Goal: Task Accomplishment & Management: Manage account settings

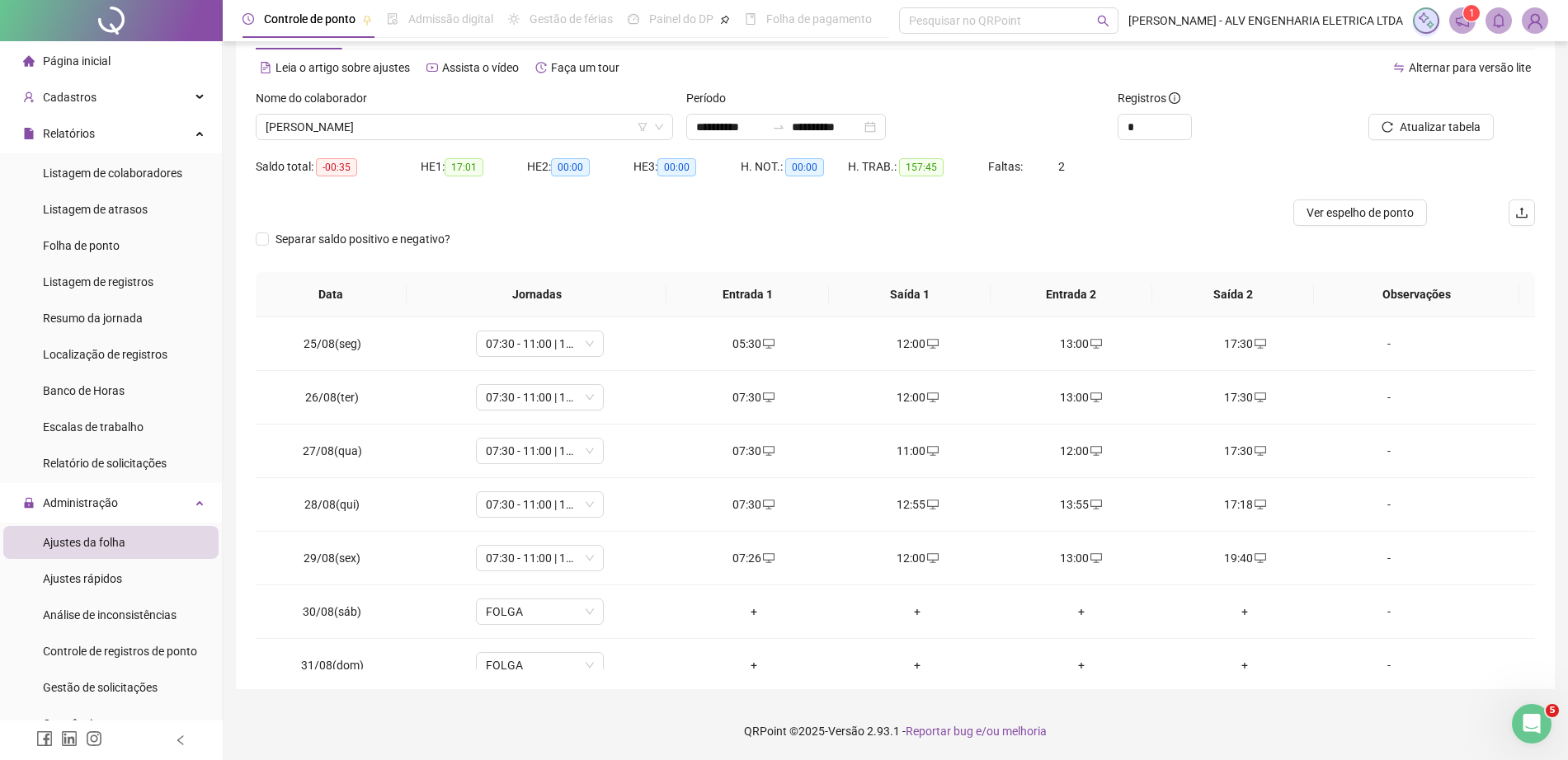
scroll to position [934, 0]
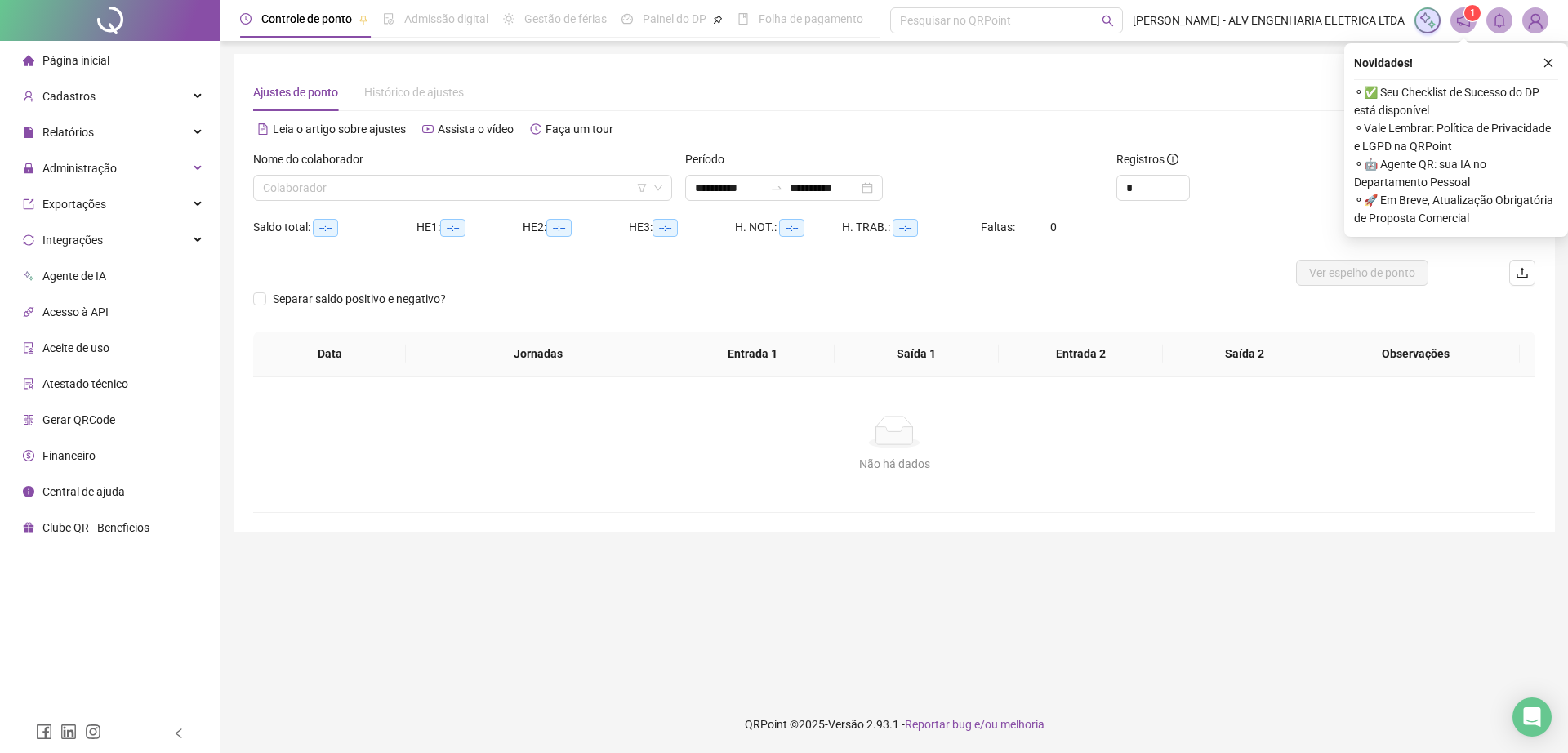
type input "**********"
click at [146, 161] on div "Administração" at bounding box center [110, 168] width 213 height 33
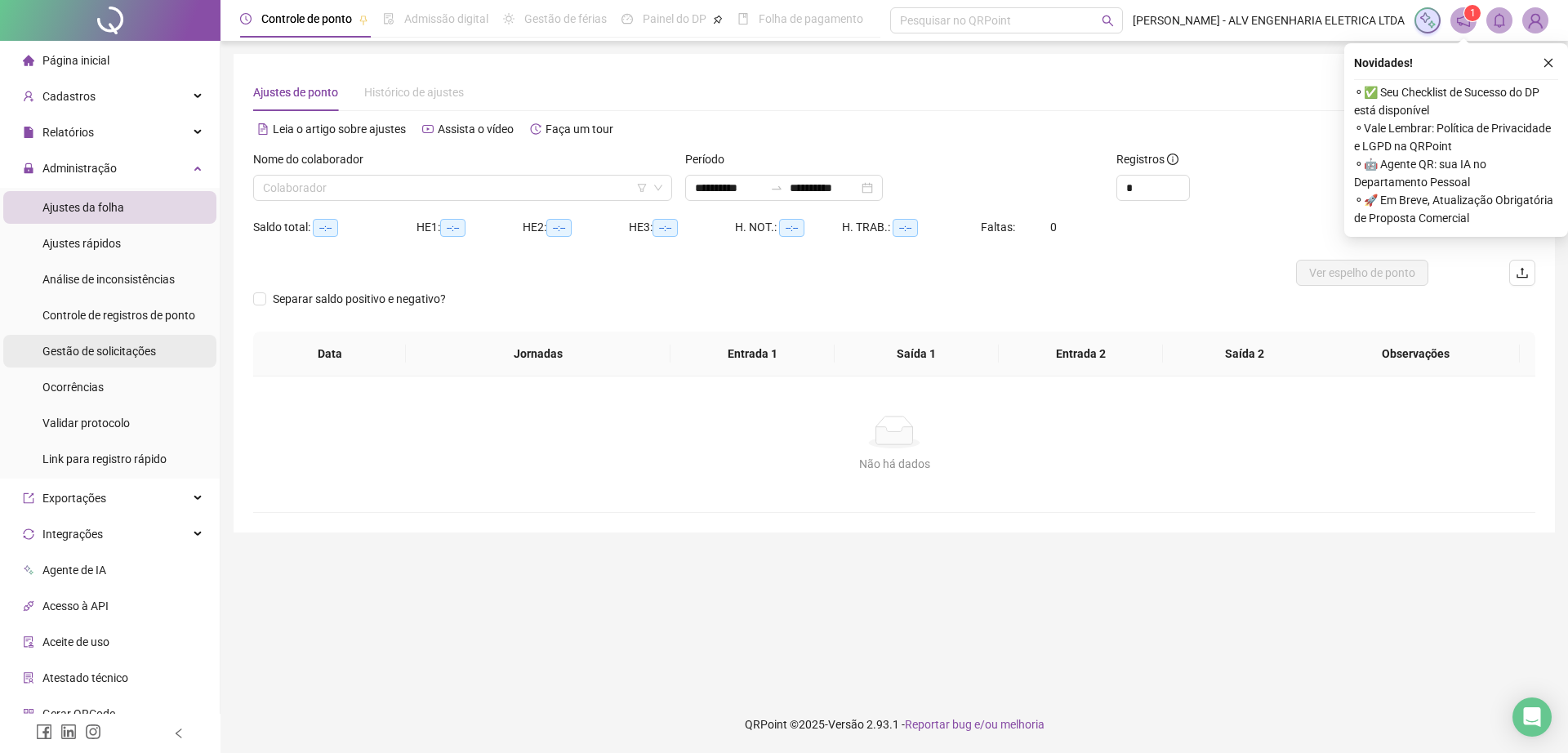
click at [118, 356] on span "Gestão de solicitações" at bounding box center [99, 351] width 113 height 13
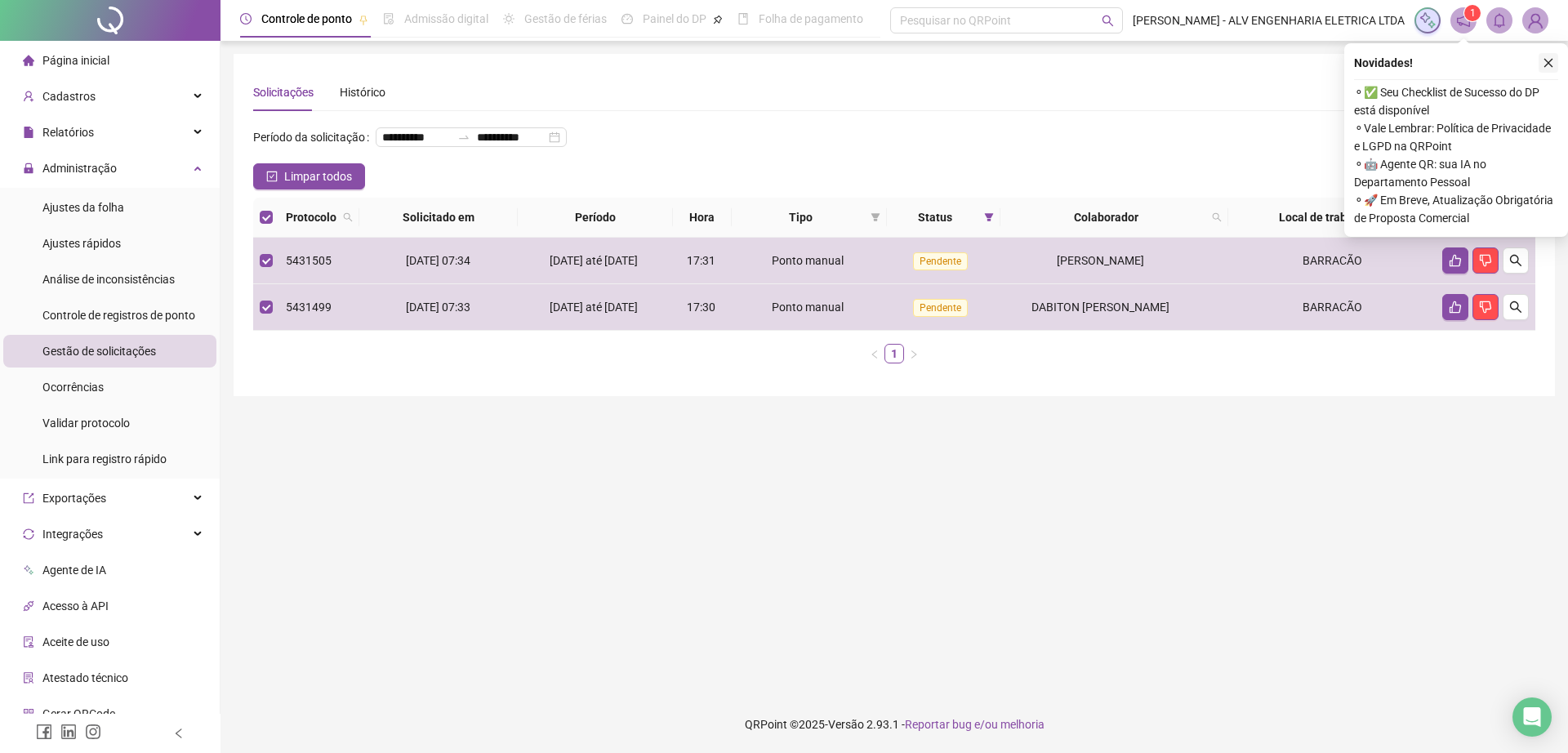
click at [1541, 56] on button "button" at bounding box center [1548, 62] width 19 height 19
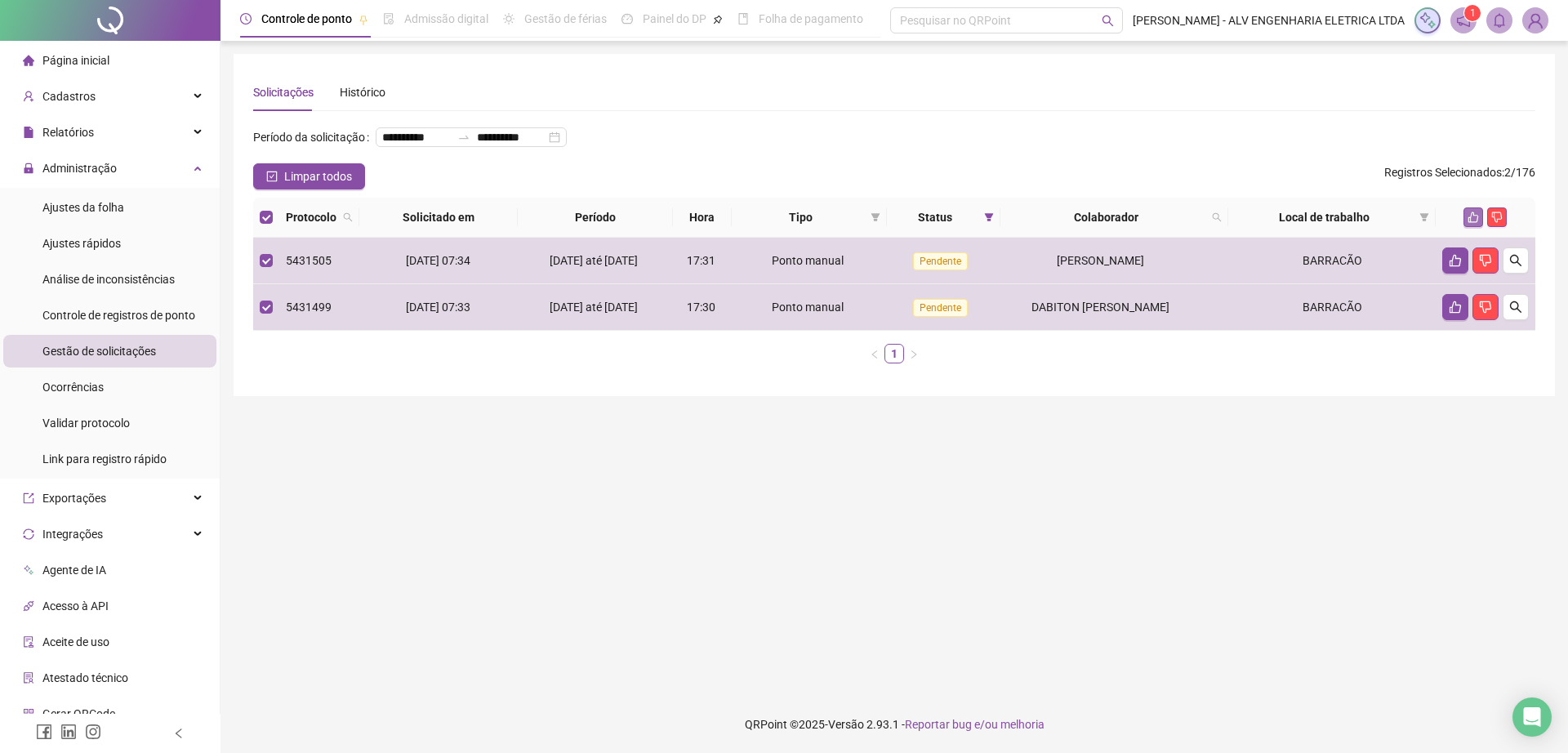
click at [1467, 227] on button "button" at bounding box center [1472, 216] width 19 height 19
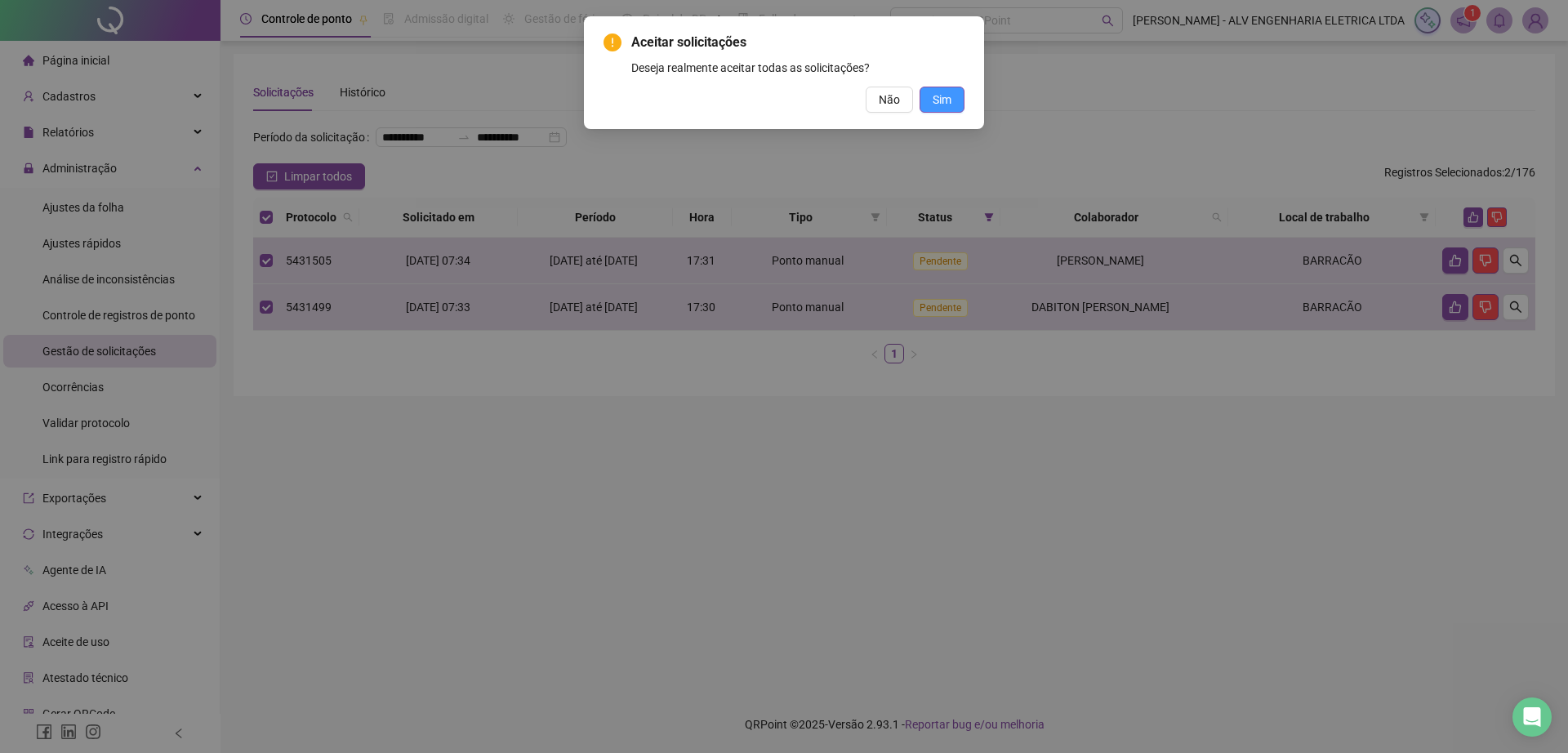
click at [950, 94] on span "Sim" at bounding box center [942, 99] width 18 height 18
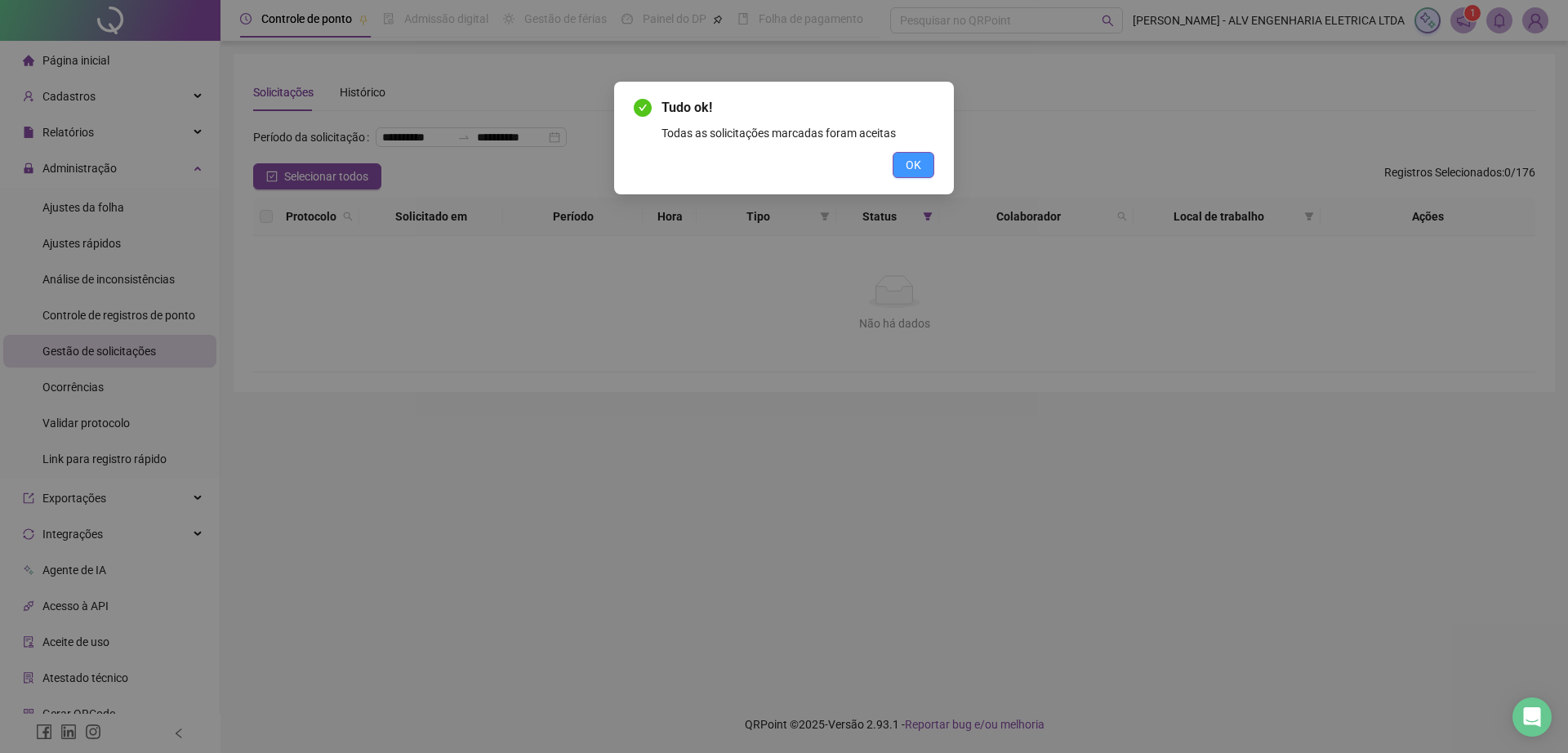
click at [913, 159] on span "OK" at bounding box center [913, 164] width 16 height 18
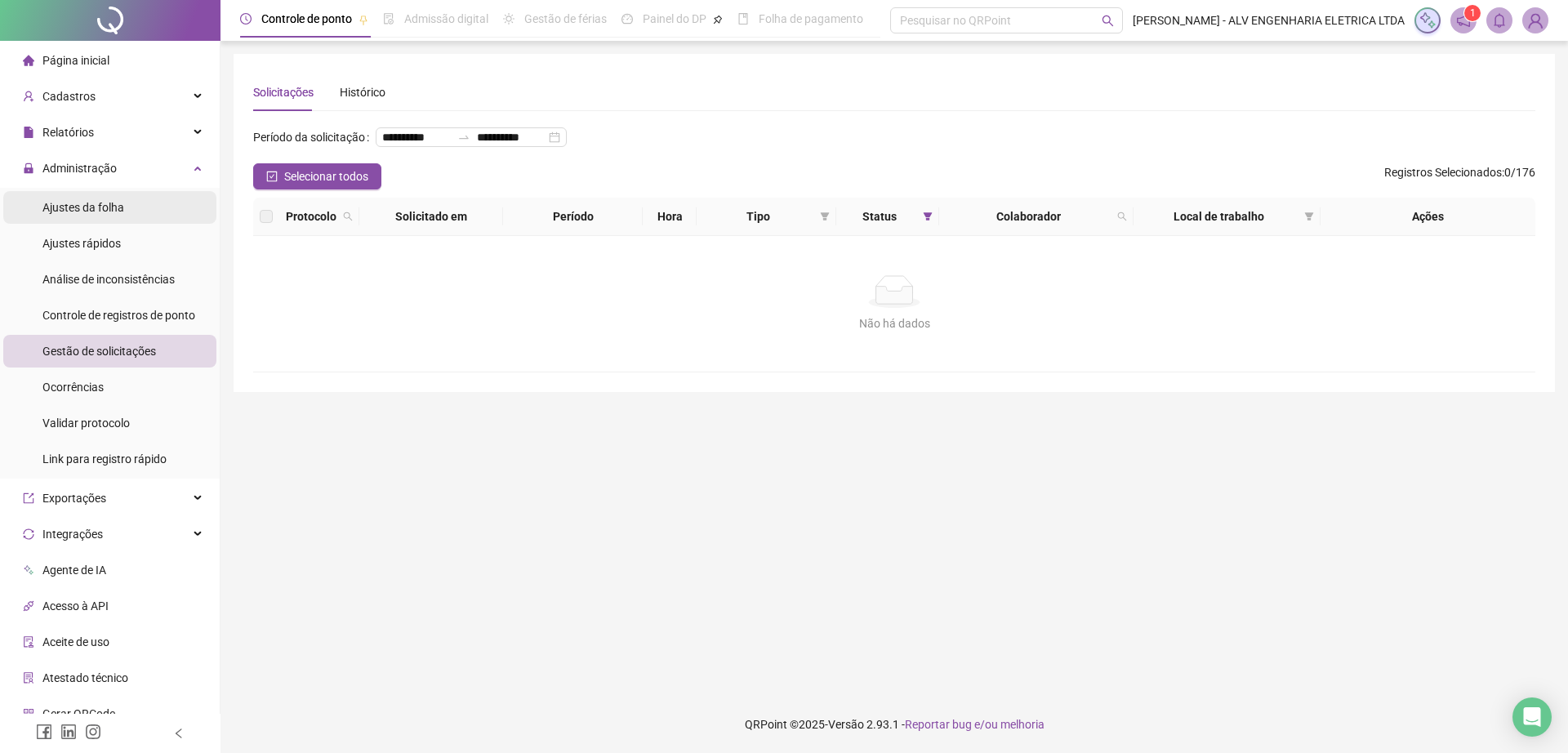
click at [80, 221] on div "Ajustes da folha" at bounding box center [83, 207] width 81 height 33
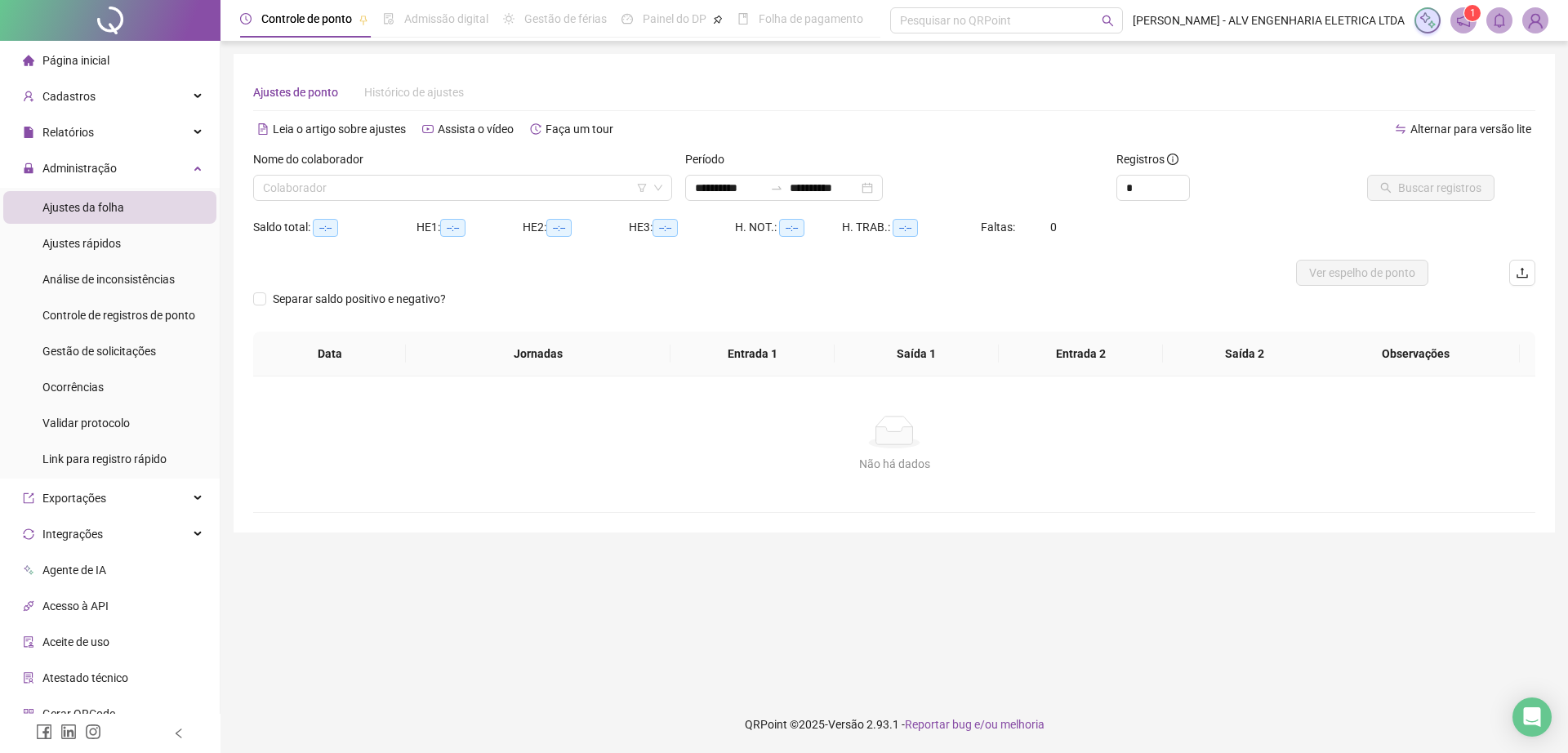
type input "**********"
click at [397, 190] on input "search" at bounding box center [455, 187] width 385 height 24
click at [360, 197] on input "search" at bounding box center [455, 187] width 385 height 24
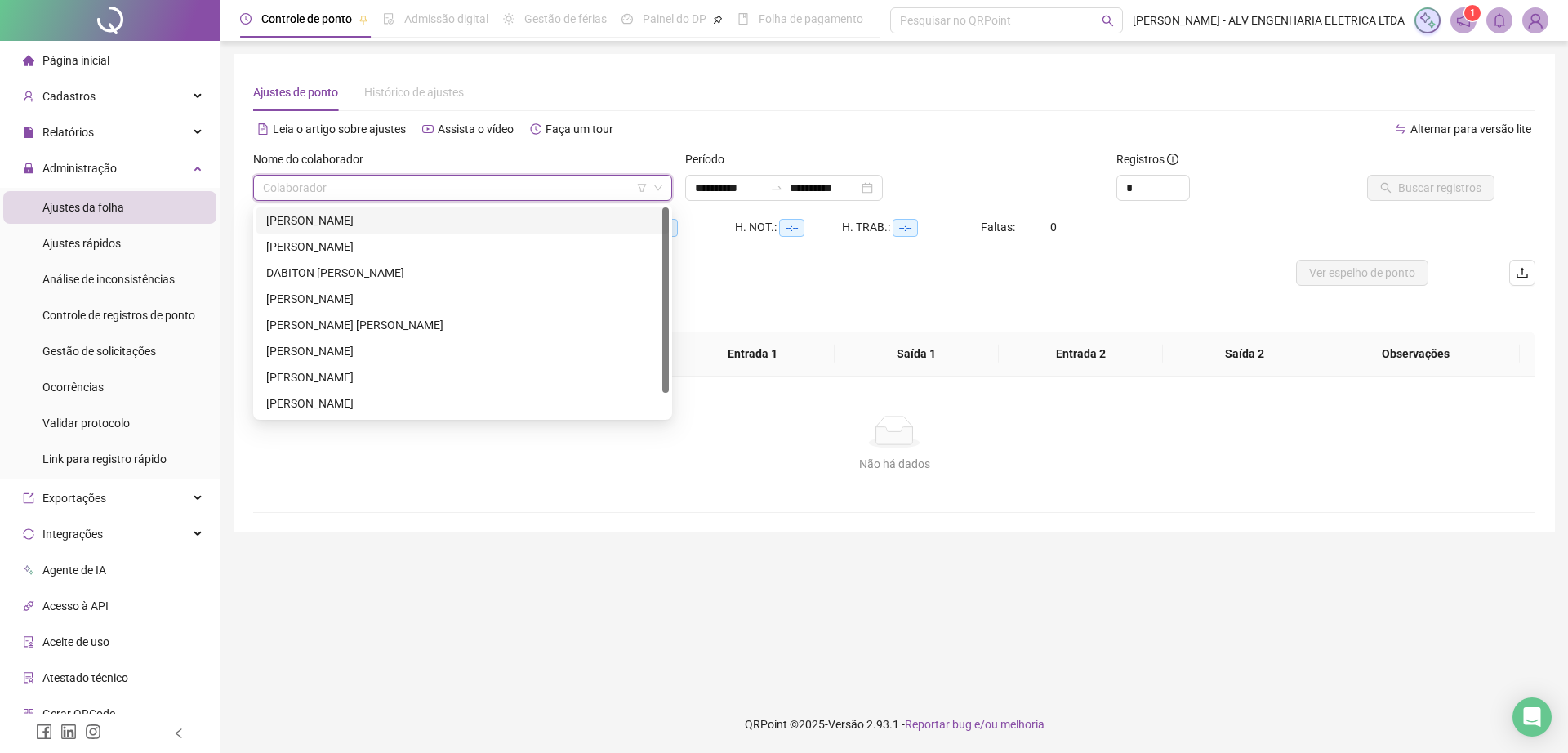
click at [378, 227] on div "ANTHONY RAUL DOS SANTOS RAMOS" at bounding box center [463, 220] width 393 height 18
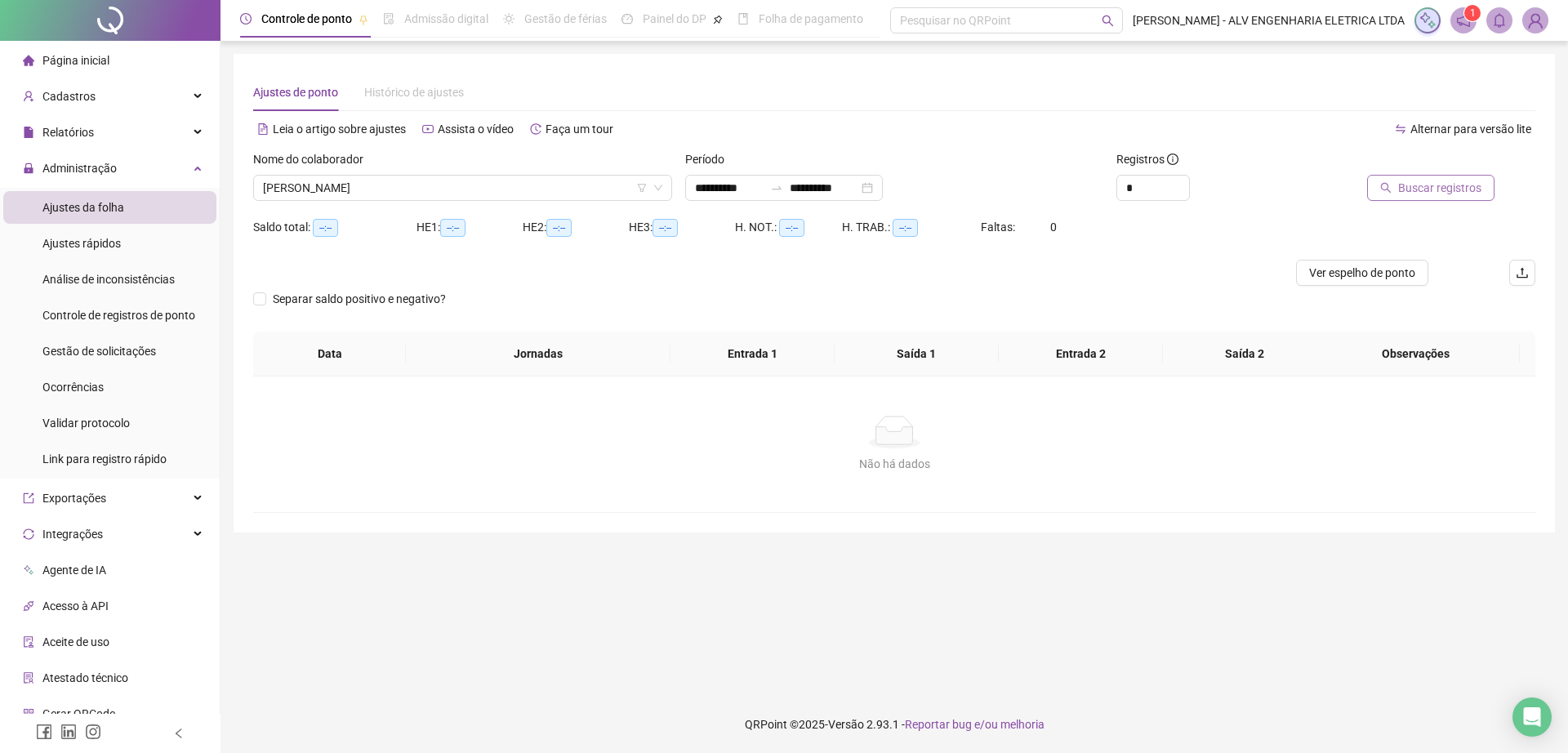
click at [1444, 184] on span "Buscar registros" at bounding box center [1439, 187] width 83 height 18
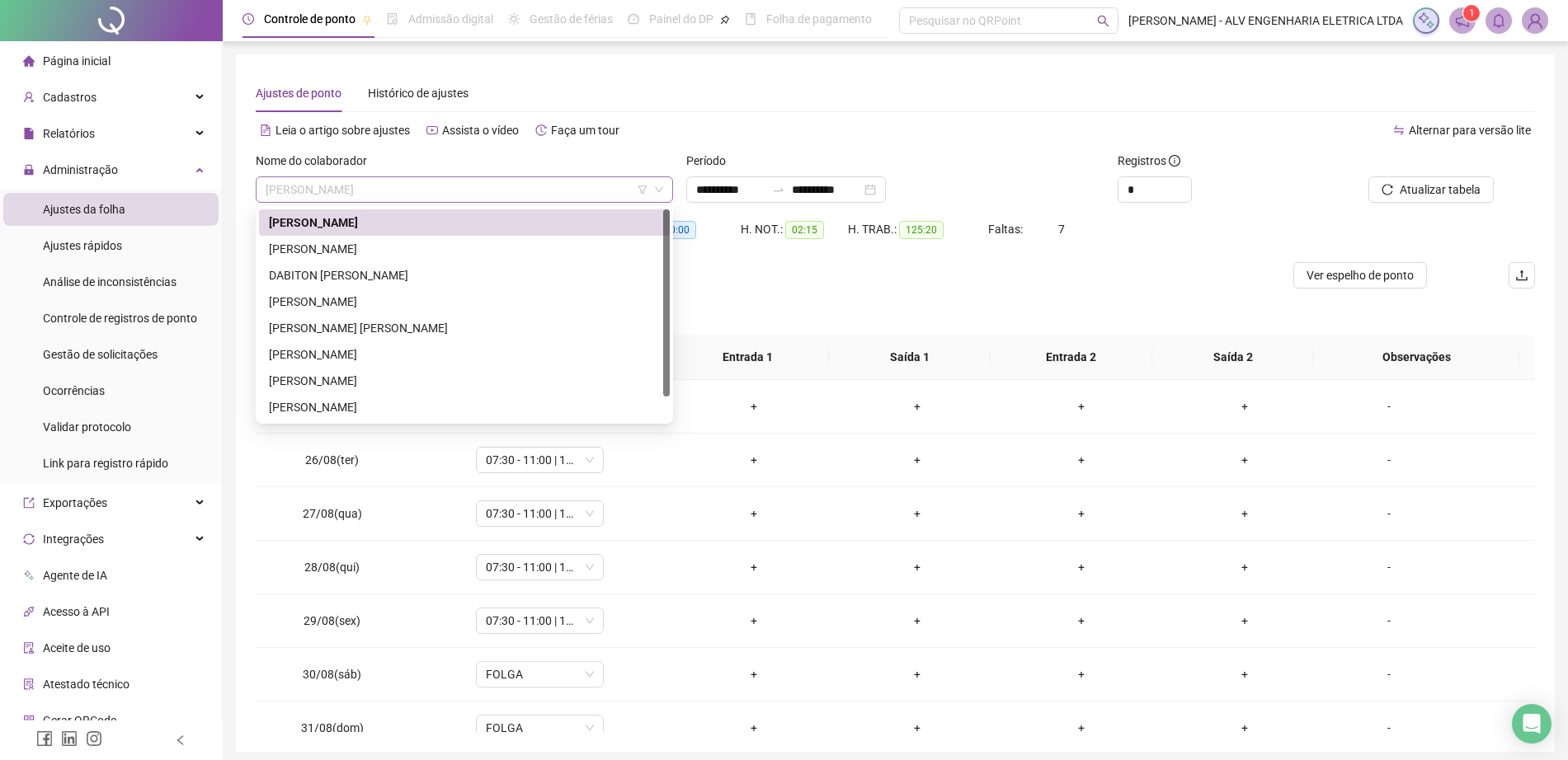
click at [473, 191] on span "ANTHONY RAUL DOS SANTOS RAMOS" at bounding box center [465, 189] width 398 height 25
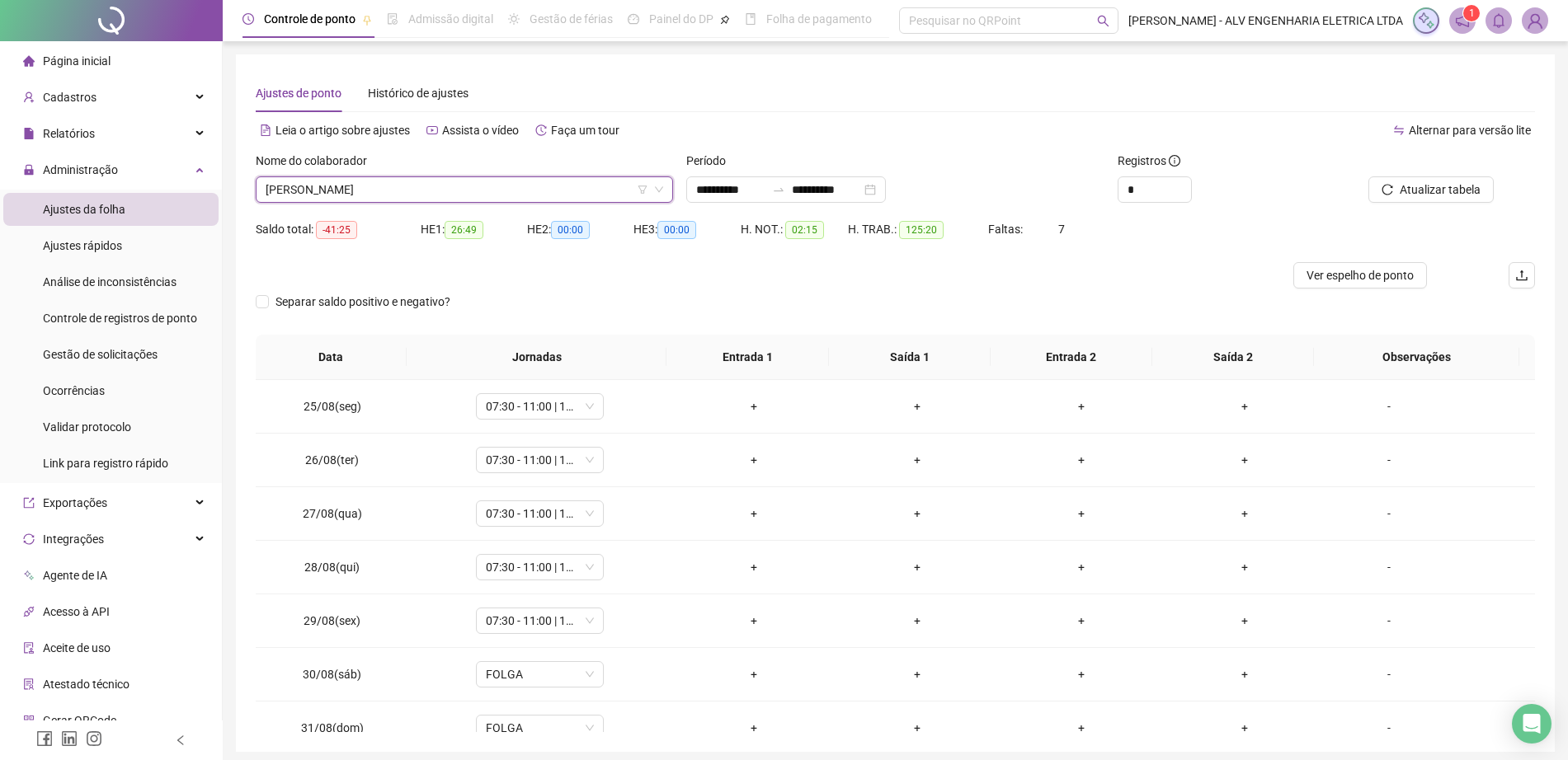
scroll to position [63, 0]
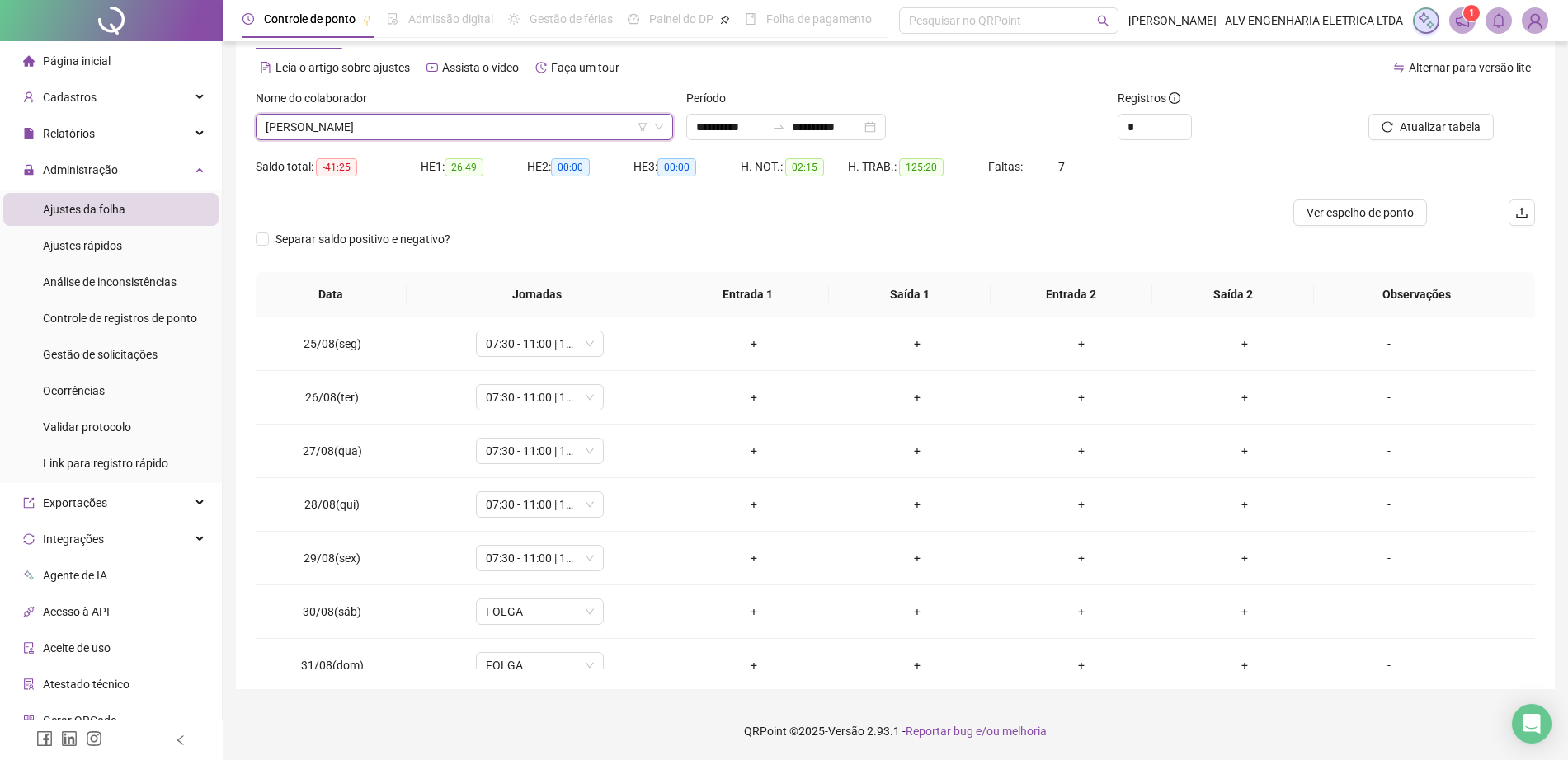
click at [457, 116] on span "ANTHONY RAUL DOS SANTOS RAMOS" at bounding box center [465, 126] width 398 height 25
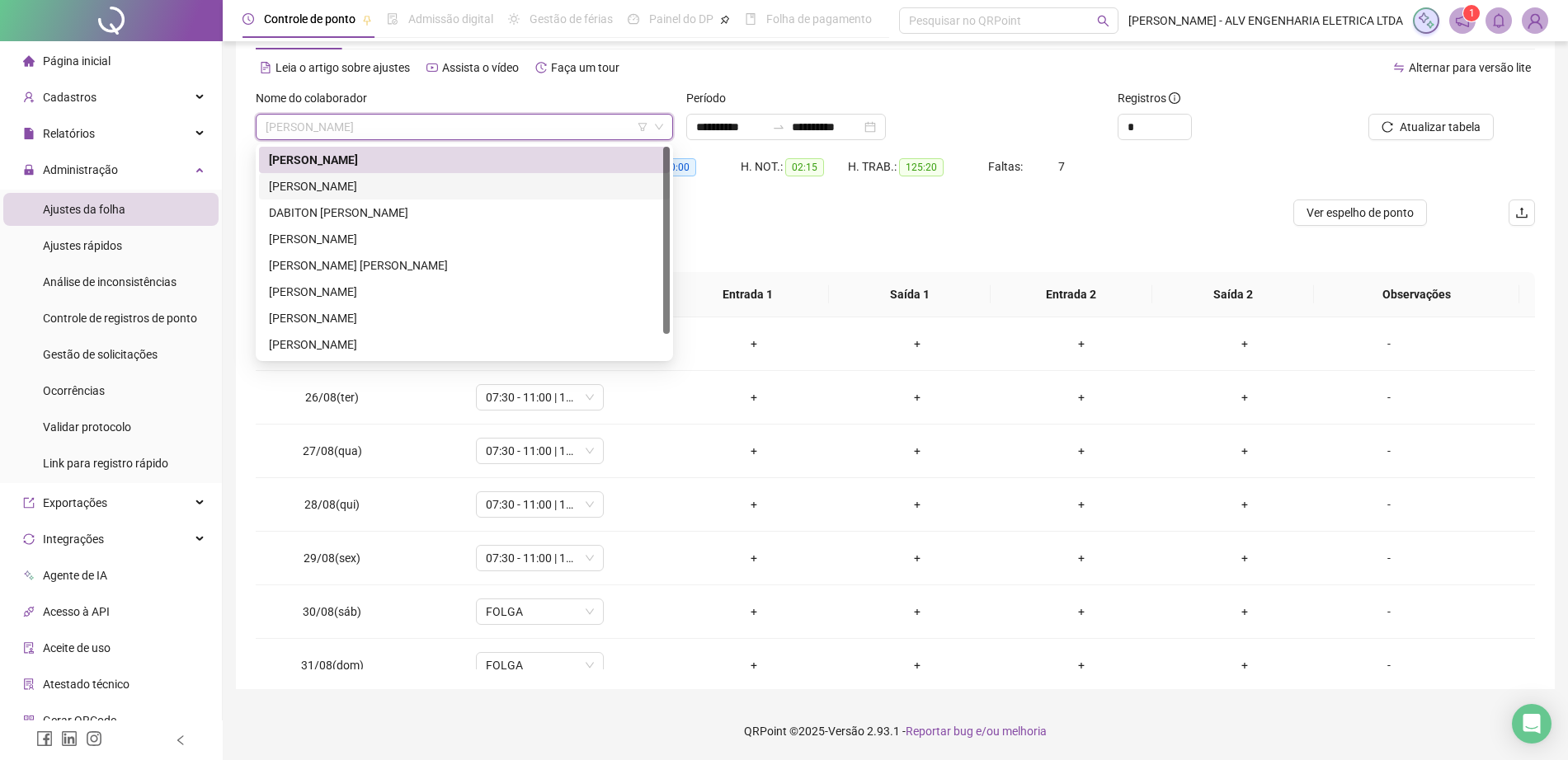
click at [367, 205] on div "DABITON TADEU HERGESEL MARTINS" at bounding box center [465, 212] width 391 height 18
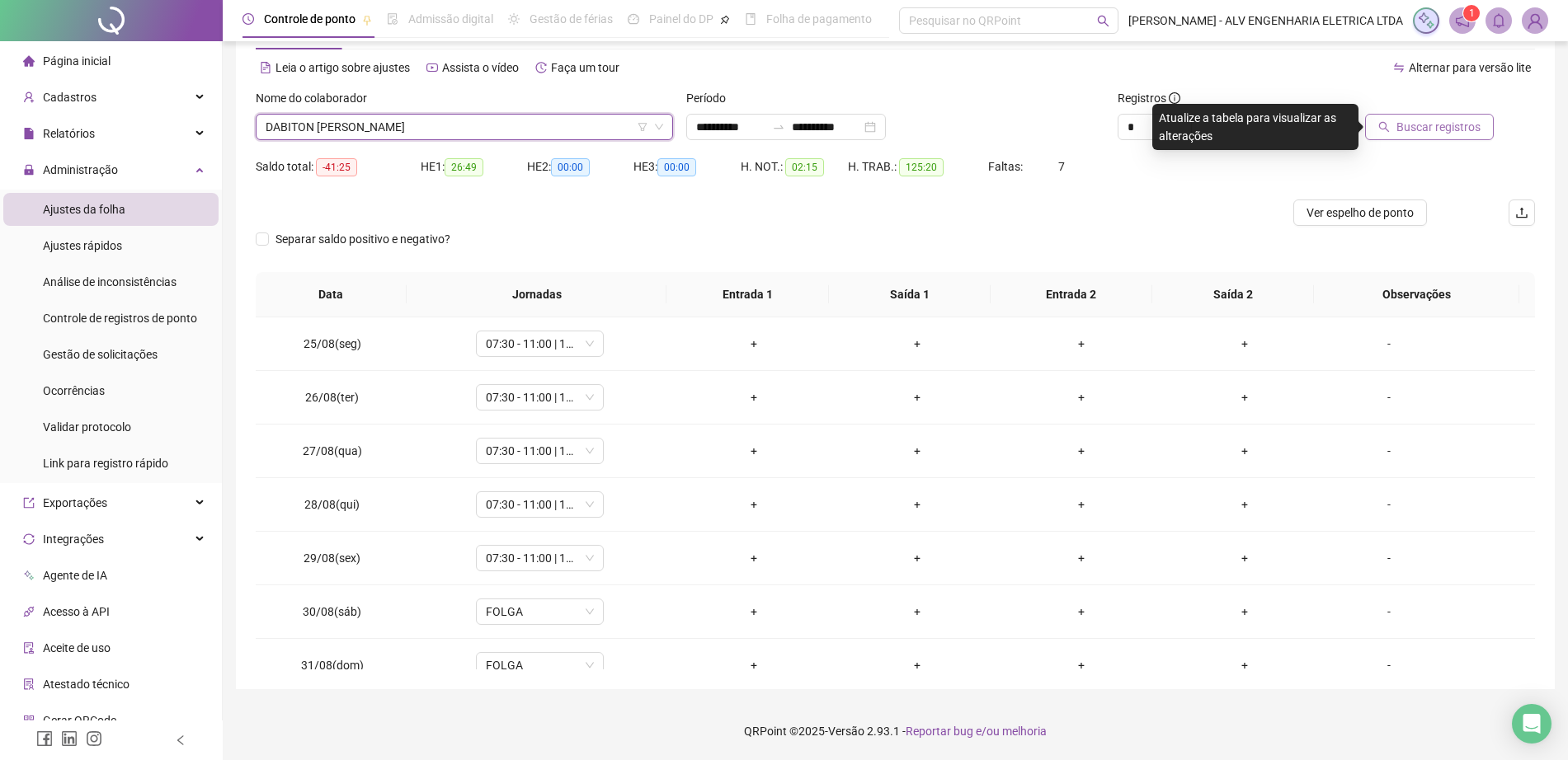
click at [1448, 134] on span "Buscar registros" at bounding box center [1438, 126] width 84 height 18
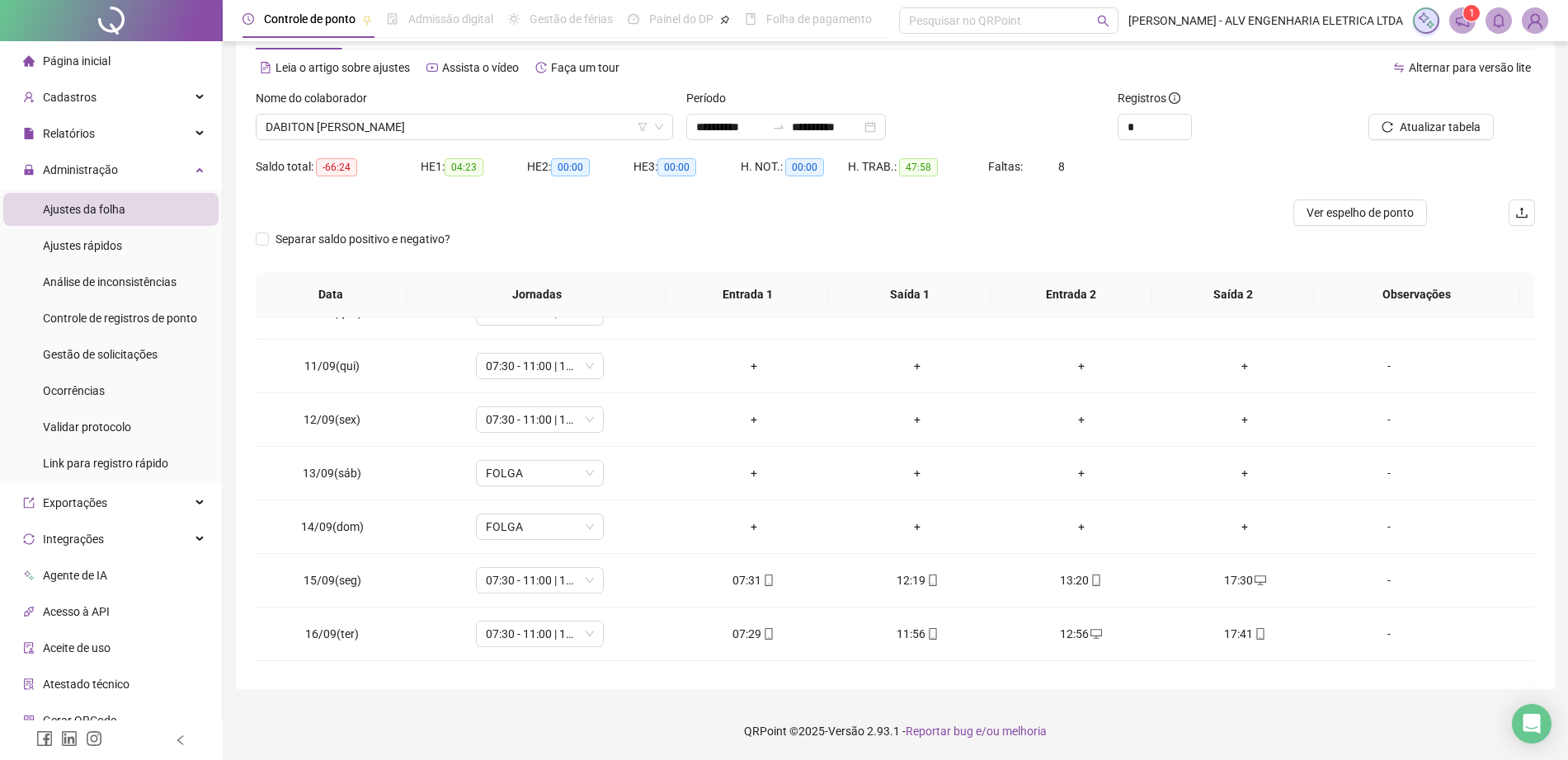
scroll to position [559, 0]
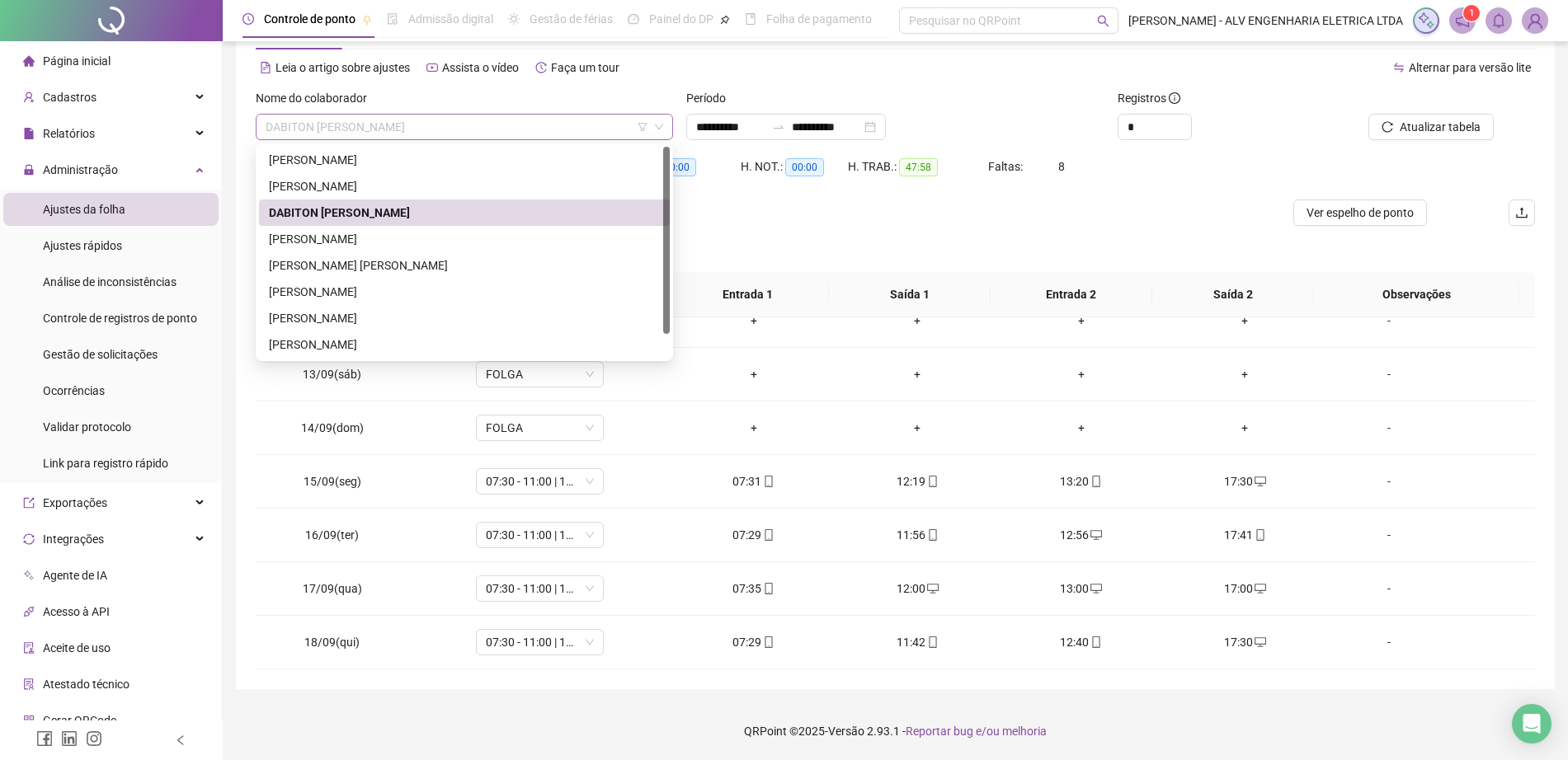
click at [349, 124] on span "DABITON TADEU HERGESEL MARTINS" at bounding box center [465, 126] width 398 height 25
click at [373, 245] on div "FABRICIO CALDEIRA SANTOS" at bounding box center [465, 239] width 391 height 18
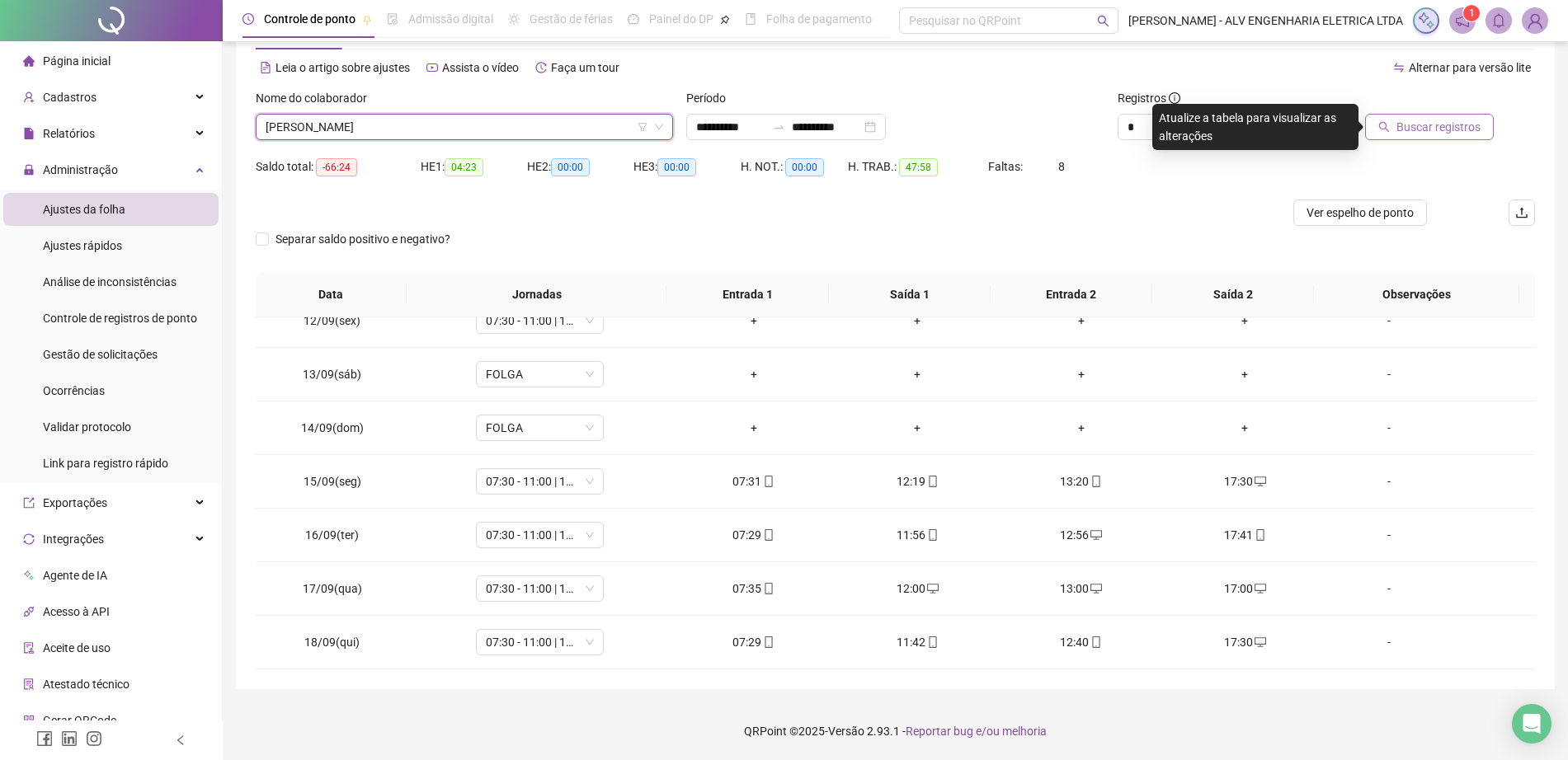
click at [1390, 124] on icon "search" at bounding box center [1384, 127] width 12 height 12
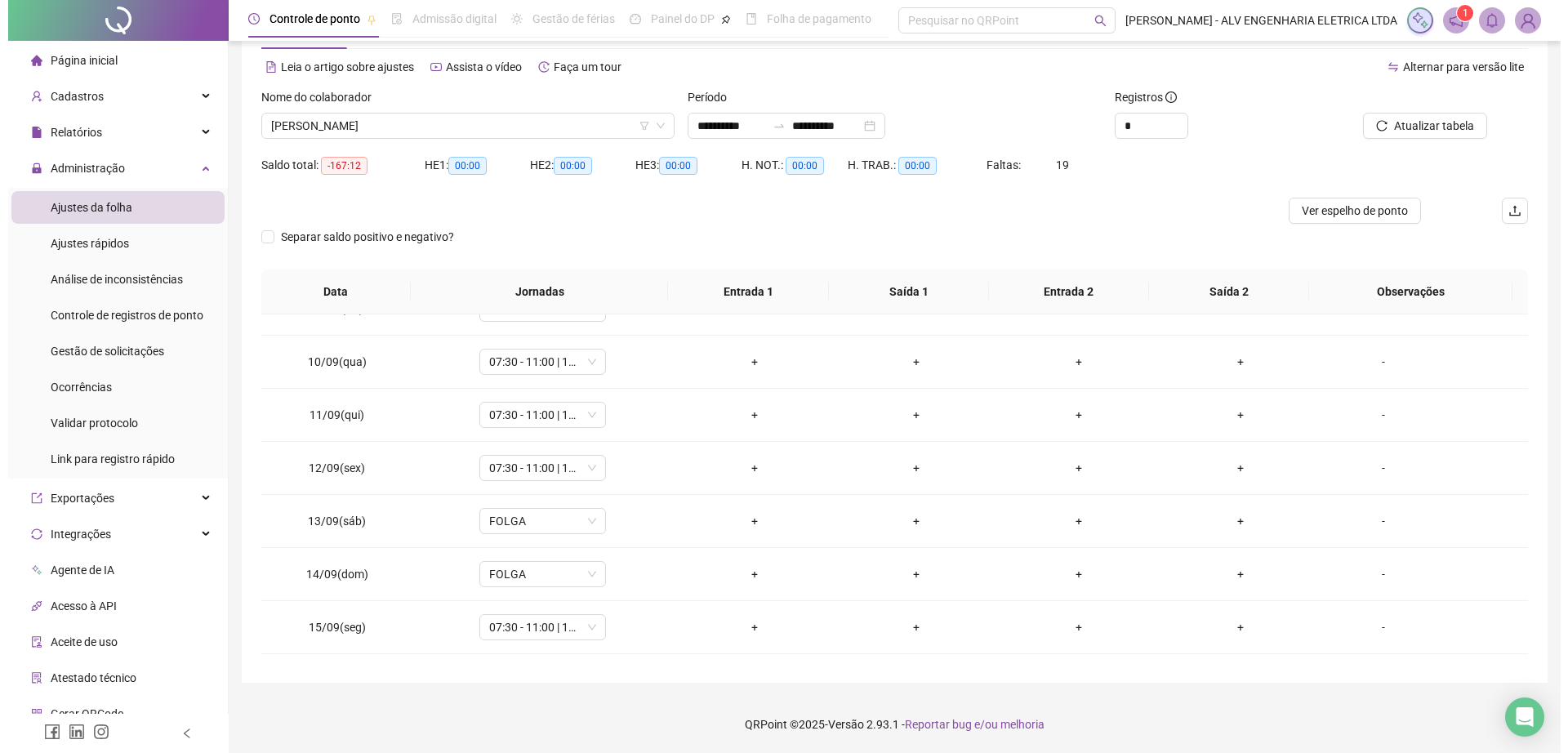
scroll to position [979, 0]
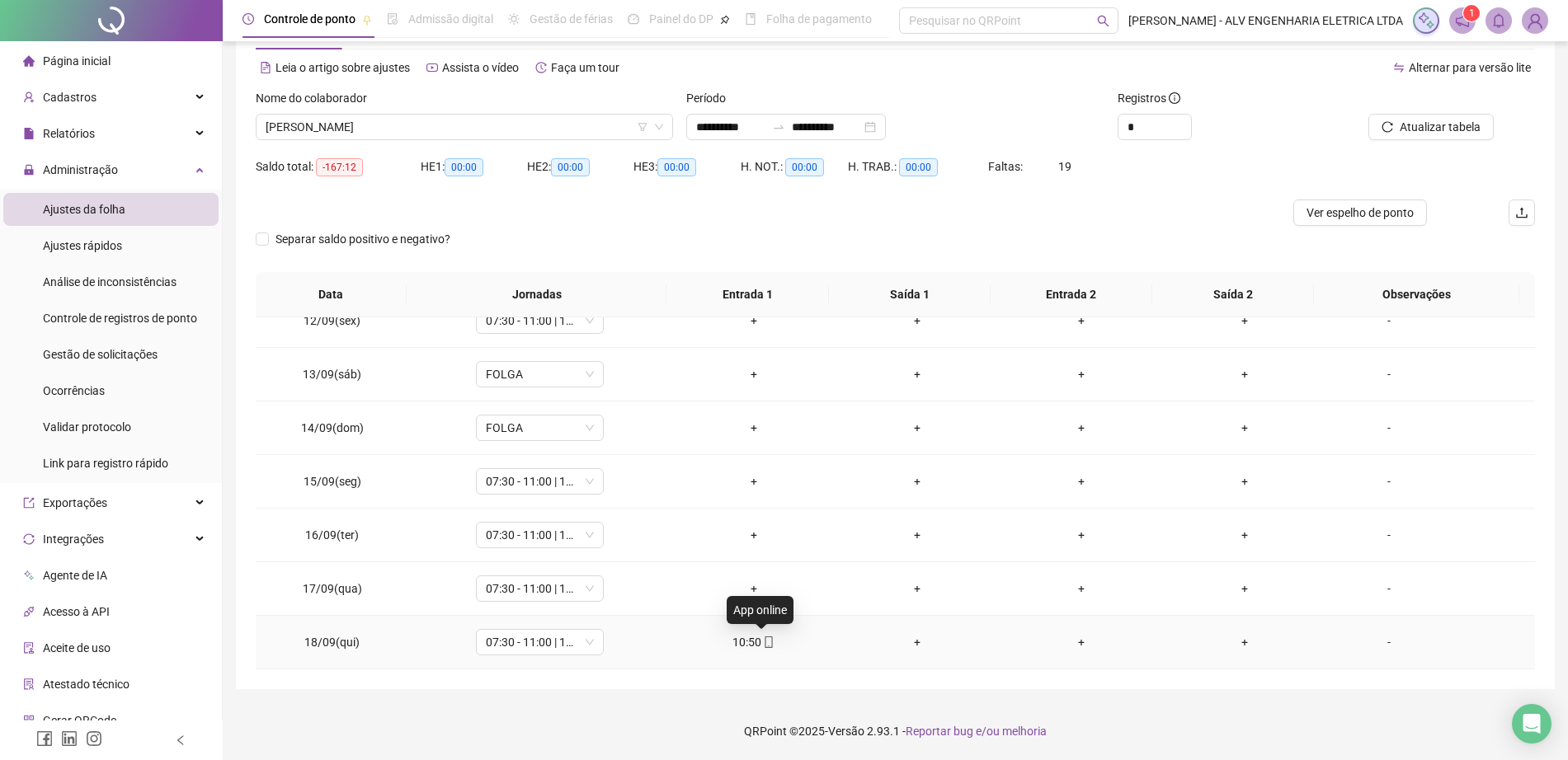
click at [763, 646] on icon "mobile" at bounding box center [769, 642] width 12 height 12
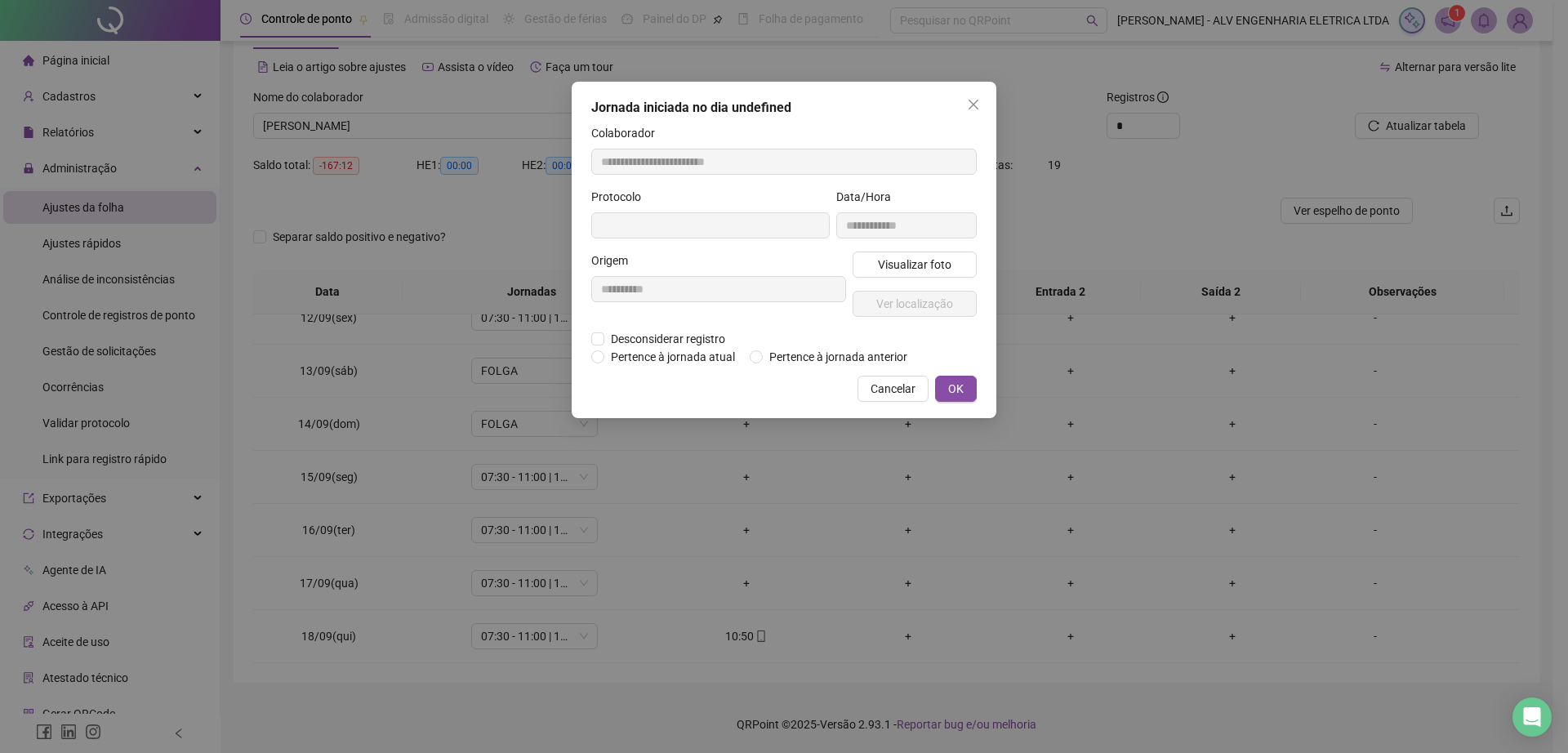
type input "**********"
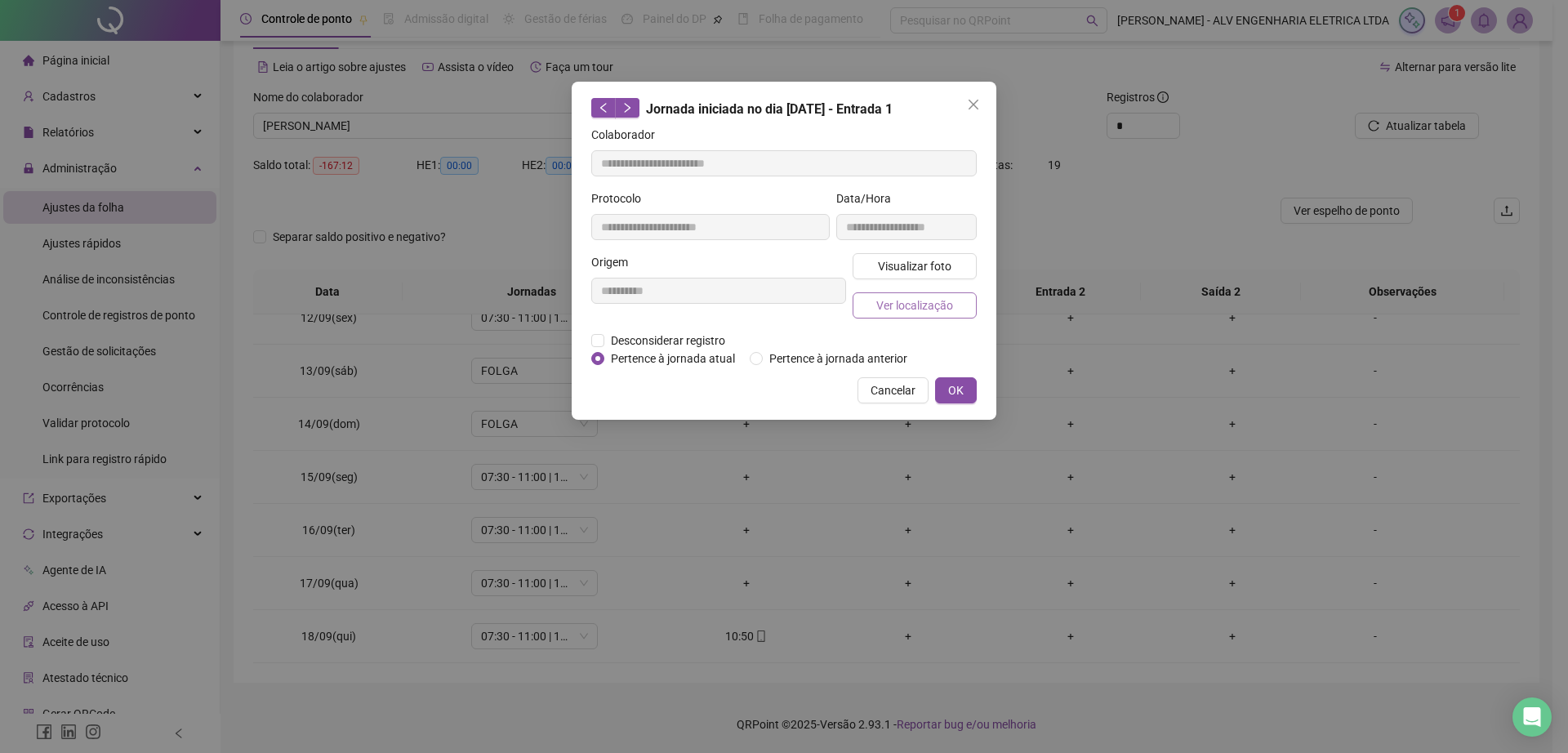
click at [920, 301] on span "Ver localização" at bounding box center [914, 305] width 77 height 18
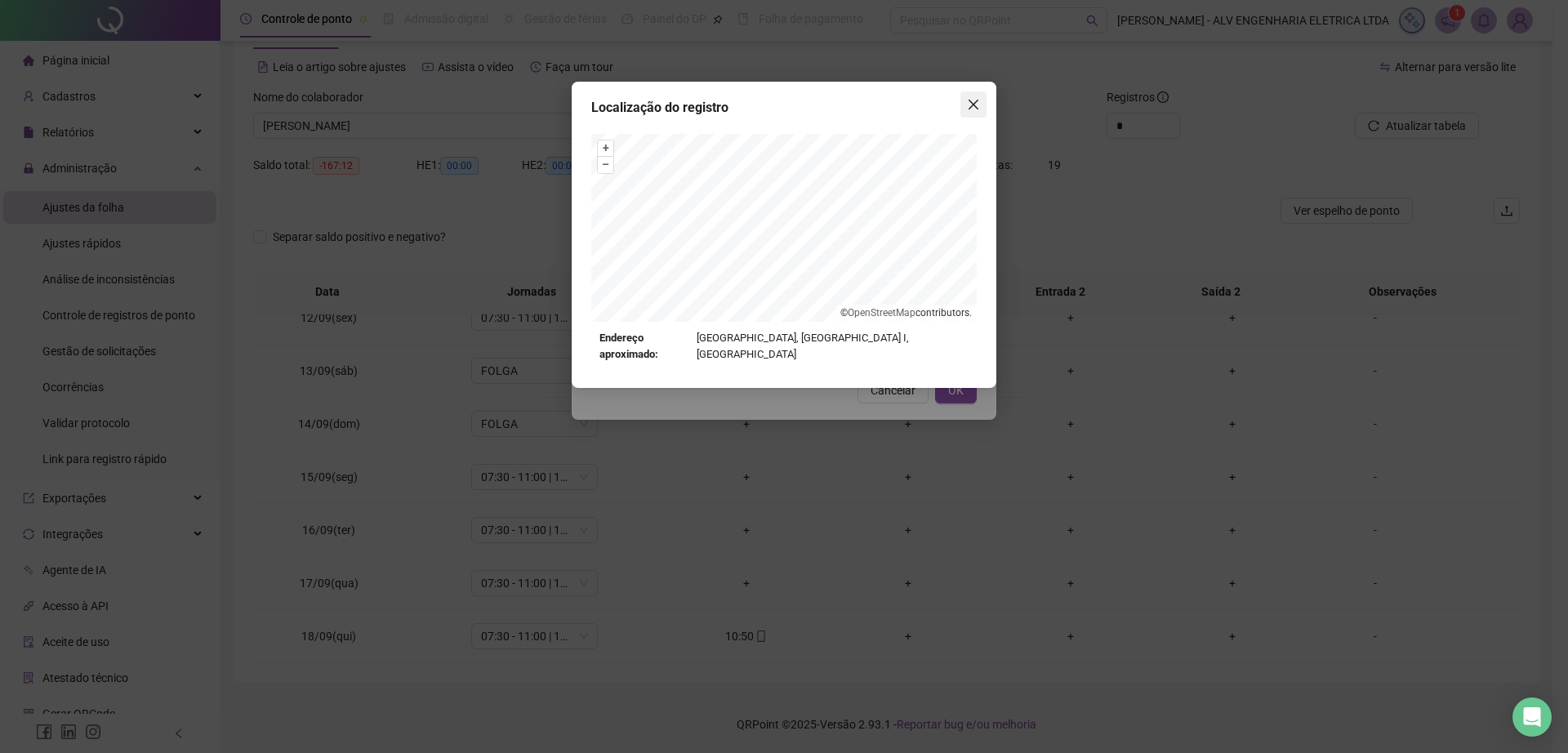
click at [978, 98] on icon "close" at bounding box center [974, 105] width 13 height 13
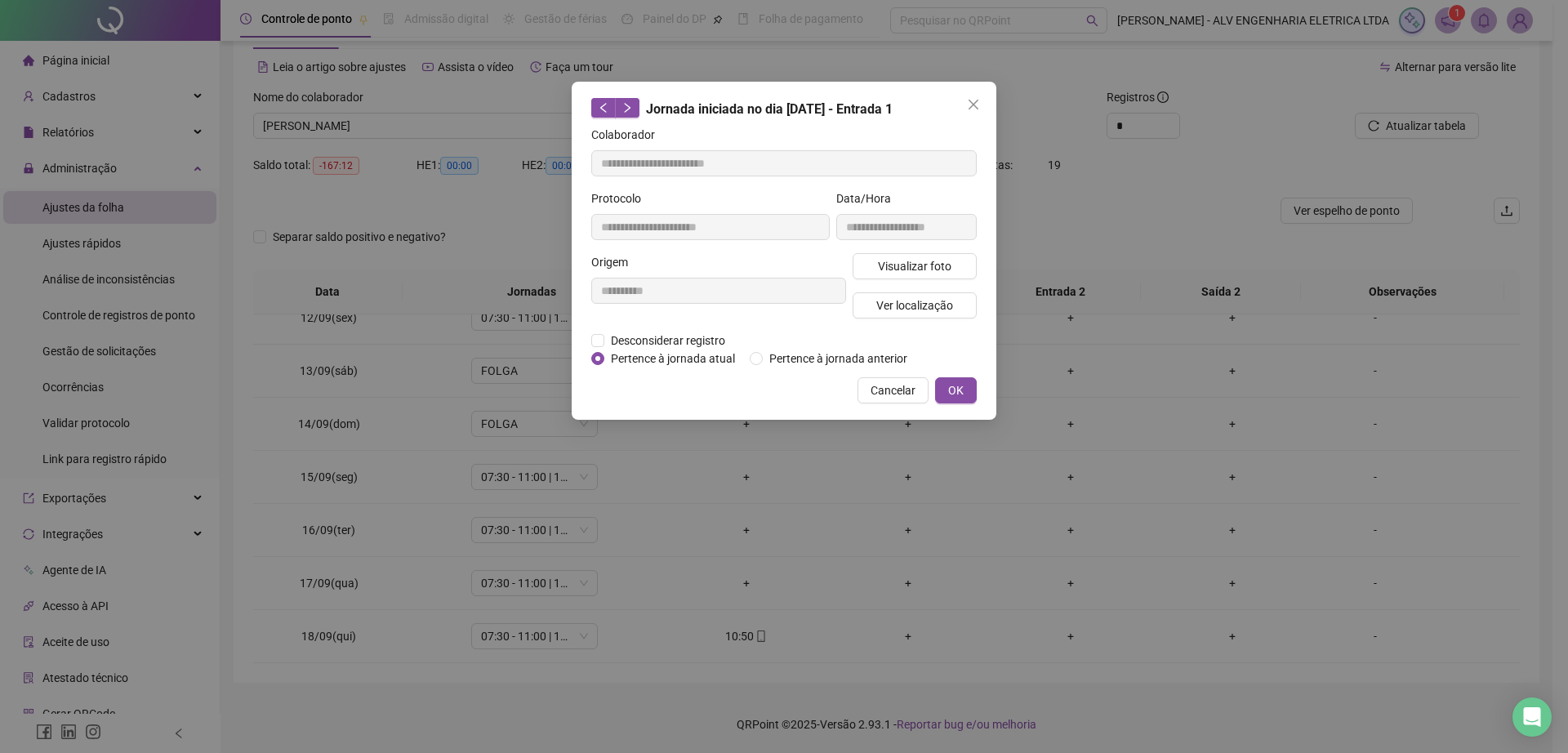
click at [978, 98] on icon "close" at bounding box center [974, 105] width 13 height 13
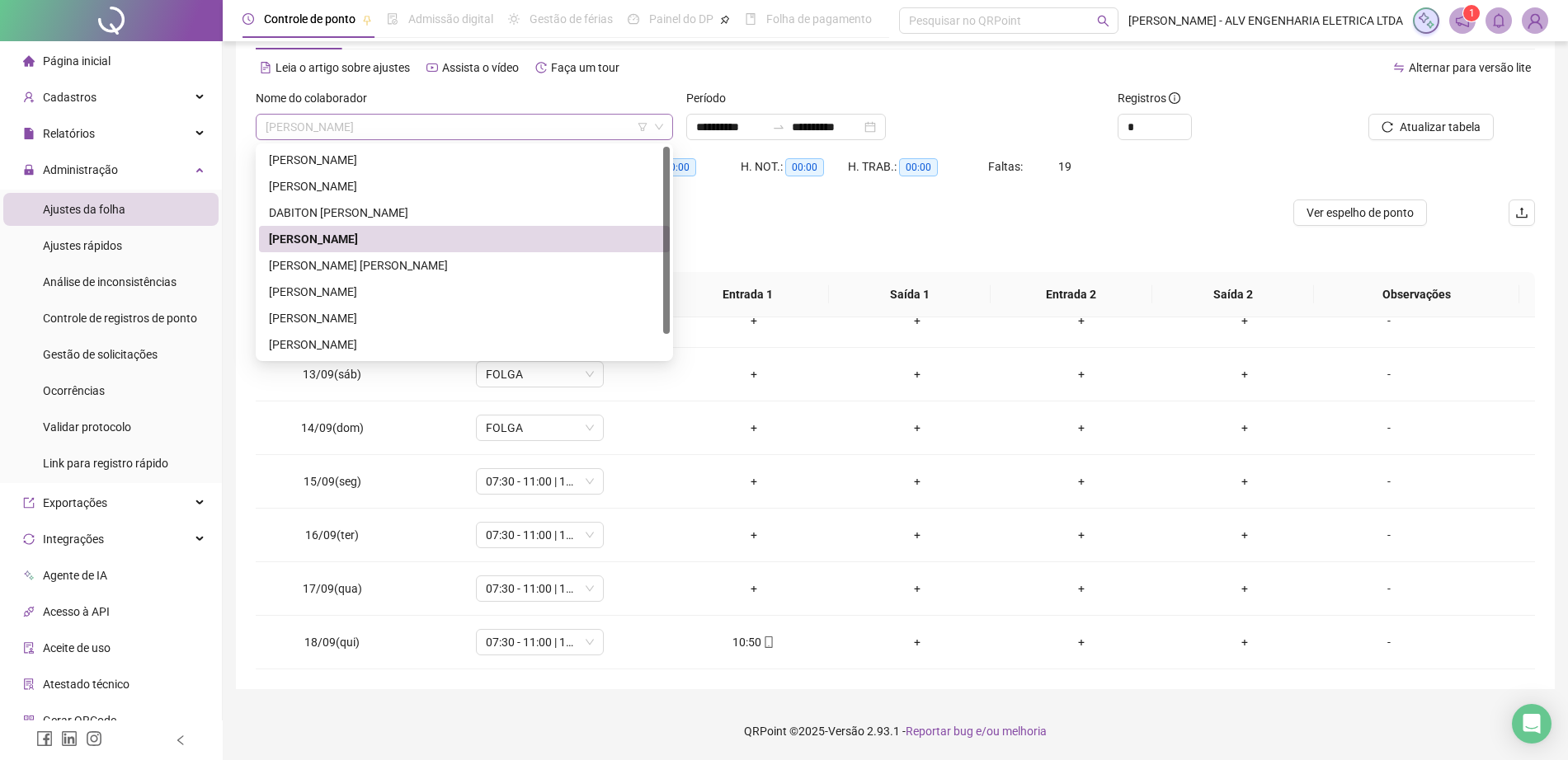
click at [424, 118] on span "FABRICIO CALDEIRA SANTOS" at bounding box center [465, 126] width 398 height 25
click at [439, 273] on div "HENRIQUE FERRUCI PADAVINI GONÇALVES" at bounding box center [465, 265] width 391 height 18
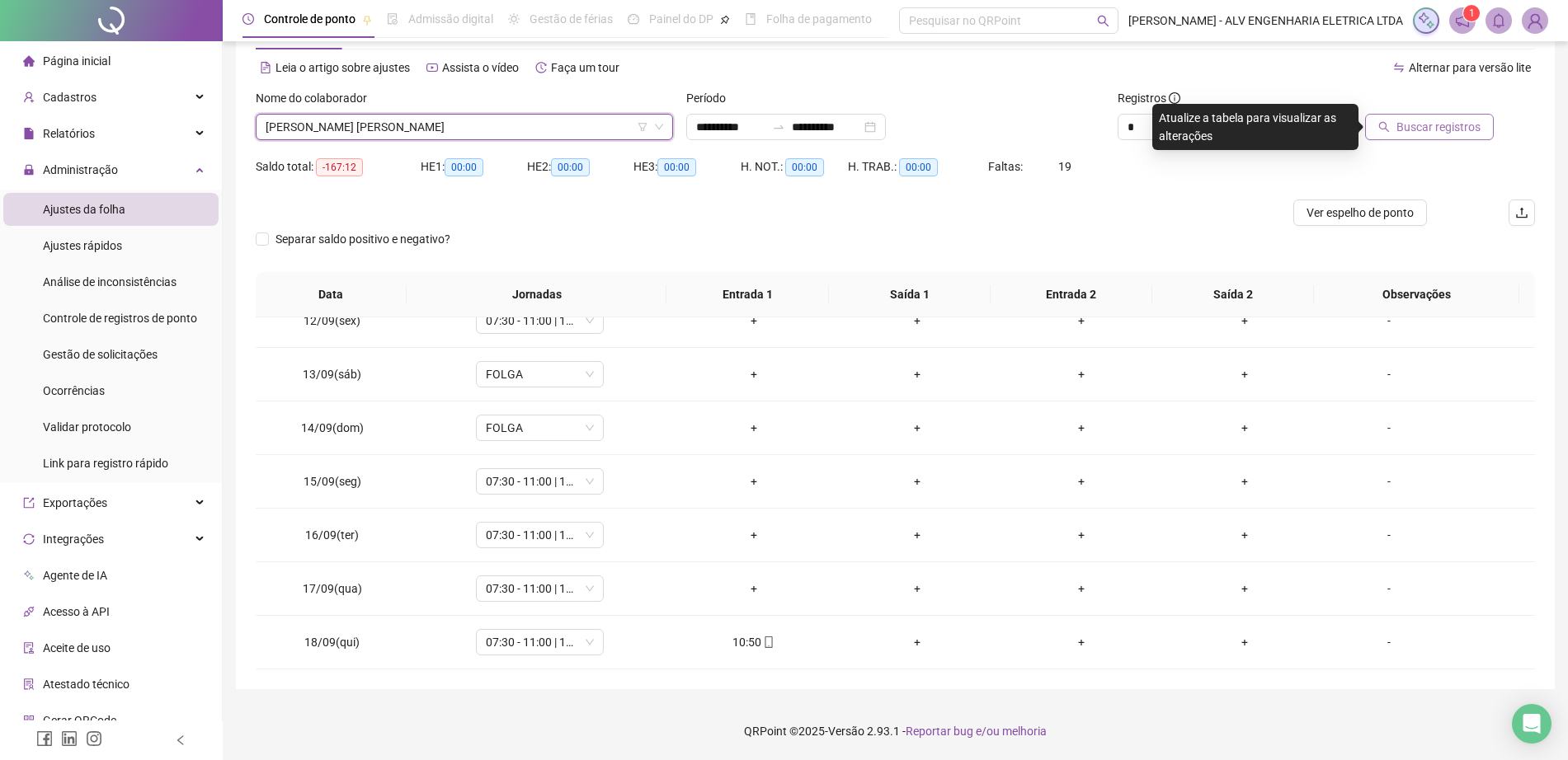
click at [1420, 125] on span "Buscar registros" at bounding box center [1438, 126] width 84 height 18
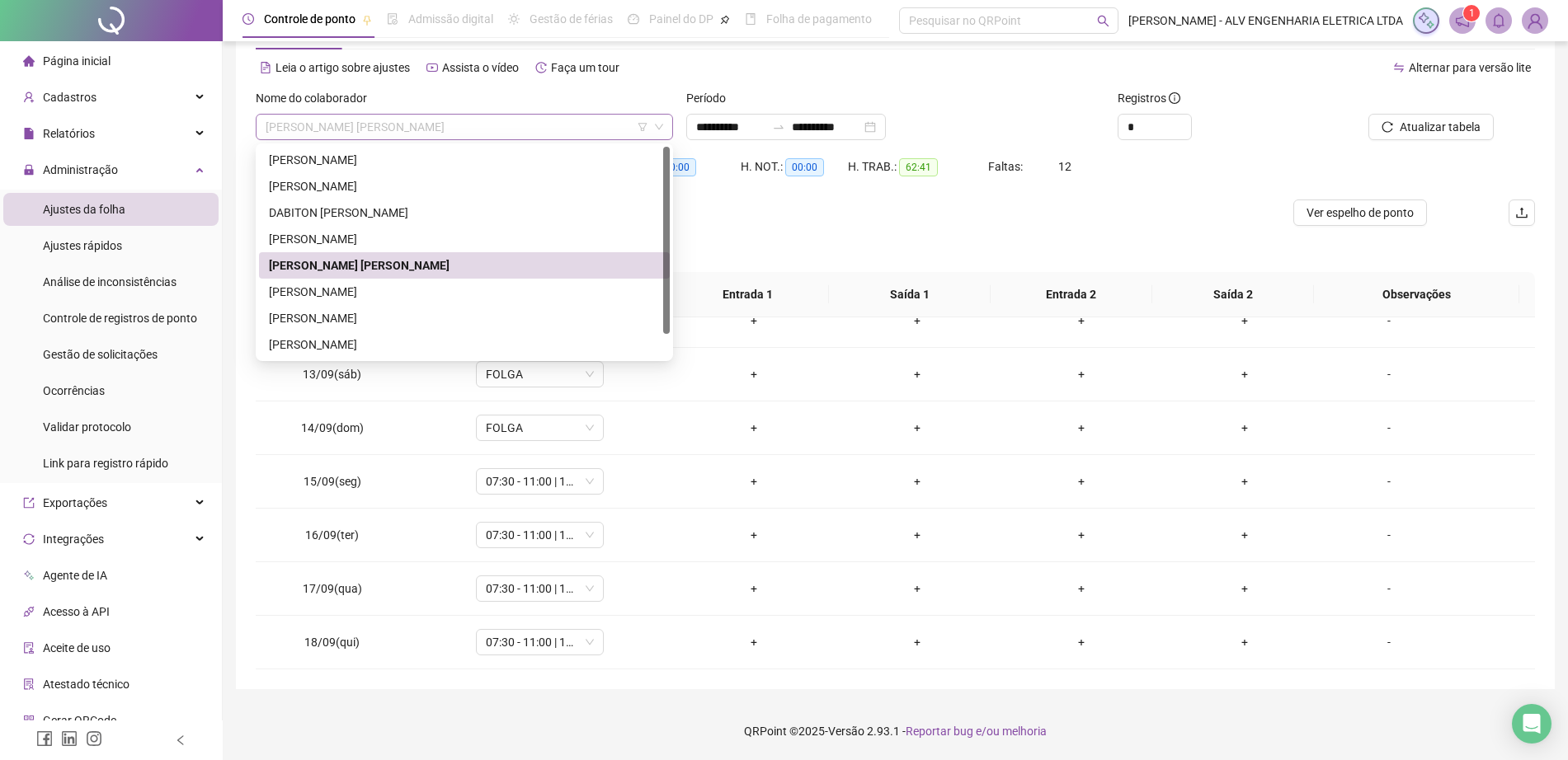
click at [550, 119] on span "HENRIQUE FERRUCI PADAVINI GONÇALVES" at bounding box center [465, 126] width 398 height 25
click at [483, 293] on div "ÍTALO VENZKE DE OLIVEIRA" at bounding box center [465, 291] width 391 height 18
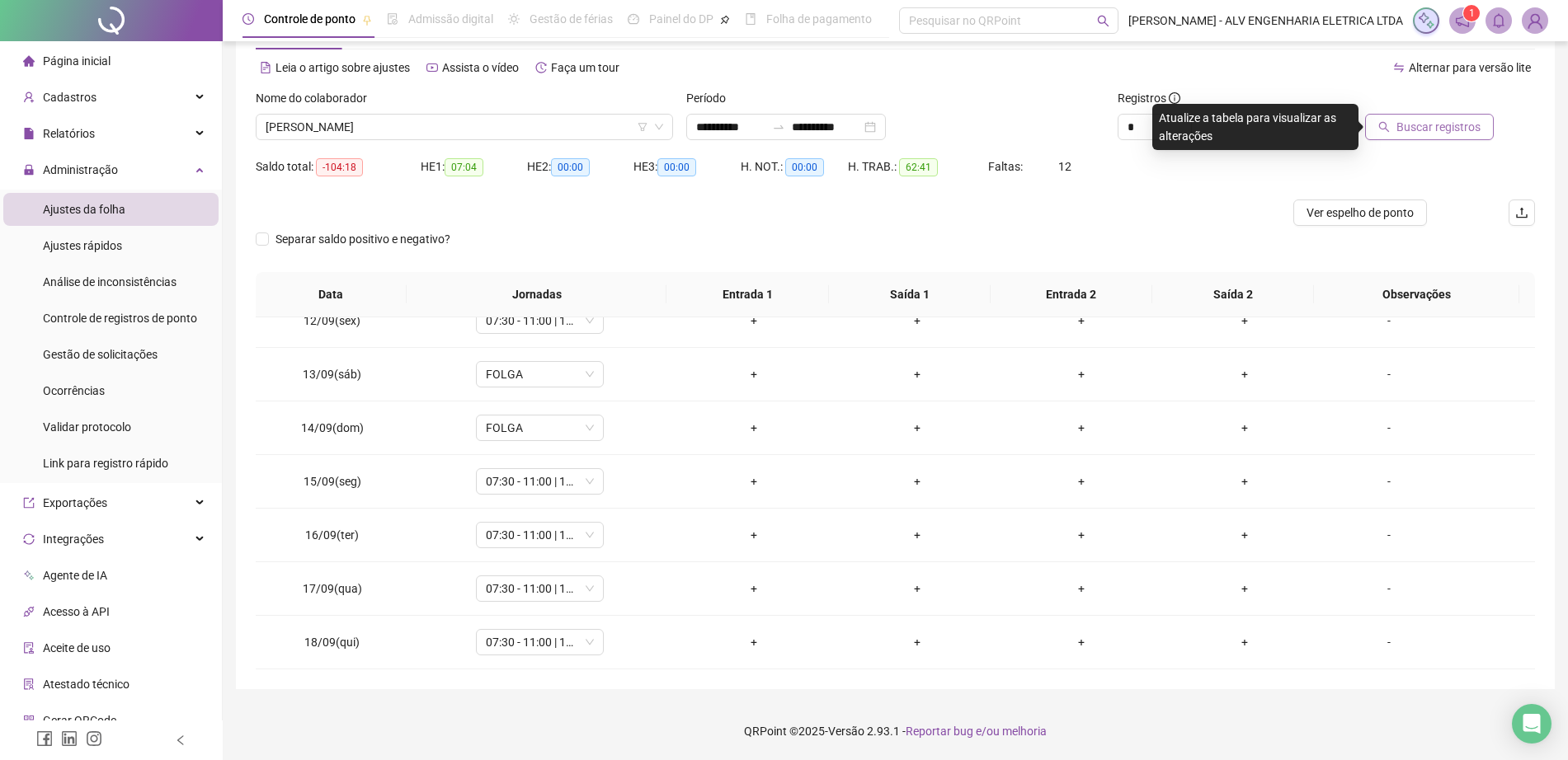
click at [1415, 138] on button "Buscar registros" at bounding box center [1429, 126] width 129 height 26
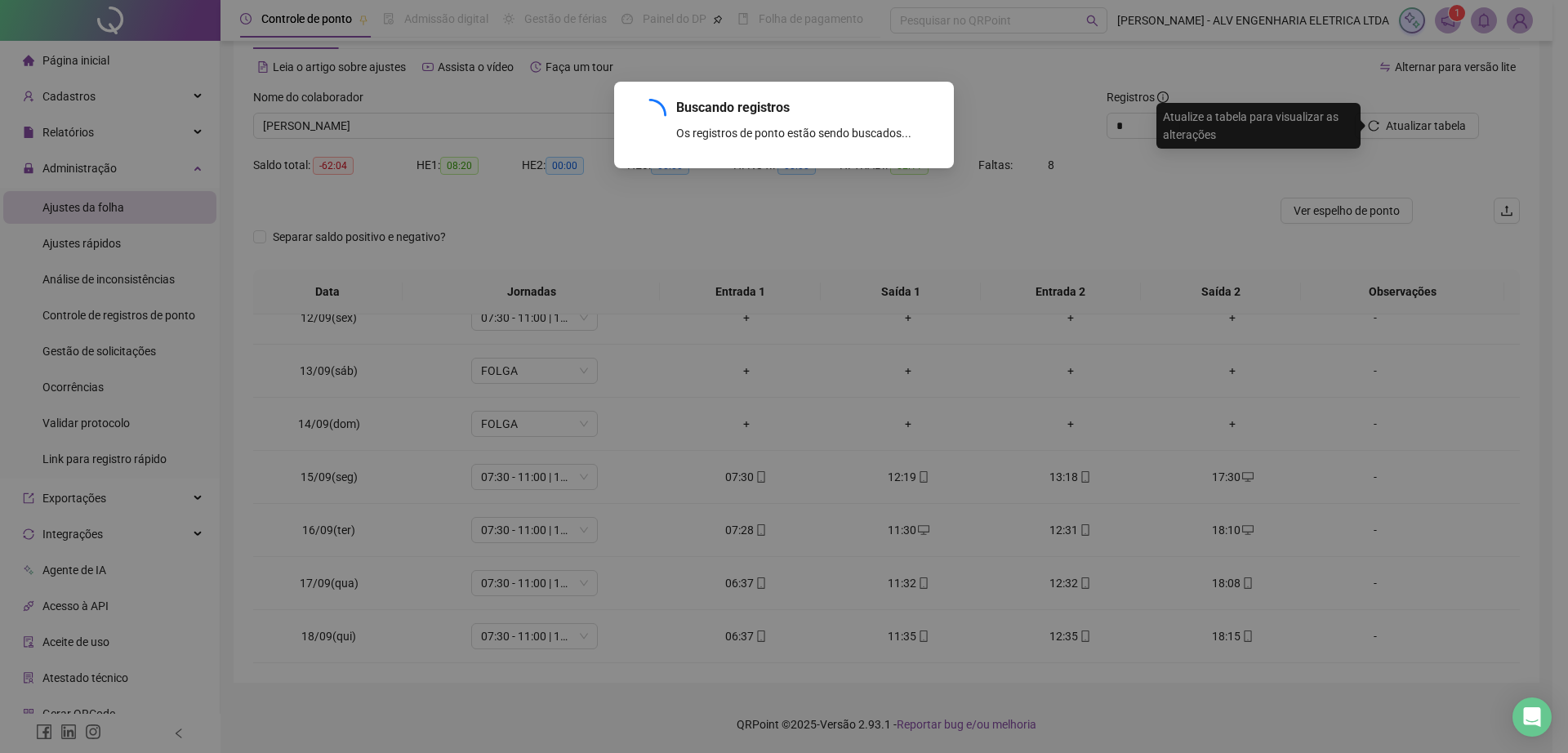
scroll to position [554, 0]
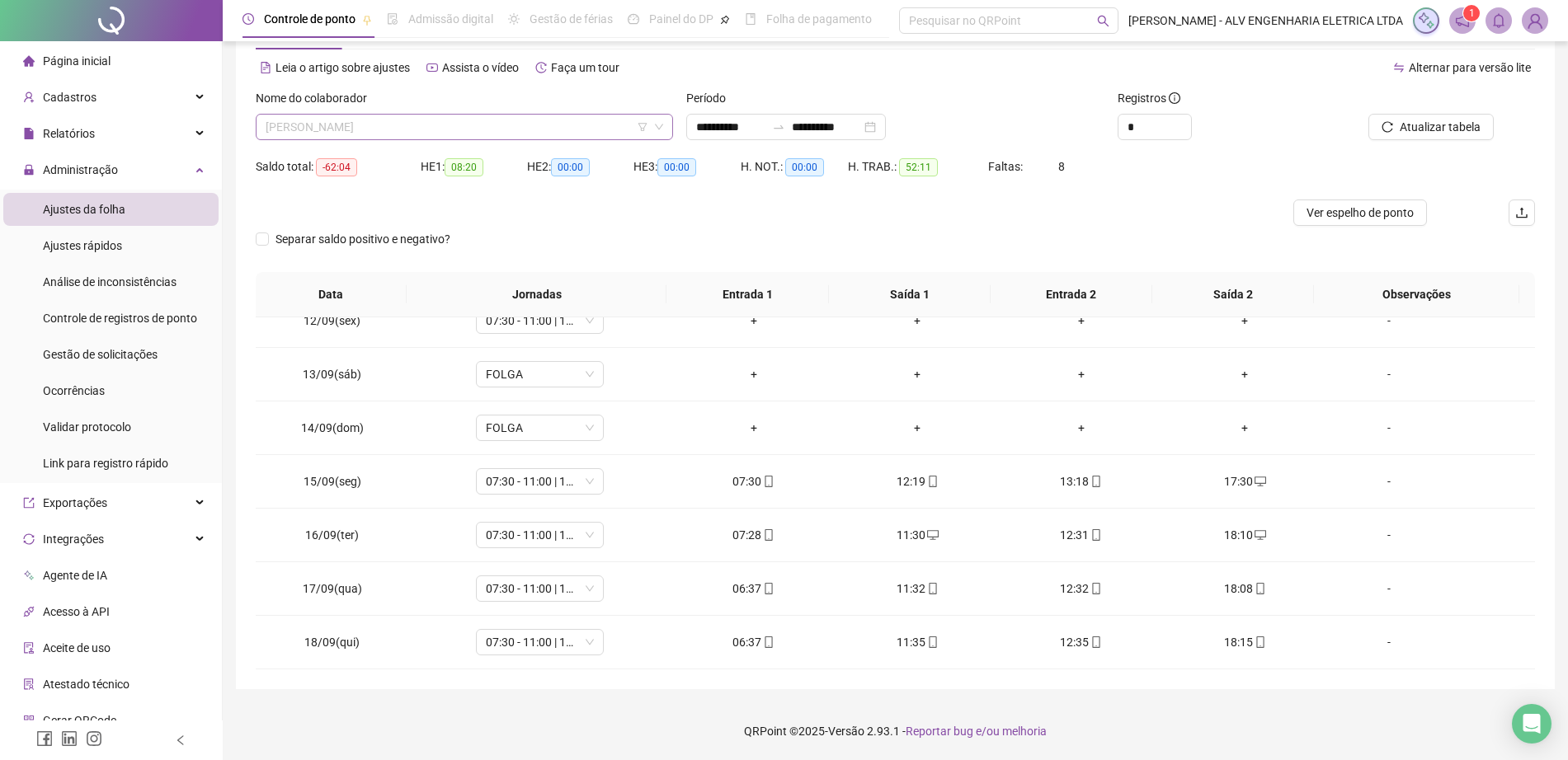
click at [439, 127] on span "ÍTALO VENZKE DE OLIVEIRA" at bounding box center [465, 126] width 398 height 25
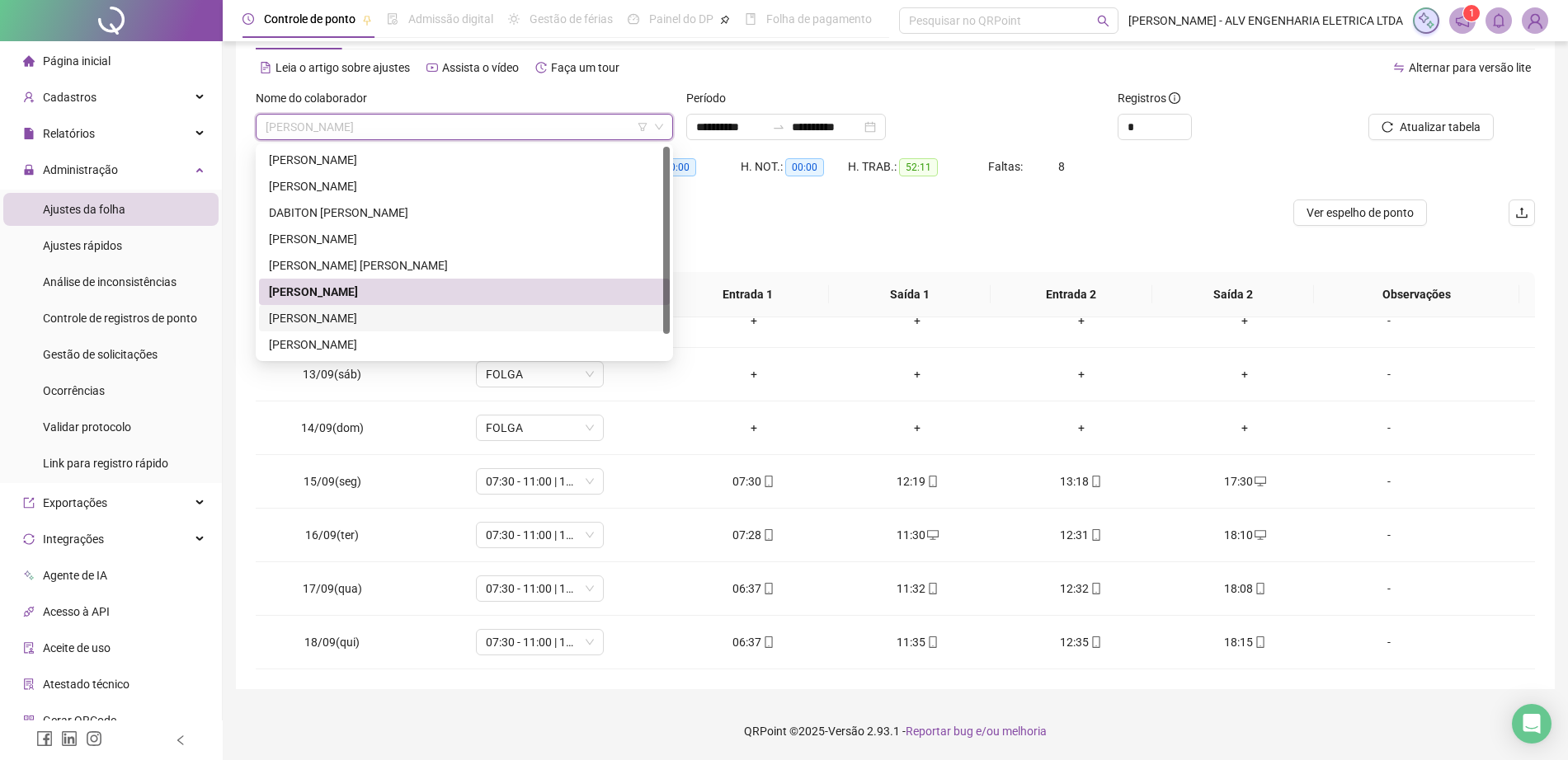
click at [428, 327] on div "RICARDO SHIGUERO OBA" at bounding box center [465, 317] width 391 height 18
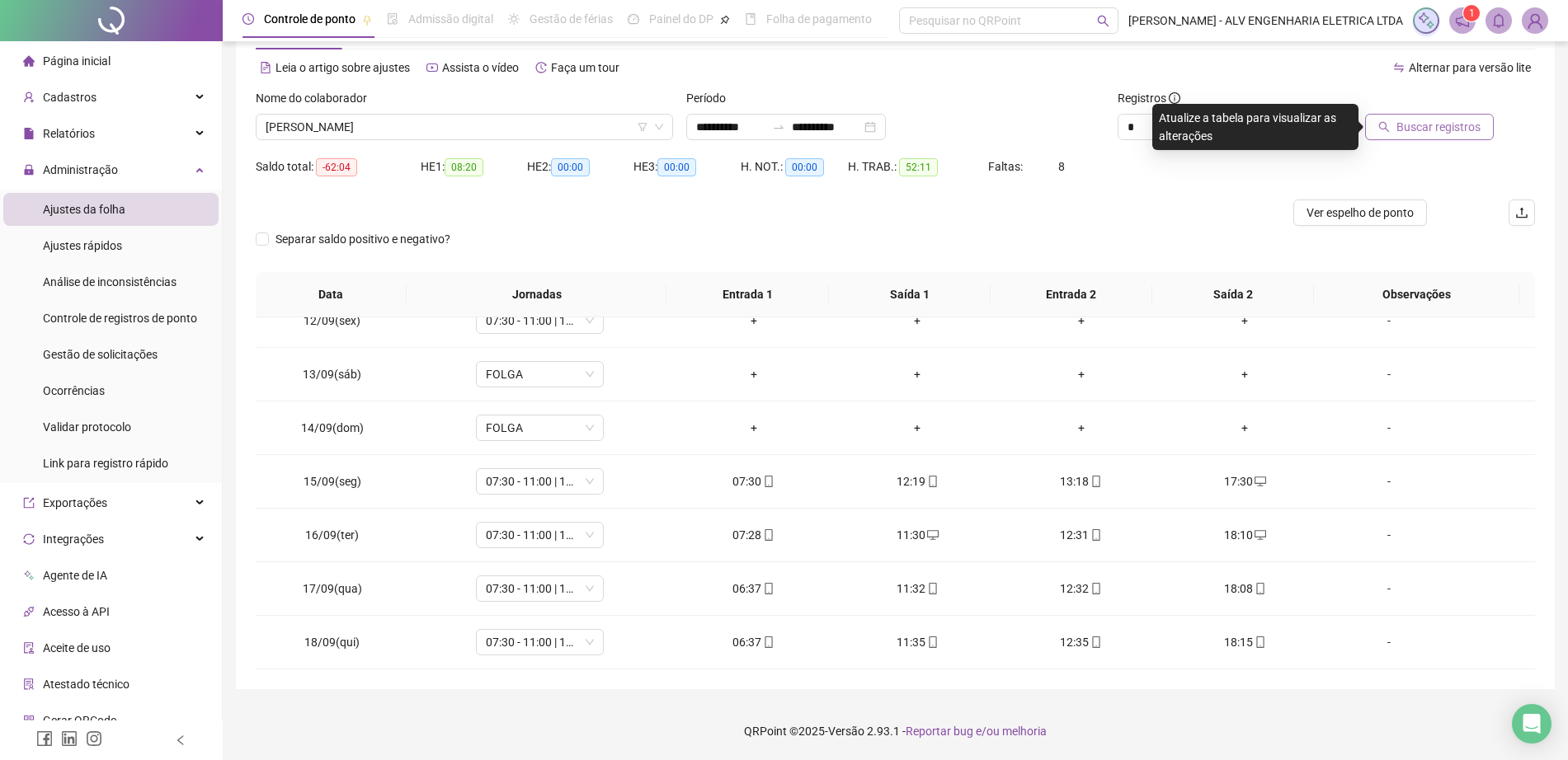
click at [1440, 139] on button "Buscar registros" at bounding box center [1429, 126] width 129 height 26
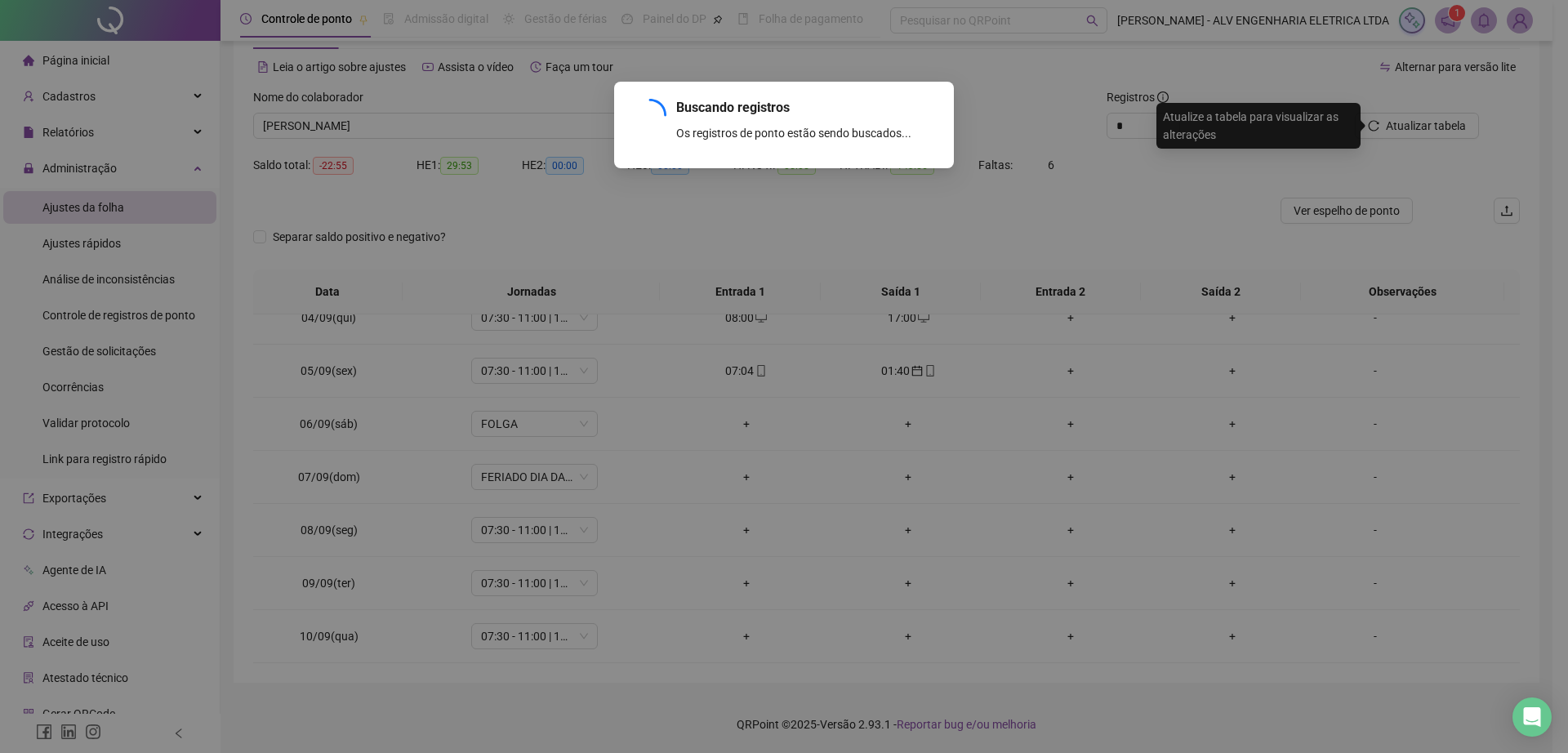
scroll to position [979, 0]
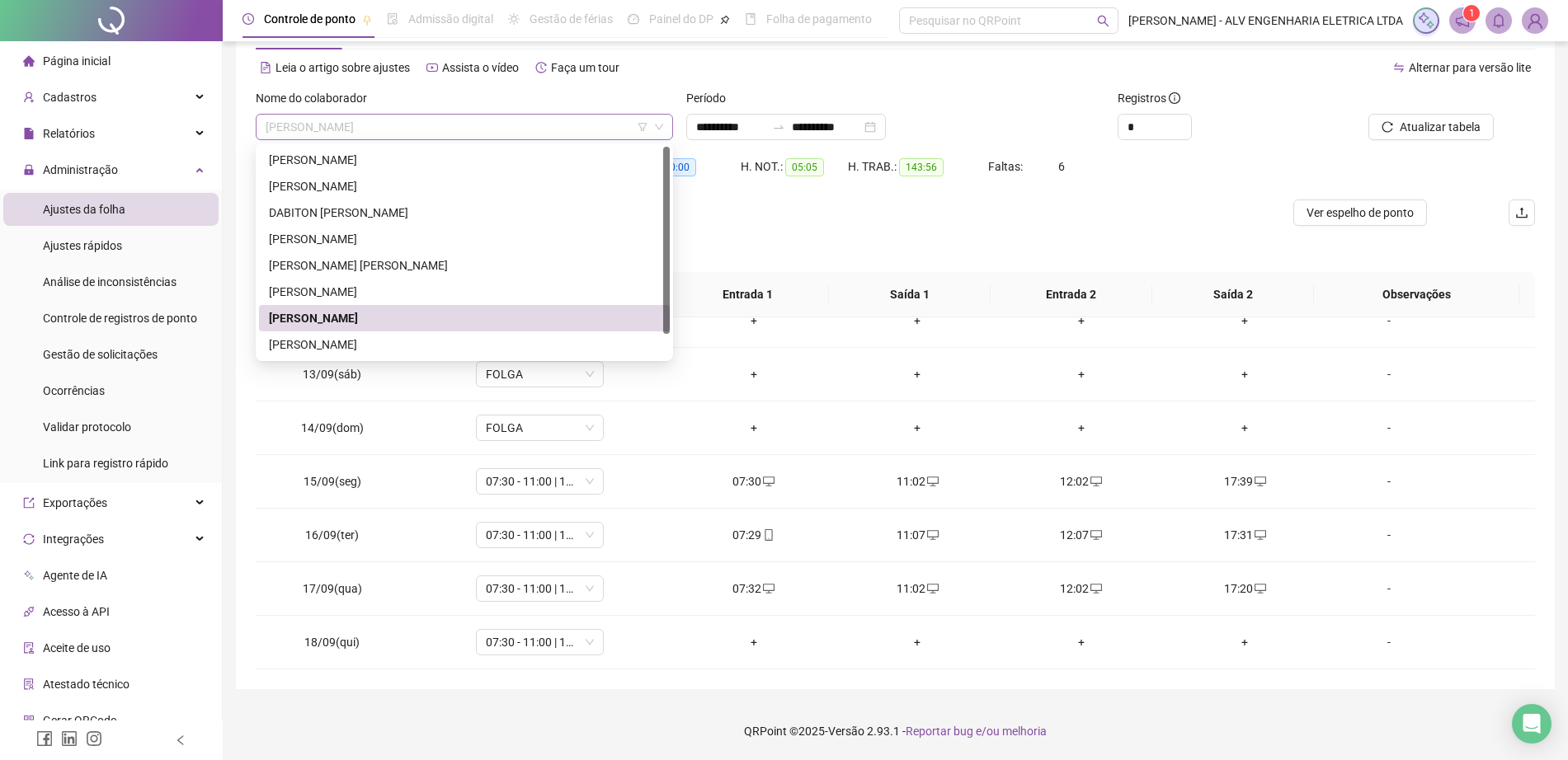
click at [463, 121] on span "RICARDO SHIGUERO OBA" at bounding box center [465, 126] width 398 height 25
click at [465, 347] on div "RODRIGO APARECIDO GOMES" at bounding box center [465, 344] width 391 height 18
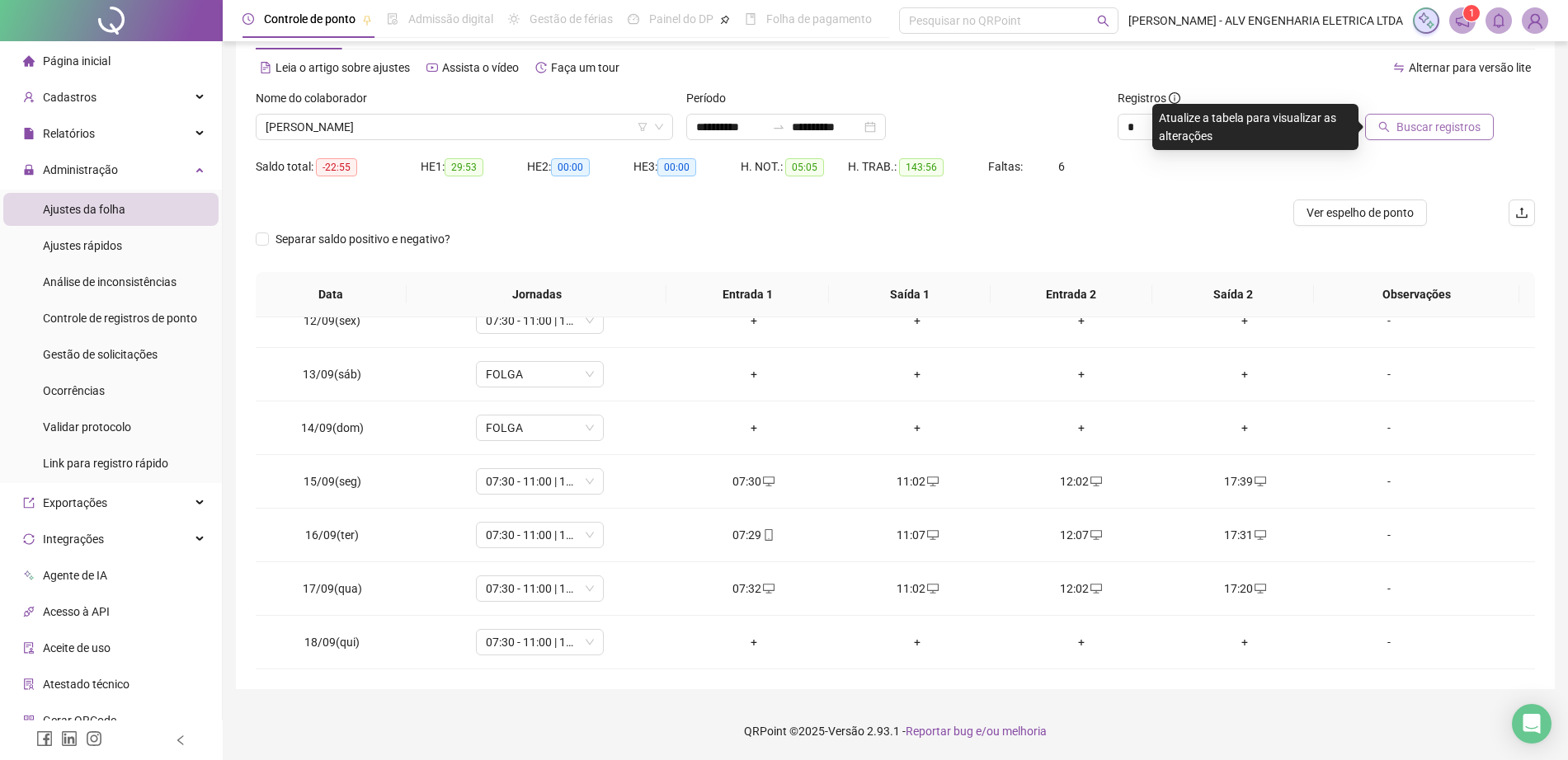
click at [1396, 126] on button "Buscar registros" at bounding box center [1429, 126] width 129 height 26
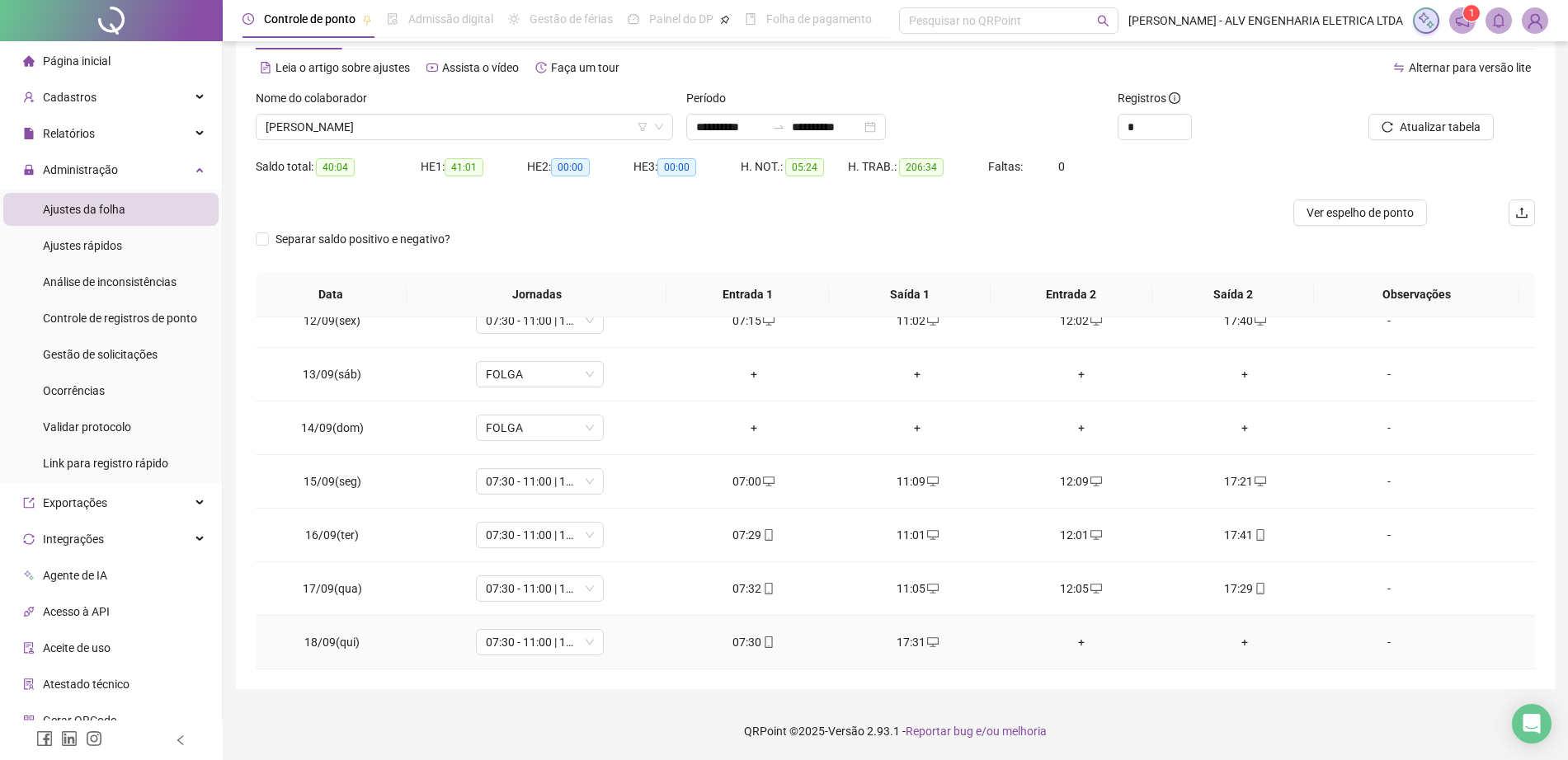
click at [1069, 642] on div "+" at bounding box center [1081, 642] width 138 height 18
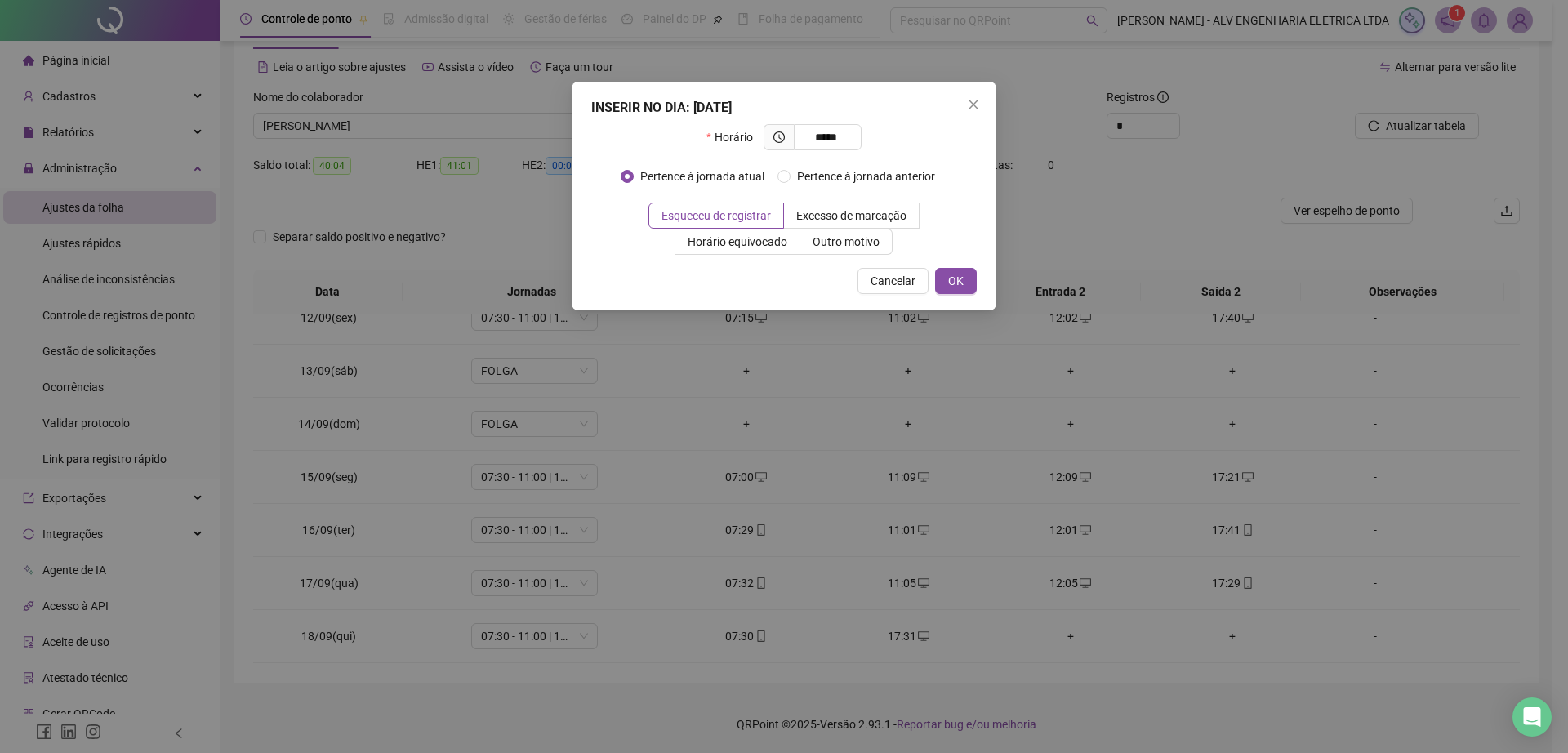
type input "*****"
click at [955, 280] on span "OK" at bounding box center [955, 280] width 16 height 18
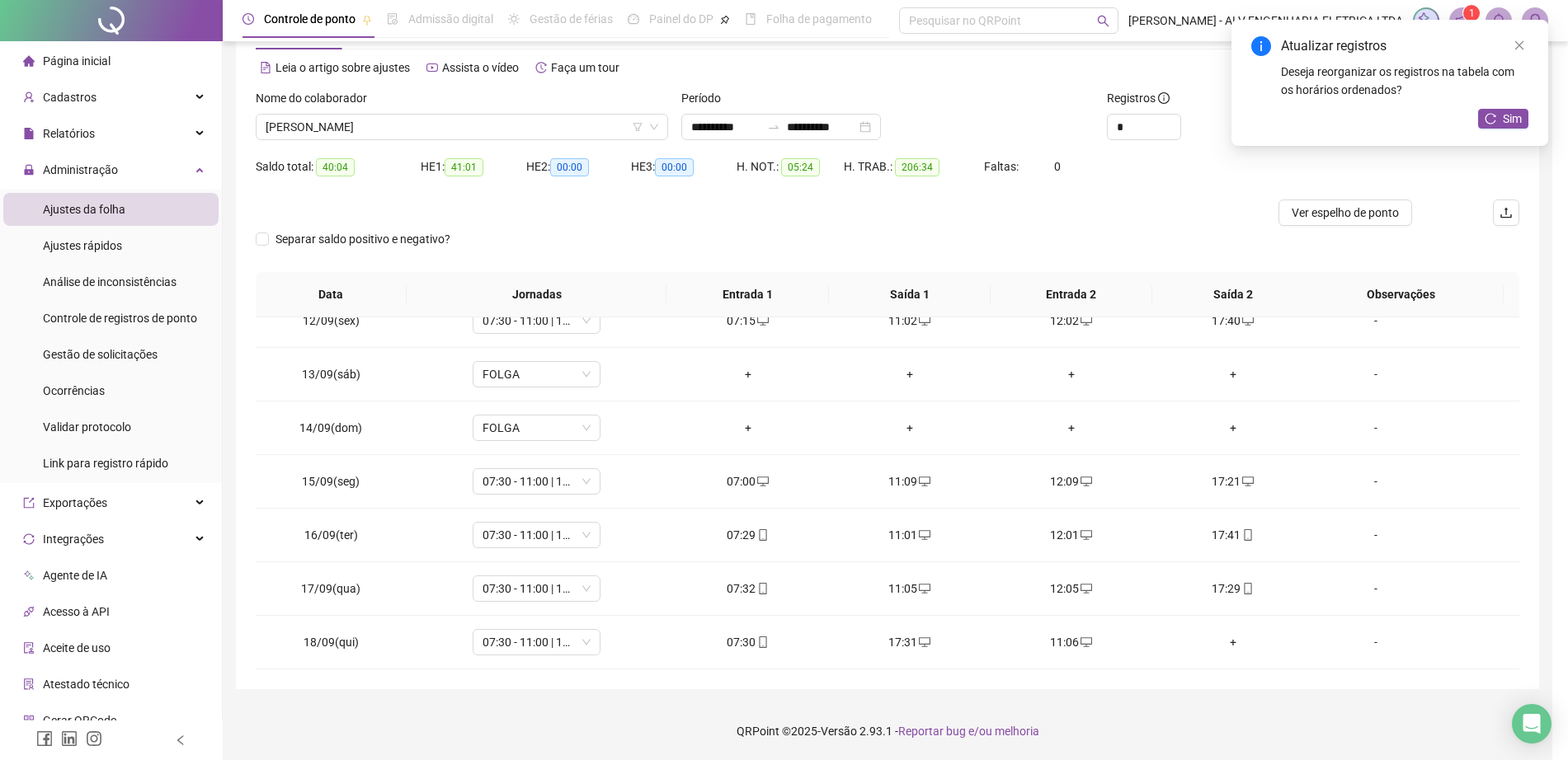
click at [1232, 644] on div "+" at bounding box center [1234, 642] width 135 height 18
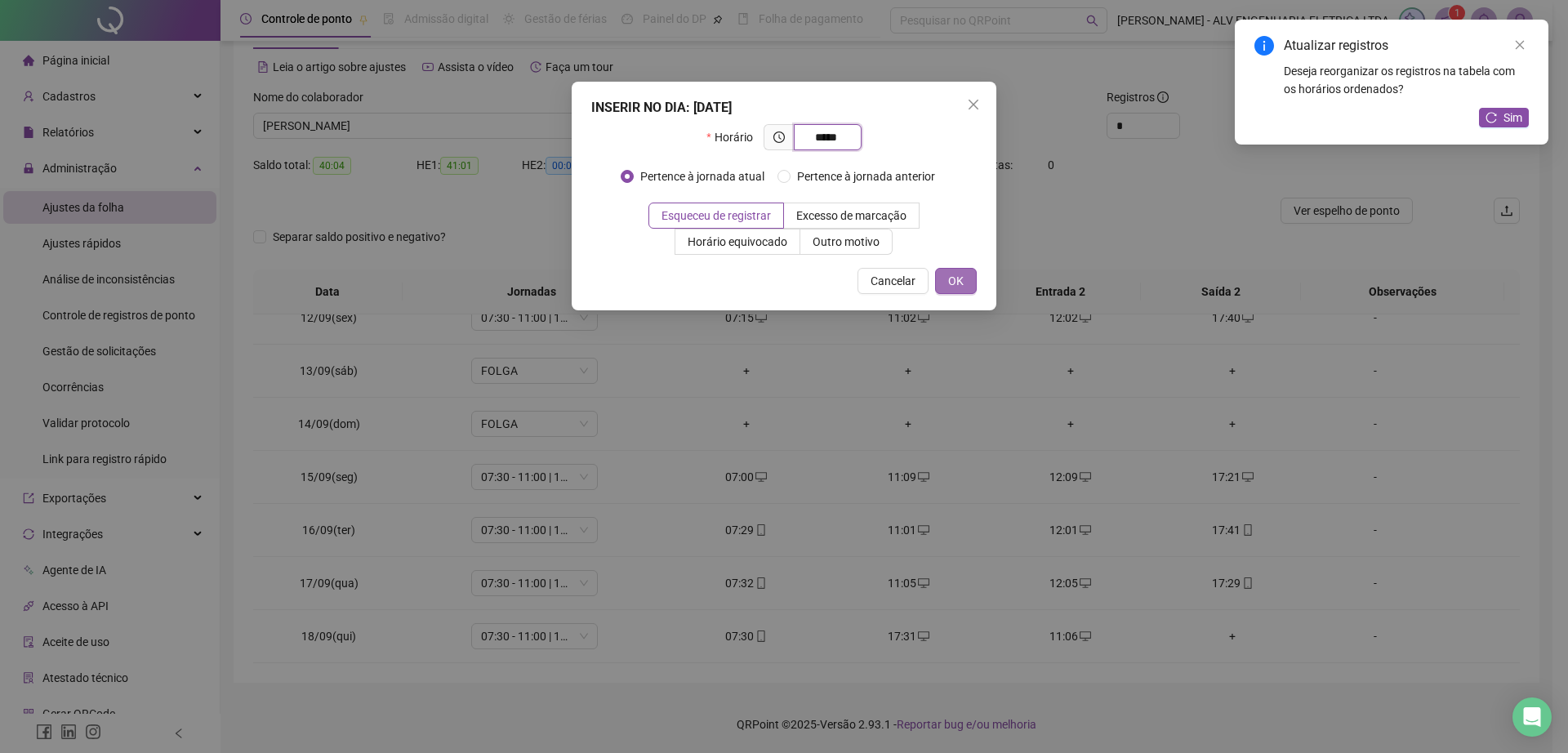
type input "*****"
click at [960, 283] on span "OK" at bounding box center [955, 280] width 16 height 18
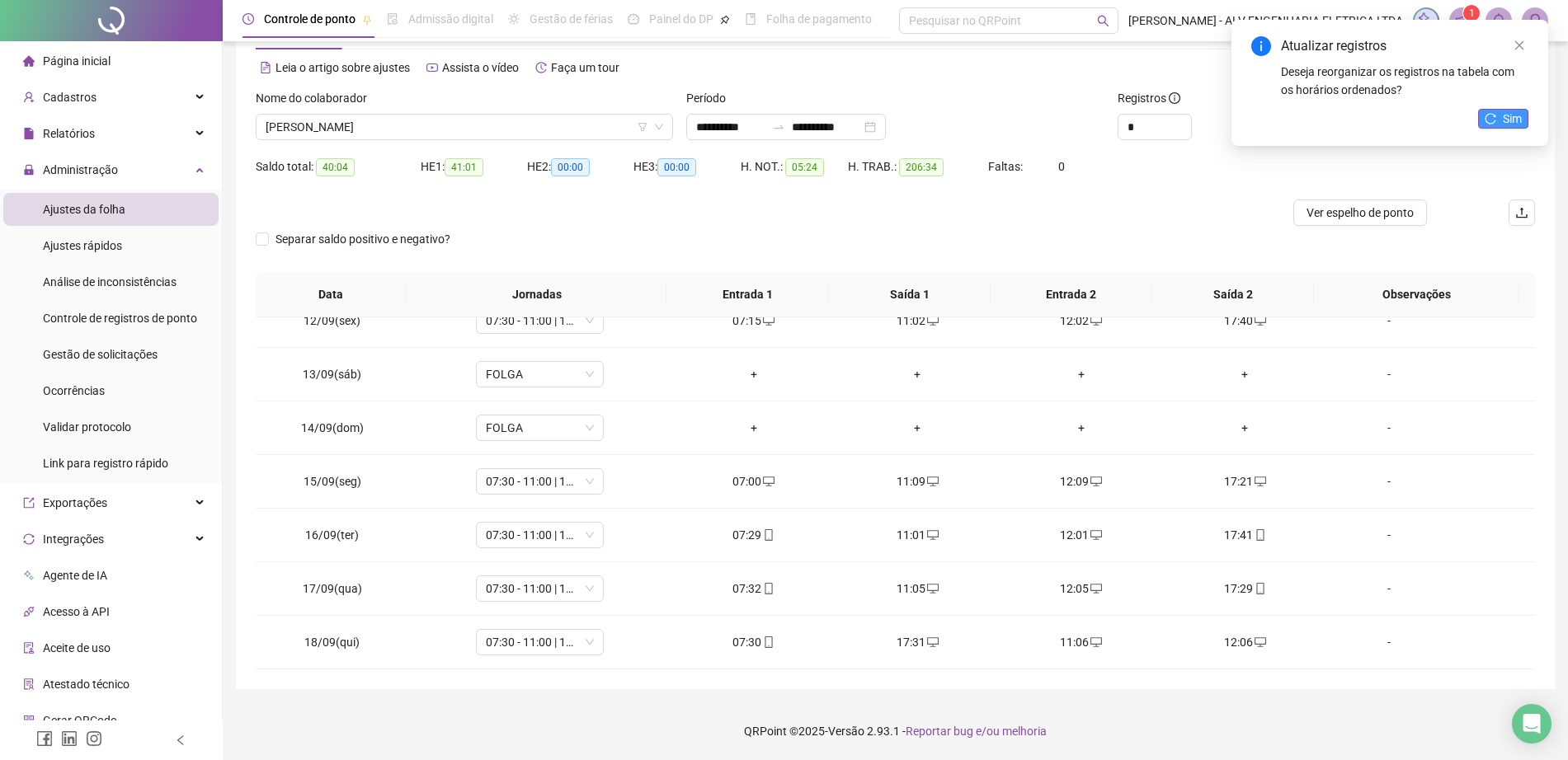
click at [1521, 113] on span "Sim" at bounding box center [1512, 118] width 19 height 18
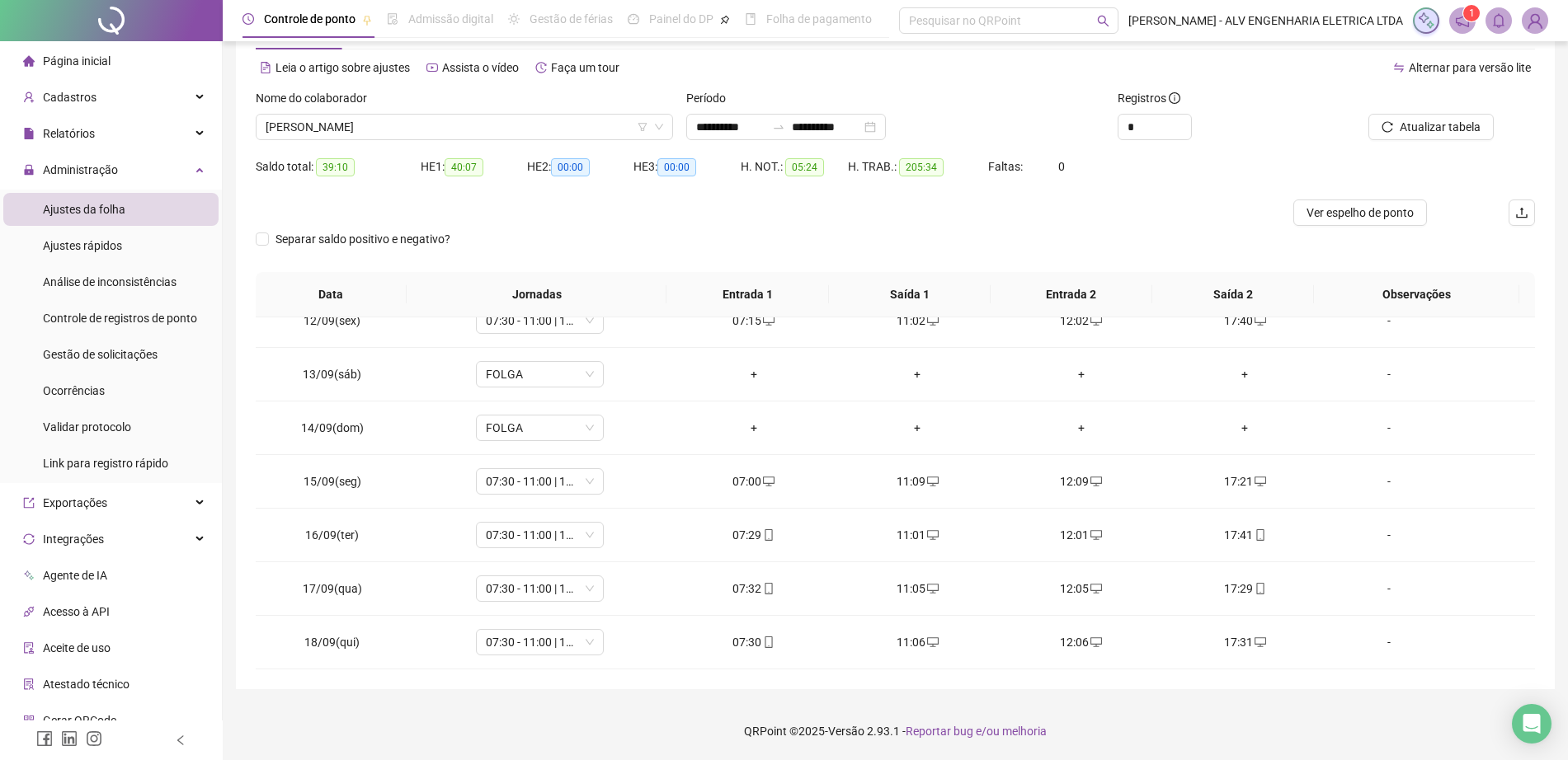
click at [1534, 19] on img at bounding box center [1535, 20] width 25 height 25
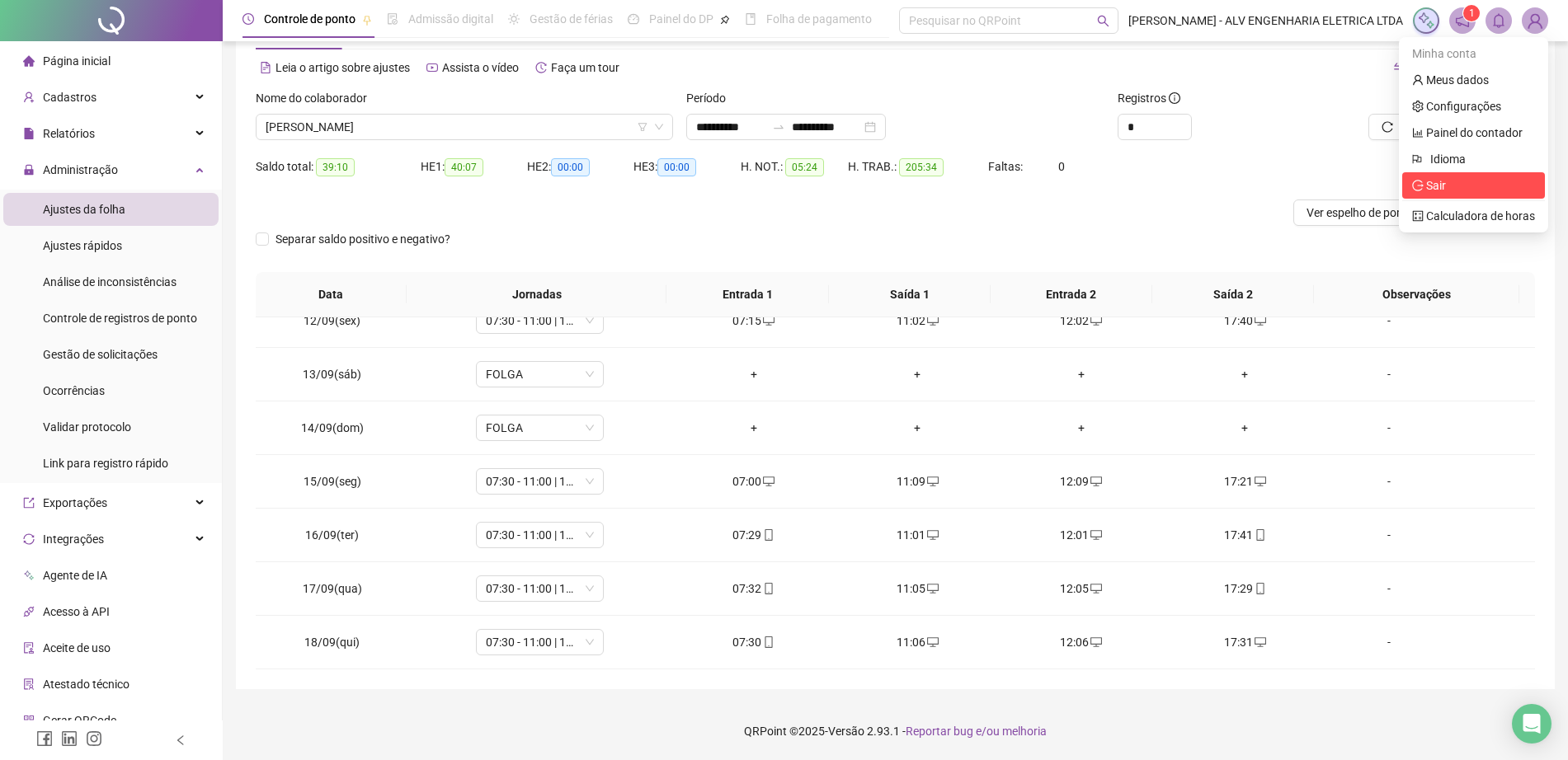
click at [1438, 183] on span "Sair" at bounding box center [1436, 185] width 19 height 14
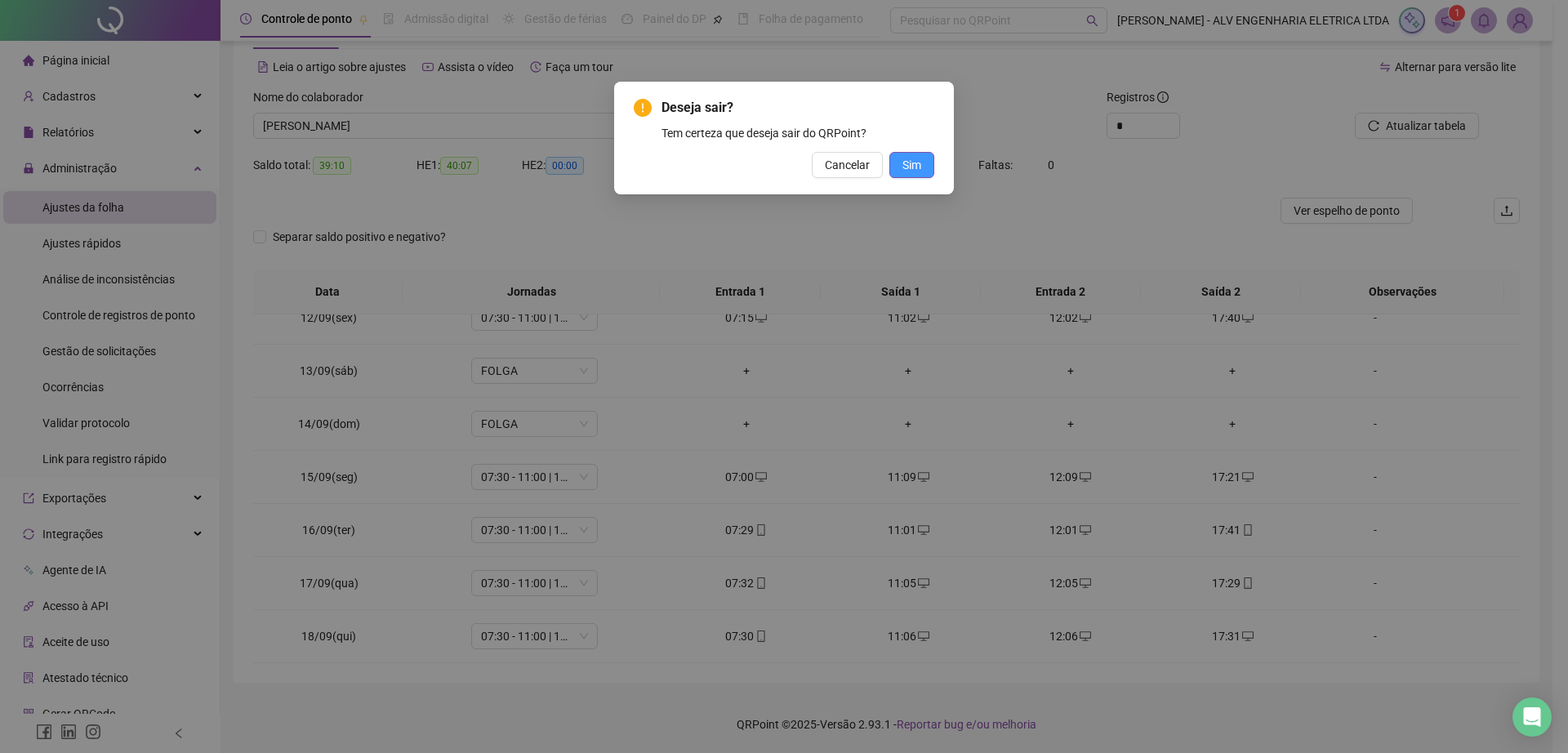
click at [922, 161] on button "Sim" at bounding box center [912, 164] width 45 height 26
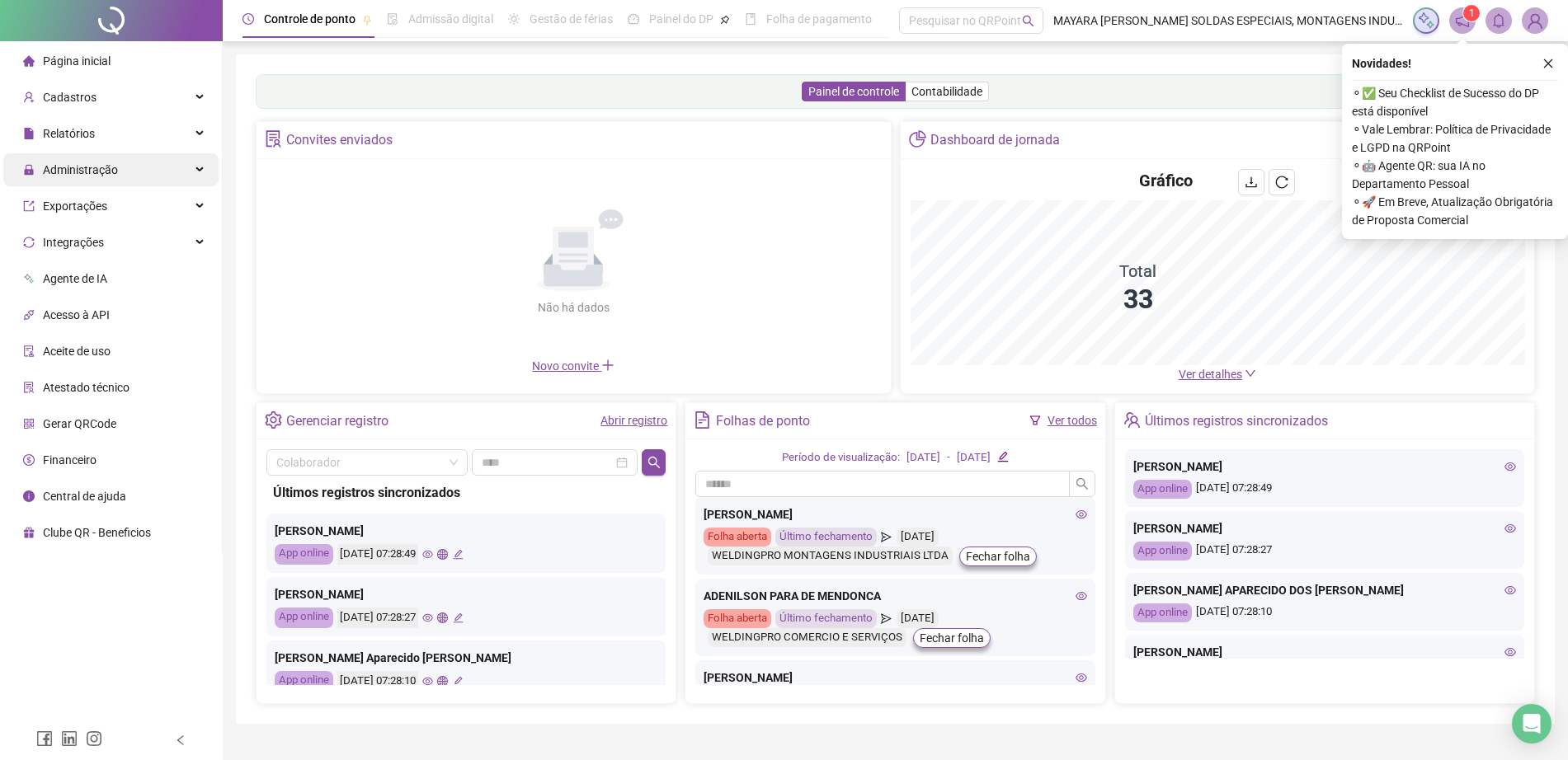
click at [178, 172] on div "Administração" at bounding box center [111, 169] width 215 height 33
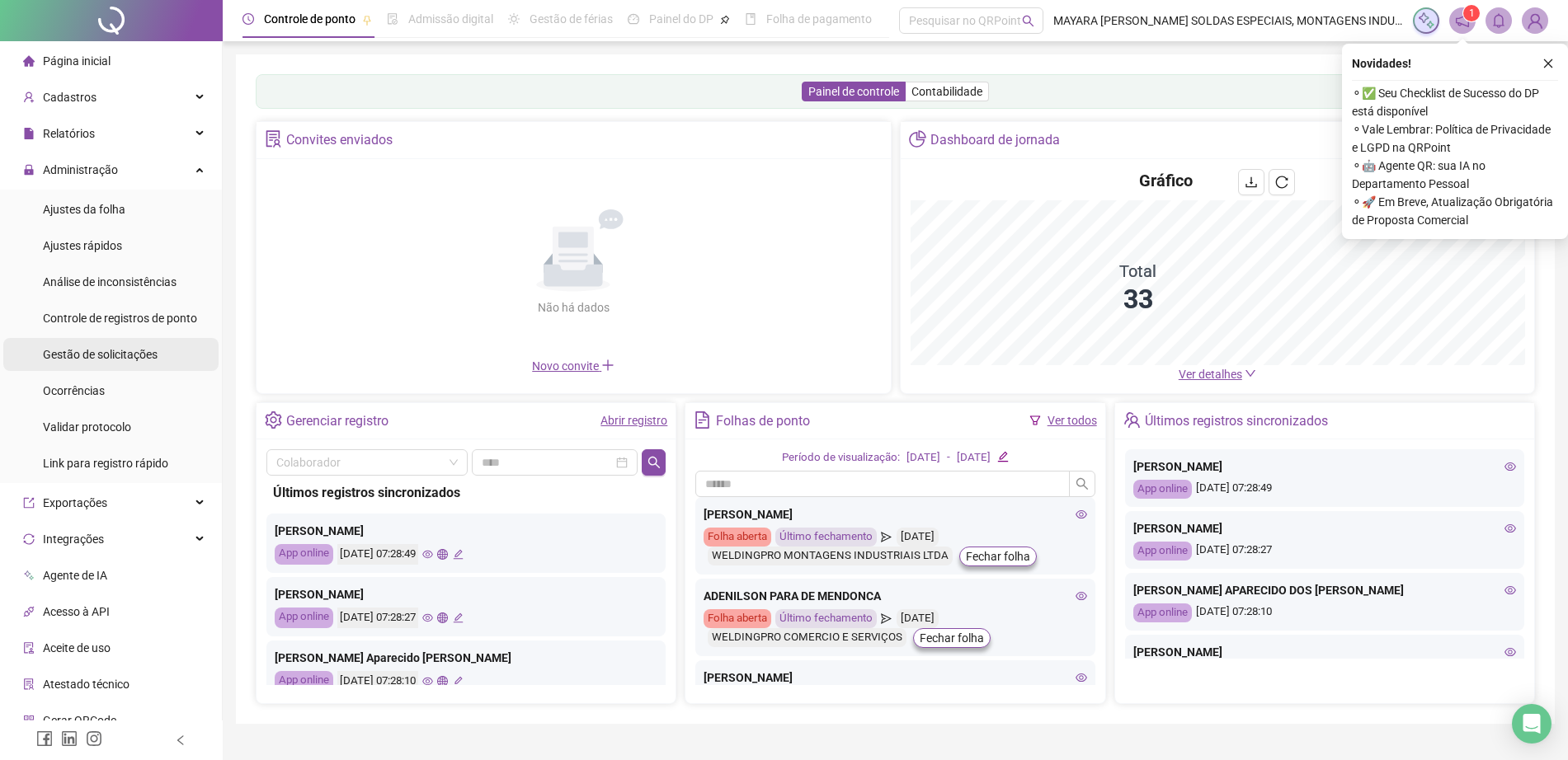
click at [144, 360] on span "Gestão de solicitações" at bounding box center [100, 355] width 114 height 14
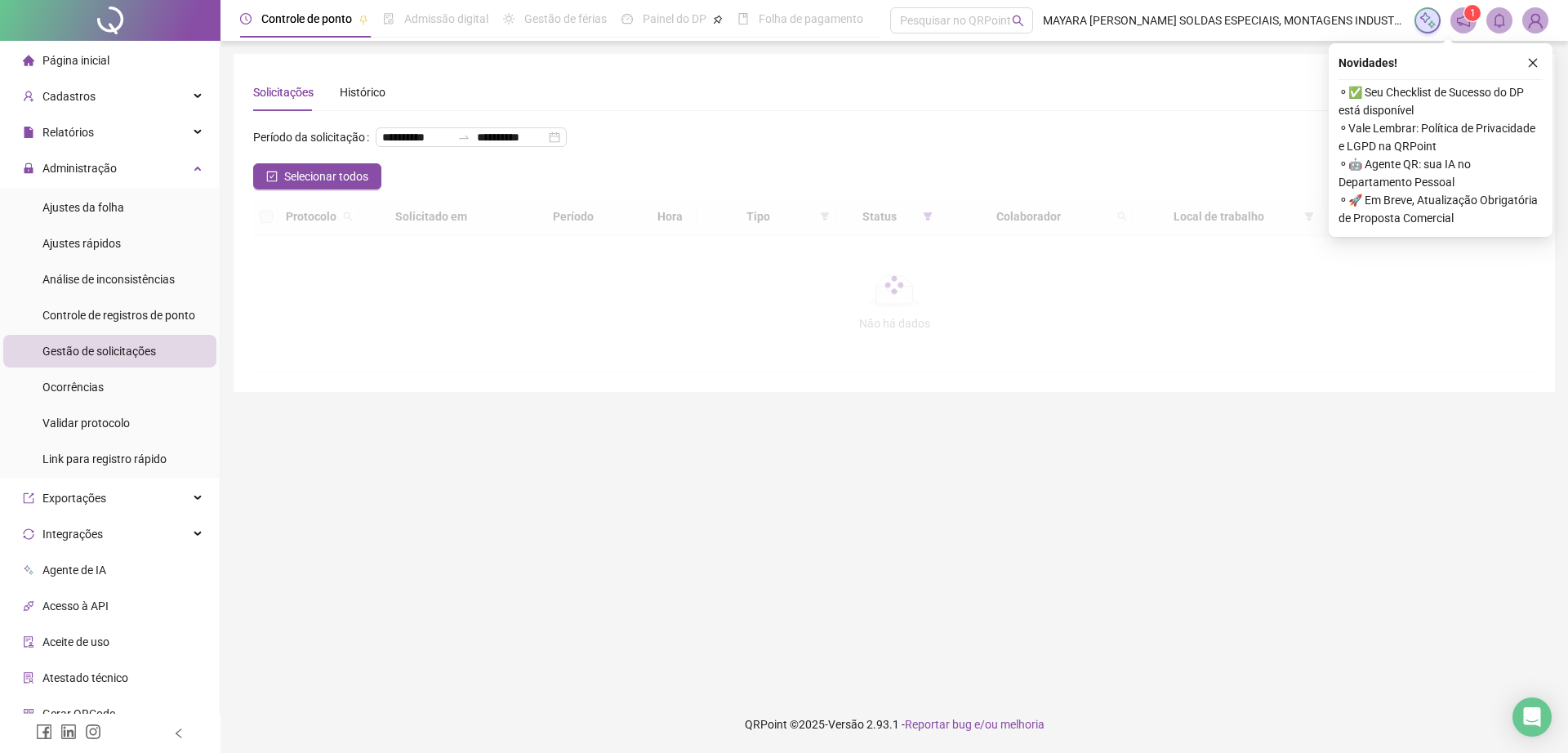
click at [1522, 61] on div "Novidades !" at bounding box center [1441, 62] width 204 height 19
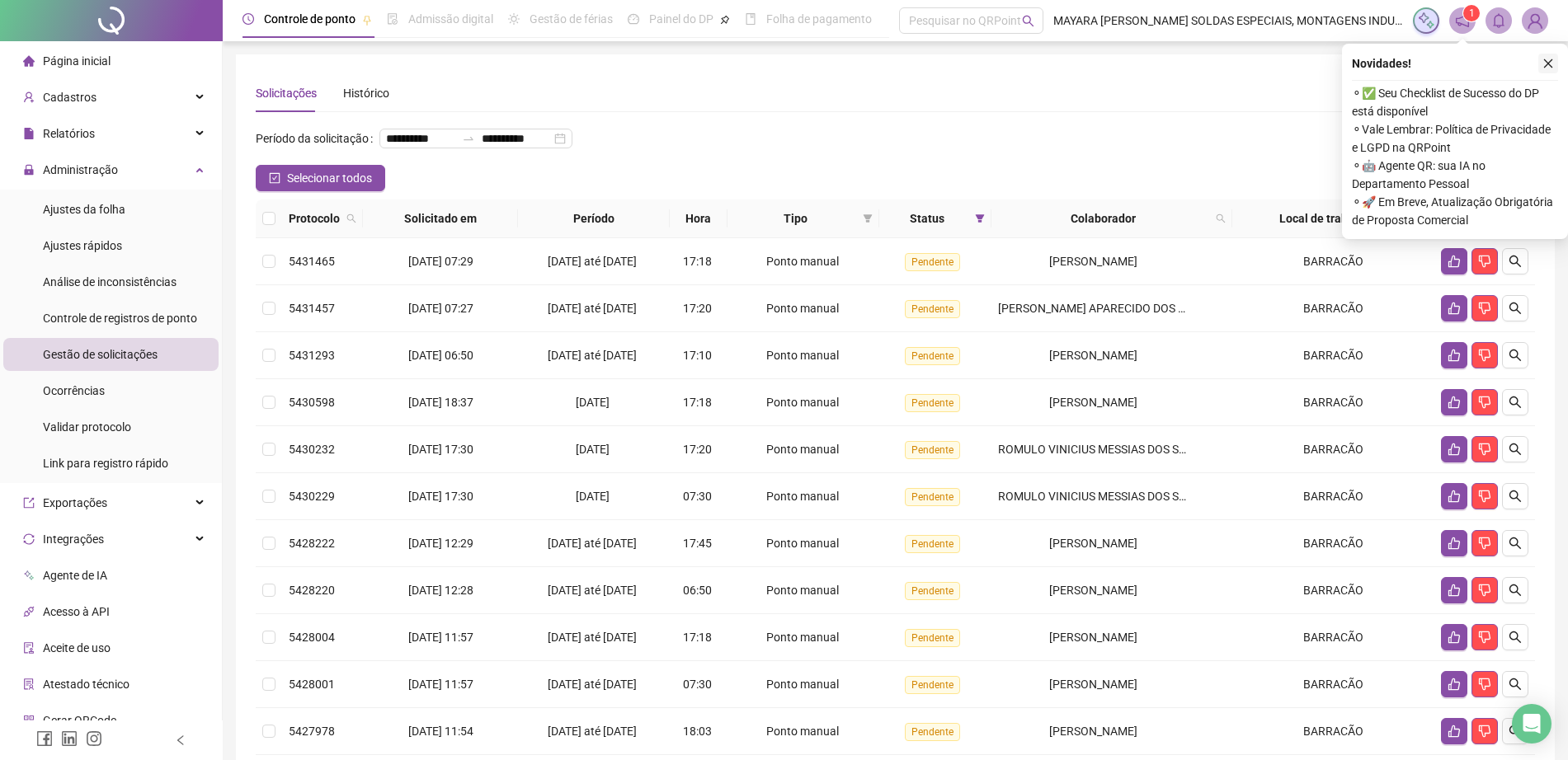
click at [1546, 62] on icon "close" at bounding box center [1549, 63] width 12 height 12
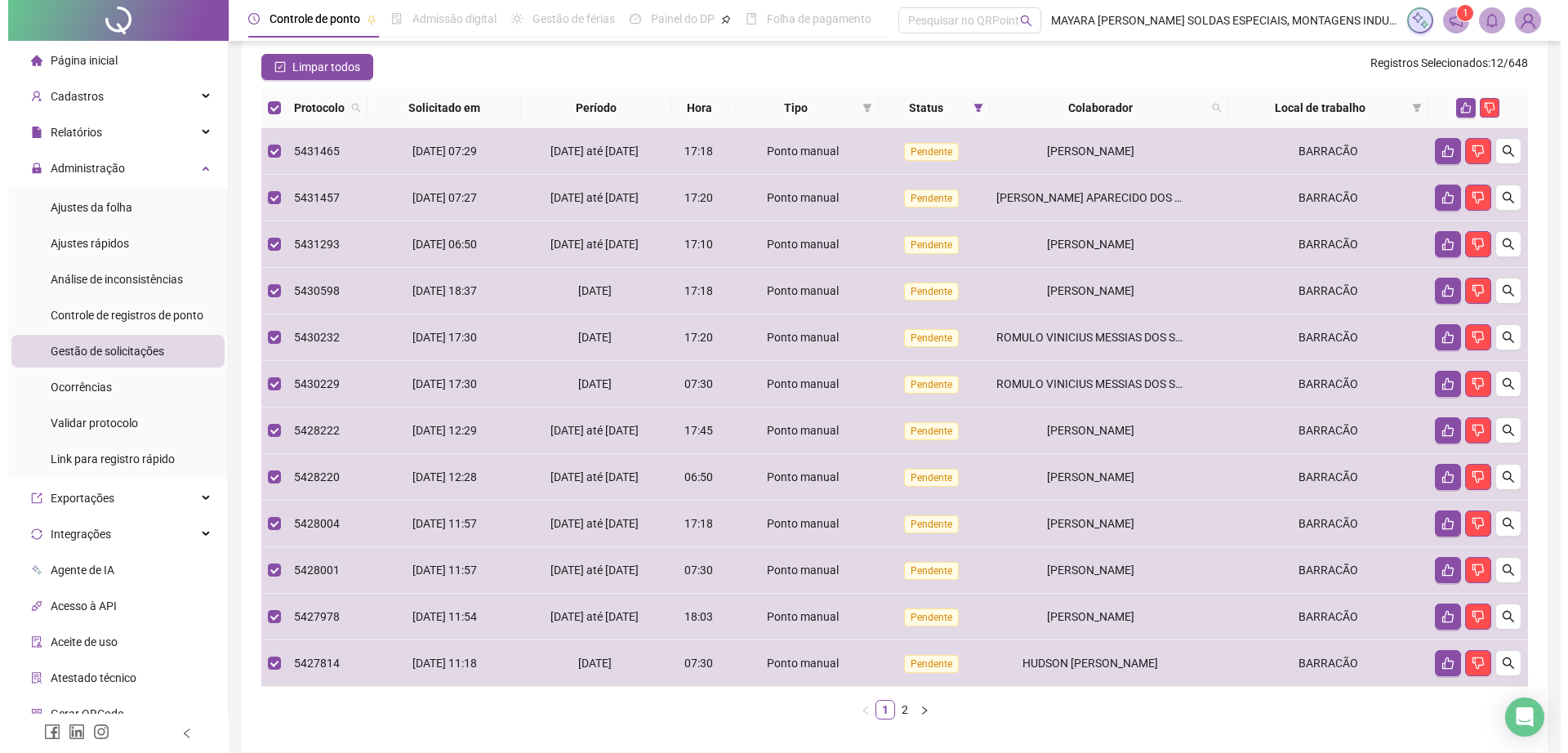
scroll to position [116, 0]
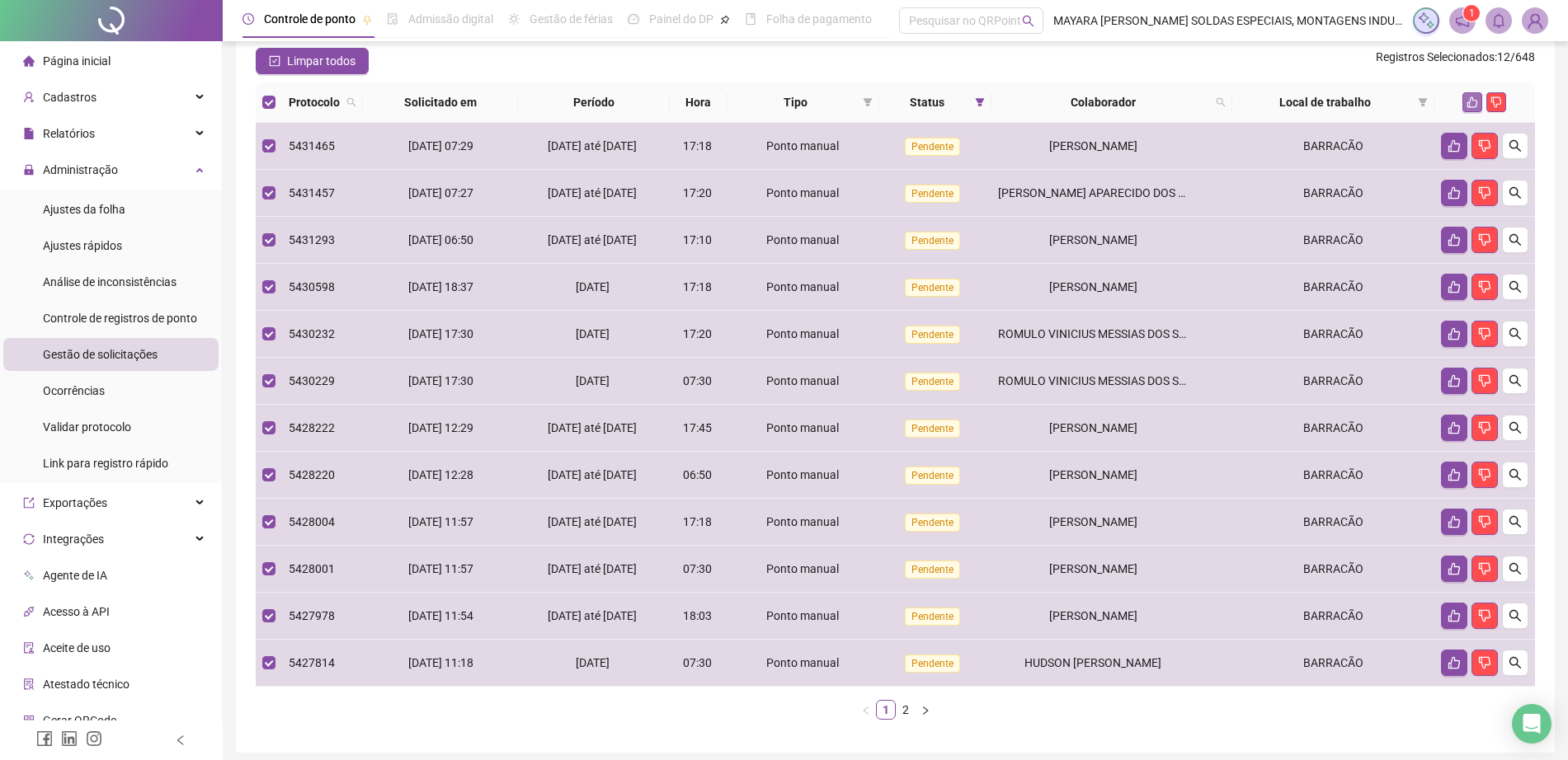
click at [1469, 108] on icon "like" at bounding box center [1472, 102] width 12 height 12
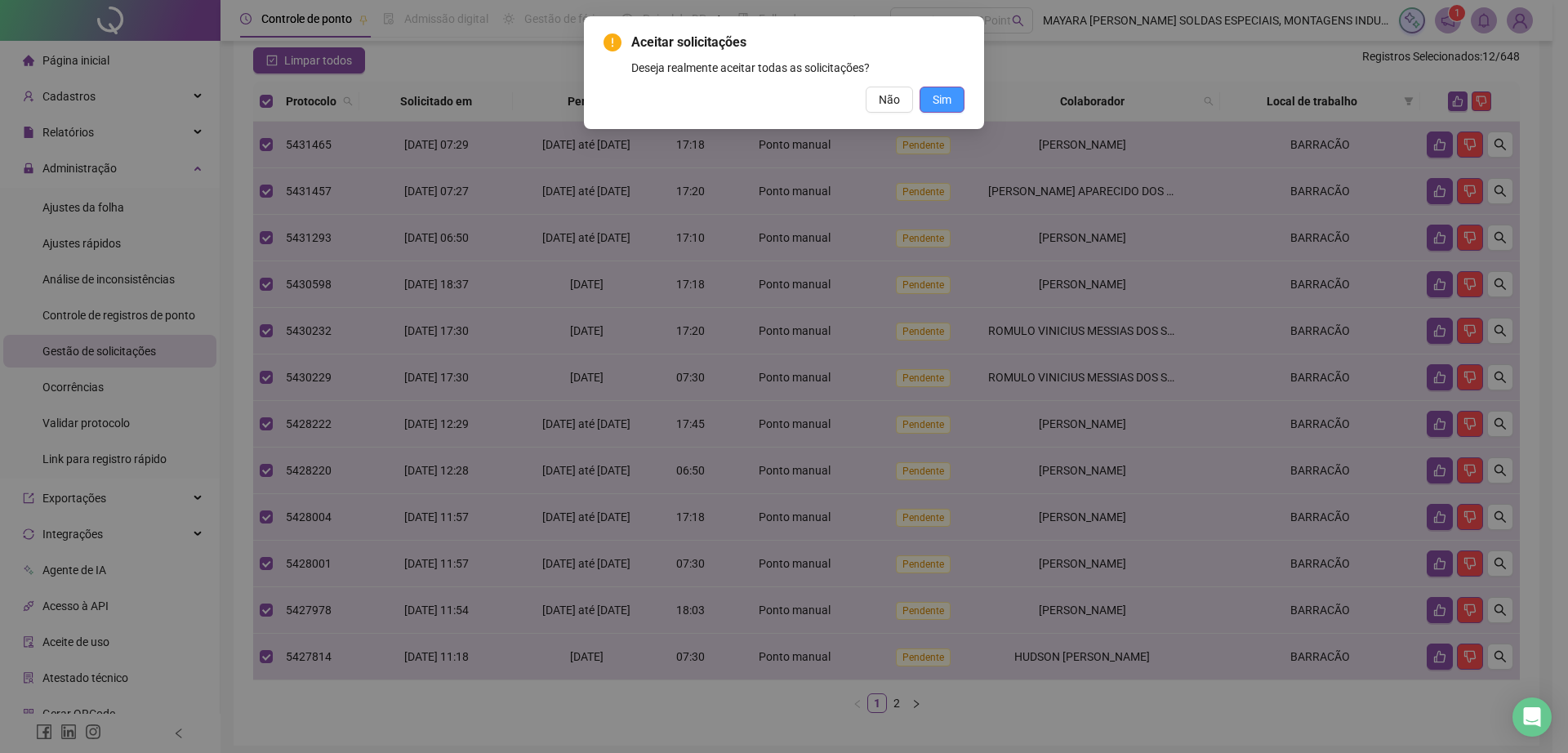
click at [950, 91] on span "Sim" at bounding box center [942, 99] width 18 height 18
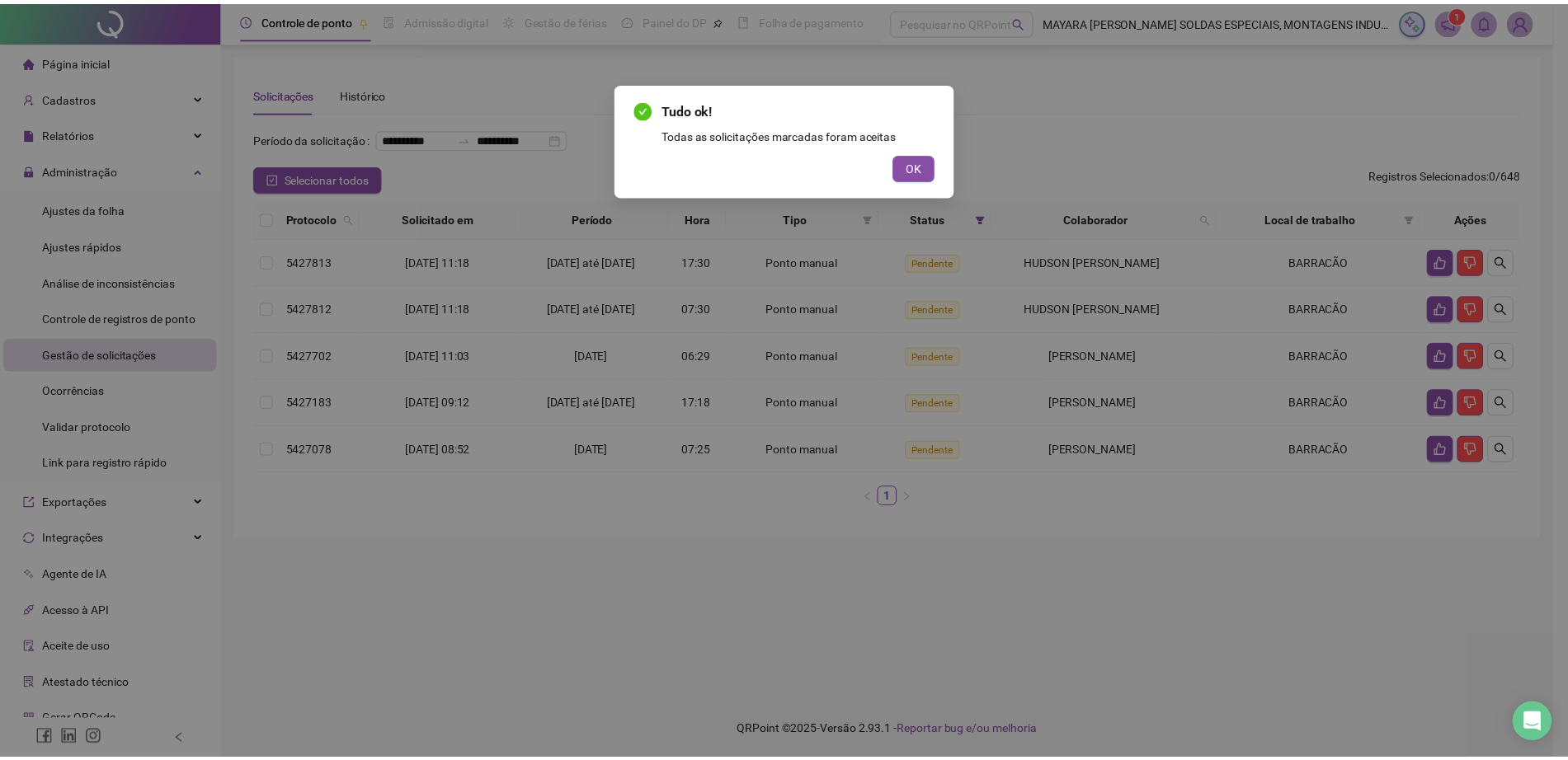
scroll to position [0, 0]
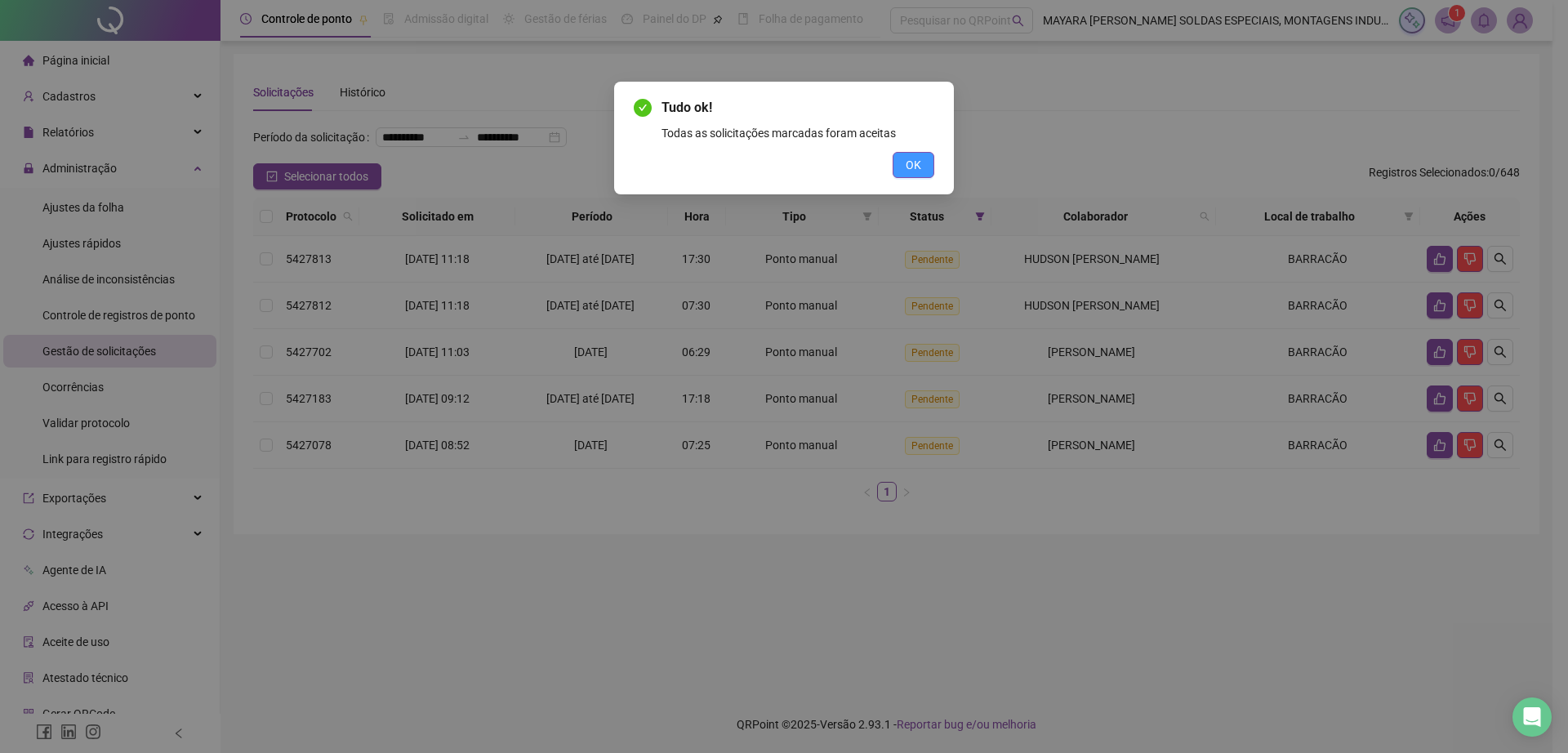
click at [908, 158] on span "OK" at bounding box center [913, 164] width 16 height 18
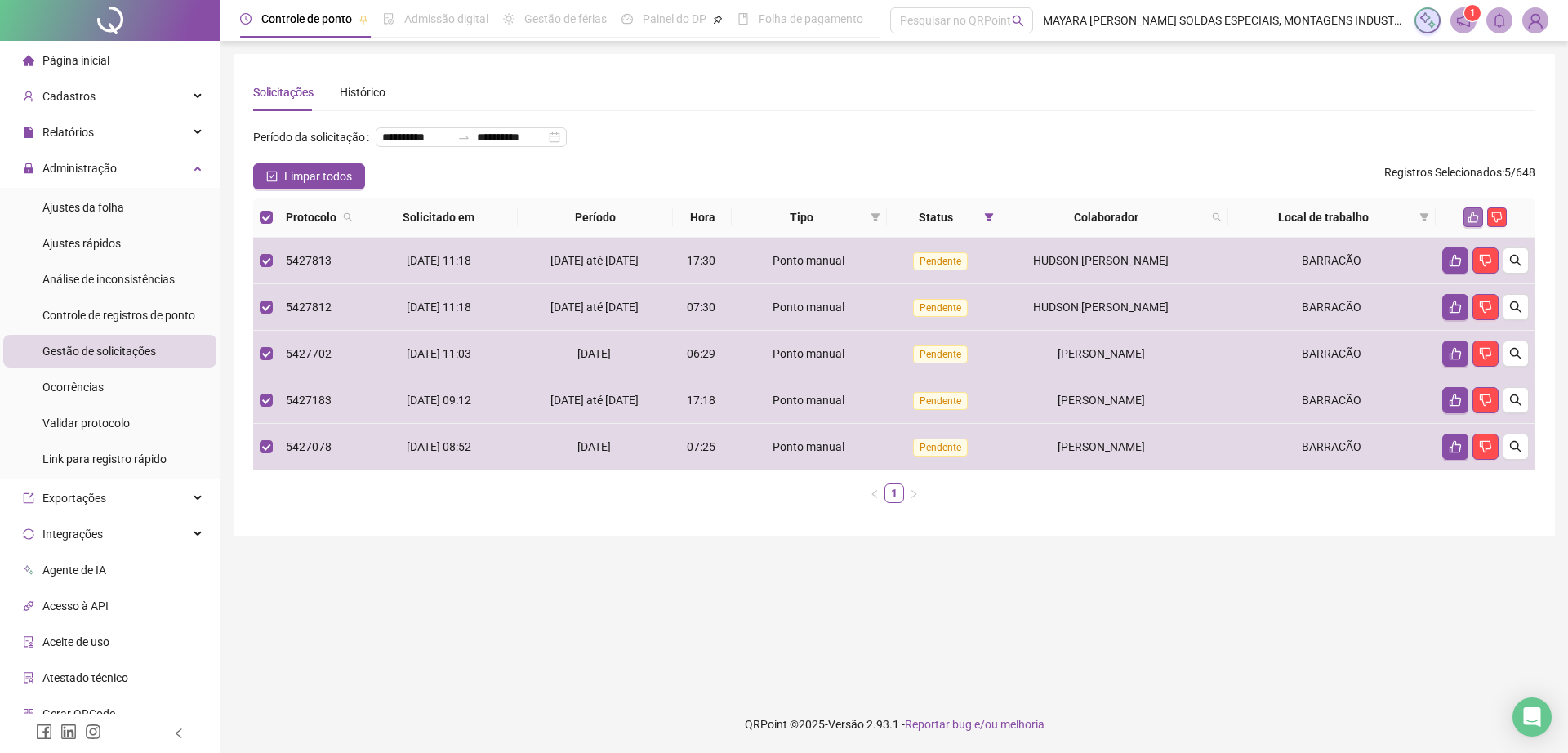
click at [1472, 223] on icon "like" at bounding box center [1473, 217] width 12 height 12
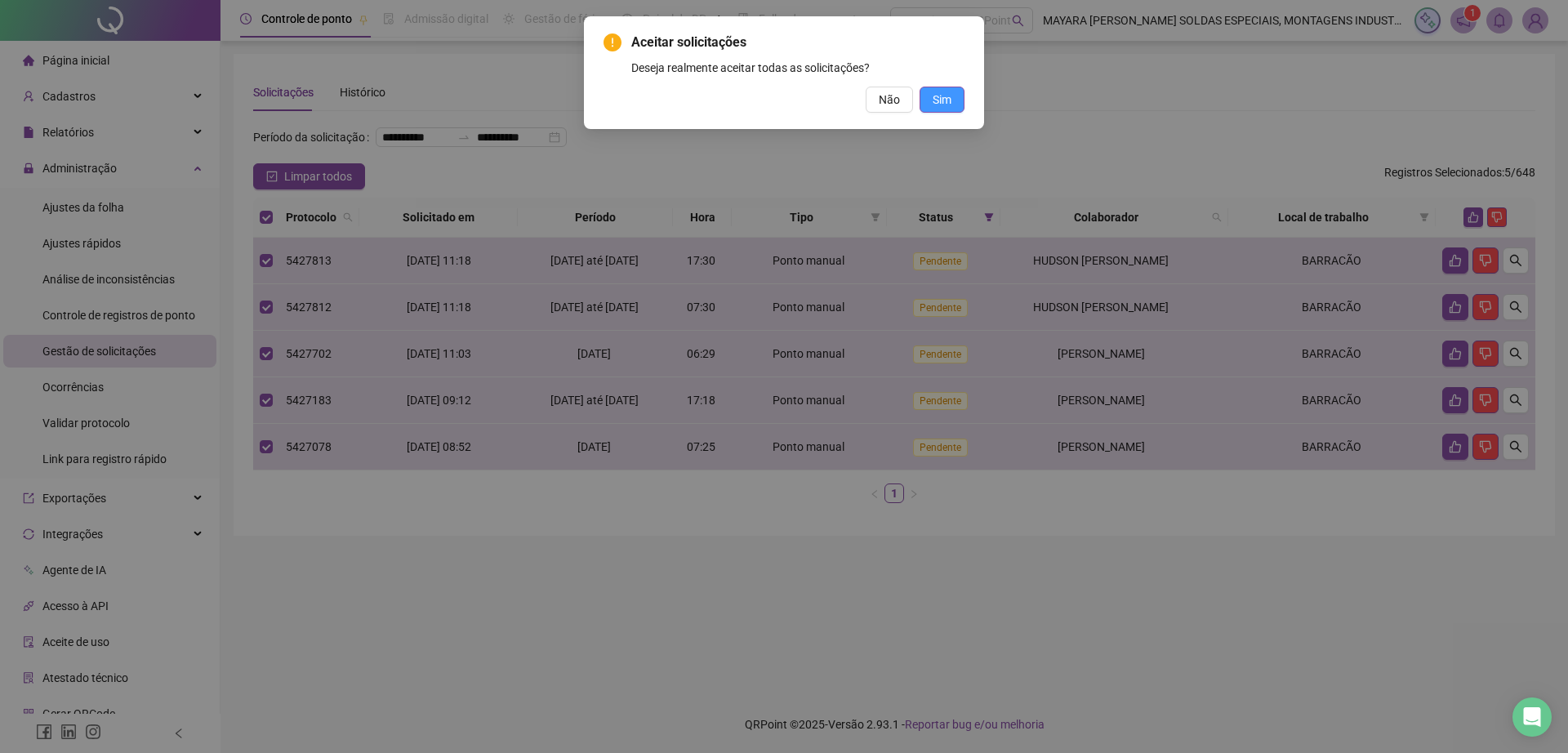
click at [957, 108] on button "Sim" at bounding box center [942, 99] width 45 height 26
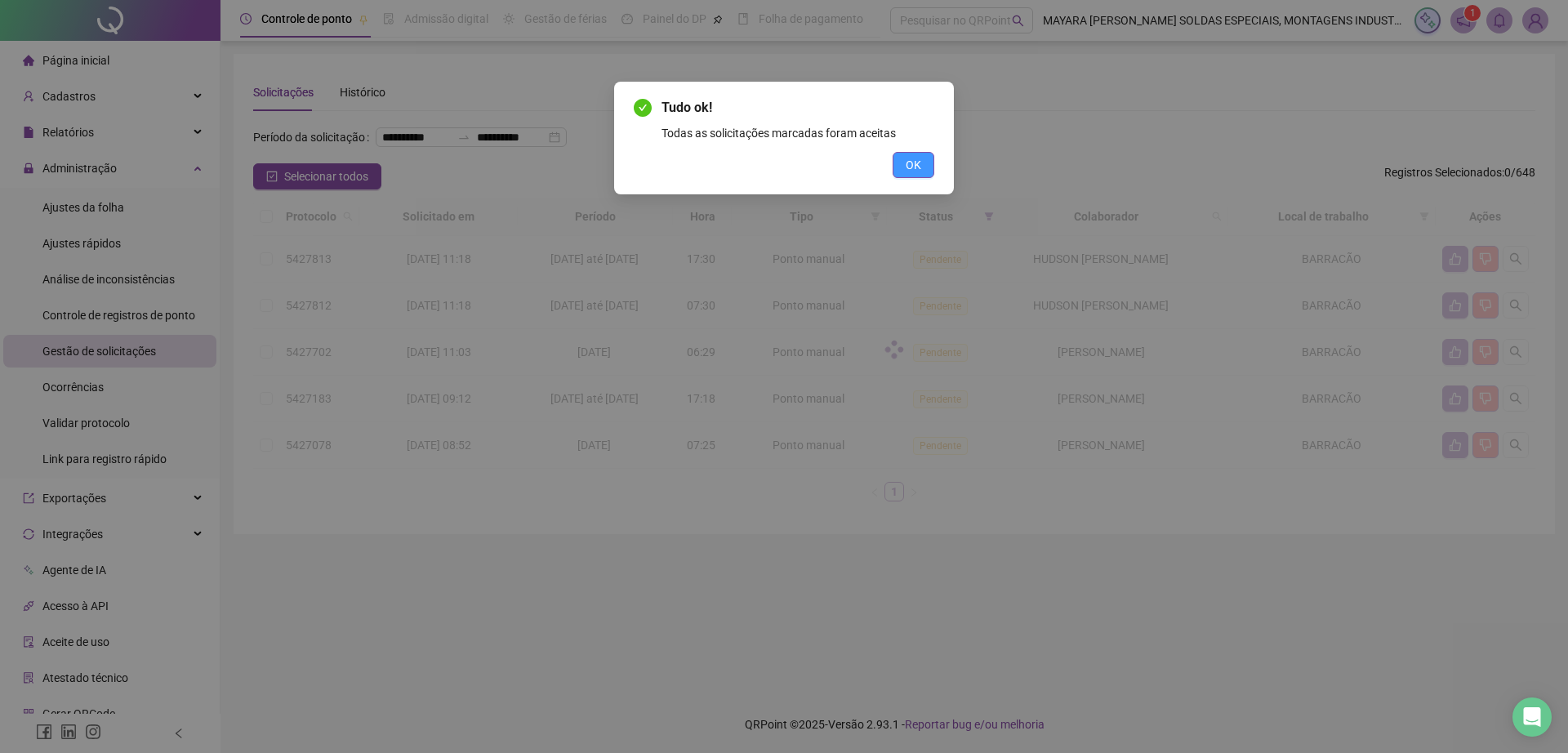
click at [916, 170] on span "OK" at bounding box center [913, 164] width 16 height 18
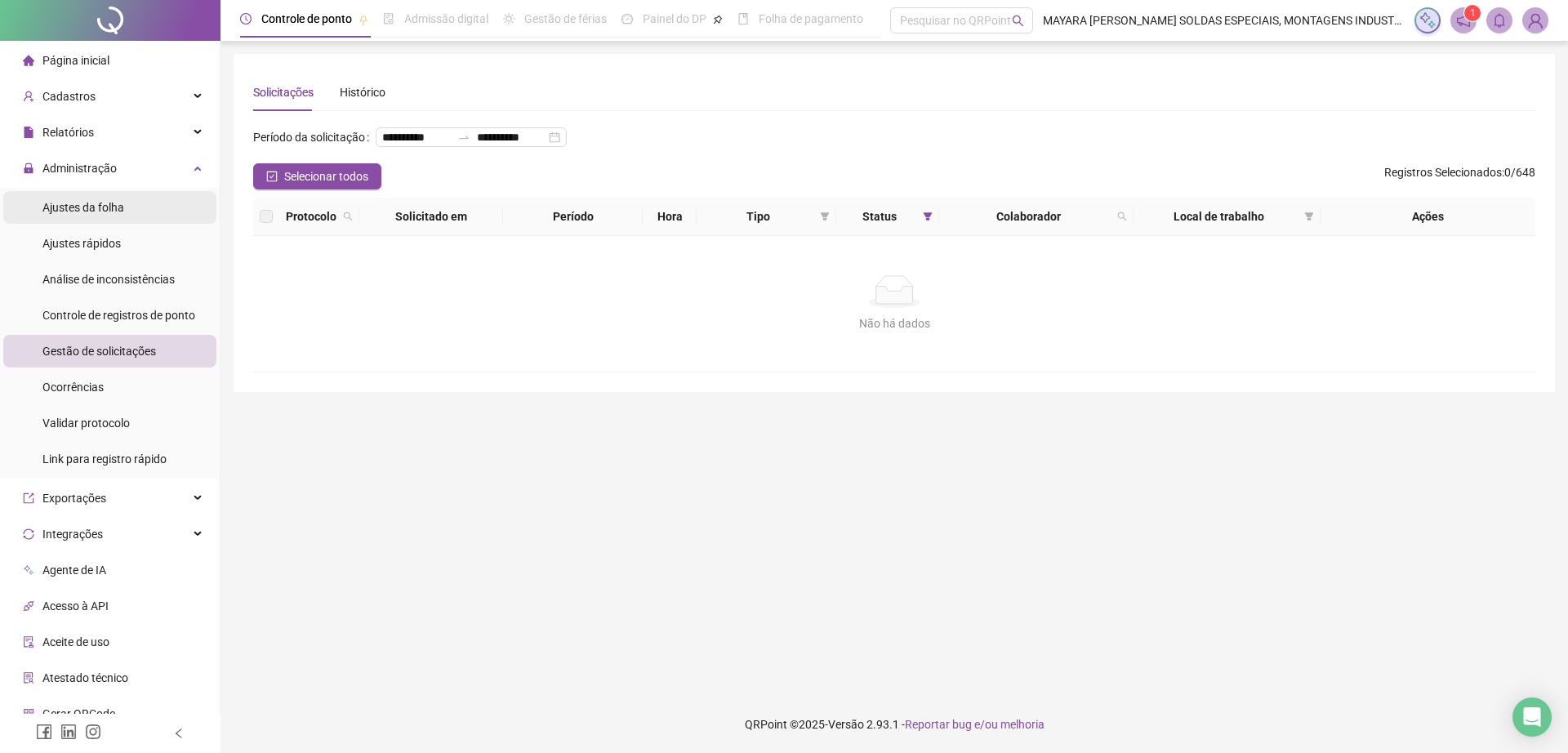
click at [142, 202] on li "Ajustes da folha" at bounding box center [110, 207] width 213 height 33
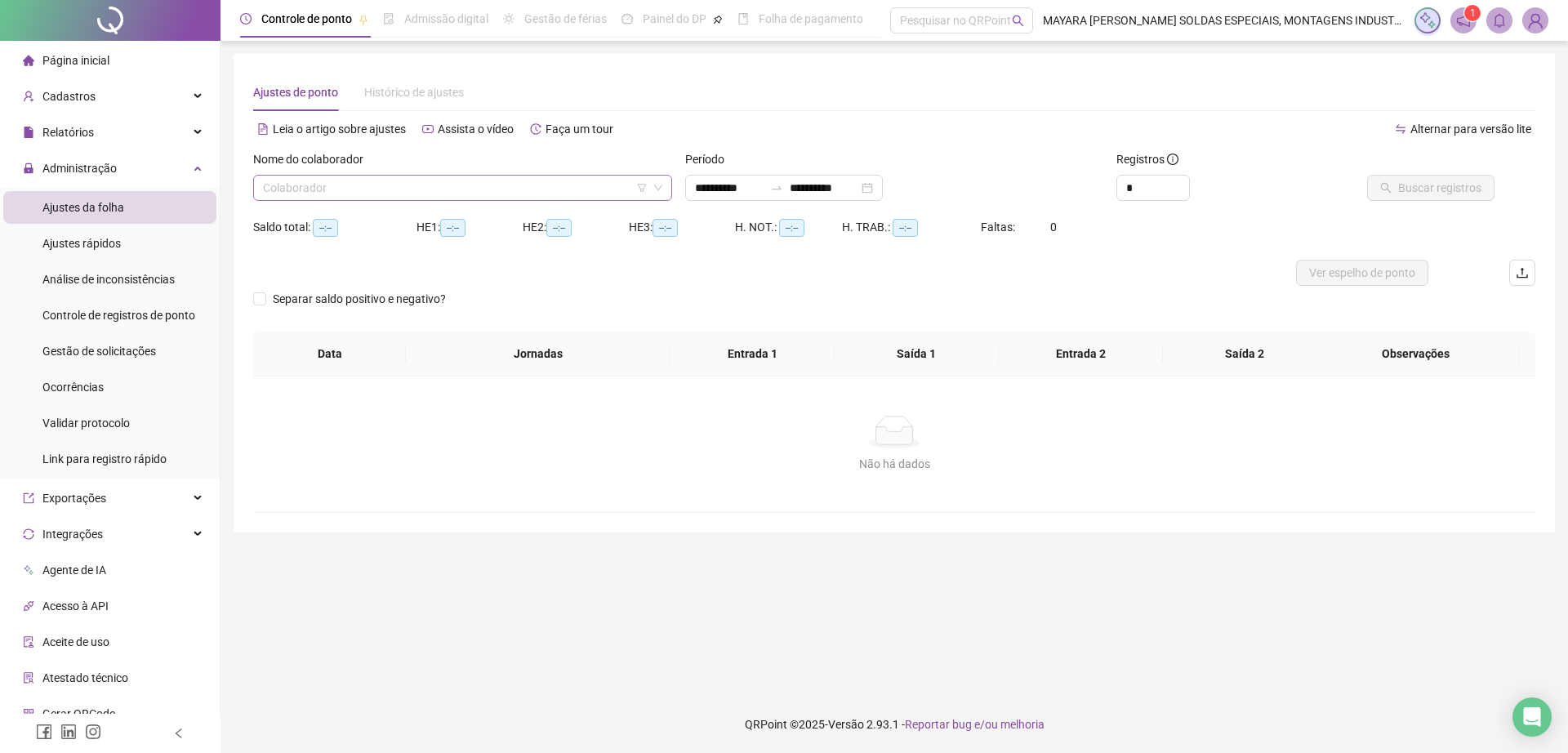
type input "**********"
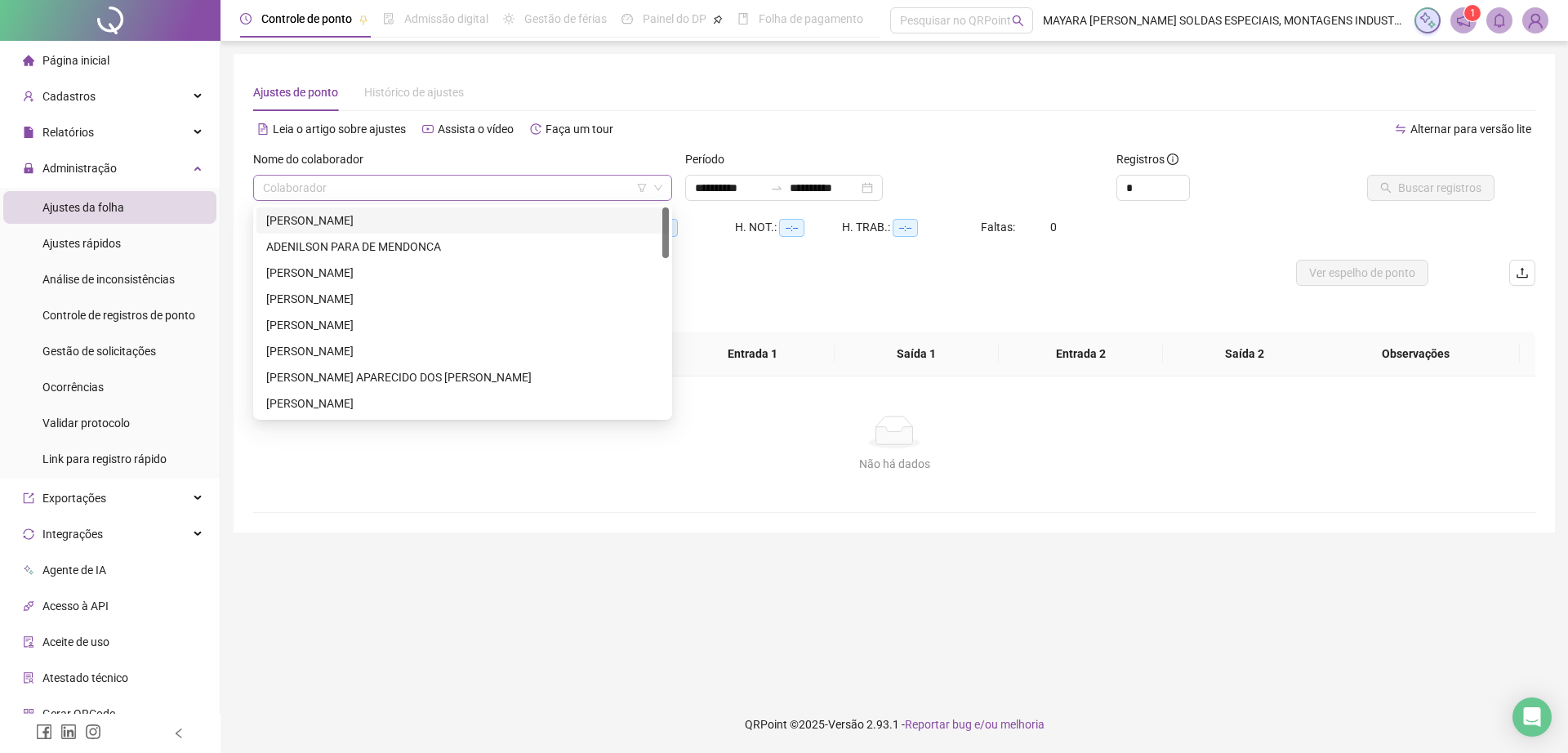
click at [365, 200] on div "Colaborador" at bounding box center [463, 187] width 419 height 26
click at [390, 229] on div "[PERSON_NAME]" at bounding box center [463, 220] width 393 height 18
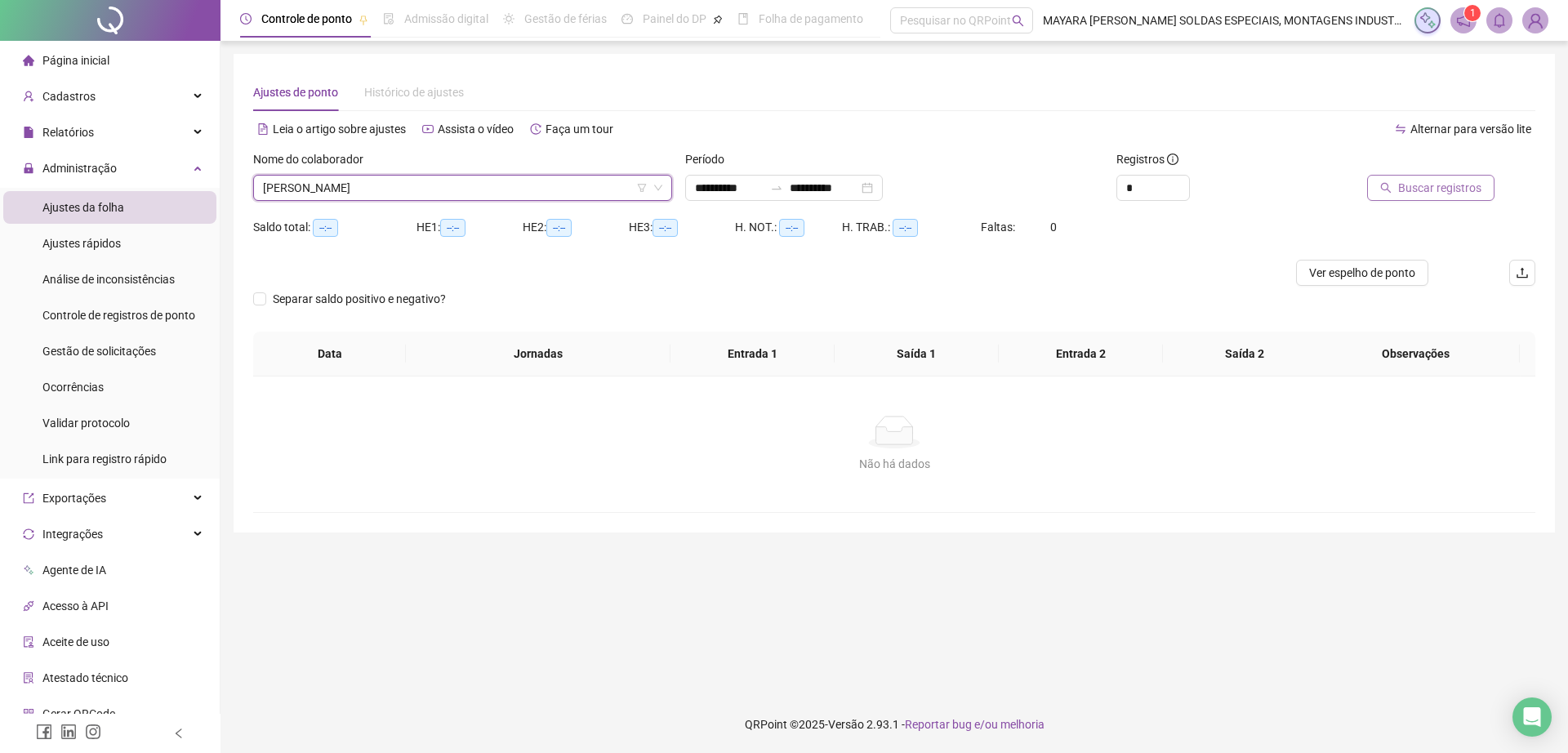
click at [1431, 199] on button "Buscar registros" at bounding box center [1431, 187] width 127 height 26
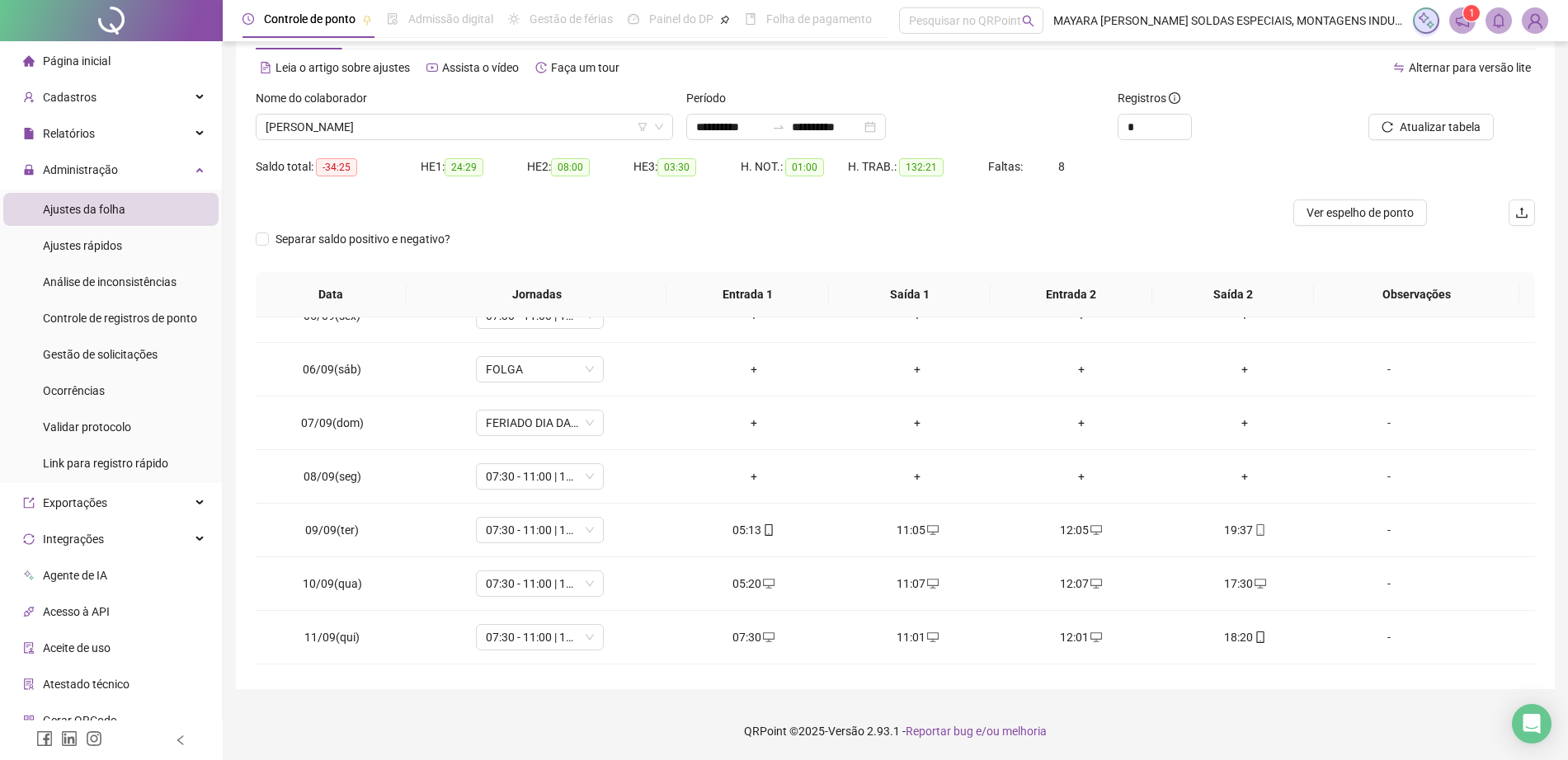
scroll to position [988, 0]
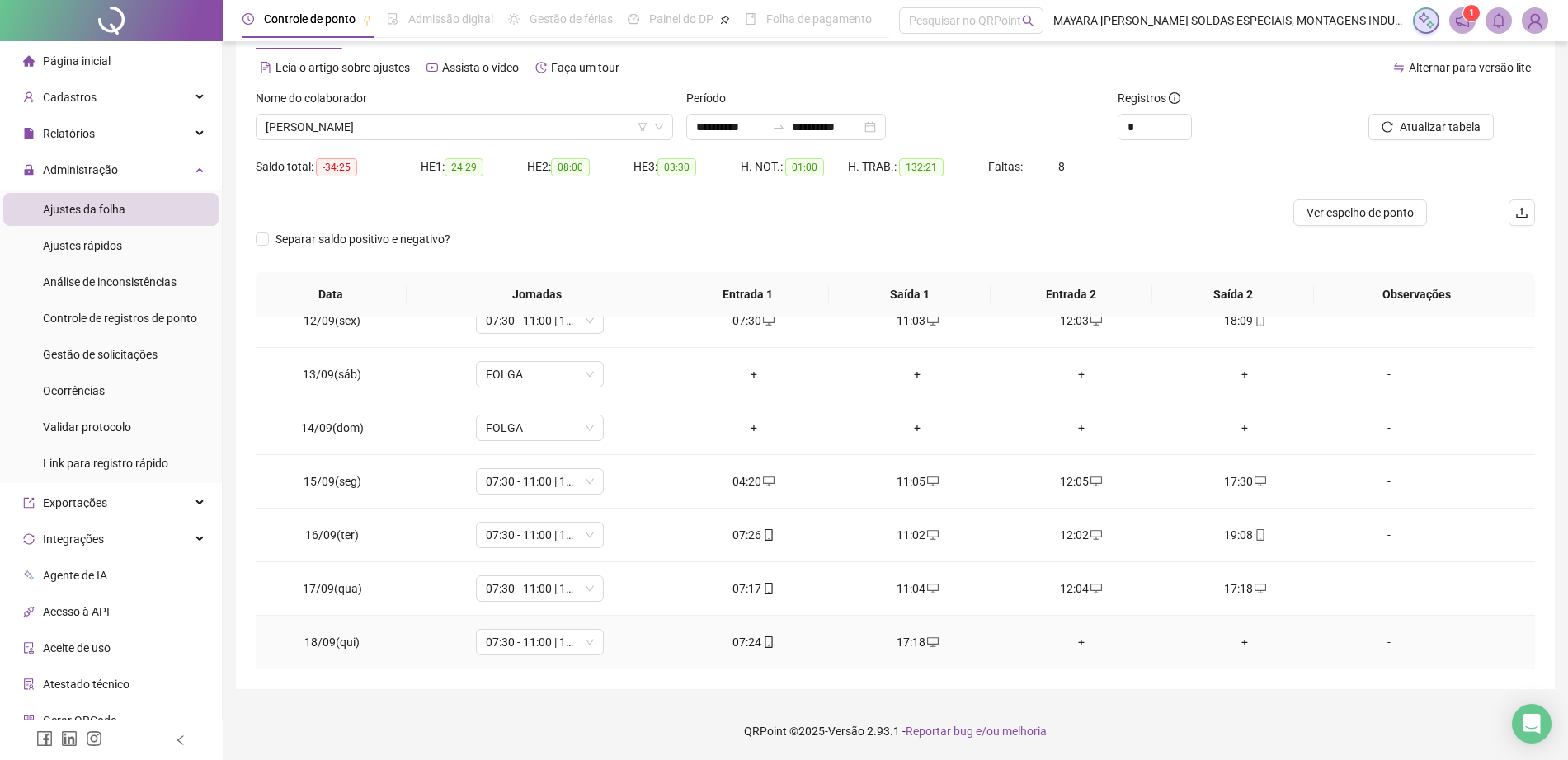
click at [1072, 651] on div "+" at bounding box center [1081, 642] width 138 height 18
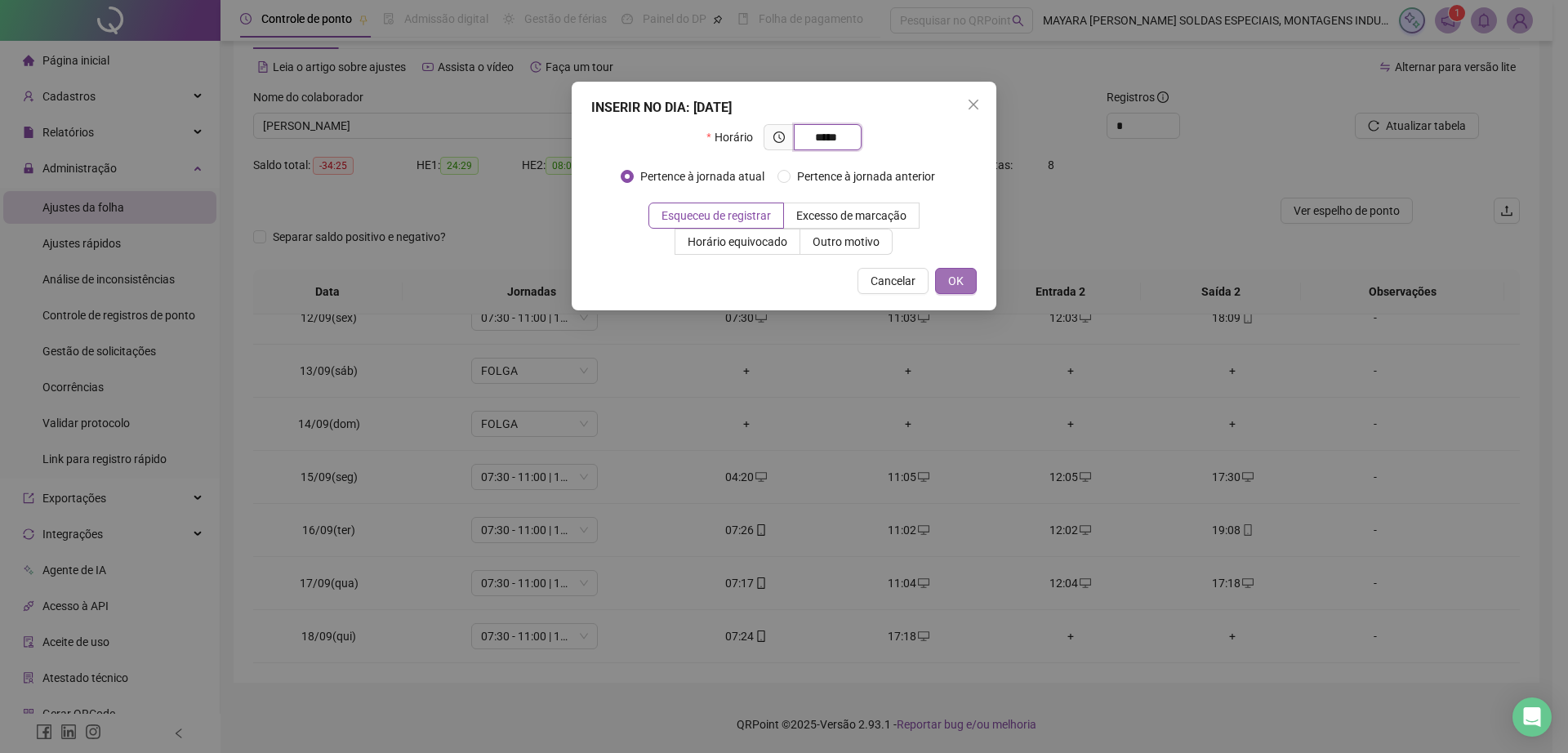
type input "*****"
click at [954, 278] on span "OK" at bounding box center [955, 280] width 16 height 18
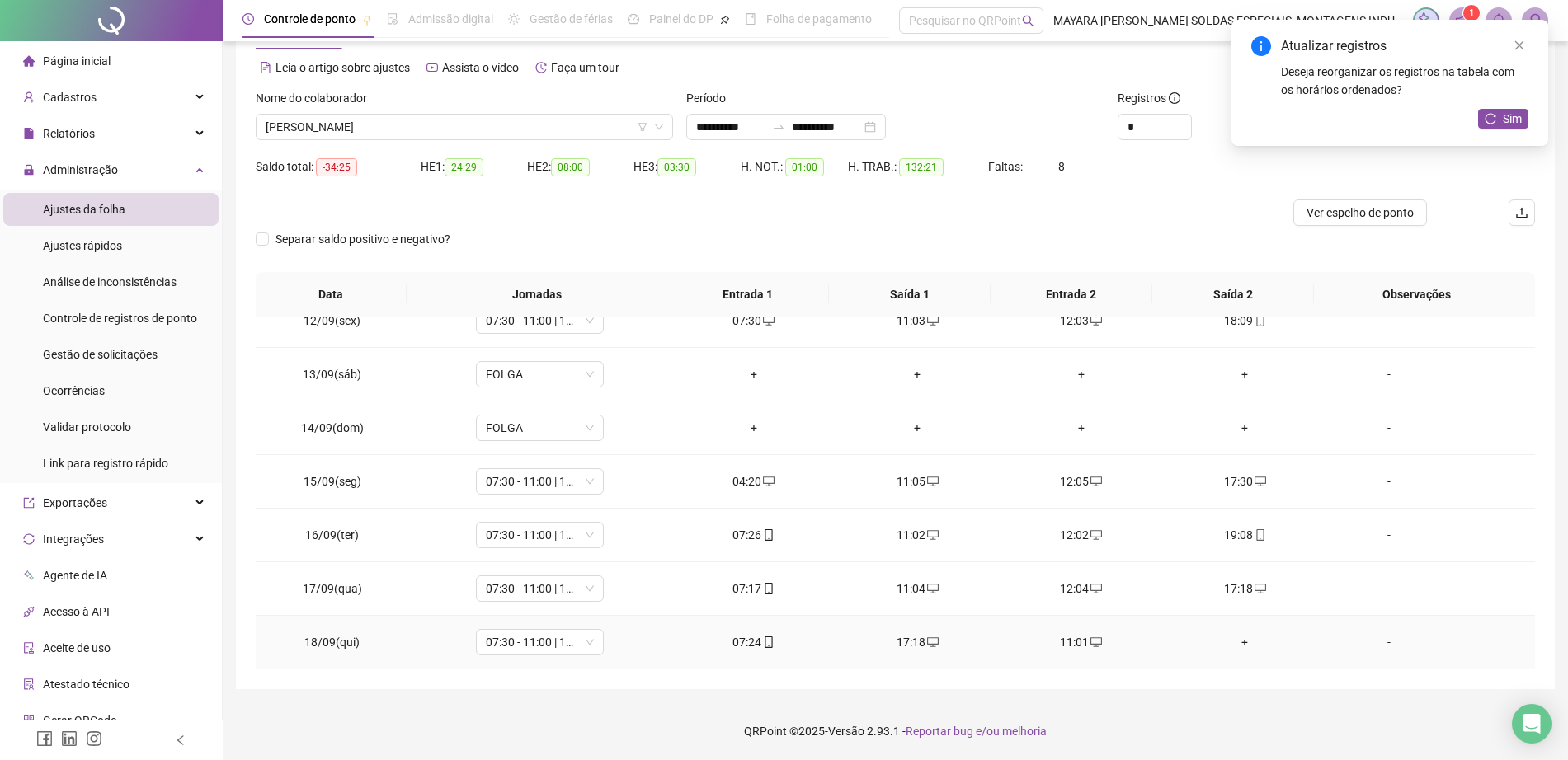
click at [1230, 646] on div "+" at bounding box center [1245, 642] width 138 height 18
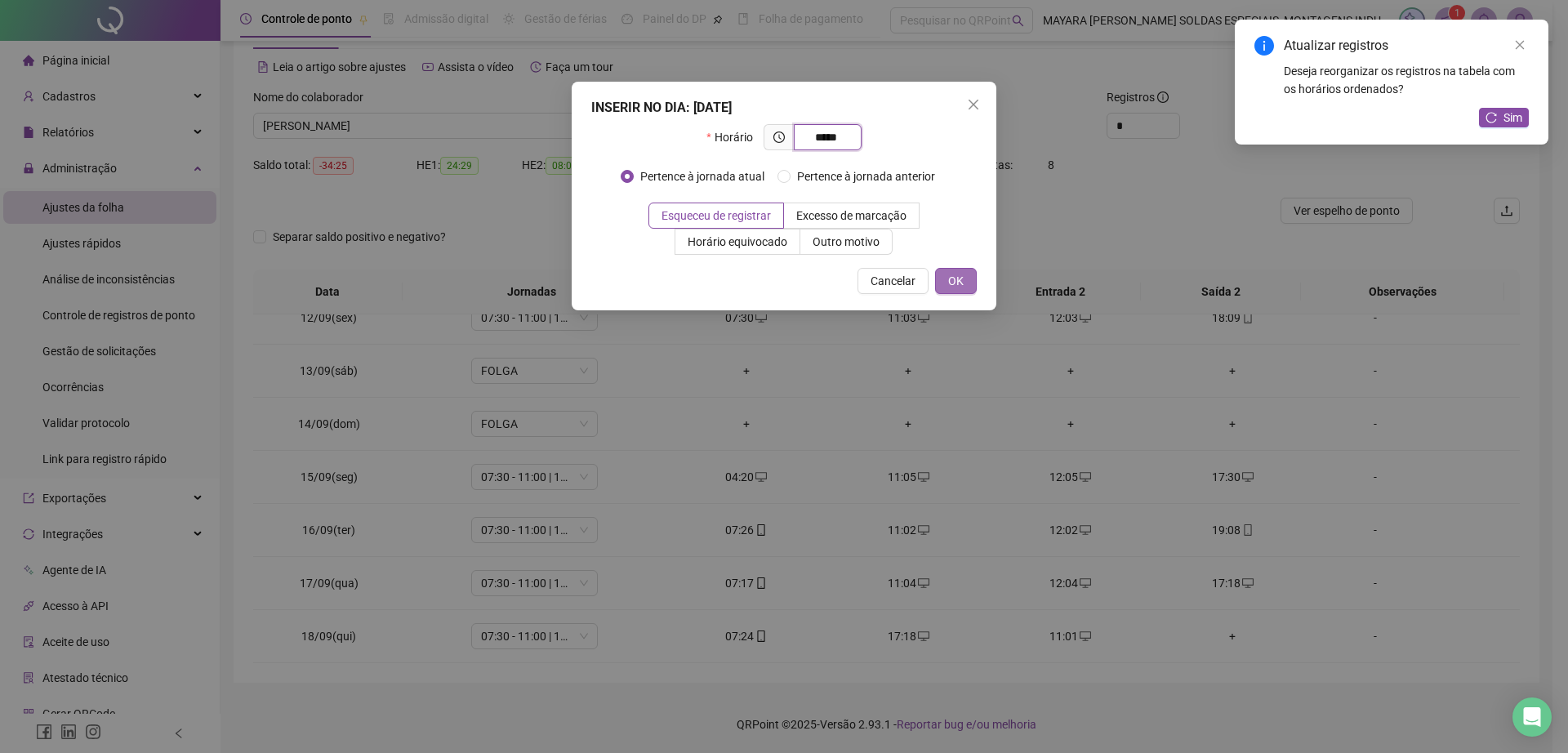
type input "*****"
click at [950, 276] on span "OK" at bounding box center [955, 280] width 16 height 18
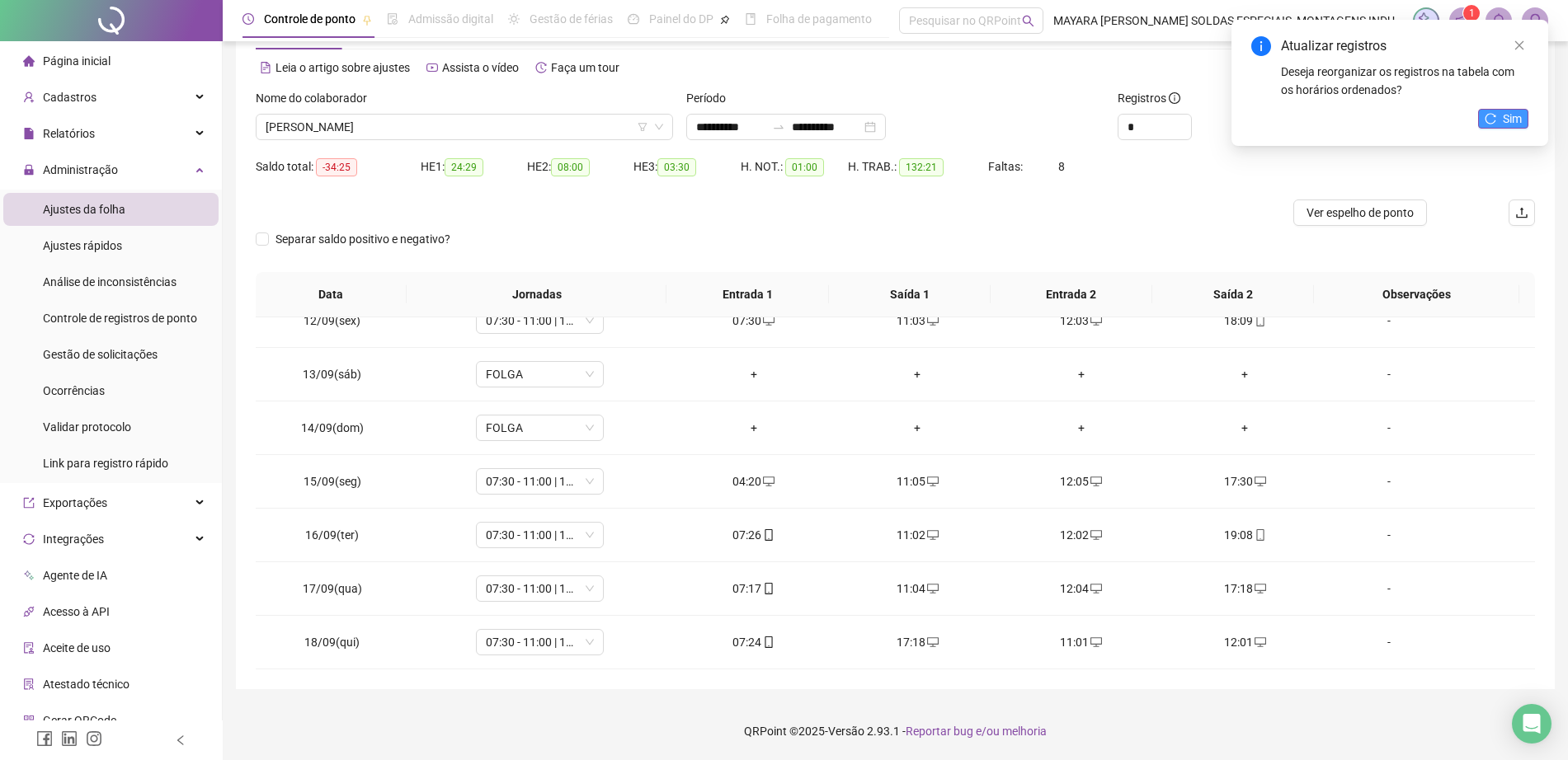
click at [1516, 111] on span "Sim" at bounding box center [1512, 118] width 19 height 18
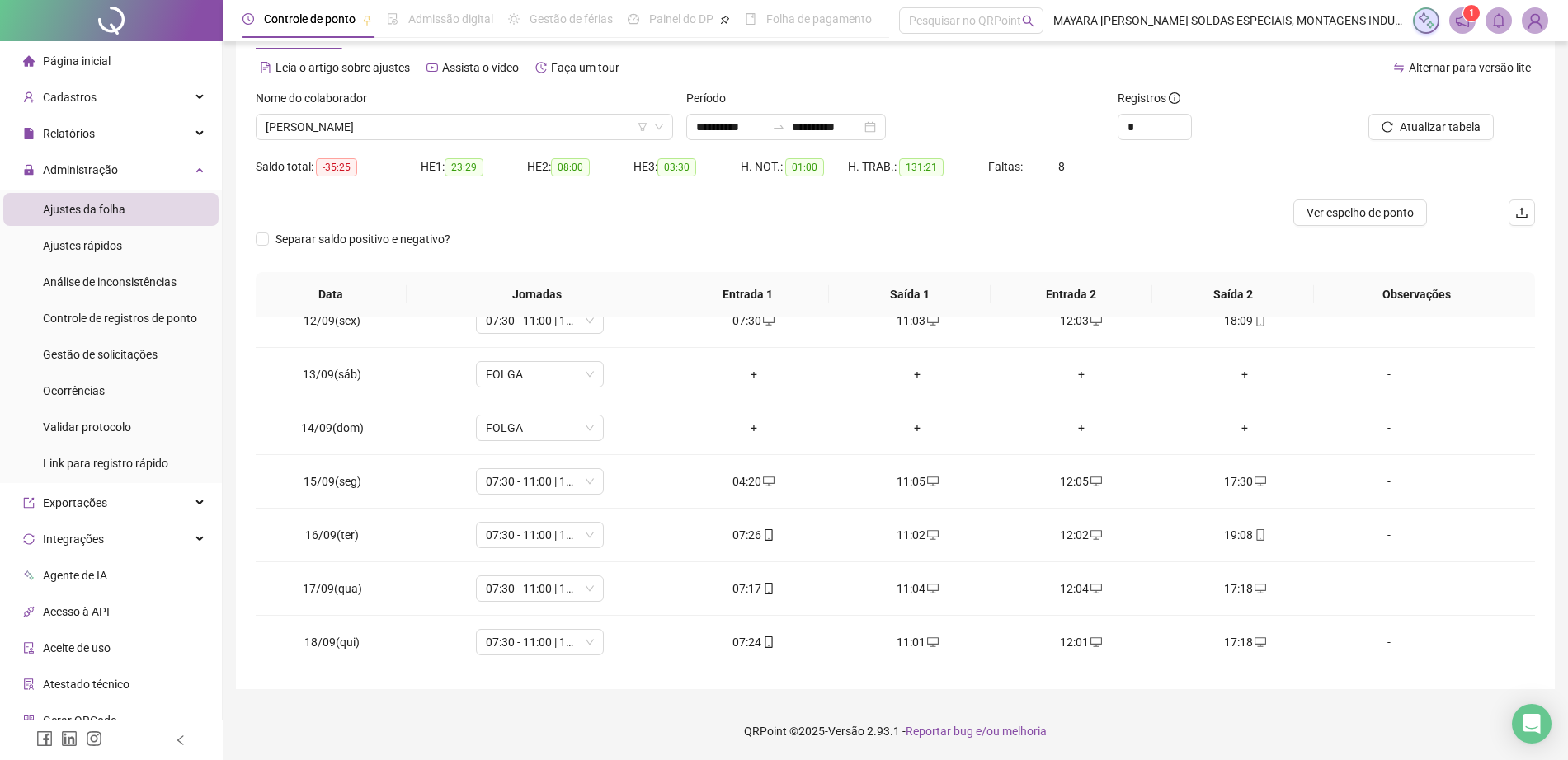
click at [383, 112] on div "Nome do colaborador" at bounding box center [464, 101] width 417 height 25
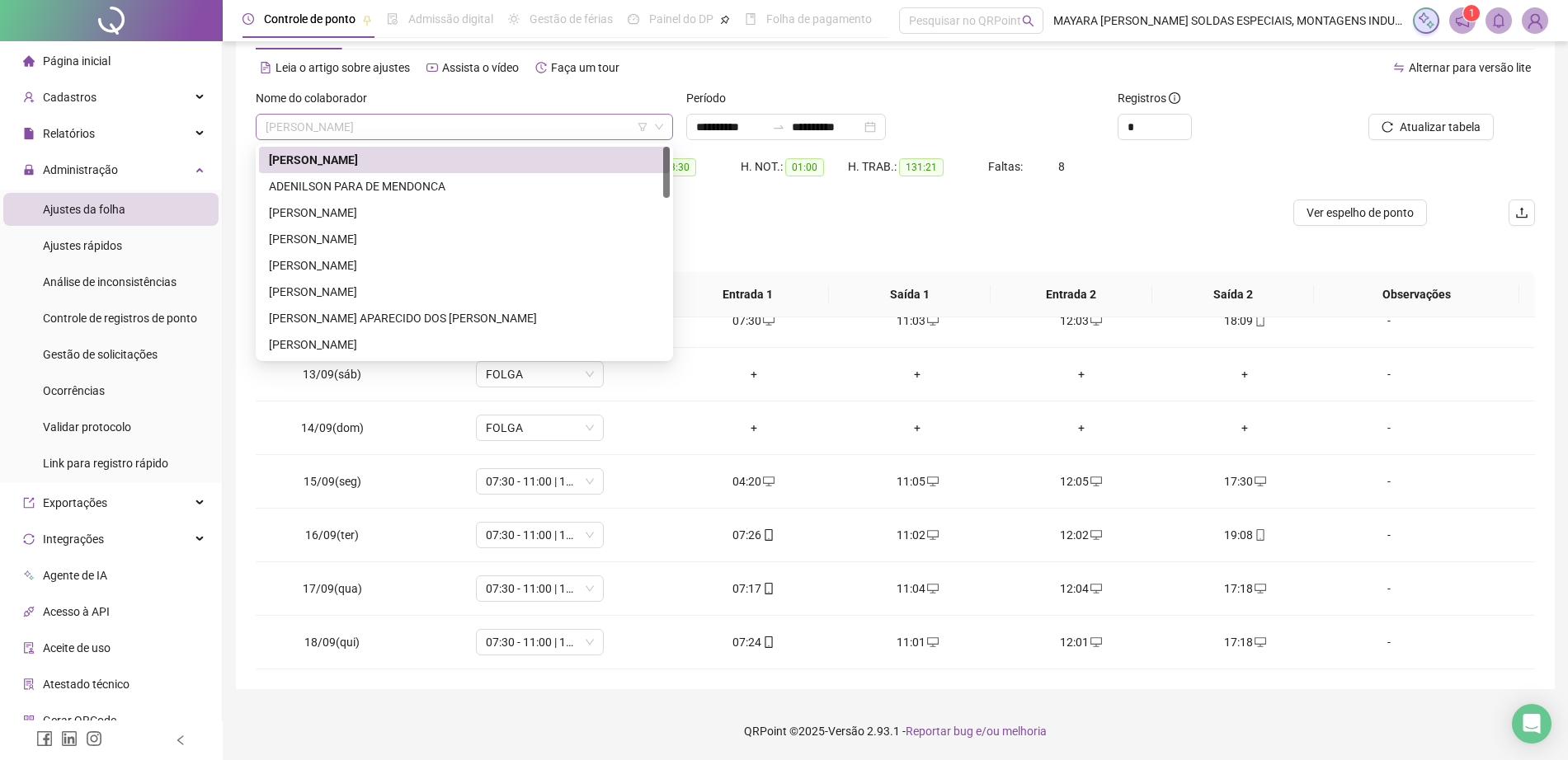
click at [387, 121] on span "[PERSON_NAME]" at bounding box center [465, 126] width 398 height 25
click at [428, 195] on div "ADENILSON PARA DE MENDONCA" at bounding box center [465, 185] width 391 height 18
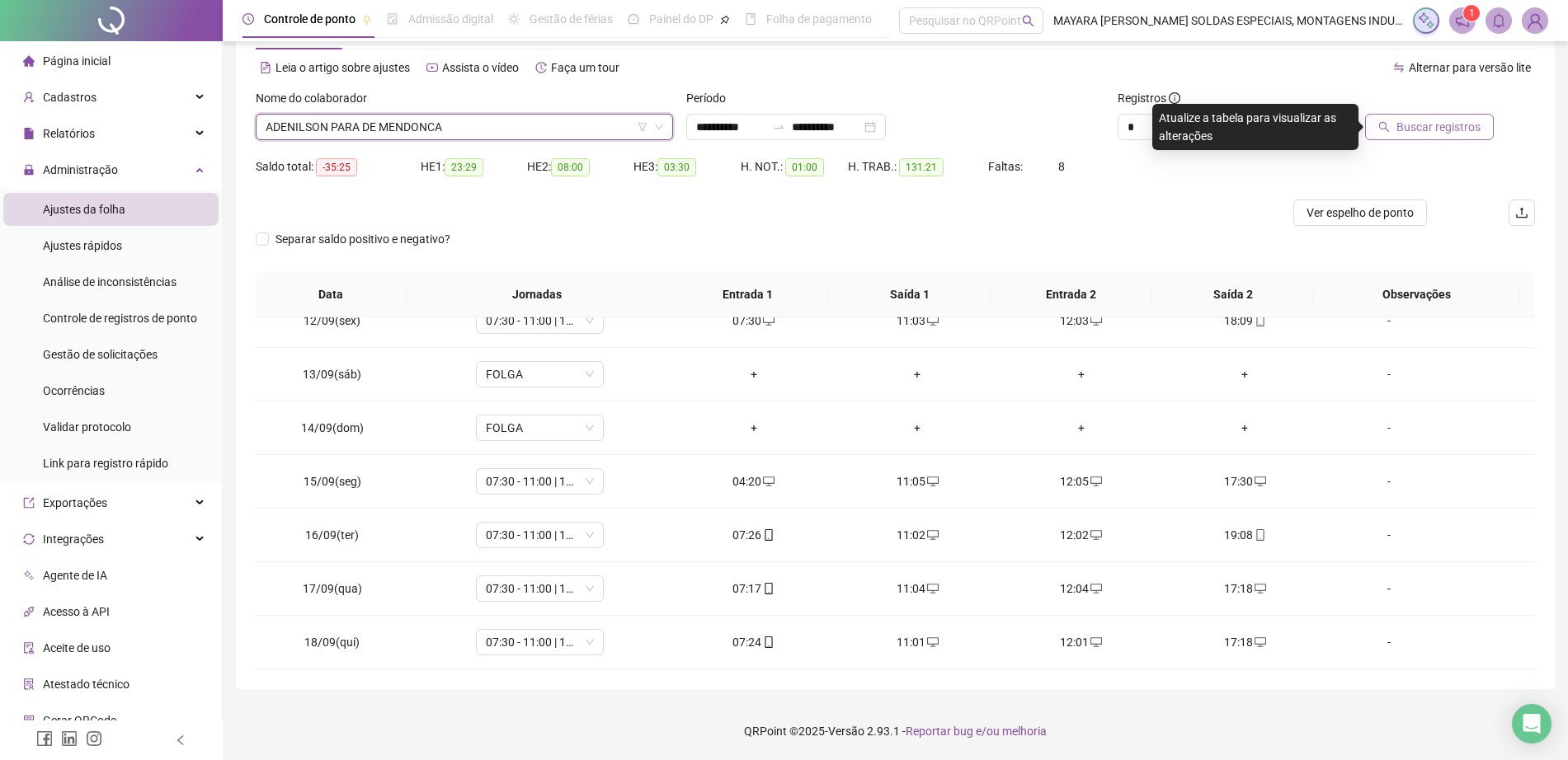
click at [1427, 122] on span "Buscar registros" at bounding box center [1438, 126] width 84 height 18
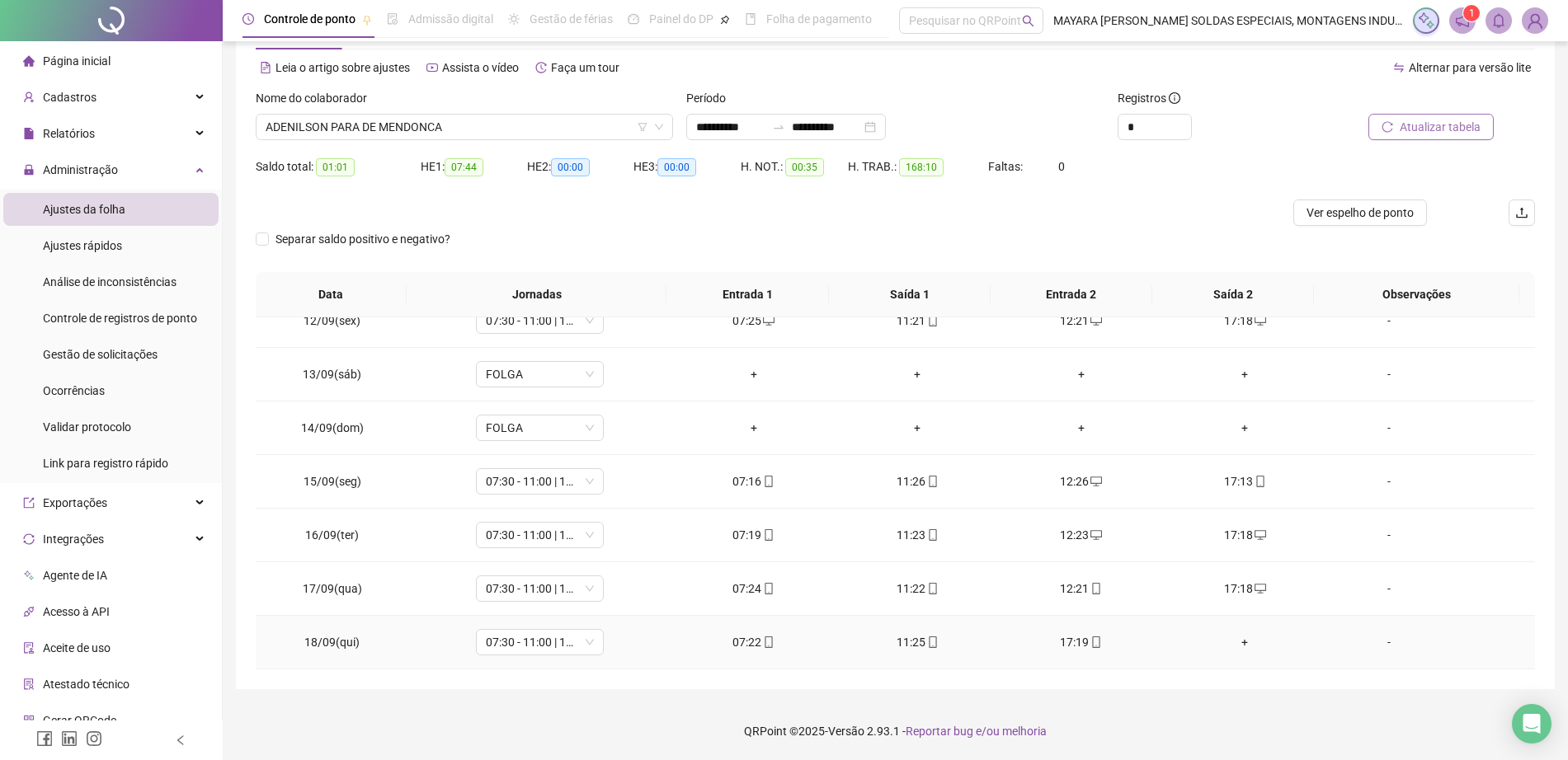
click at [1230, 650] on div "+" at bounding box center [1245, 642] width 138 height 18
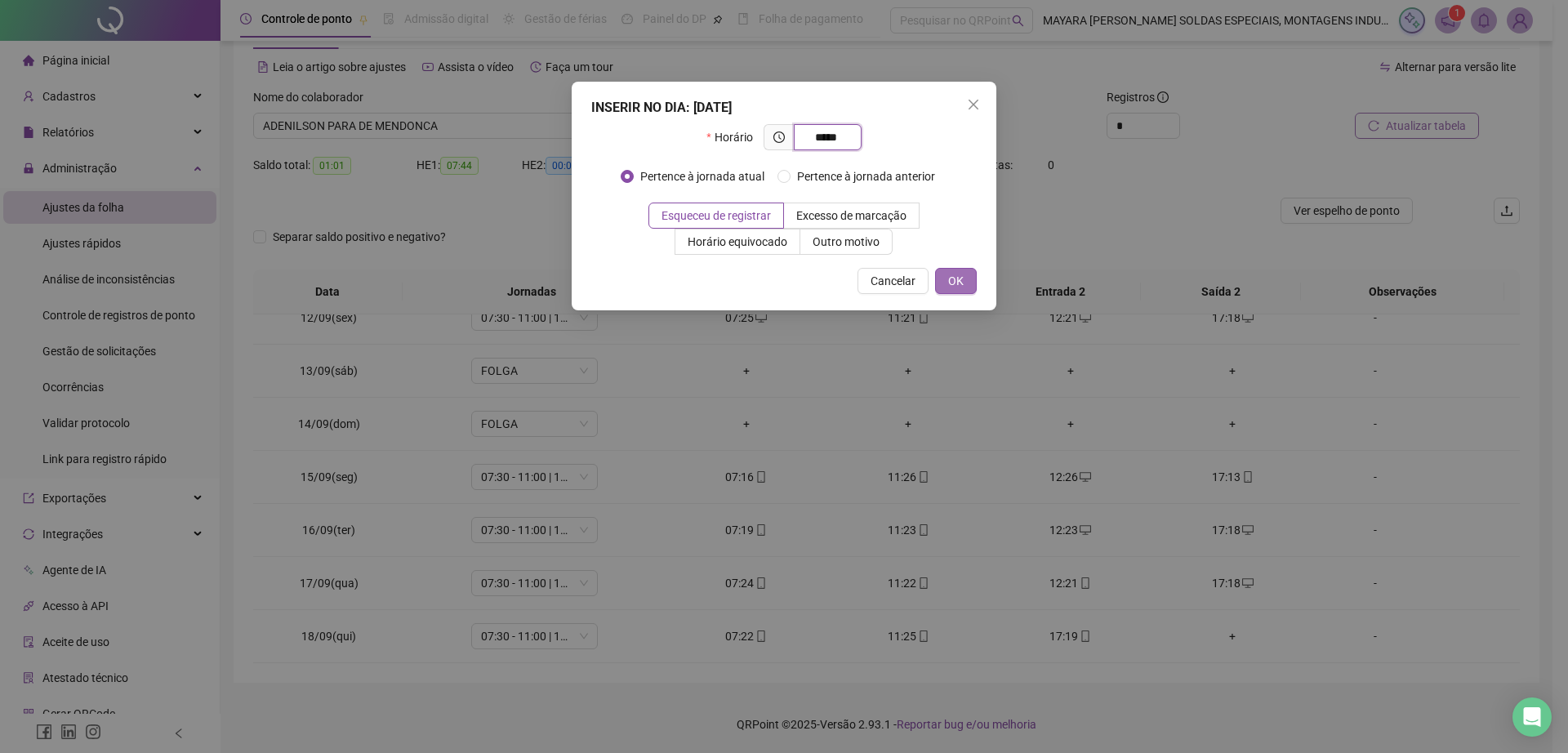
type input "*****"
click at [955, 272] on span "OK" at bounding box center [955, 280] width 16 height 18
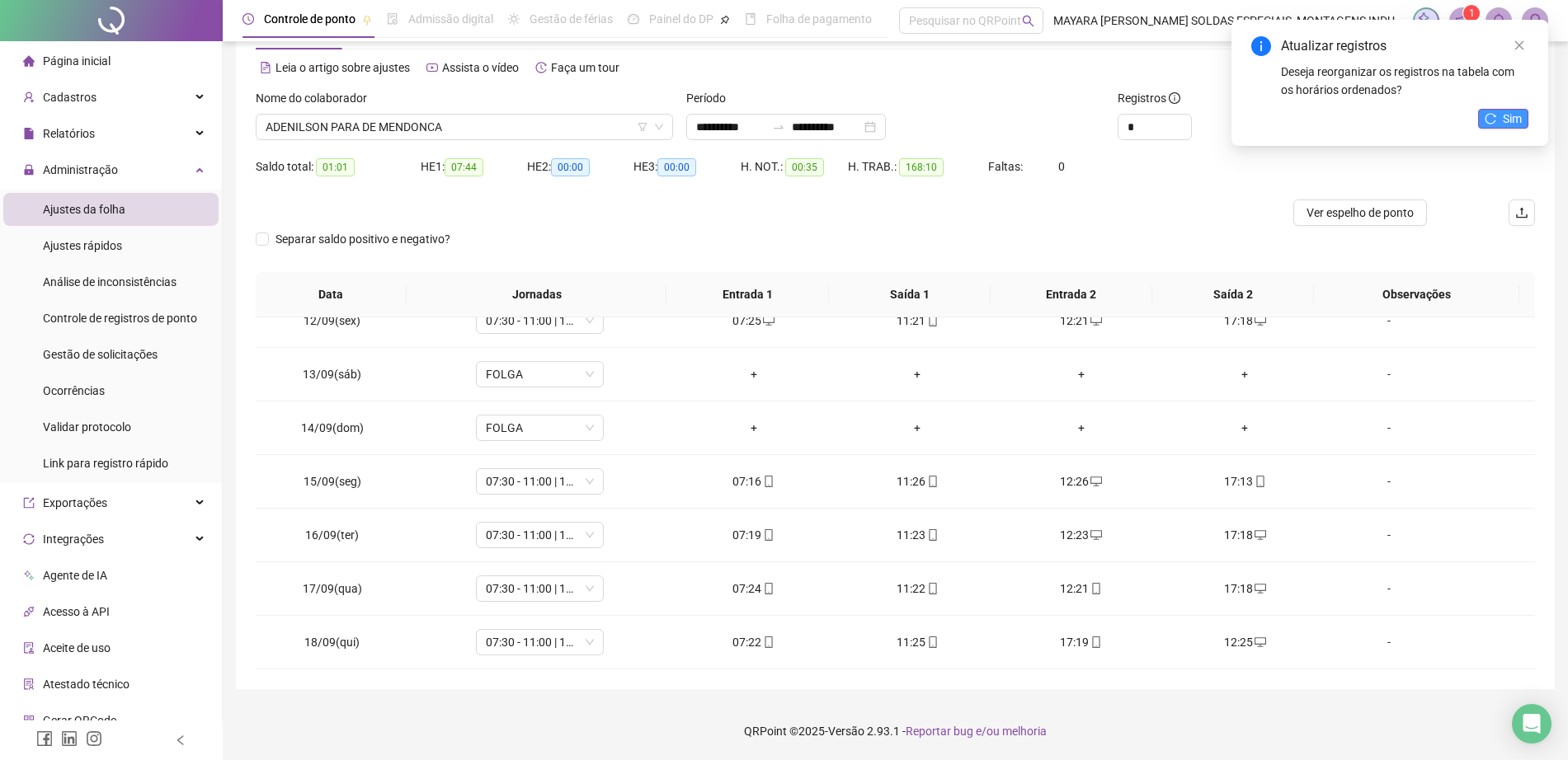
click at [1525, 120] on button "Sim" at bounding box center [1503, 118] width 50 height 19
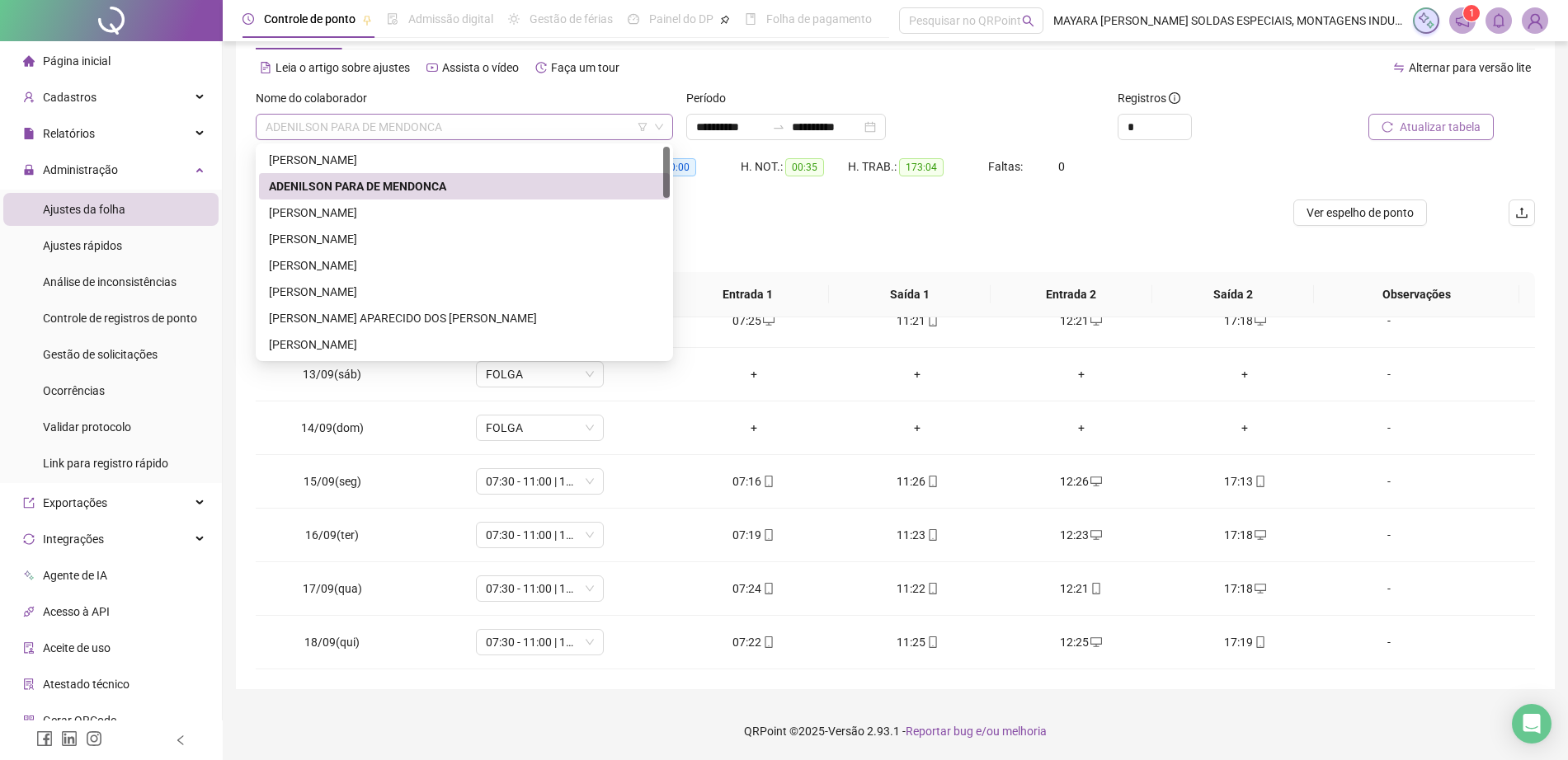
click at [506, 120] on span "ADENILSON PARA DE MENDONCA" at bounding box center [465, 126] width 398 height 25
click at [381, 208] on div "[PERSON_NAME]" at bounding box center [465, 212] width 391 height 18
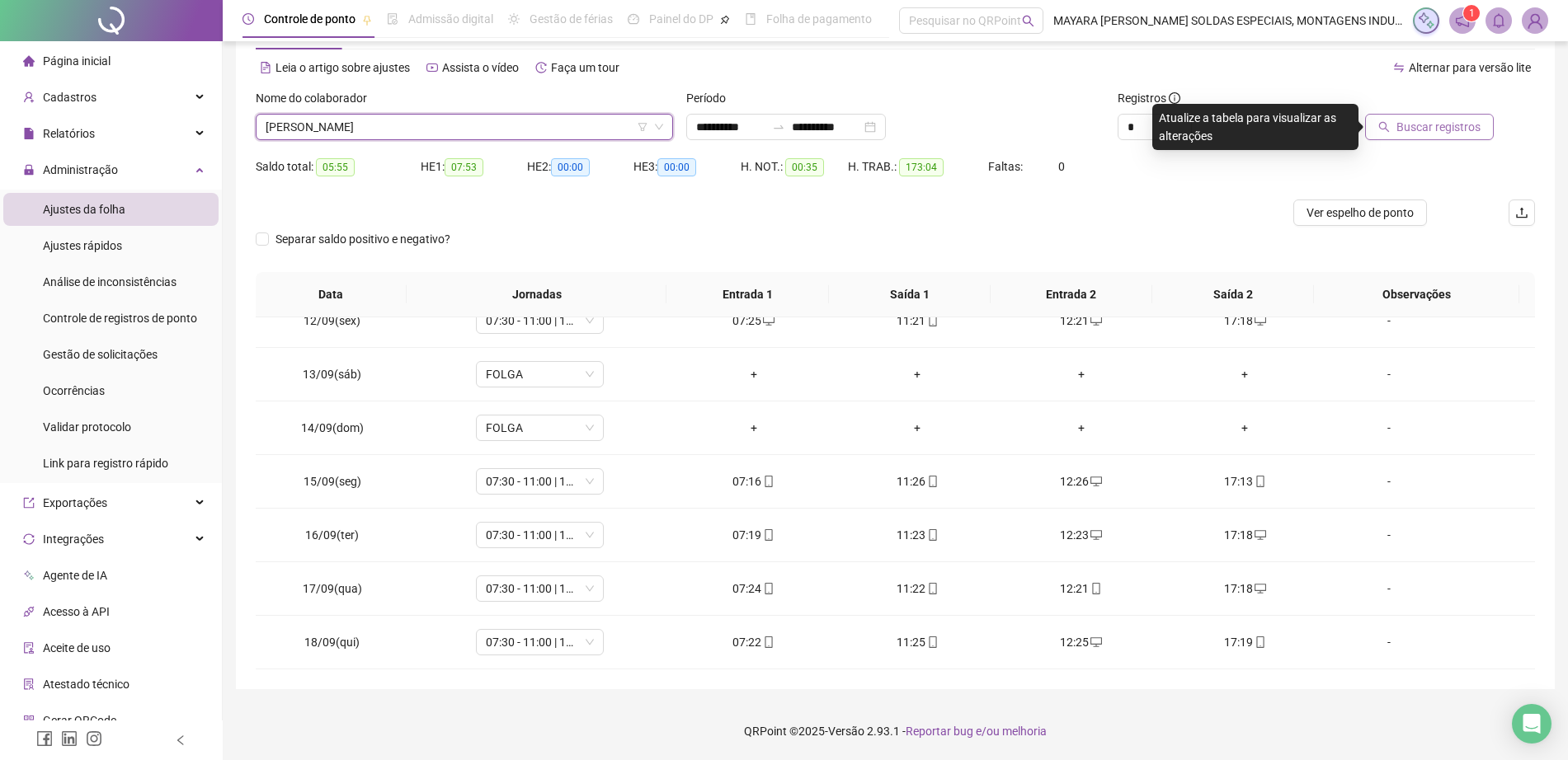
click at [1430, 124] on span "Buscar registros" at bounding box center [1438, 126] width 84 height 18
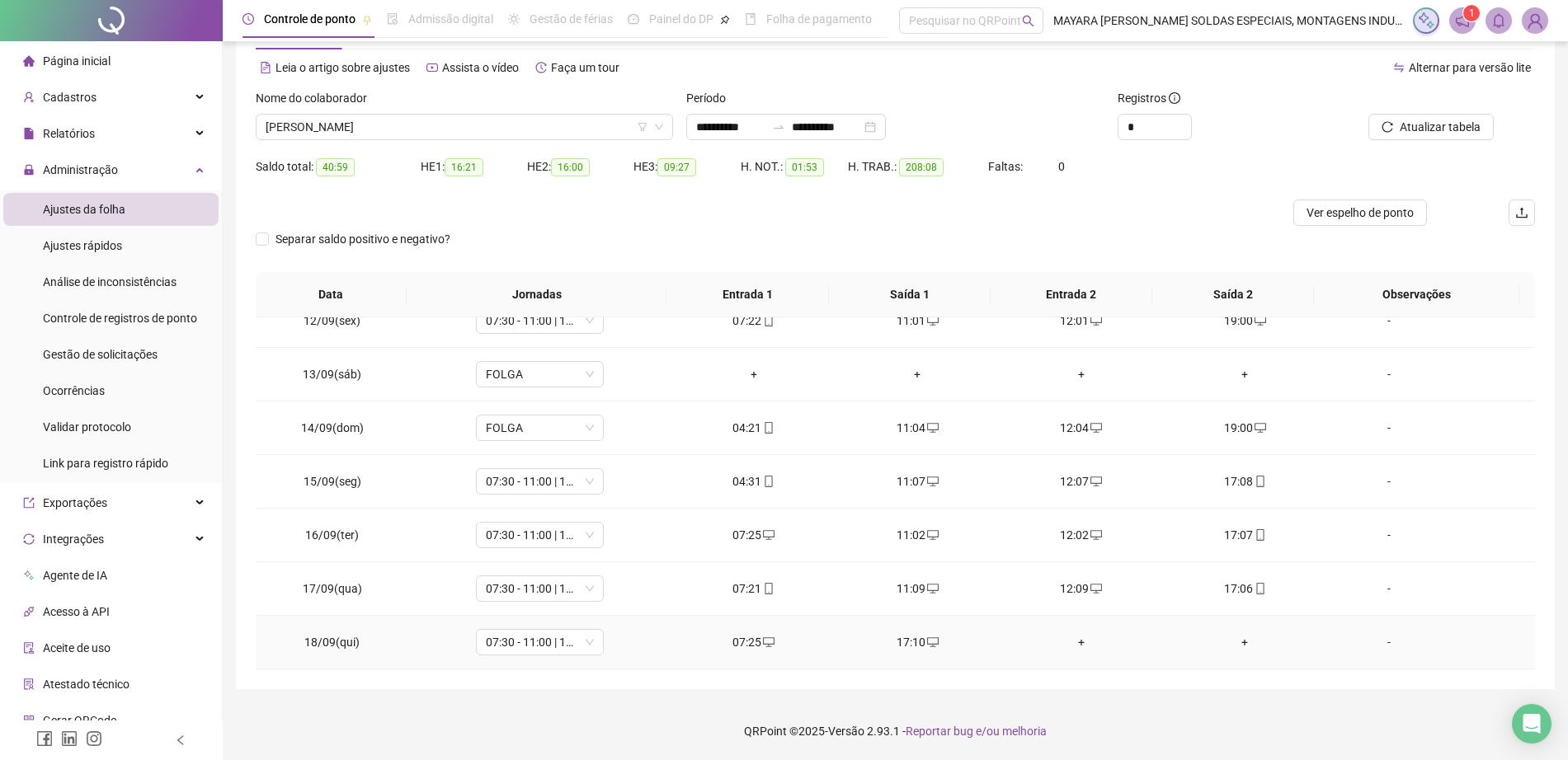
click at [1064, 642] on div "+" at bounding box center [1081, 642] width 138 height 18
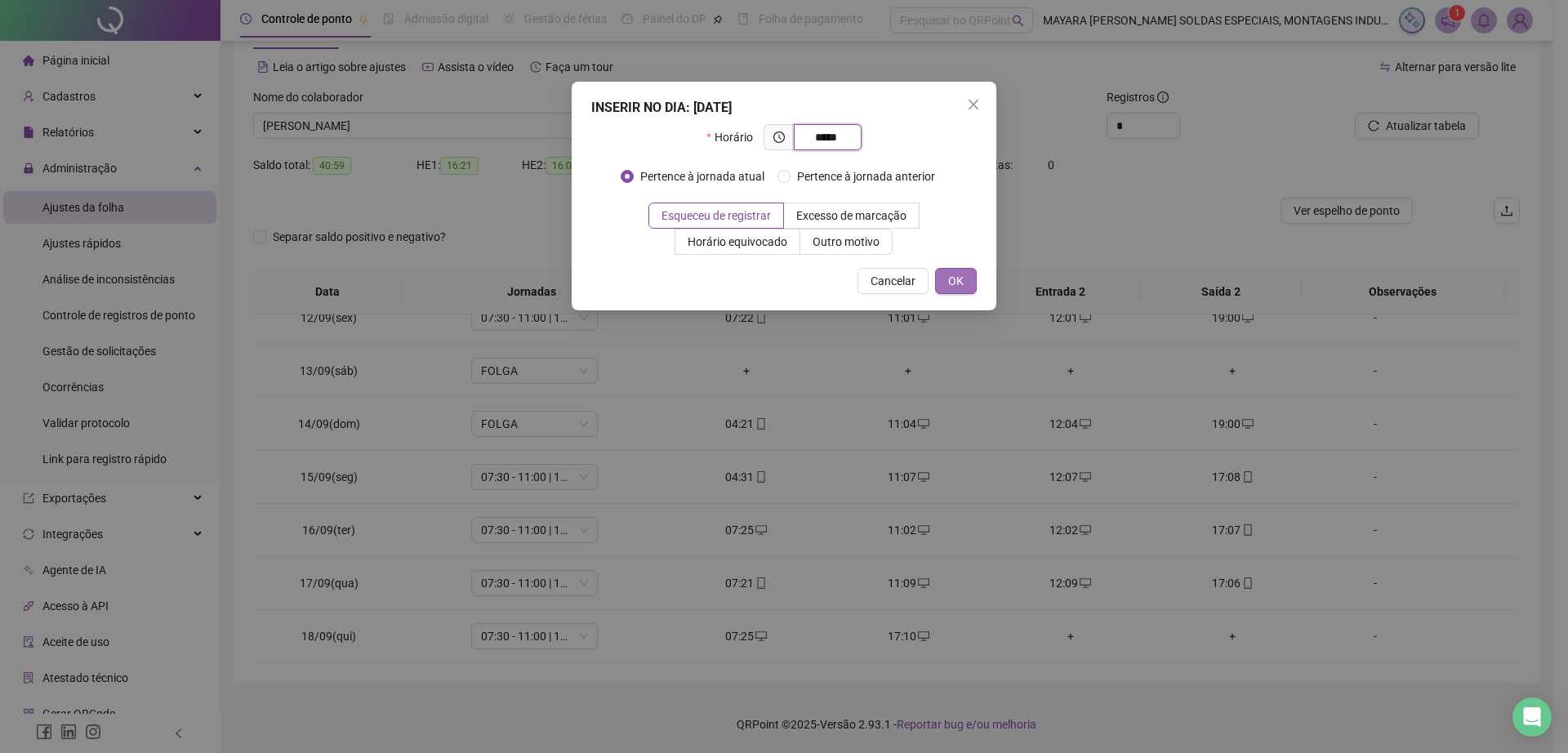
type input "*****"
click at [959, 276] on span "OK" at bounding box center [955, 280] width 16 height 18
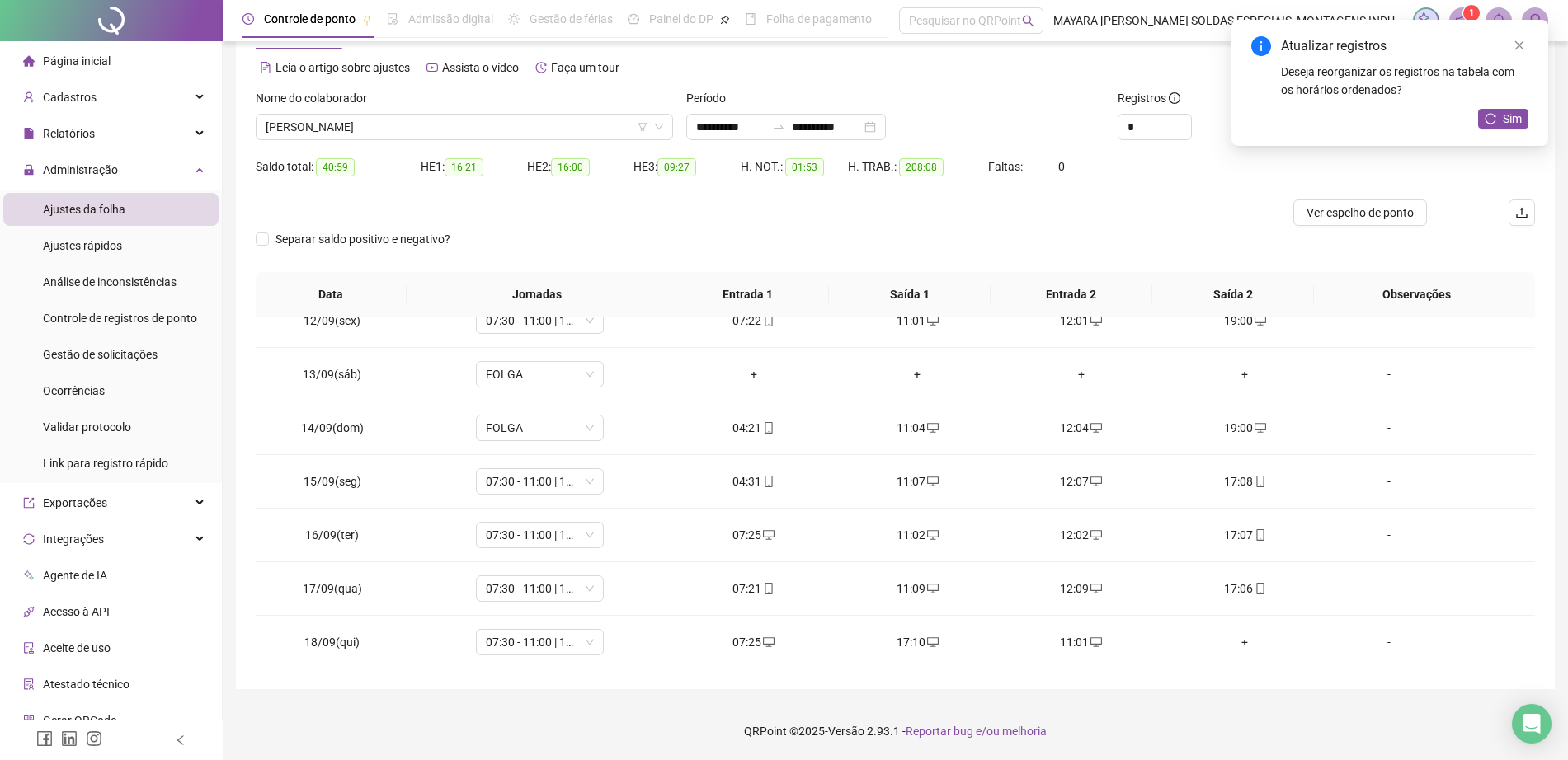
click at [1238, 641] on div "+" at bounding box center [1245, 642] width 138 height 18
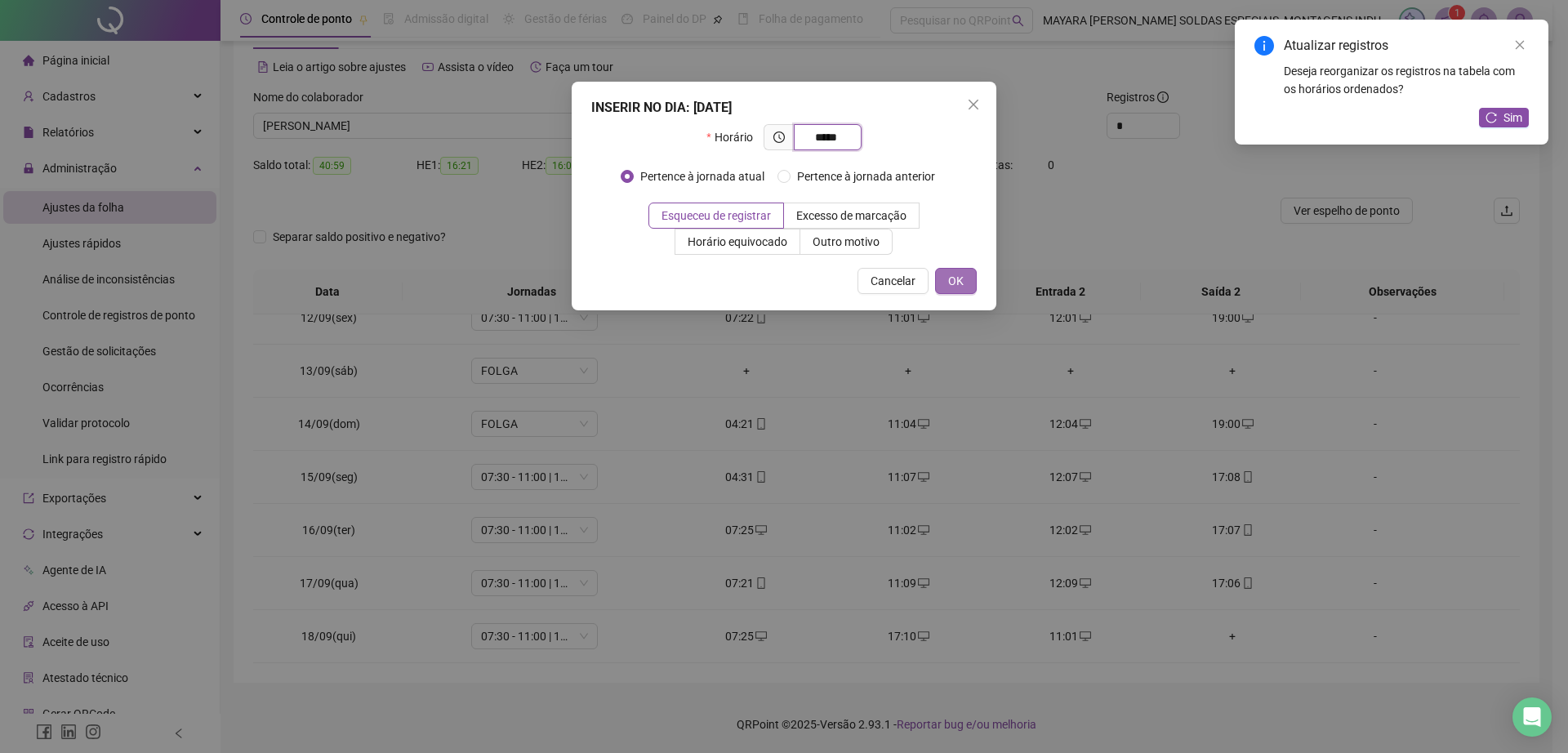
type input "*****"
click at [948, 276] on span "OK" at bounding box center [955, 280] width 16 height 18
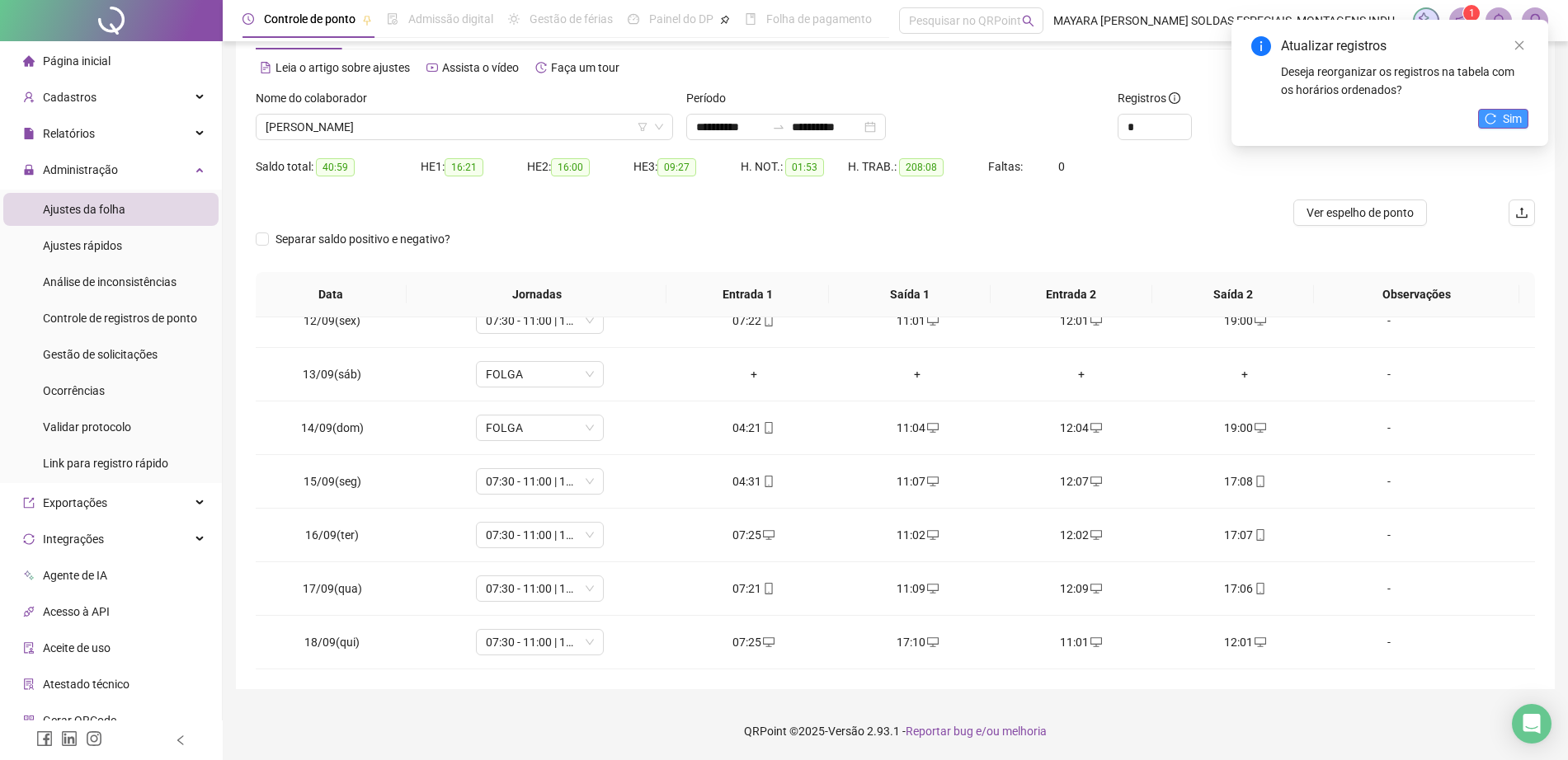
click at [1524, 117] on button "Sim" at bounding box center [1503, 118] width 50 height 19
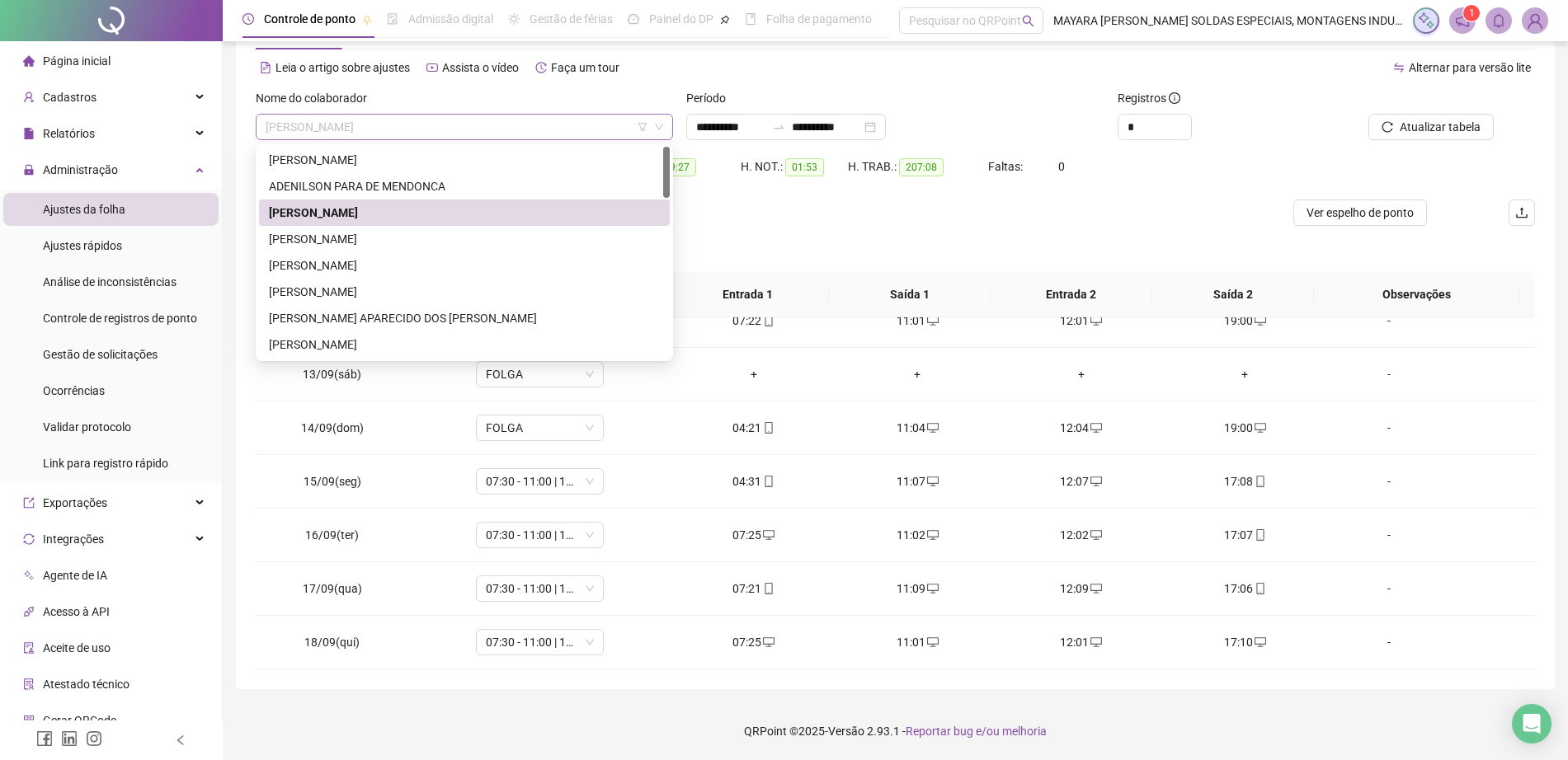
click at [363, 123] on span "[PERSON_NAME]" at bounding box center [465, 126] width 398 height 25
click at [406, 244] on div "[PERSON_NAME]" at bounding box center [465, 239] width 391 height 18
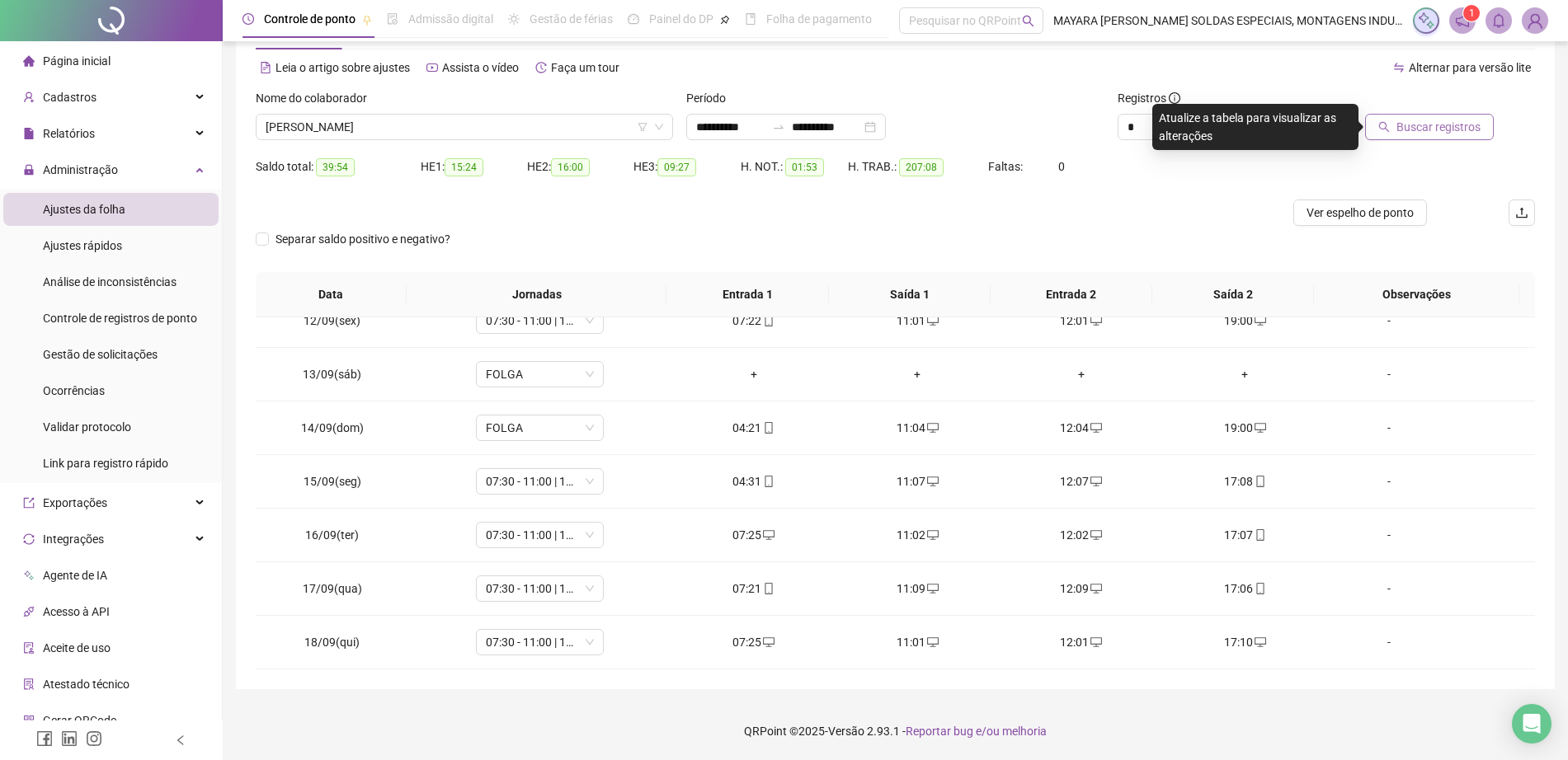
click at [1422, 115] on button "Buscar registros" at bounding box center [1429, 126] width 129 height 26
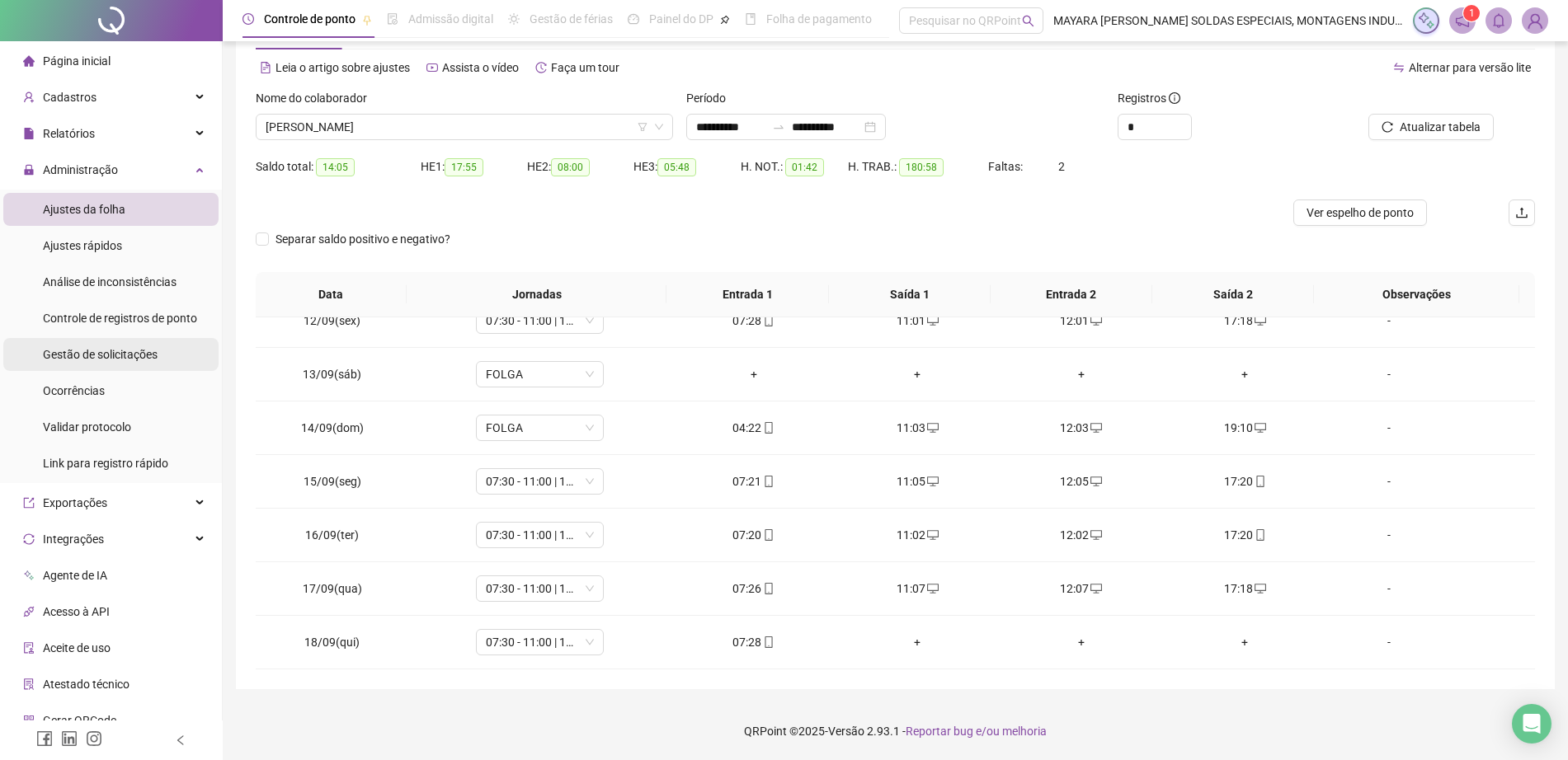
click at [101, 366] on div "Gestão de solicitações" at bounding box center [100, 354] width 114 height 33
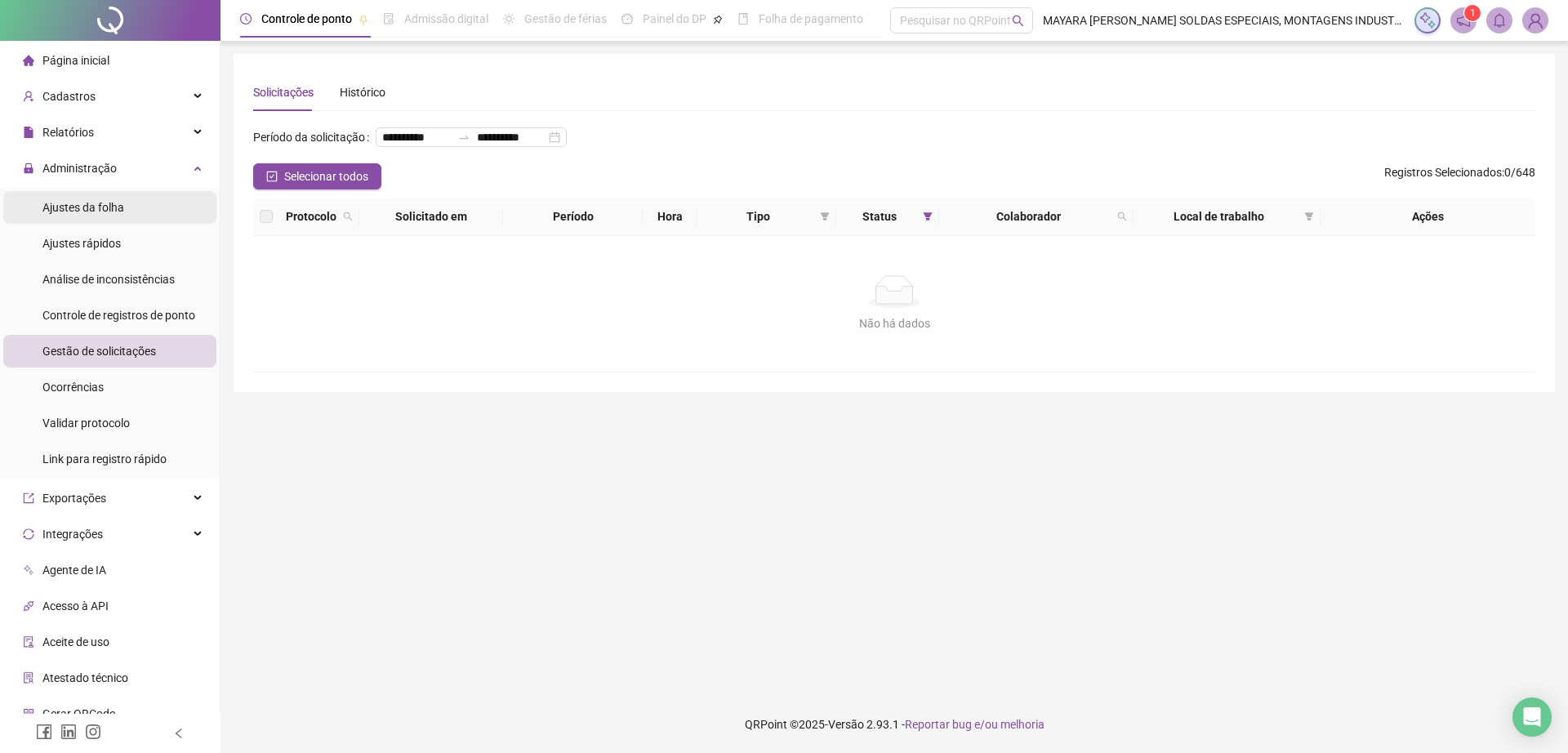
click at [101, 201] on span "Ajustes da folha" at bounding box center [83, 208] width 81 height 13
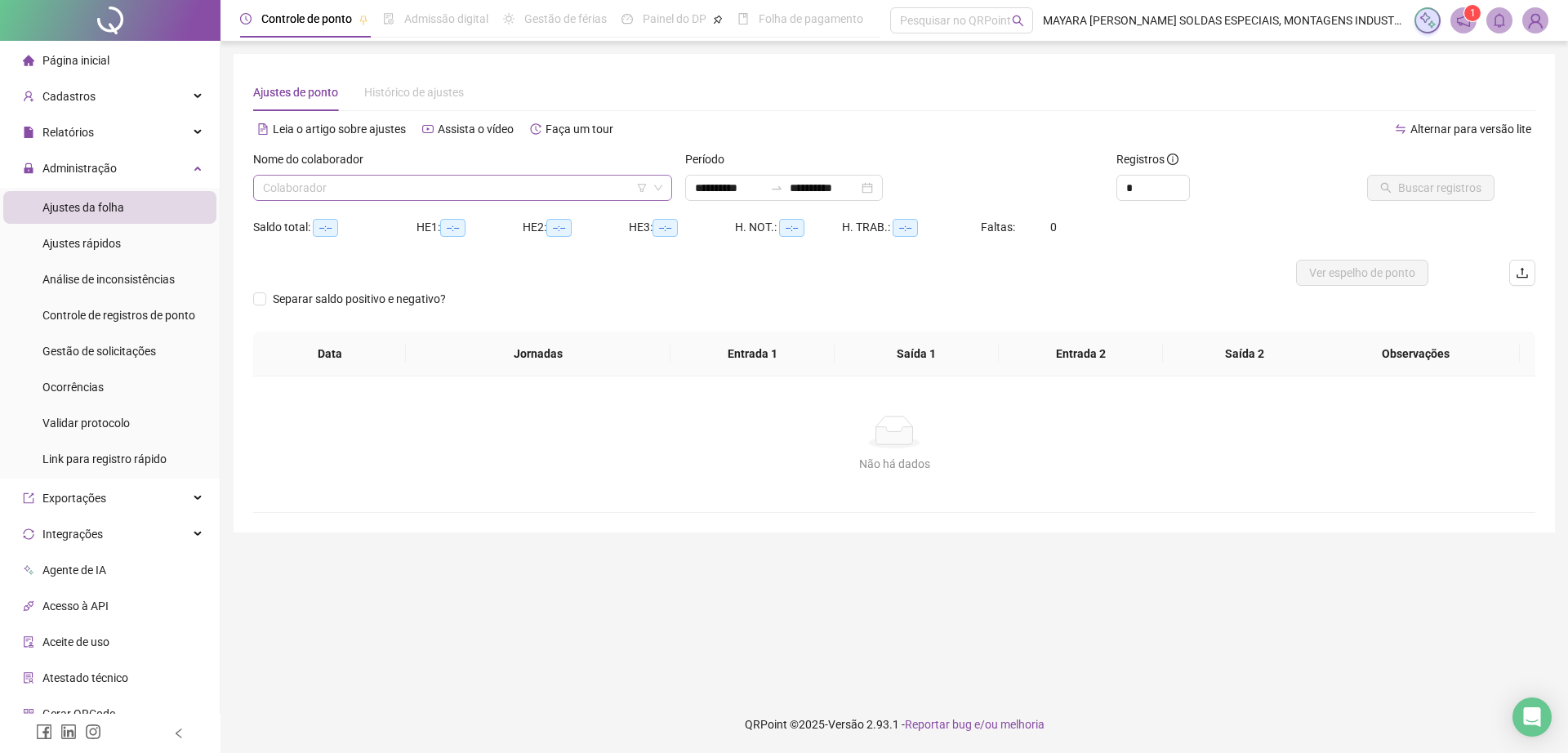
click at [440, 180] on input "search" at bounding box center [455, 187] width 385 height 24
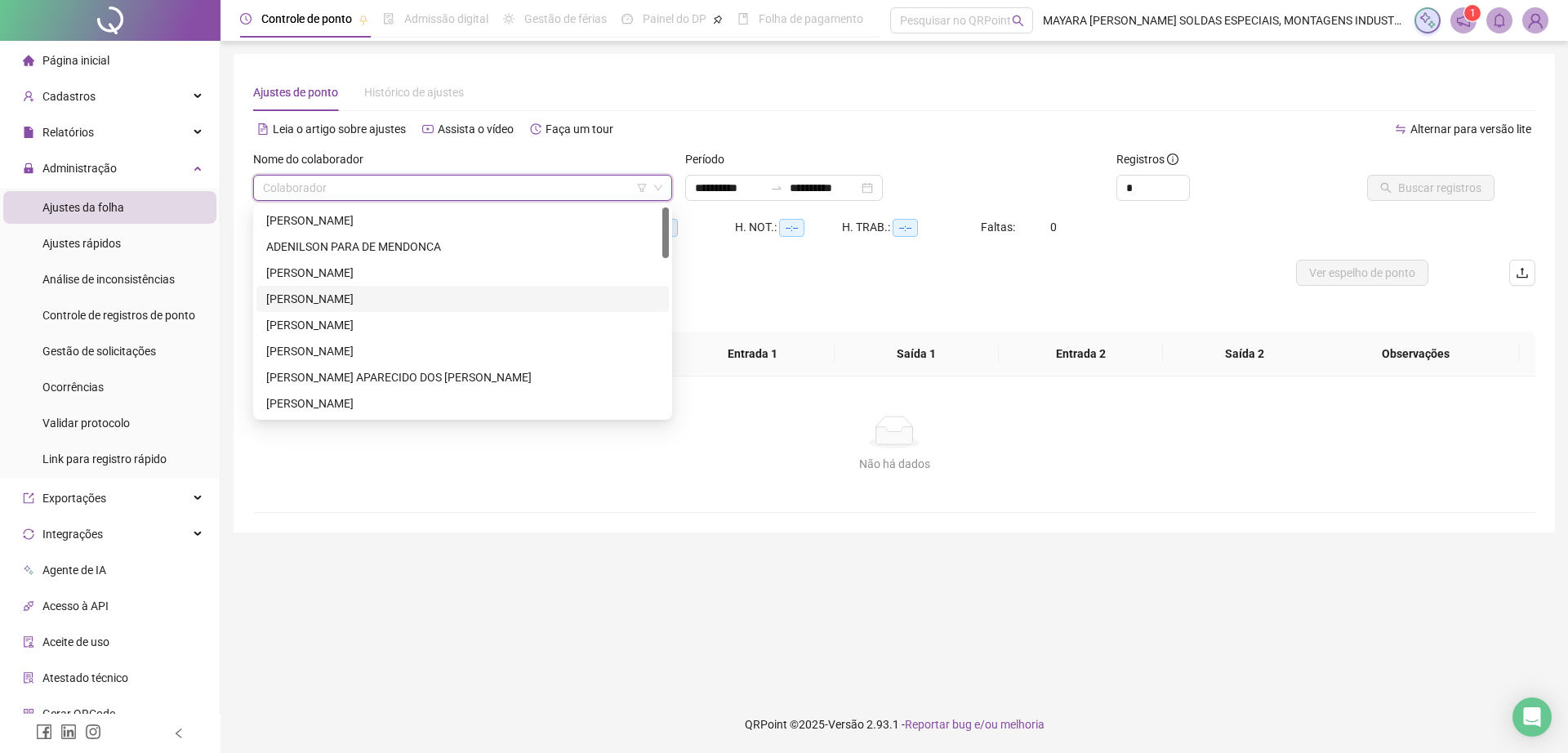
click at [437, 301] on div "[PERSON_NAME]" at bounding box center [463, 299] width 393 height 18
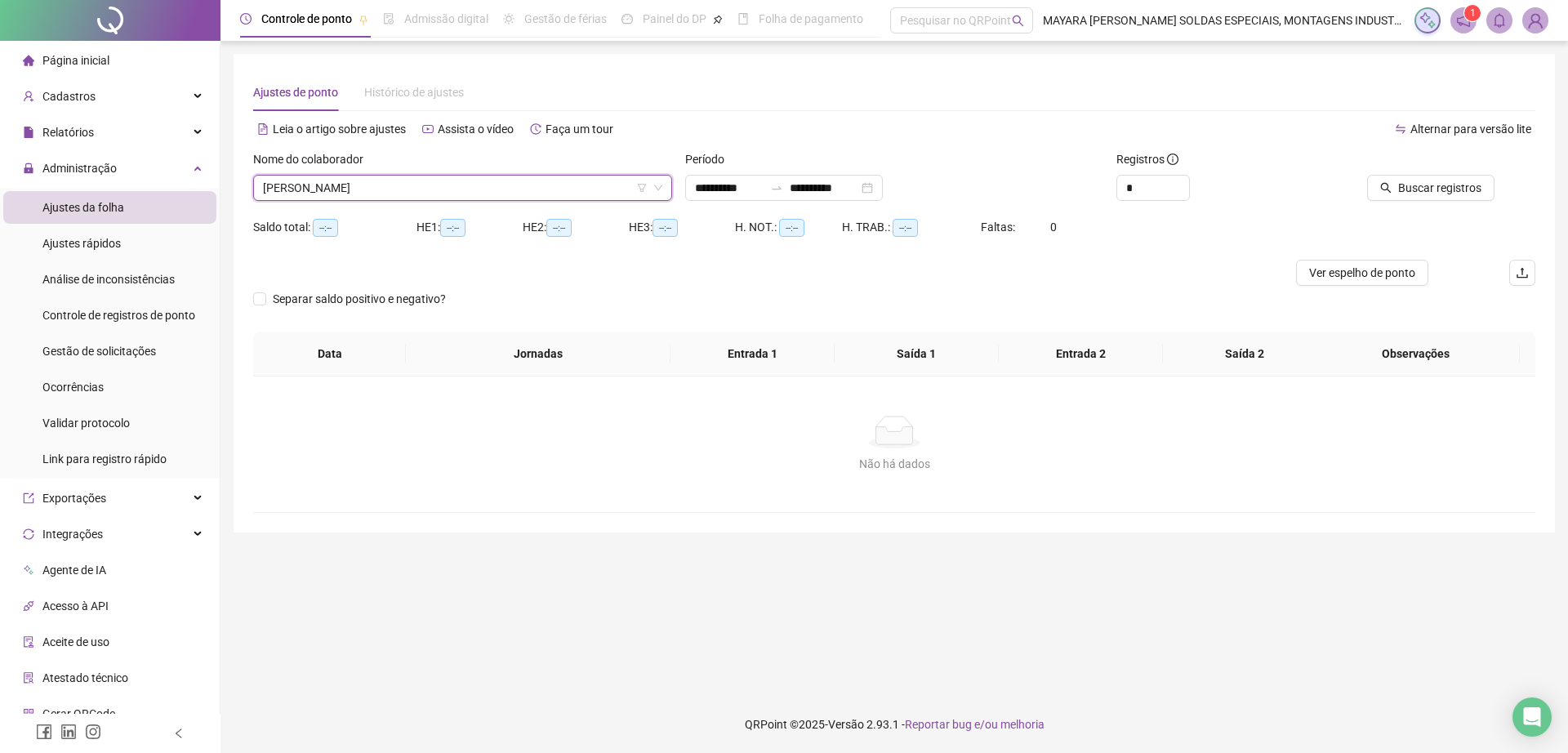
type input "**********"
click at [1413, 190] on span "Buscar registros" at bounding box center [1439, 187] width 83 height 18
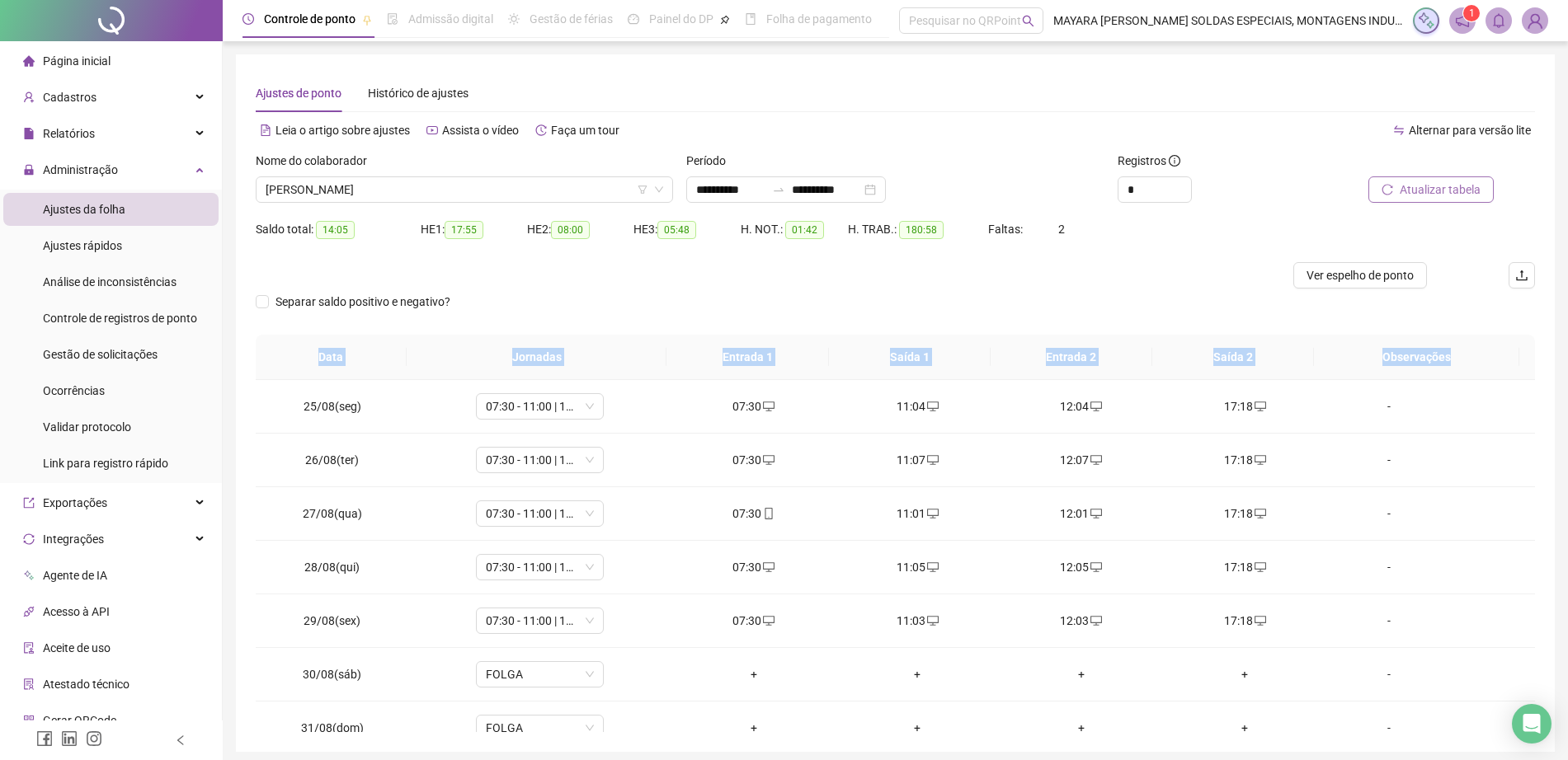
drag, startPoint x: 1538, startPoint y: 354, endPoint x: 1583, endPoint y: 311, distance: 62.2
click at [1538, 443] on div "**********" at bounding box center [896, 403] width 1319 height 697
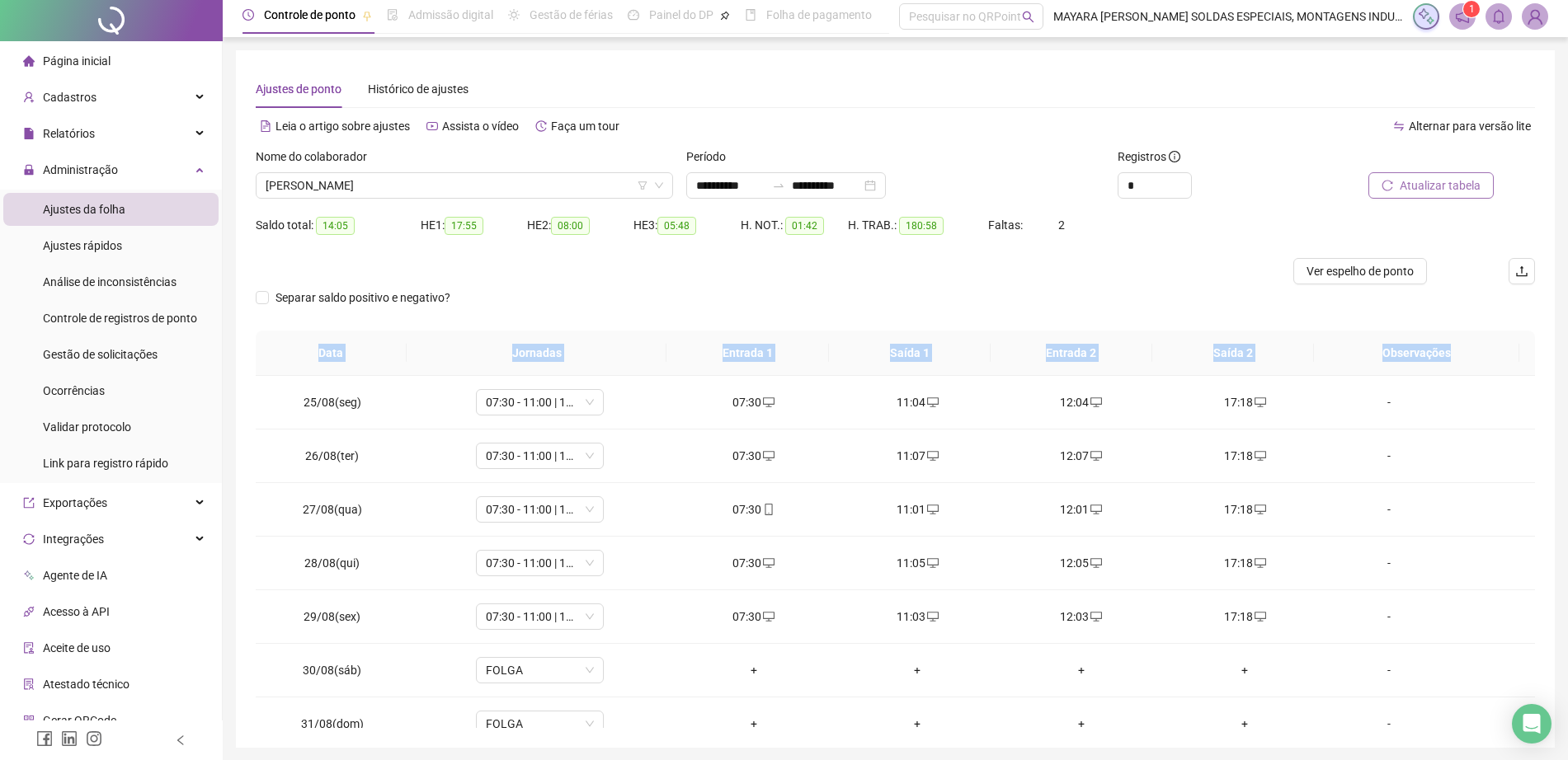
scroll to position [63, 0]
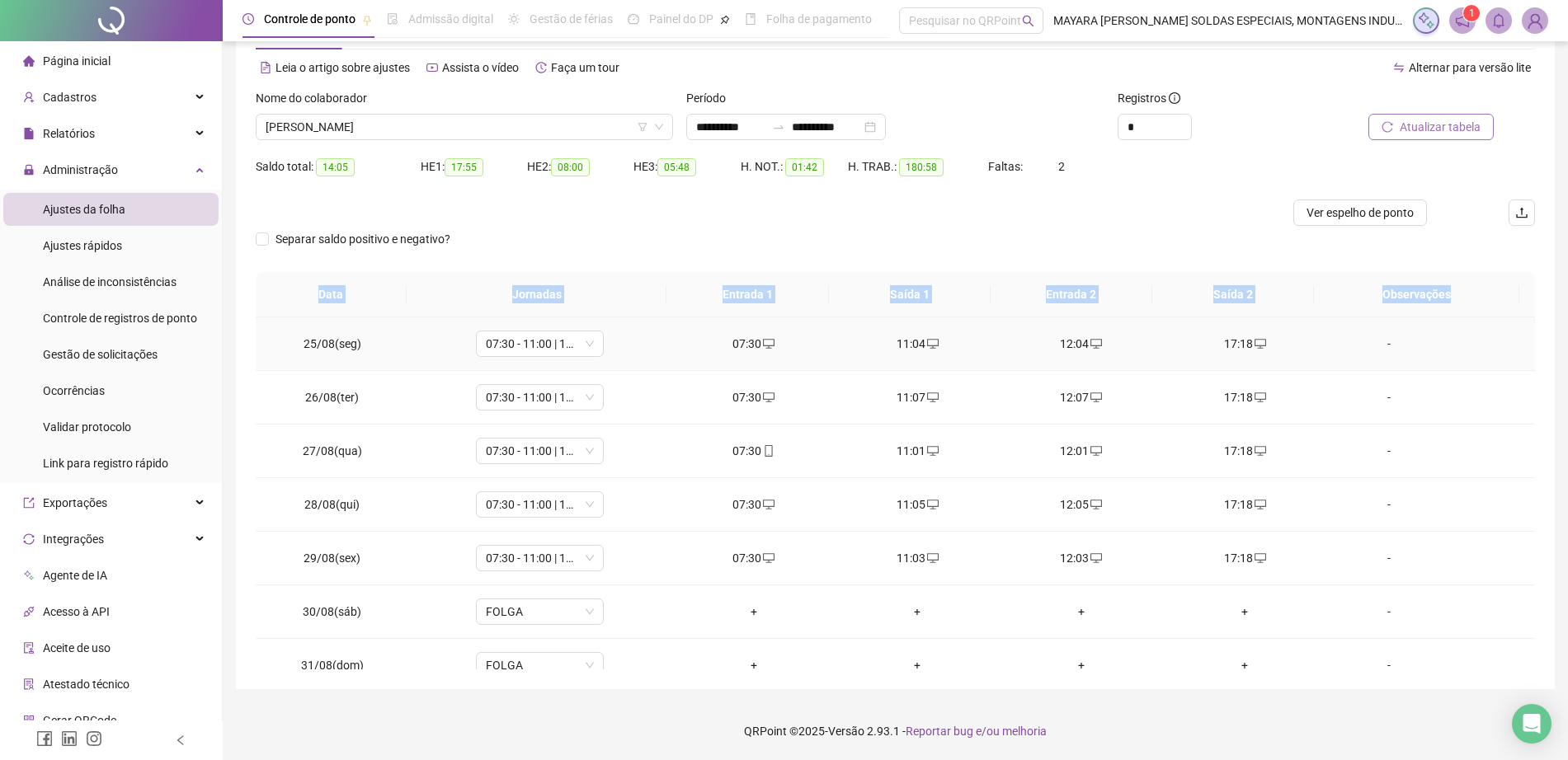
click at [1508, 367] on td "-" at bounding box center [1432, 344] width 208 height 53
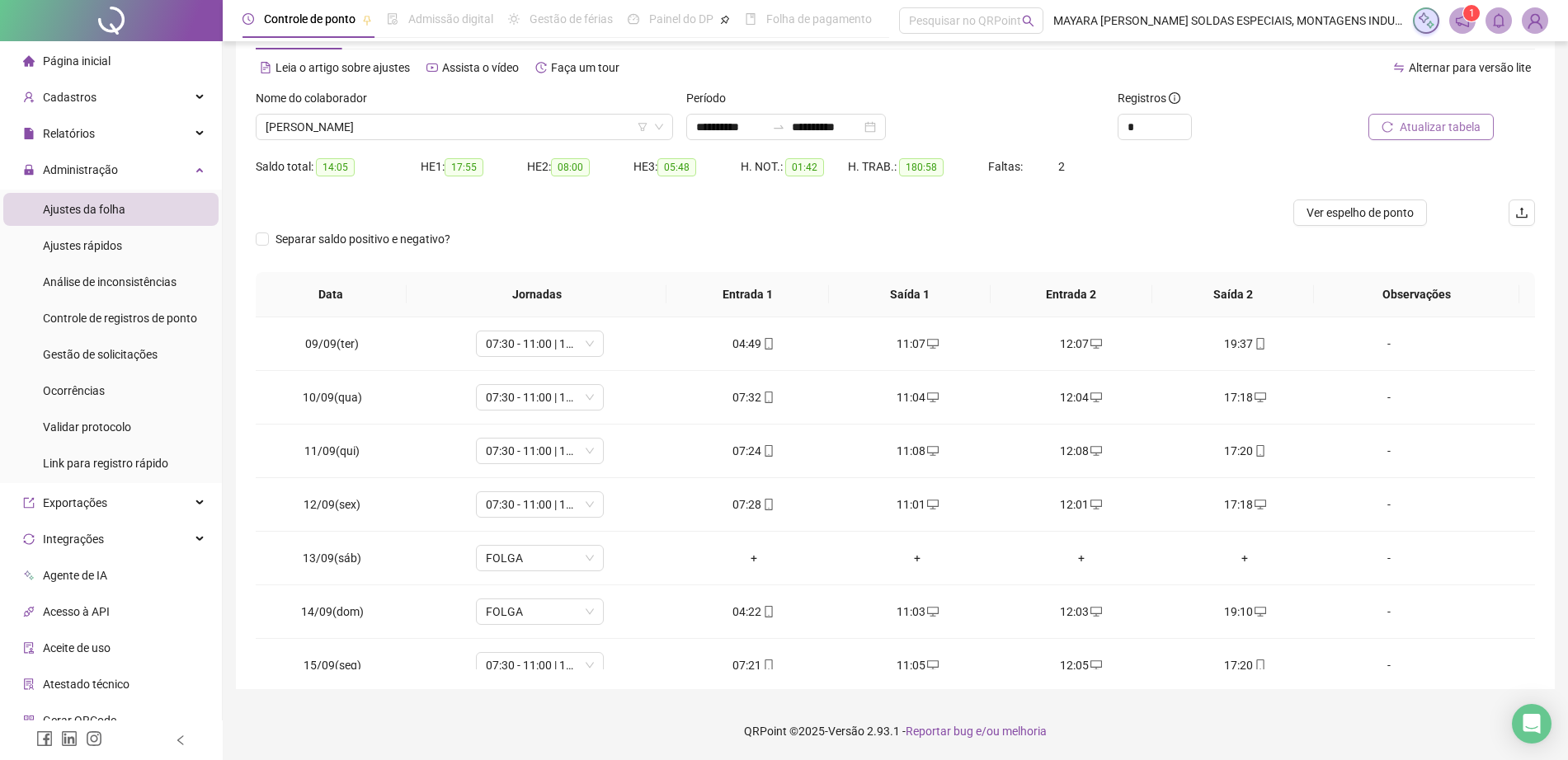
scroll to position [988, 0]
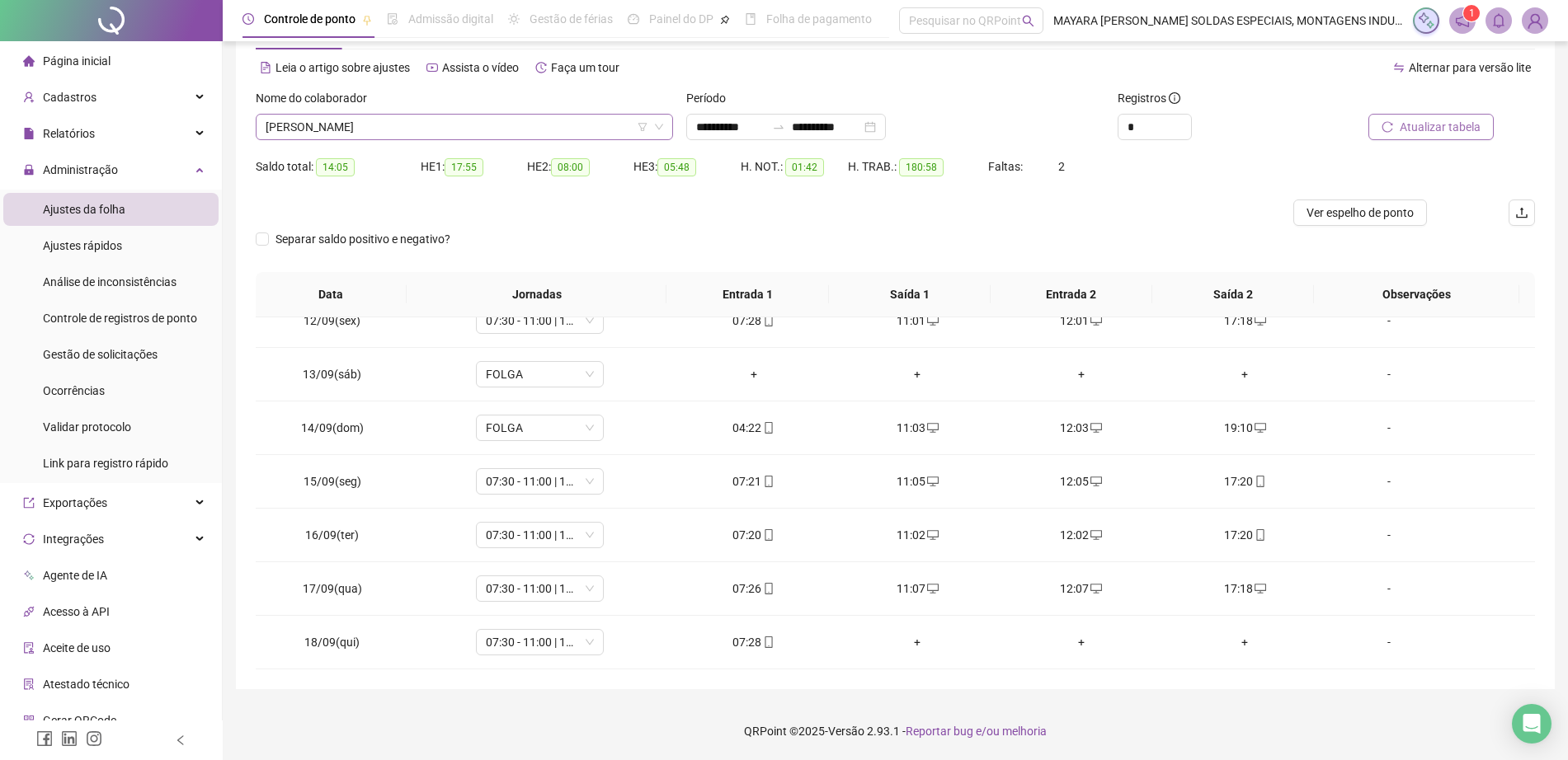
click at [464, 135] on span "[PERSON_NAME]" at bounding box center [465, 126] width 398 height 25
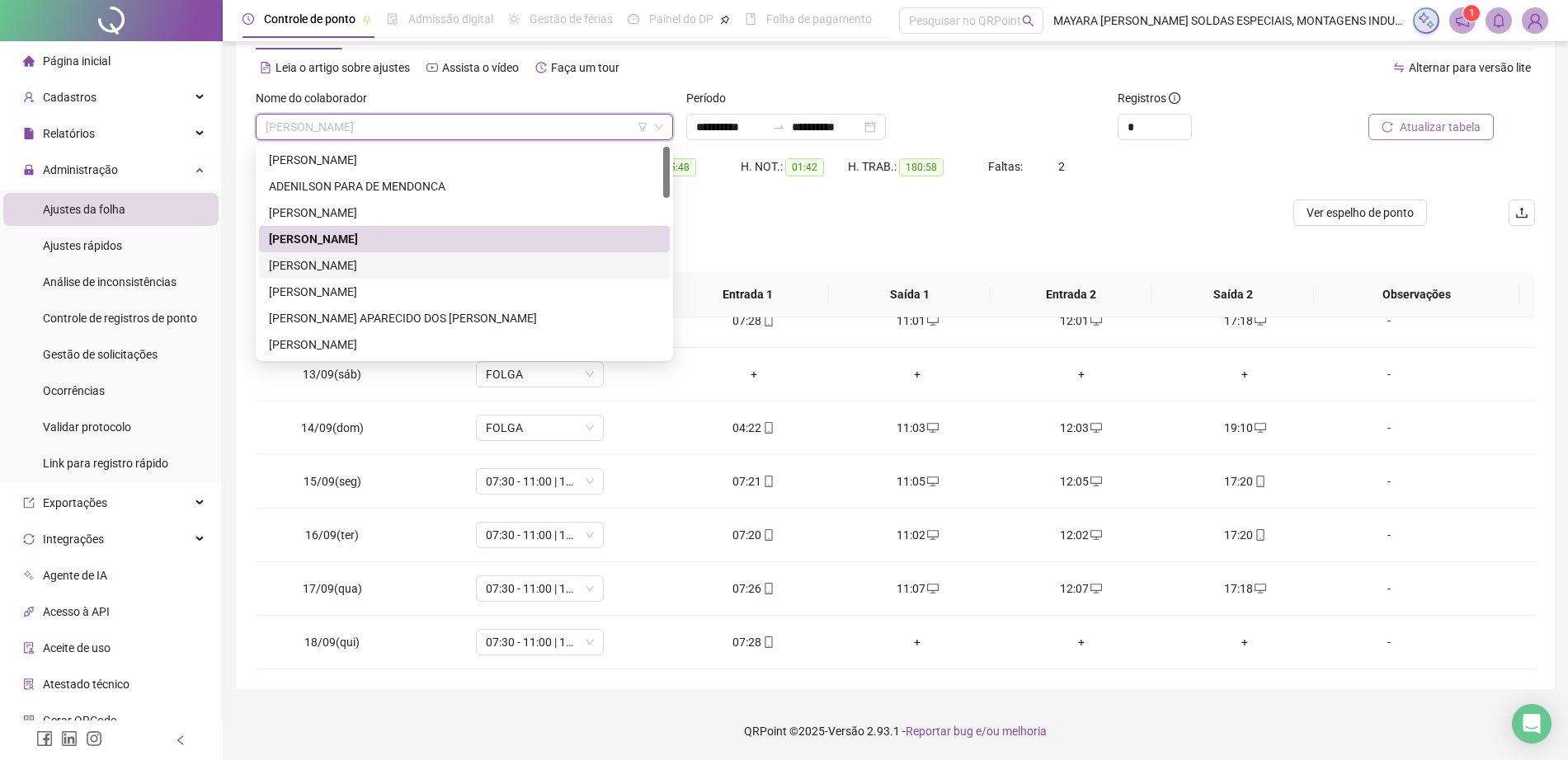
click at [405, 267] on div "[PERSON_NAME]" at bounding box center [465, 265] width 391 height 18
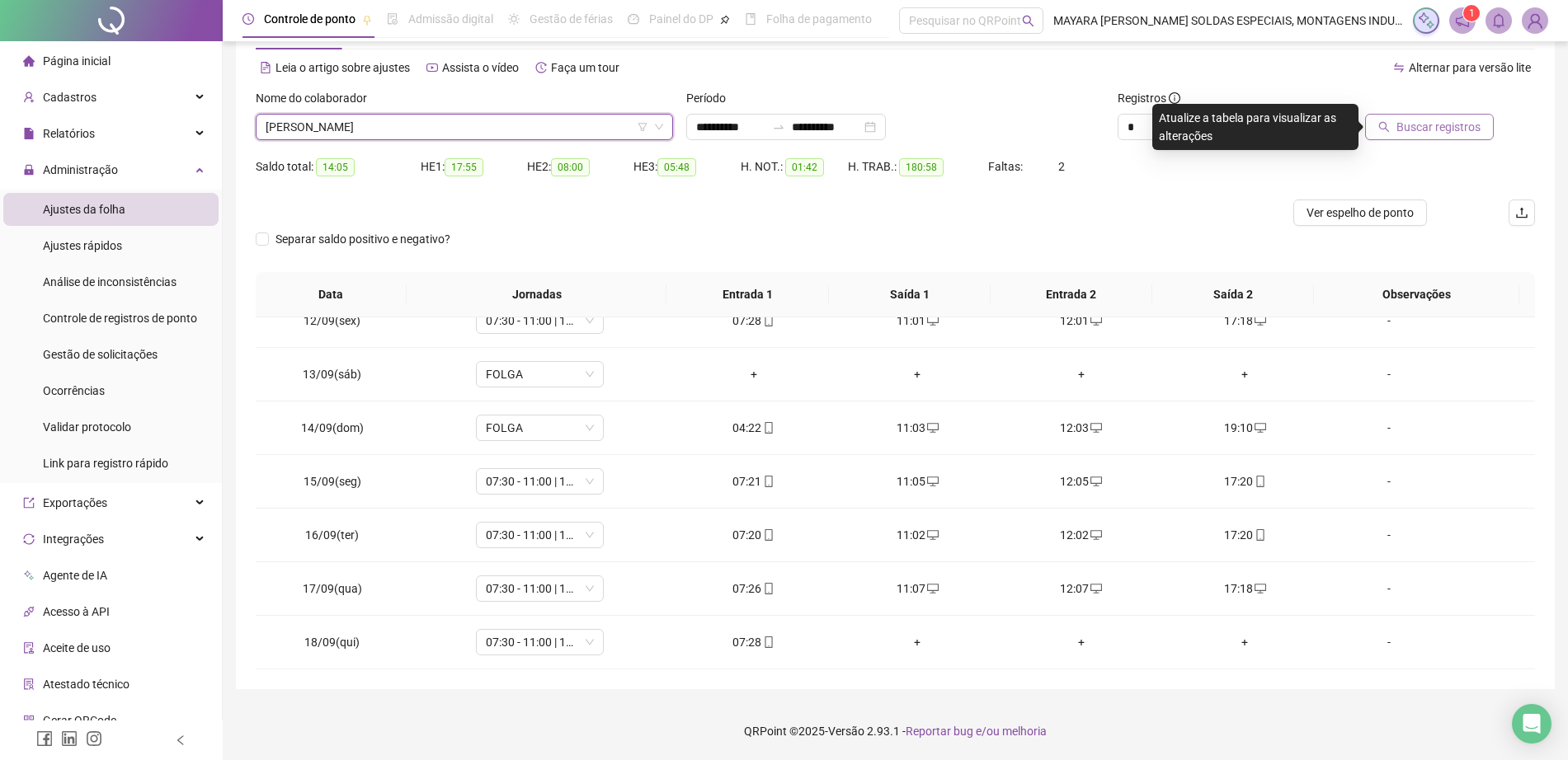
click at [1463, 130] on span "Buscar registros" at bounding box center [1438, 126] width 84 height 18
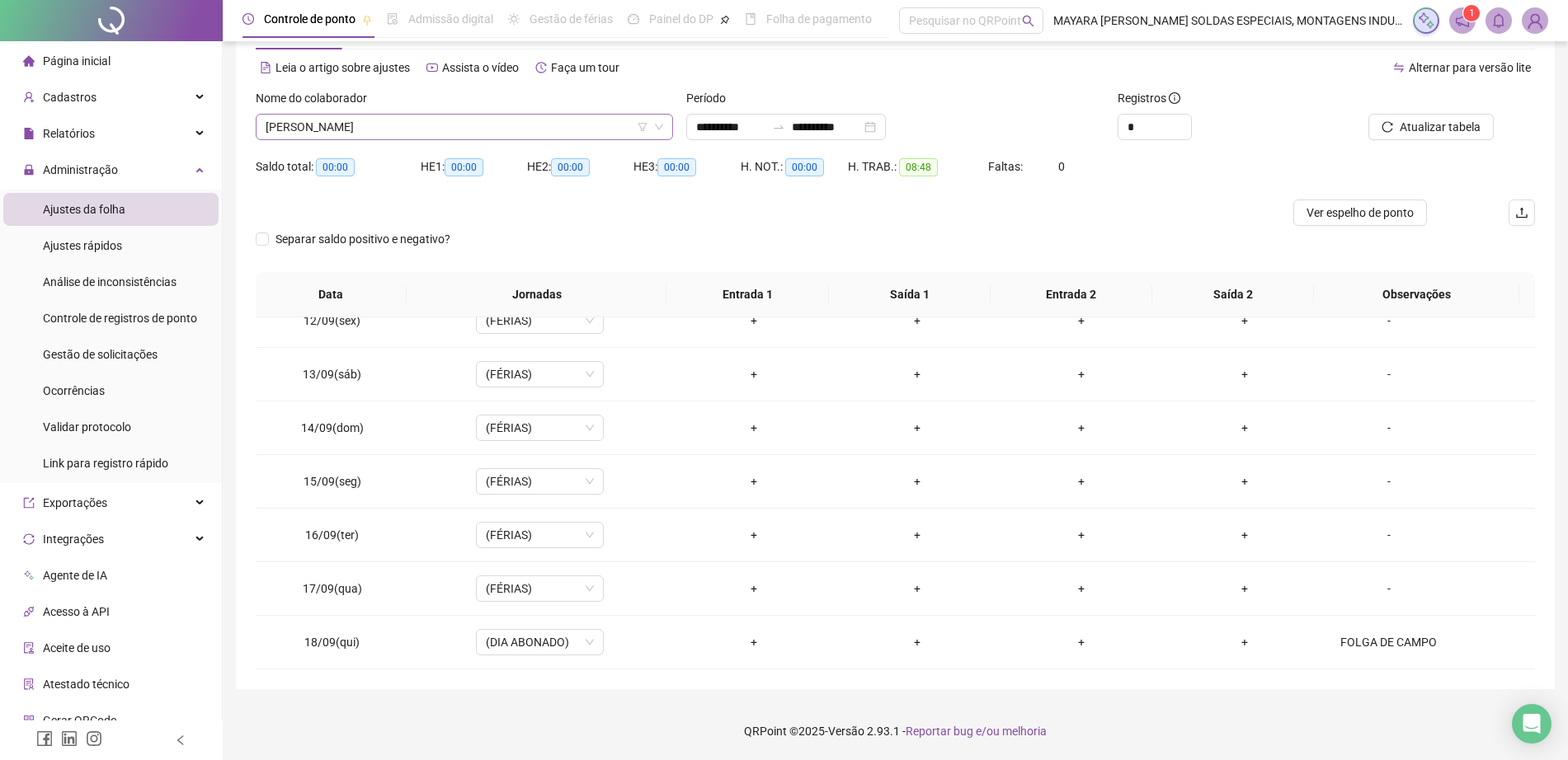
click at [556, 124] on span "[PERSON_NAME]" at bounding box center [465, 126] width 398 height 25
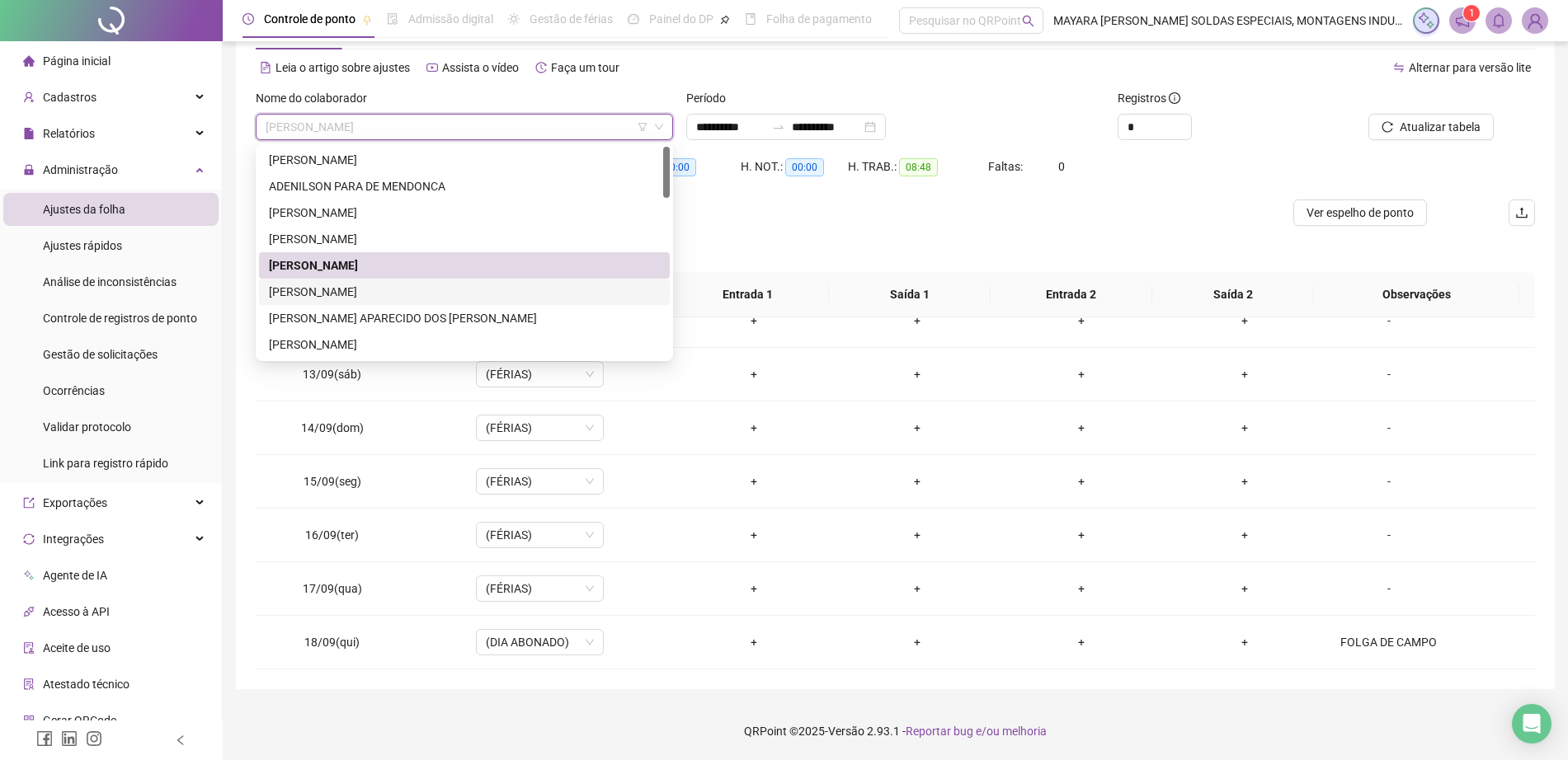
click at [433, 290] on div "[PERSON_NAME]" at bounding box center [465, 291] width 391 height 18
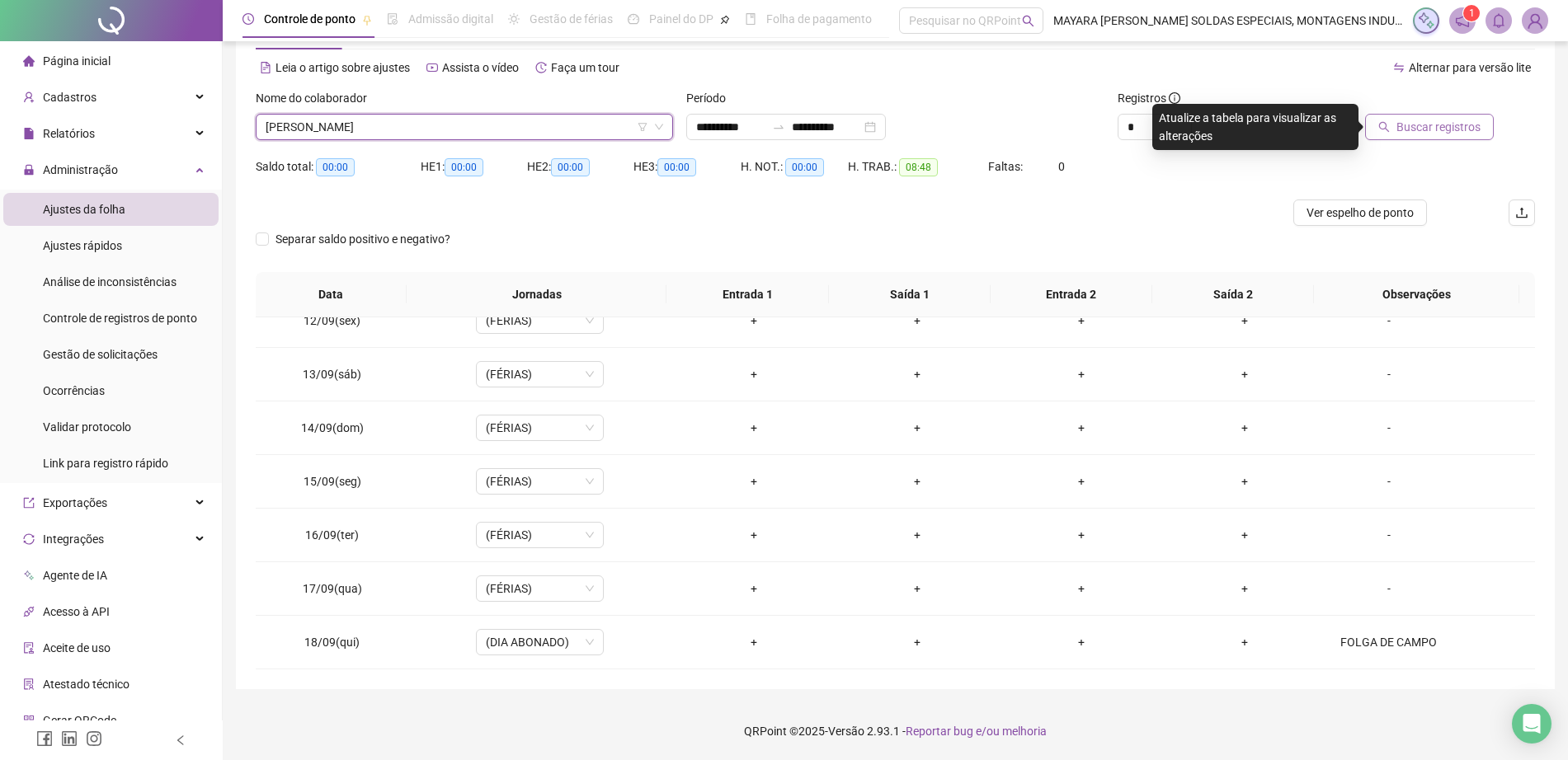
click at [1422, 130] on span "Buscar registros" at bounding box center [1438, 126] width 84 height 18
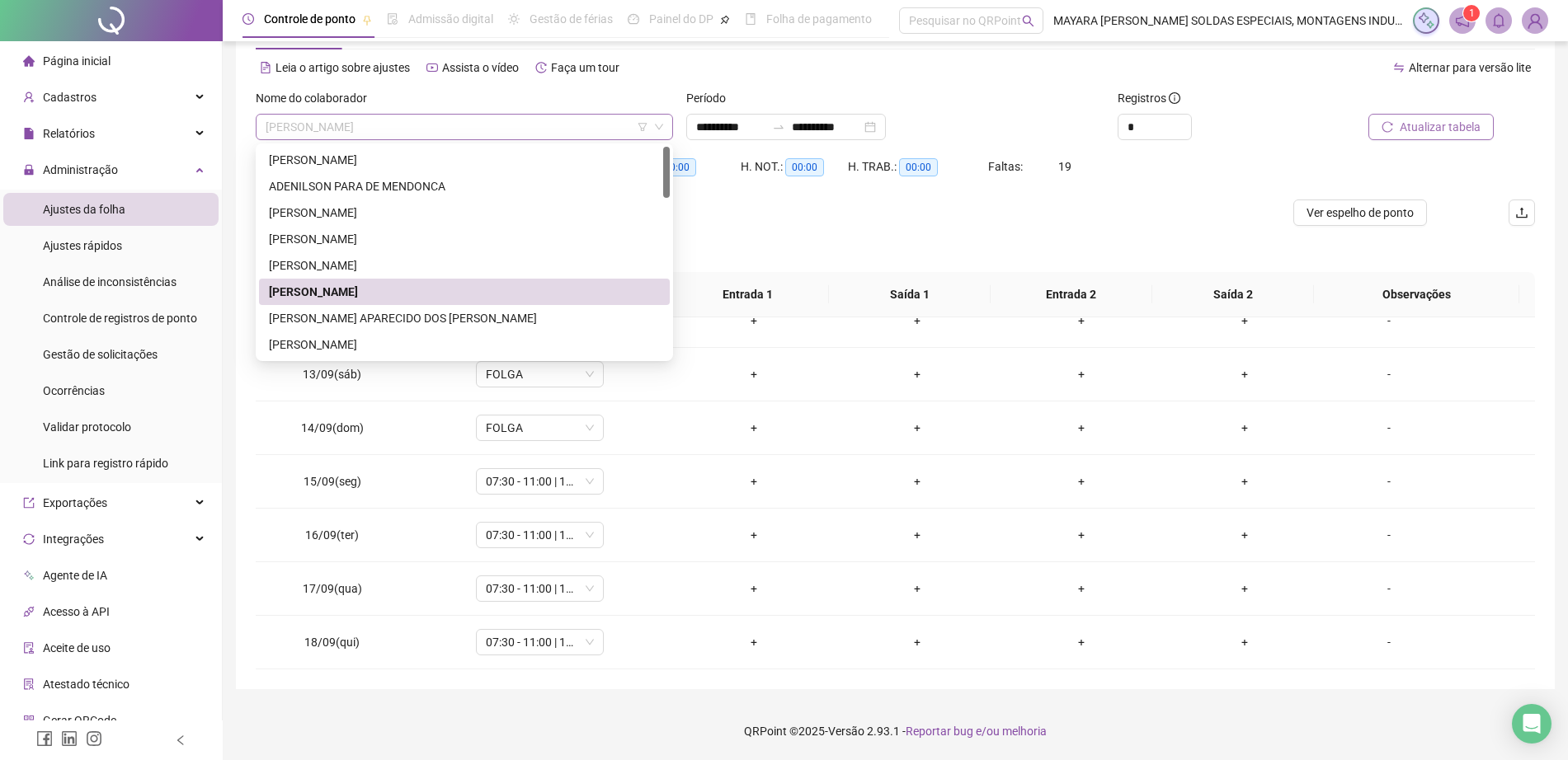
click at [491, 121] on span "[PERSON_NAME]" at bounding box center [465, 126] width 398 height 25
click at [450, 320] on div "[PERSON_NAME] APARECIDO DOS [PERSON_NAME]" at bounding box center [465, 317] width 391 height 18
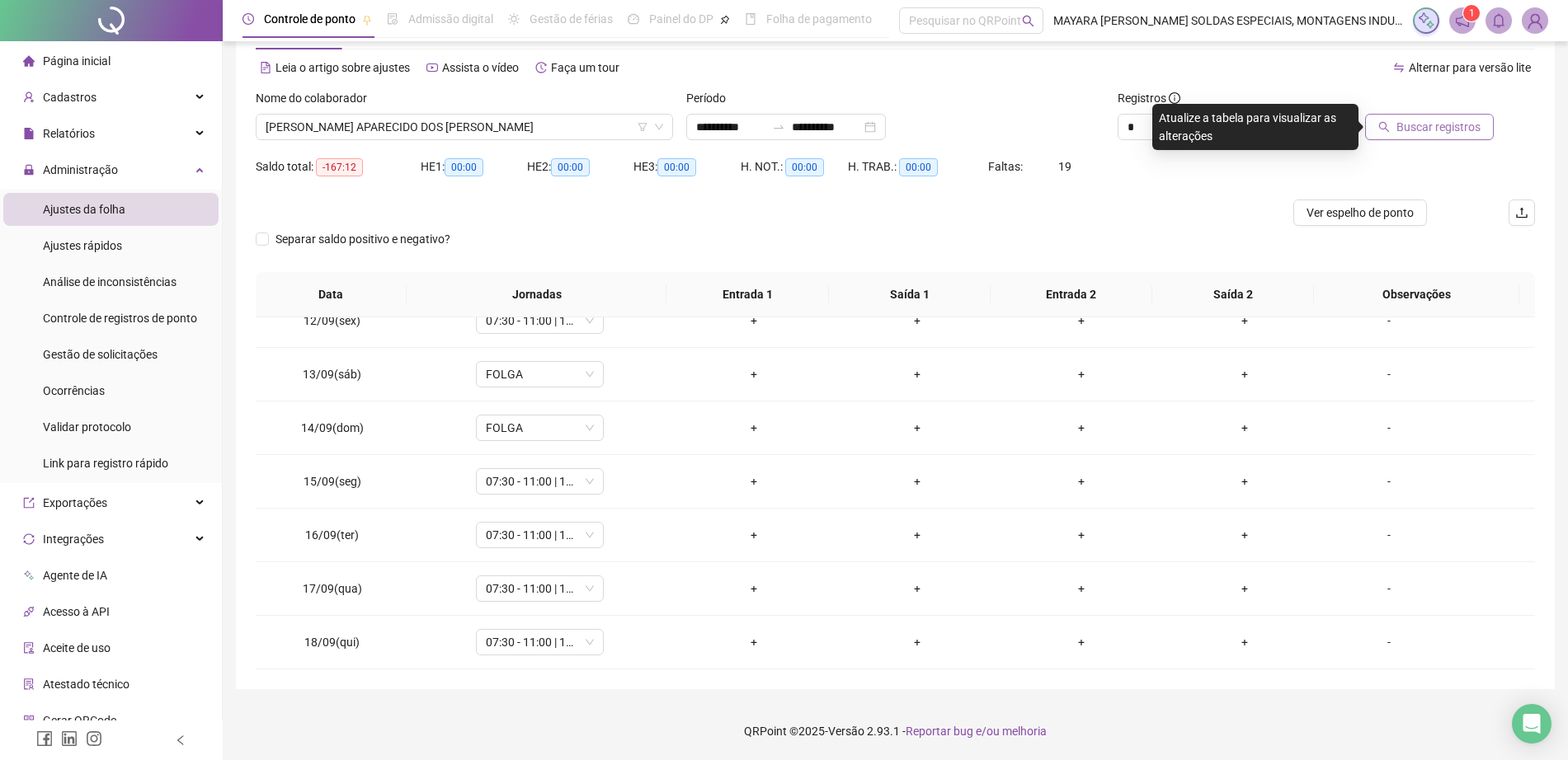
click at [1427, 153] on div "Saldo total: -167:12 HE 1: 00:00 HE 2: 00:00 HE 3: 00:00 H. NOT.: 00:00 H. TRAB…" at bounding box center [895, 176] width 1279 height 47
click at [1405, 123] on span "Buscar registros" at bounding box center [1438, 126] width 84 height 18
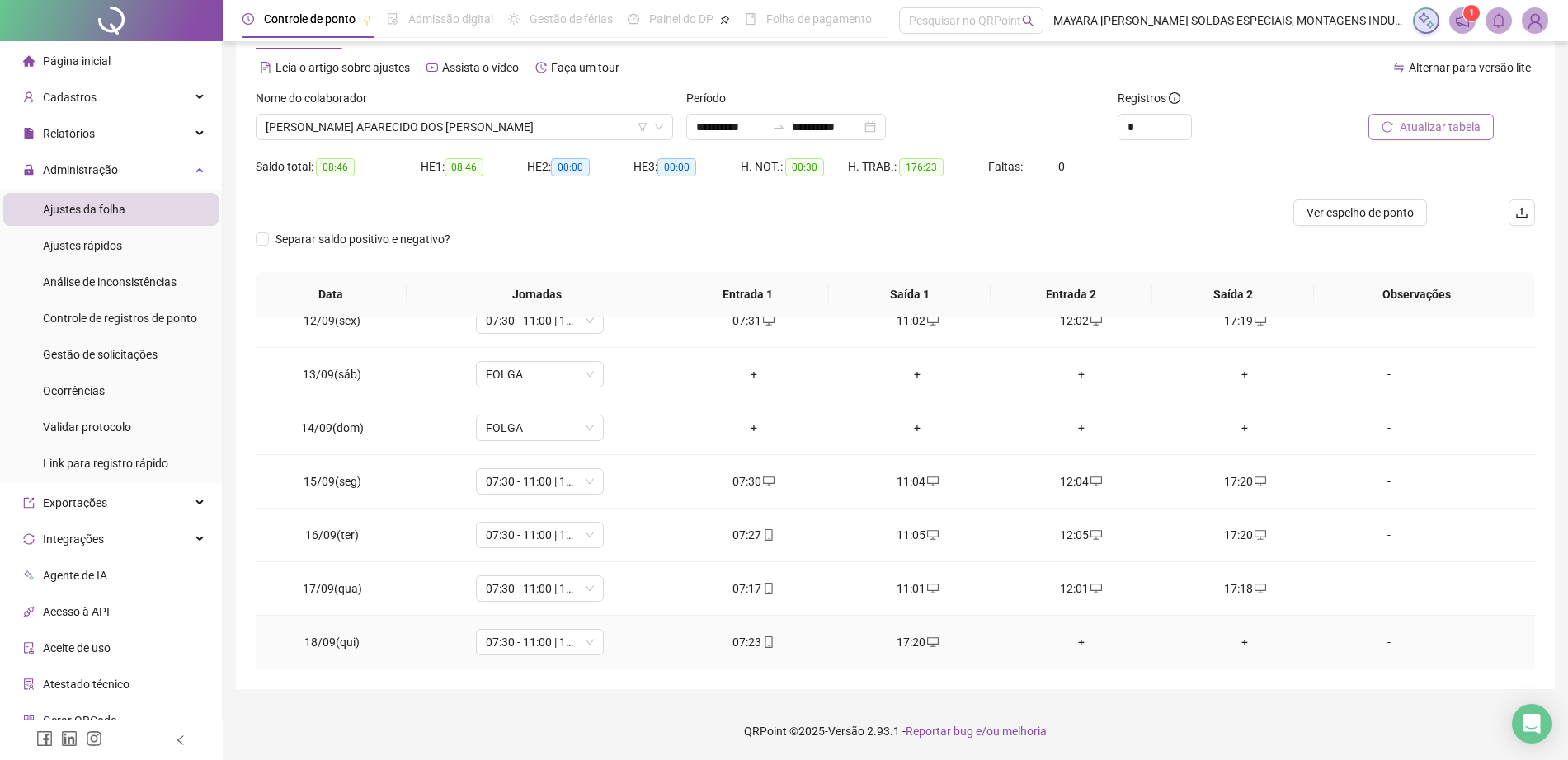
click at [1085, 638] on div "+" at bounding box center [1081, 642] width 138 height 18
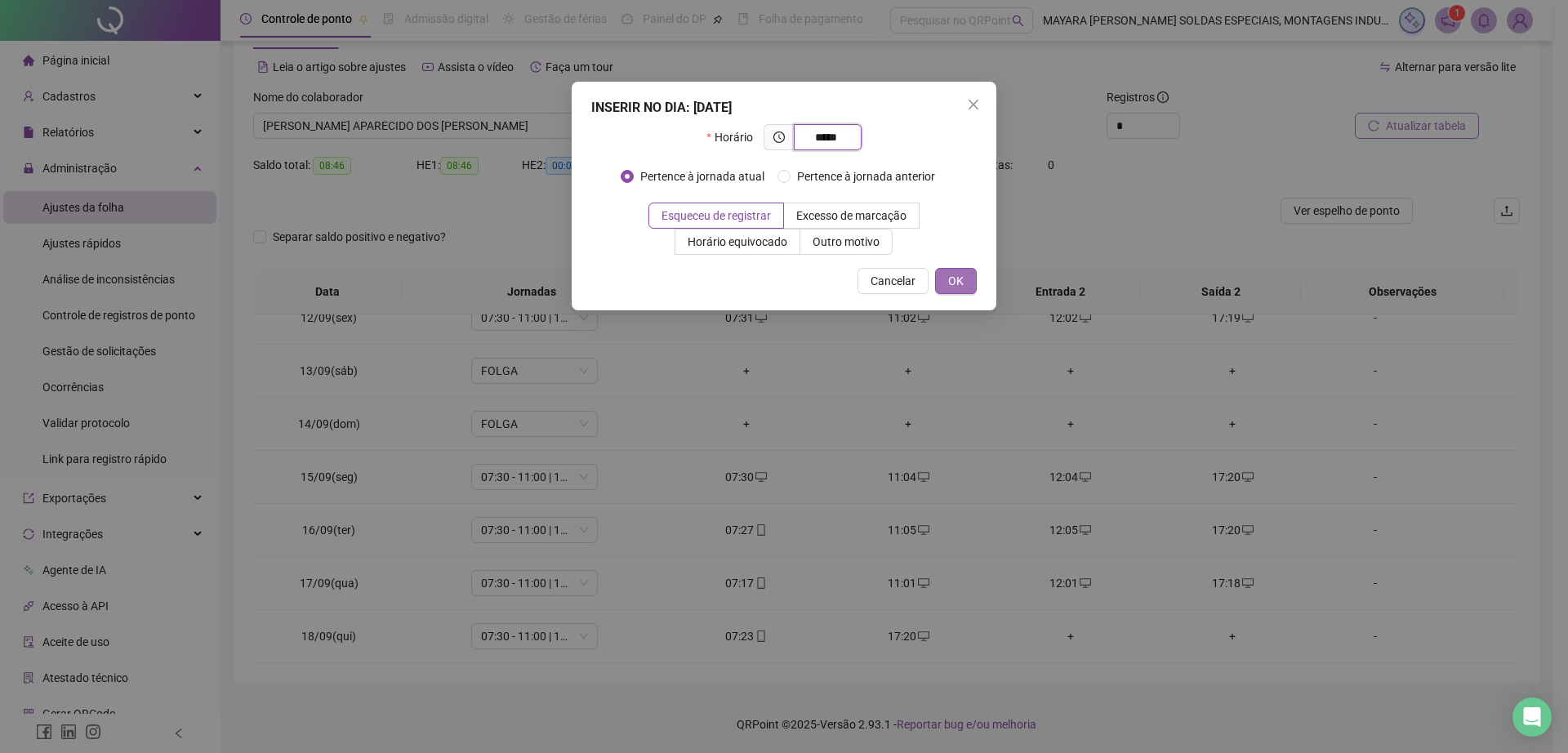
type input "*****"
click at [951, 281] on span "OK" at bounding box center [955, 280] width 16 height 18
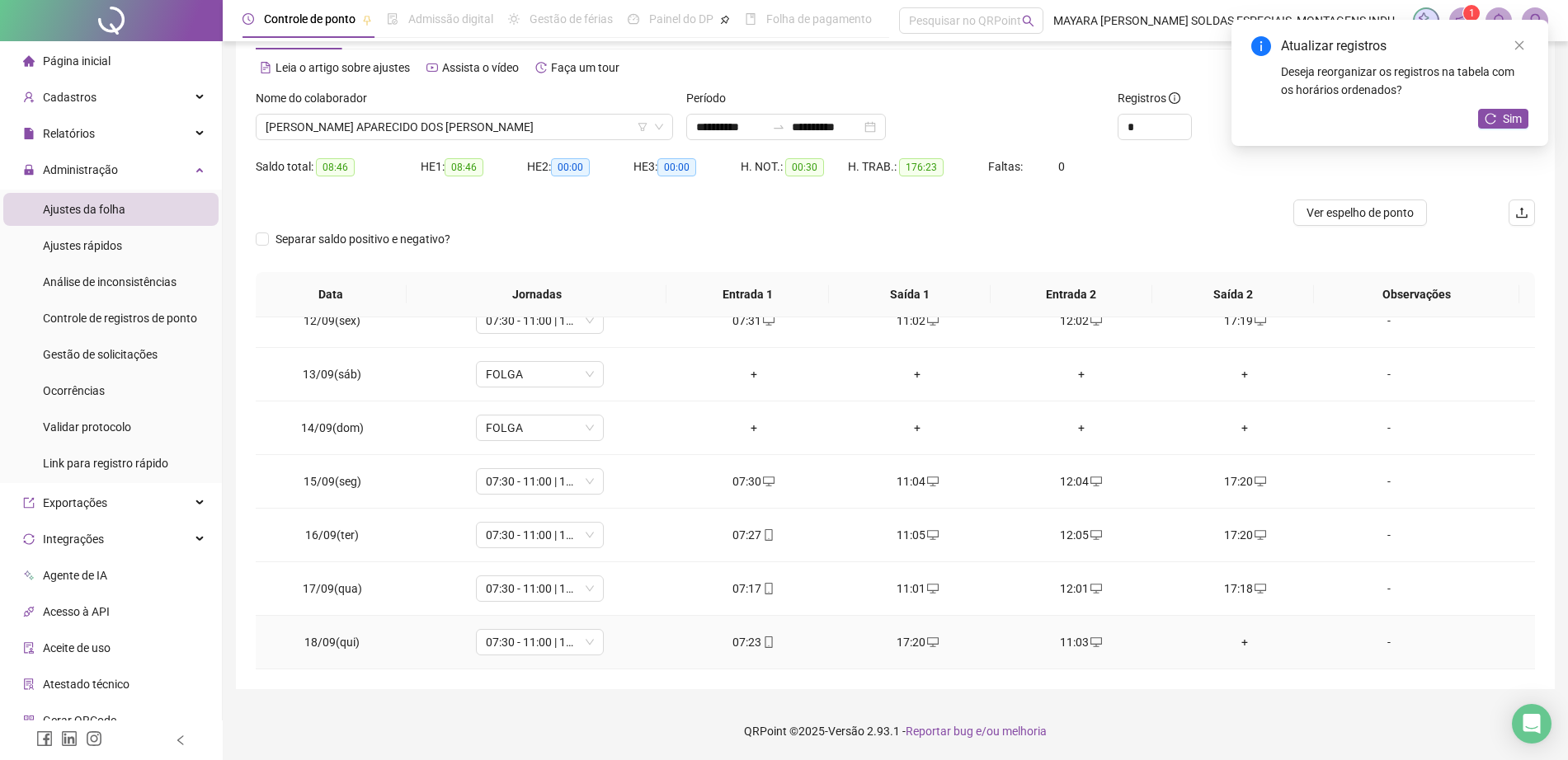
click at [1233, 641] on div "+" at bounding box center [1245, 642] width 138 height 18
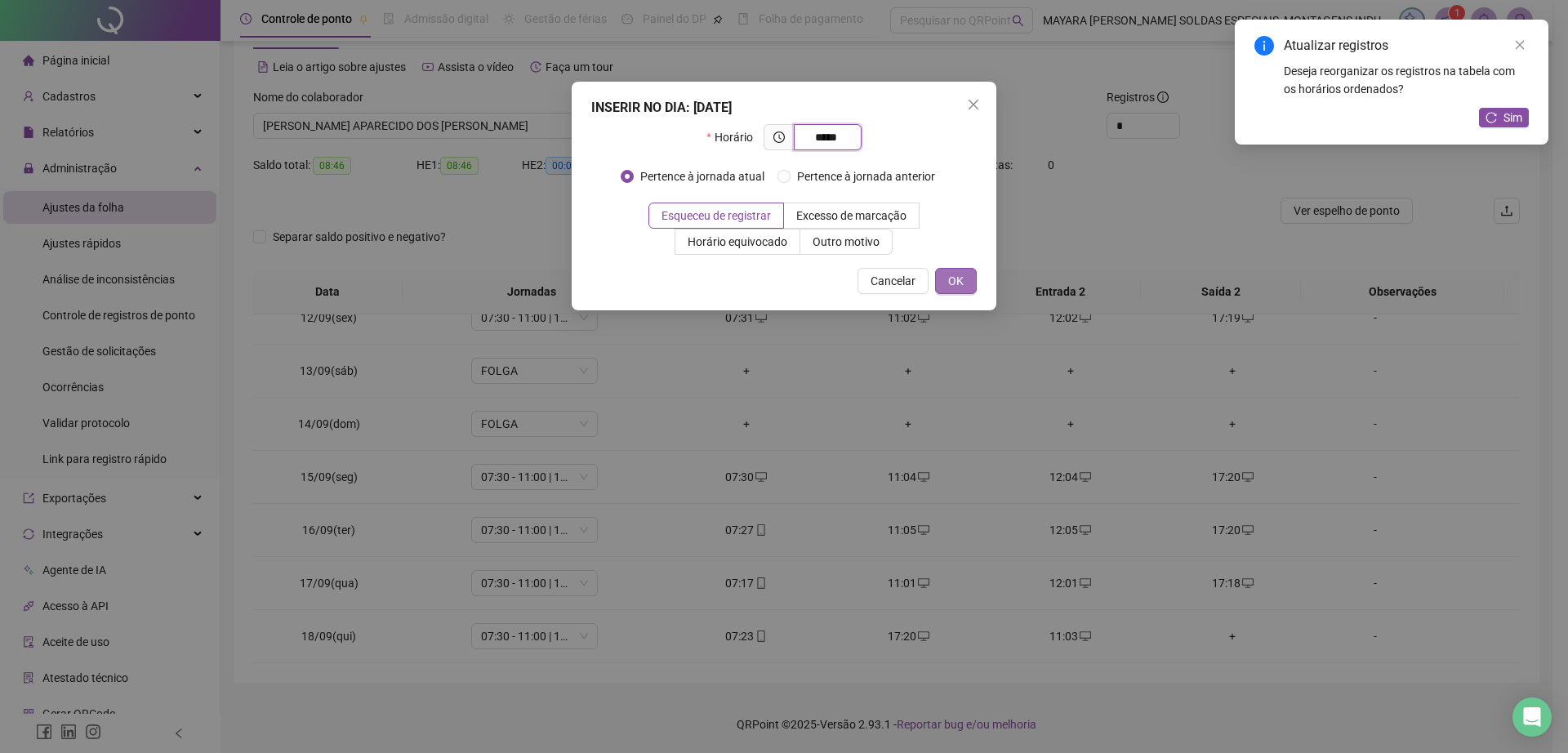
type input "*****"
click at [967, 276] on button "OK" at bounding box center [956, 281] width 42 height 26
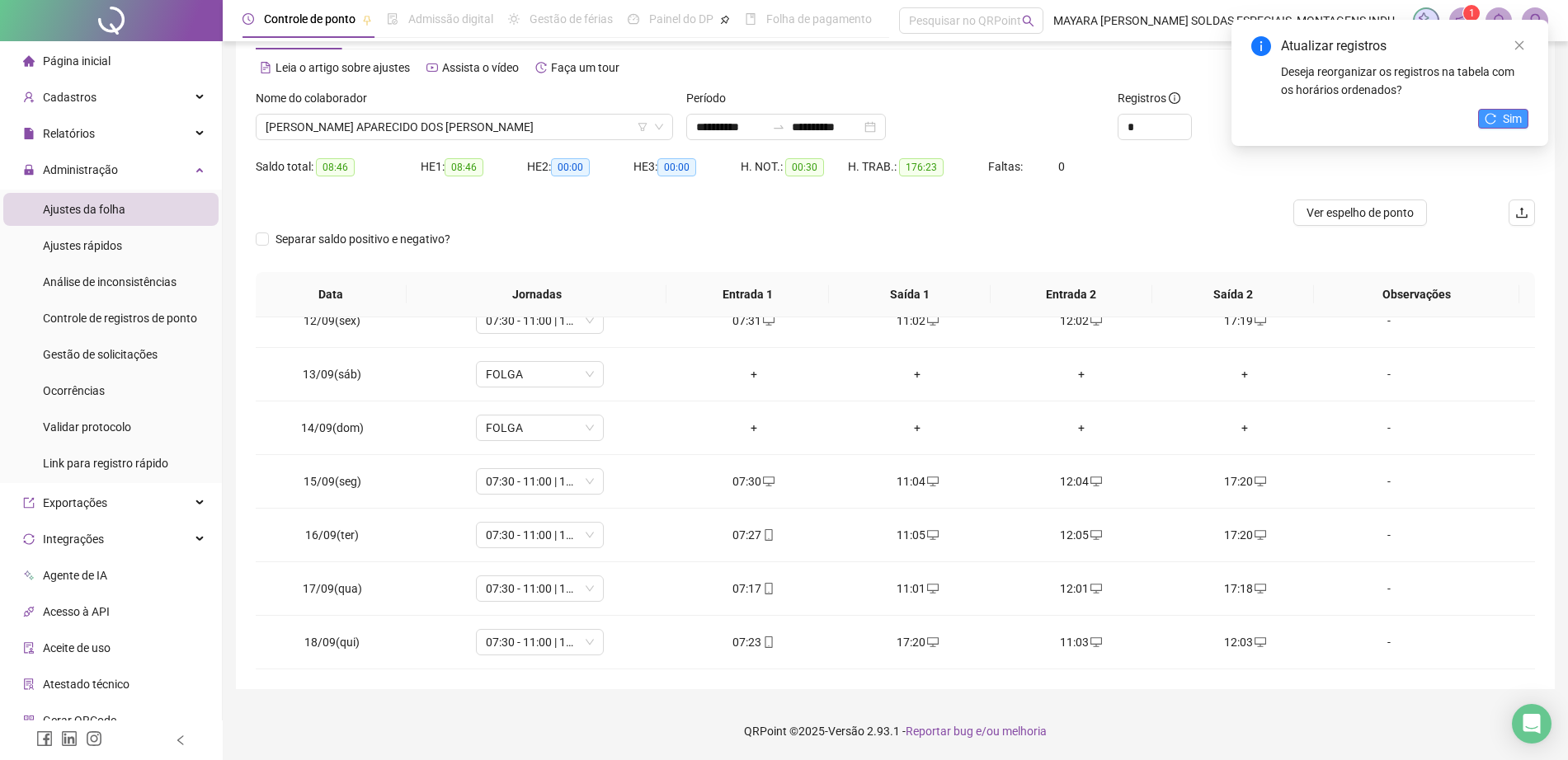
click at [1503, 113] on span "Sim" at bounding box center [1512, 118] width 19 height 18
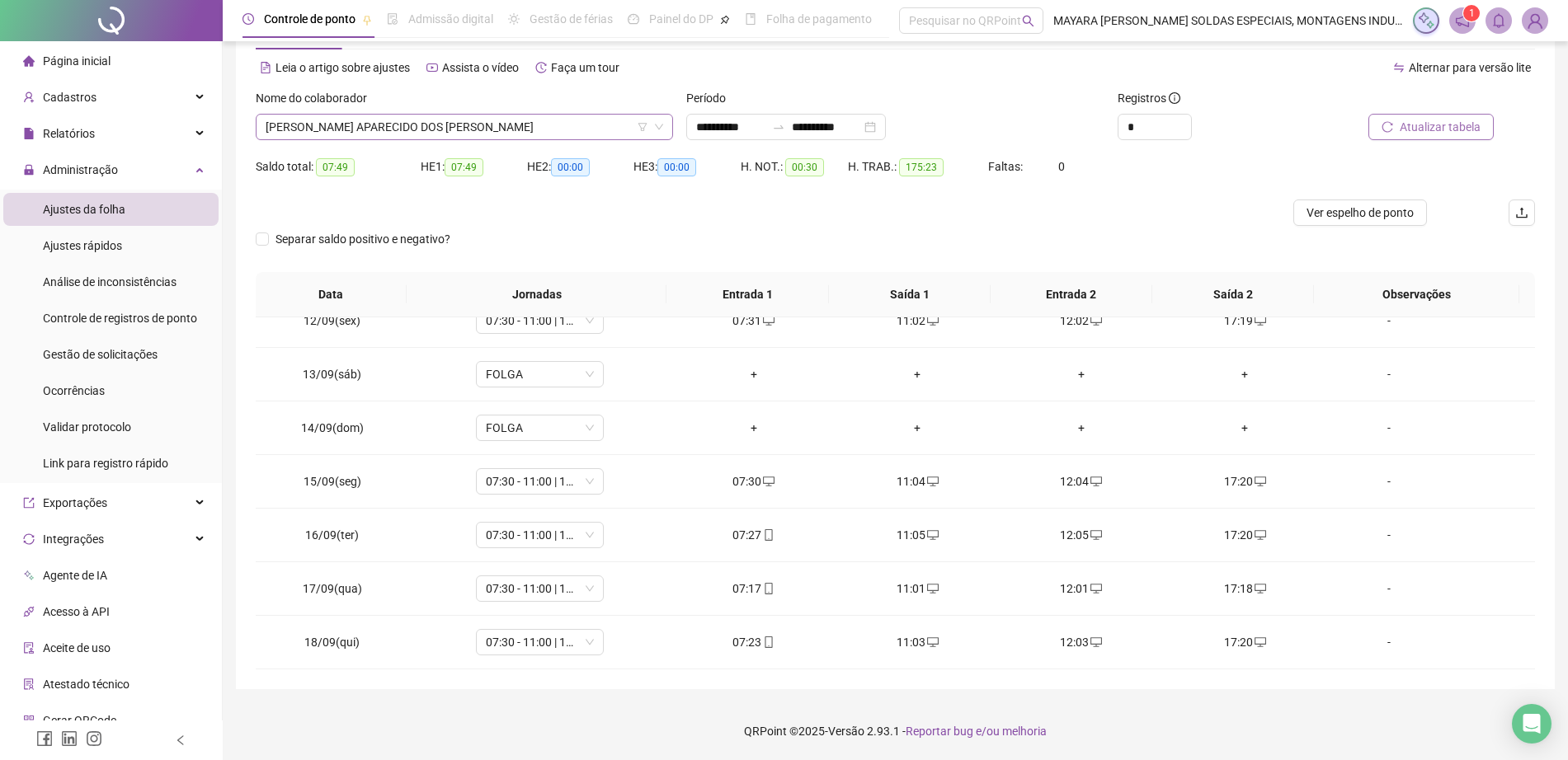
click at [361, 136] on span "[PERSON_NAME] APARECIDO DOS [PERSON_NAME]" at bounding box center [465, 126] width 398 height 25
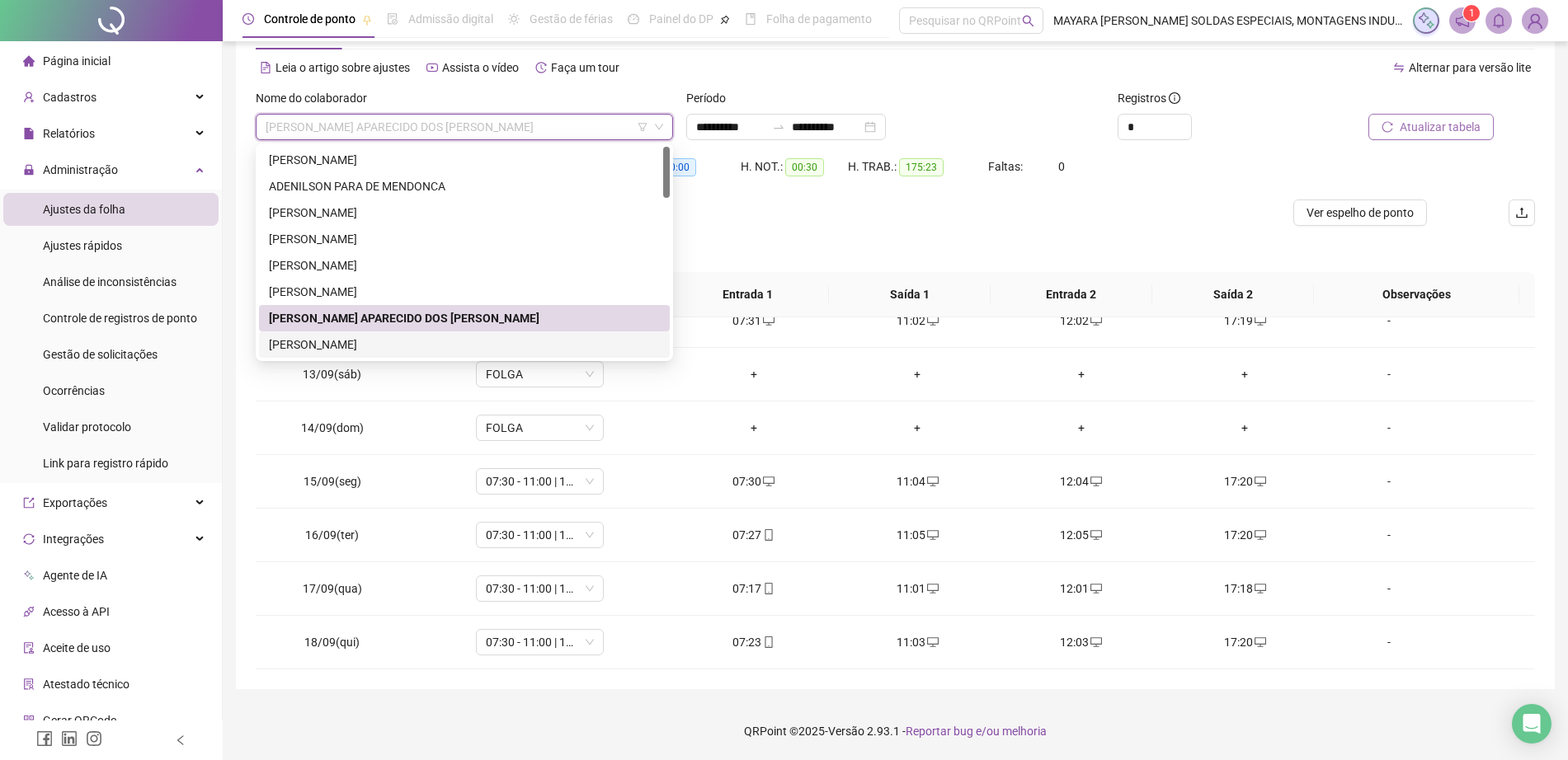
click at [407, 342] on div "[PERSON_NAME]" at bounding box center [465, 344] width 391 height 18
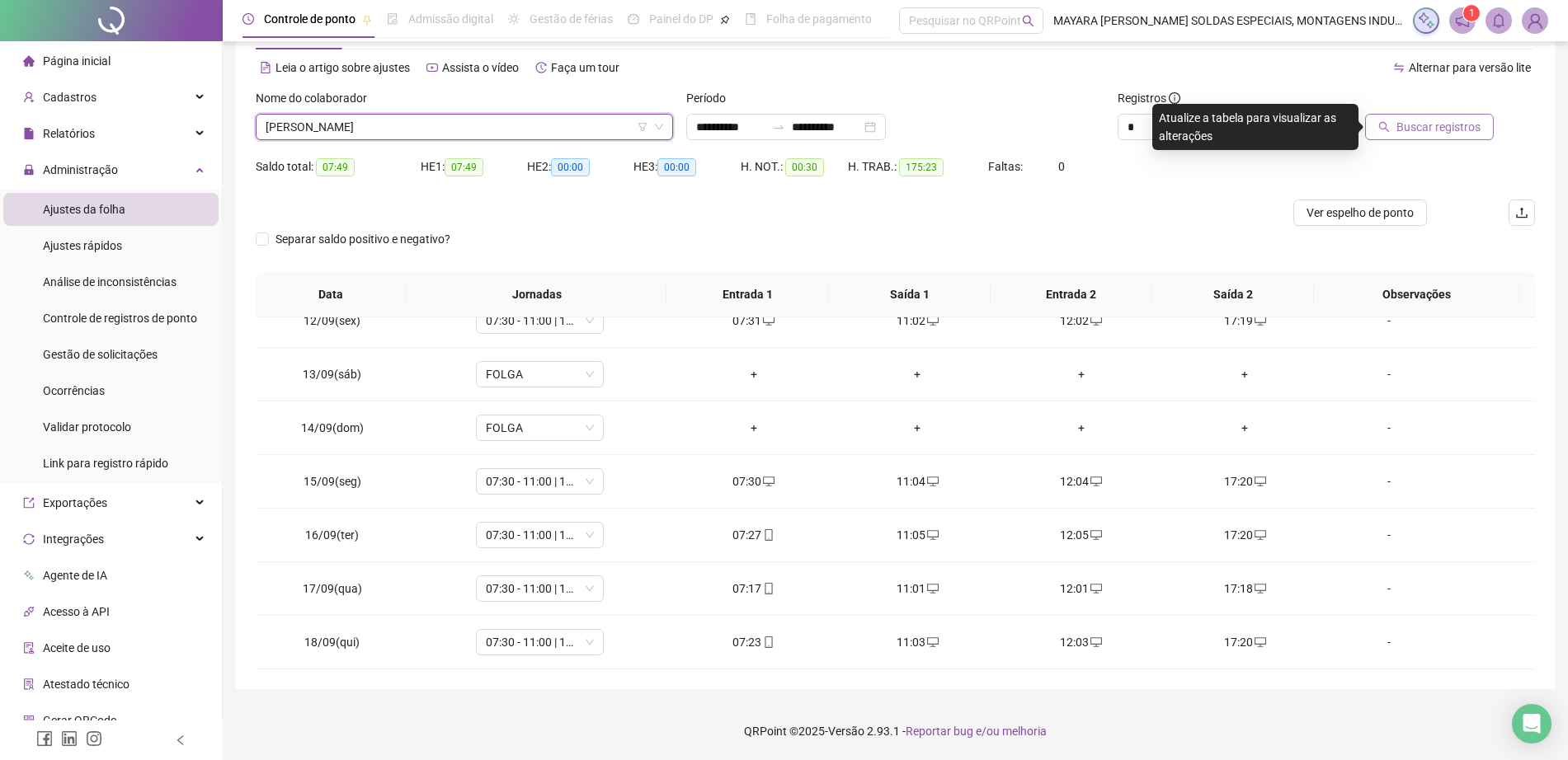
click at [1462, 113] on button "Buscar registros" at bounding box center [1429, 126] width 129 height 26
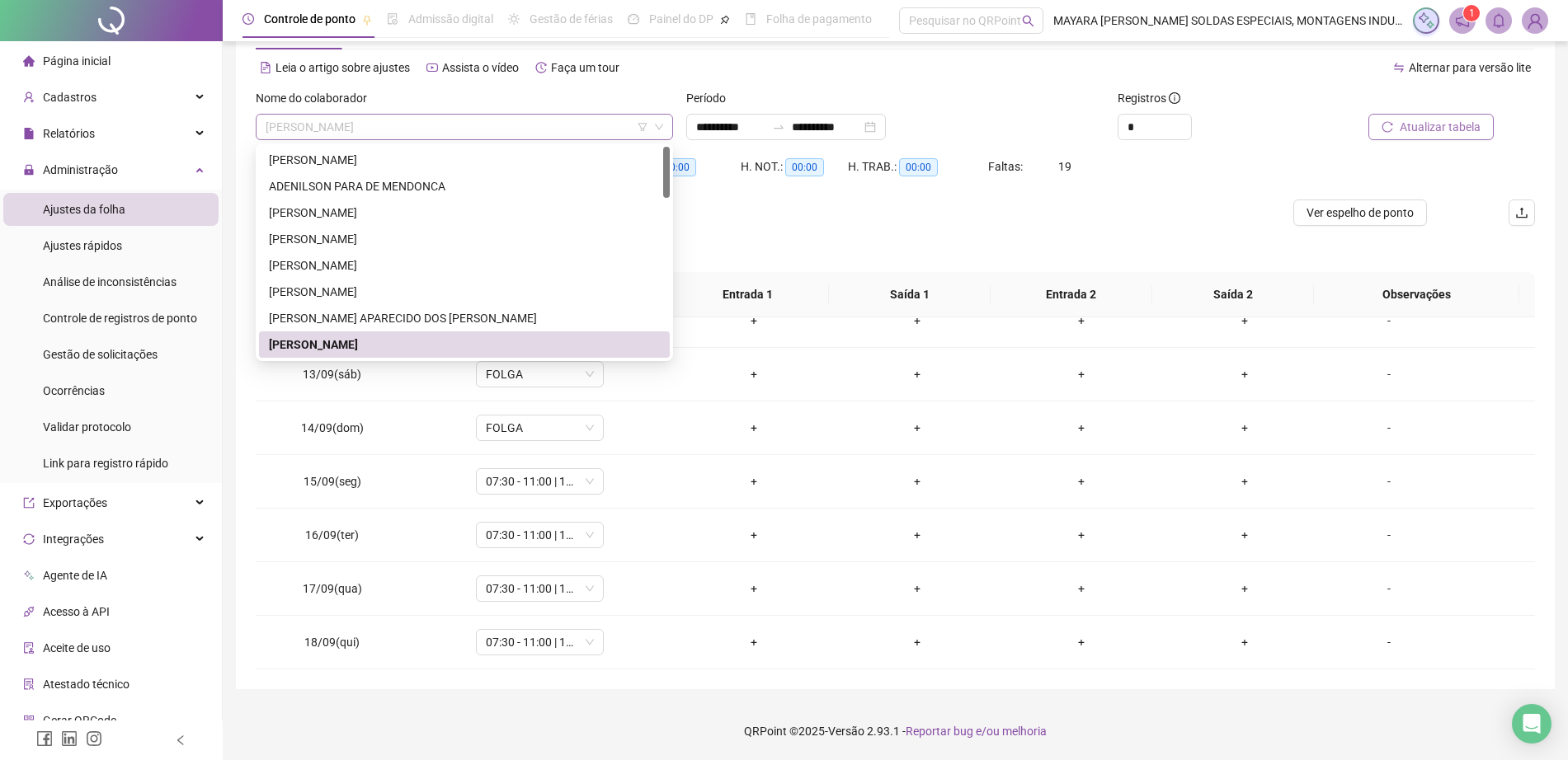
click at [520, 125] on span "[PERSON_NAME]" at bounding box center [465, 126] width 398 height 25
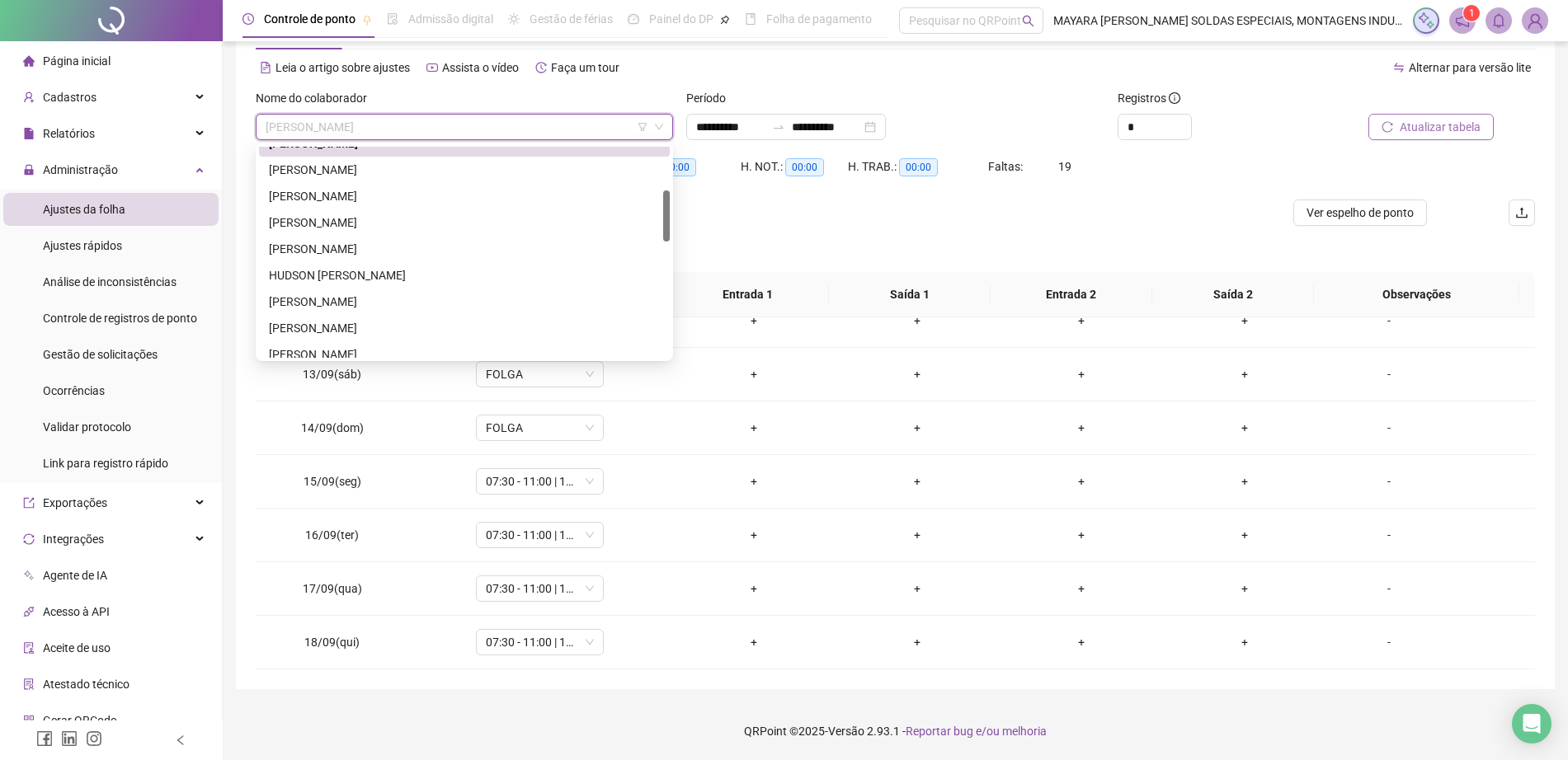
scroll to position [208, 0]
drag, startPoint x: 666, startPoint y: 157, endPoint x: 676, endPoint y: 207, distance: 51.0
click at [676, 207] on body "**********" at bounding box center [784, 317] width 1568 height 760
click at [593, 165] on div "[PERSON_NAME]" at bounding box center [465, 162] width 391 height 18
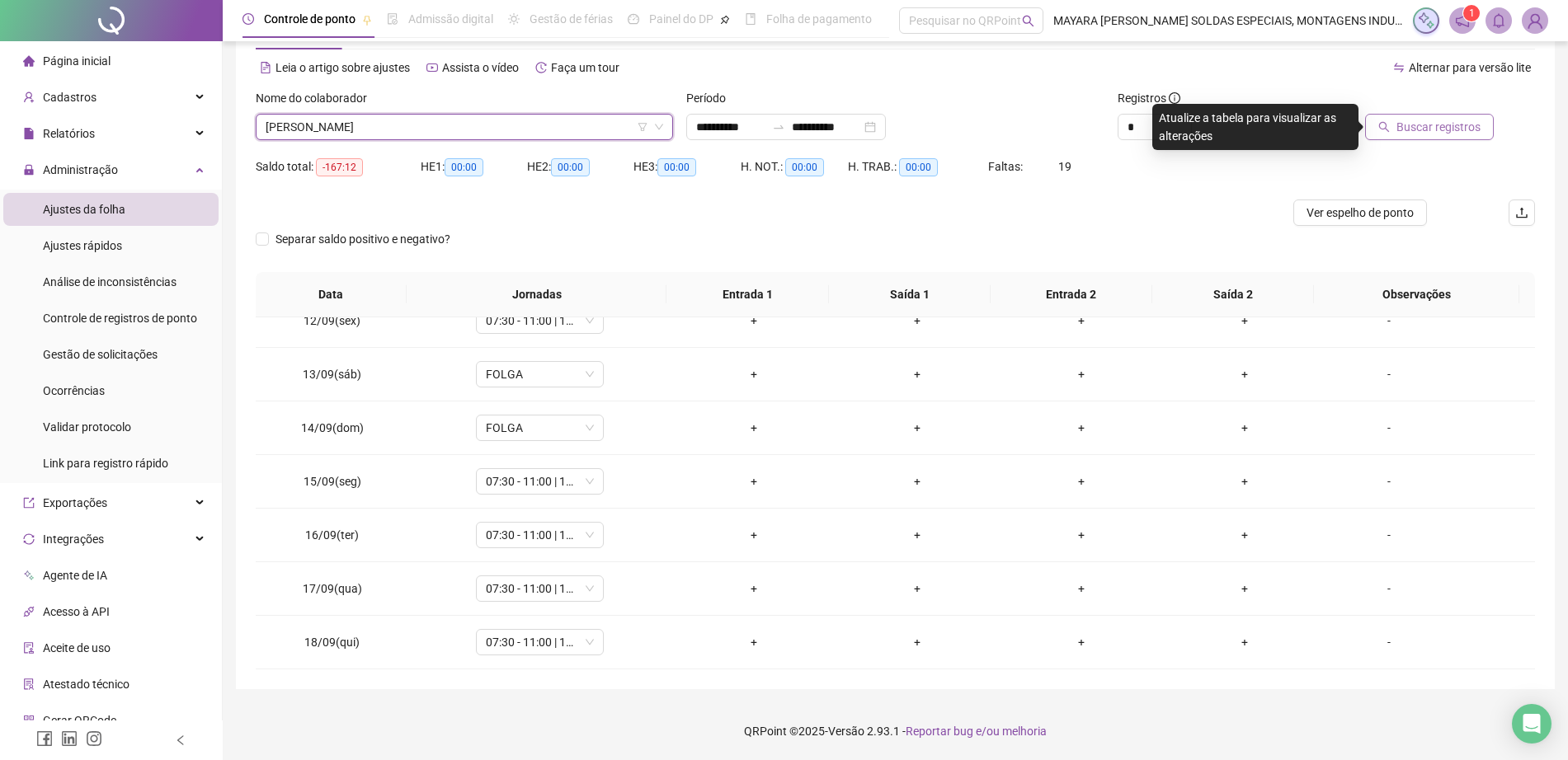
click at [1431, 135] on span "Buscar registros" at bounding box center [1438, 126] width 84 height 18
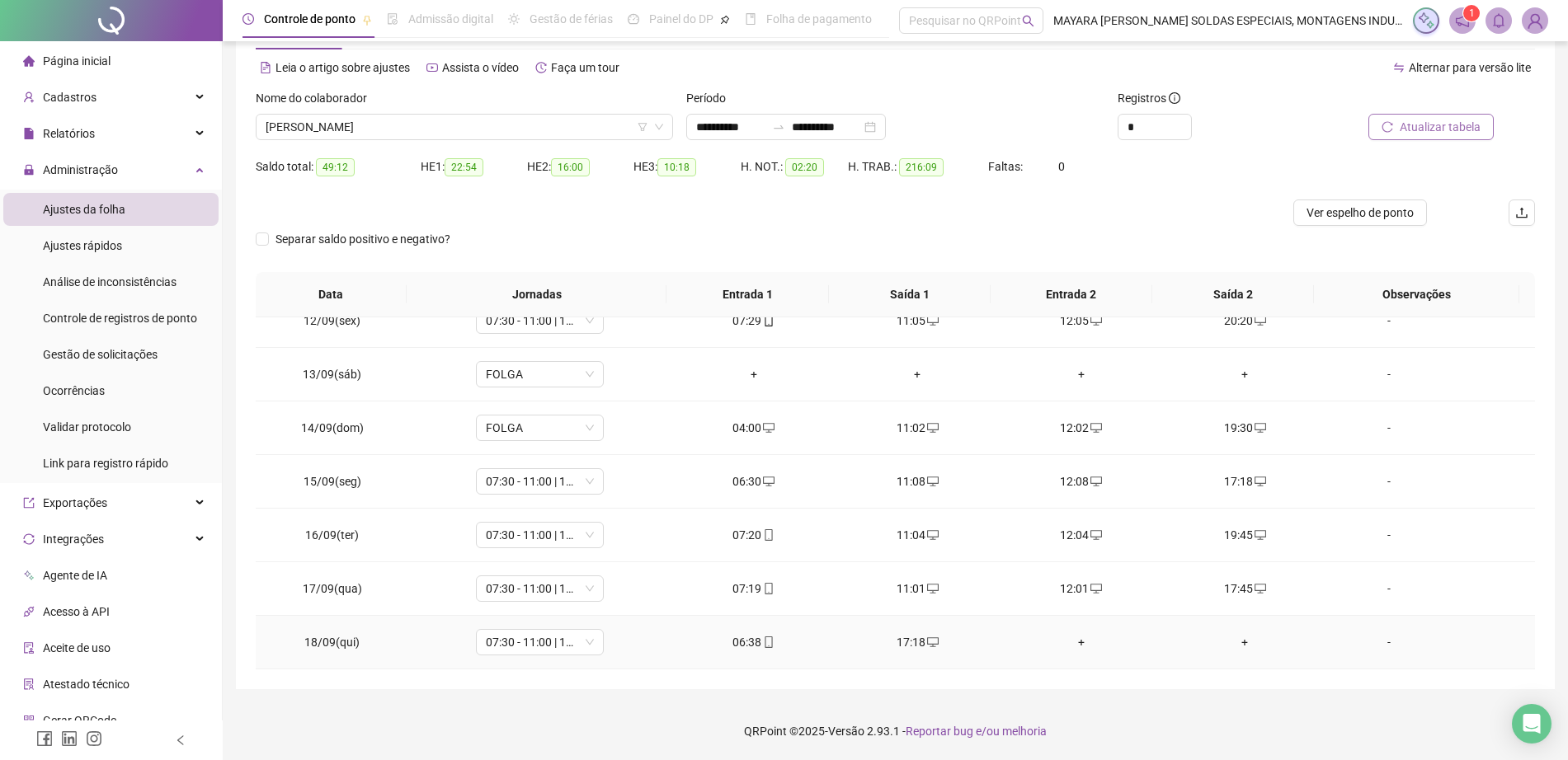
click at [1069, 640] on div "+" at bounding box center [1081, 642] width 138 height 18
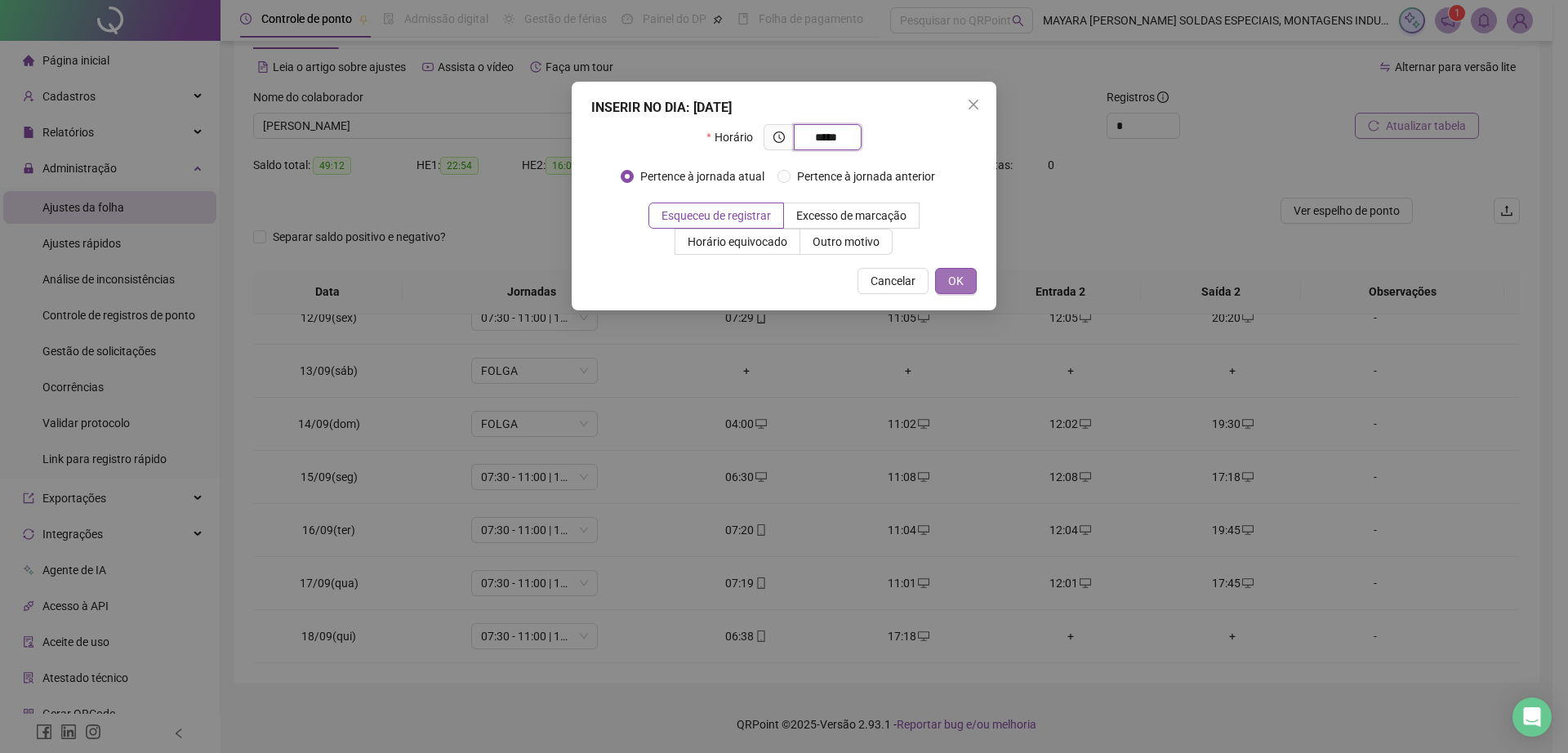
type input "*****"
click at [950, 289] on span "OK" at bounding box center [955, 280] width 16 height 18
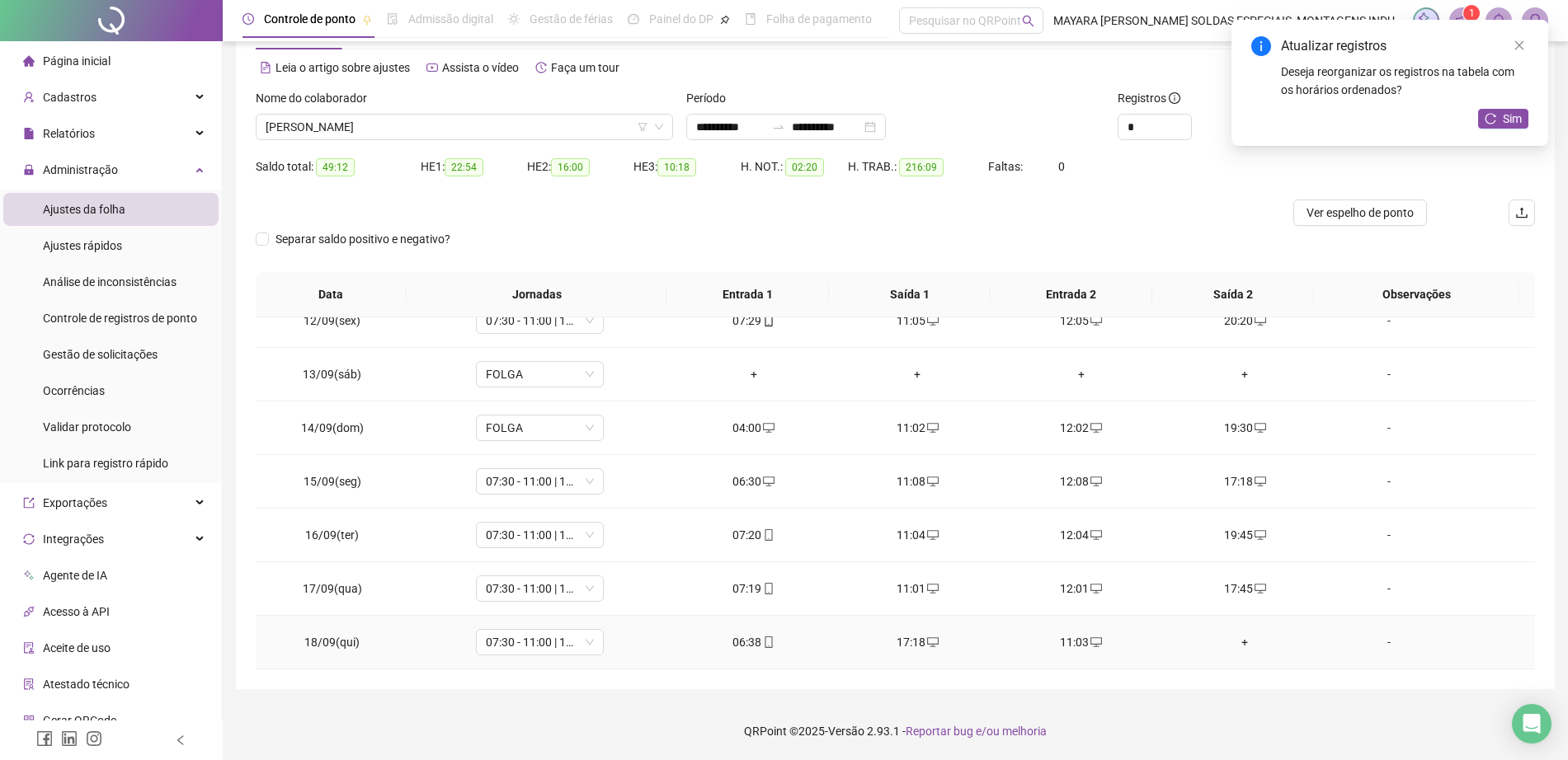
click at [1232, 642] on div "+" at bounding box center [1245, 642] width 138 height 18
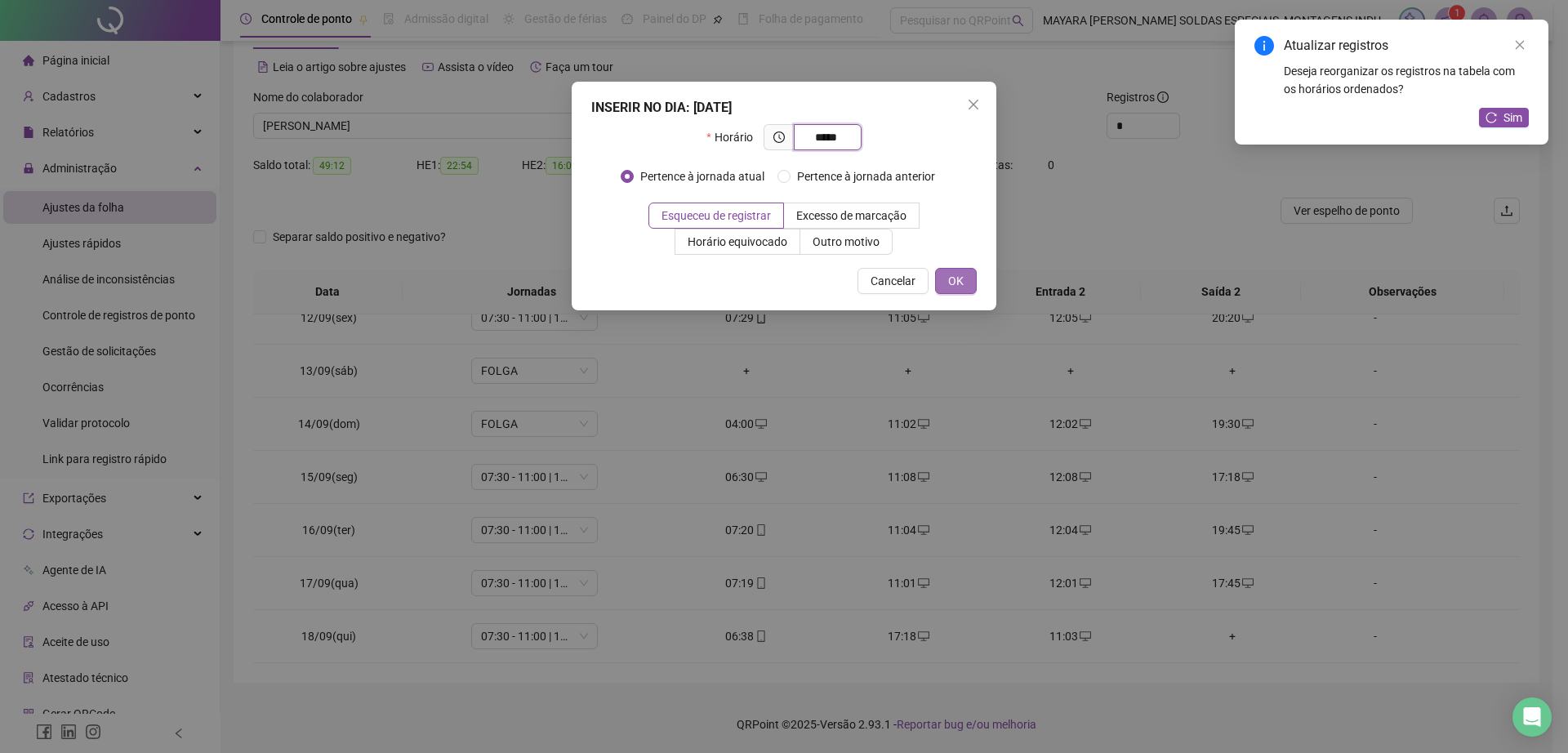
type input "*****"
click at [961, 281] on span "OK" at bounding box center [955, 280] width 16 height 18
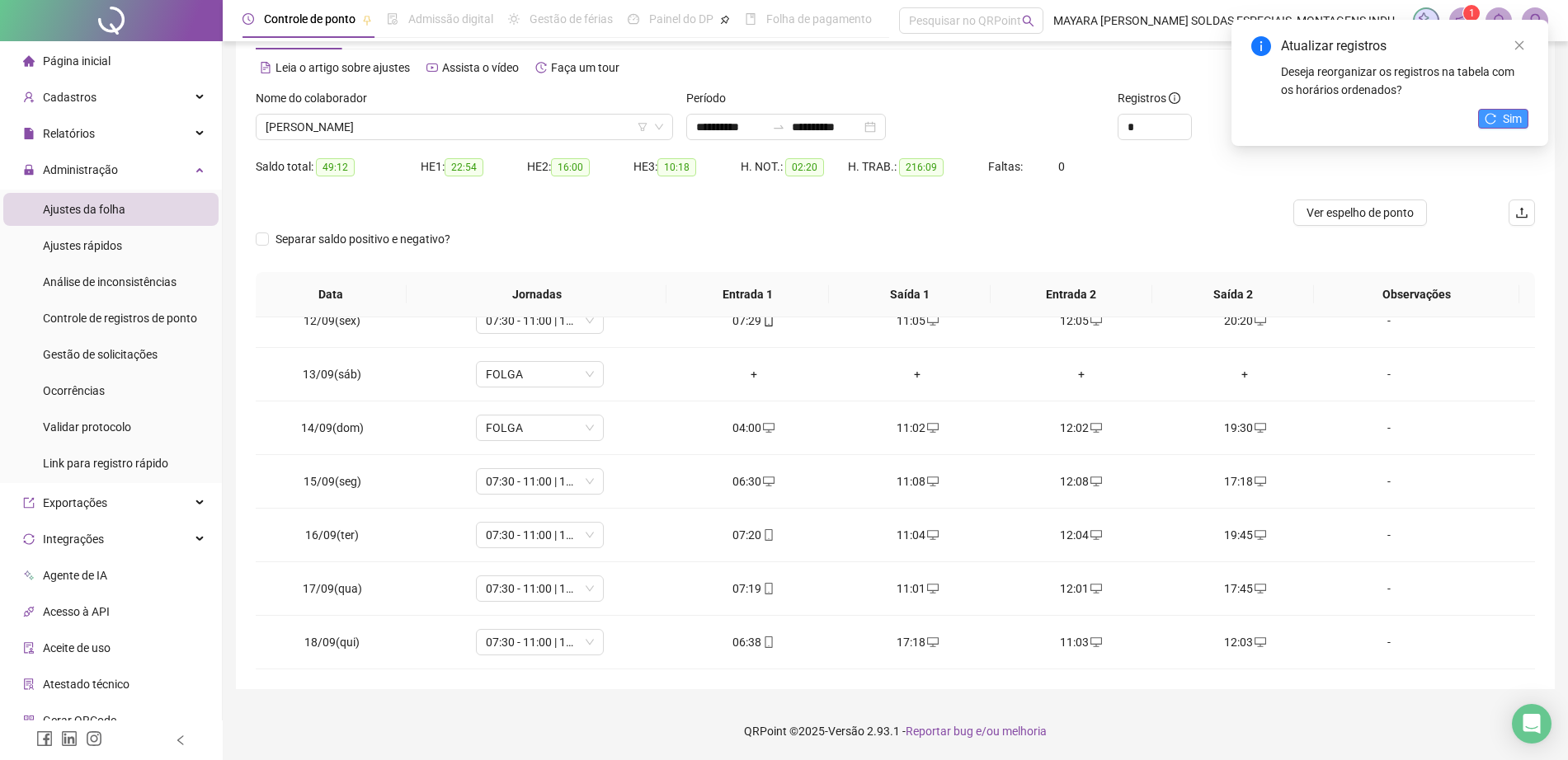
click at [1519, 112] on span "Sim" at bounding box center [1512, 118] width 19 height 18
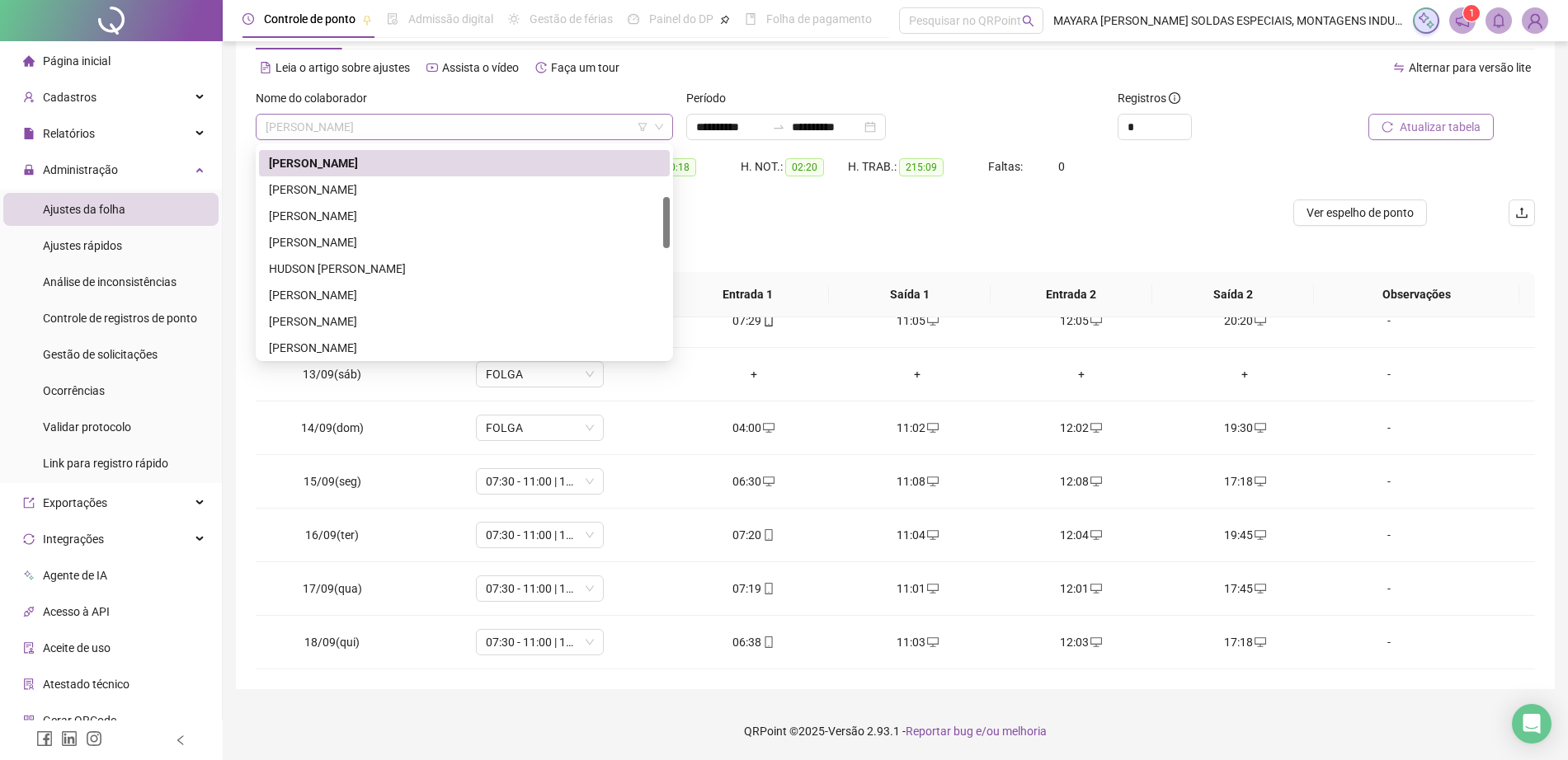
click at [455, 118] on span "[PERSON_NAME]" at bounding box center [465, 126] width 398 height 25
click at [455, 180] on div "[PERSON_NAME]" at bounding box center [465, 189] width 391 height 18
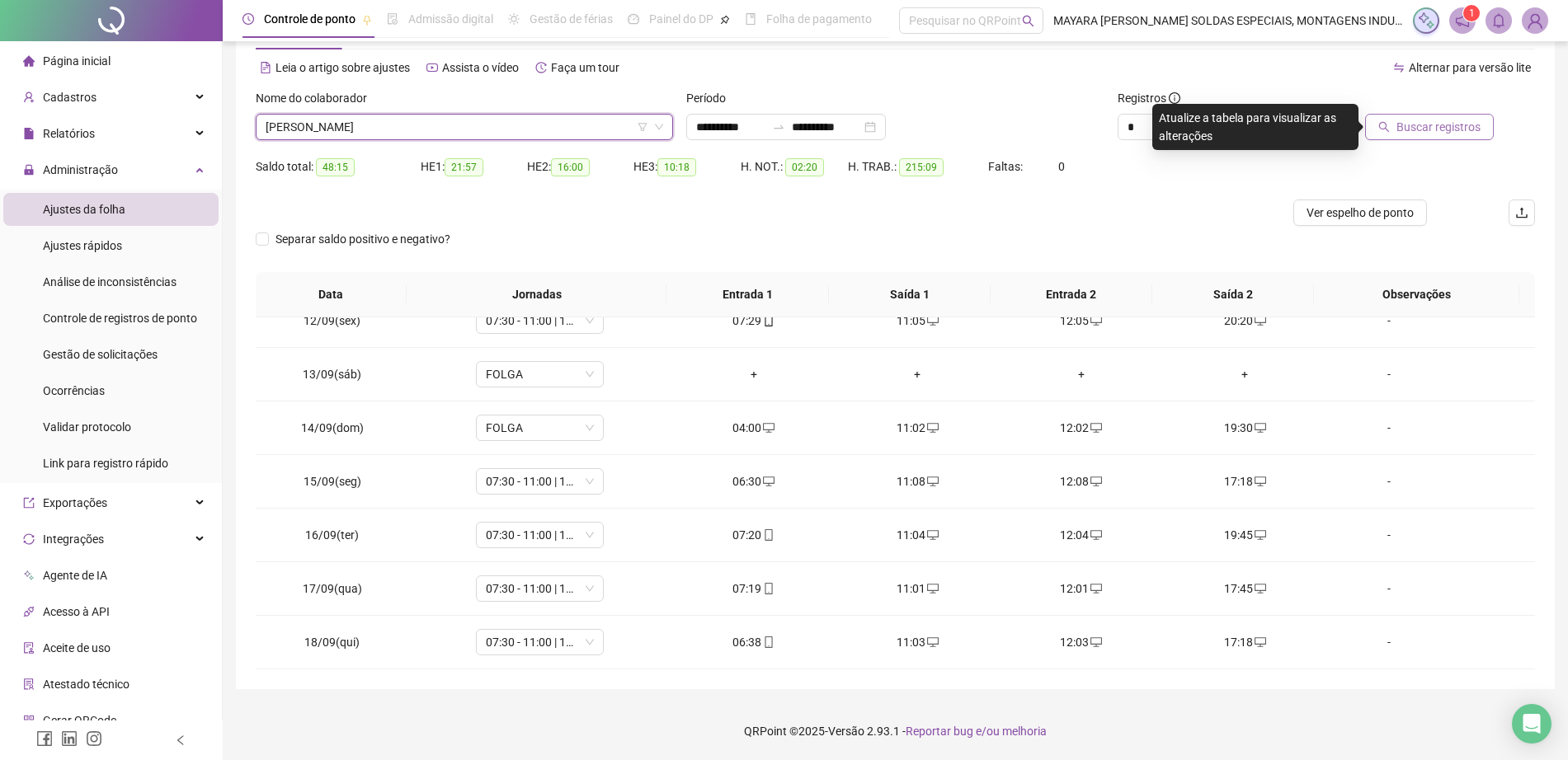
click at [1397, 127] on button "Buscar registros" at bounding box center [1429, 126] width 129 height 26
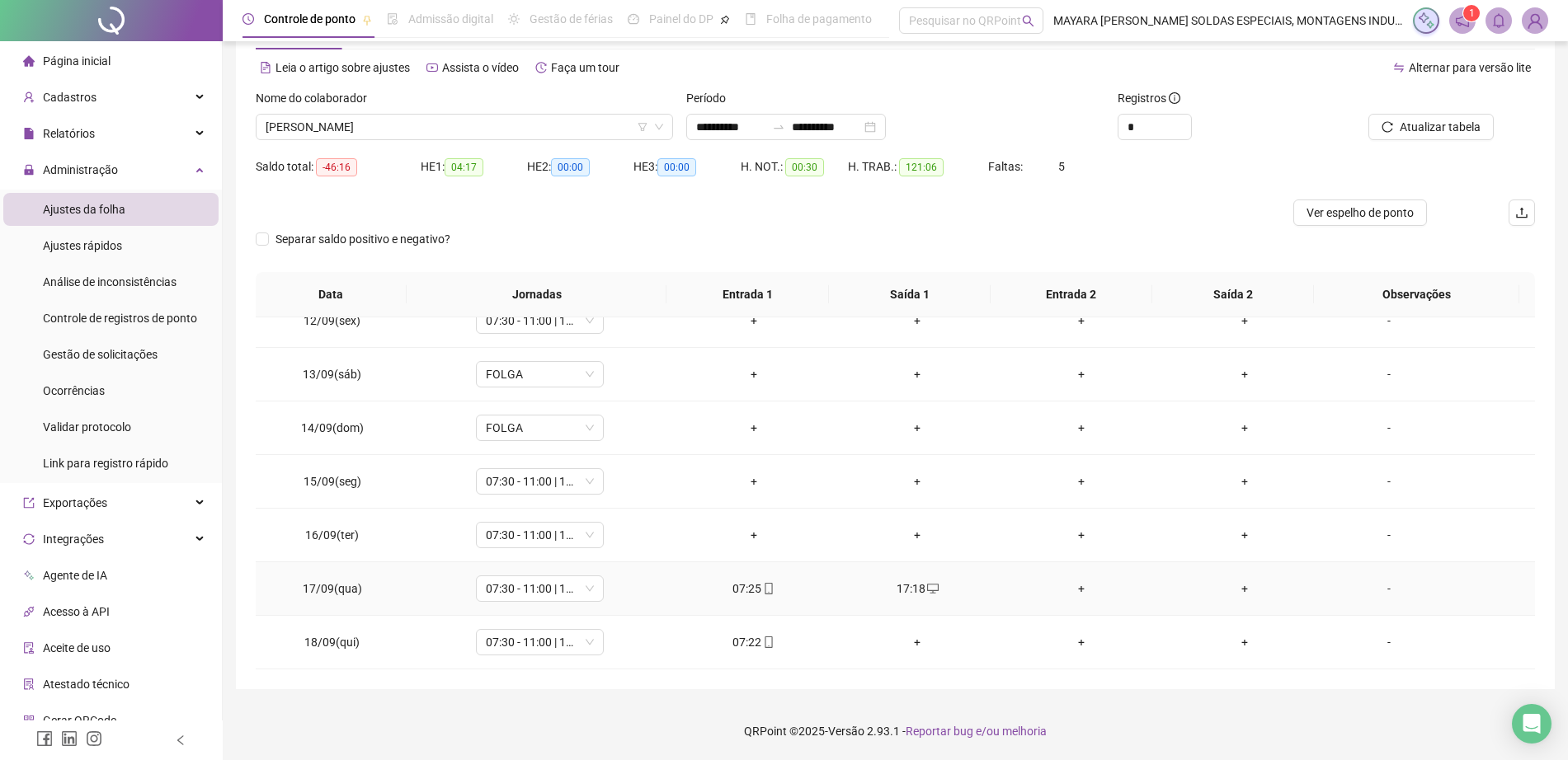
click at [1070, 591] on div "+" at bounding box center [1081, 588] width 138 height 18
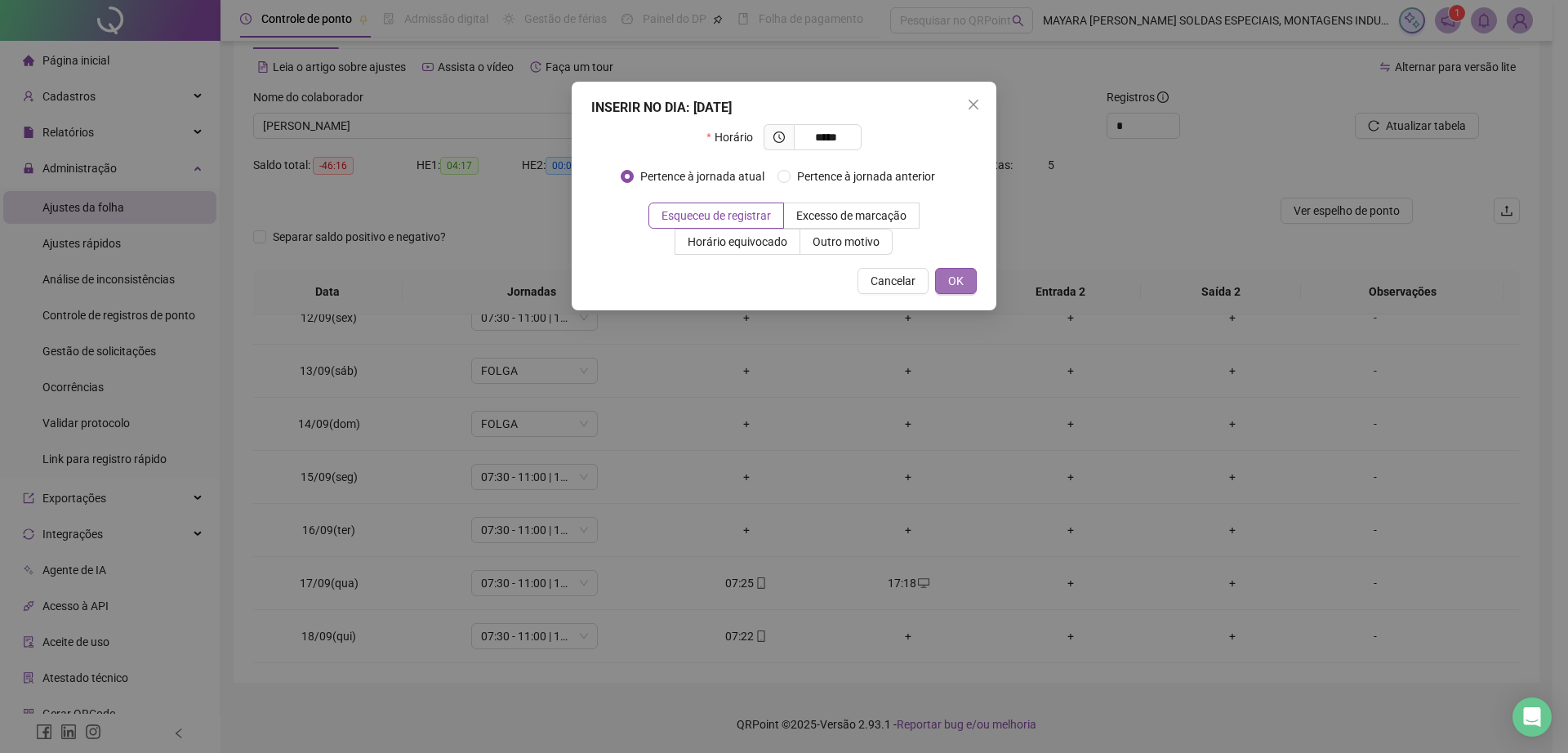
type input "*****"
click at [953, 288] on span "OK" at bounding box center [955, 280] width 16 height 18
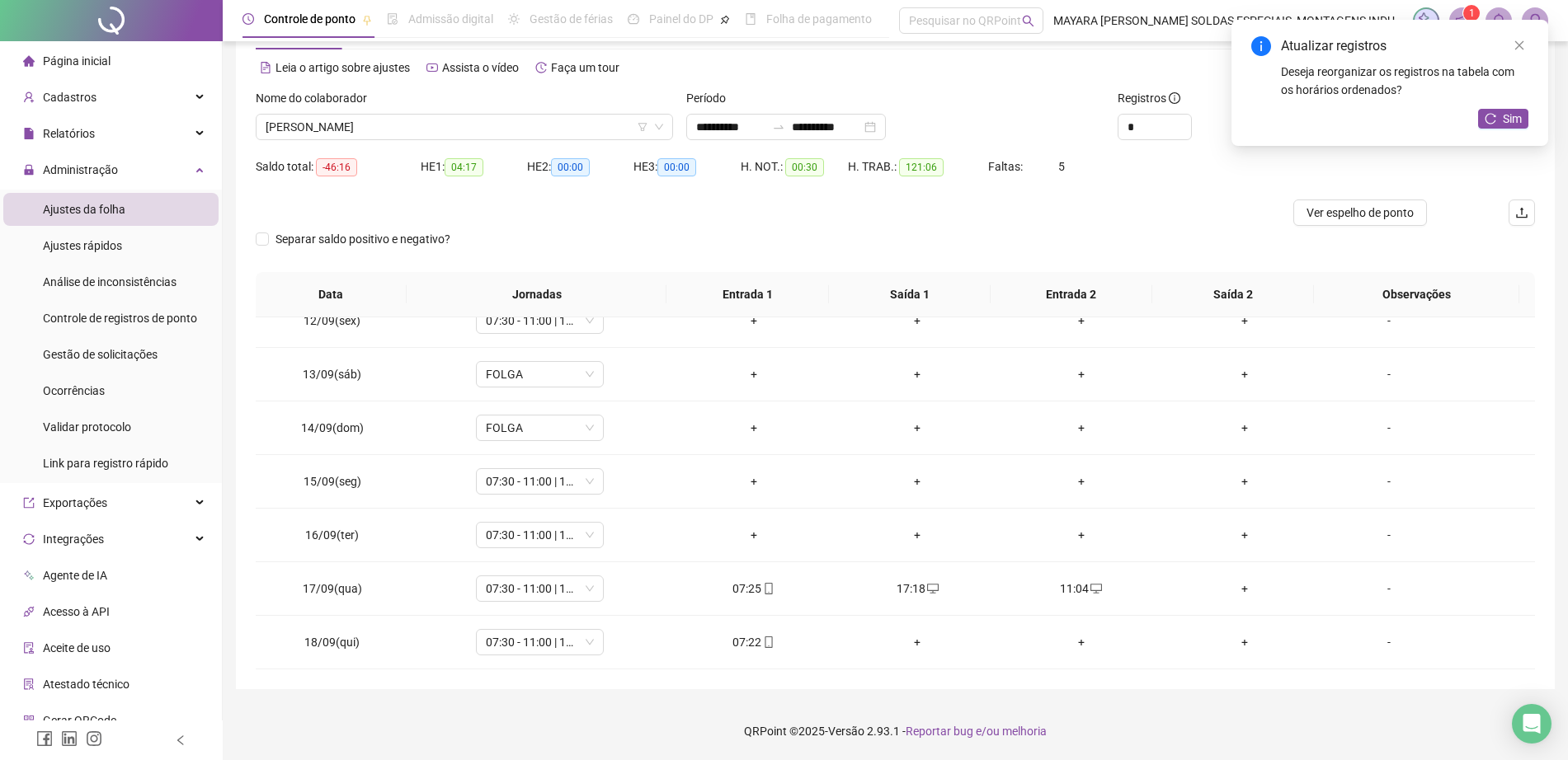
click at [1239, 586] on div "+" at bounding box center [1245, 588] width 138 height 18
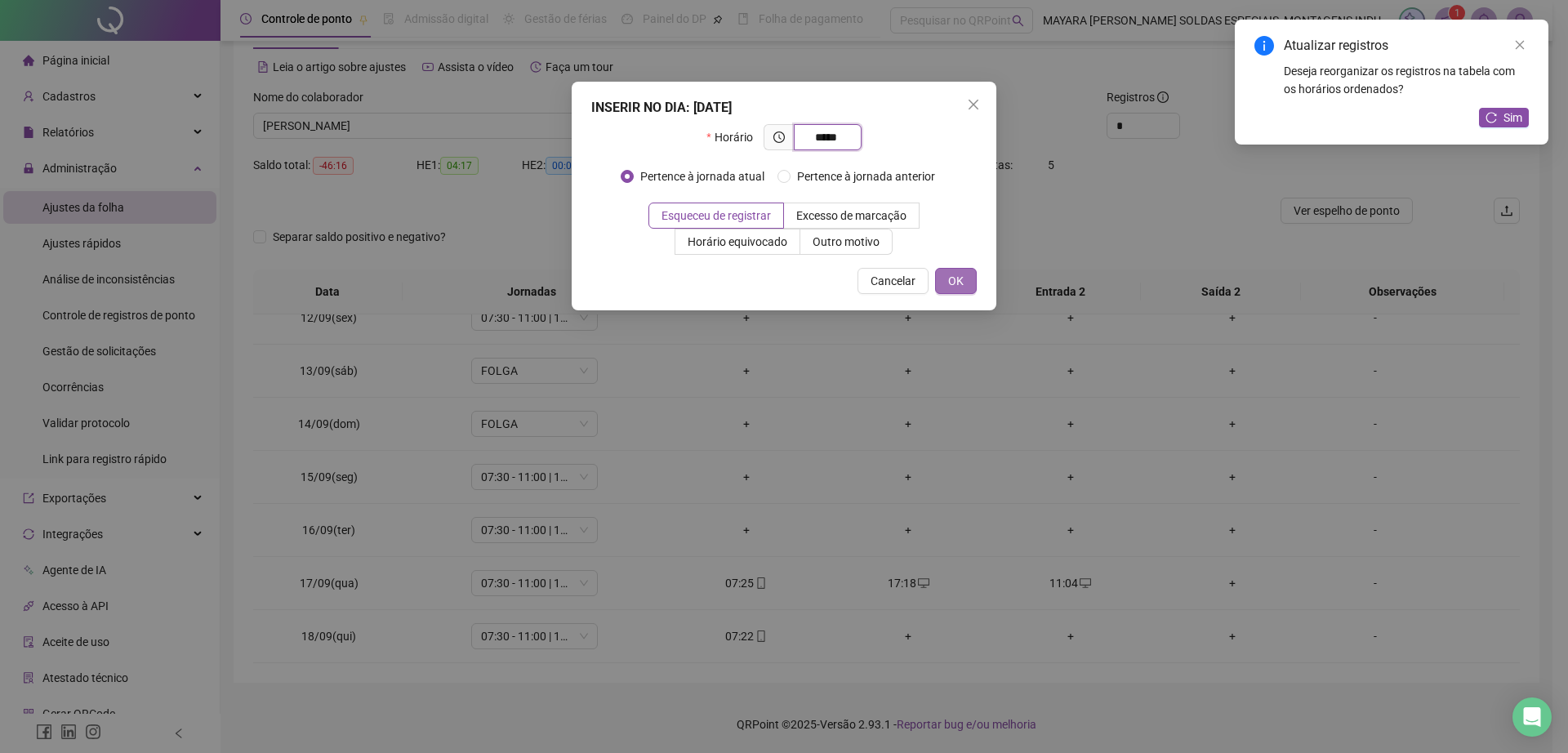
type input "*****"
click at [960, 281] on span "OK" at bounding box center [955, 280] width 16 height 18
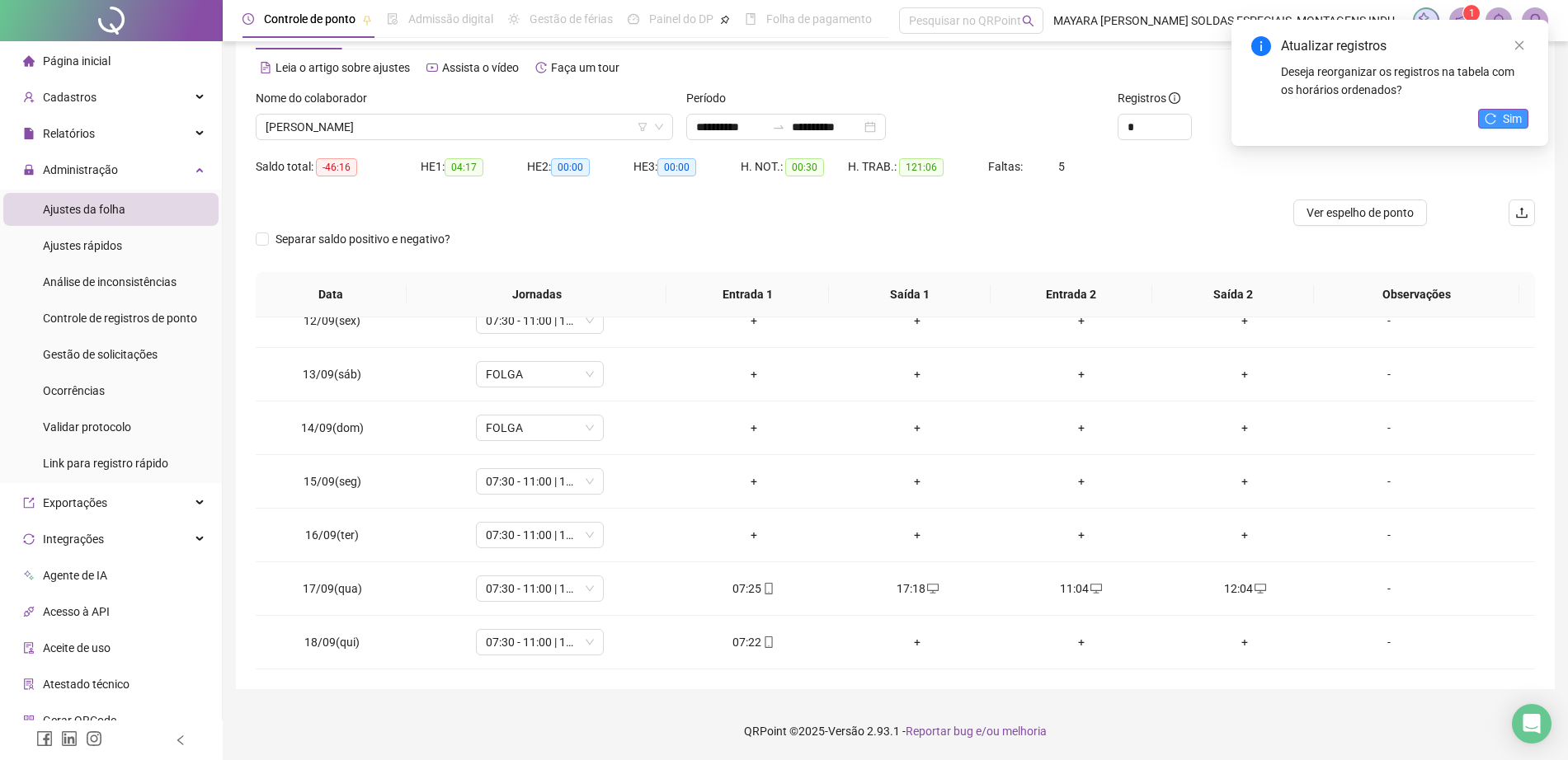
click at [1526, 114] on button "Sim" at bounding box center [1503, 118] width 50 height 19
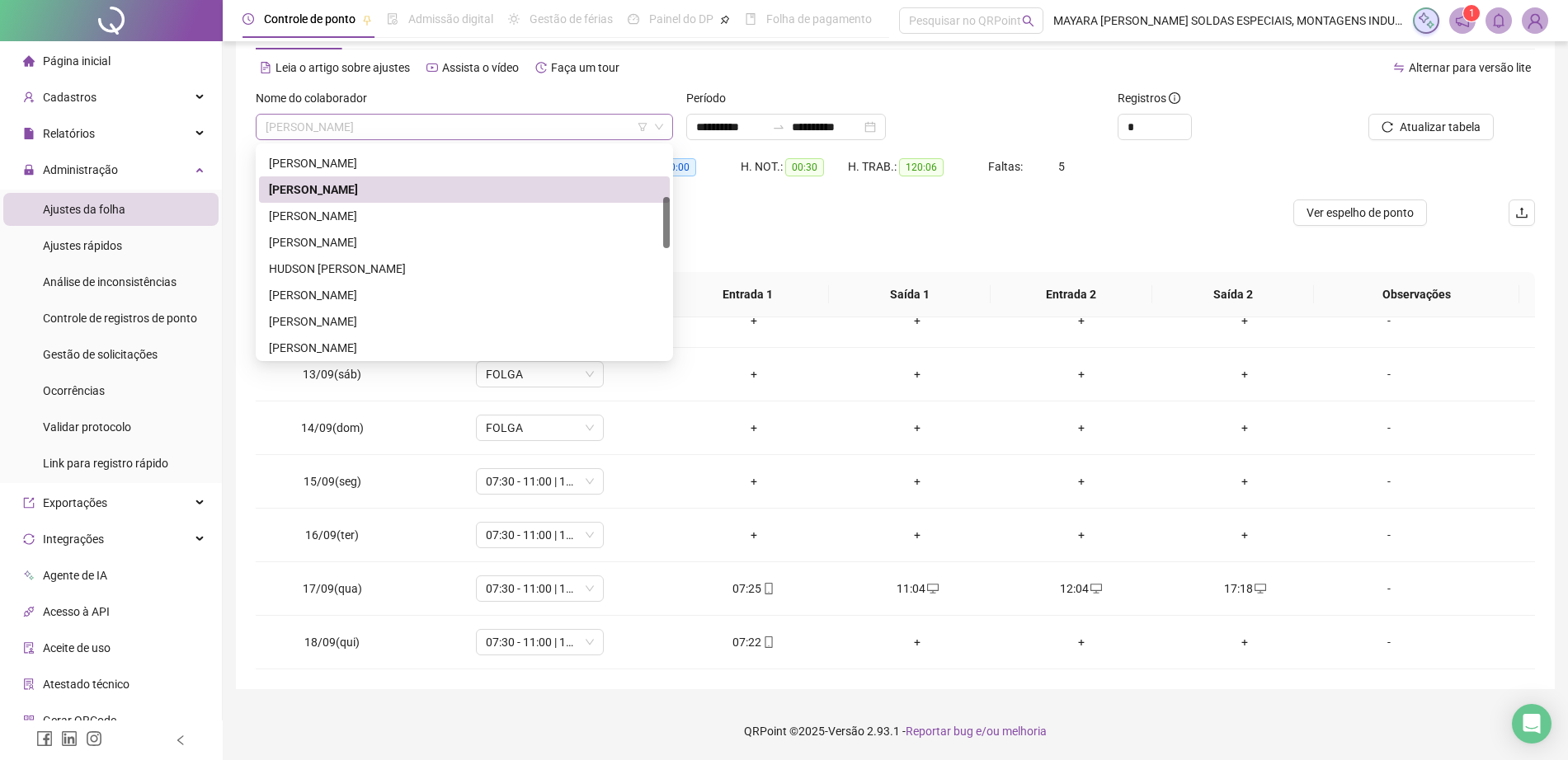
click at [464, 119] on span "[PERSON_NAME]" at bounding box center [465, 126] width 398 height 25
click at [436, 214] on div "[PERSON_NAME]" at bounding box center [465, 216] width 391 height 18
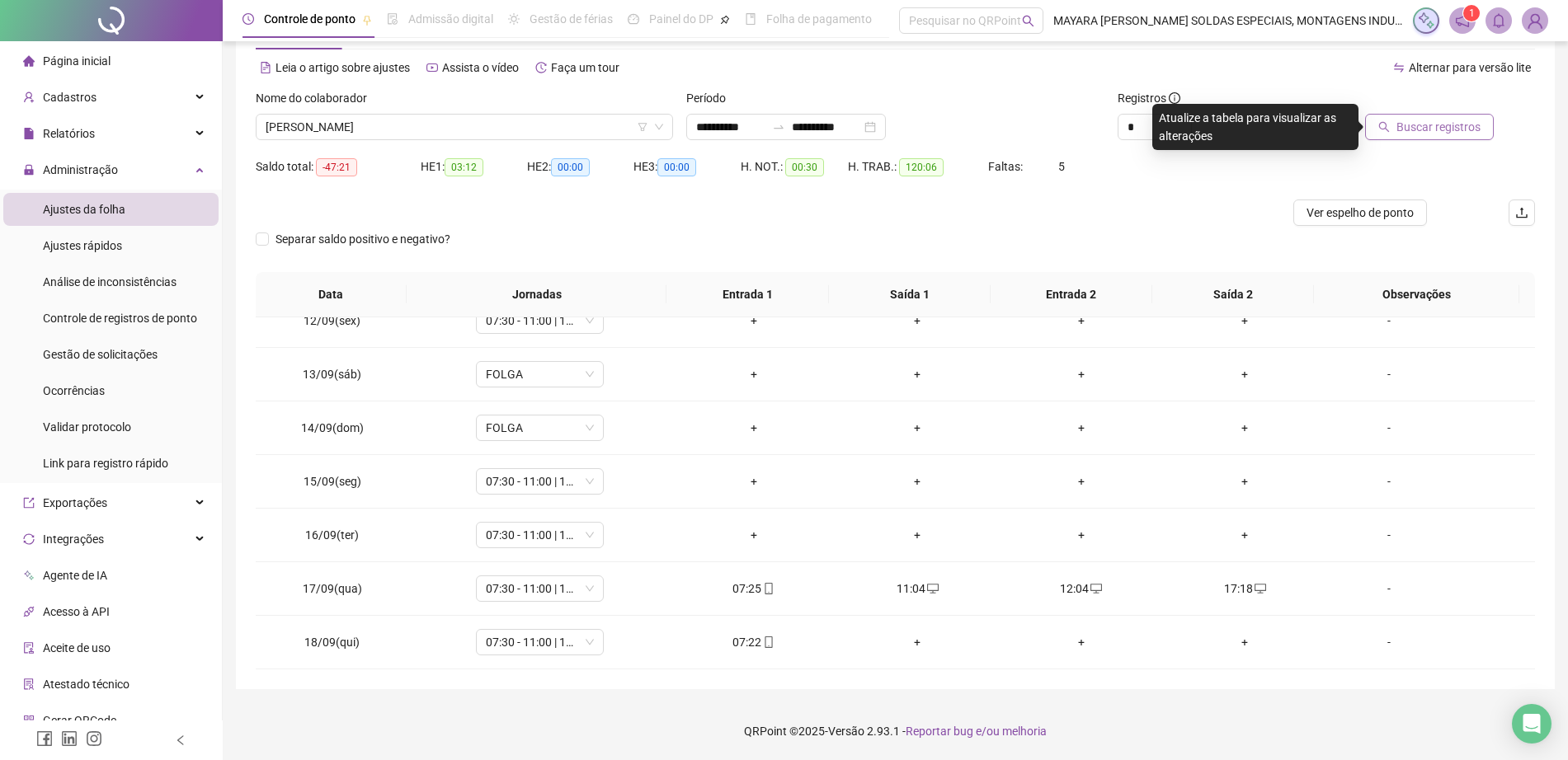
click at [1404, 125] on span "Buscar registros" at bounding box center [1438, 126] width 84 height 18
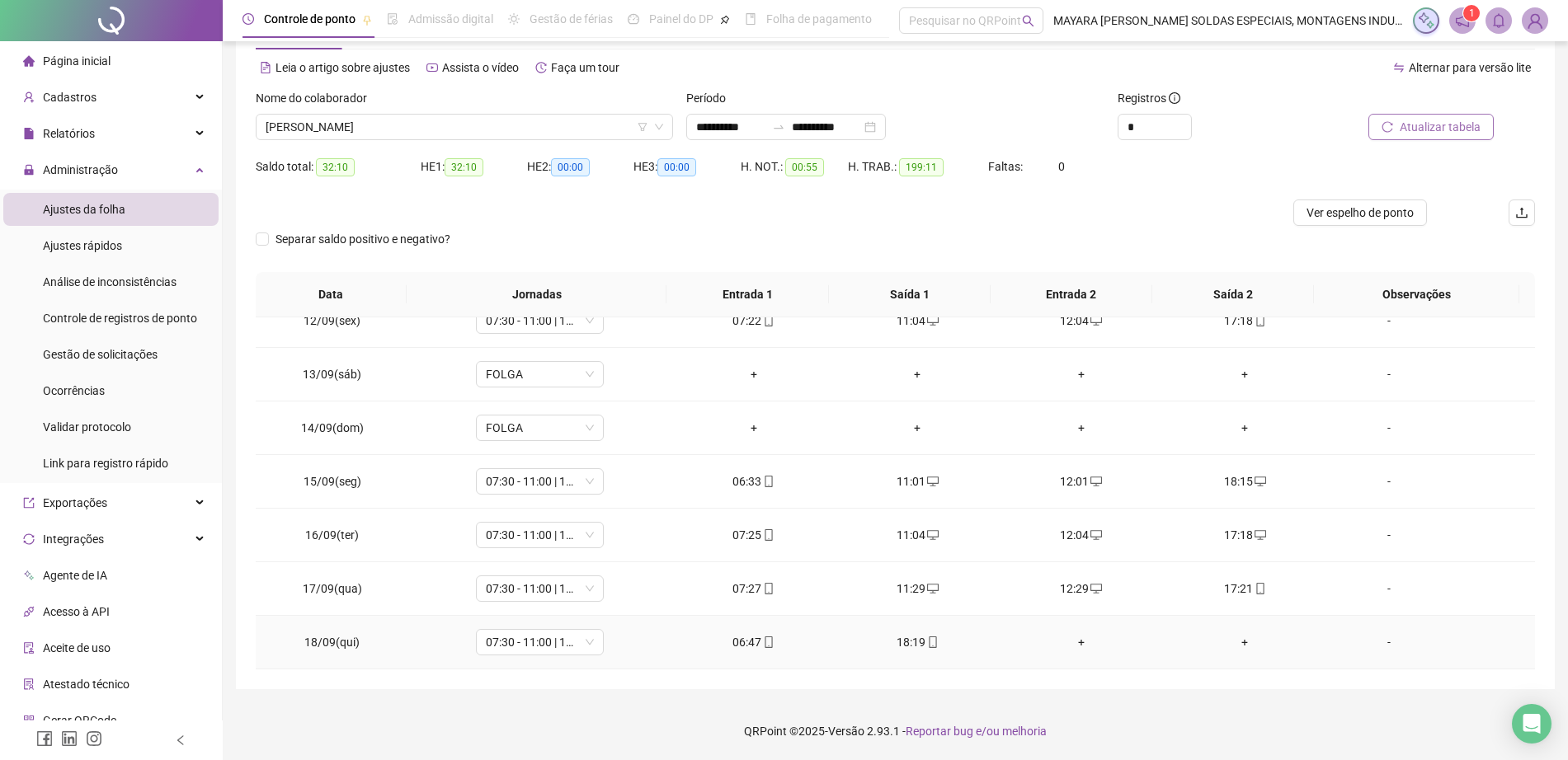
click at [1068, 647] on div "+" at bounding box center [1081, 642] width 138 height 18
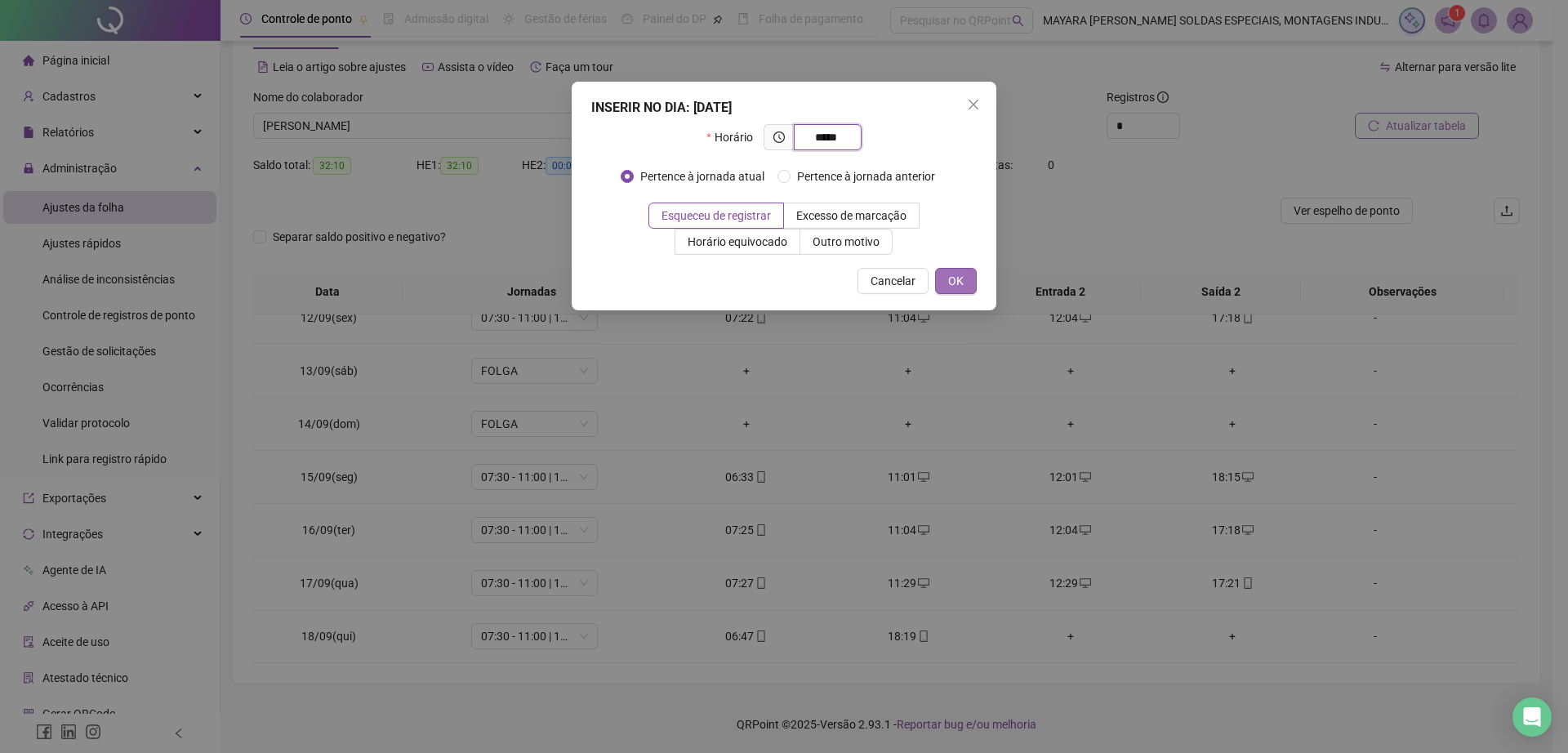
type input "*****"
click at [950, 286] on span "OK" at bounding box center [955, 280] width 16 height 18
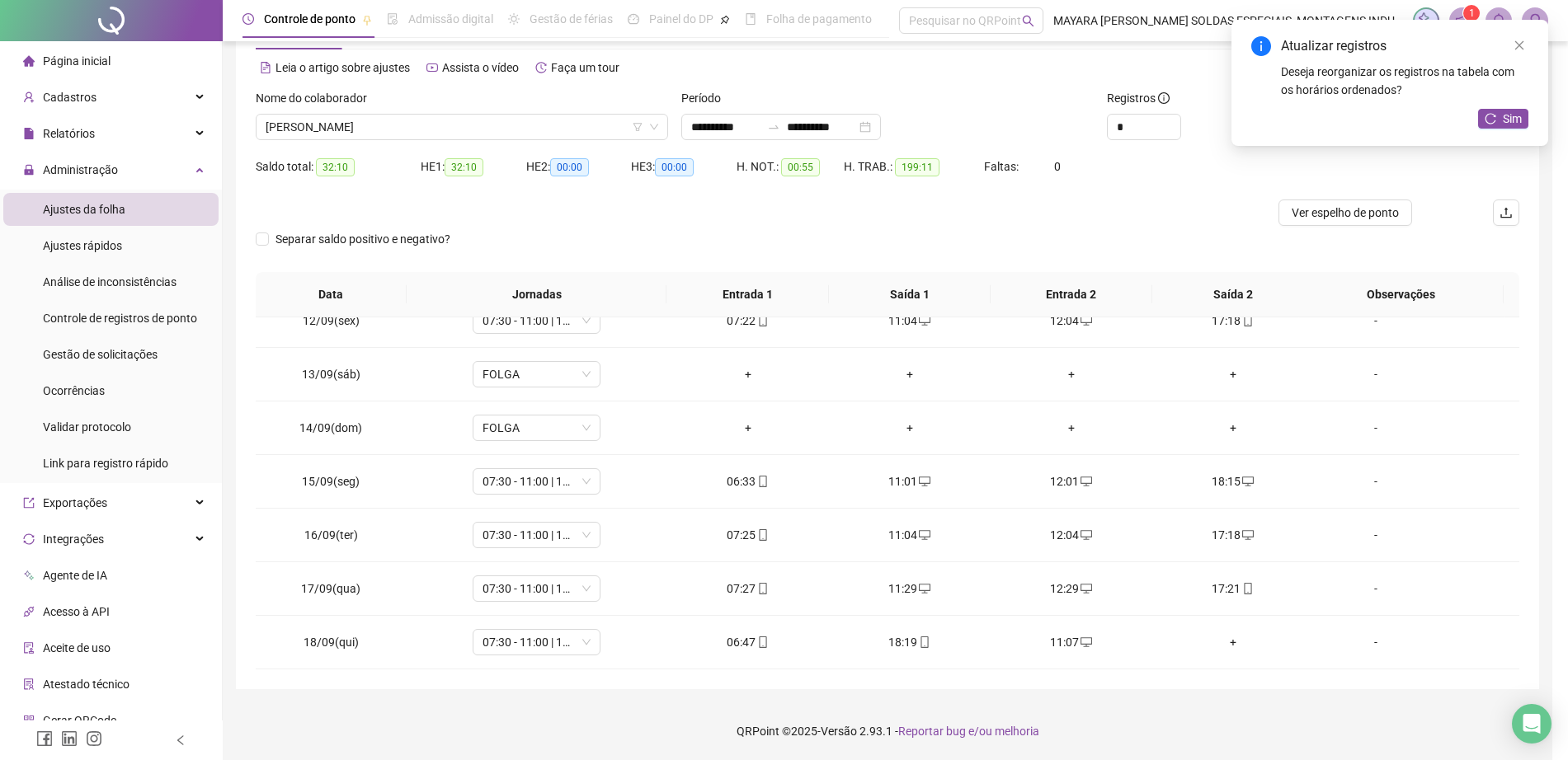
click at [1229, 647] on div "+" at bounding box center [1234, 642] width 135 height 18
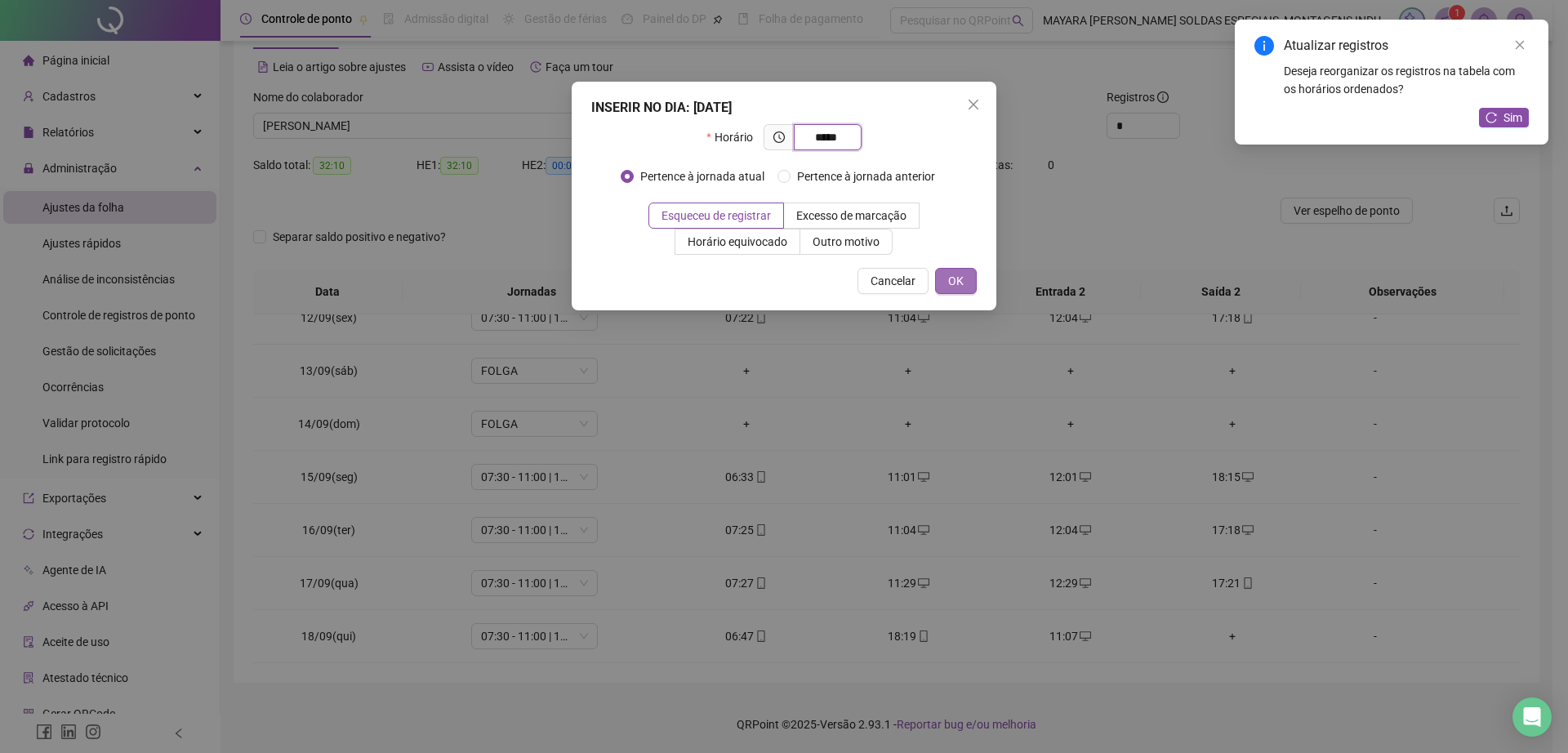
type input "*****"
click at [957, 288] on span "OK" at bounding box center [955, 280] width 16 height 18
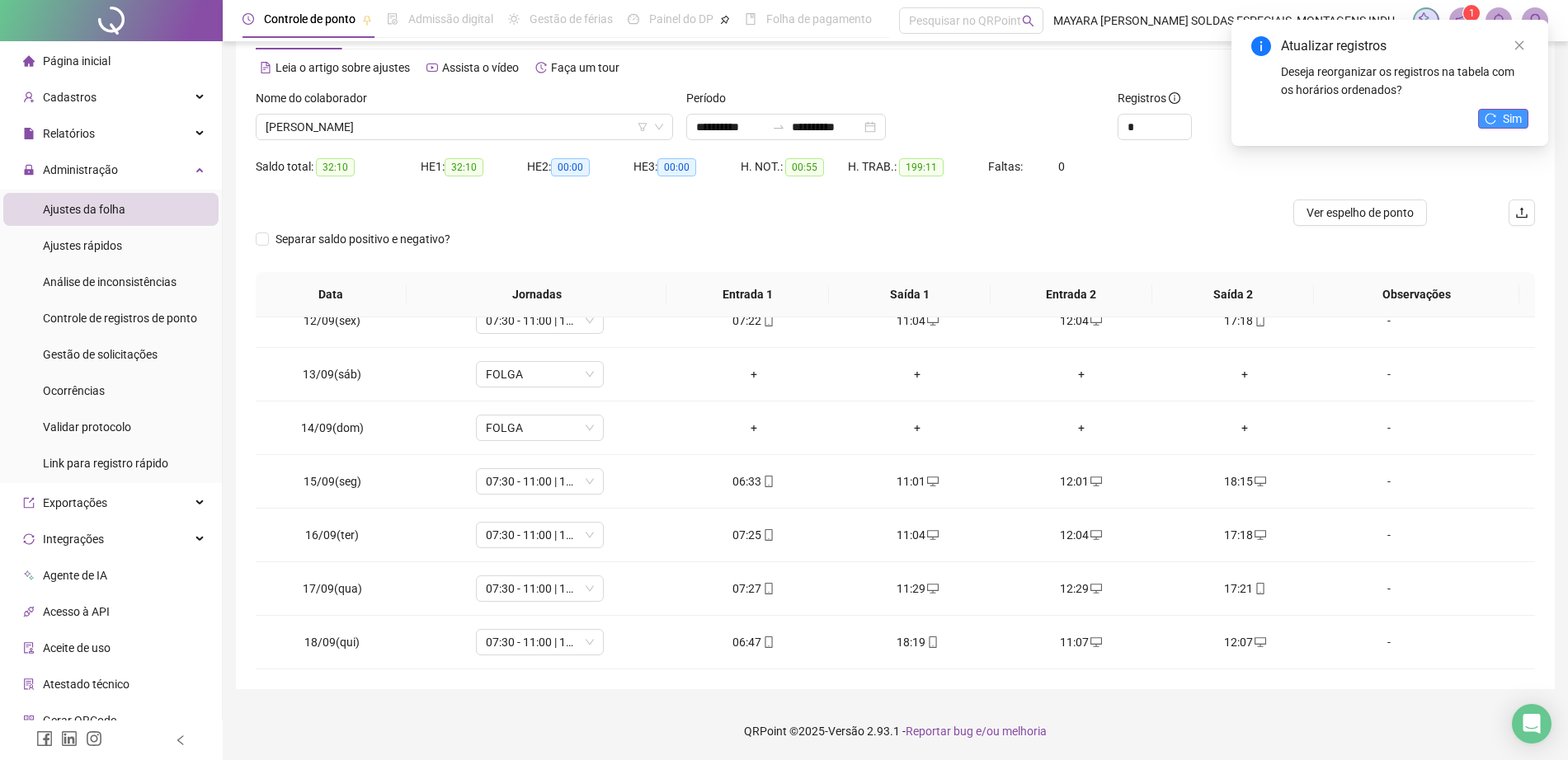
click at [1517, 113] on span "Sim" at bounding box center [1512, 118] width 19 height 18
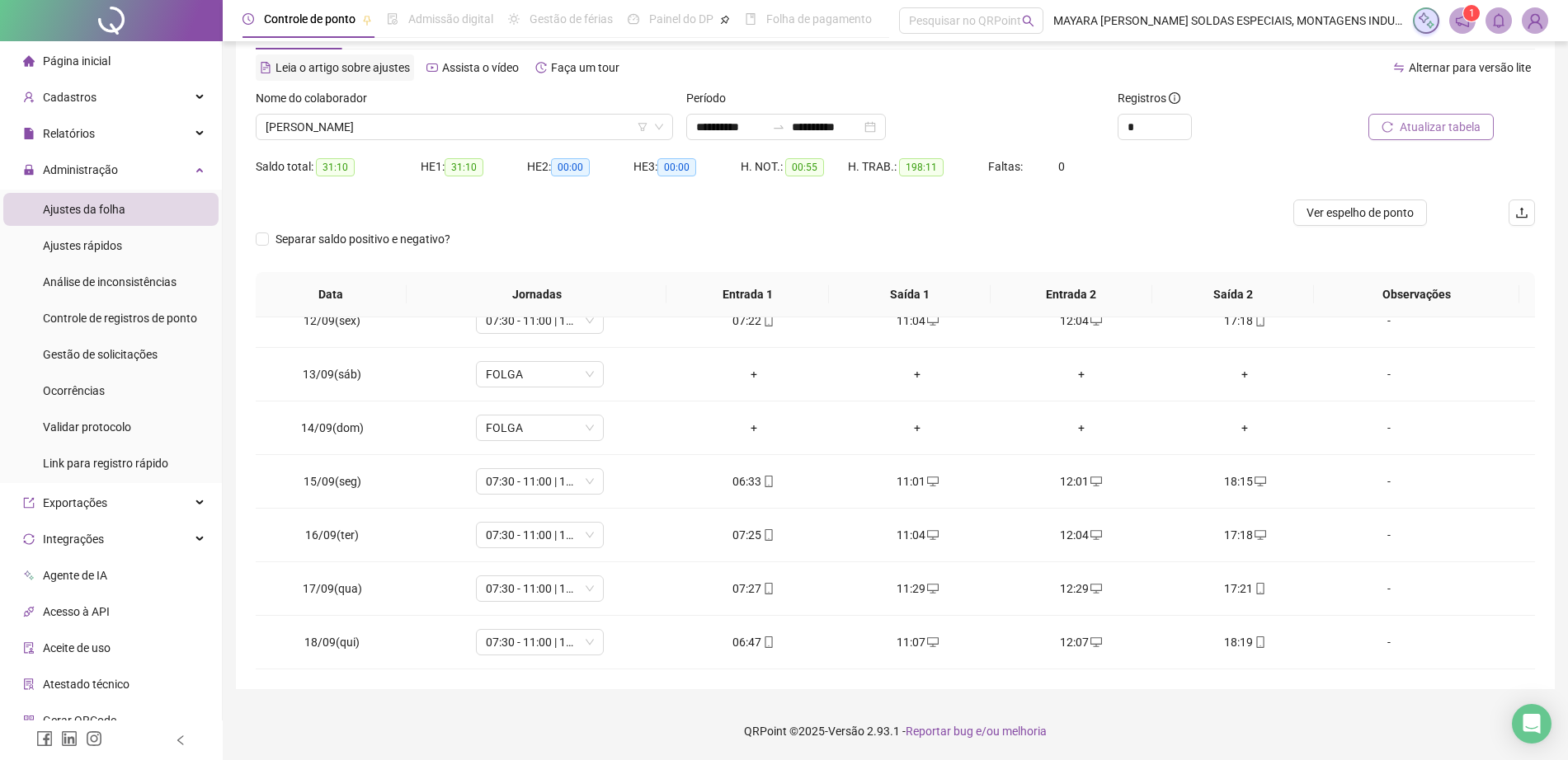
click at [410, 80] on div "Leia o artigo sobre ajustes" at bounding box center [334, 67] width 158 height 26
click at [422, 124] on span "[PERSON_NAME]" at bounding box center [465, 126] width 398 height 25
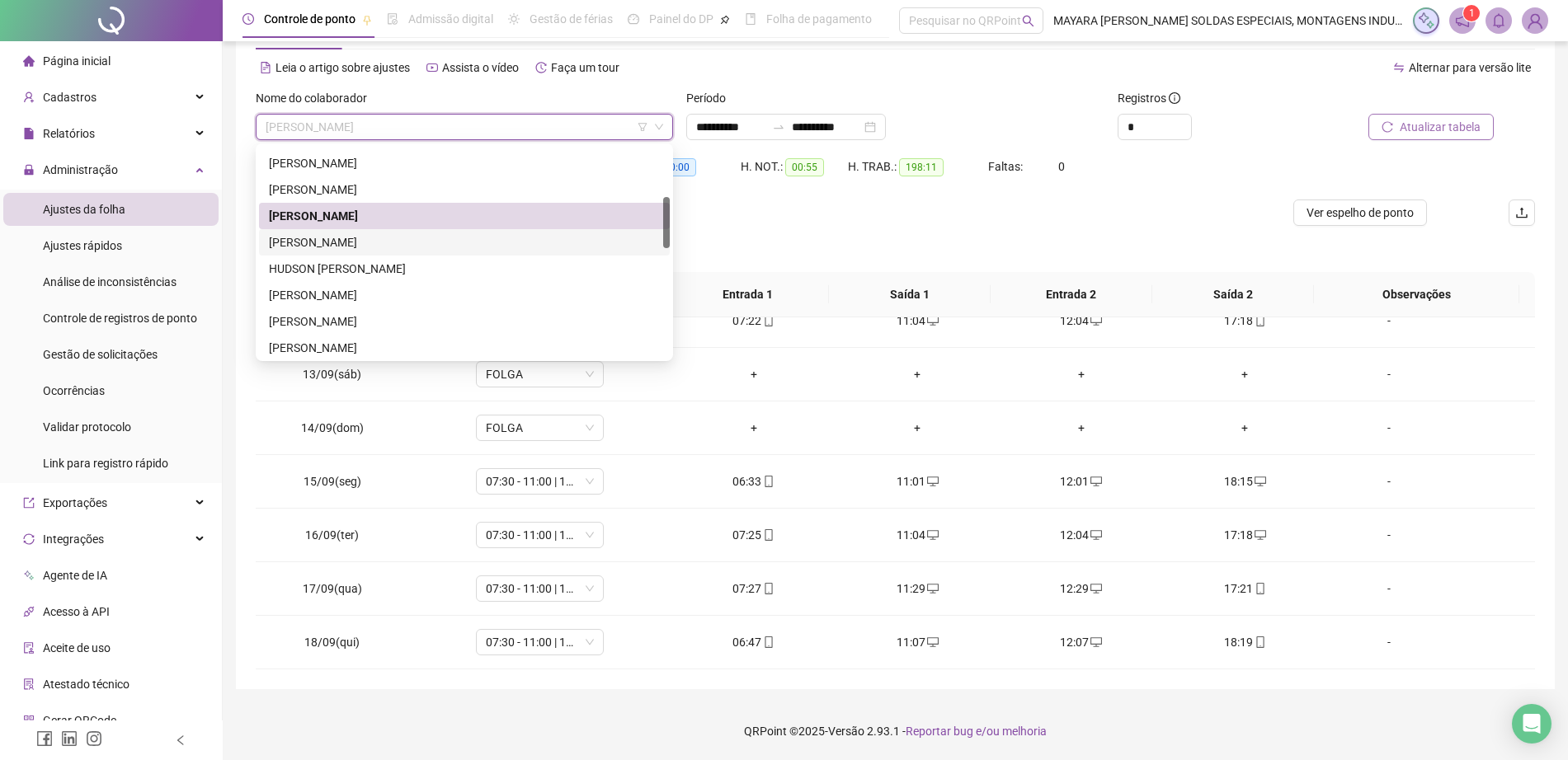
click at [391, 243] on div "[PERSON_NAME]" at bounding box center [465, 242] width 391 height 18
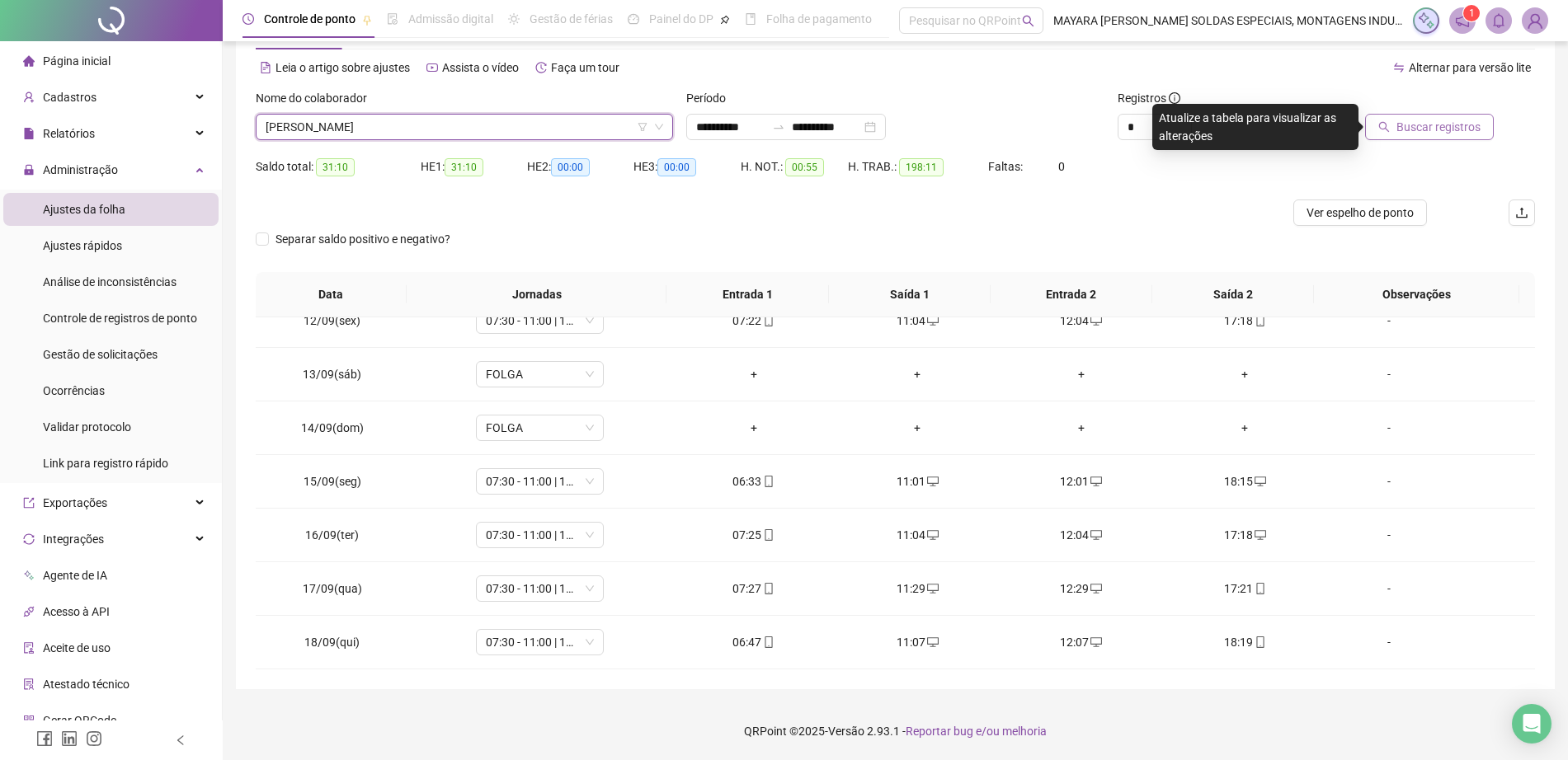
click at [1471, 119] on span "Buscar registros" at bounding box center [1438, 126] width 84 height 18
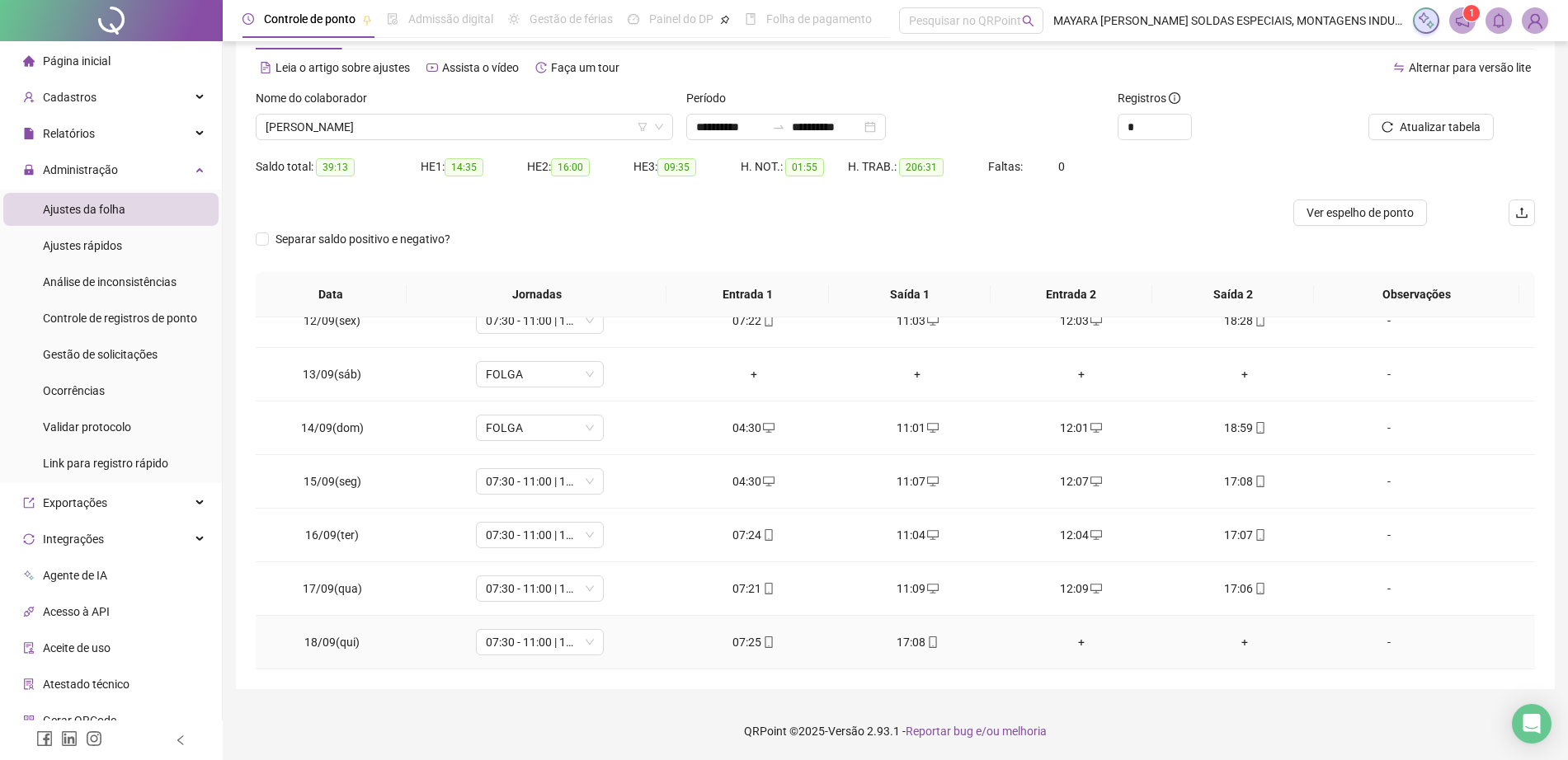
click at [1058, 638] on div "+" at bounding box center [1081, 642] width 138 height 18
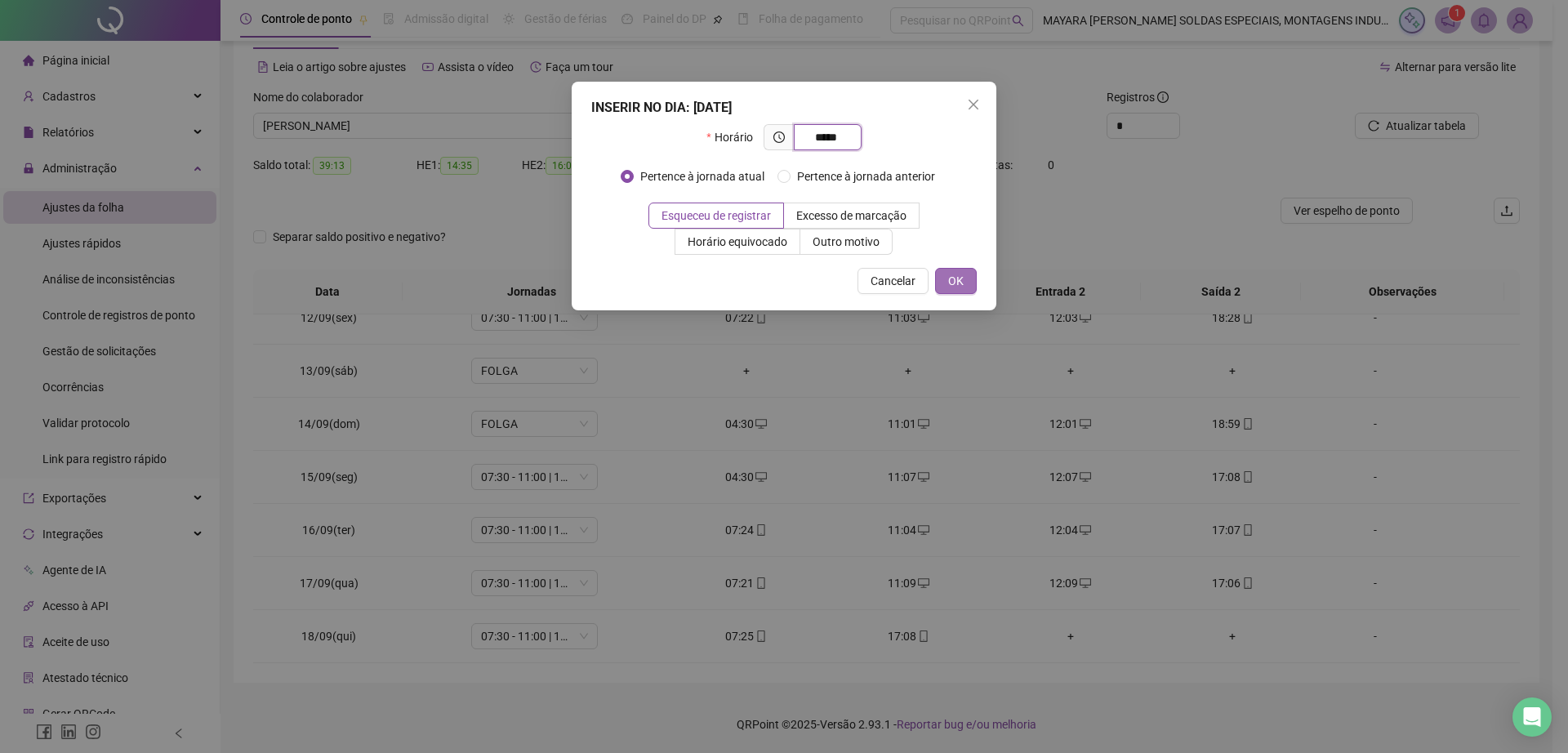
type input "*****"
click at [965, 273] on button "OK" at bounding box center [956, 281] width 42 height 26
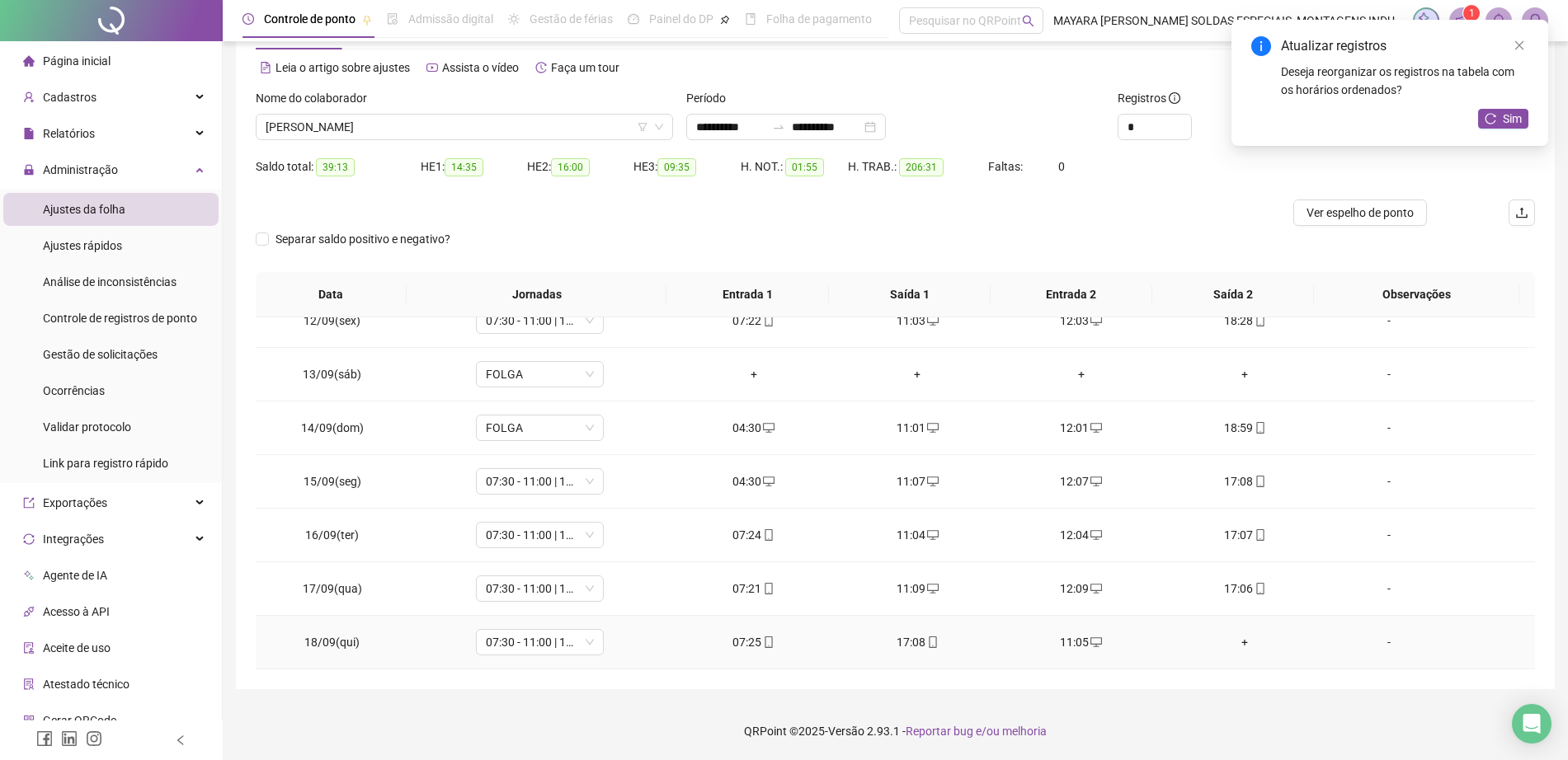
click at [1228, 638] on div "+" at bounding box center [1245, 642] width 138 height 18
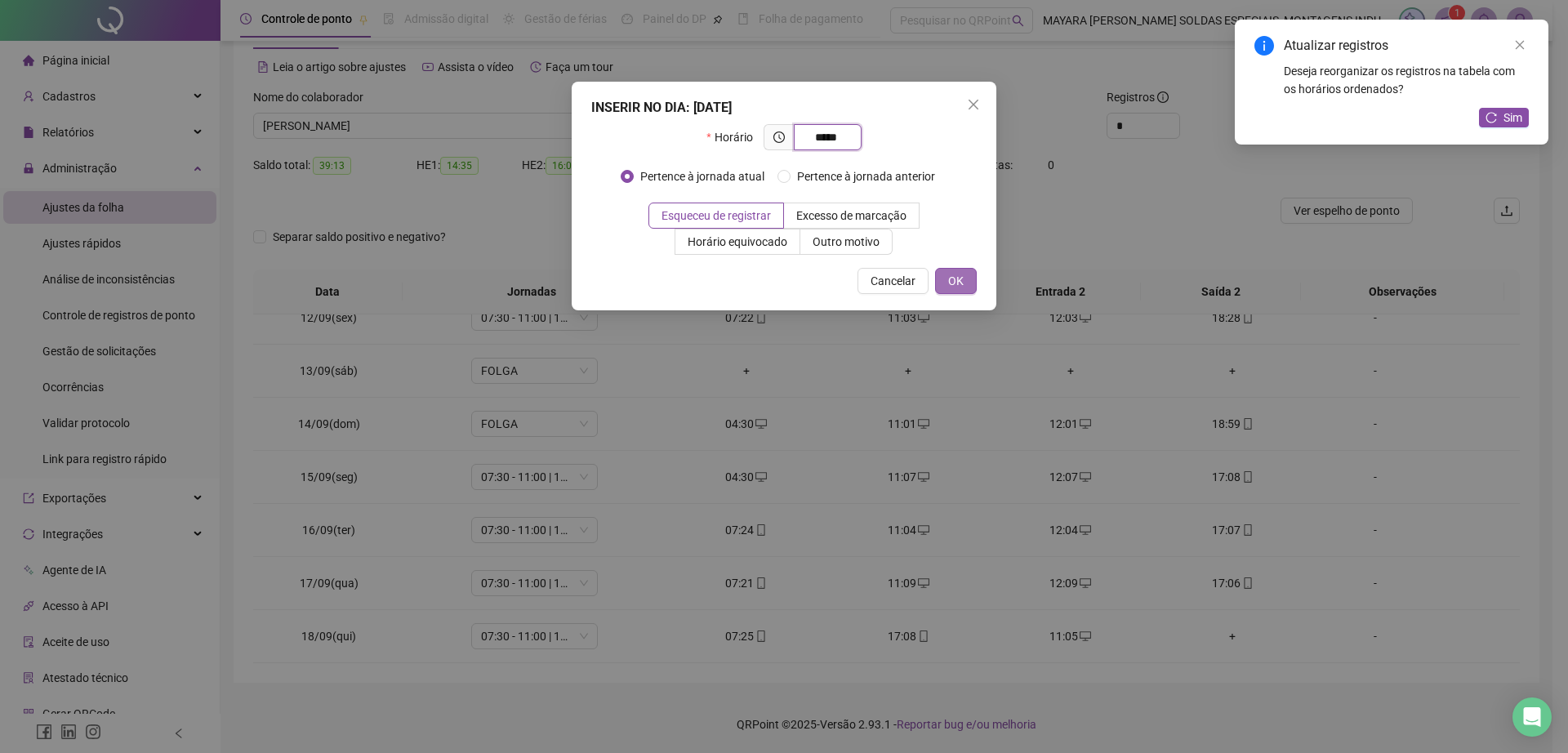
type input "*****"
click at [953, 275] on span "OK" at bounding box center [955, 280] width 16 height 18
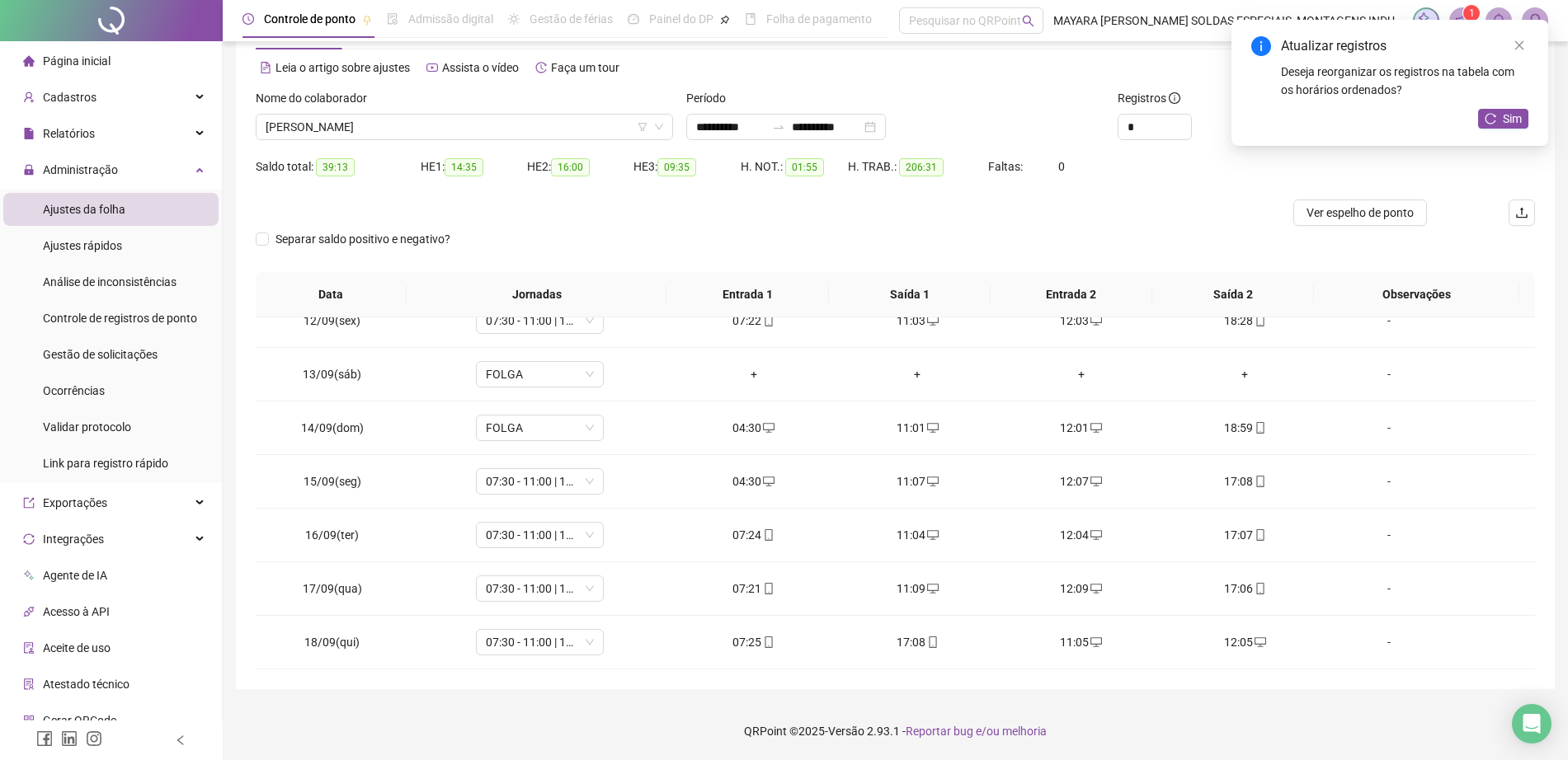
click at [1506, 135] on div "Atualizar registros Deseja reorganizar os registros na tabela com os horários o…" at bounding box center [1390, 82] width 317 height 126
click at [1507, 124] on span "Sim" at bounding box center [1512, 118] width 19 height 18
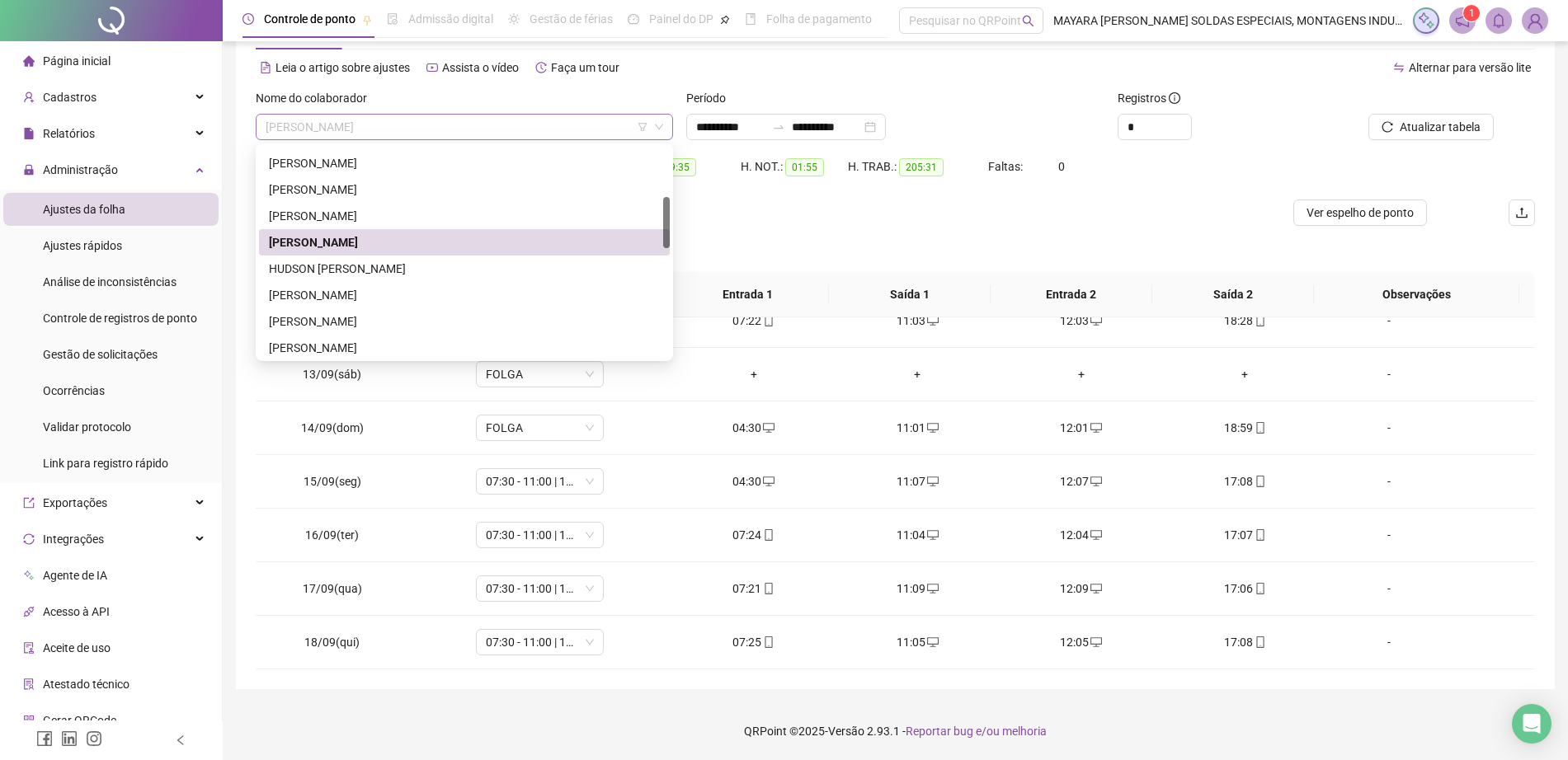
click at [477, 133] on span "[PERSON_NAME]" at bounding box center [465, 126] width 398 height 25
click at [472, 266] on div "HUDSON [PERSON_NAME]" at bounding box center [465, 268] width 391 height 18
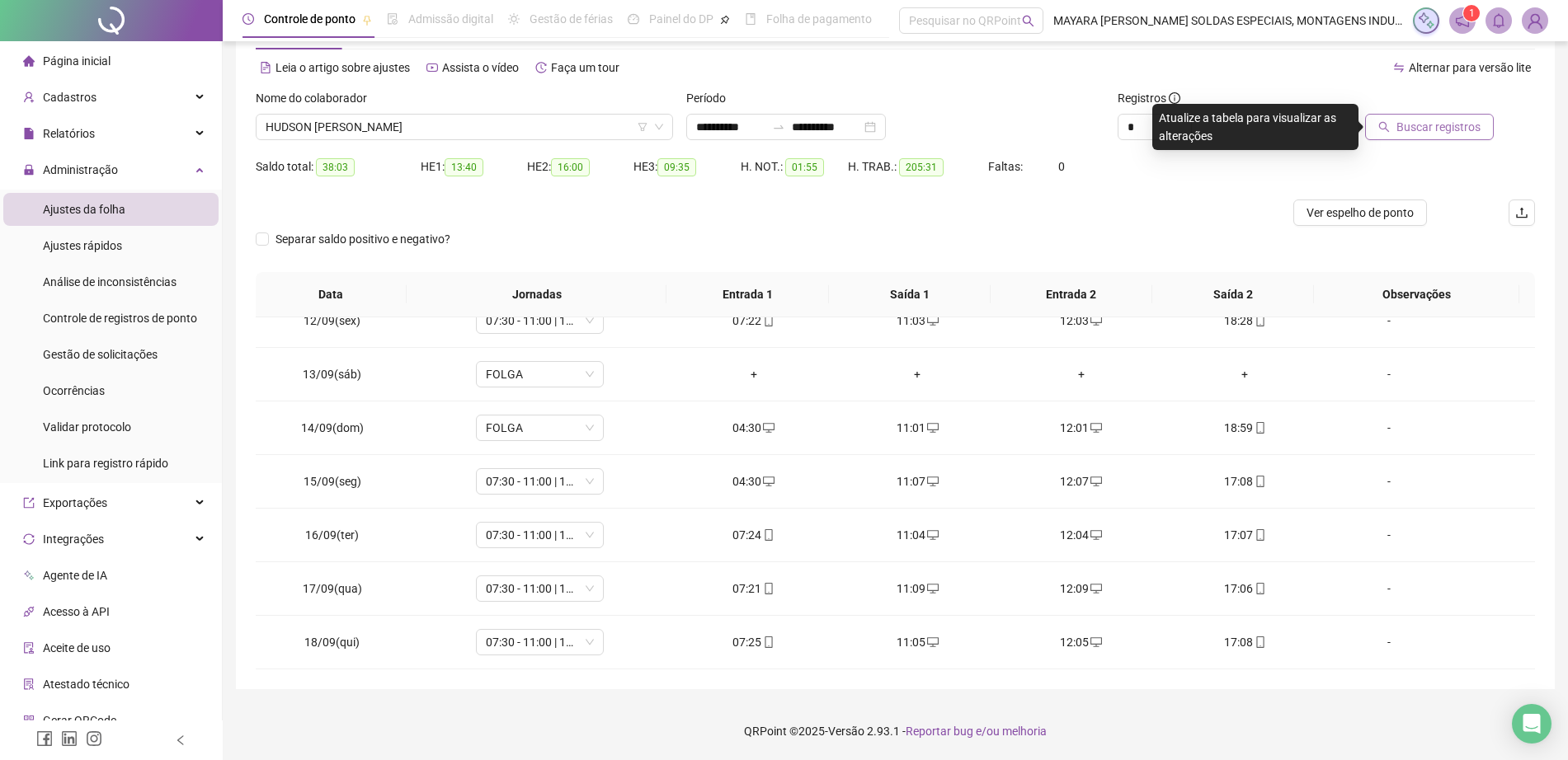
click at [1455, 129] on span "Buscar registros" at bounding box center [1438, 126] width 84 height 18
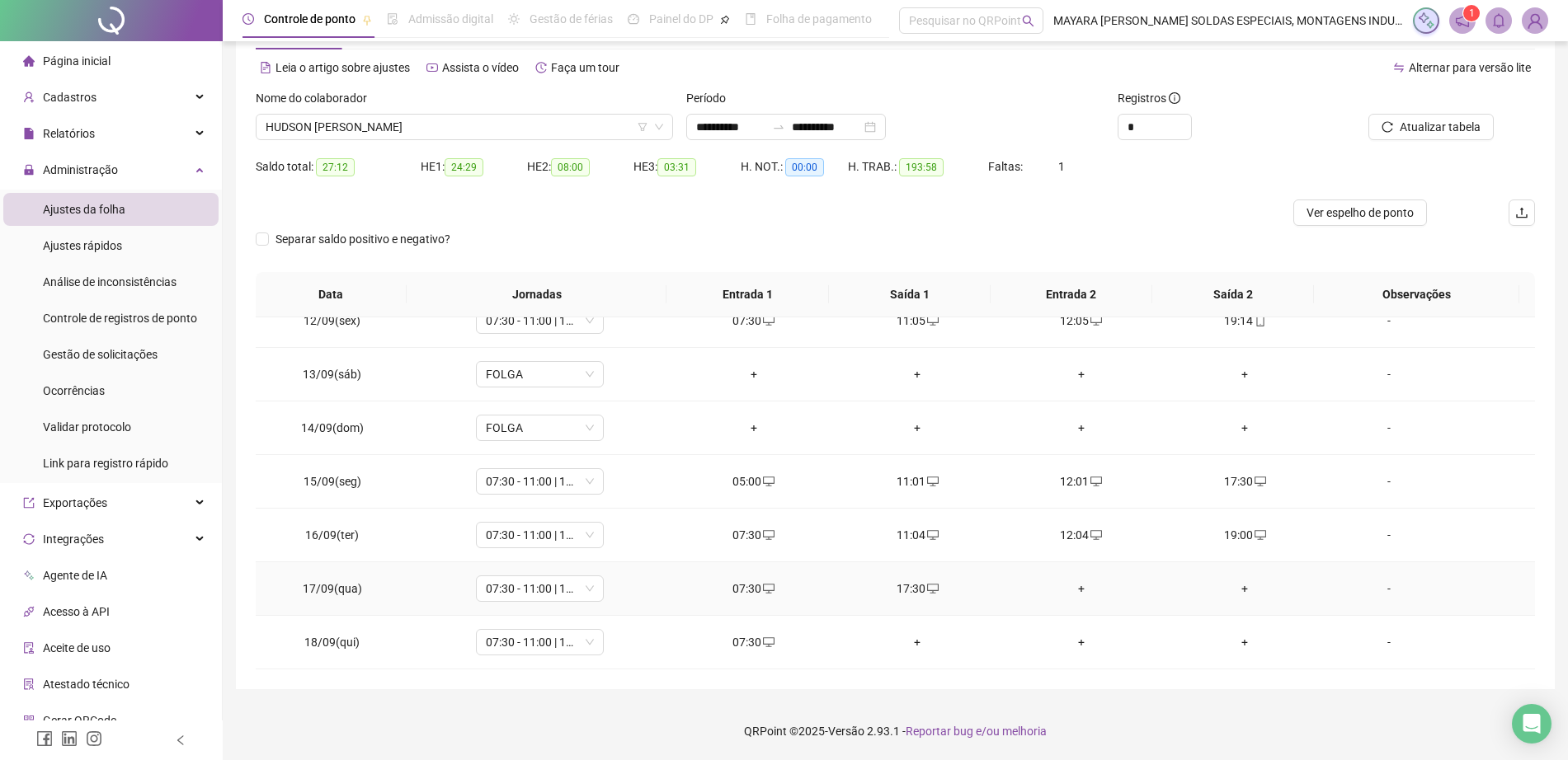
click at [1068, 581] on div "+" at bounding box center [1081, 588] width 138 height 18
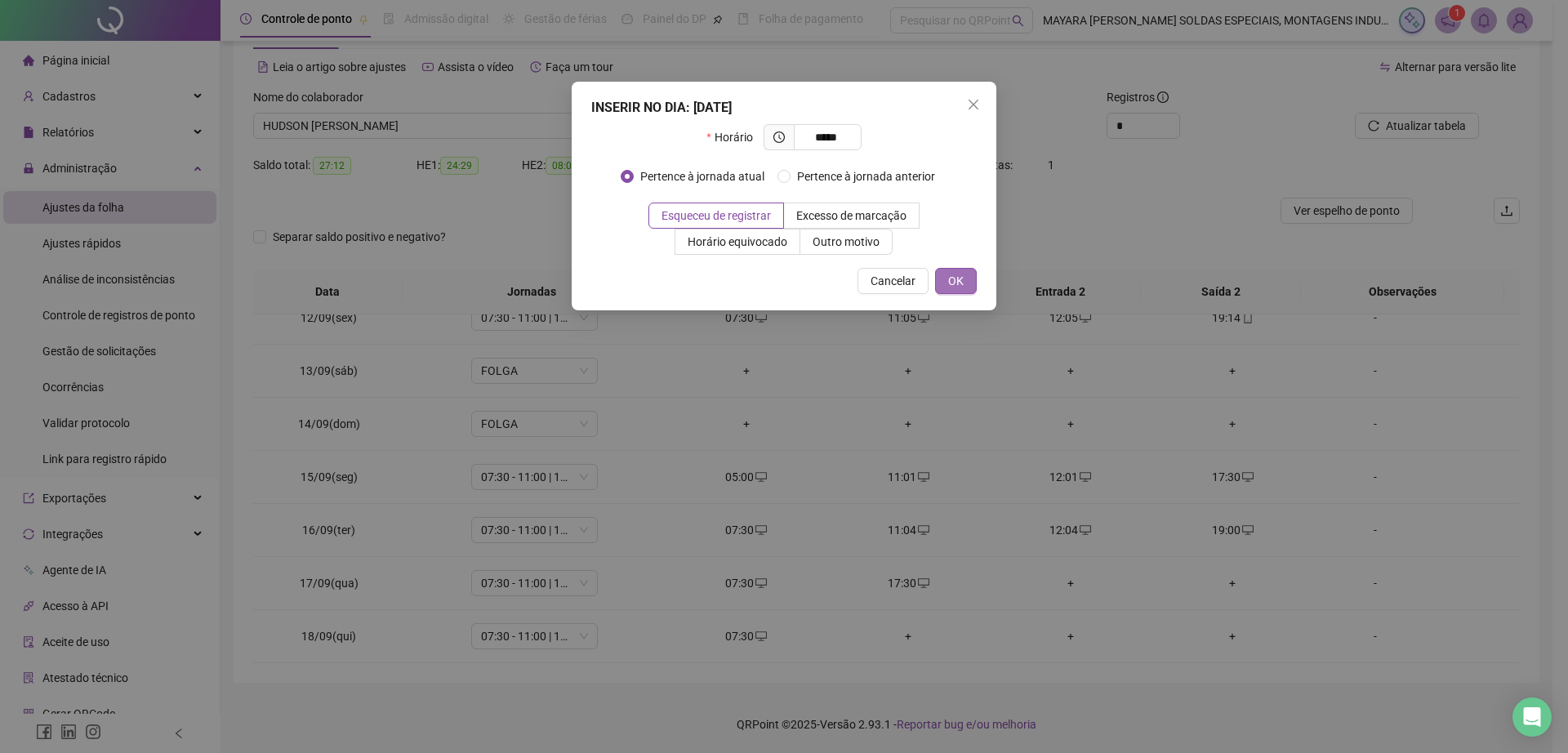
type input "*****"
click at [957, 268] on button "OK" at bounding box center [956, 281] width 42 height 26
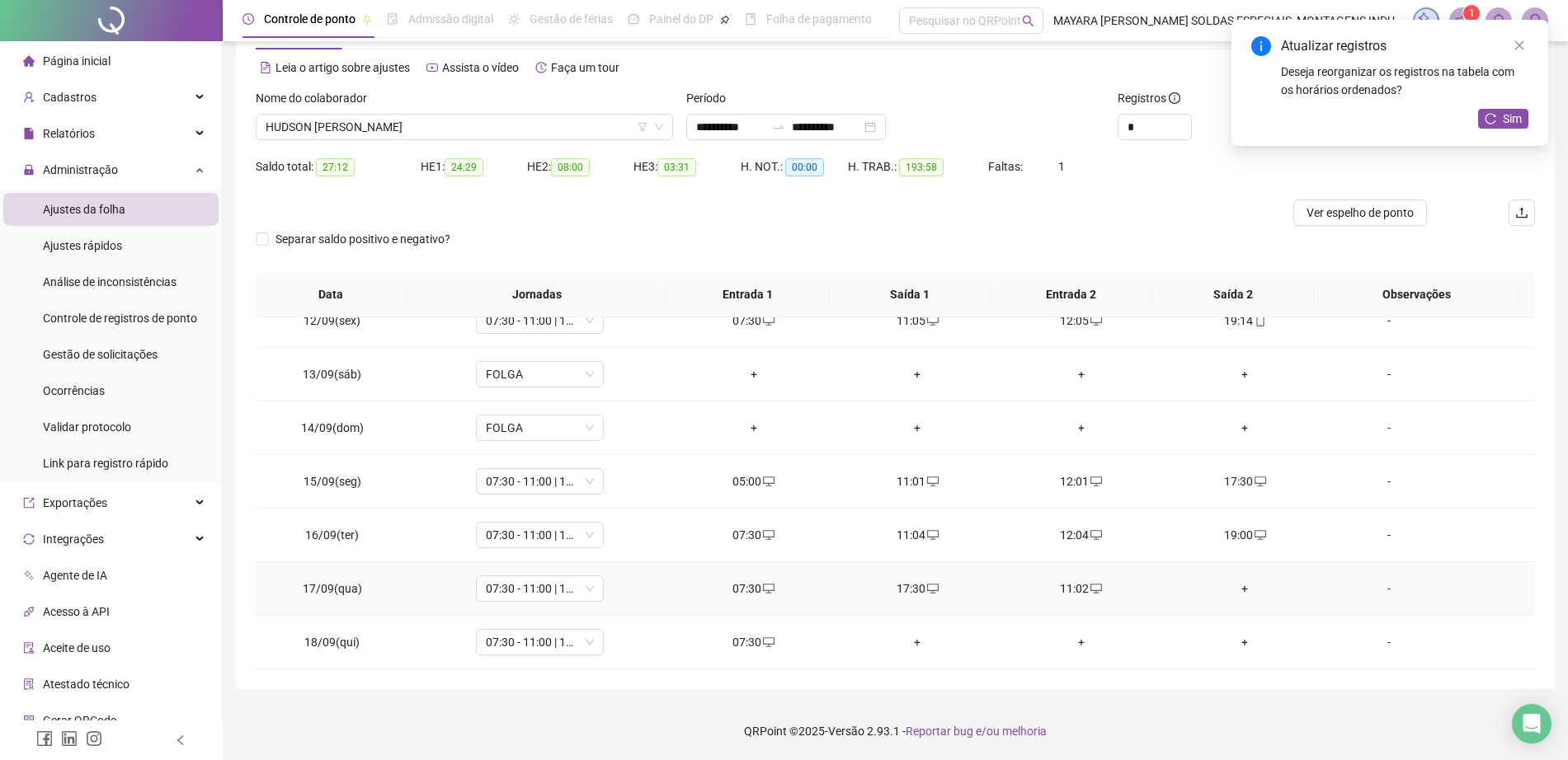
click at [1232, 587] on div "+" at bounding box center [1245, 588] width 138 height 18
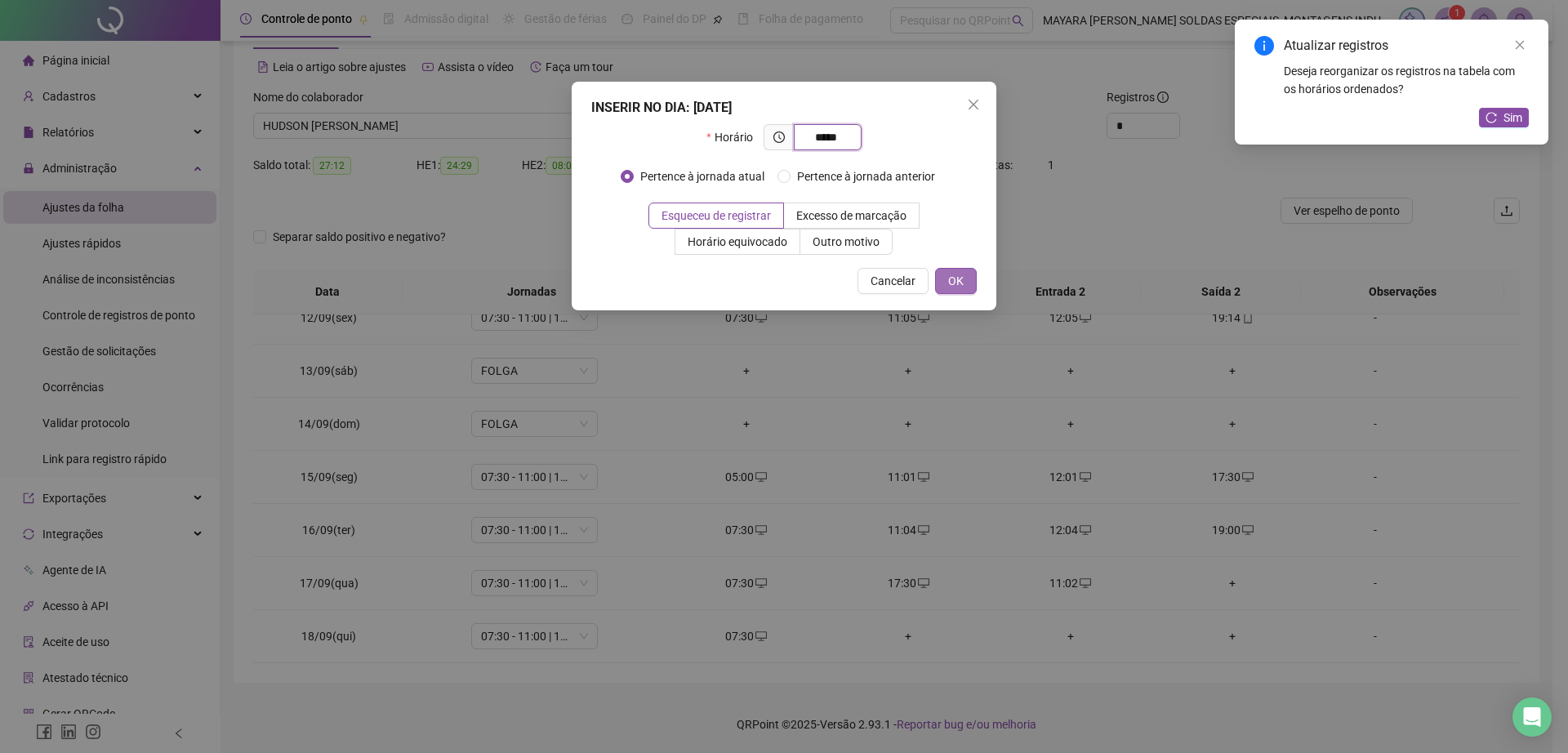
type input "*****"
click at [953, 281] on span "OK" at bounding box center [955, 280] width 16 height 18
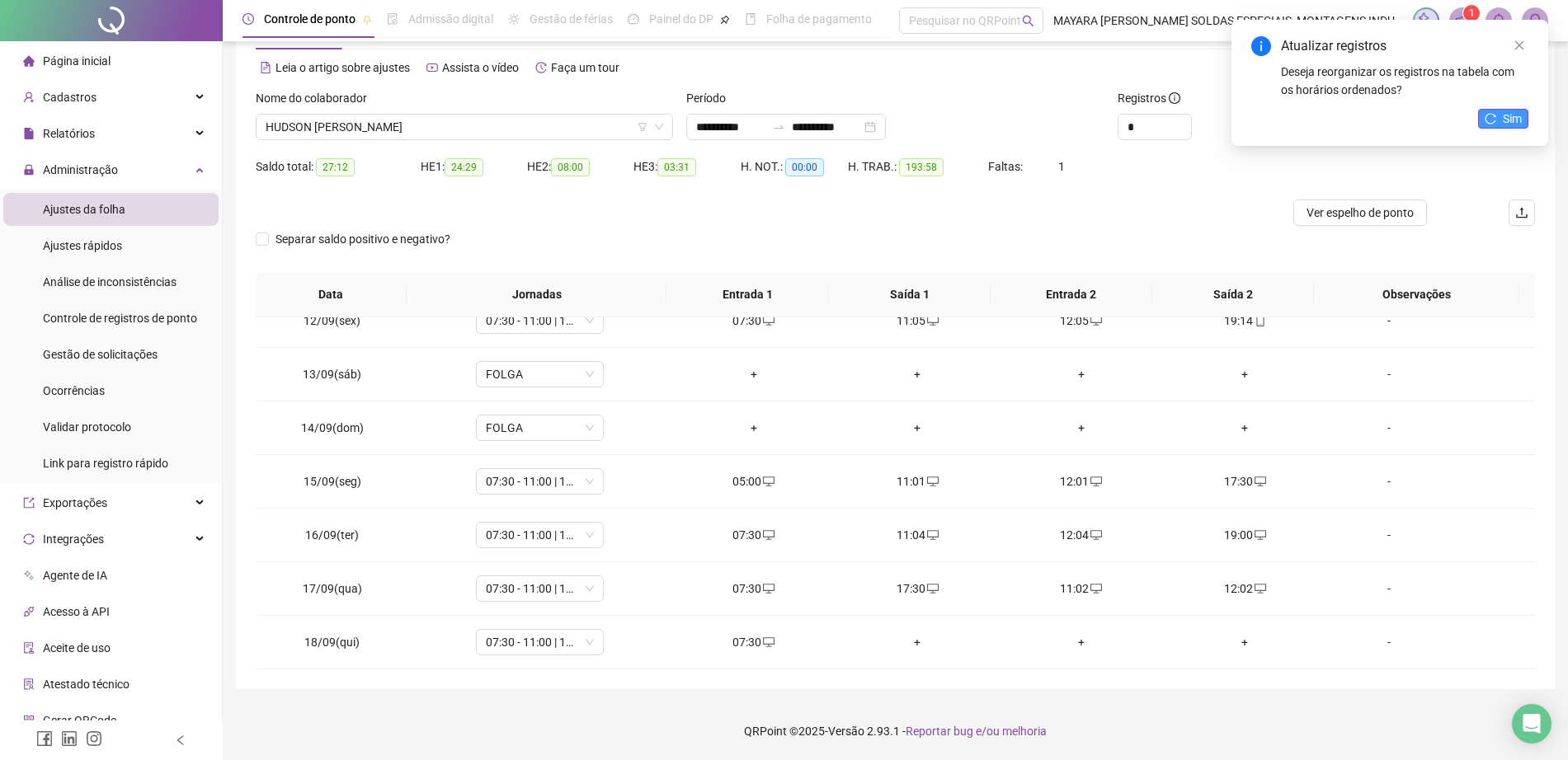
click at [1505, 112] on span "Sim" at bounding box center [1512, 118] width 19 height 18
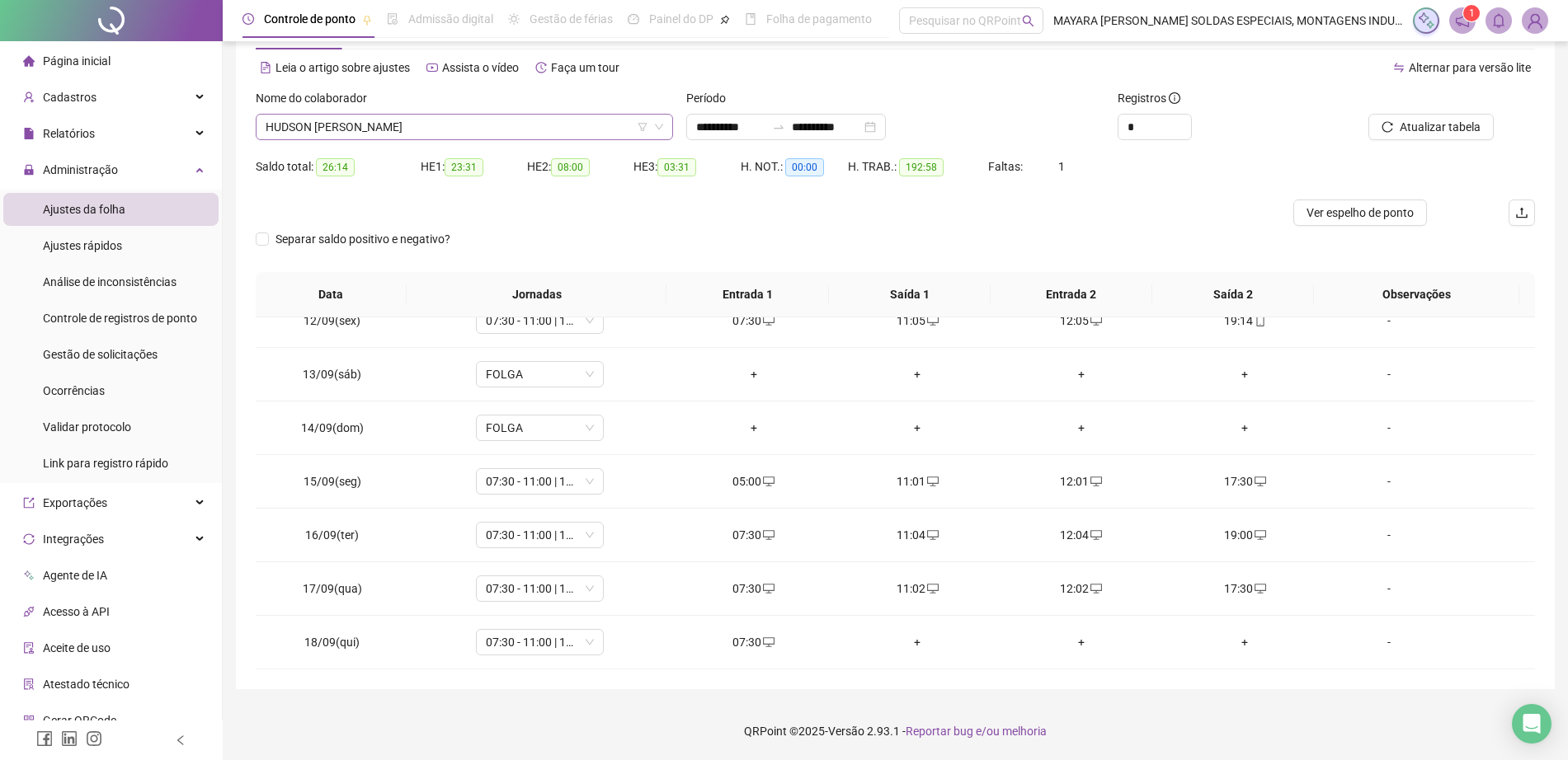
click at [420, 124] on span "HUDSON [PERSON_NAME]" at bounding box center [465, 126] width 398 height 25
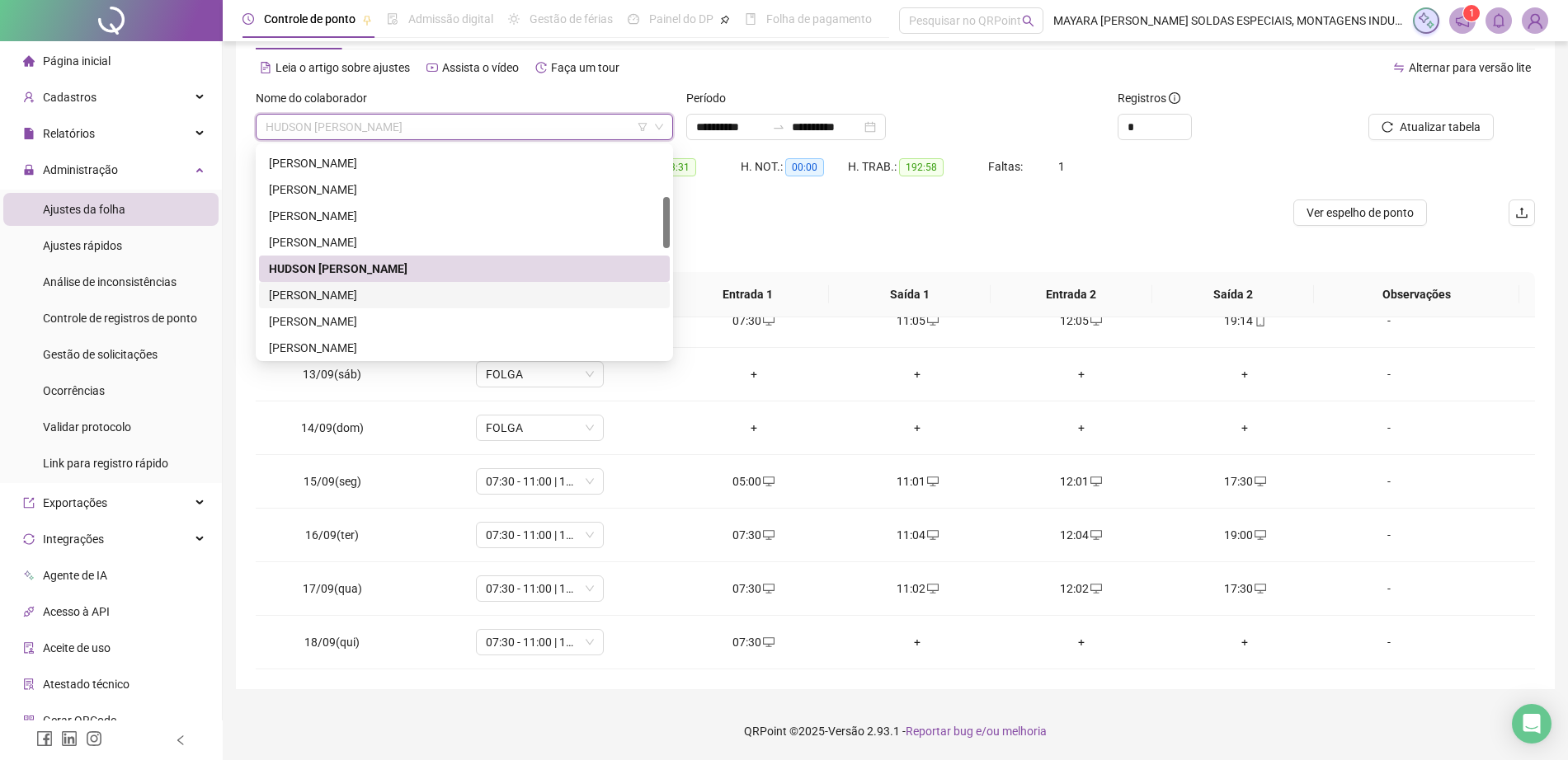
click at [444, 295] on div "[PERSON_NAME]" at bounding box center [465, 295] width 391 height 18
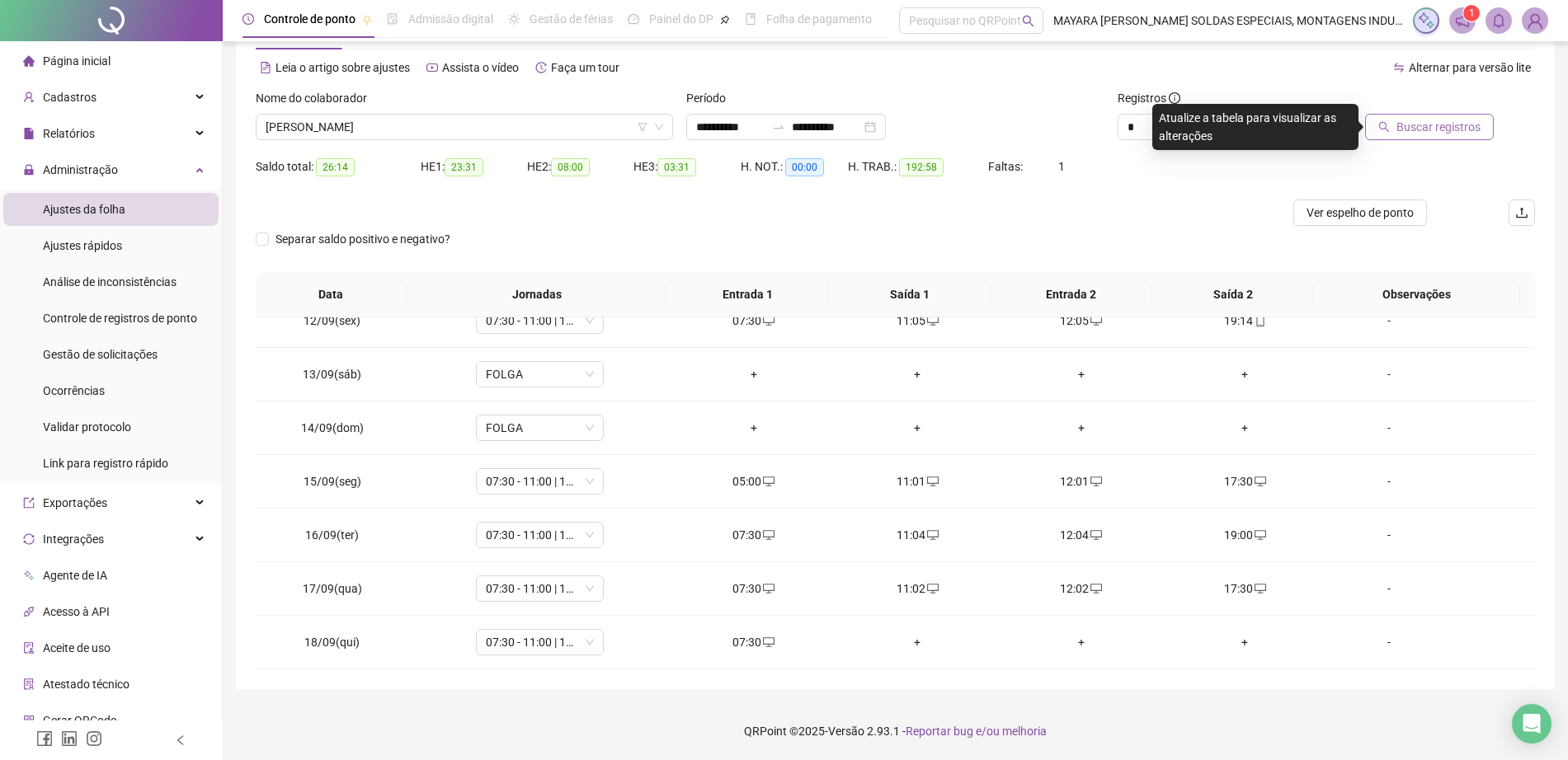
click at [1442, 131] on span "Buscar registros" at bounding box center [1438, 126] width 84 height 18
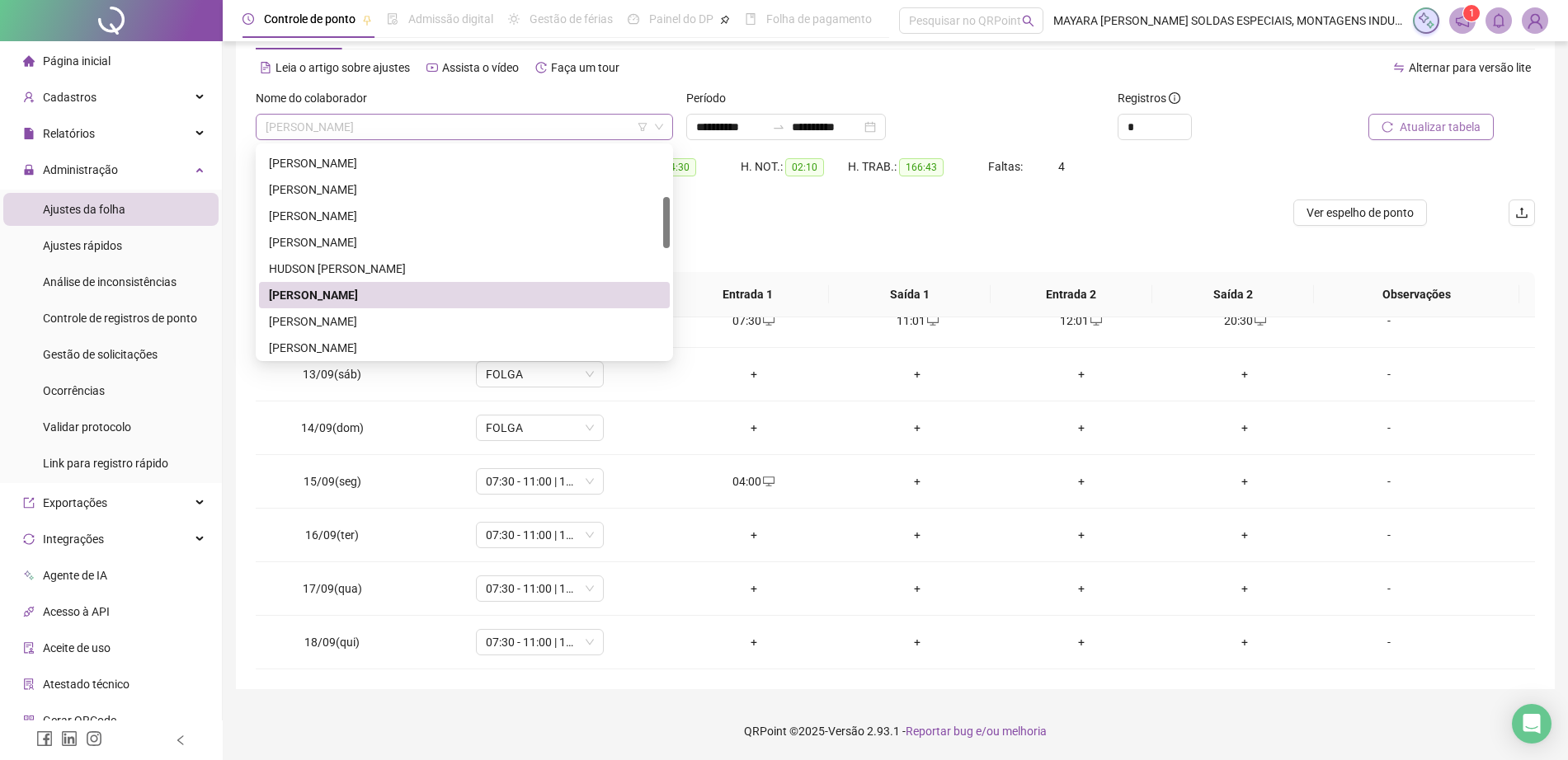
click at [520, 133] on span "[PERSON_NAME]" at bounding box center [465, 126] width 398 height 25
click at [331, 310] on div "[PERSON_NAME]" at bounding box center [464, 321] width 411 height 26
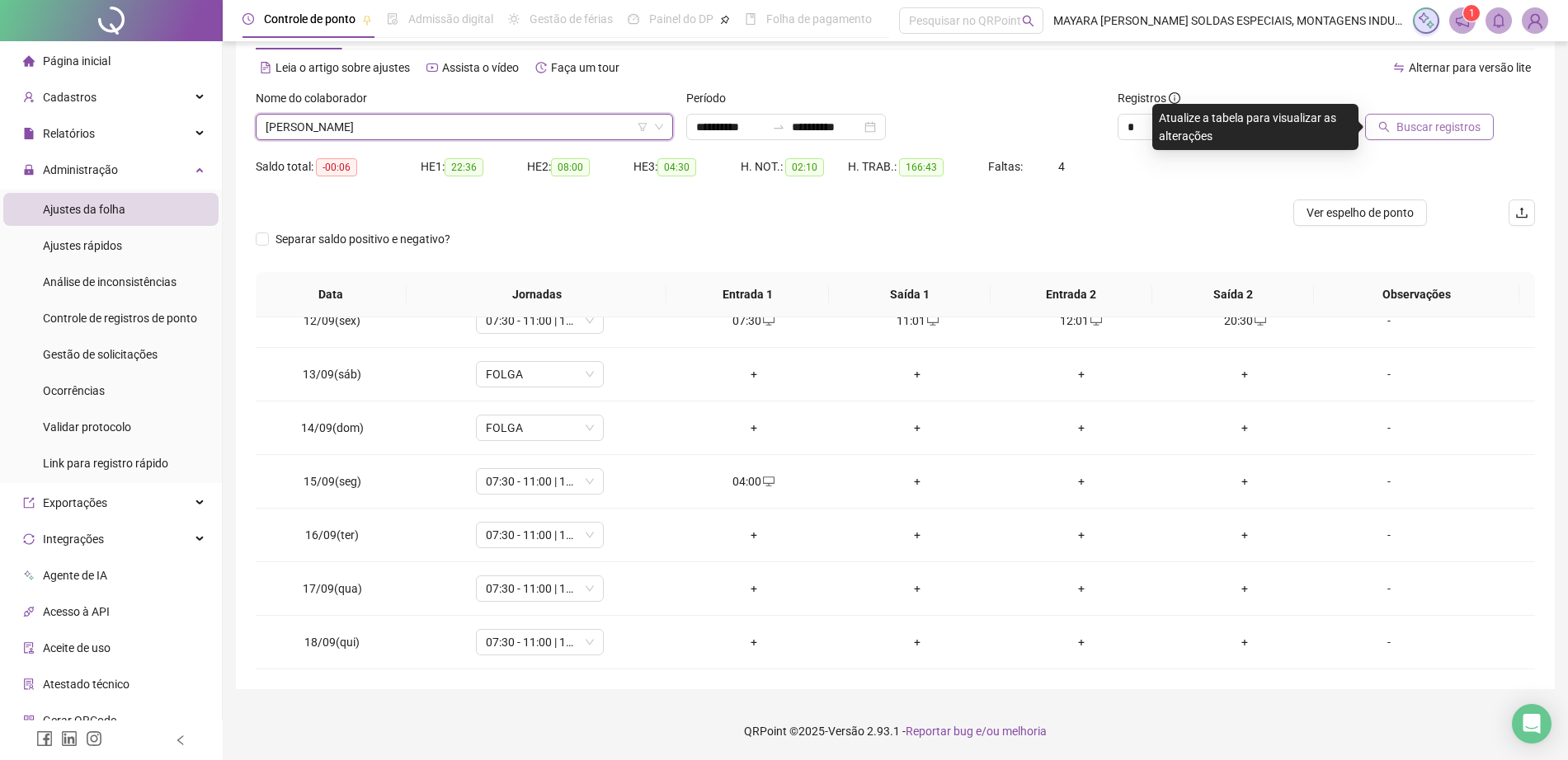
click at [1456, 119] on span "Buscar registros" at bounding box center [1438, 126] width 84 height 18
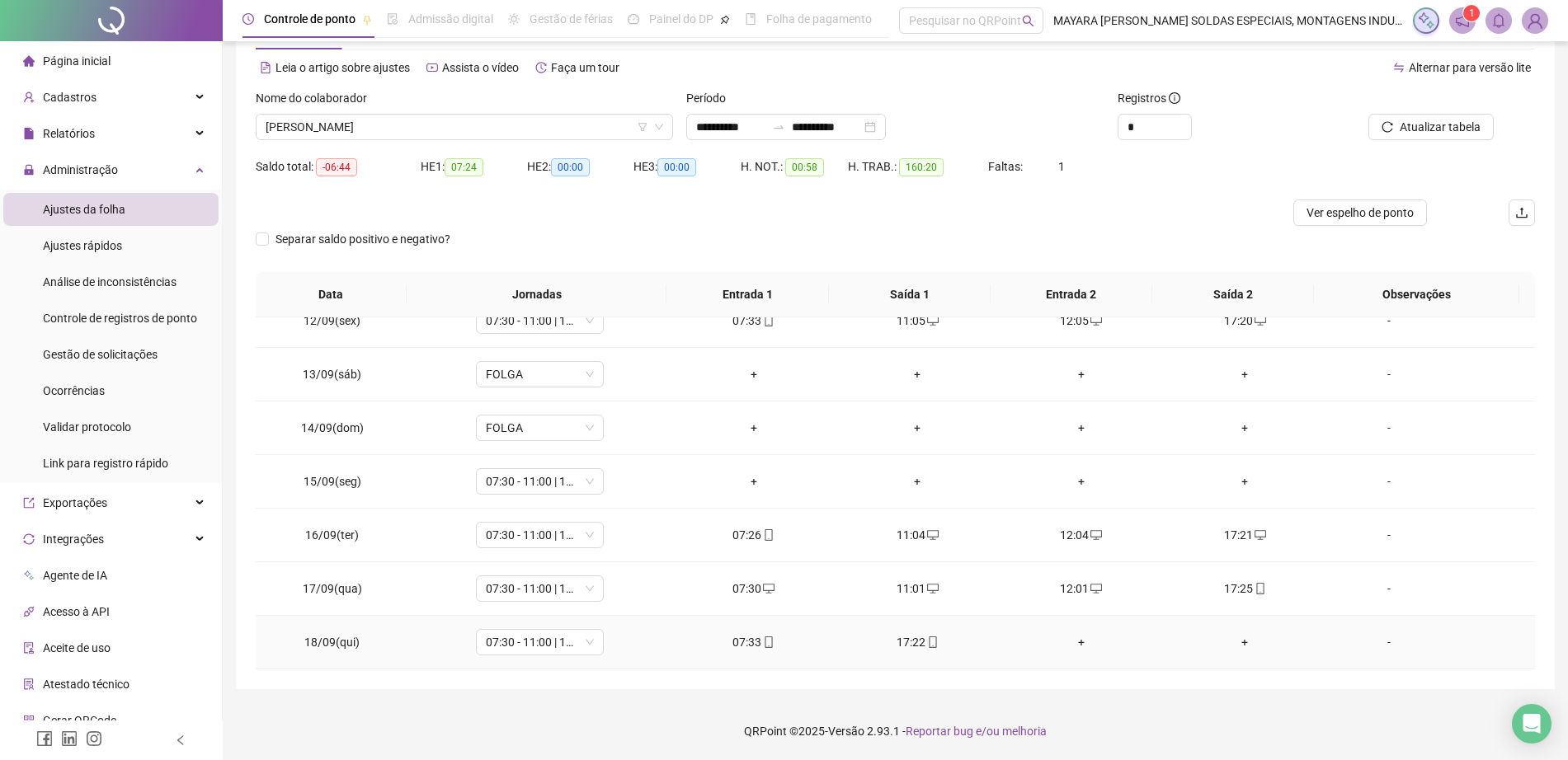
click at [1066, 639] on div "+" at bounding box center [1081, 642] width 138 height 18
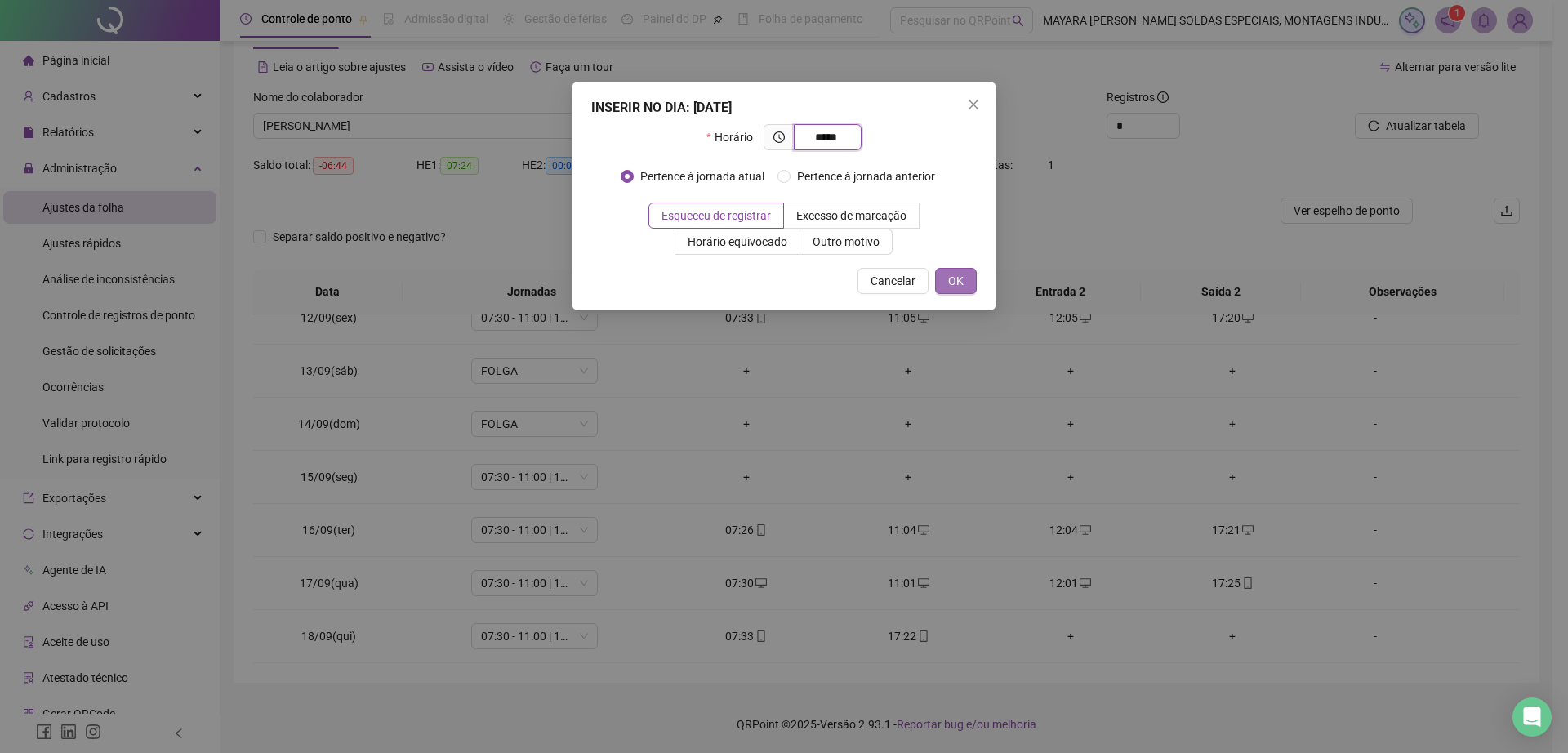
type input "*****"
click at [939, 293] on button "OK" at bounding box center [956, 281] width 42 height 26
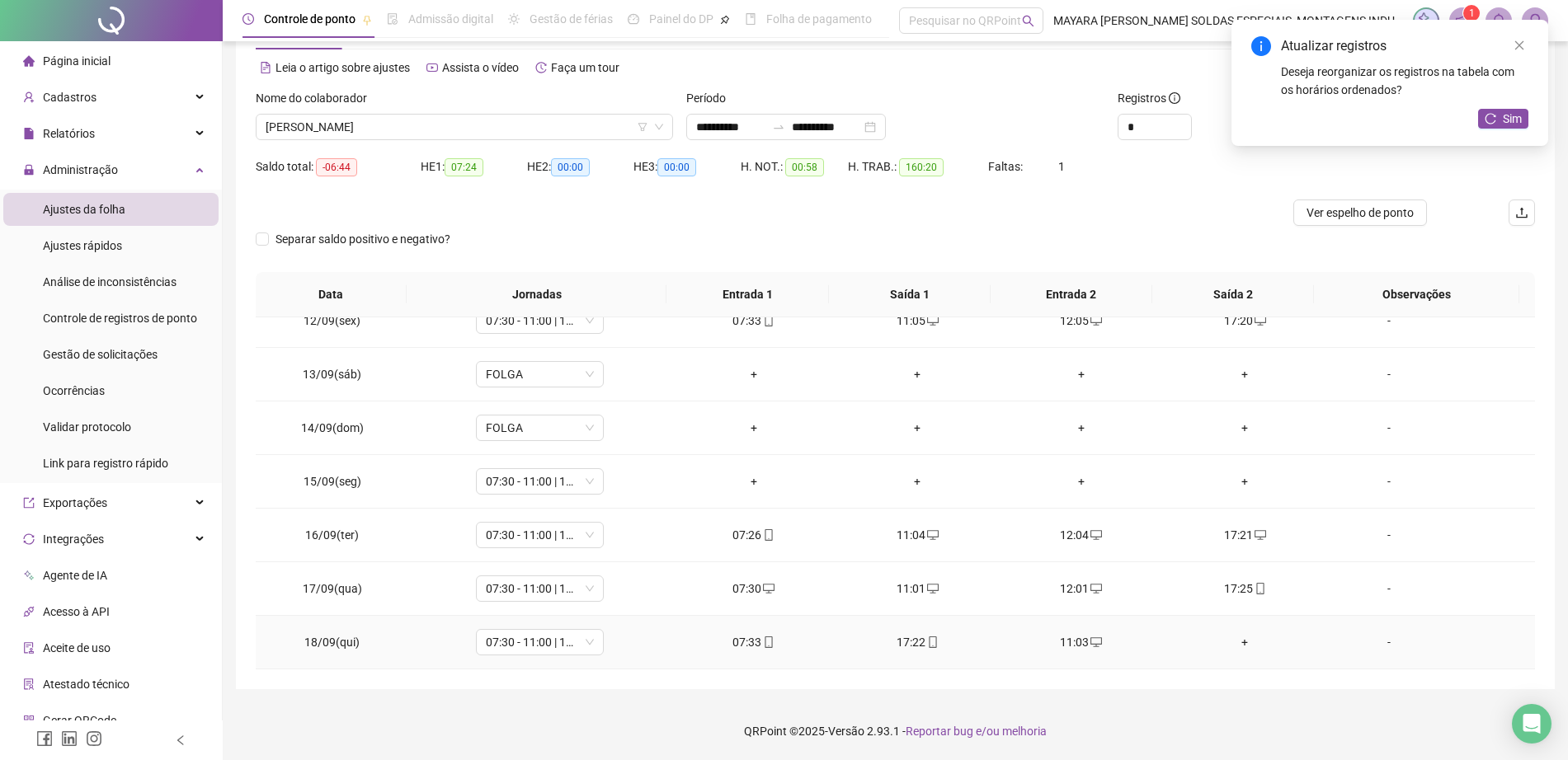
click at [1218, 631] on td "+" at bounding box center [1245, 642] width 164 height 53
click at [1224, 642] on div "+" at bounding box center [1245, 642] width 138 height 18
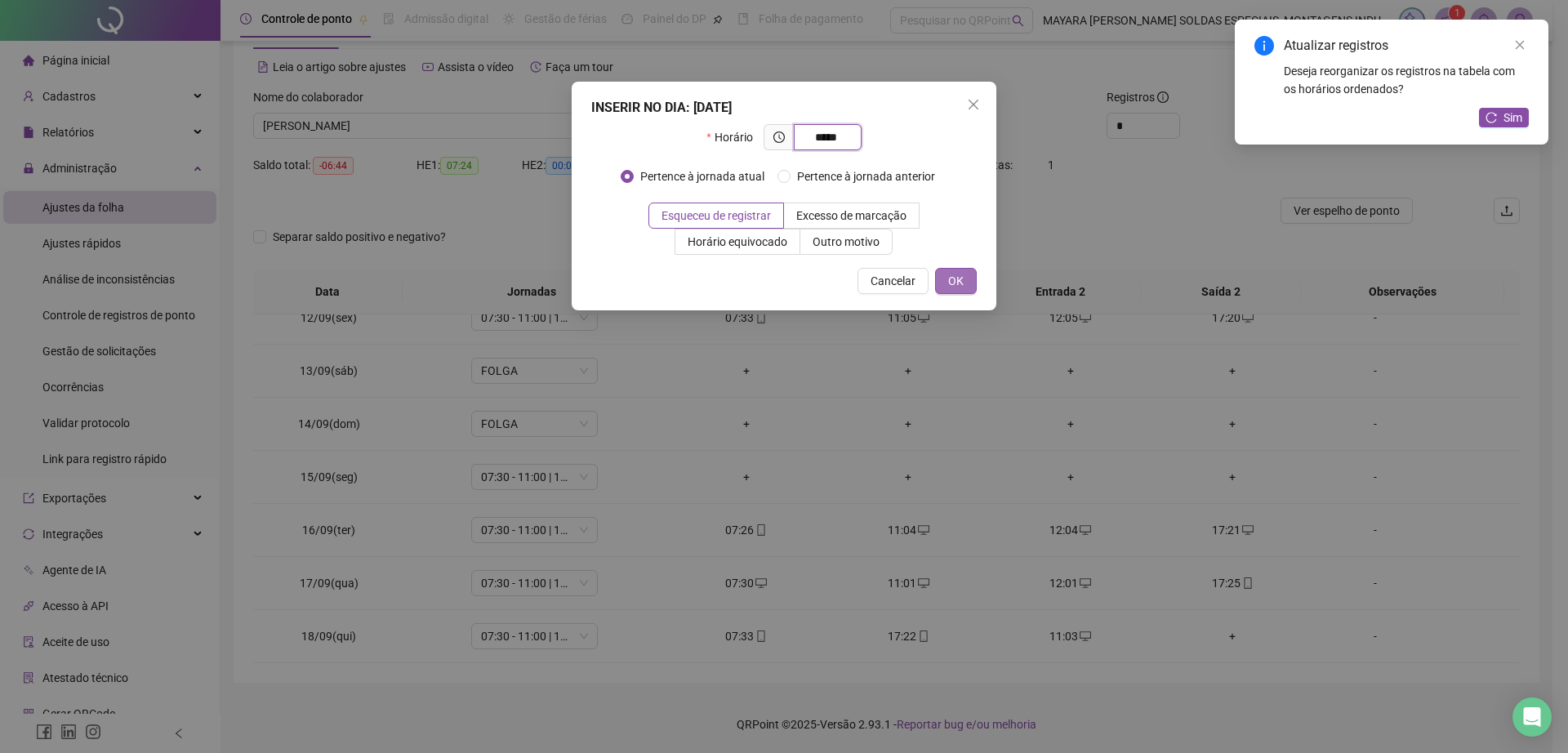
type input "*****"
click at [948, 279] on span "OK" at bounding box center [955, 280] width 16 height 18
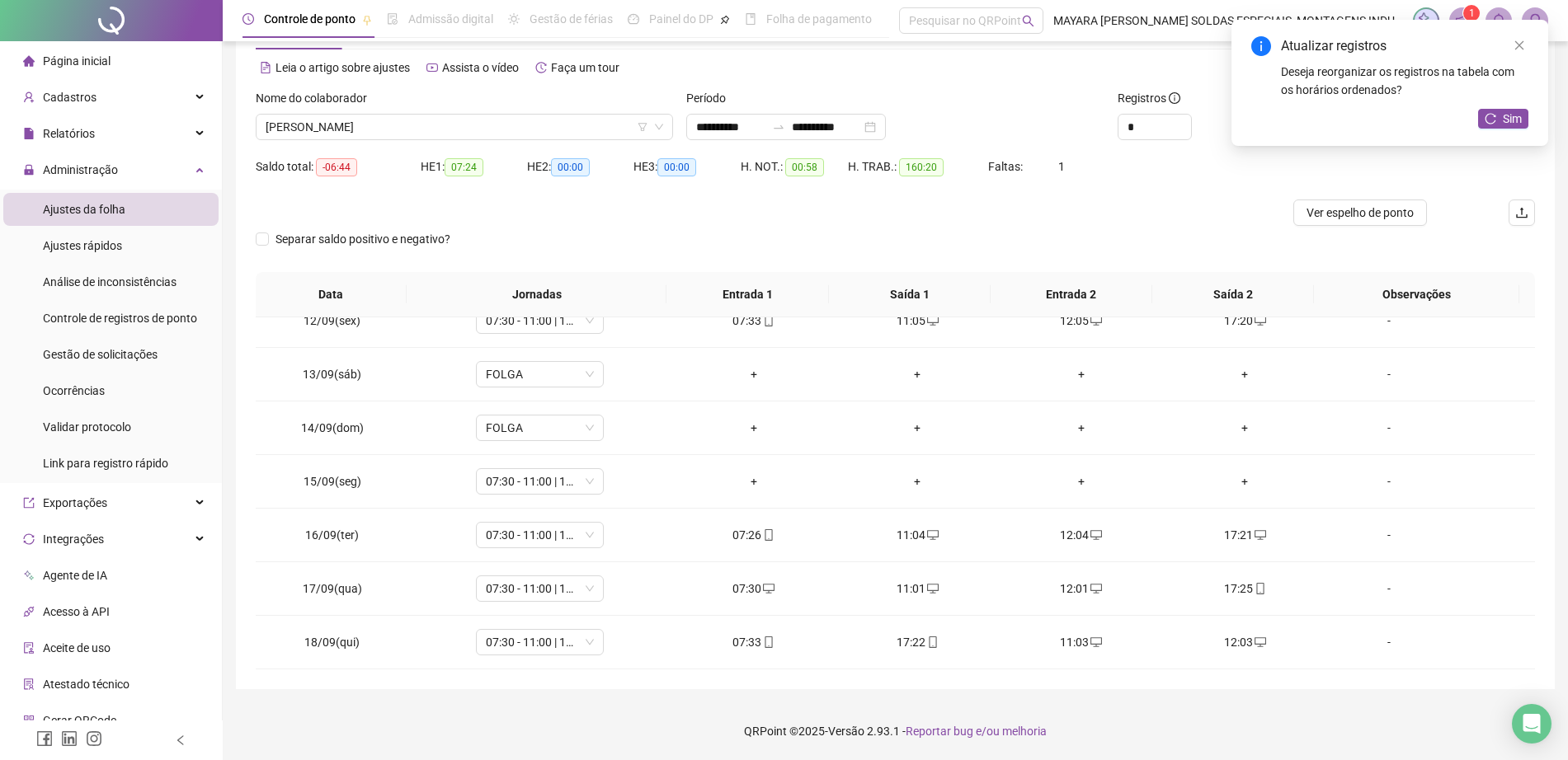
click at [1502, 104] on div "Atualizar registros Deseja reorganizar os registros na tabela com os horários o…" at bounding box center [1390, 82] width 317 height 126
click at [1502, 115] on button "Sim" at bounding box center [1503, 118] width 50 height 19
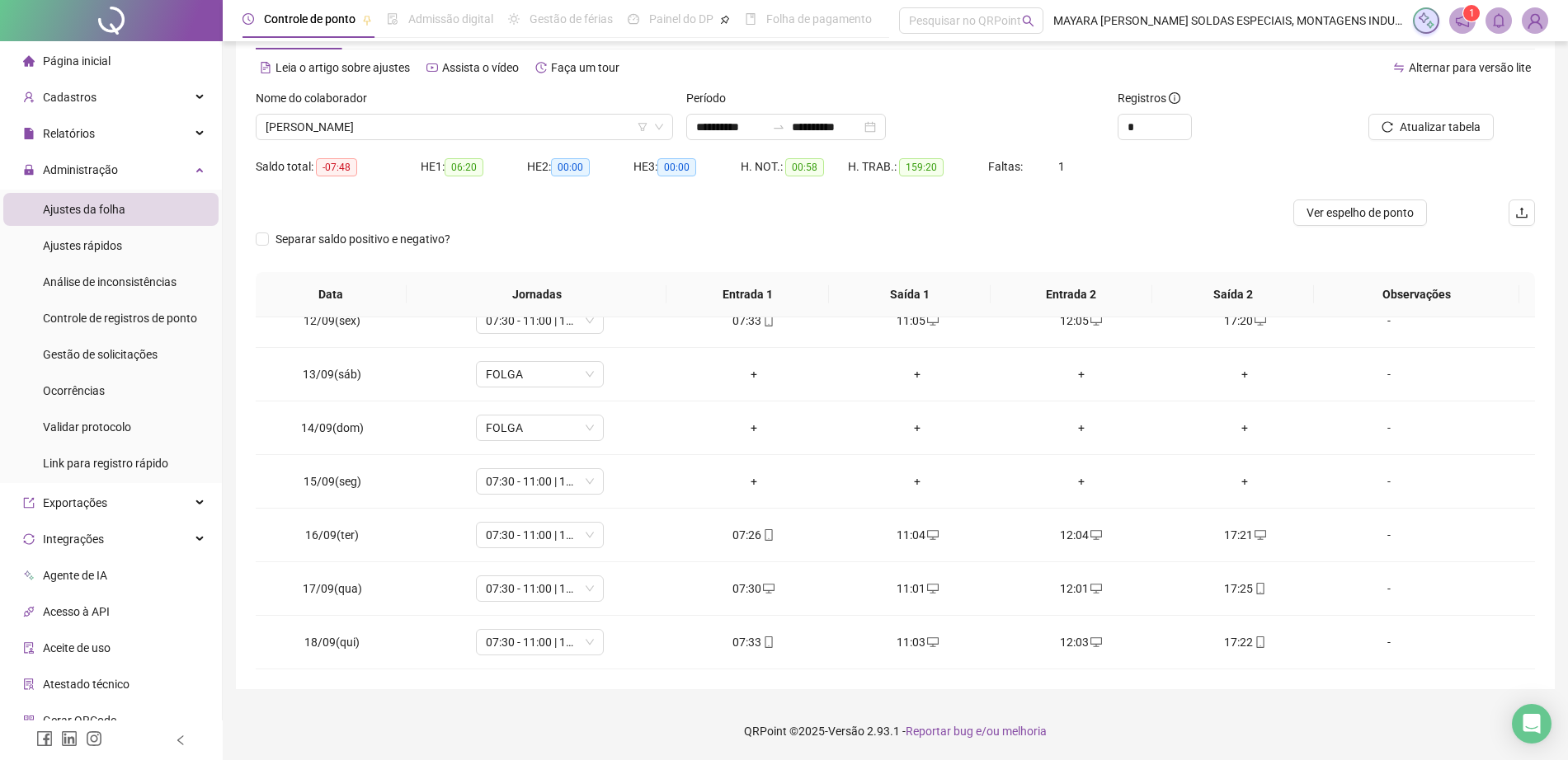
click at [417, 113] on div "Nome do colaborador" at bounding box center [464, 101] width 417 height 25
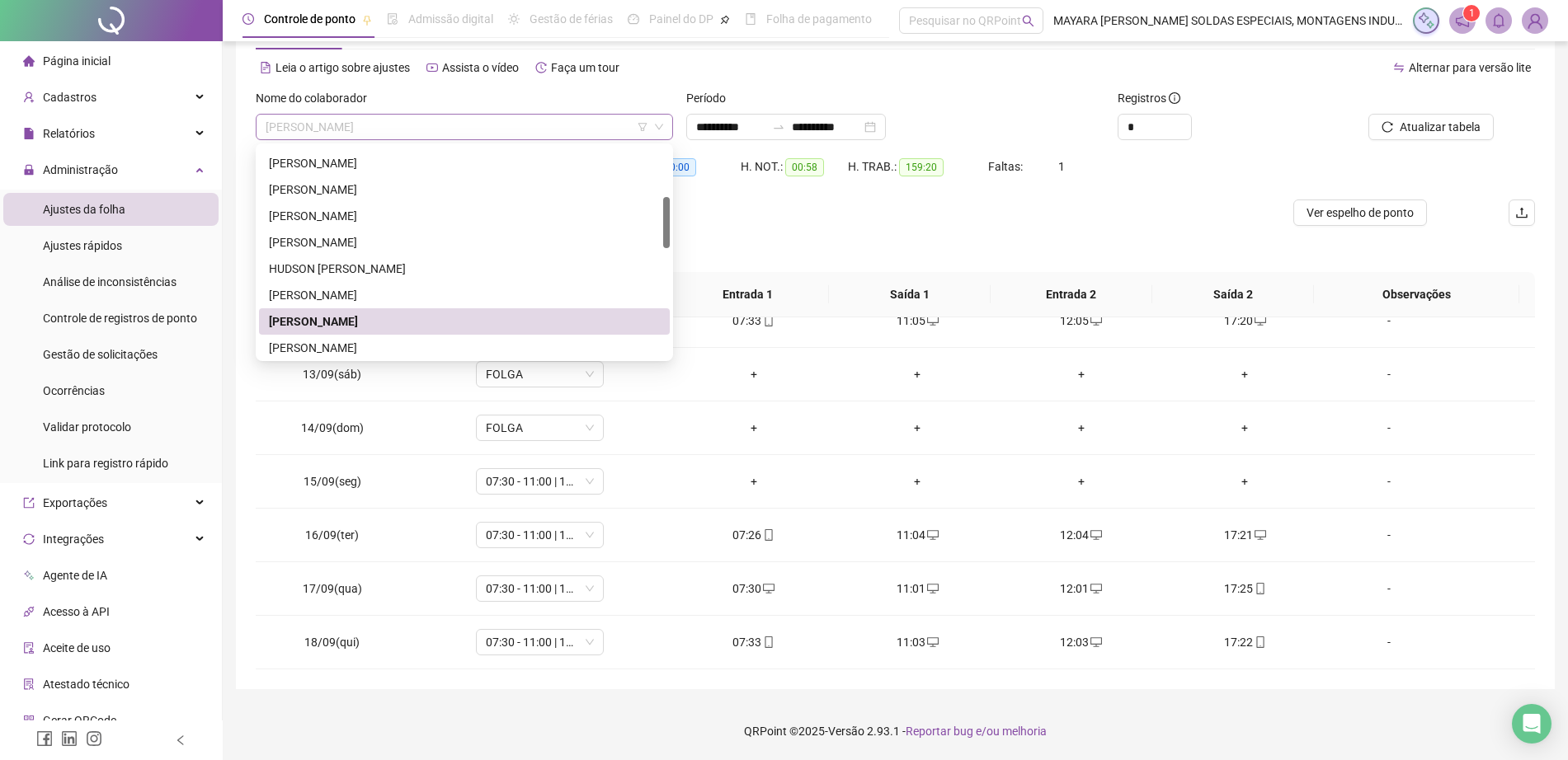
click at [432, 129] on span "[PERSON_NAME]" at bounding box center [465, 126] width 398 height 25
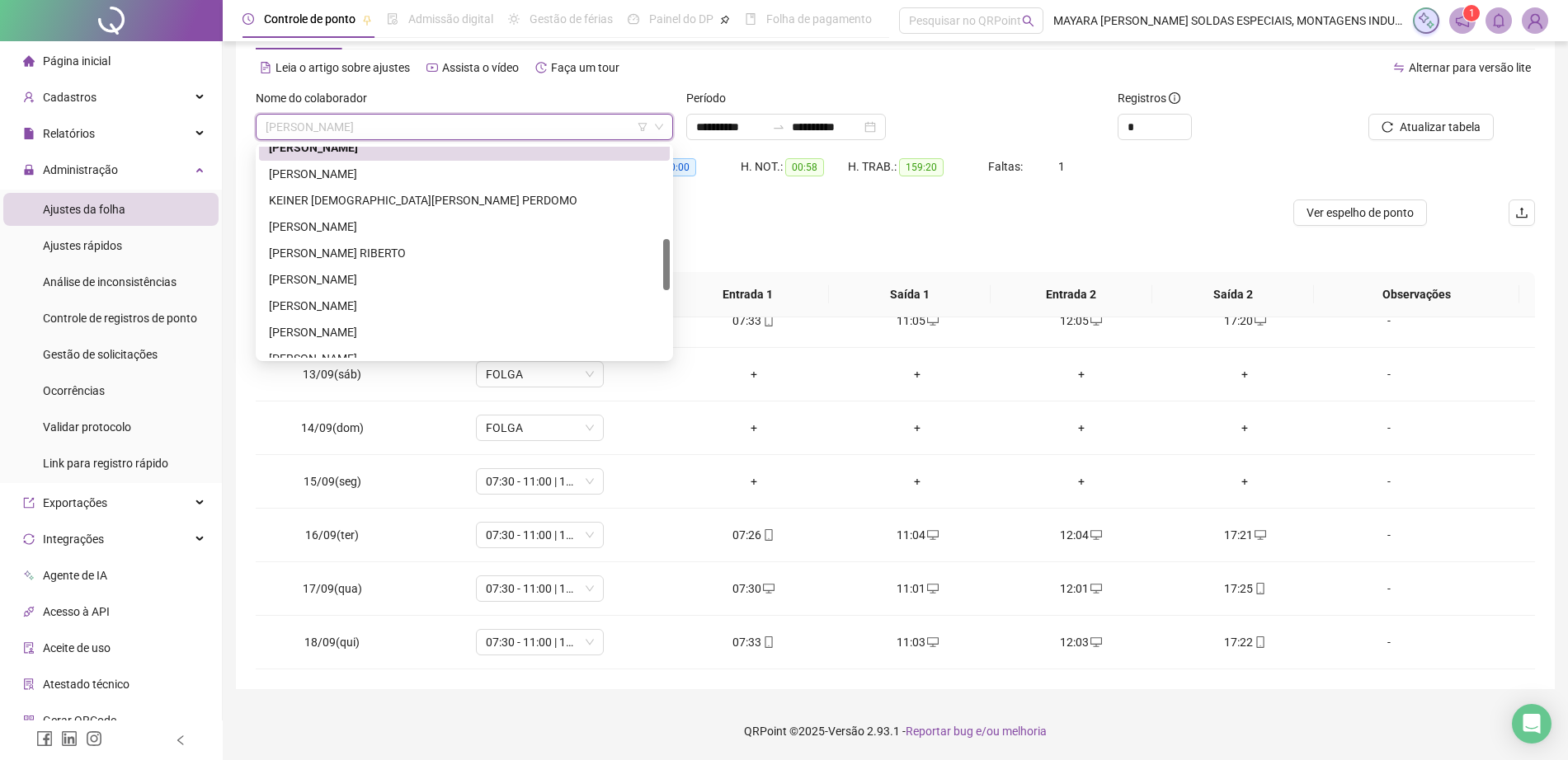
scroll to position [388, 0]
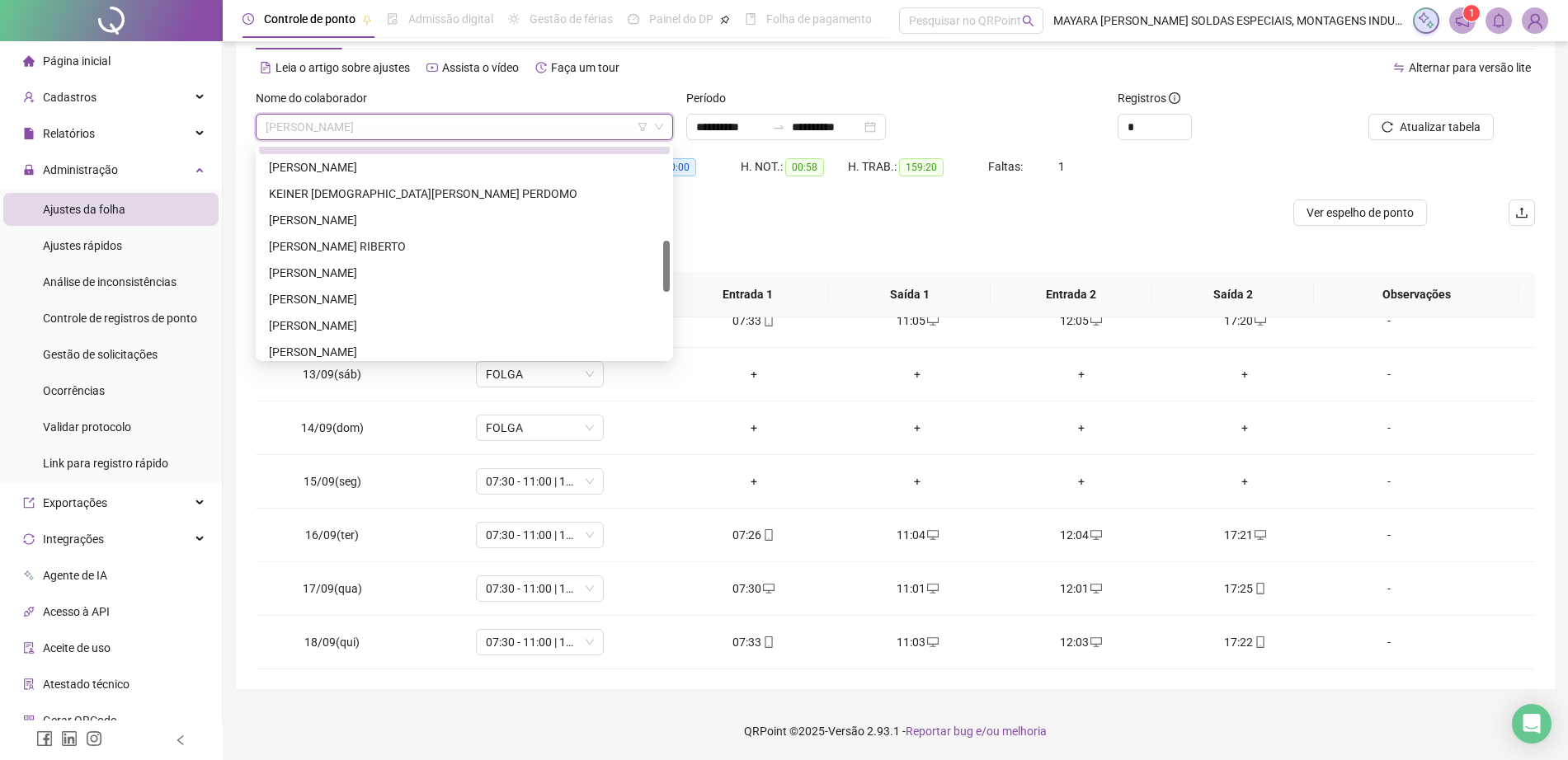
drag, startPoint x: 668, startPoint y: 223, endPoint x: 670, endPoint y: 267, distance: 44.0
click at [670, 267] on div at bounding box center [666, 266] width 7 height 51
click at [497, 168] on div "[PERSON_NAME]" at bounding box center [465, 167] width 391 height 18
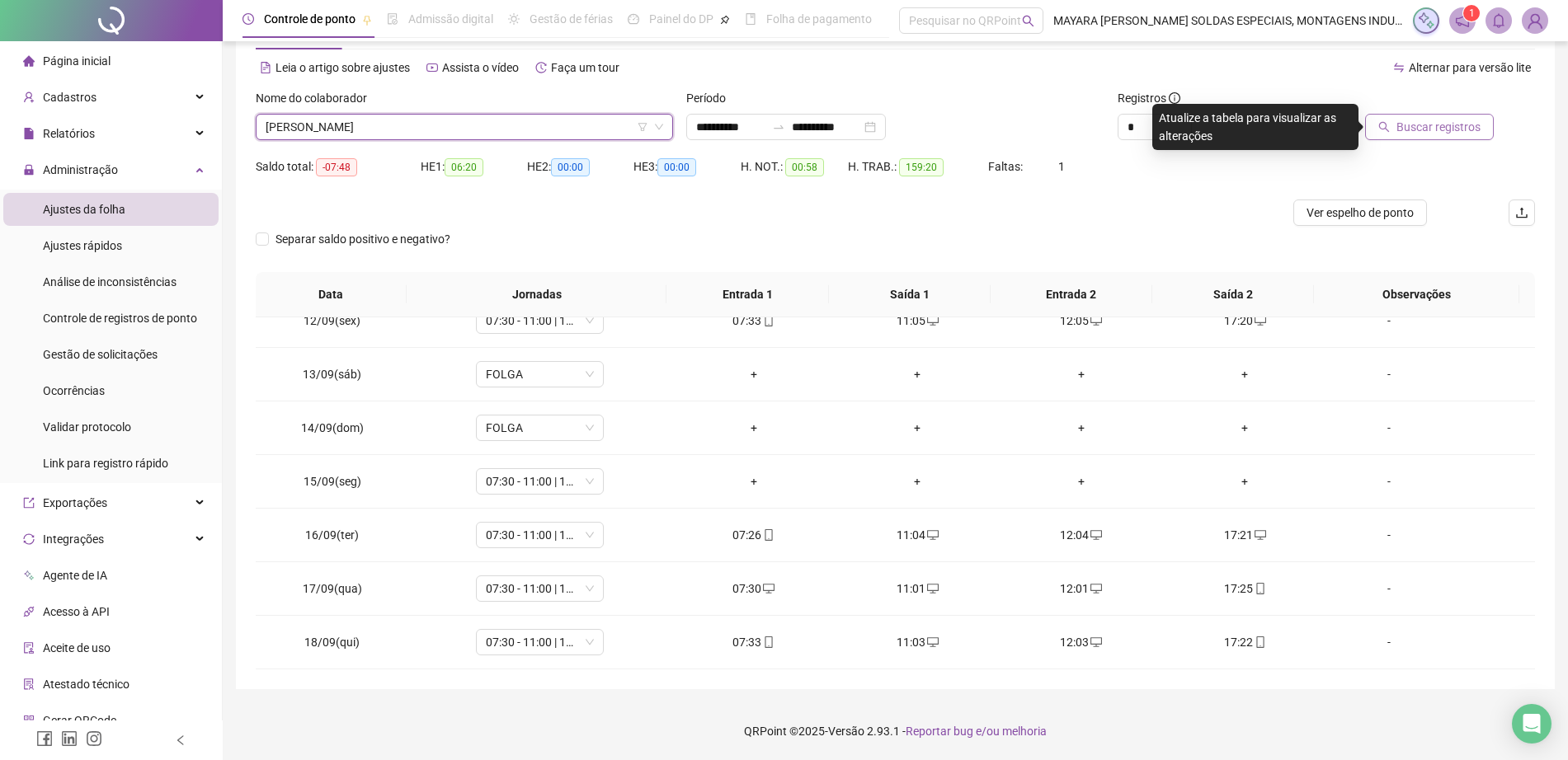
click at [1469, 129] on span "Buscar registros" at bounding box center [1438, 126] width 84 height 18
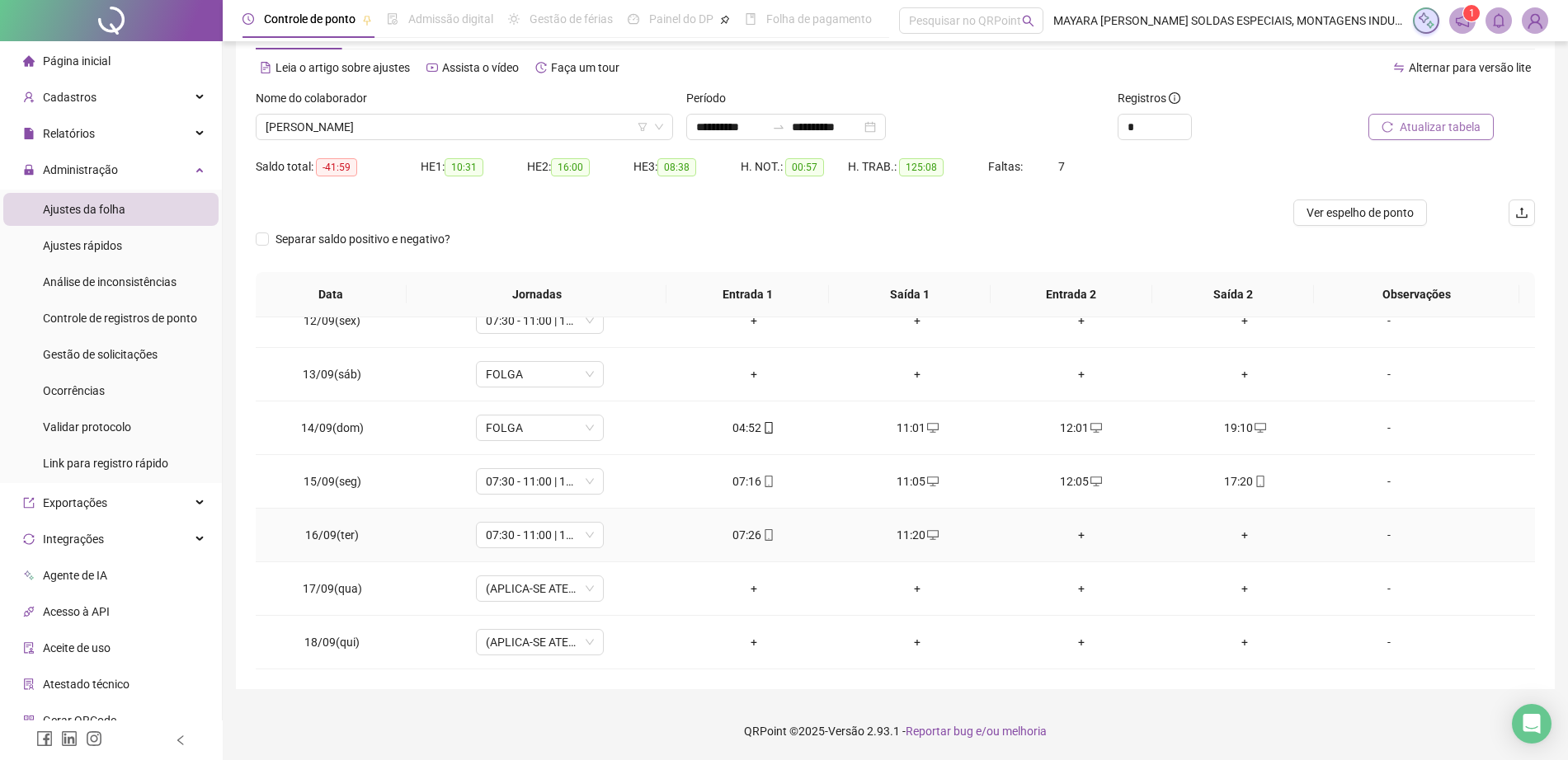
click at [1067, 530] on div "+" at bounding box center [1081, 535] width 138 height 18
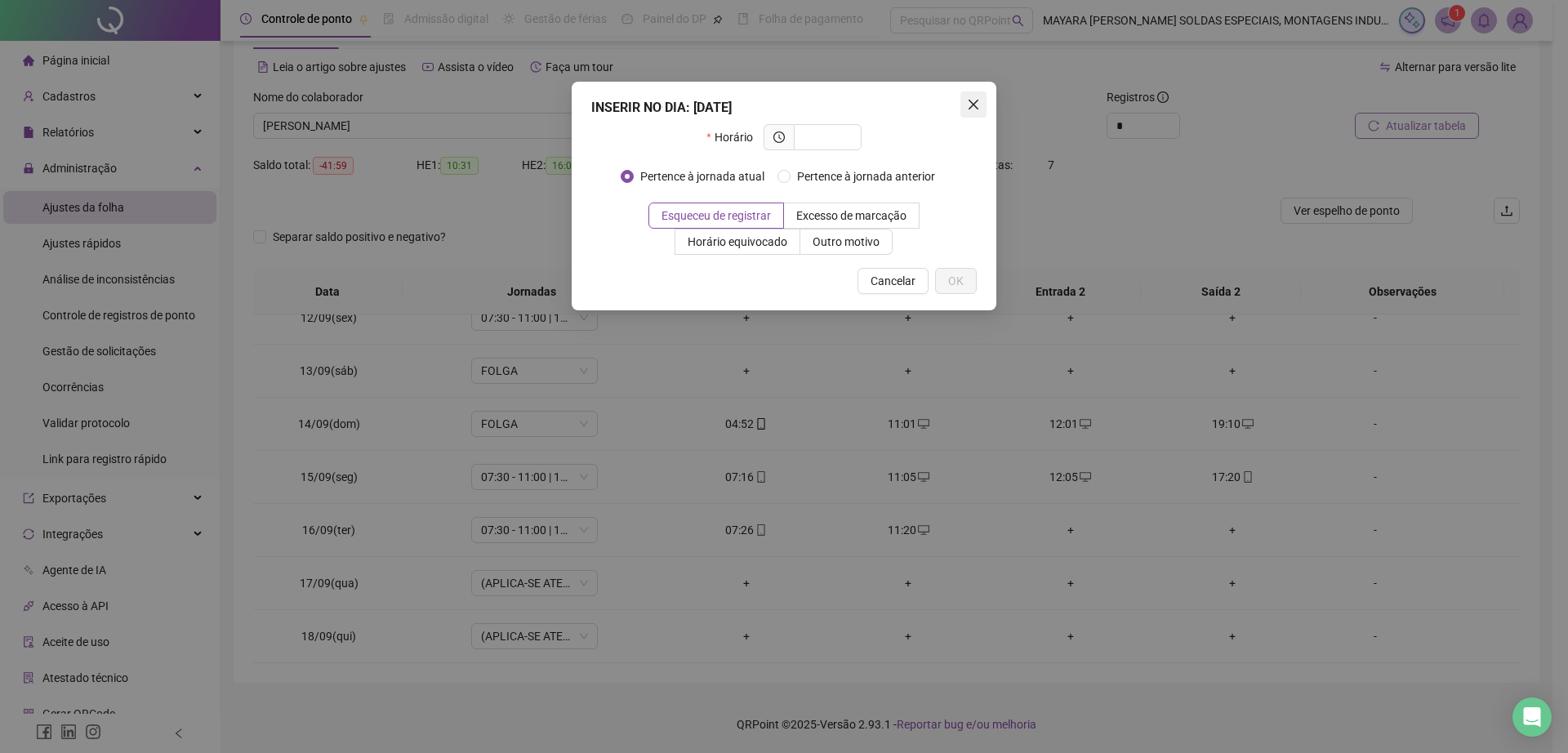
click at [970, 111] on icon "close" at bounding box center [974, 105] width 13 height 13
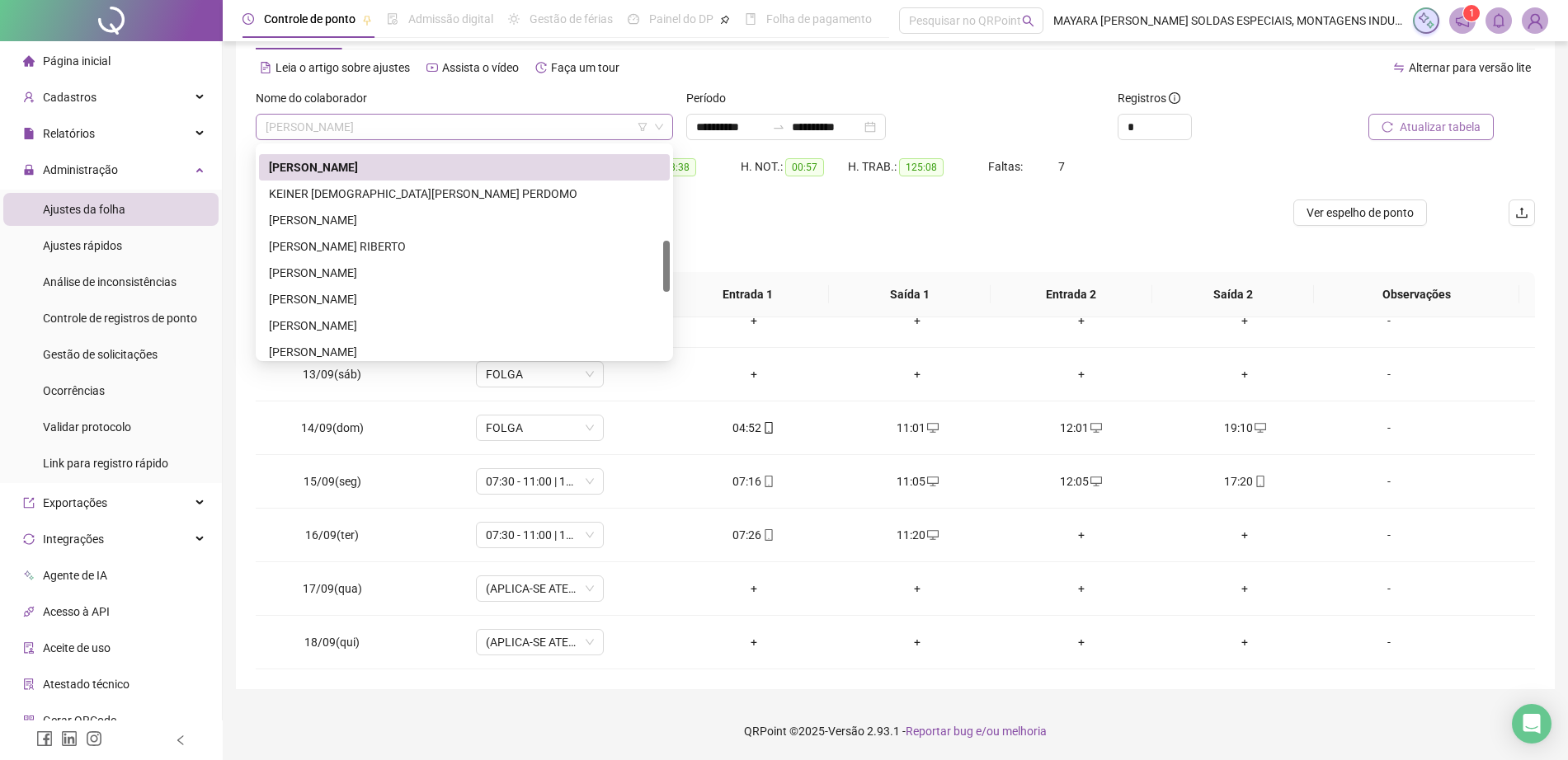
click at [486, 120] on span "[PERSON_NAME]" at bounding box center [465, 126] width 398 height 25
click at [492, 198] on div "KEINER [DEMOGRAPHIC_DATA][PERSON_NAME] PERDOMO" at bounding box center [465, 193] width 391 height 18
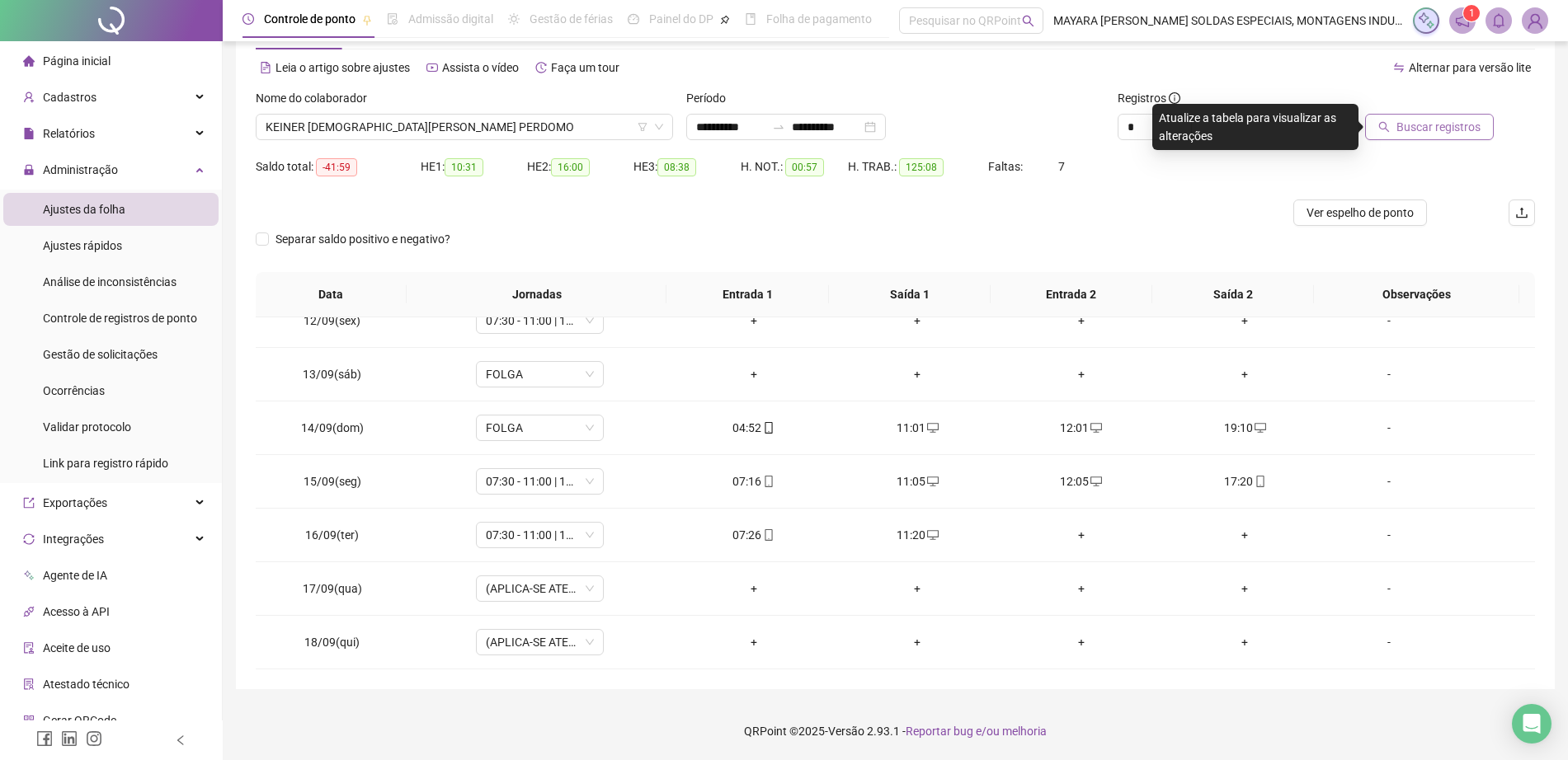
click at [1463, 121] on span "Buscar registros" at bounding box center [1438, 126] width 84 height 18
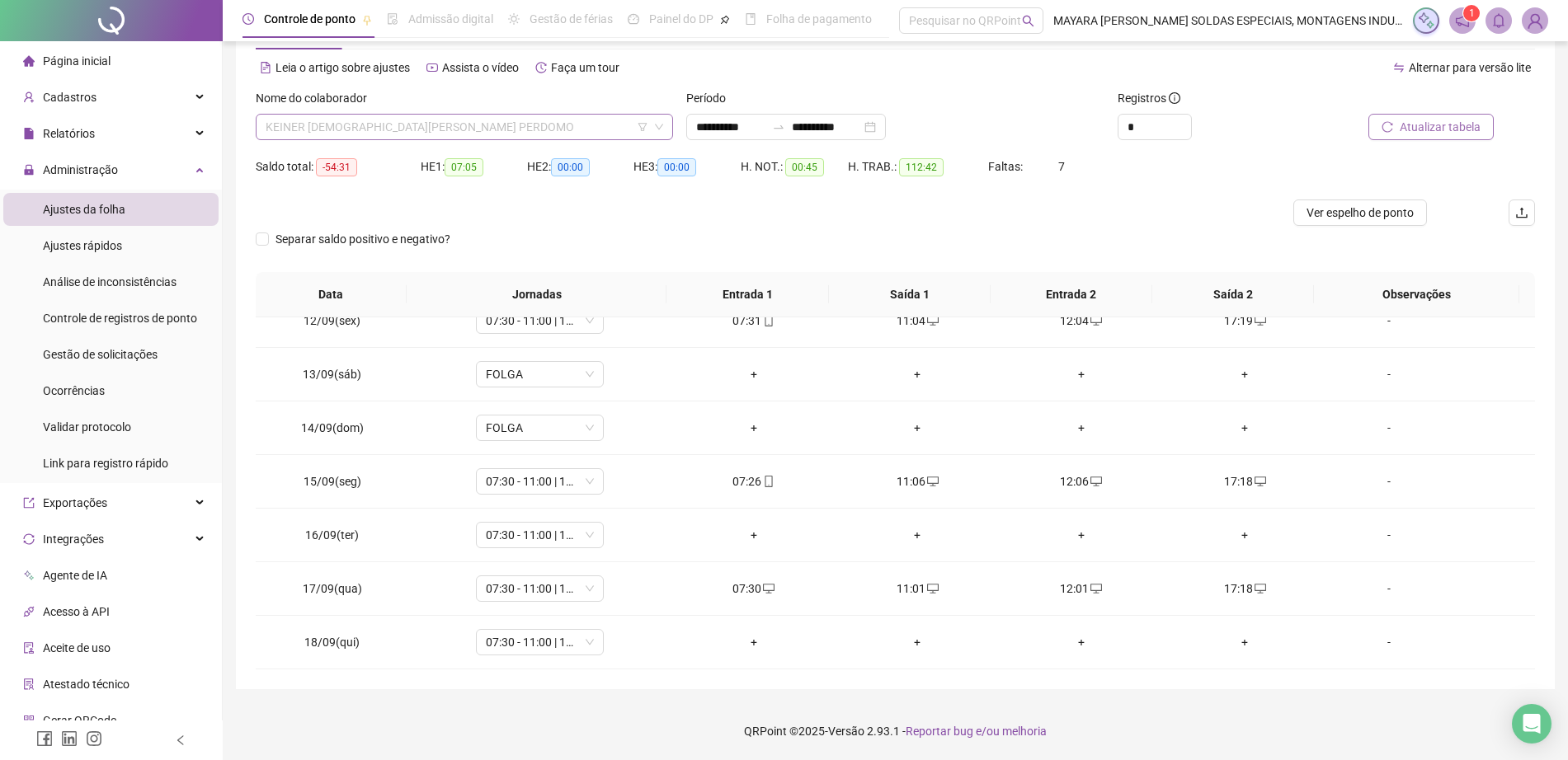
click at [438, 124] on span "KEINER [DEMOGRAPHIC_DATA][PERSON_NAME] PERDOMO" at bounding box center [465, 126] width 398 height 25
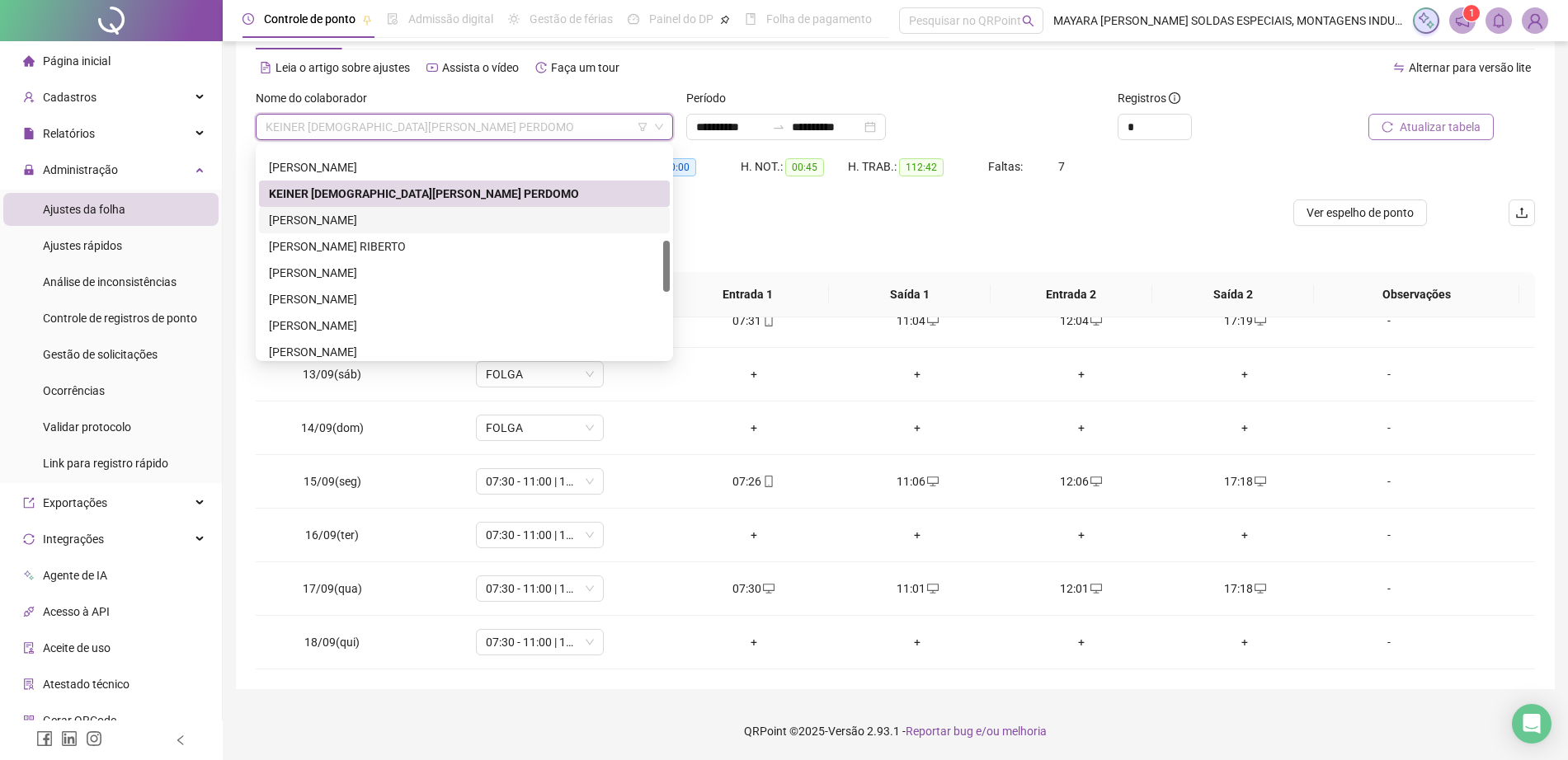
click at [467, 218] on div "[PERSON_NAME]" at bounding box center [465, 219] width 391 height 18
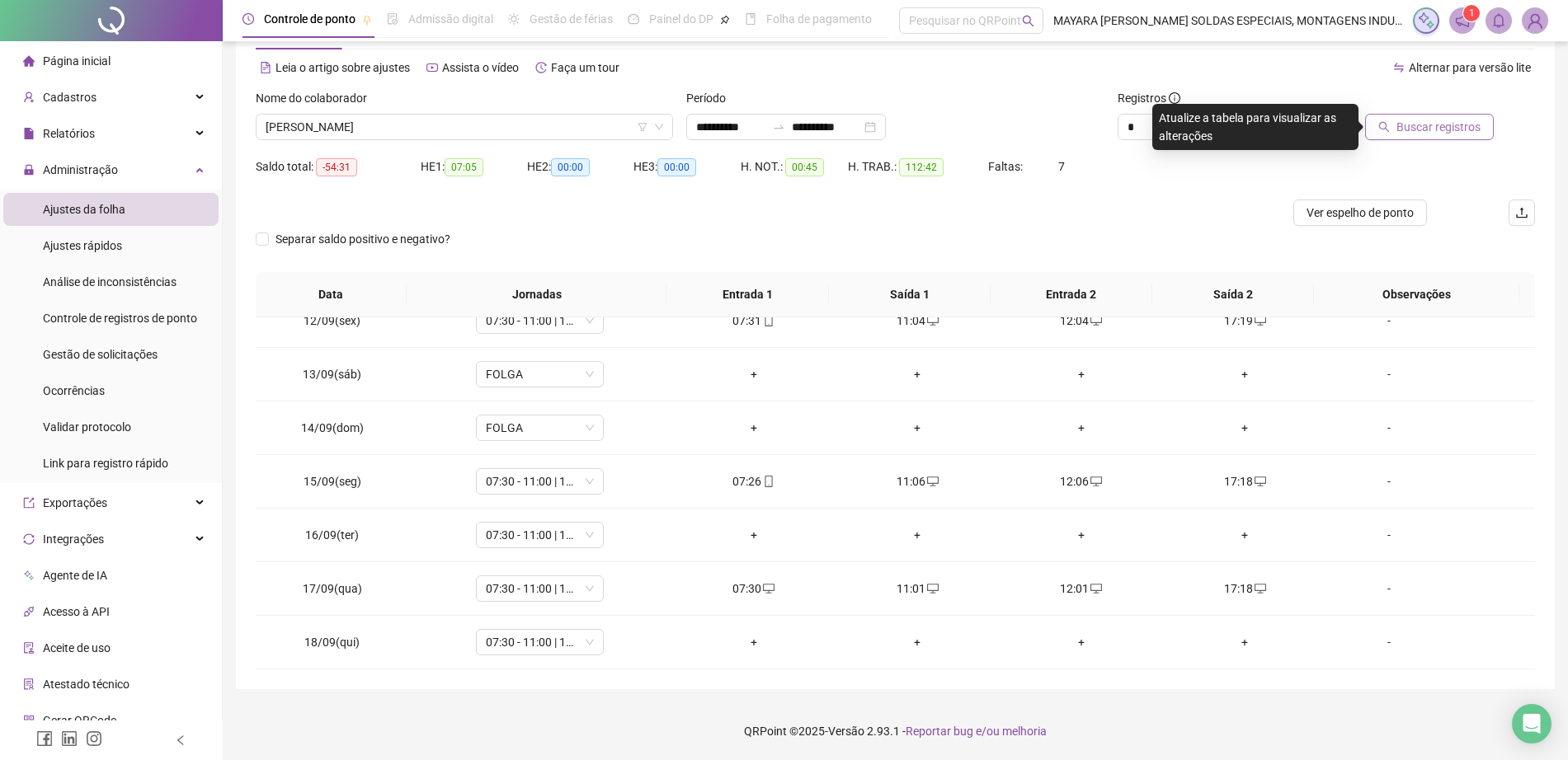
click at [1422, 133] on span "Buscar registros" at bounding box center [1438, 126] width 84 height 18
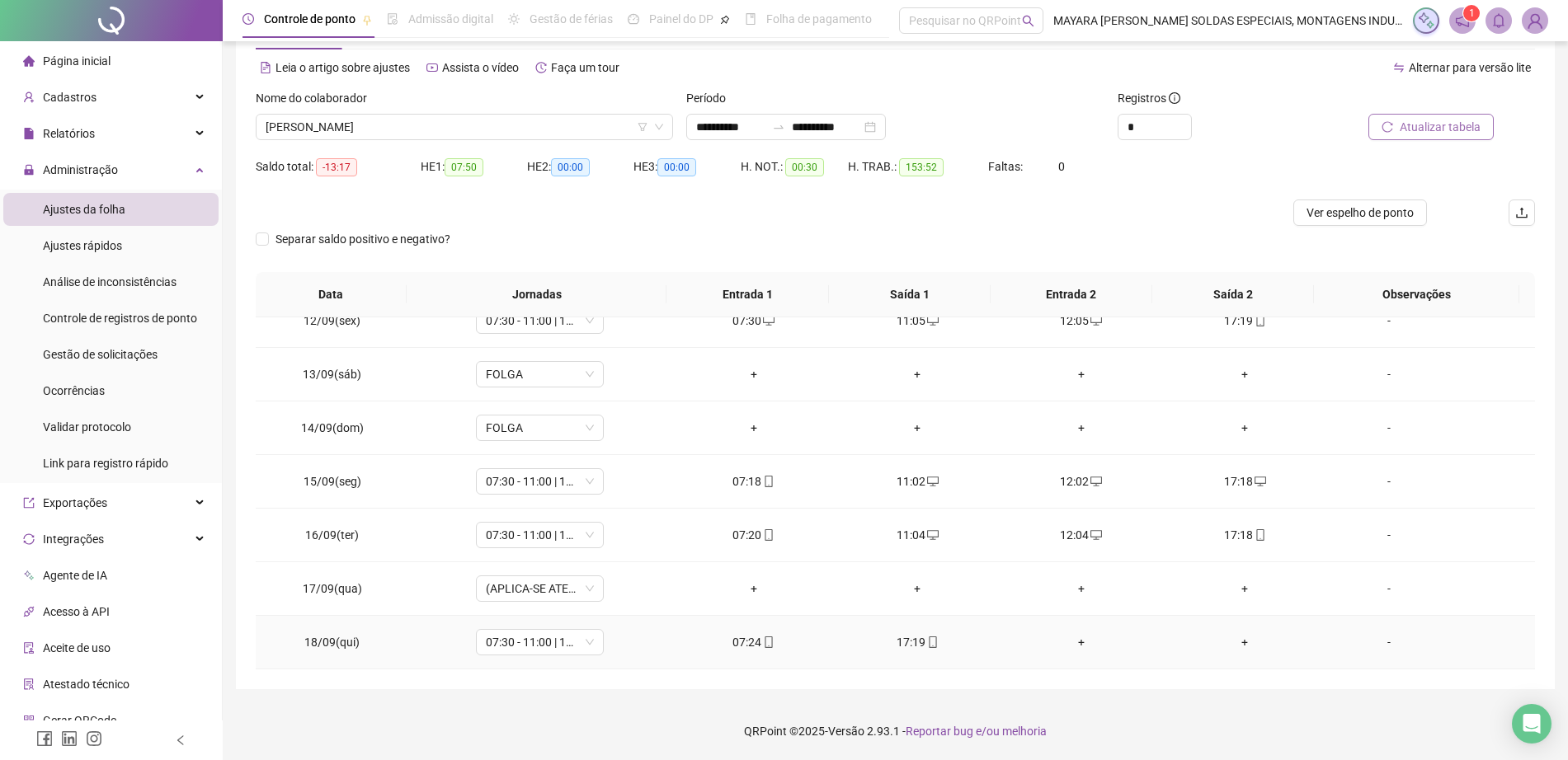
click at [1075, 650] on div "+" at bounding box center [1081, 642] width 138 height 18
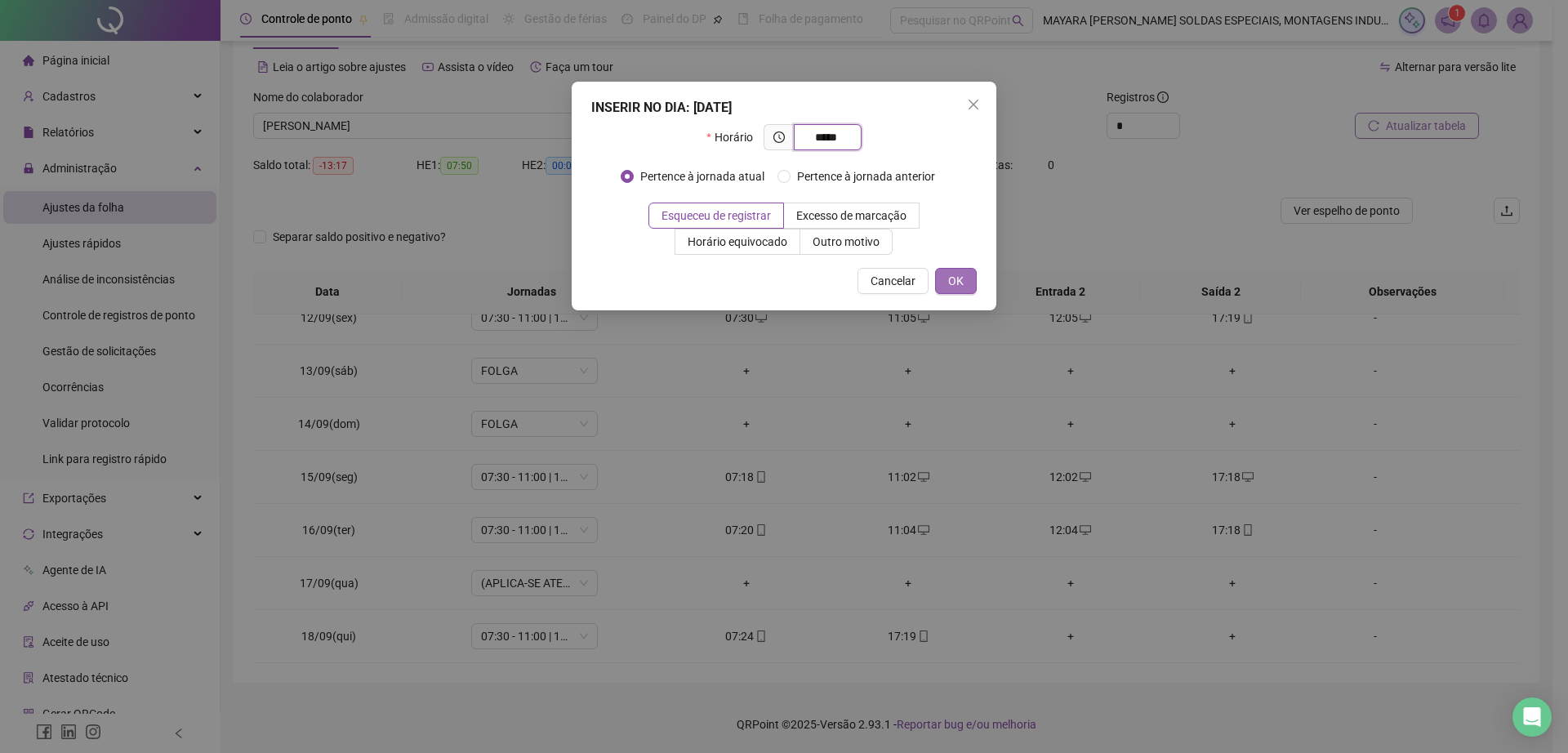
type input "*****"
click at [962, 284] on span "OK" at bounding box center [955, 280] width 16 height 18
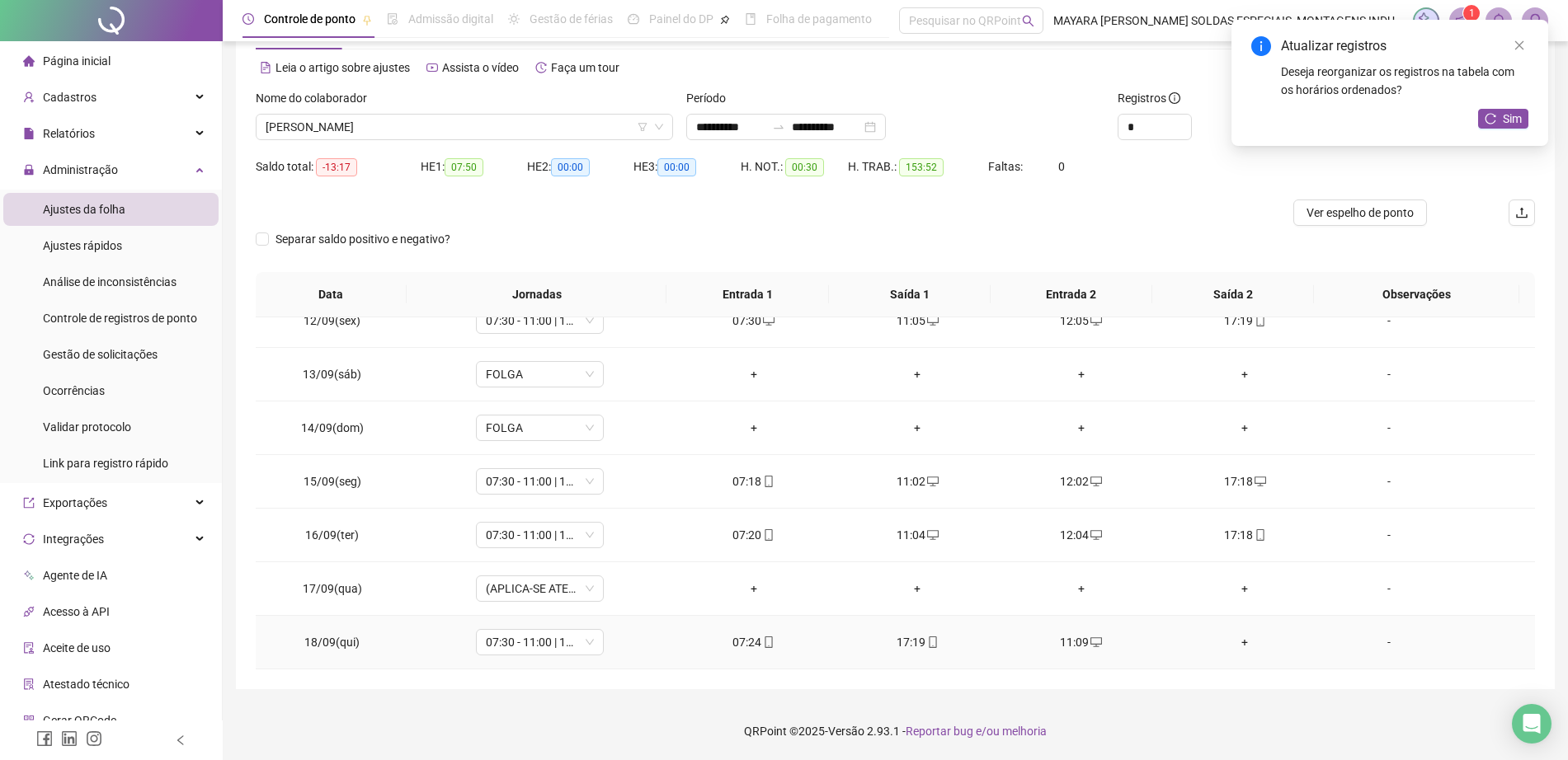
click at [1247, 642] on div "+" at bounding box center [1245, 642] width 138 height 18
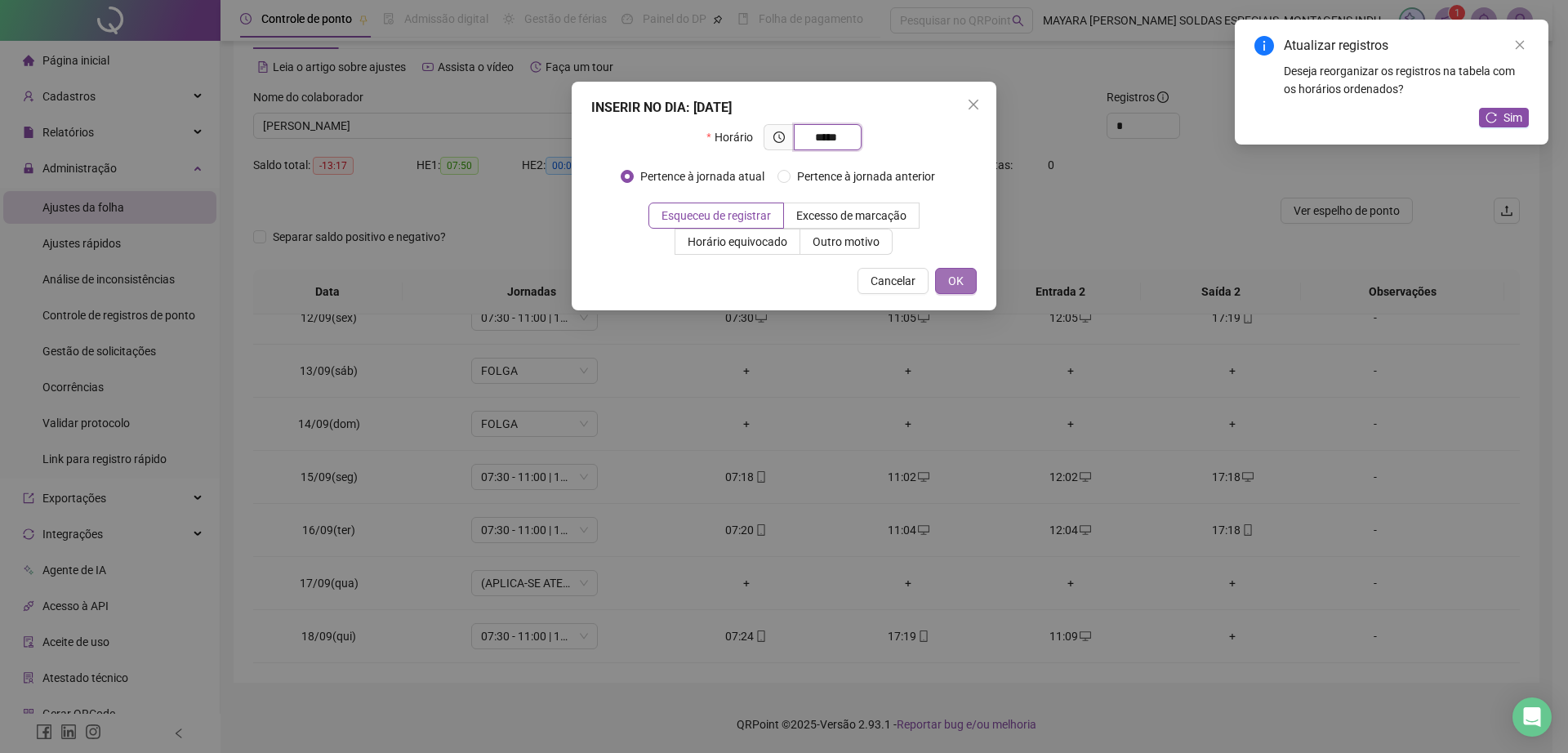
type input "*****"
click at [937, 274] on button "OK" at bounding box center [956, 281] width 42 height 26
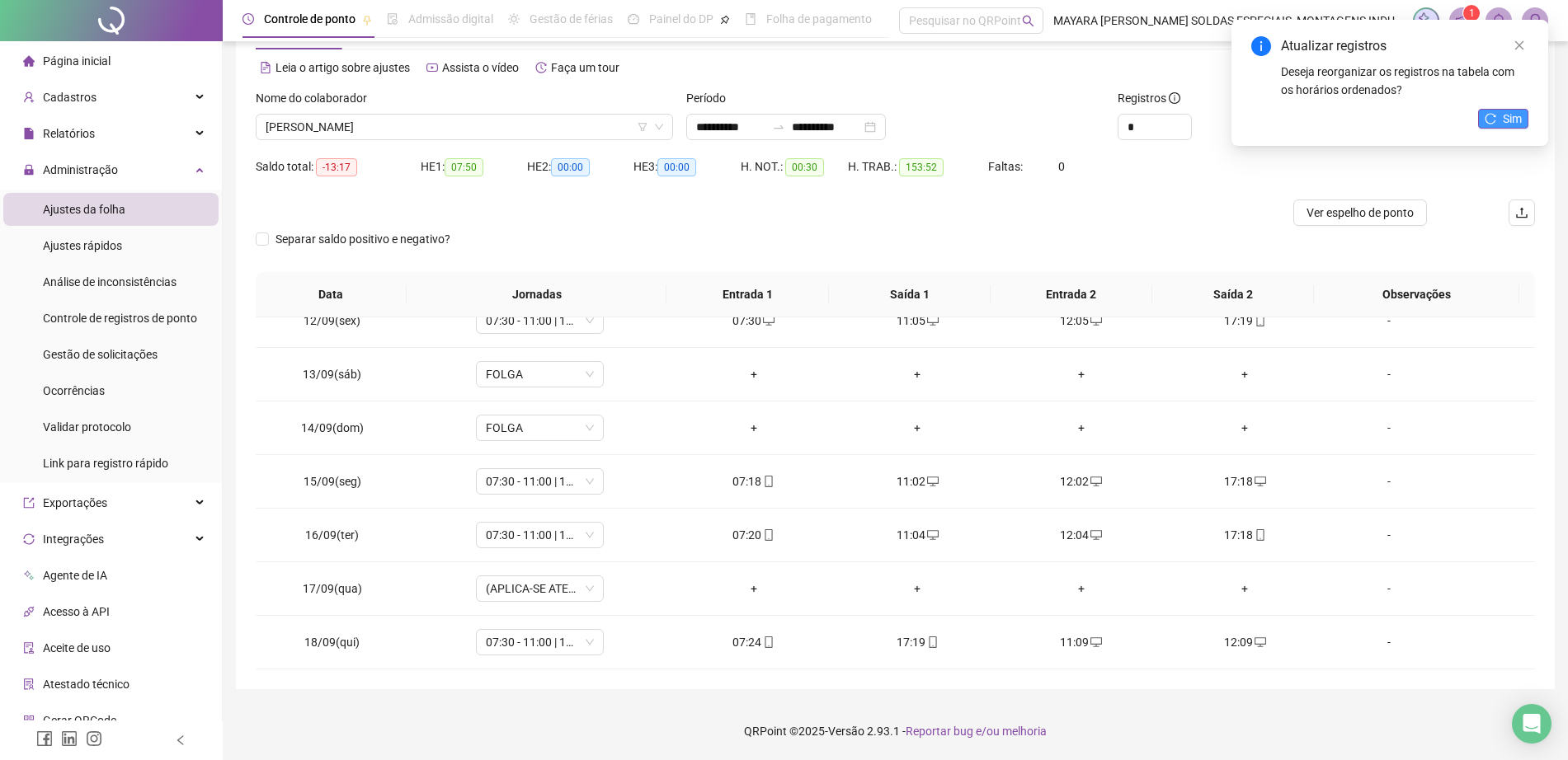
click at [1493, 118] on icon "reload" at bounding box center [1491, 118] width 12 height 12
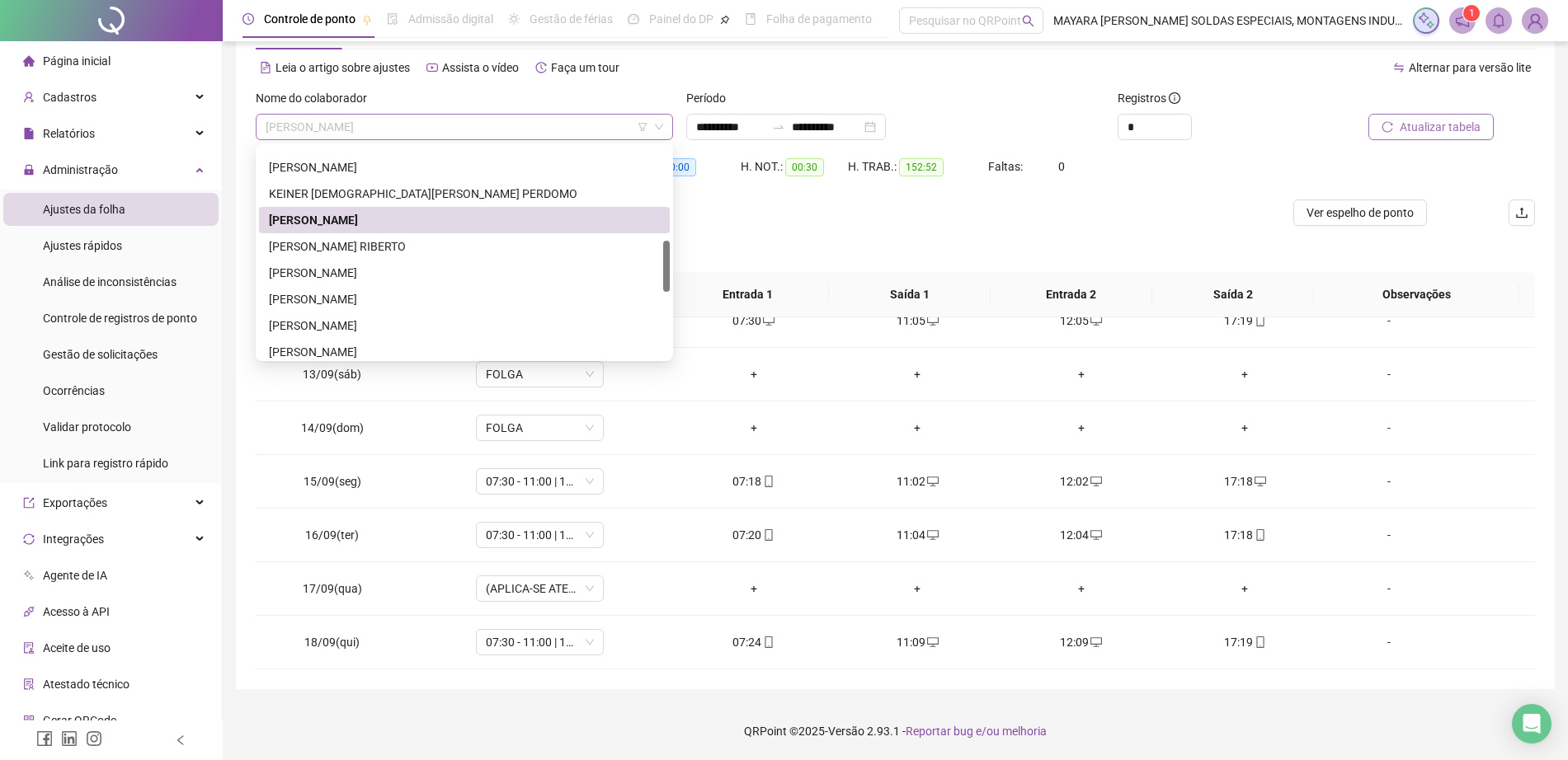
click at [378, 129] on span "[PERSON_NAME]" at bounding box center [465, 126] width 398 height 25
click at [389, 251] on div "[PERSON_NAME] RIBERTO" at bounding box center [465, 246] width 391 height 18
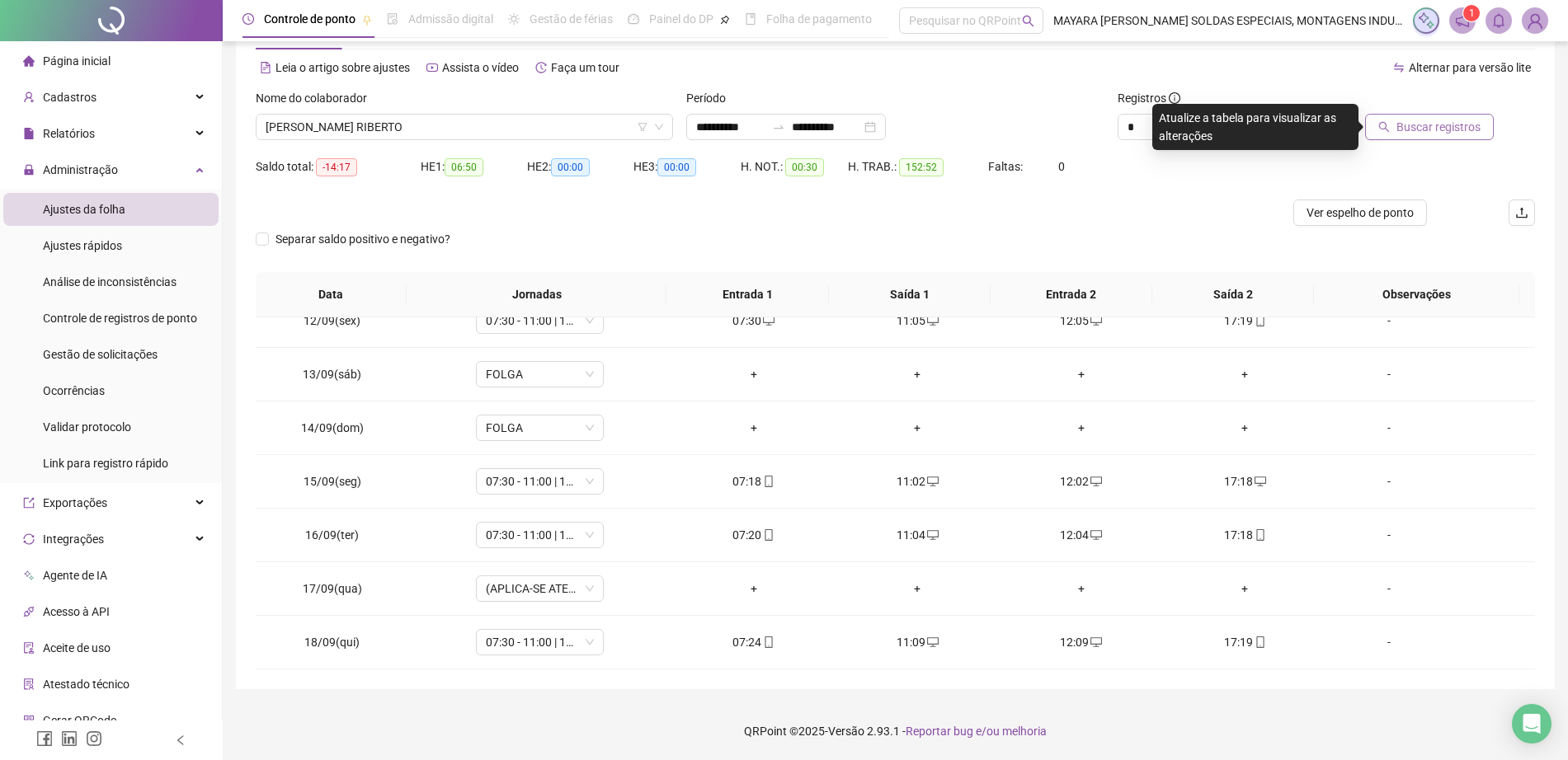
click at [1470, 121] on span "Buscar registros" at bounding box center [1438, 126] width 84 height 18
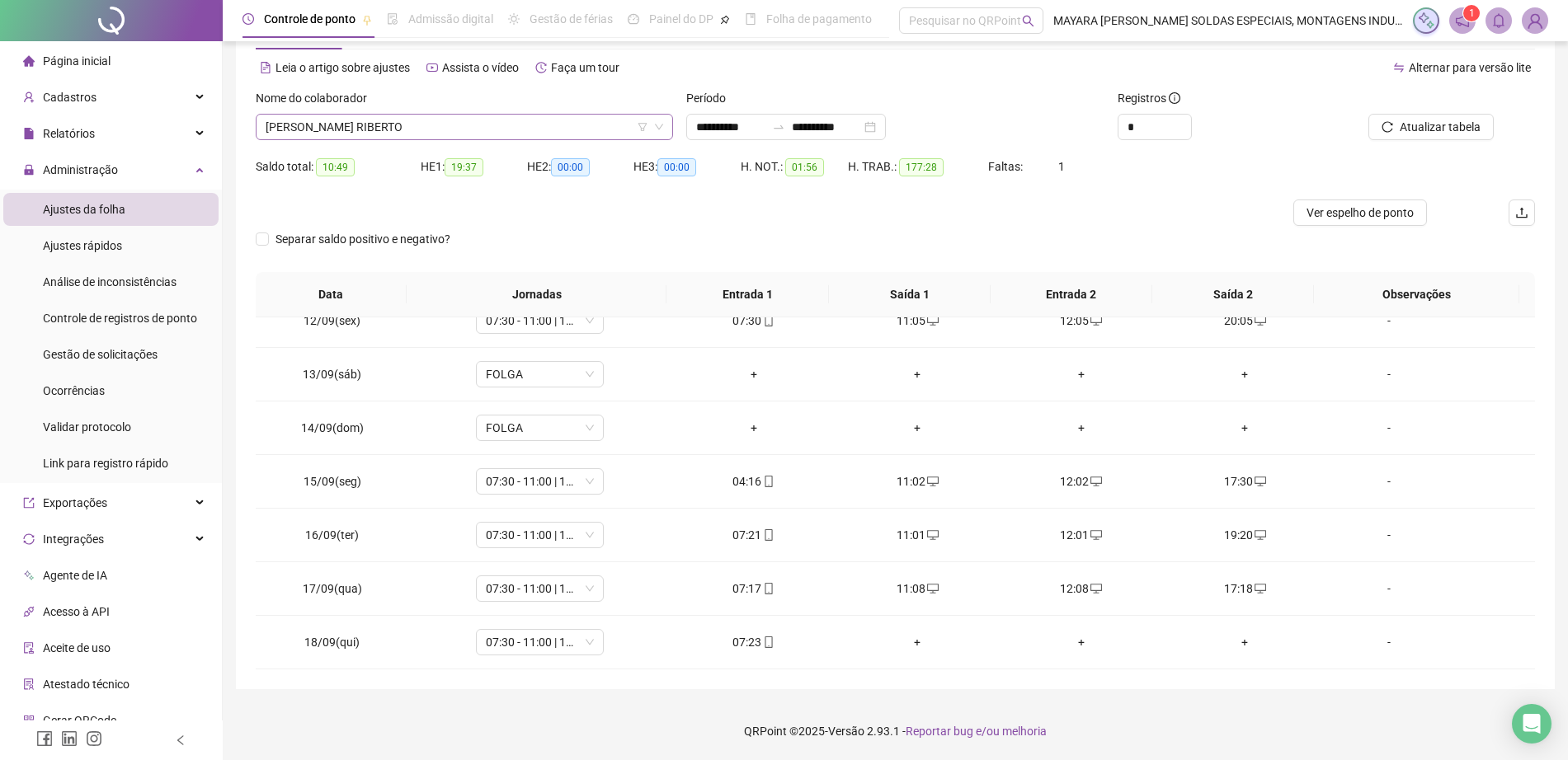
click at [468, 119] on span "[PERSON_NAME] RIBERTO" at bounding box center [465, 126] width 398 height 25
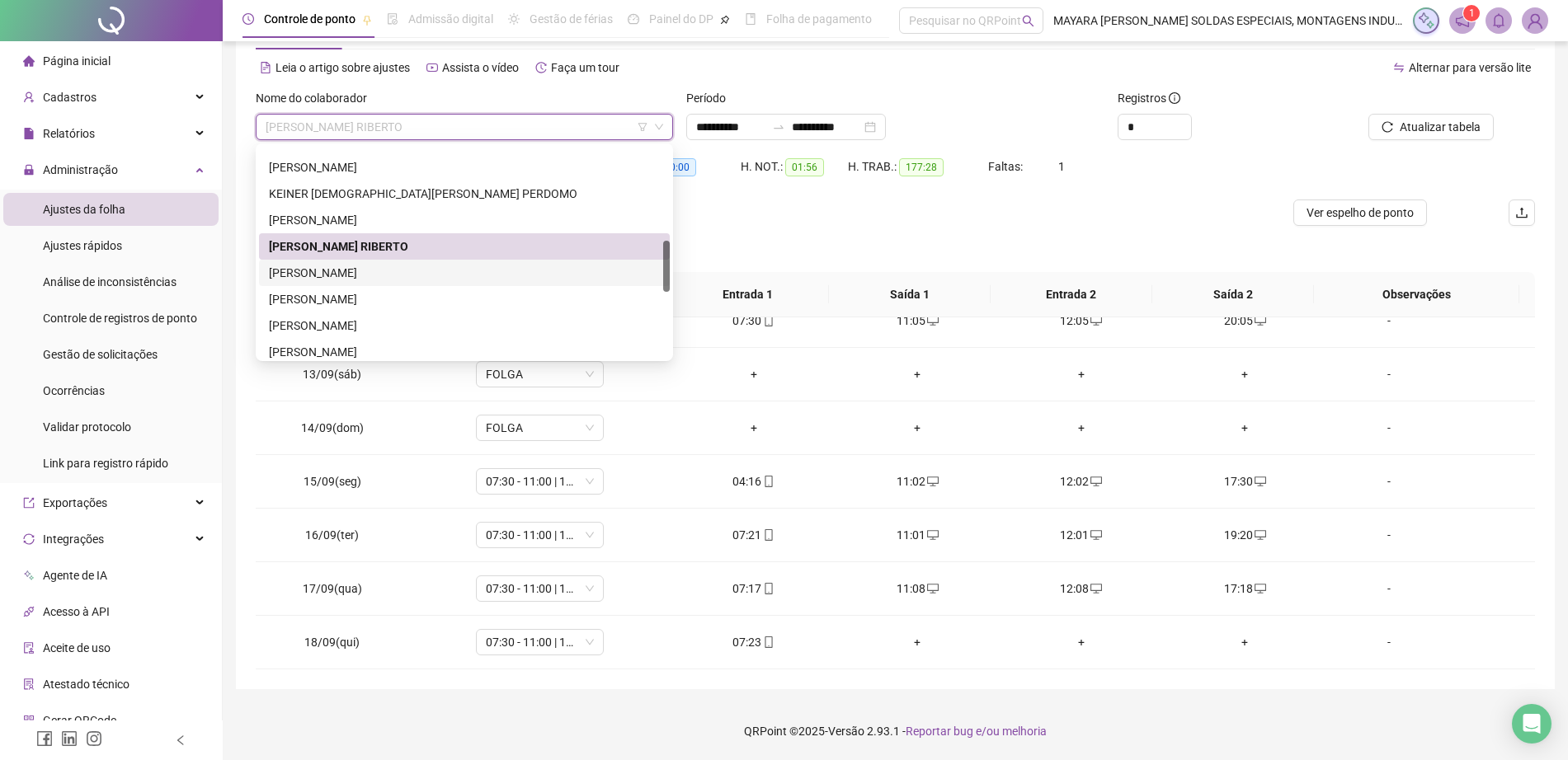
click at [451, 275] on div "[PERSON_NAME]" at bounding box center [465, 273] width 391 height 18
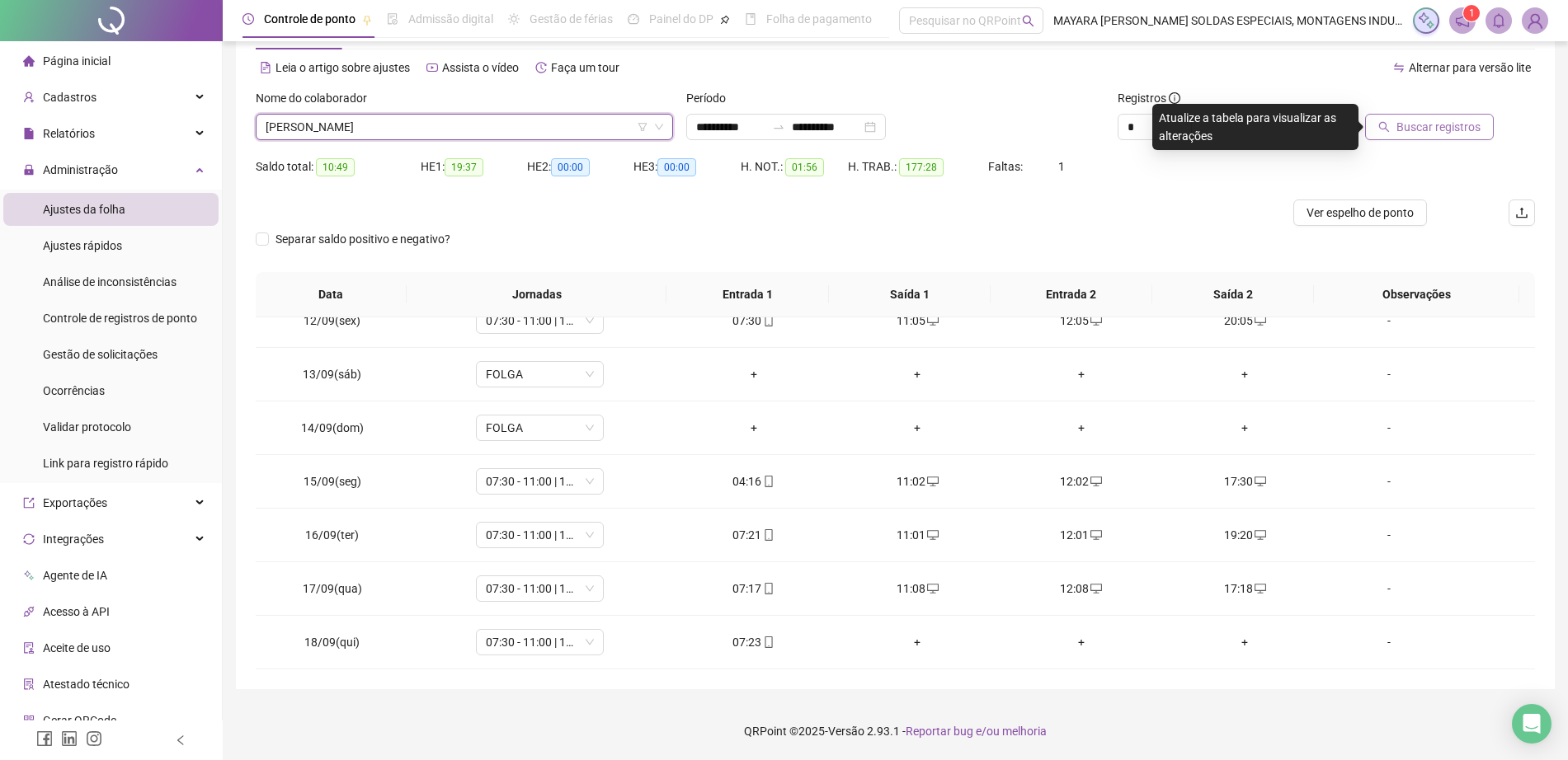
click at [1427, 126] on span "Buscar registros" at bounding box center [1438, 126] width 84 height 18
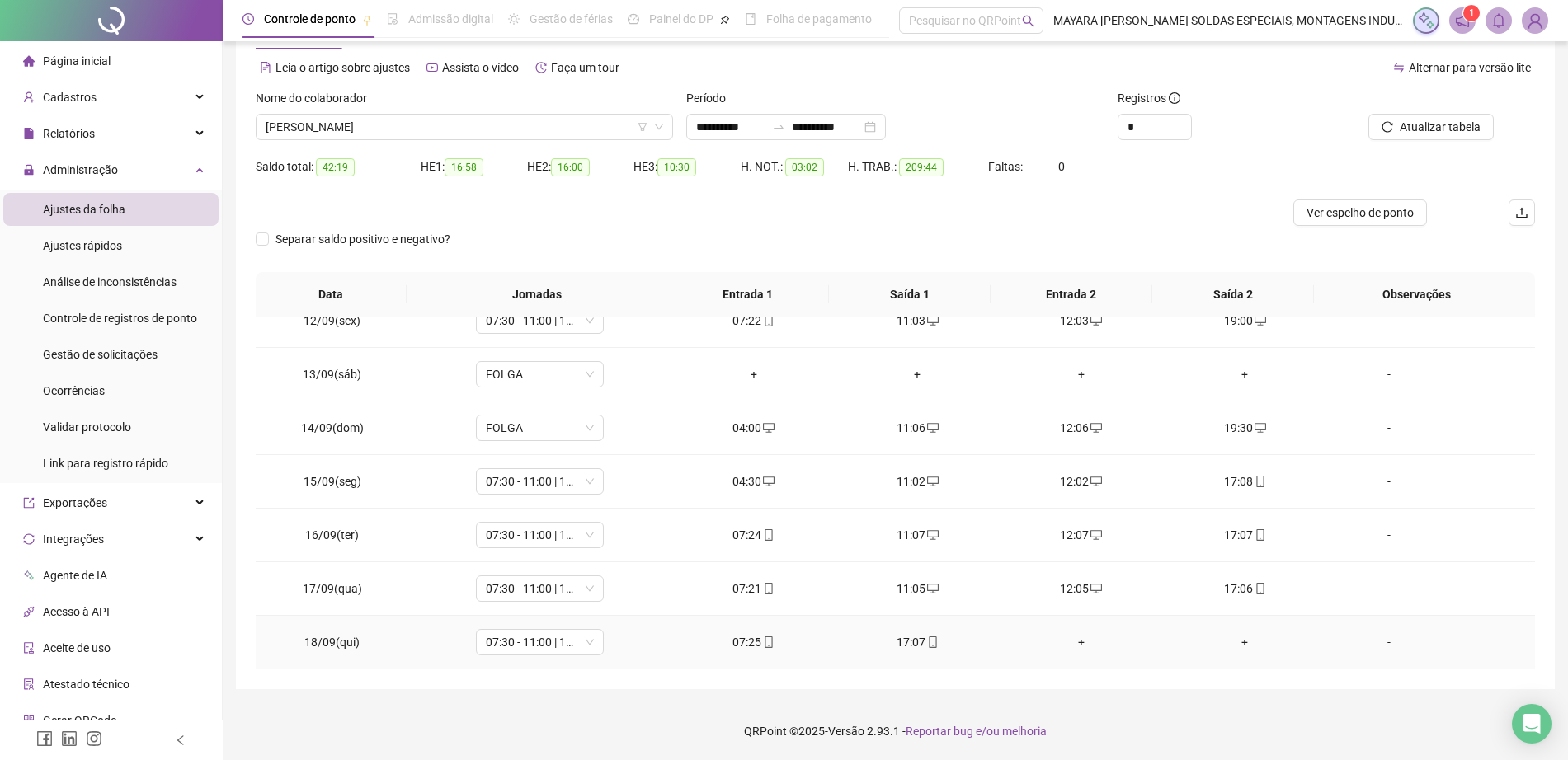
click at [1078, 637] on div "+" at bounding box center [1081, 642] width 138 height 18
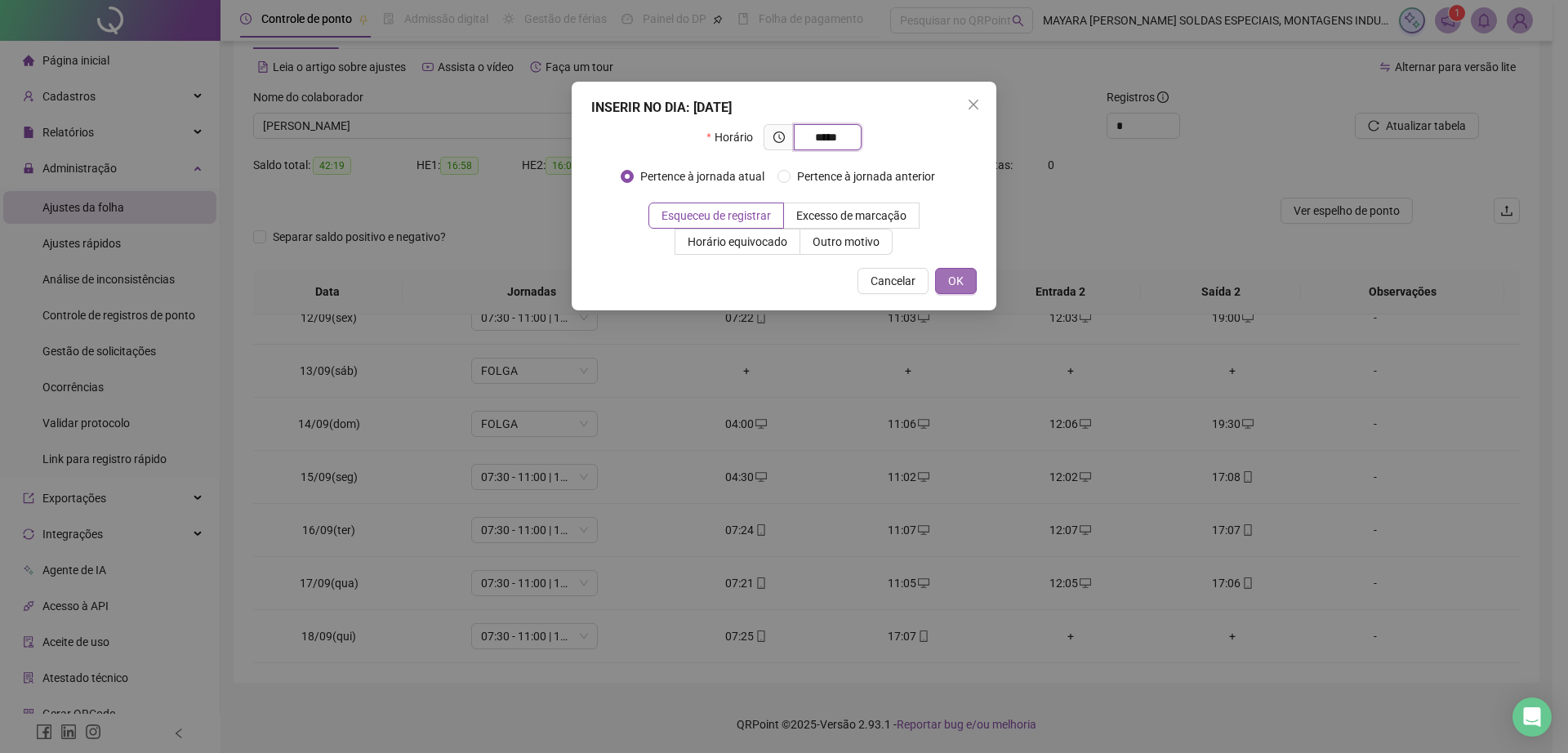
type input "*****"
click at [945, 286] on button "OK" at bounding box center [956, 281] width 42 height 26
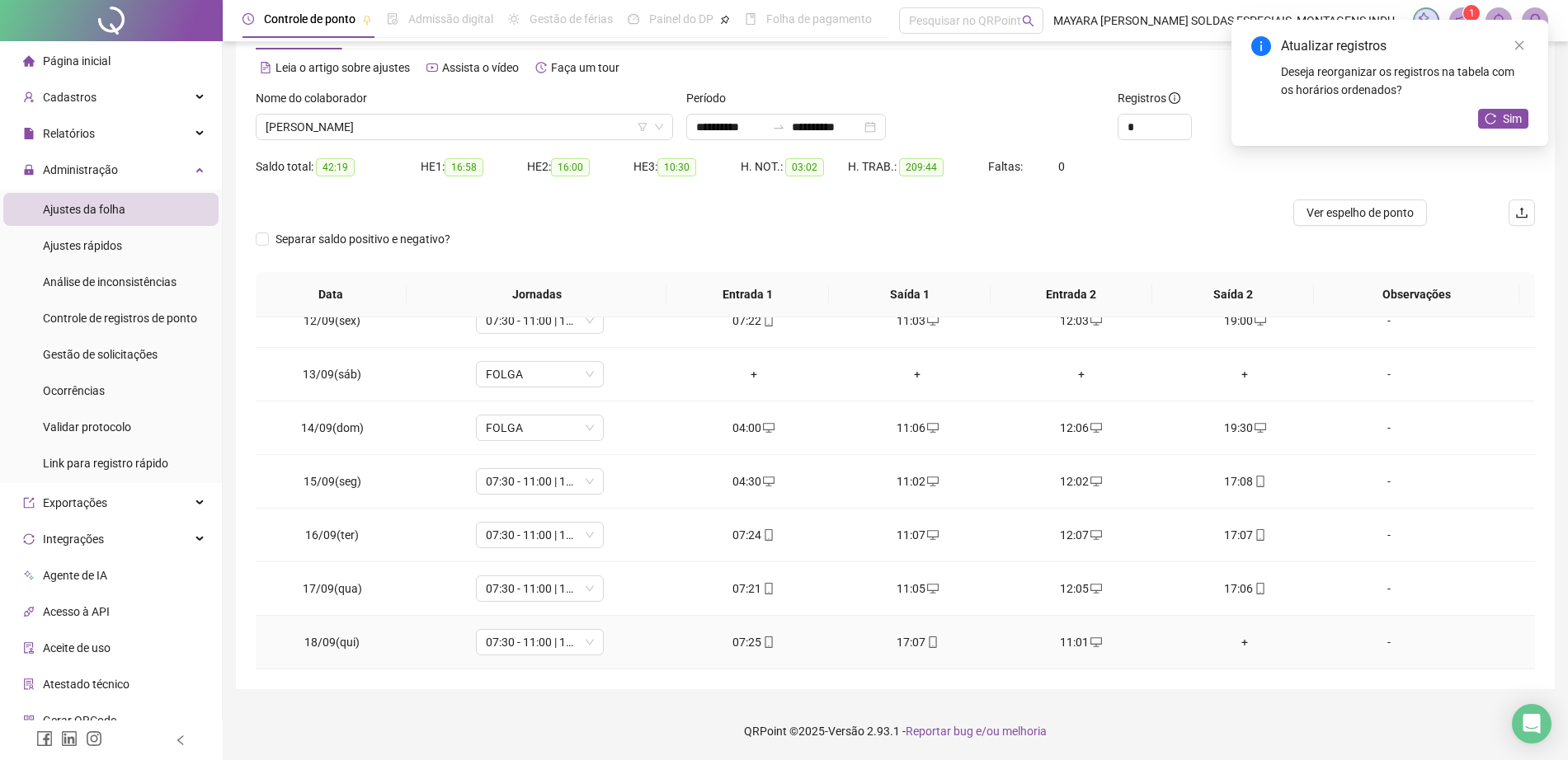
click at [1235, 636] on div "+" at bounding box center [1245, 642] width 138 height 18
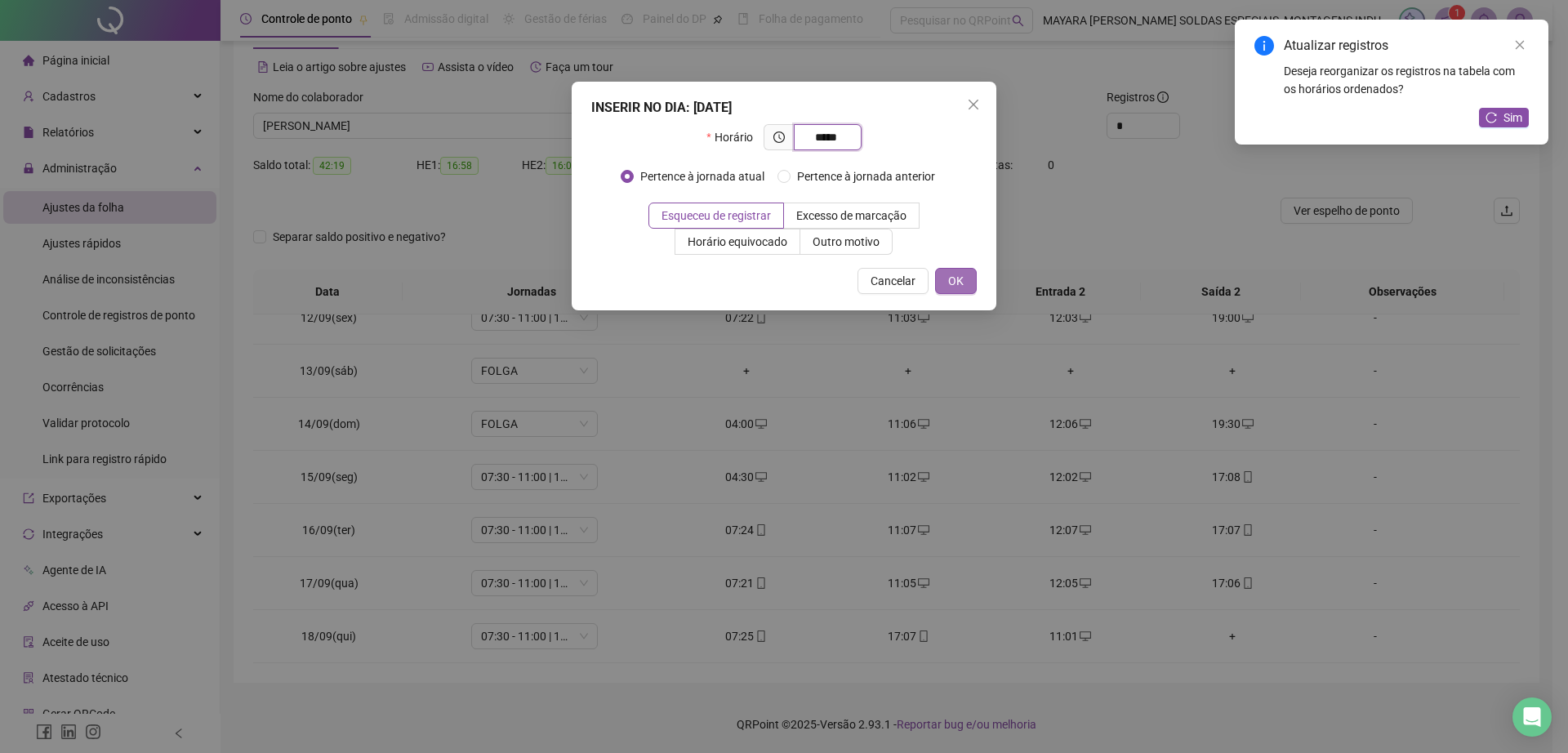
type input "*****"
click at [950, 276] on span "OK" at bounding box center [955, 280] width 16 height 18
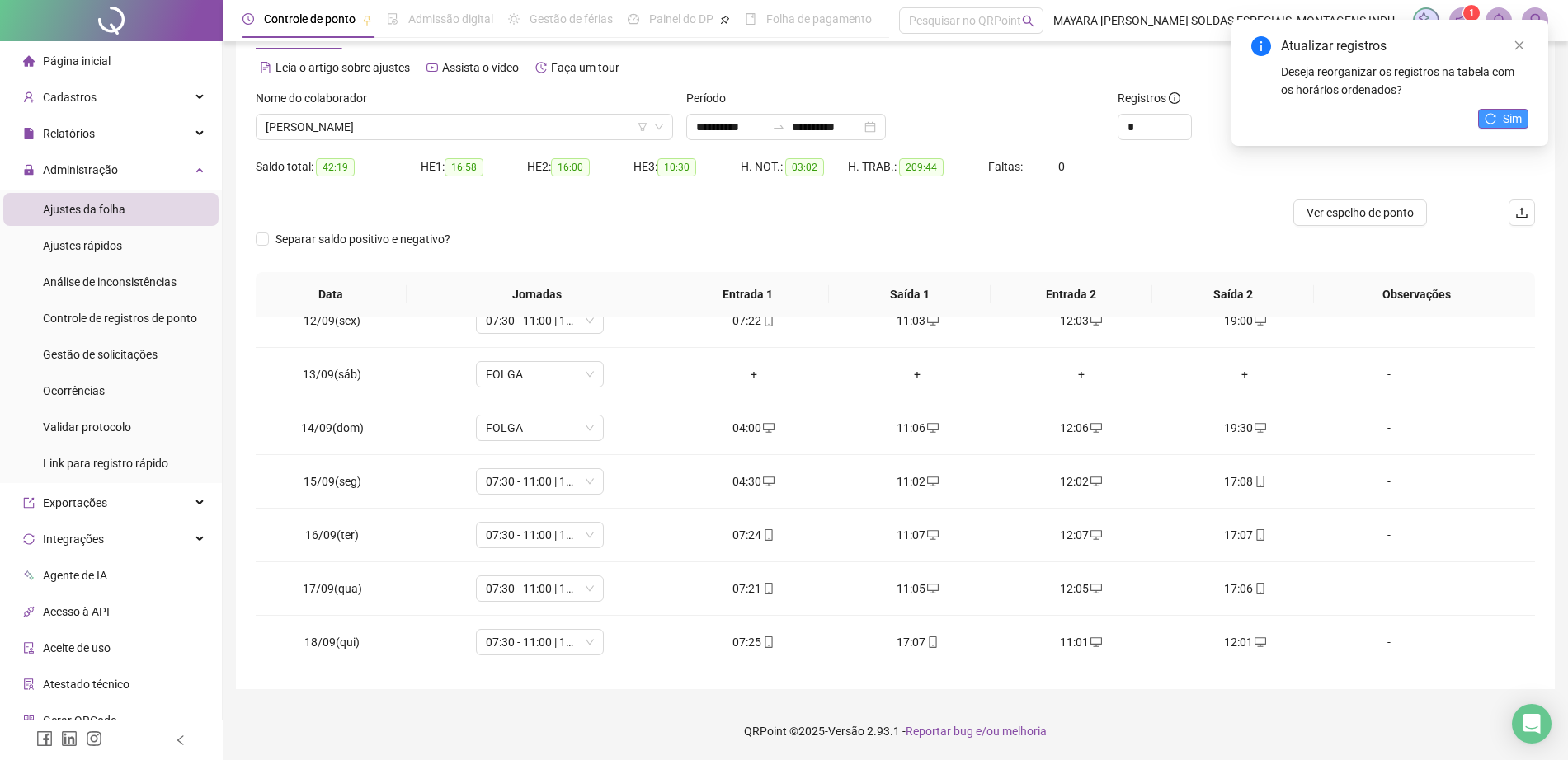
click at [1501, 118] on button "Sim" at bounding box center [1503, 118] width 50 height 19
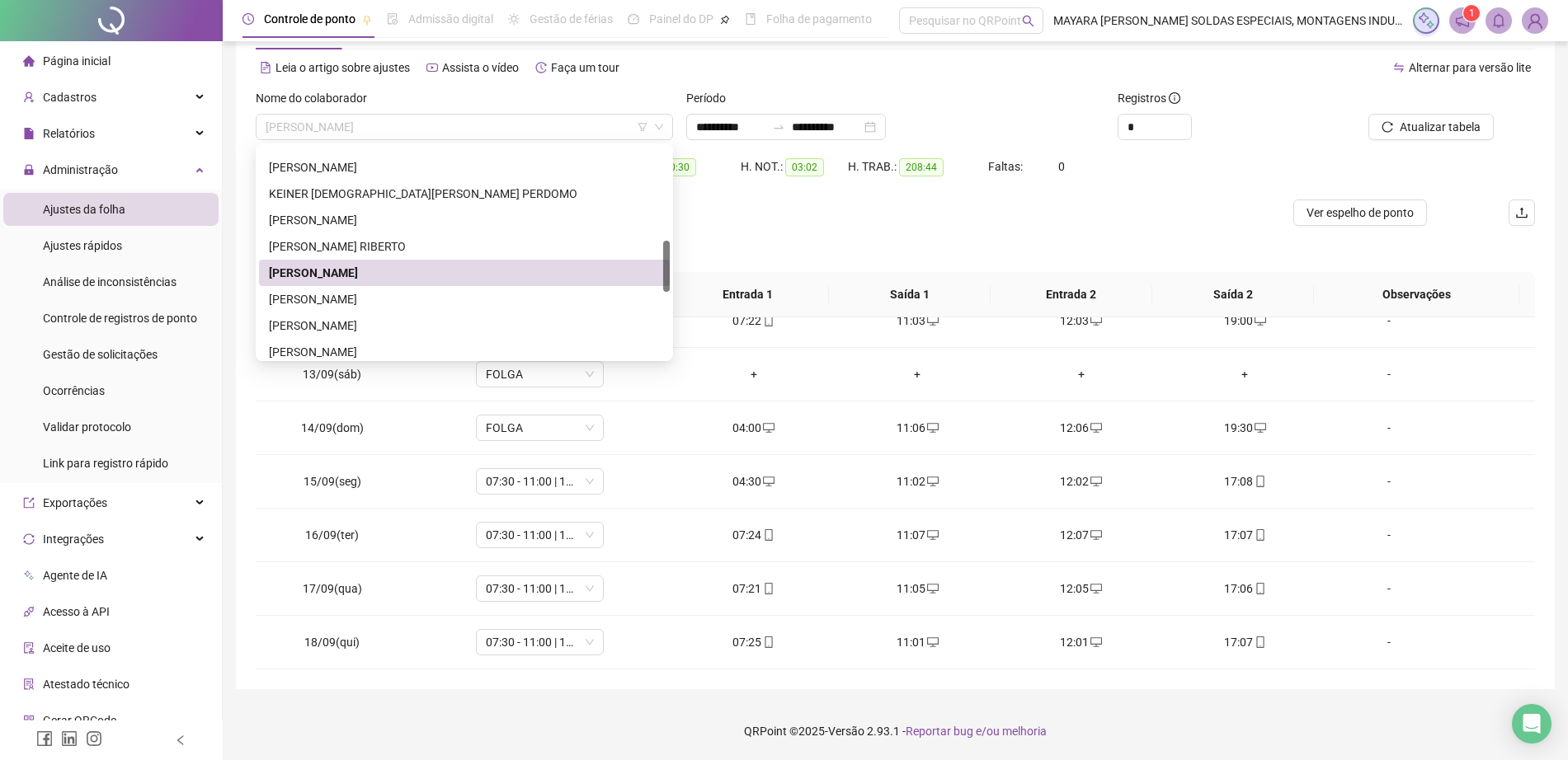
click at [422, 118] on span "[PERSON_NAME]" at bounding box center [465, 126] width 398 height 25
click at [494, 322] on div "[PERSON_NAME]" at bounding box center [465, 325] width 391 height 18
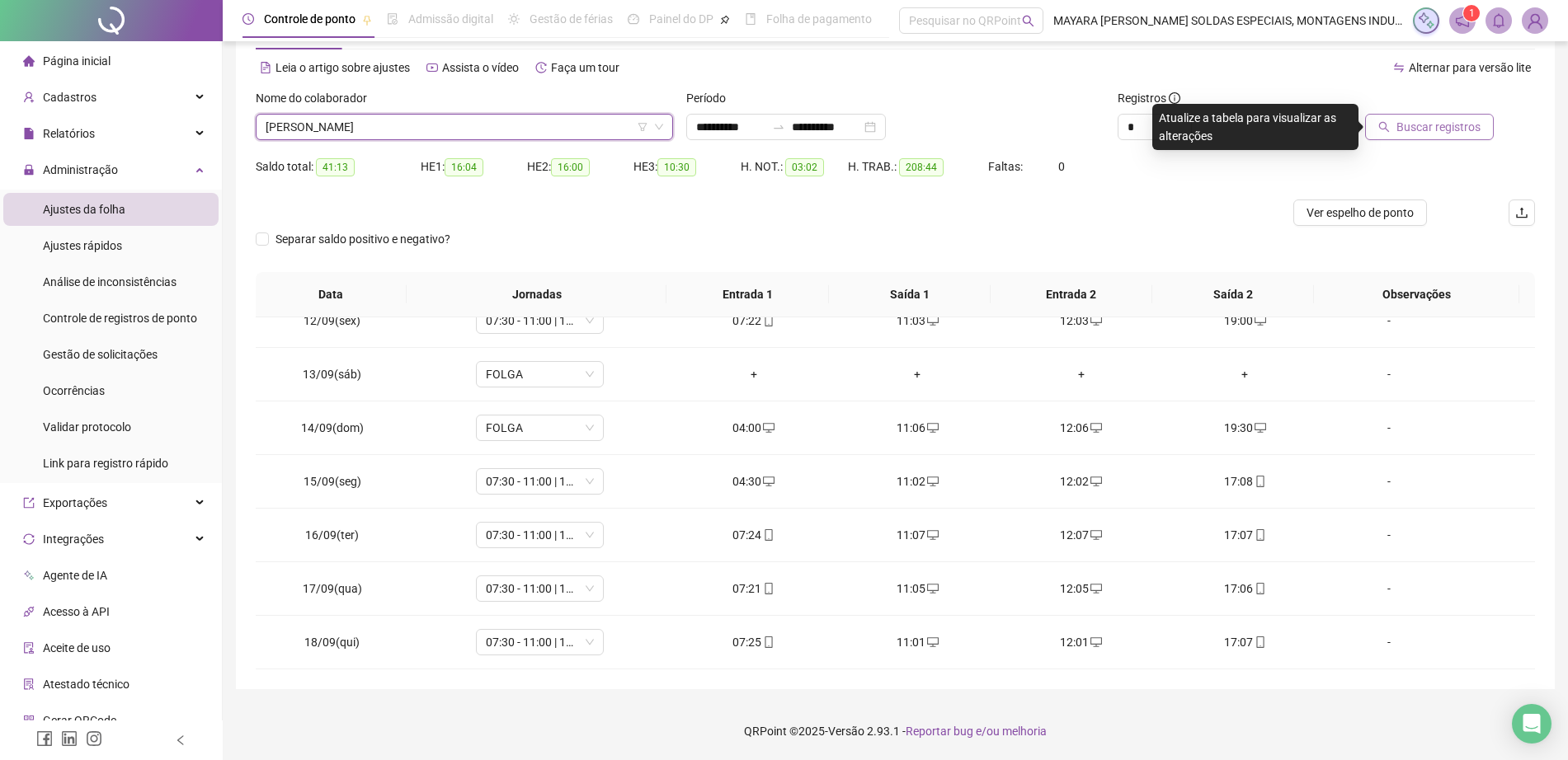
click at [1467, 121] on span "Buscar registros" at bounding box center [1438, 126] width 84 height 18
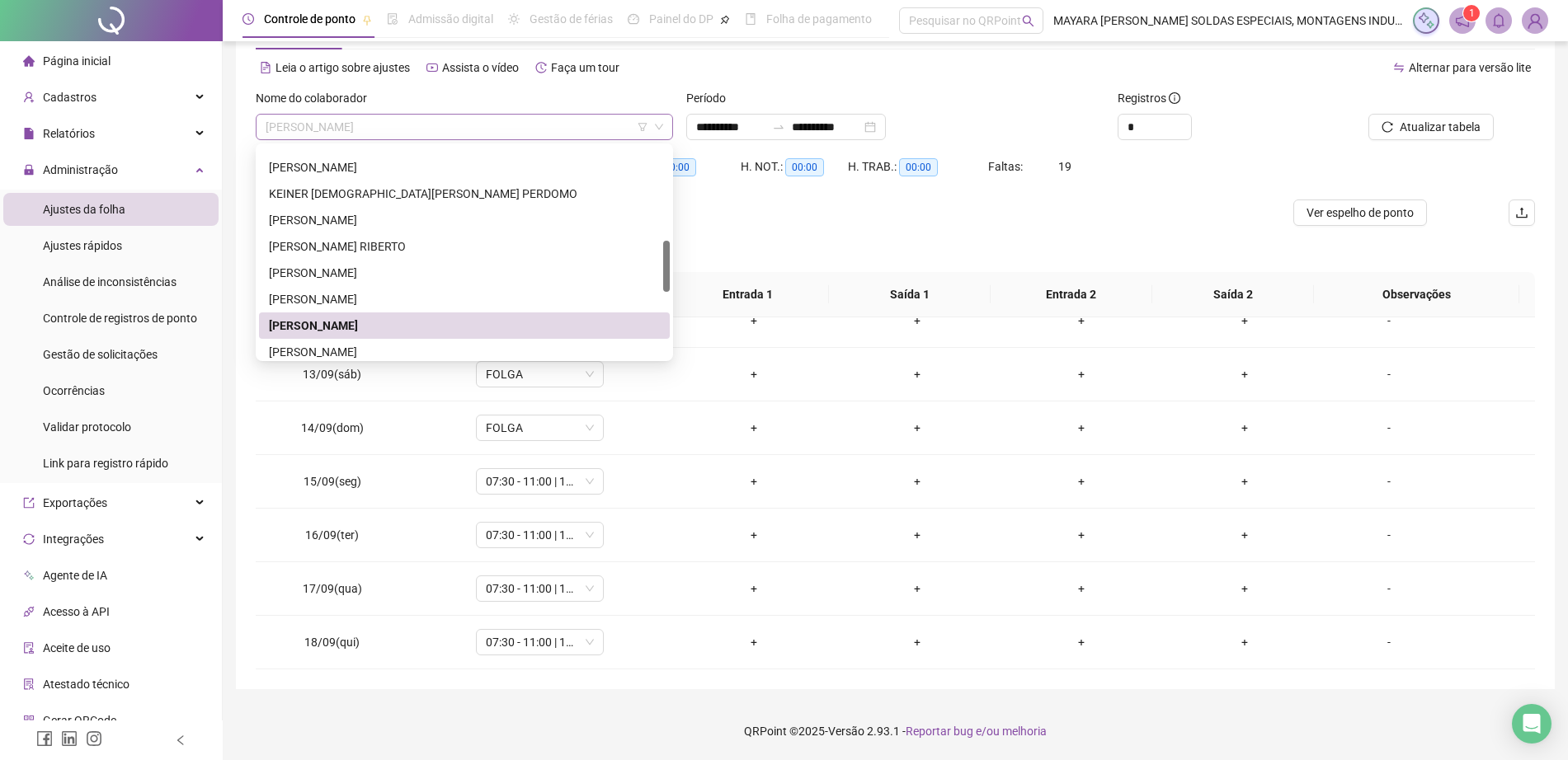
click at [481, 130] on span "[PERSON_NAME]" at bounding box center [465, 126] width 398 height 25
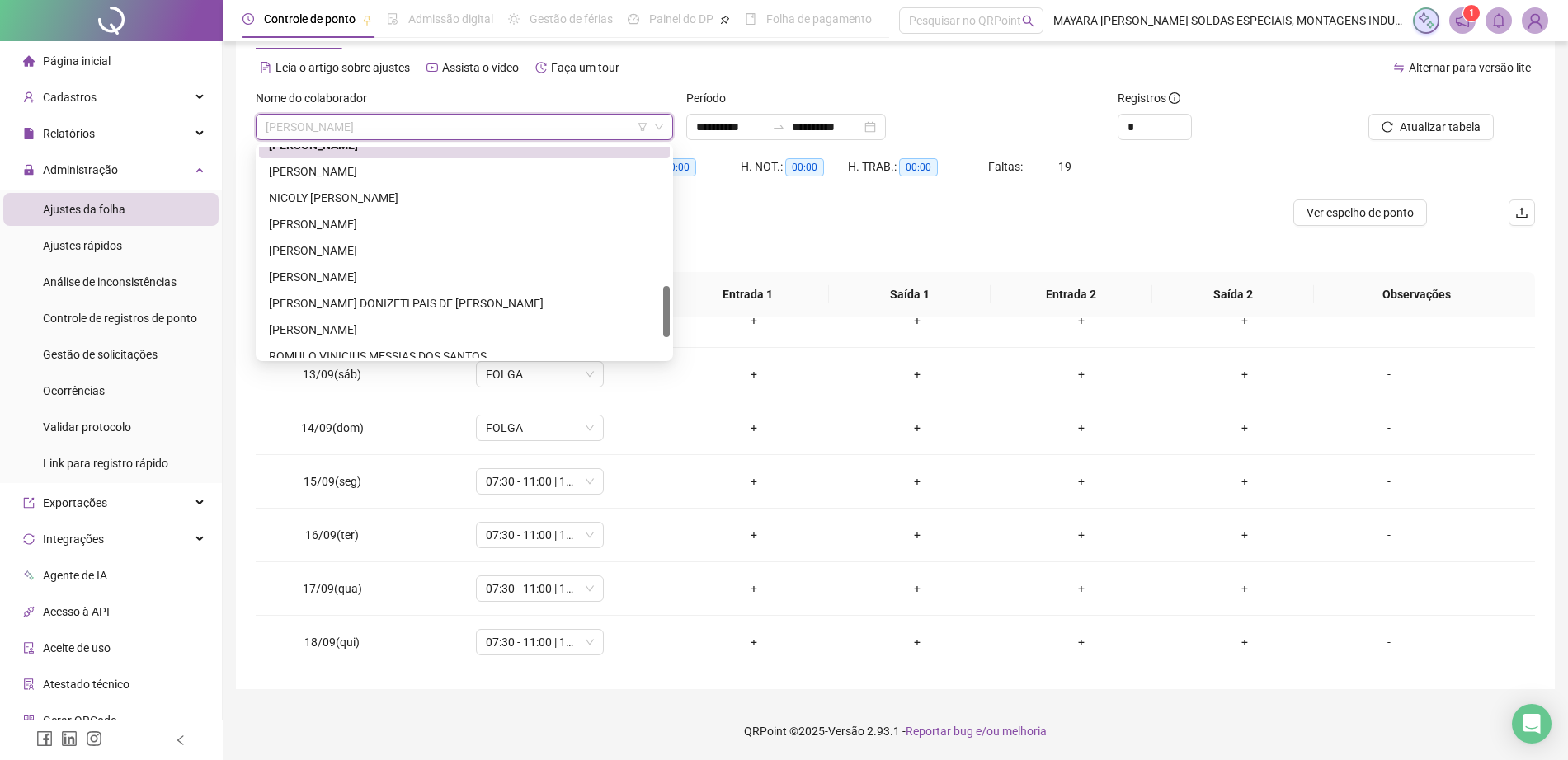
scroll to position [579, 0]
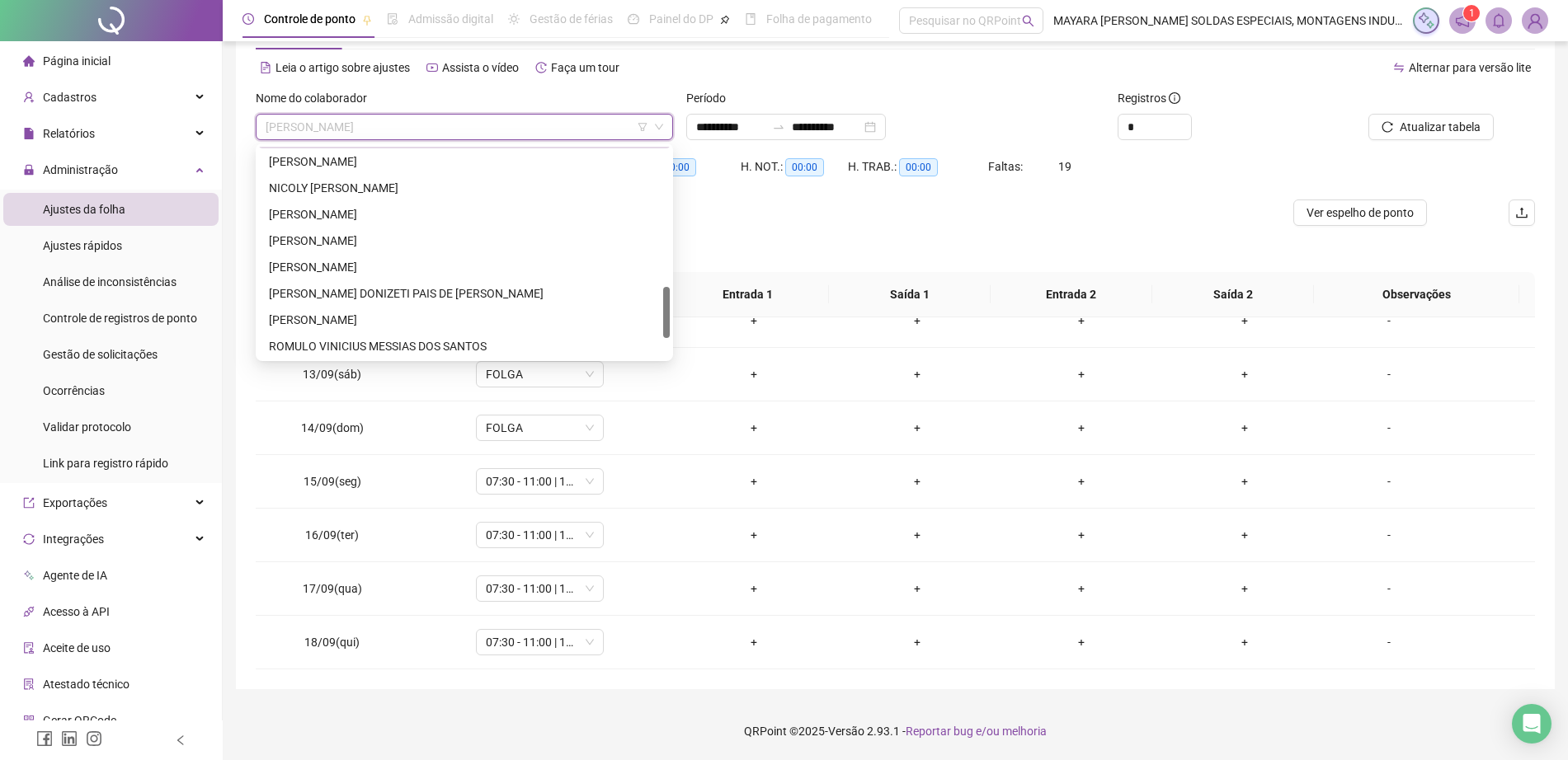
drag, startPoint x: 670, startPoint y: 260, endPoint x: 671, endPoint y: 306, distance: 46.0
click at [671, 306] on div "232535 266316 291215 [PERSON_NAME] [PERSON_NAME] [PERSON_NAME] [PERSON_NAME] [P…" at bounding box center [464, 252] width 417 height 218
click at [435, 159] on div "[PERSON_NAME]" at bounding box center [465, 161] width 391 height 18
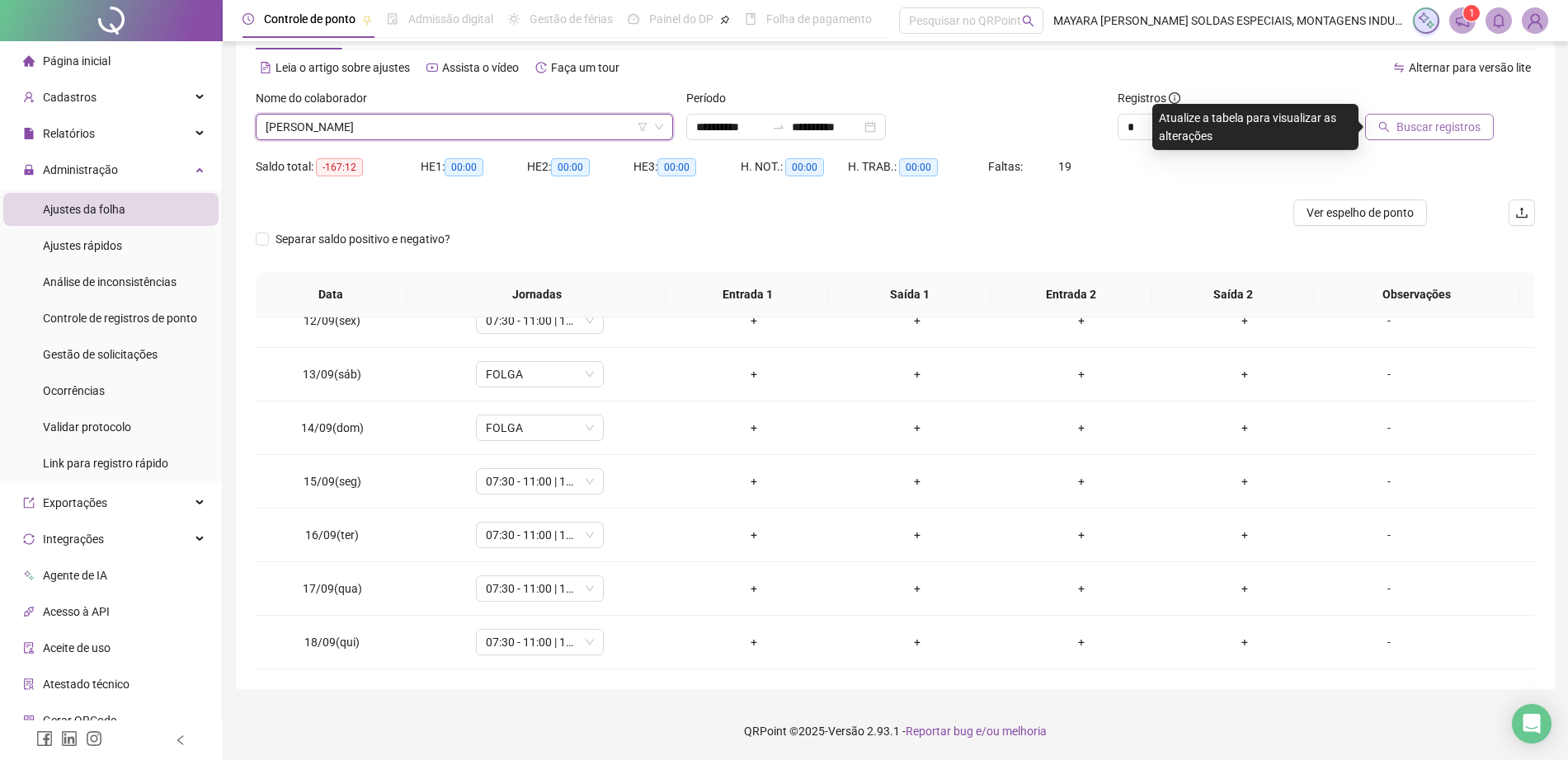
click at [1405, 139] on button "Buscar registros" at bounding box center [1429, 126] width 129 height 26
click at [428, 129] on span "[PERSON_NAME]" at bounding box center [465, 126] width 398 height 25
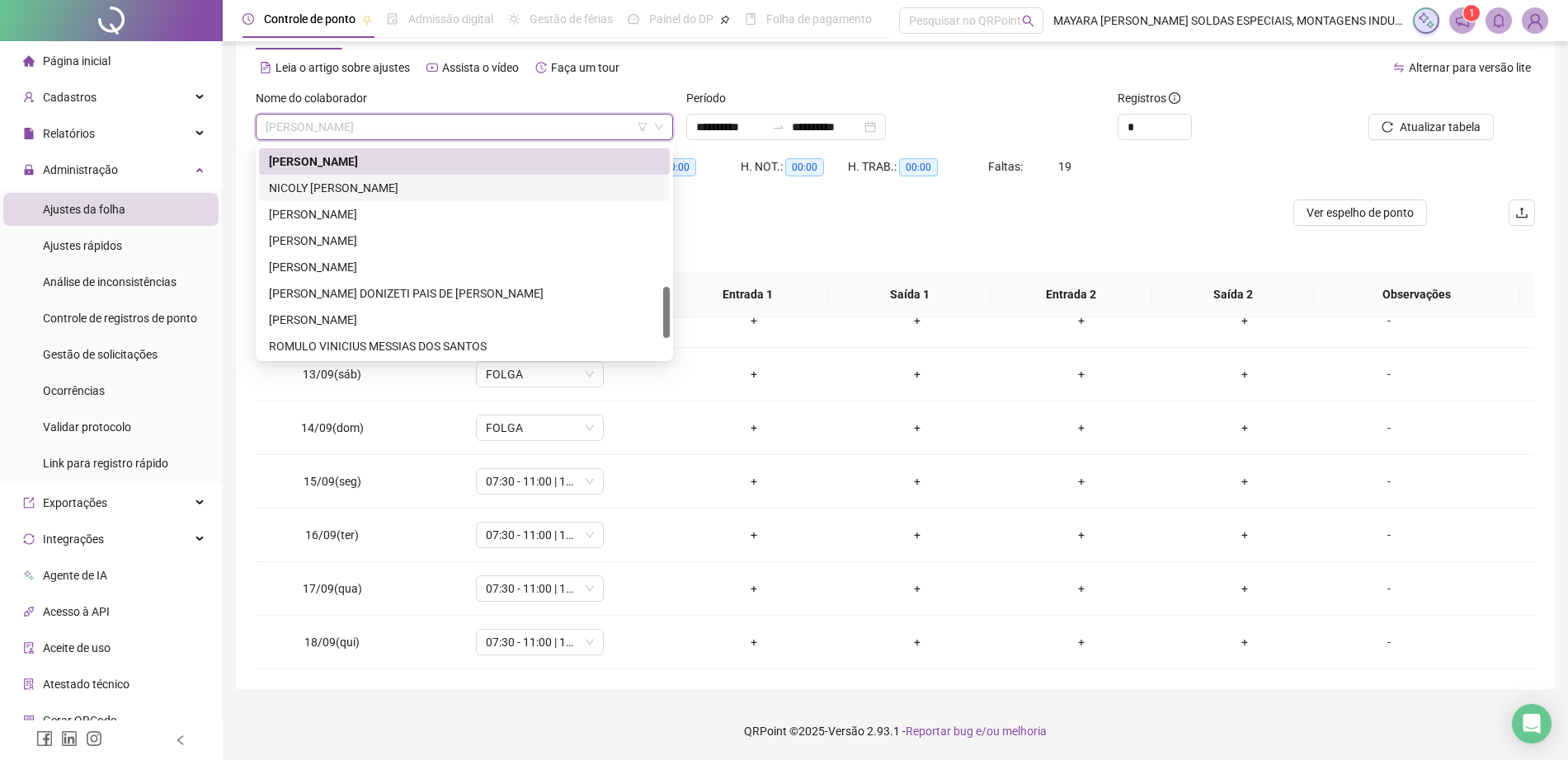
click at [457, 180] on div "NICOLY [PERSON_NAME]" at bounding box center [465, 187] width 391 height 18
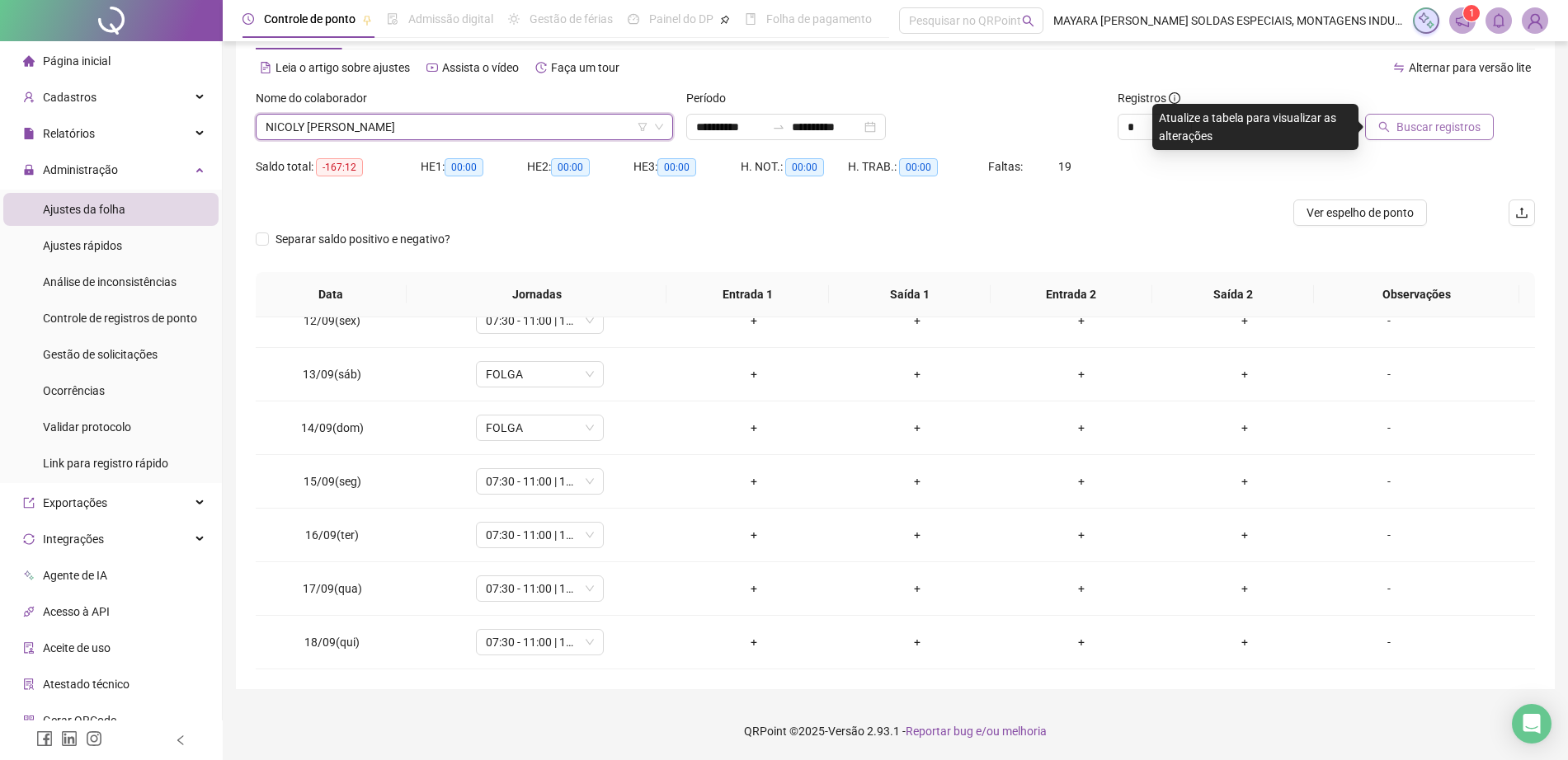
click at [1465, 135] on span "Buscar registros" at bounding box center [1438, 126] width 84 height 18
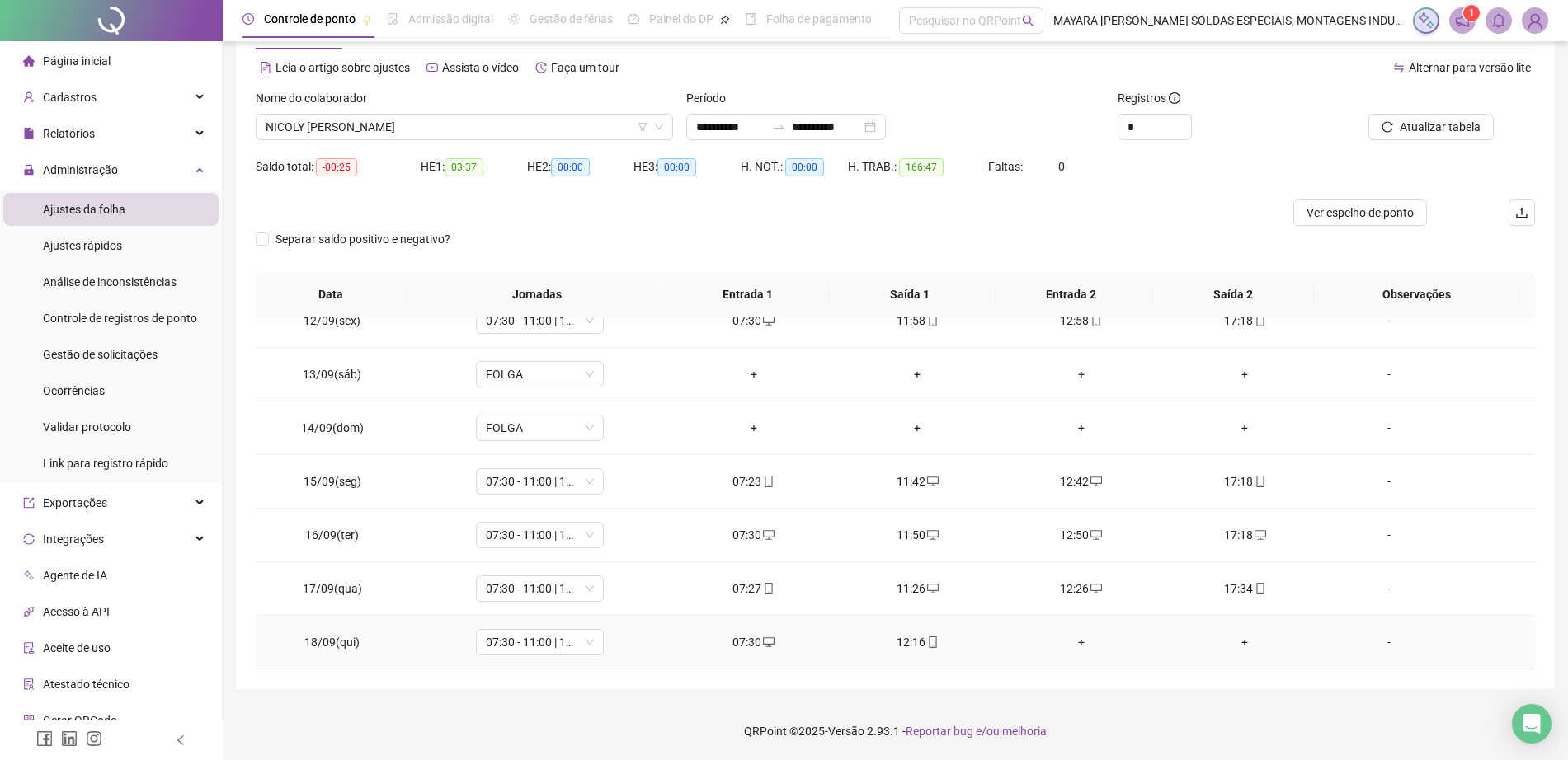
click at [1070, 637] on div "+" at bounding box center [1081, 642] width 138 height 18
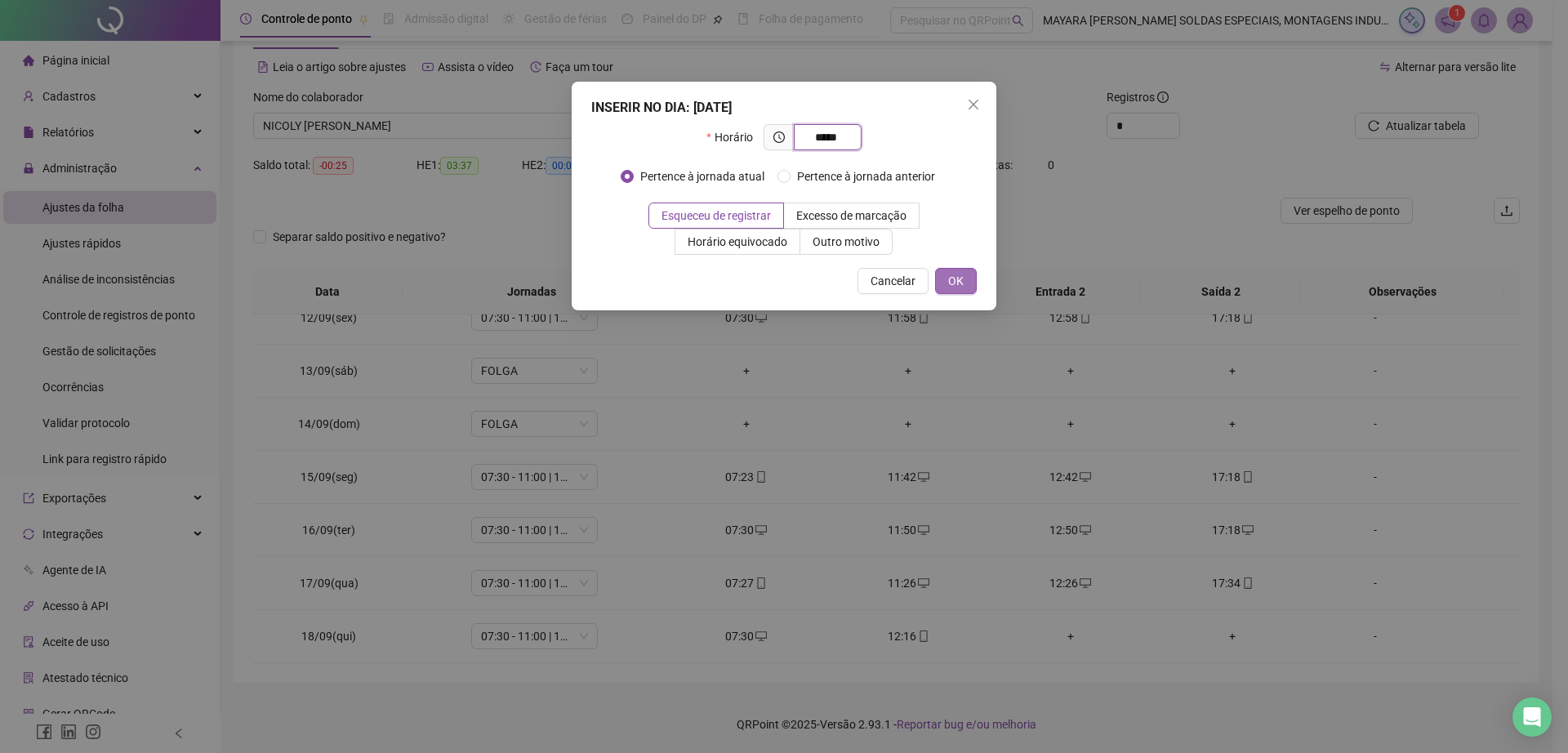
type input "*****"
click at [954, 273] on span "OK" at bounding box center [955, 280] width 16 height 18
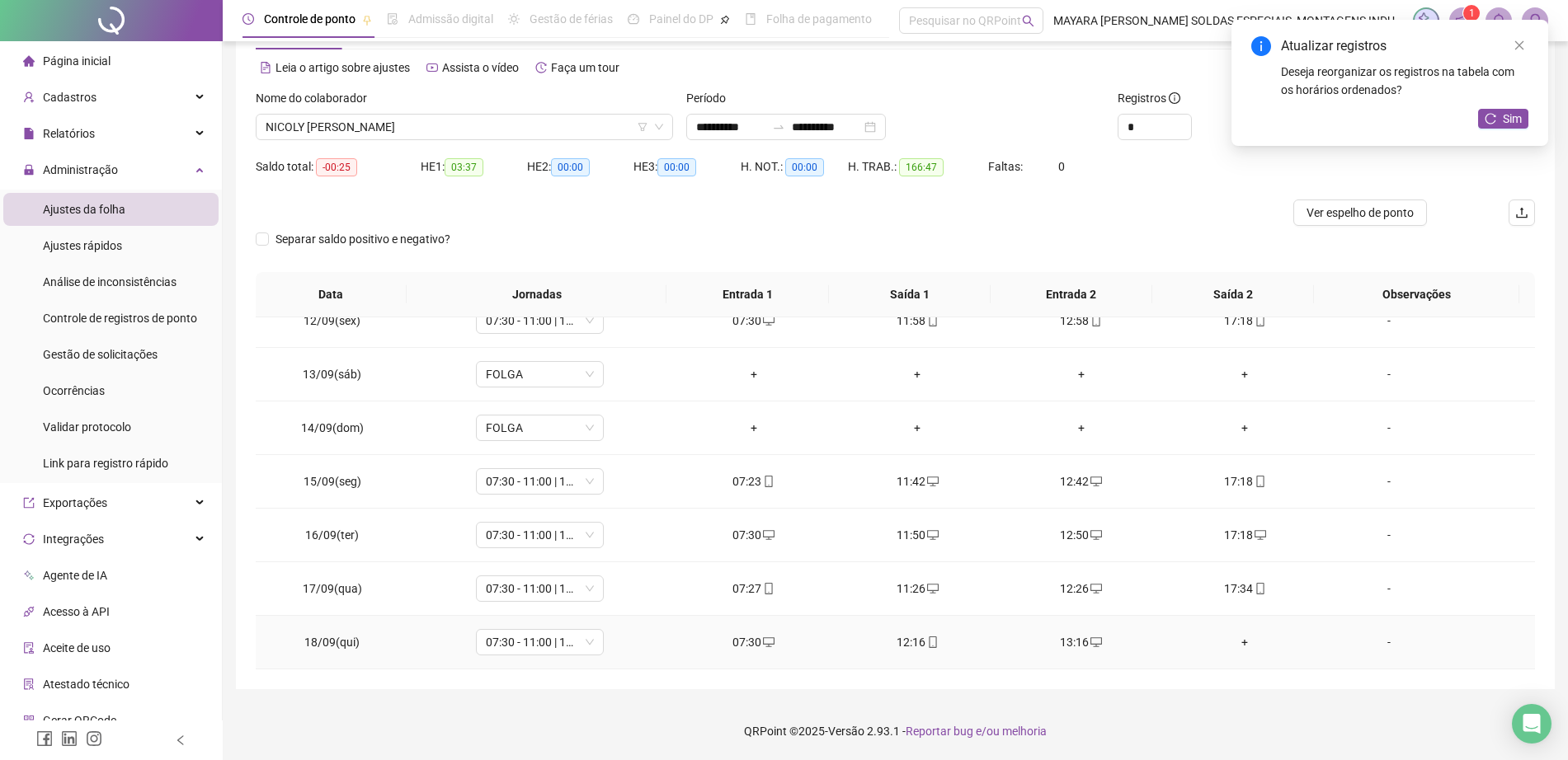
click at [1228, 657] on td "+" at bounding box center [1245, 642] width 164 height 53
click at [1228, 642] on div "+" at bounding box center [1245, 642] width 138 height 18
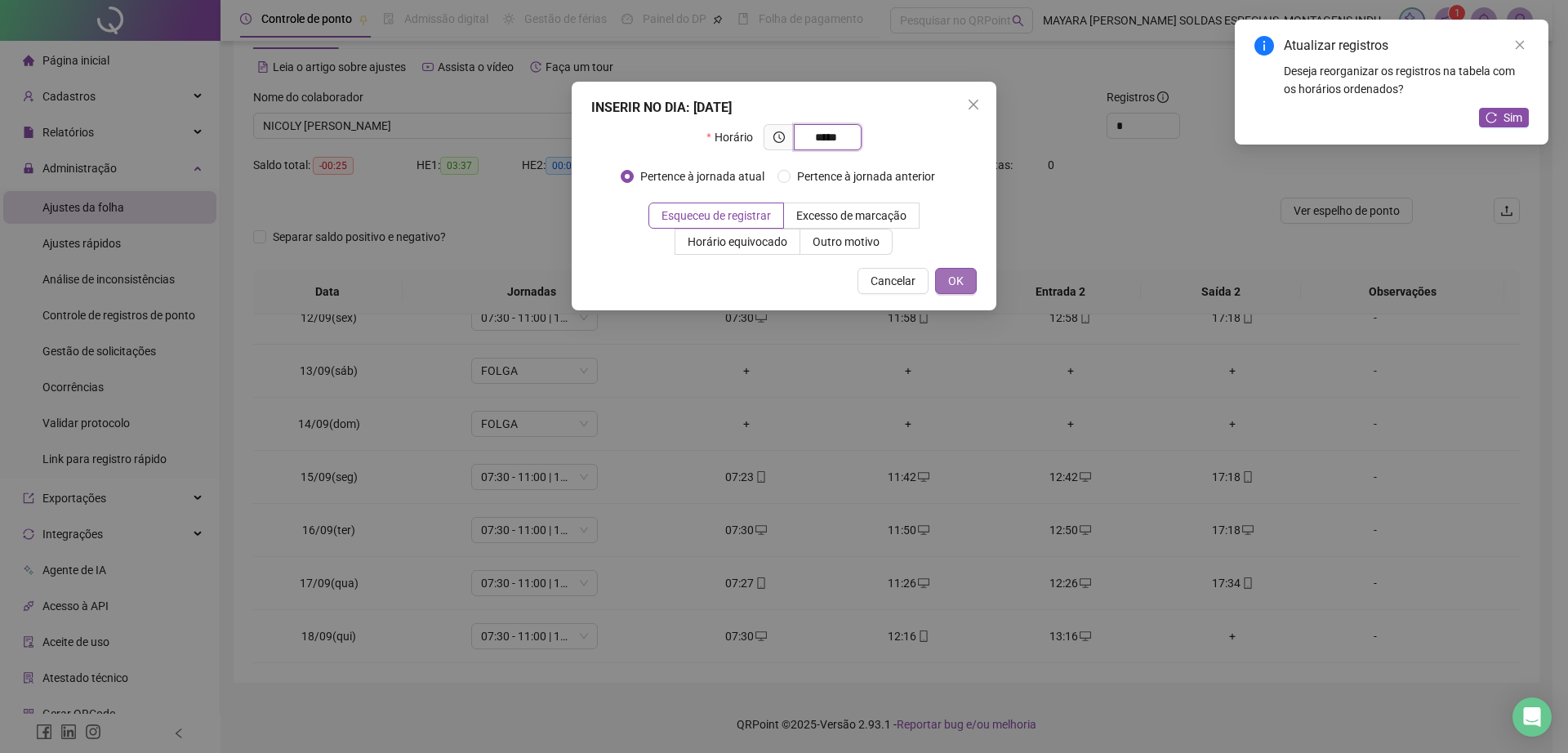
type input "*****"
click at [940, 280] on button "OK" at bounding box center [956, 281] width 42 height 26
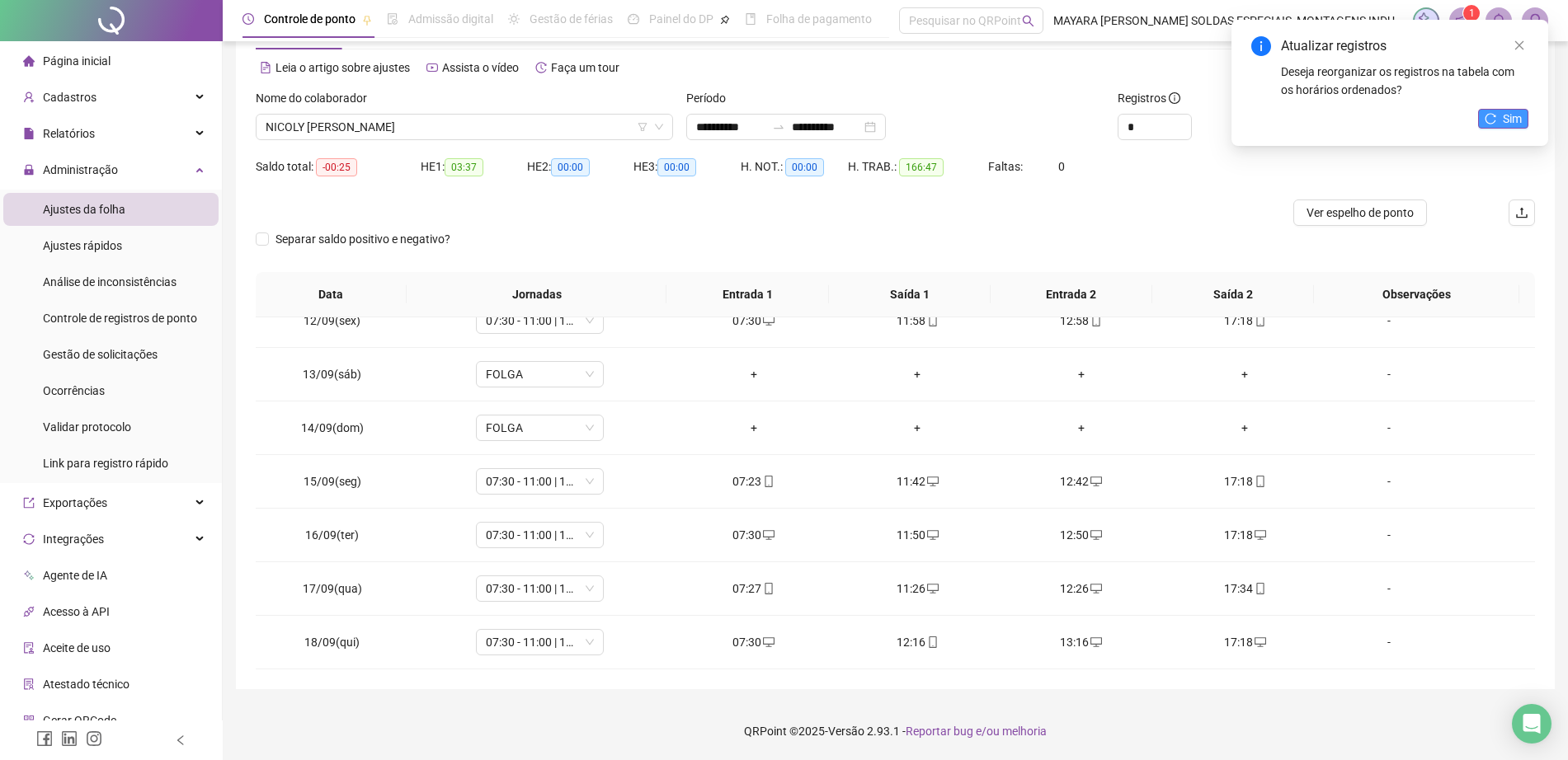
click at [1510, 126] on span "Sim" at bounding box center [1512, 118] width 19 height 18
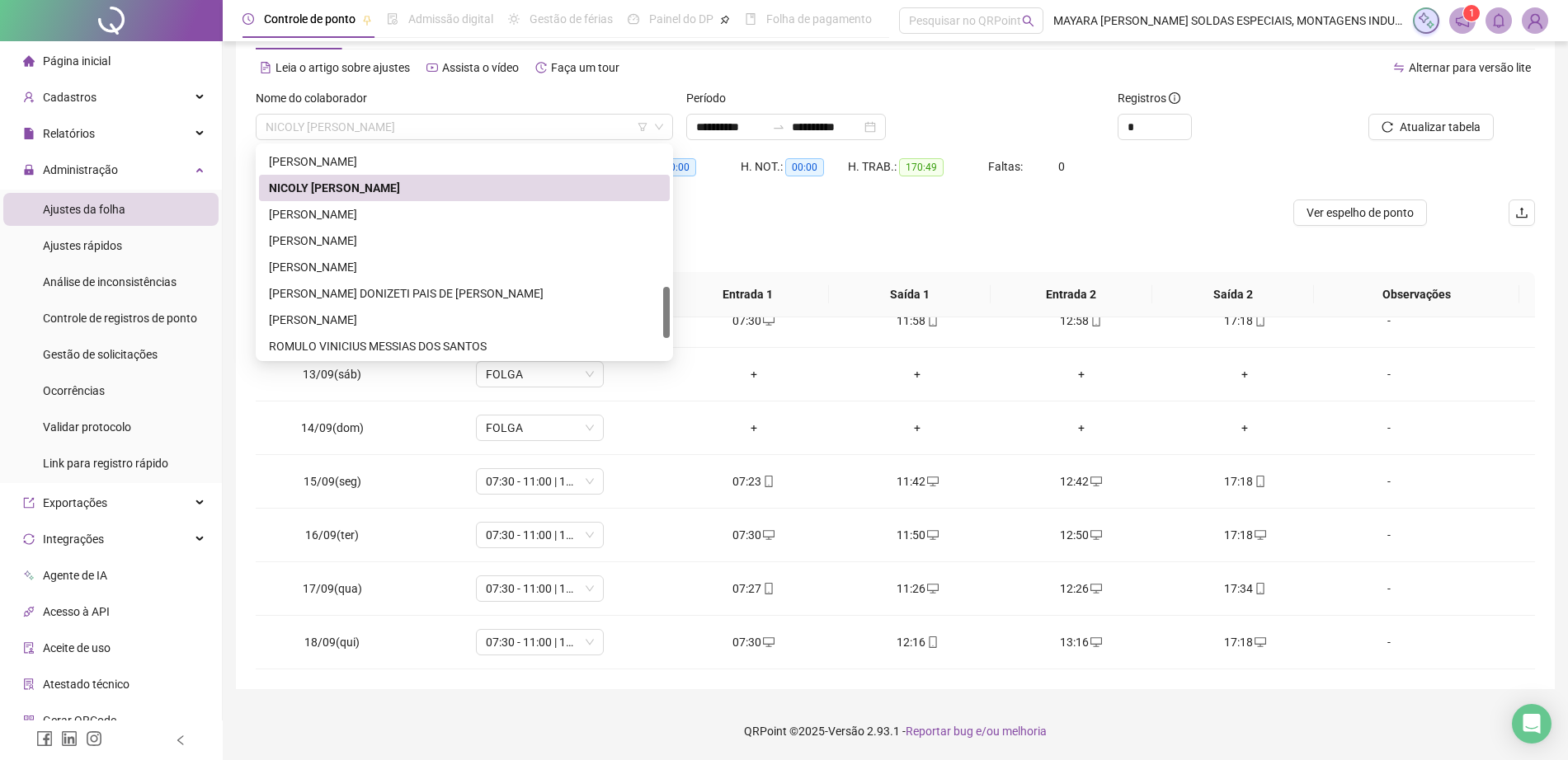
click at [455, 118] on span "NICOLY [PERSON_NAME]" at bounding box center [465, 126] width 398 height 25
click at [466, 212] on div "[PERSON_NAME]" at bounding box center [465, 214] width 391 height 18
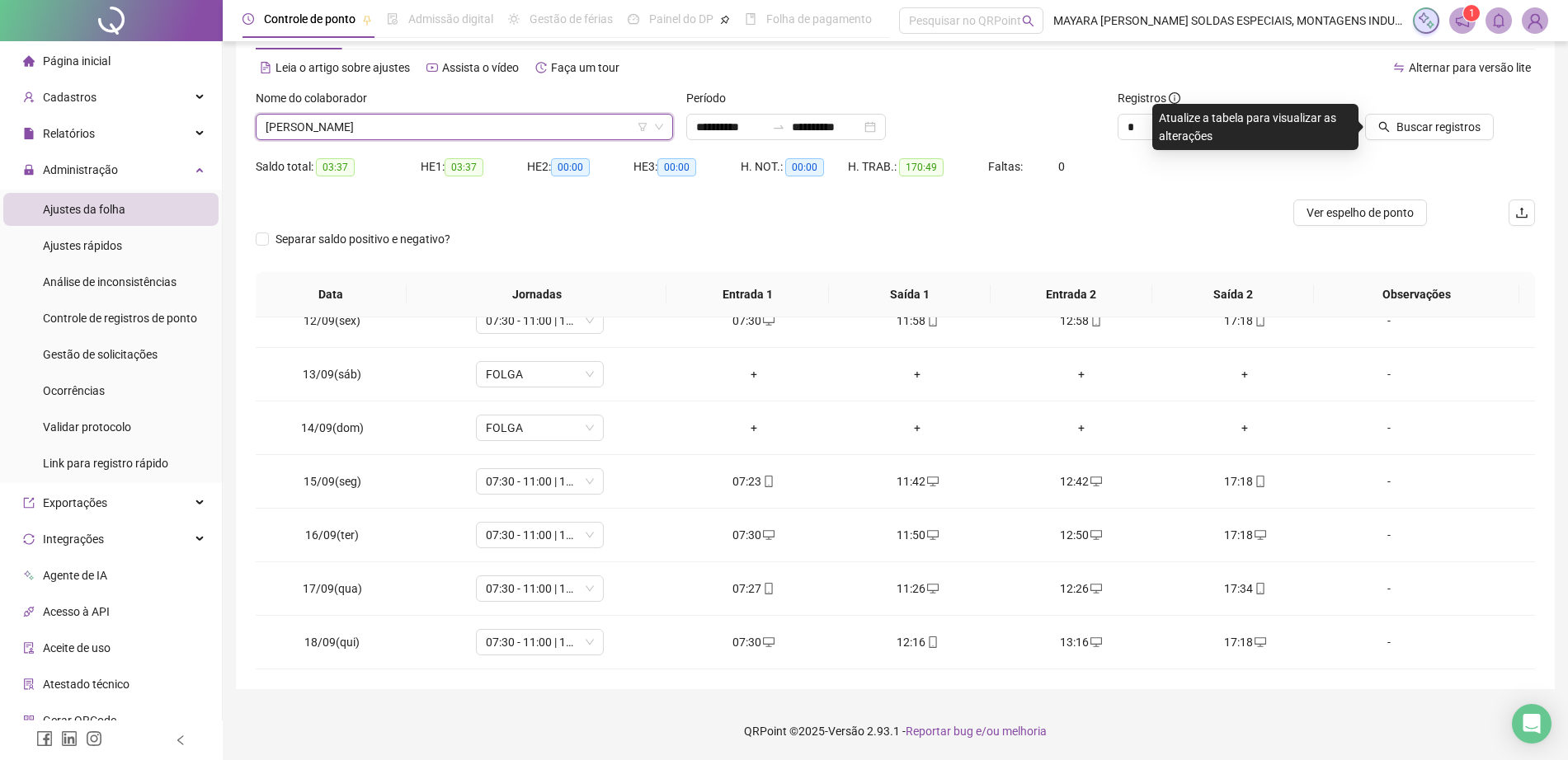
click at [1472, 108] on div at bounding box center [1413, 101] width 161 height 25
click at [1471, 122] on span "Buscar registros" at bounding box center [1438, 126] width 84 height 18
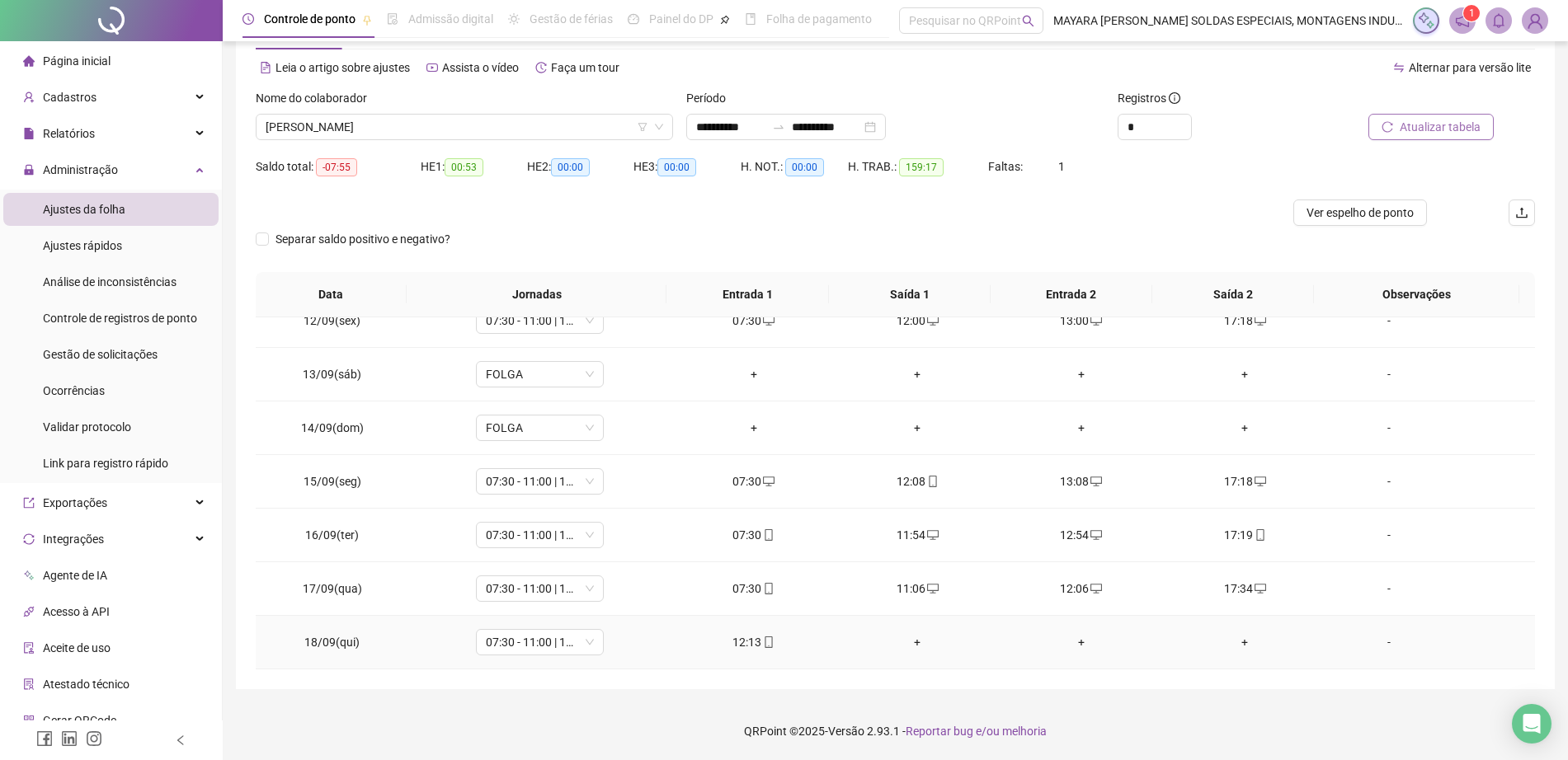
click at [907, 641] on div "+" at bounding box center [918, 642] width 138 height 18
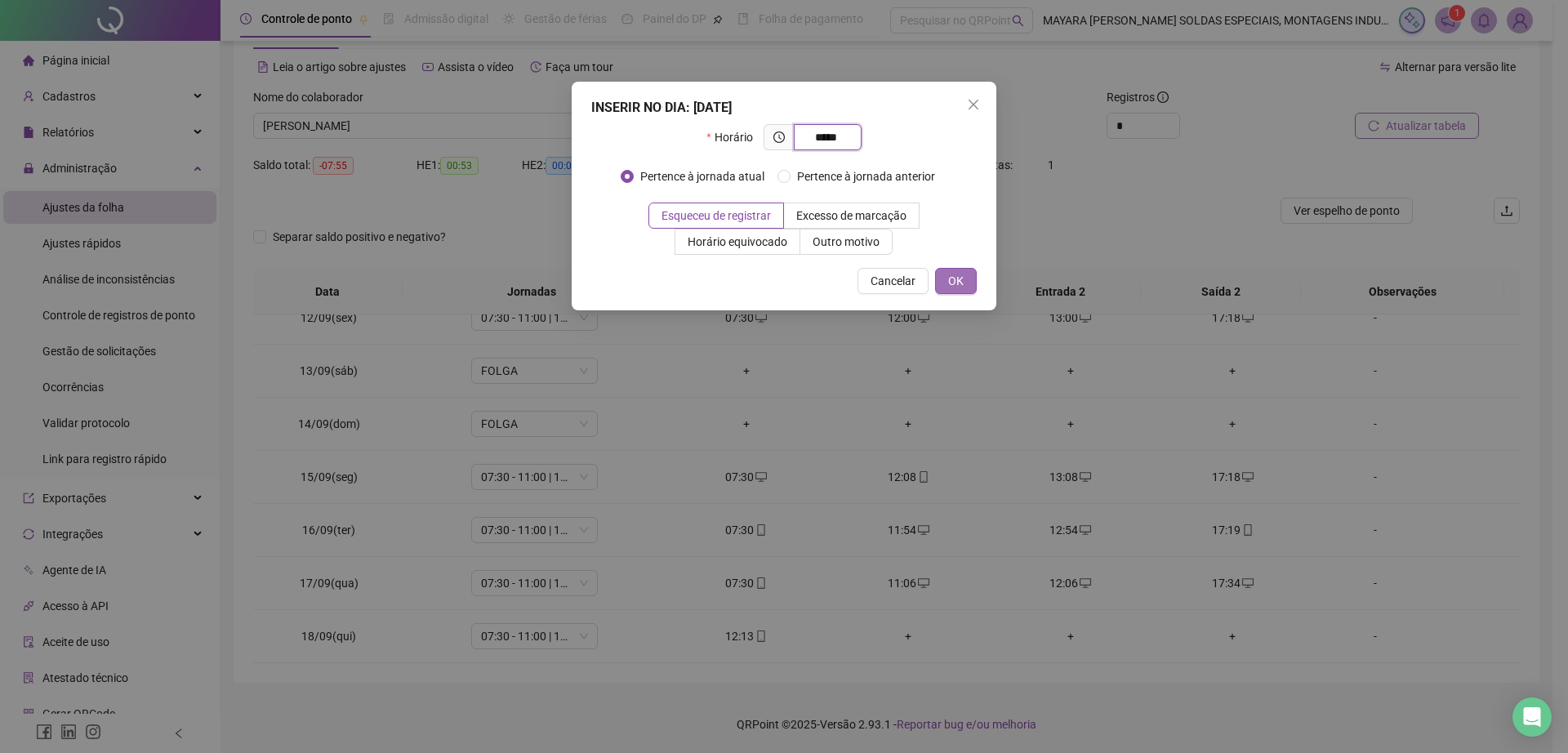
type input "*****"
click at [955, 282] on span "OK" at bounding box center [955, 280] width 16 height 18
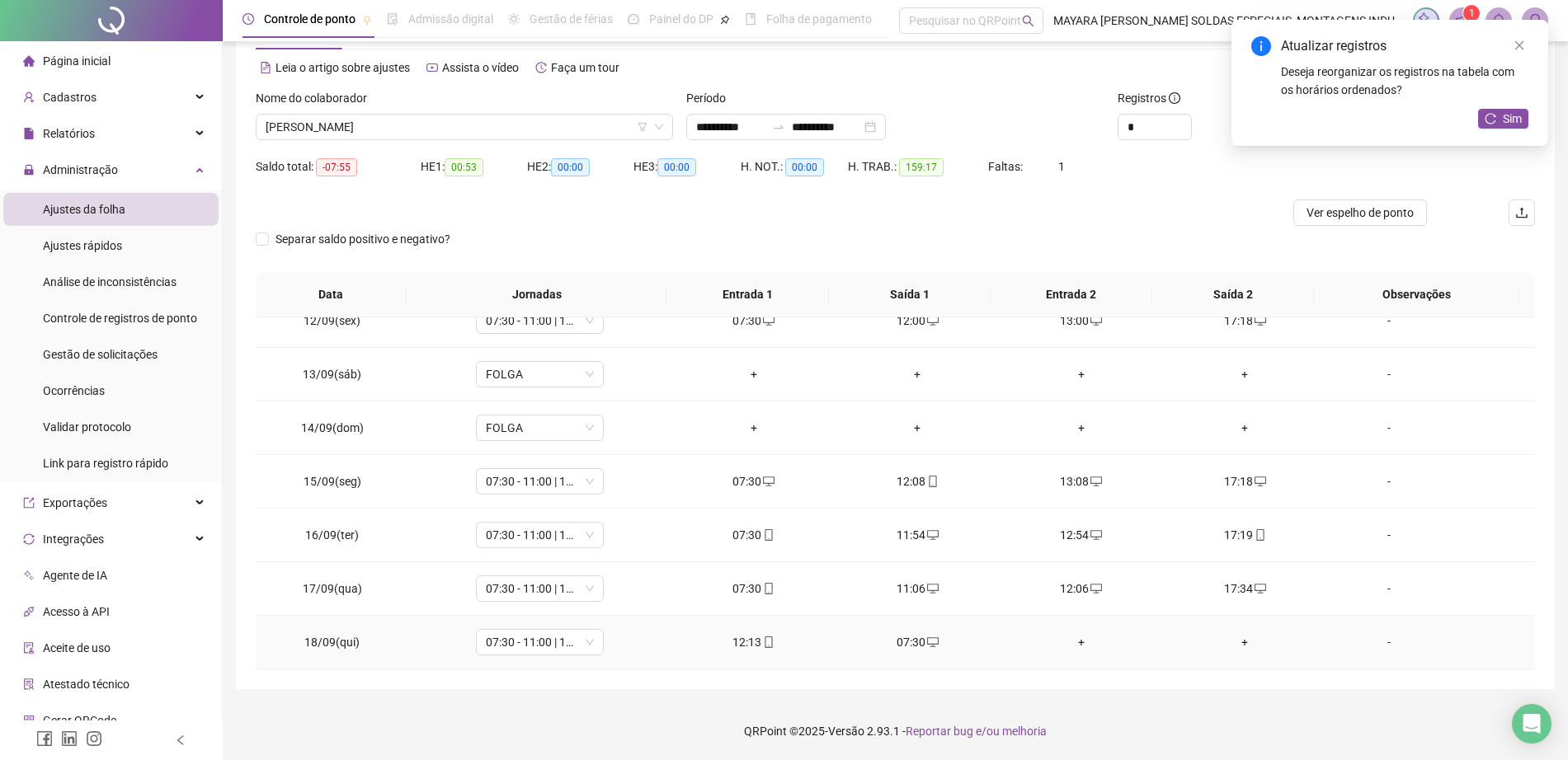
click at [1068, 640] on div "+" at bounding box center [1081, 642] width 138 height 18
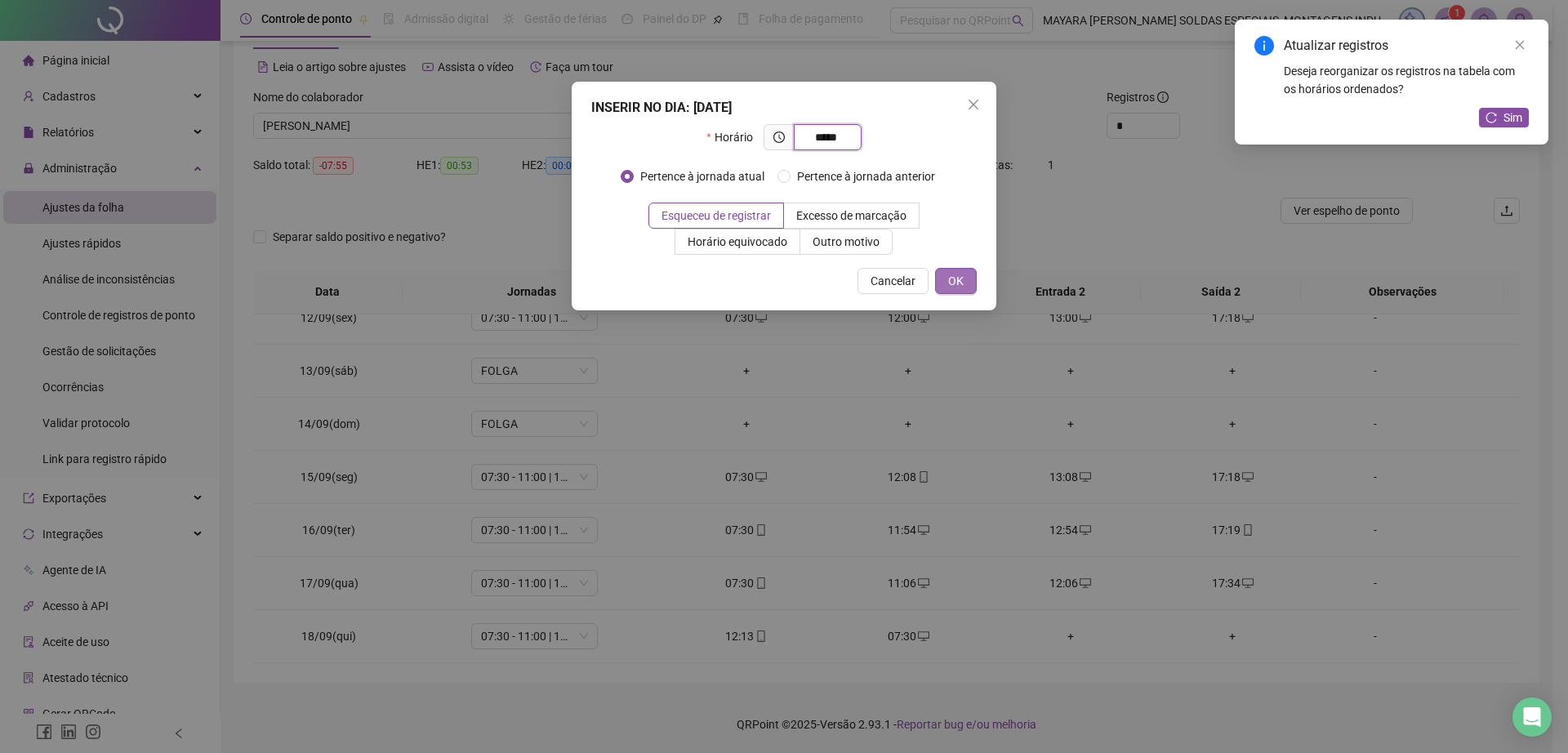
type input "*****"
click at [966, 274] on button "OK" at bounding box center [956, 281] width 42 height 26
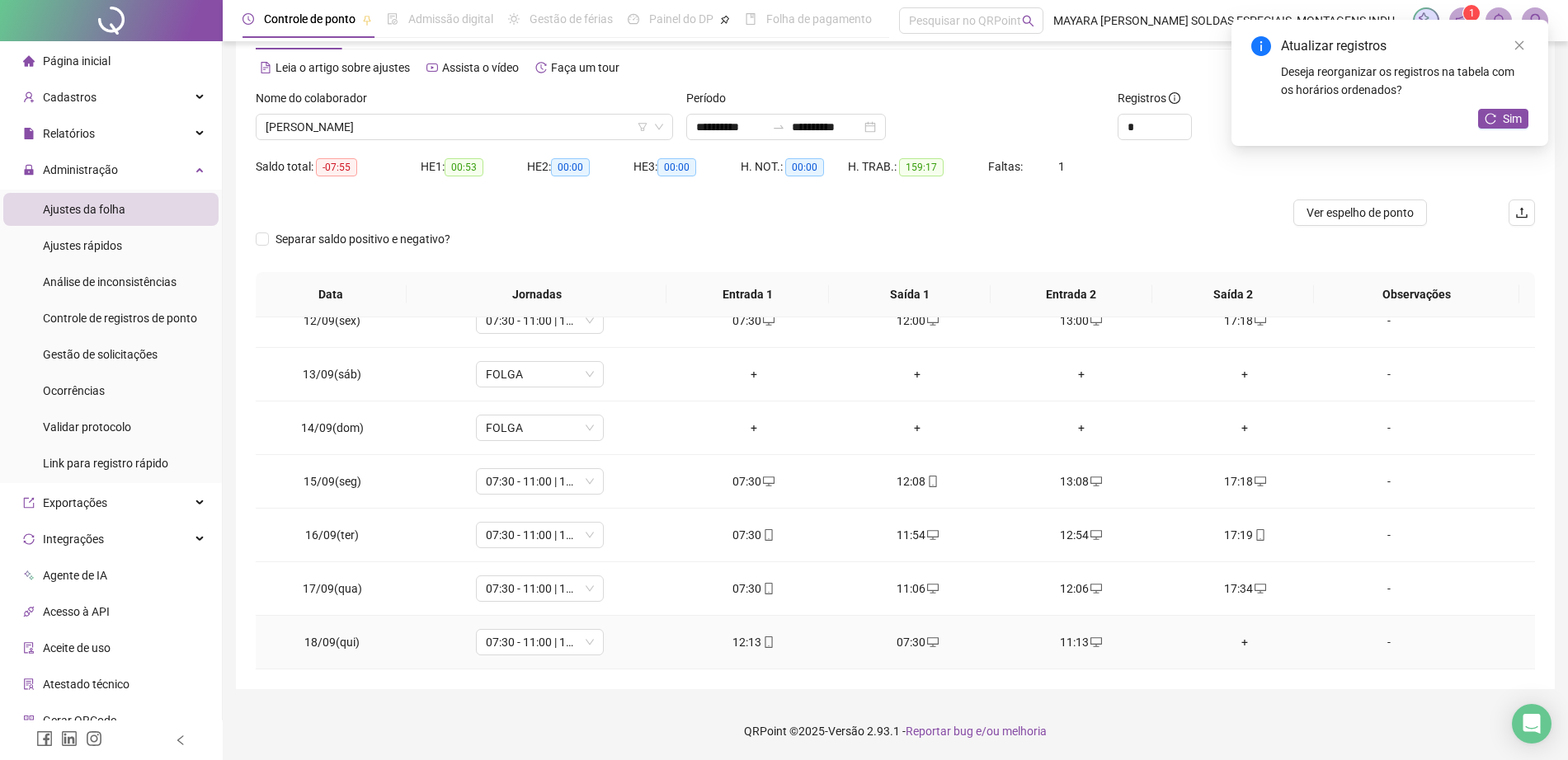
click at [1231, 640] on div "+" at bounding box center [1245, 642] width 138 height 18
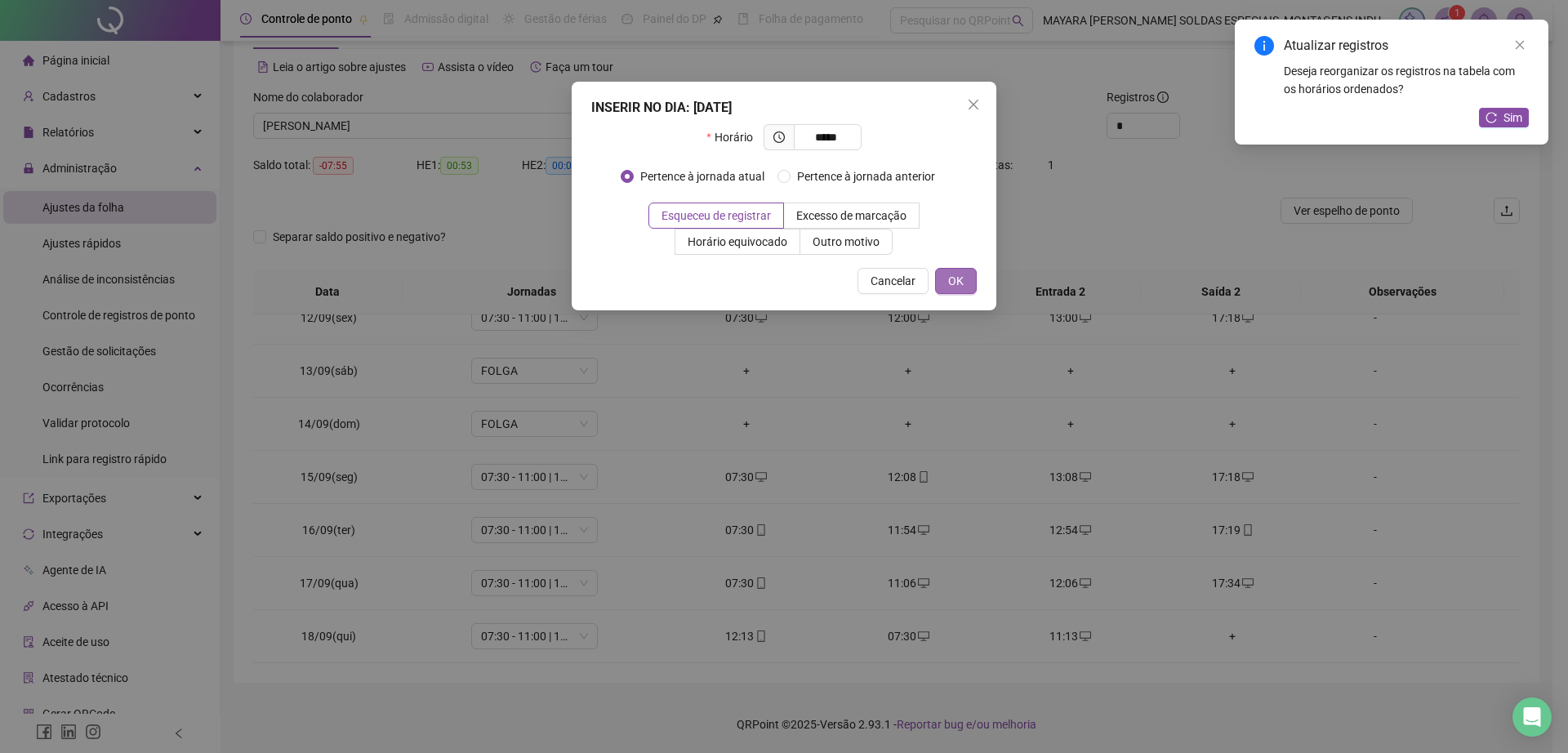
type input "*****"
click at [965, 286] on button "OK" at bounding box center [956, 281] width 42 height 26
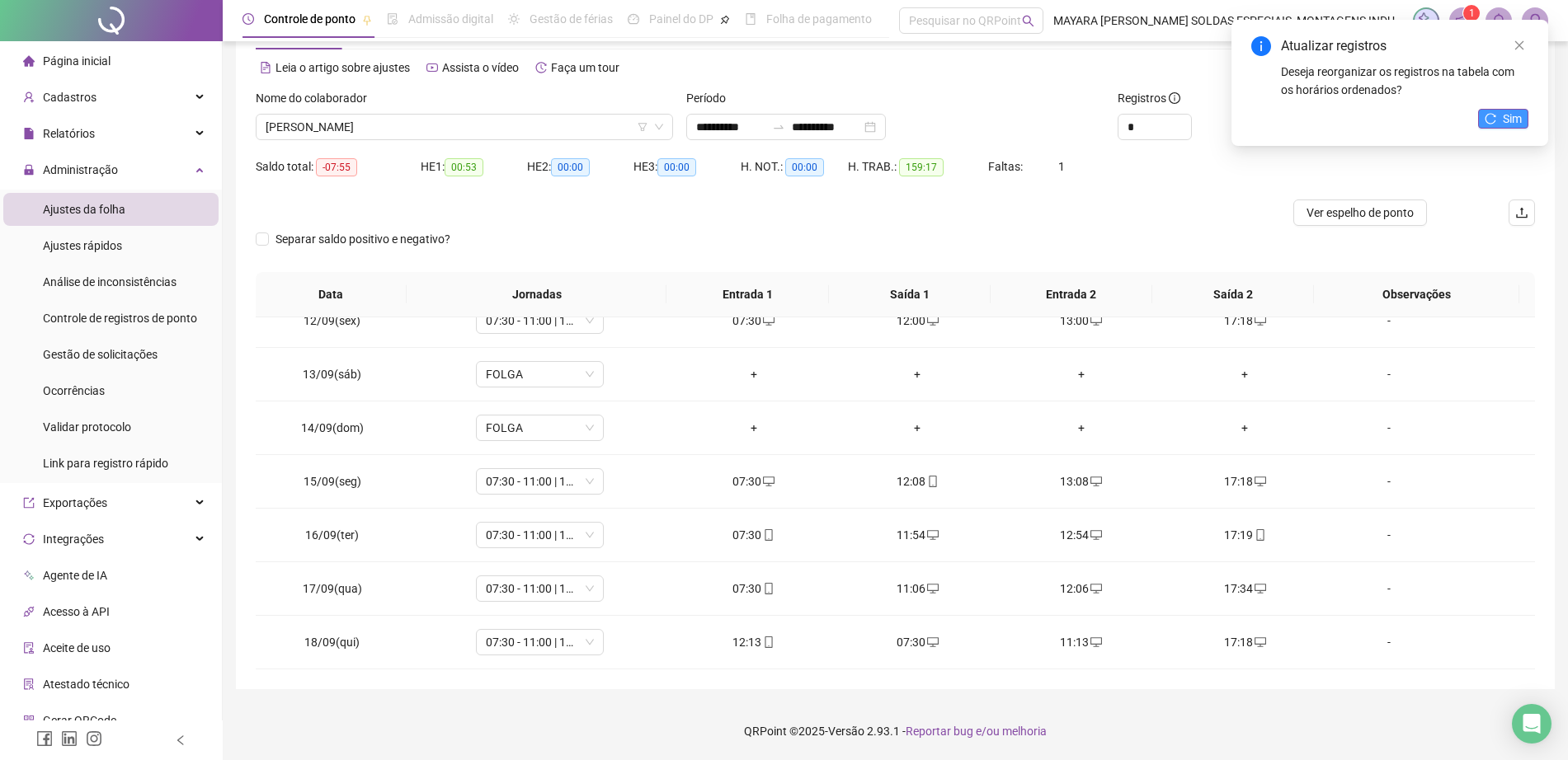
click at [1496, 113] on icon "reload" at bounding box center [1491, 118] width 12 height 12
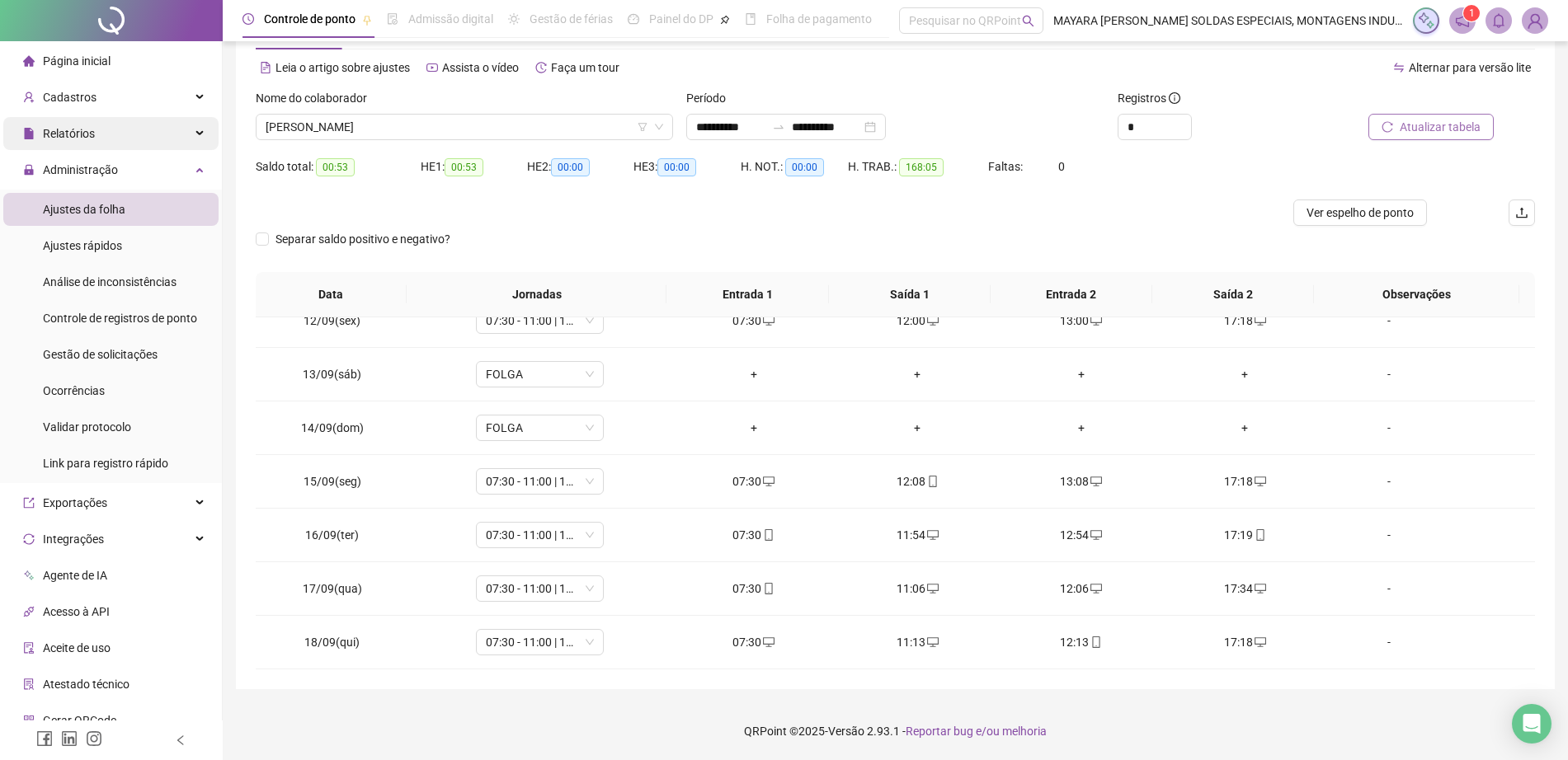
click at [86, 124] on span "Relatórios" at bounding box center [58, 133] width 72 height 33
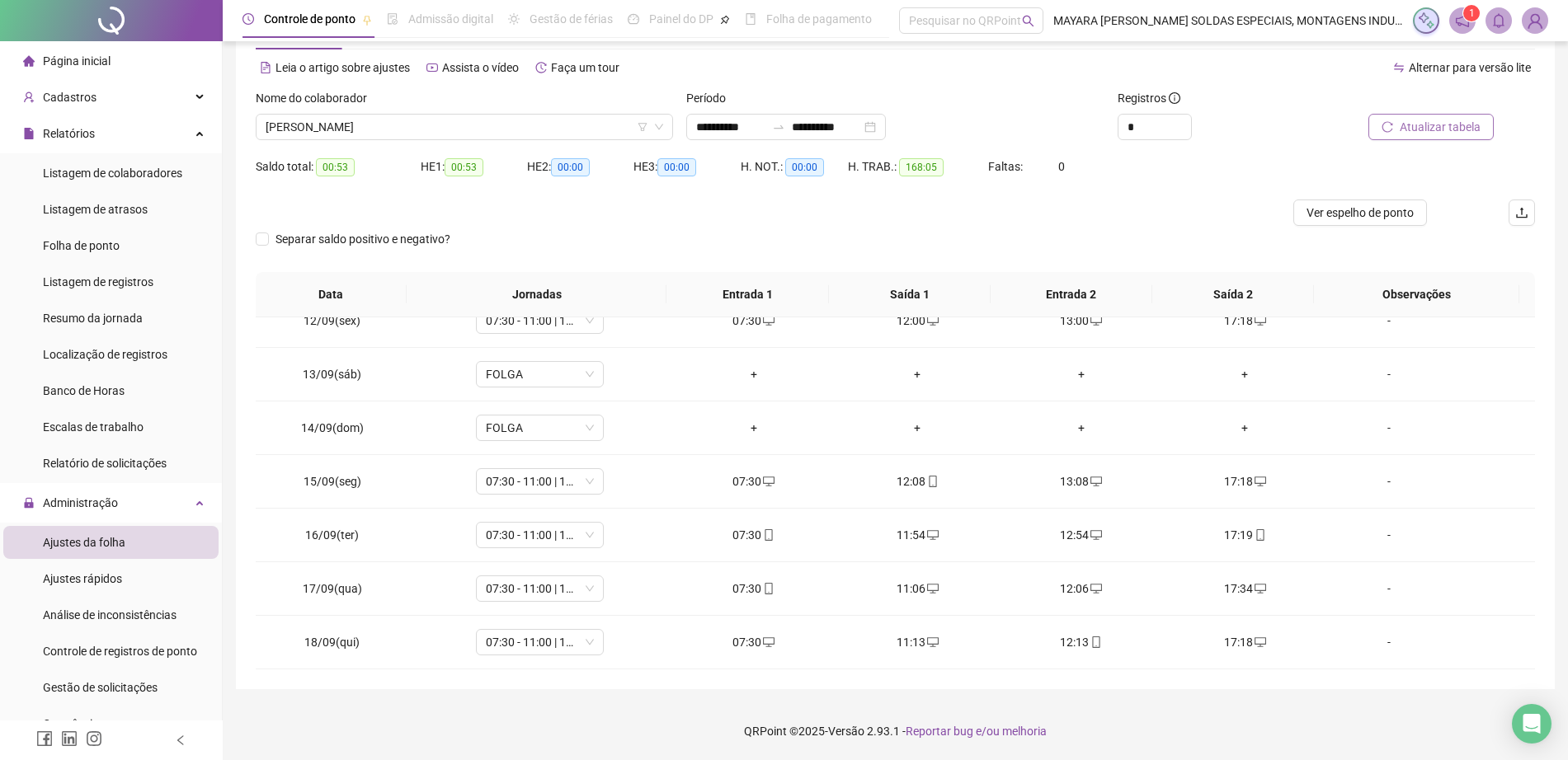
click at [108, 249] on span "Folha de ponto" at bounding box center [81, 246] width 77 height 14
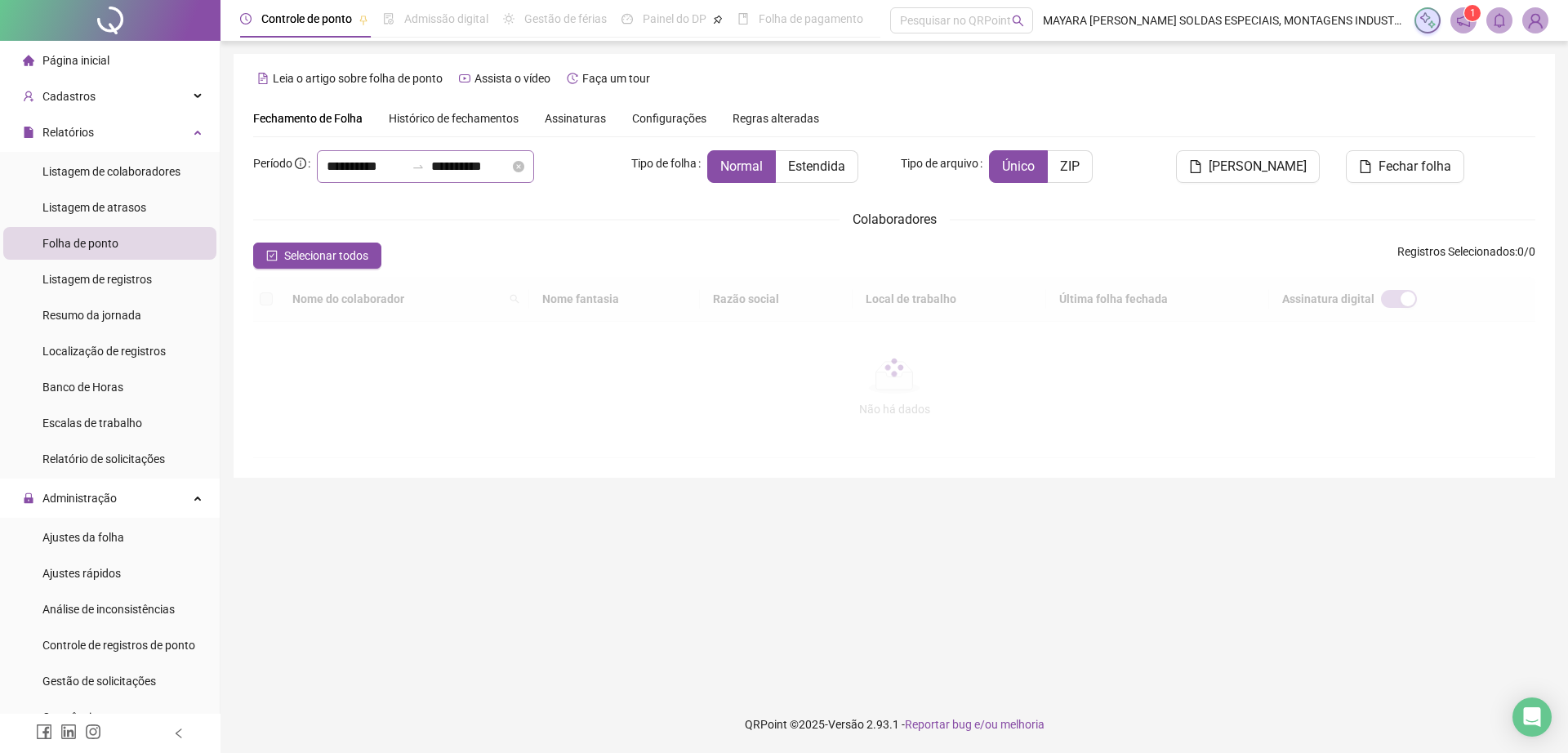
type input "**********"
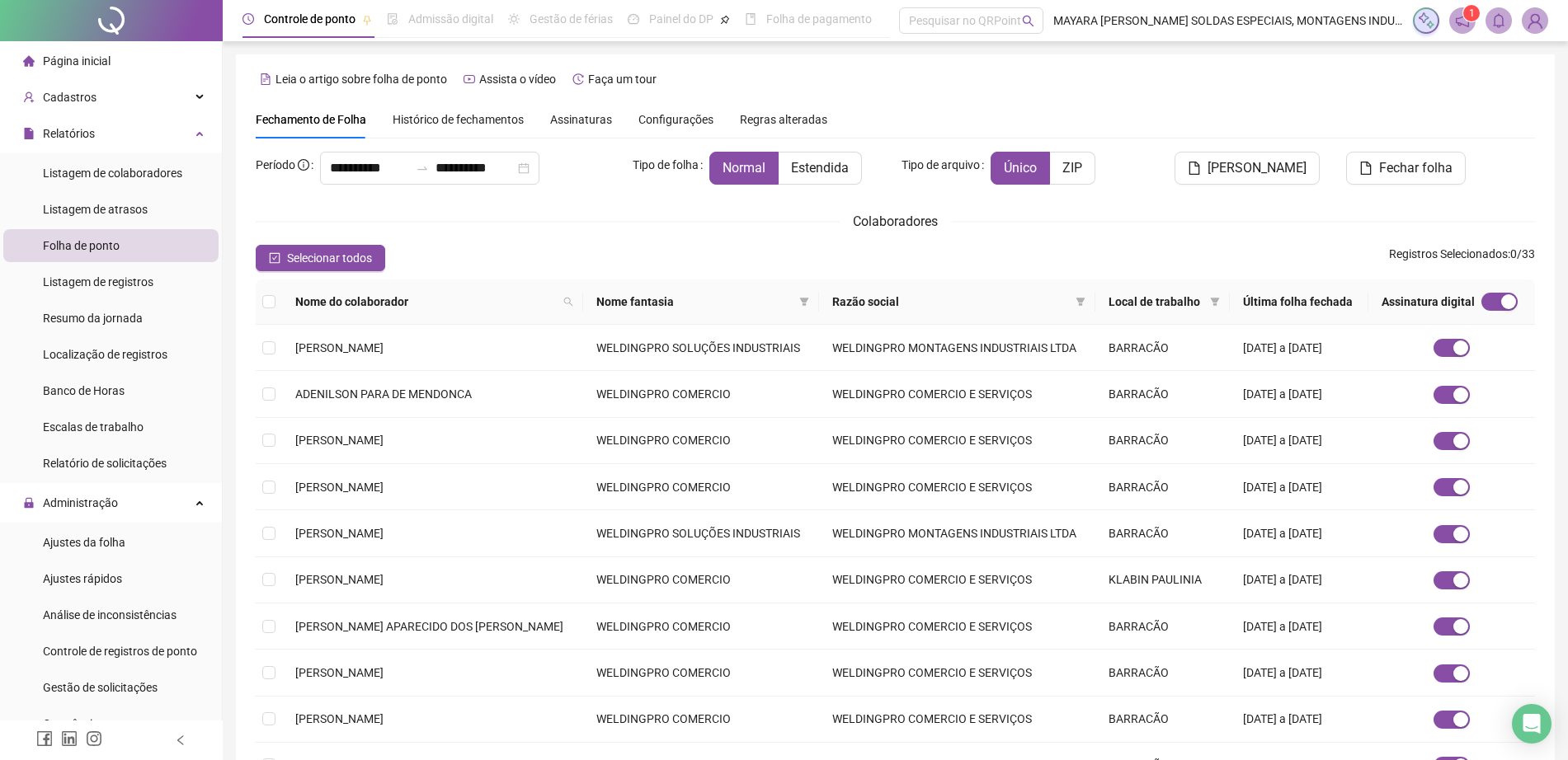
scroll to position [174, 0]
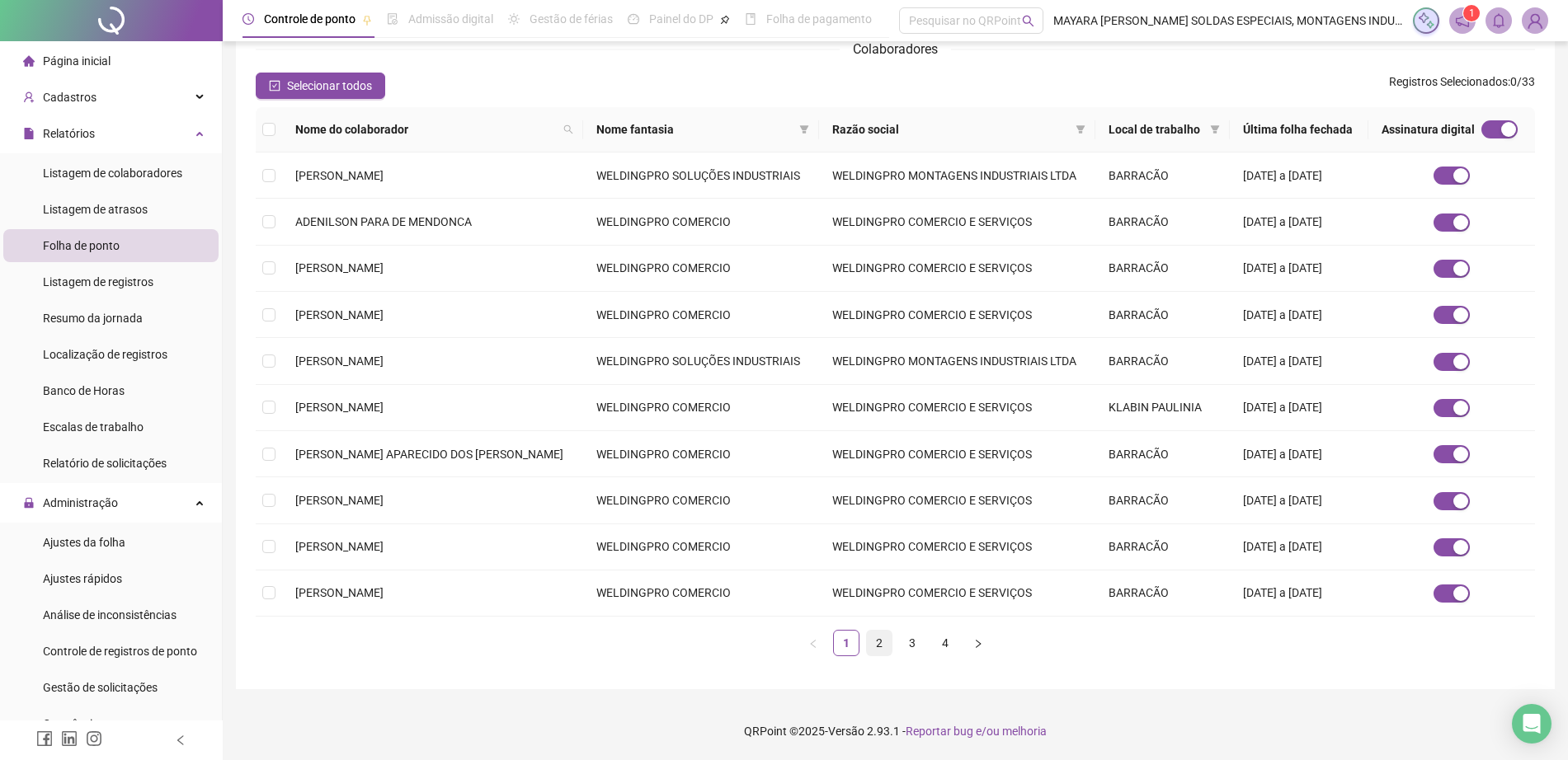
click at [889, 637] on link "2" at bounding box center [879, 642] width 25 height 25
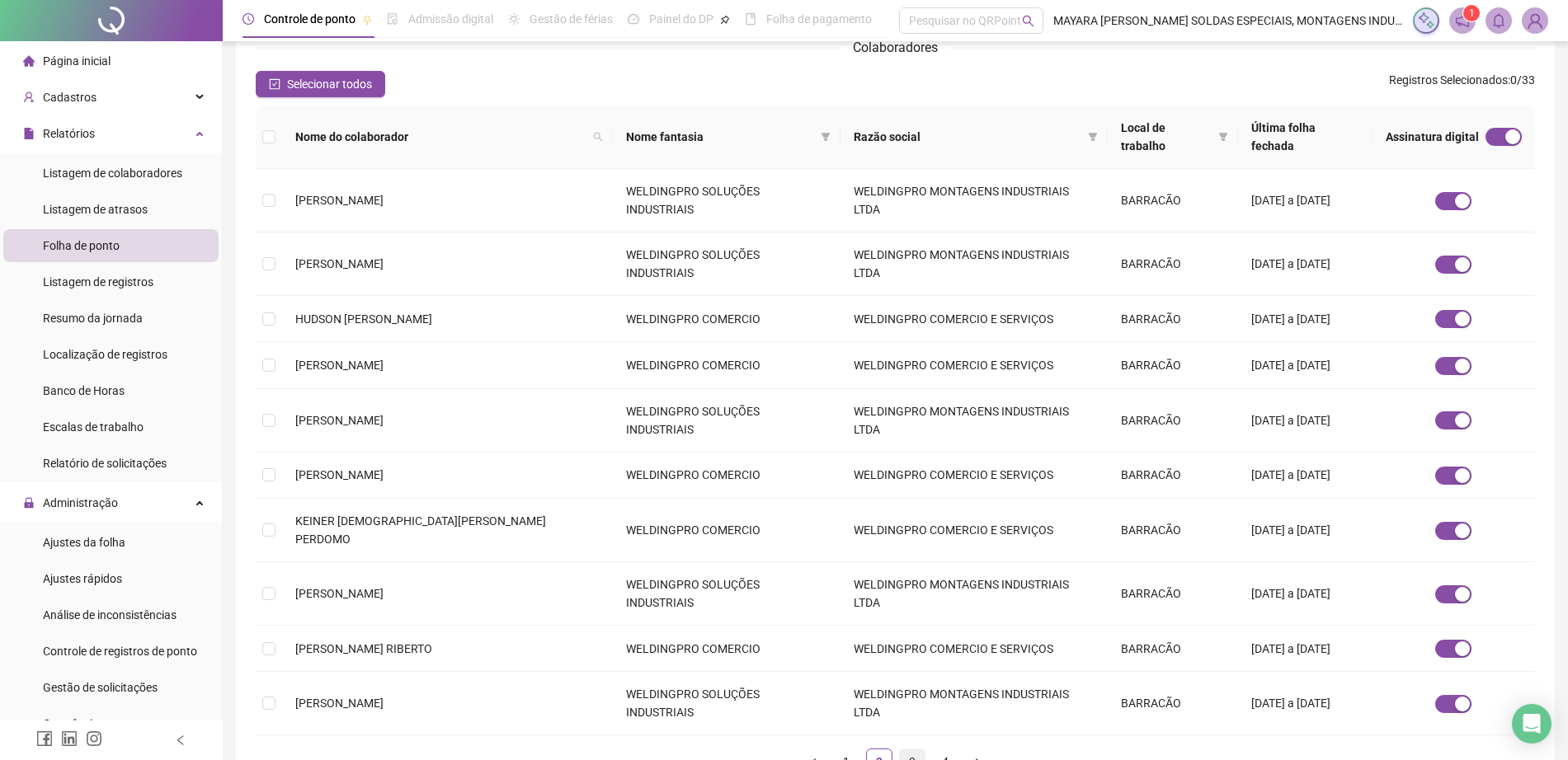
click at [903, 750] on link "3" at bounding box center [912, 762] width 25 height 25
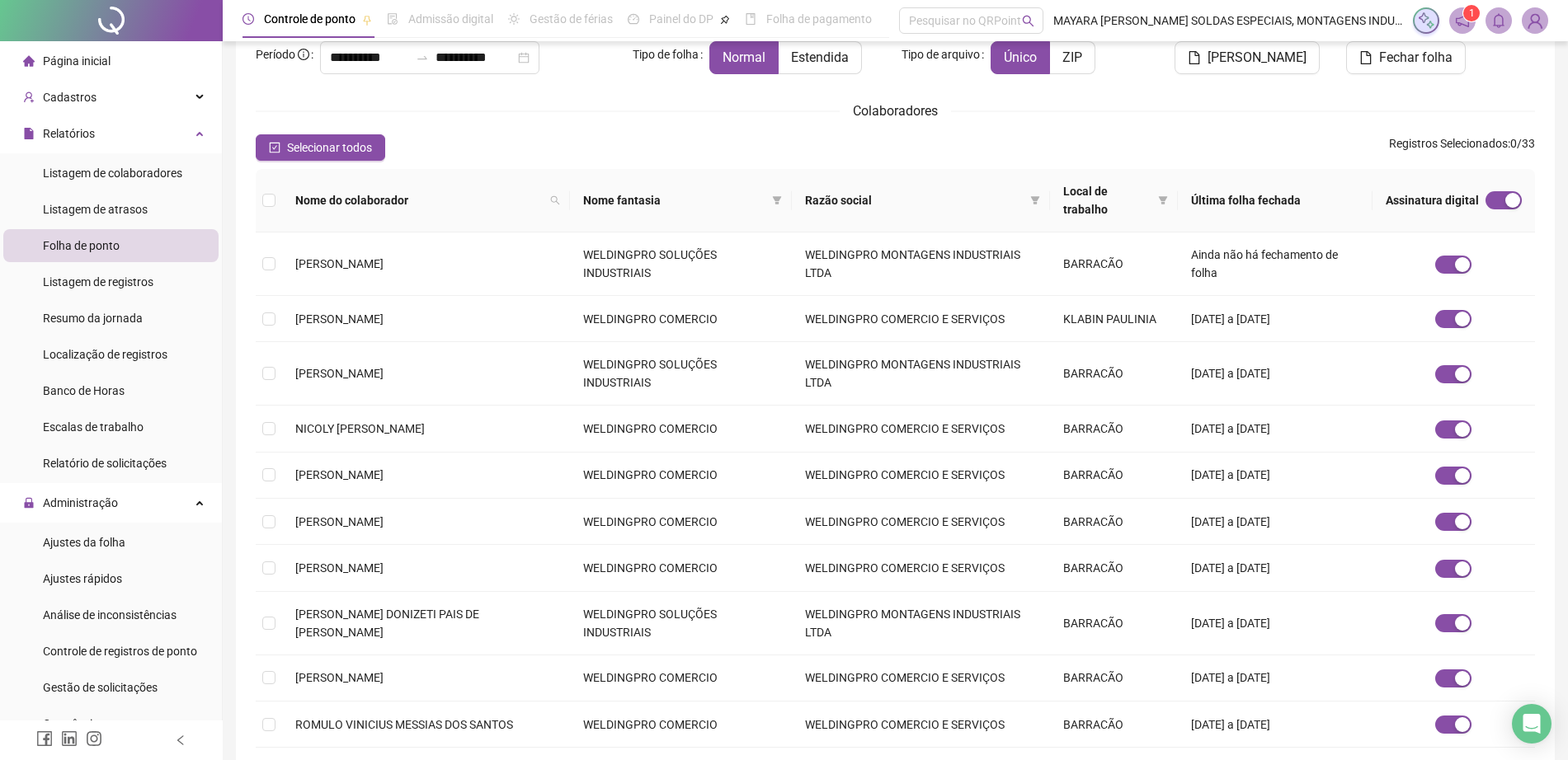
scroll to position [113, 0]
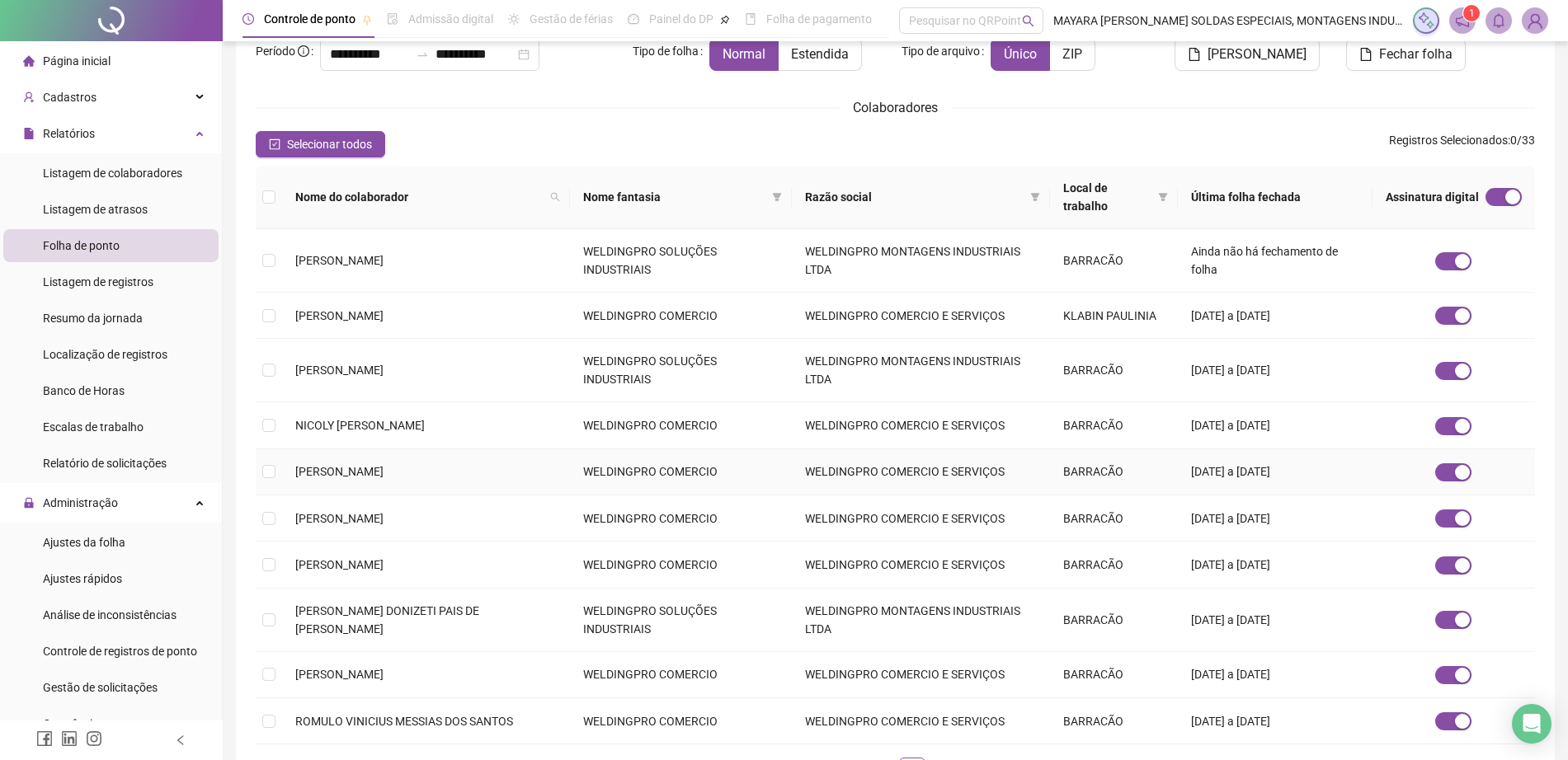
click at [377, 465] on span "[PERSON_NAME]" at bounding box center [340, 472] width 88 height 14
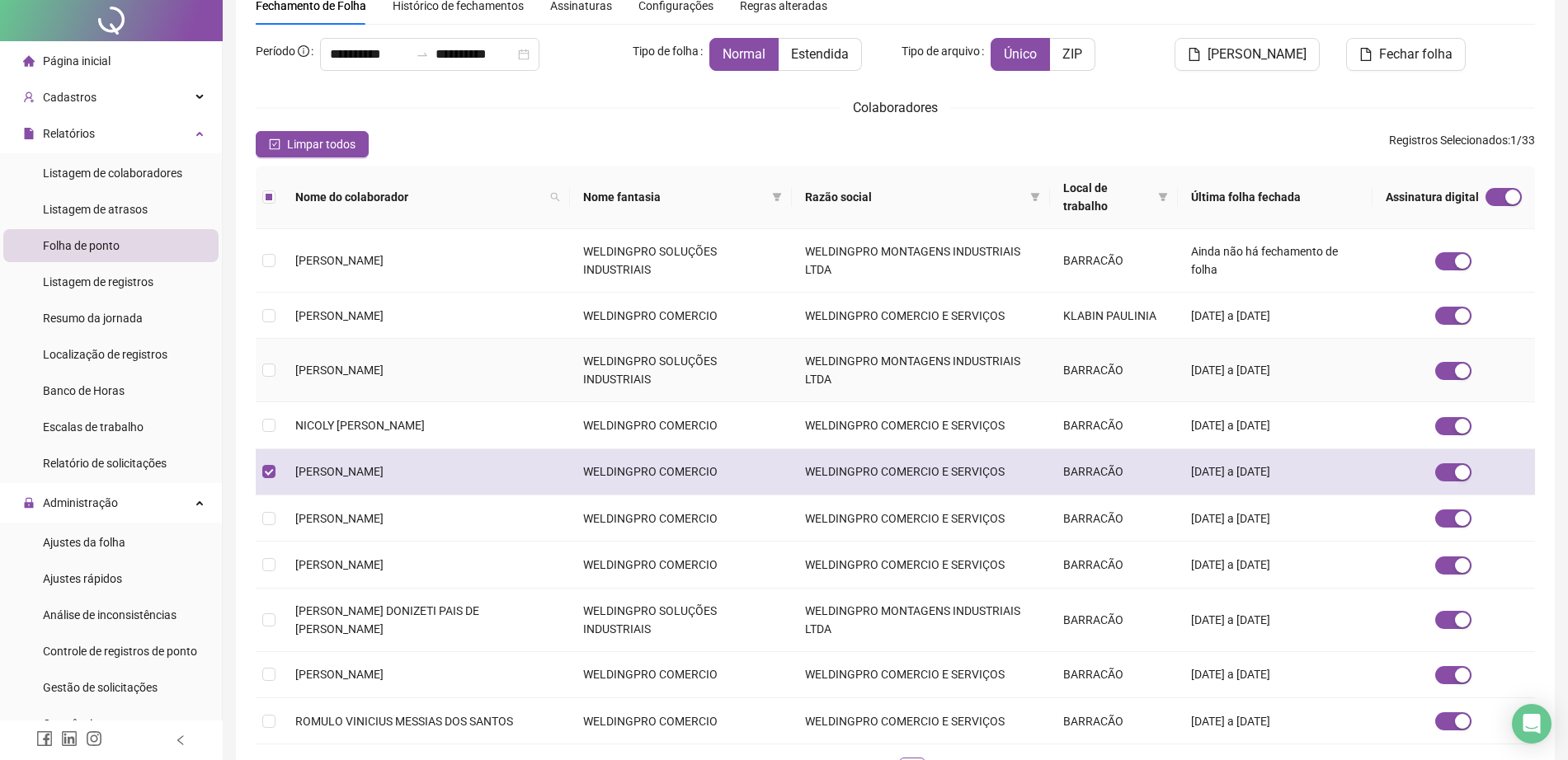
scroll to position [0, 0]
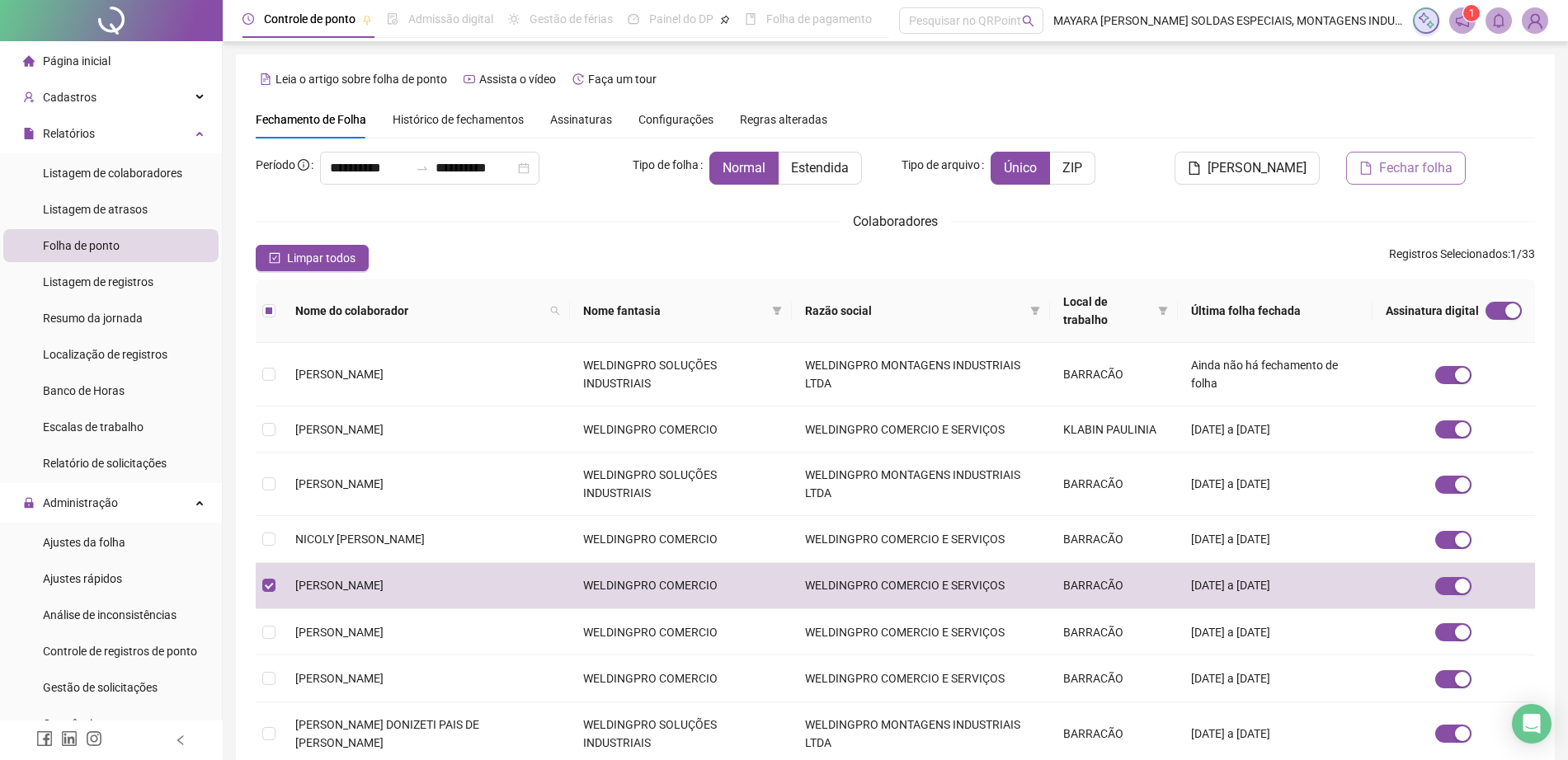
click at [1425, 175] on span "Fechar folha" at bounding box center [1416, 168] width 74 height 19
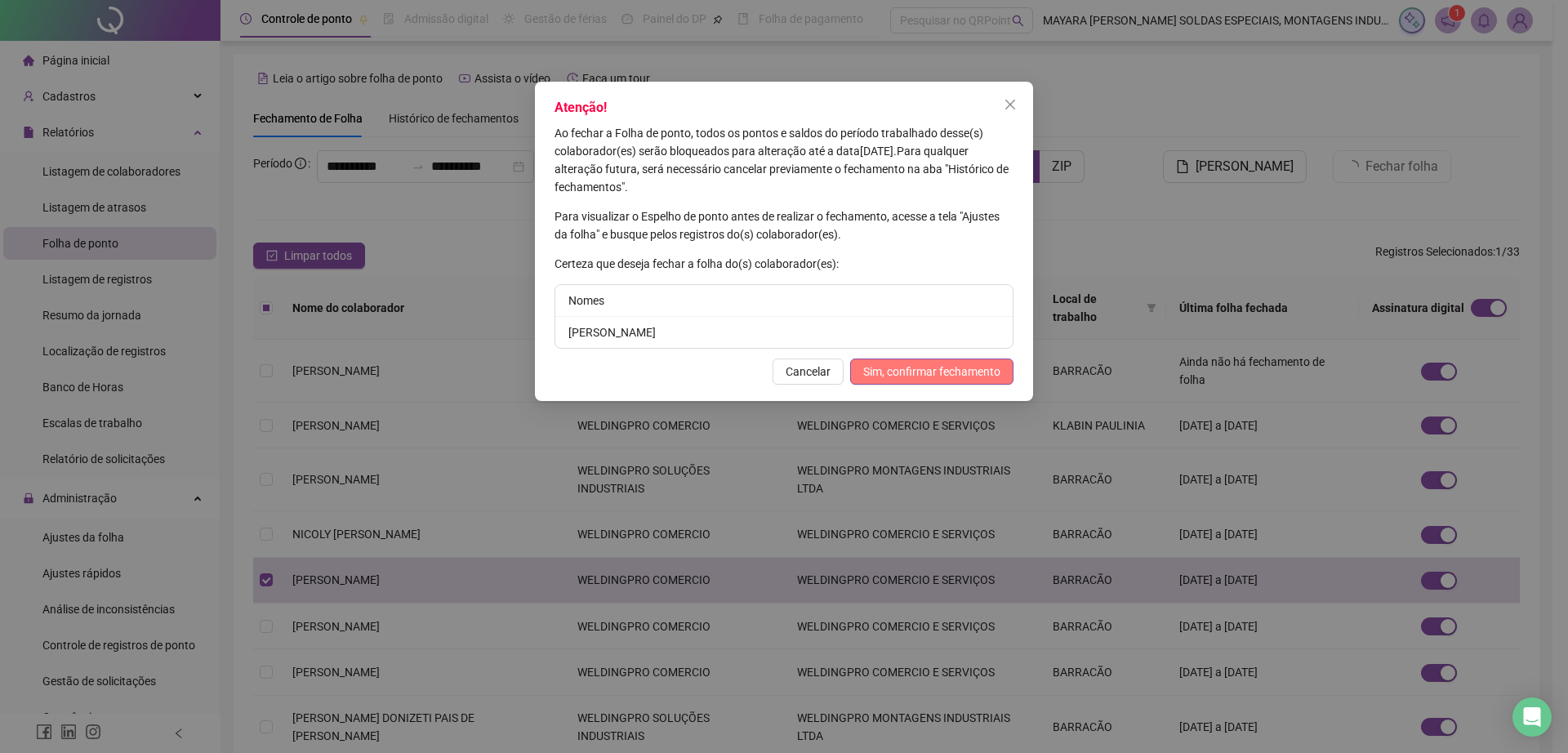
click at [930, 372] on span "Sim, confirmar fechamento" at bounding box center [932, 371] width 137 height 18
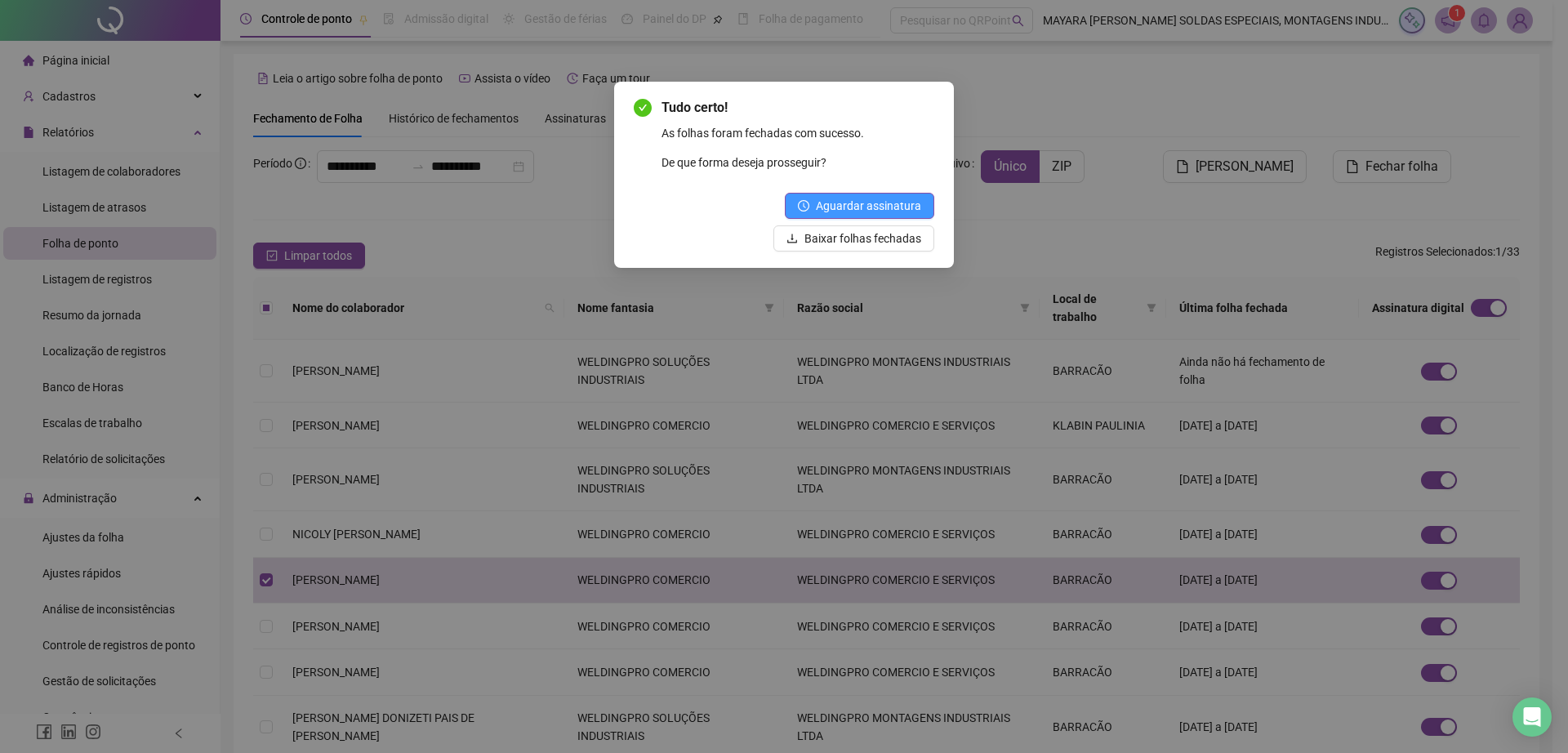
click at [869, 206] on span "Aguardar assinatura" at bounding box center [868, 205] width 106 height 18
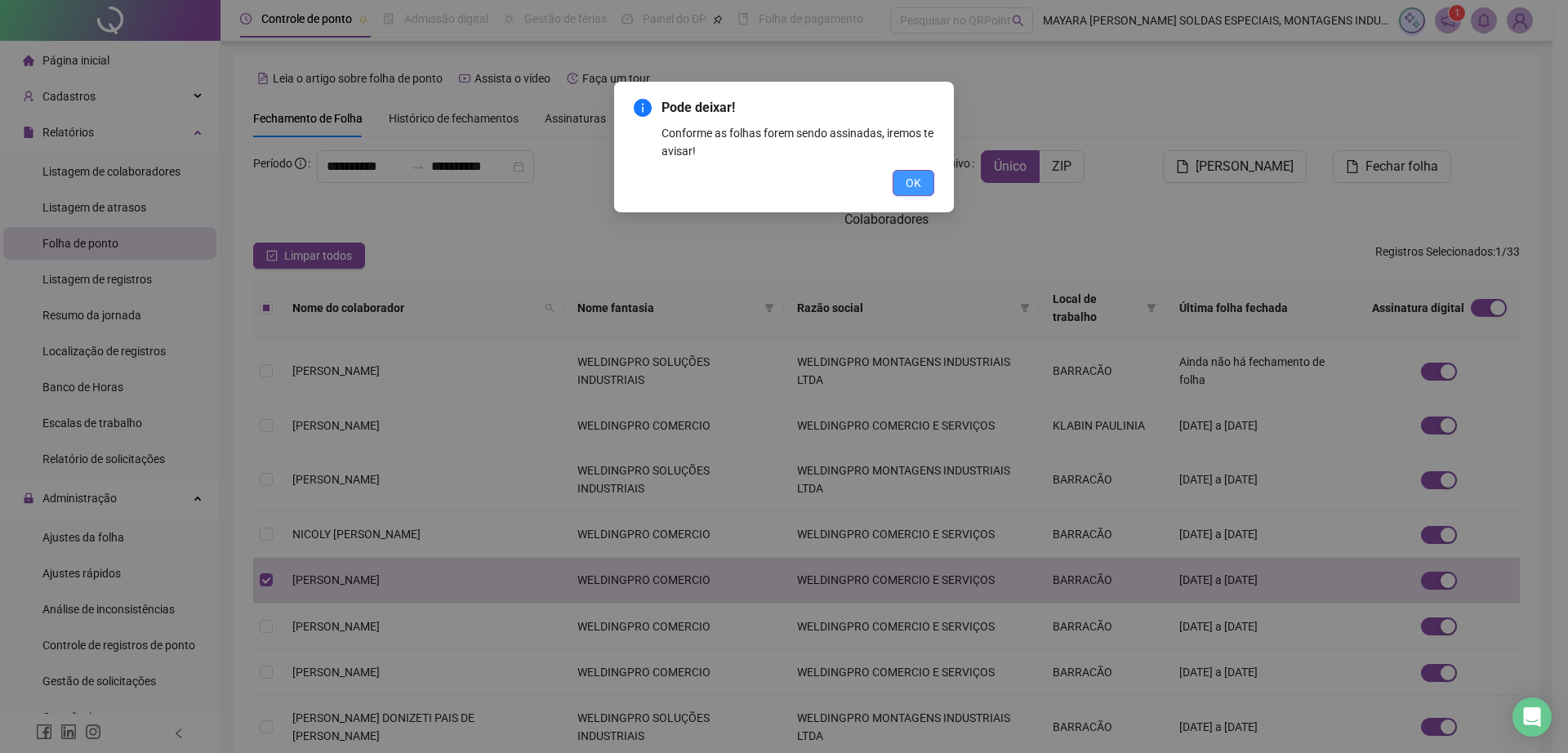
click at [910, 184] on span "OK" at bounding box center [913, 183] width 16 height 18
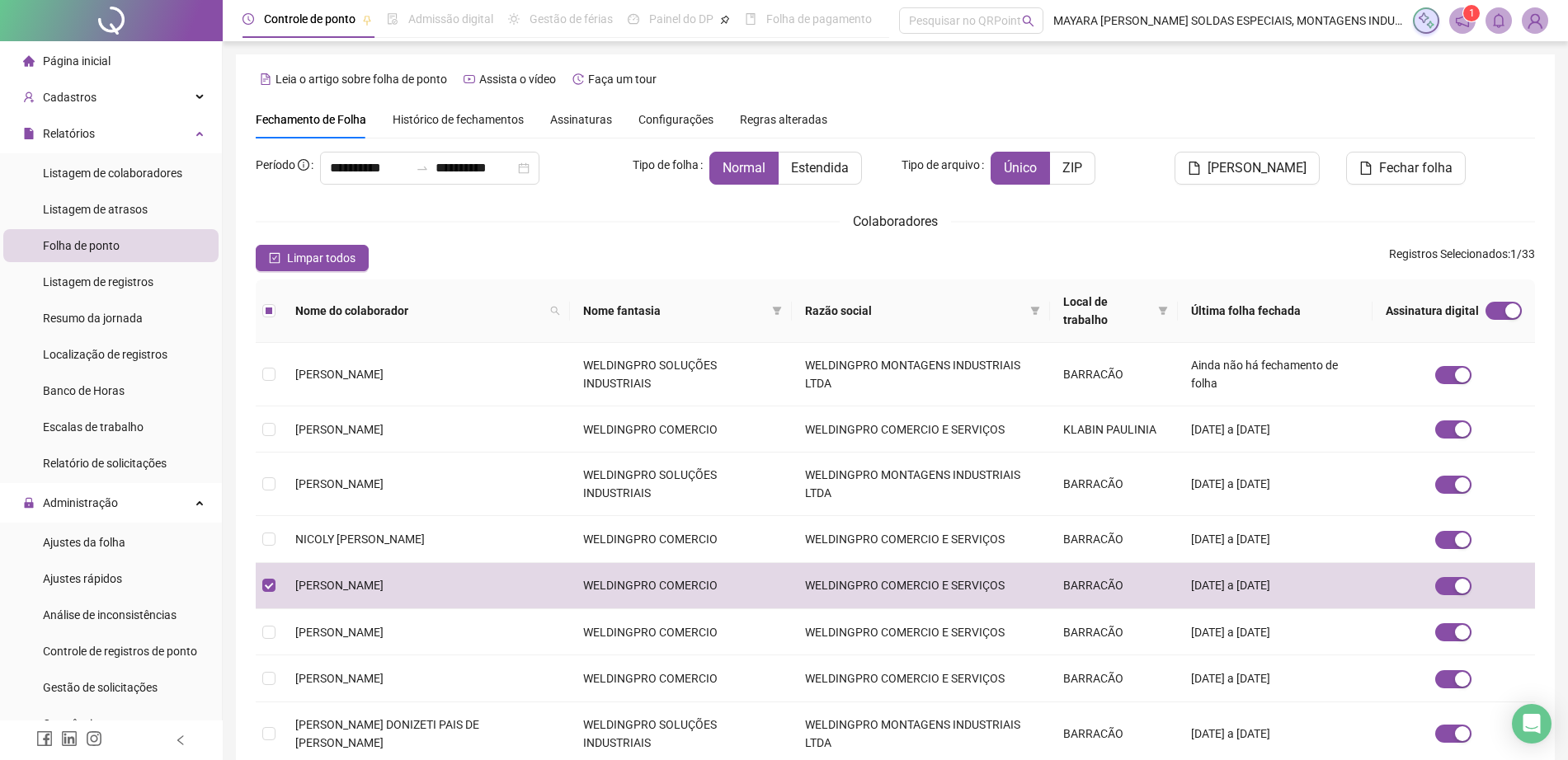
click at [573, 107] on div "Assinaturas" at bounding box center [581, 119] width 62 height 38
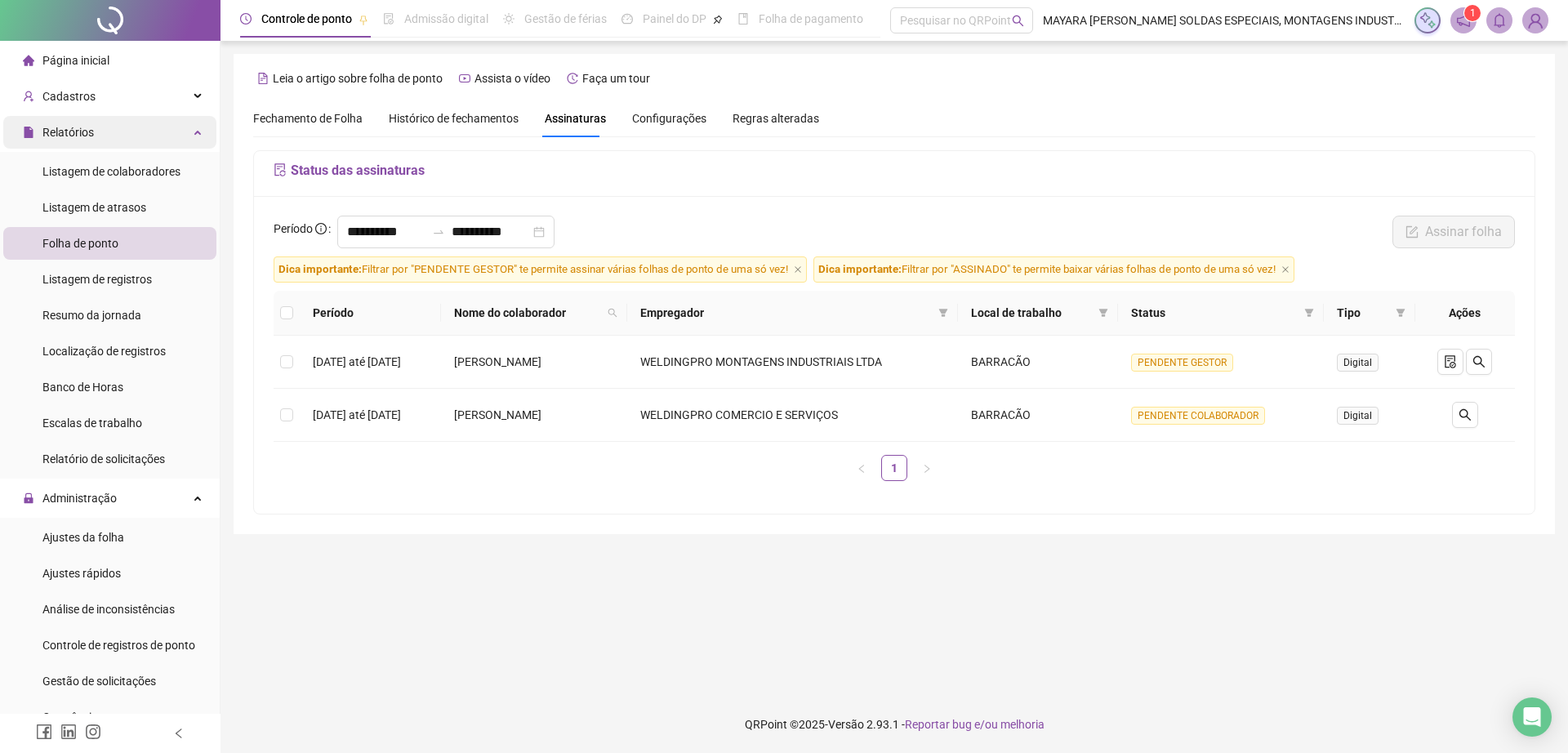
click at [135, 138] on div "Relatórios" at bounding box center [110, 132] width 213 height 33
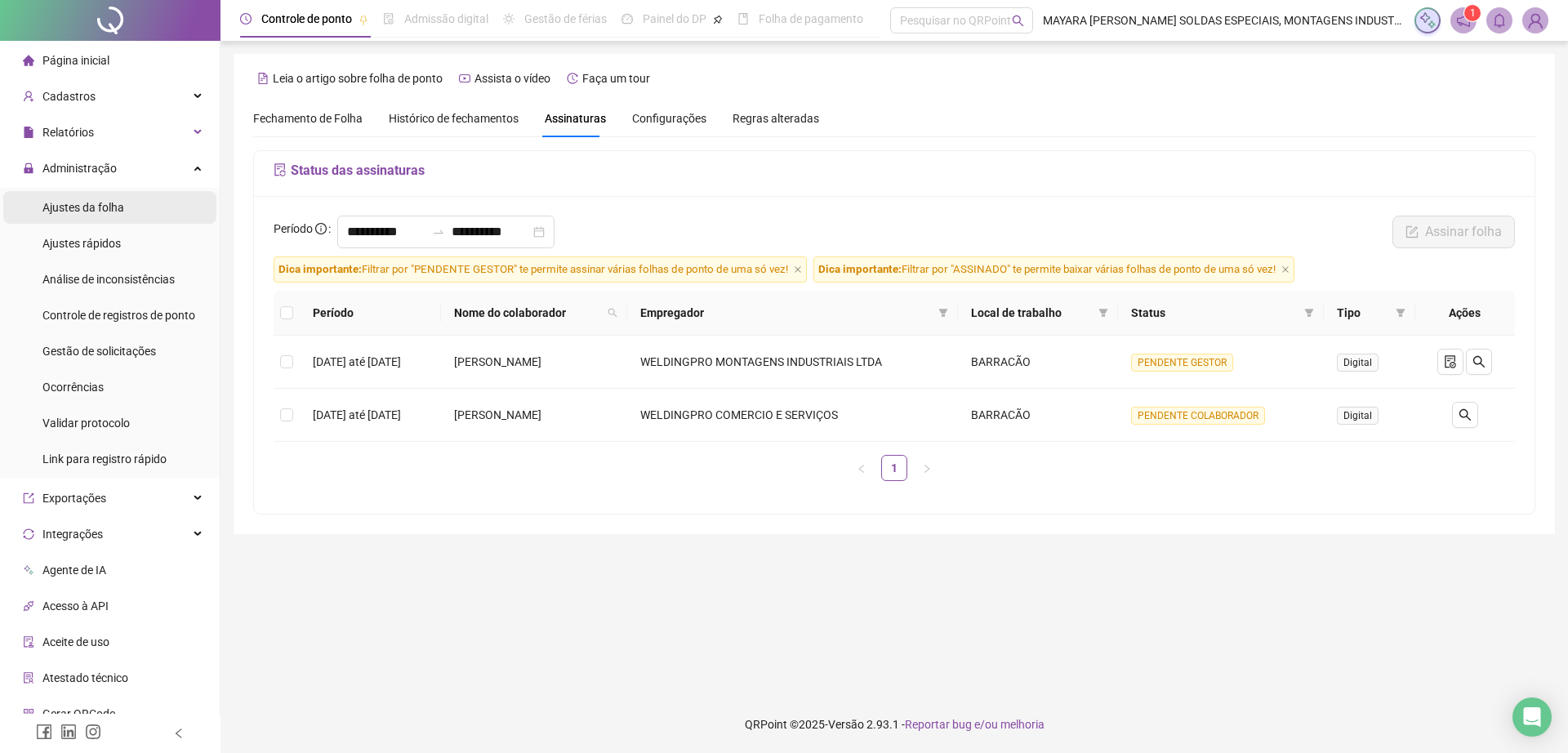
click at [92, 201] on span "Ajustes da folha" at bounding box center [83, 208] width 81 height 13
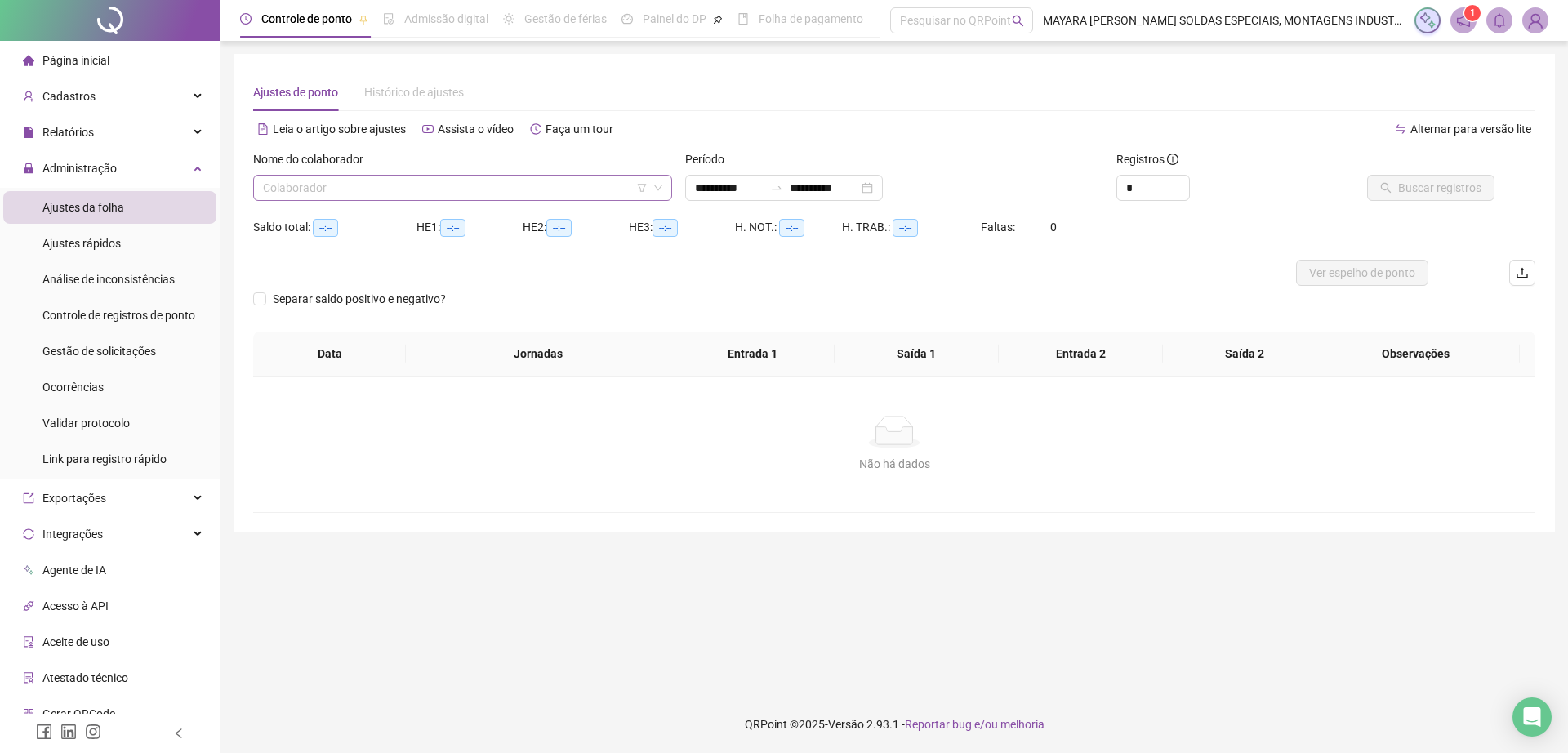
type input "**********"
click at [391, 195] on input "search" at bounding box center [455, 187] width 385 height 24
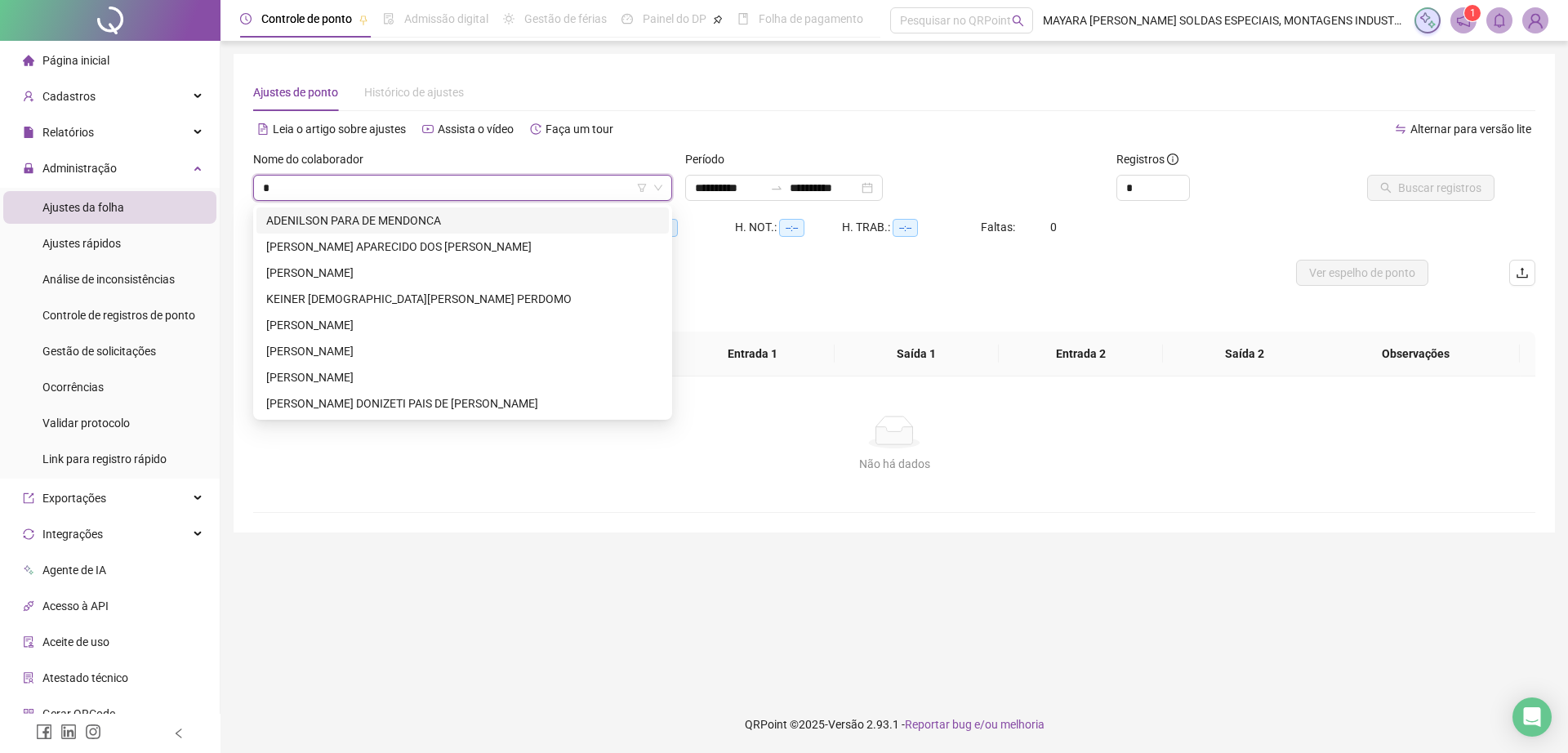
type input "**"
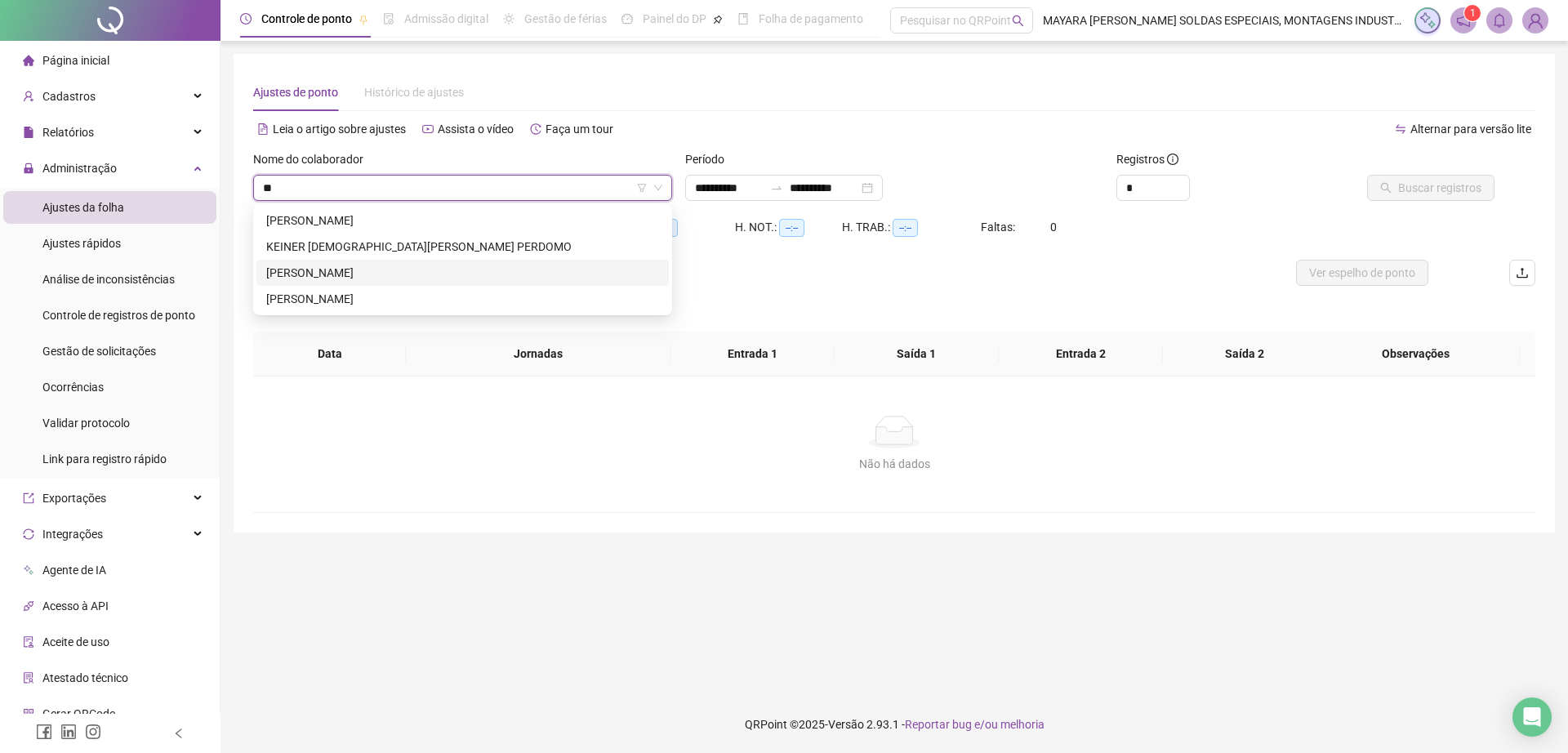
click at [326, 273] on div "[PERSON_NAME]" at bounding box center [463, 273] width 393 height 18
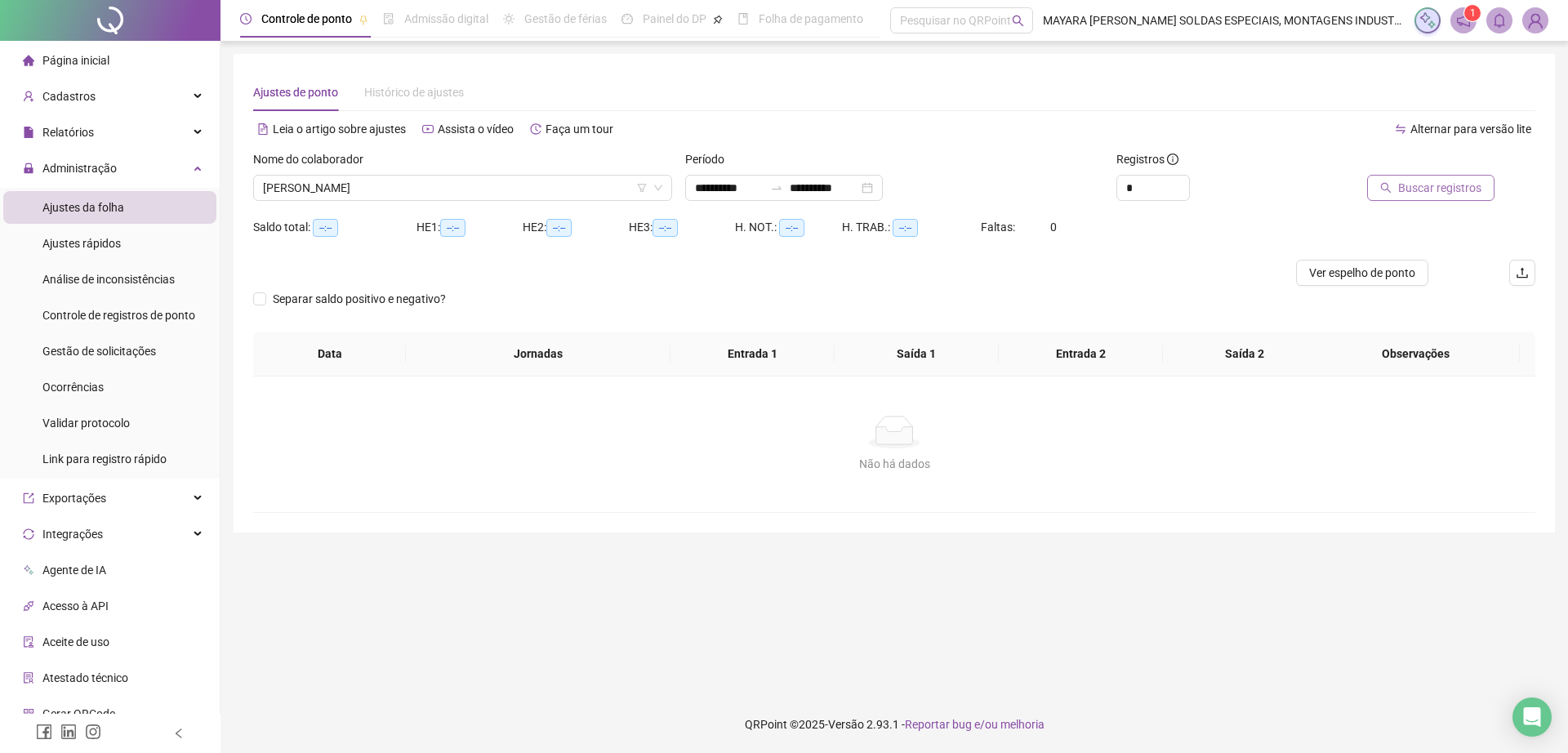
click at [1415, 182] on span "Buscar registros" at bounding box center [1439, 187] width 83 height 18
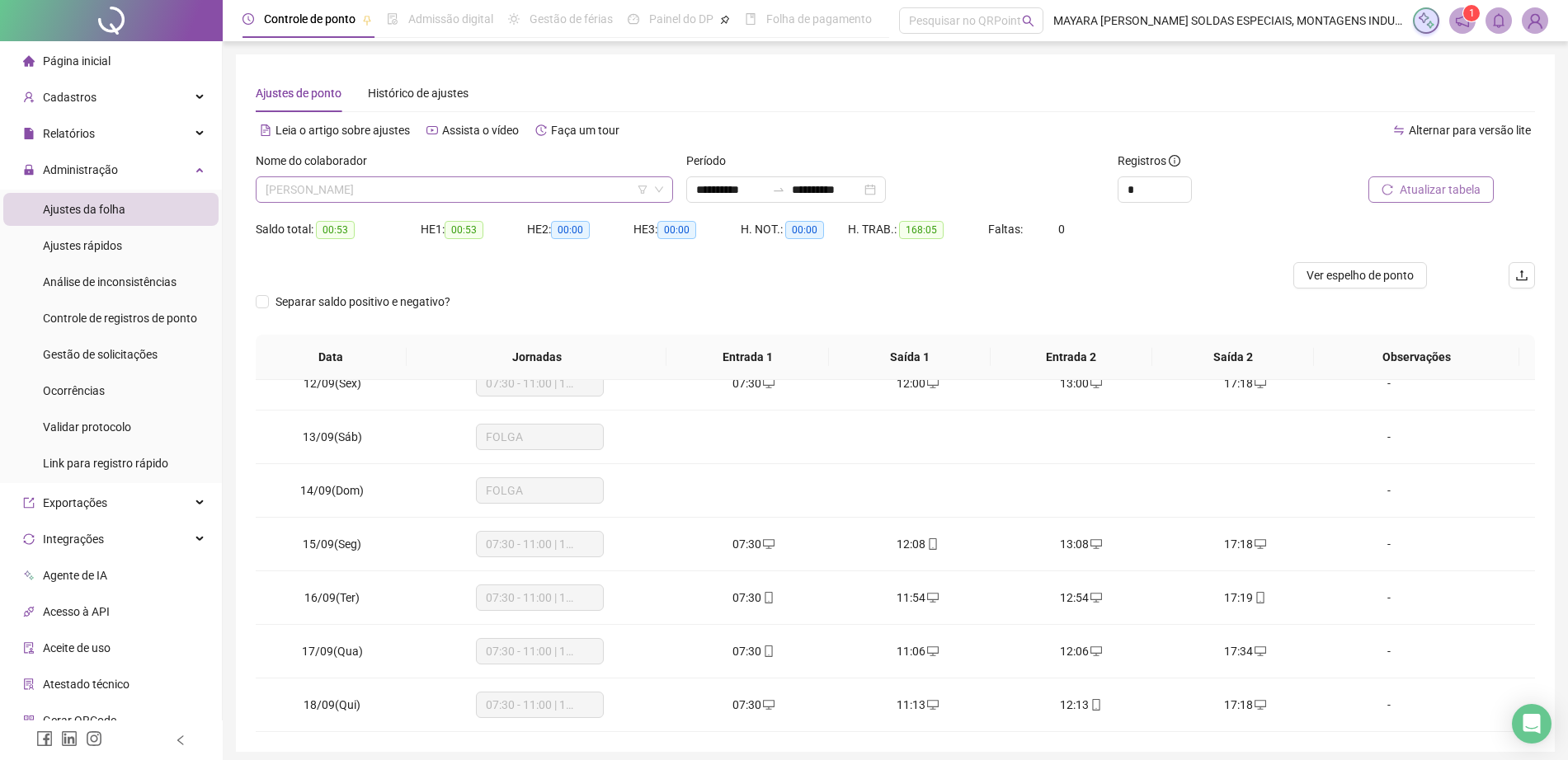
scroll to position [449, 0]
click at [419, 179] on span "[PERSON_NAME]" at bounding box center [465, 189] width 398 height 25
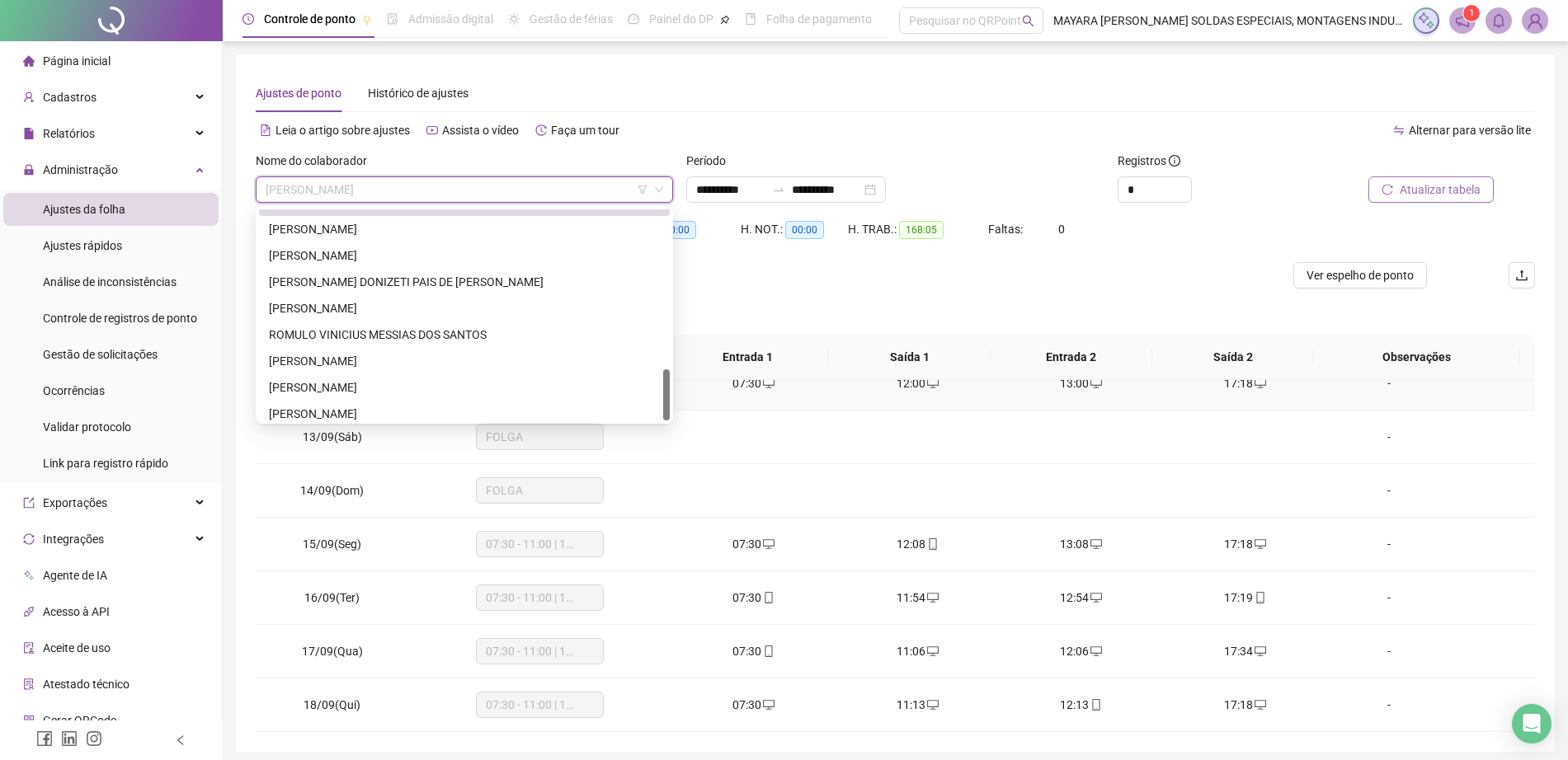
scroll to position [659, 0]
drag, startPoint x: 665, startPoint y: 343, endPoint x: 676, endPoint y: 397, distance: 55.1
click at [676, 397] on body "**********" at bounding box center [784, 380] width 1568 height 760
click at [467, 227] on div "[PERSON_NAME]" at bounding box center [465, 222] width 391 height 18
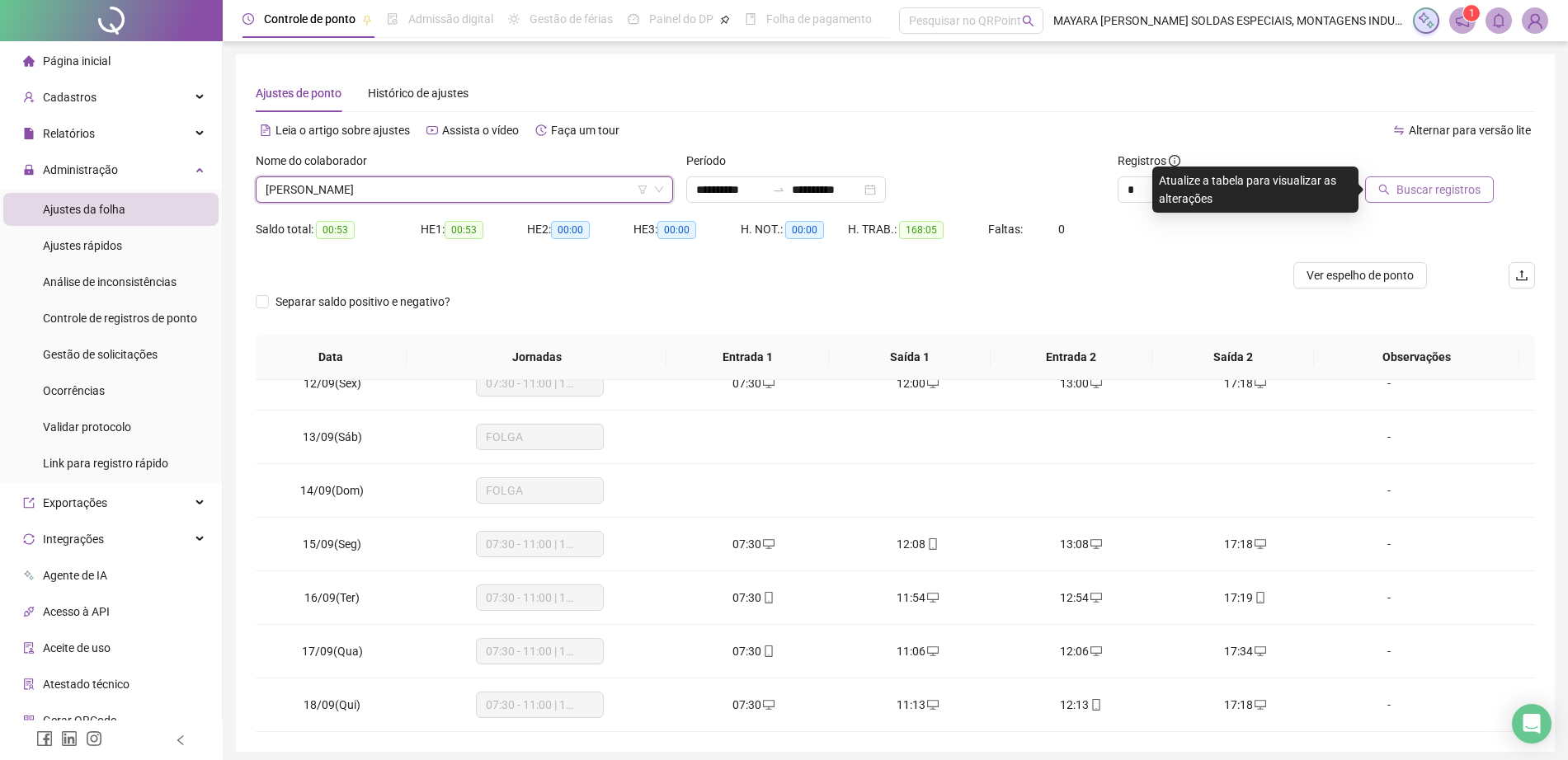
click at [1438, 186] on span "Buscar registros" at bounding box center [1438, 189] width 84 height 18
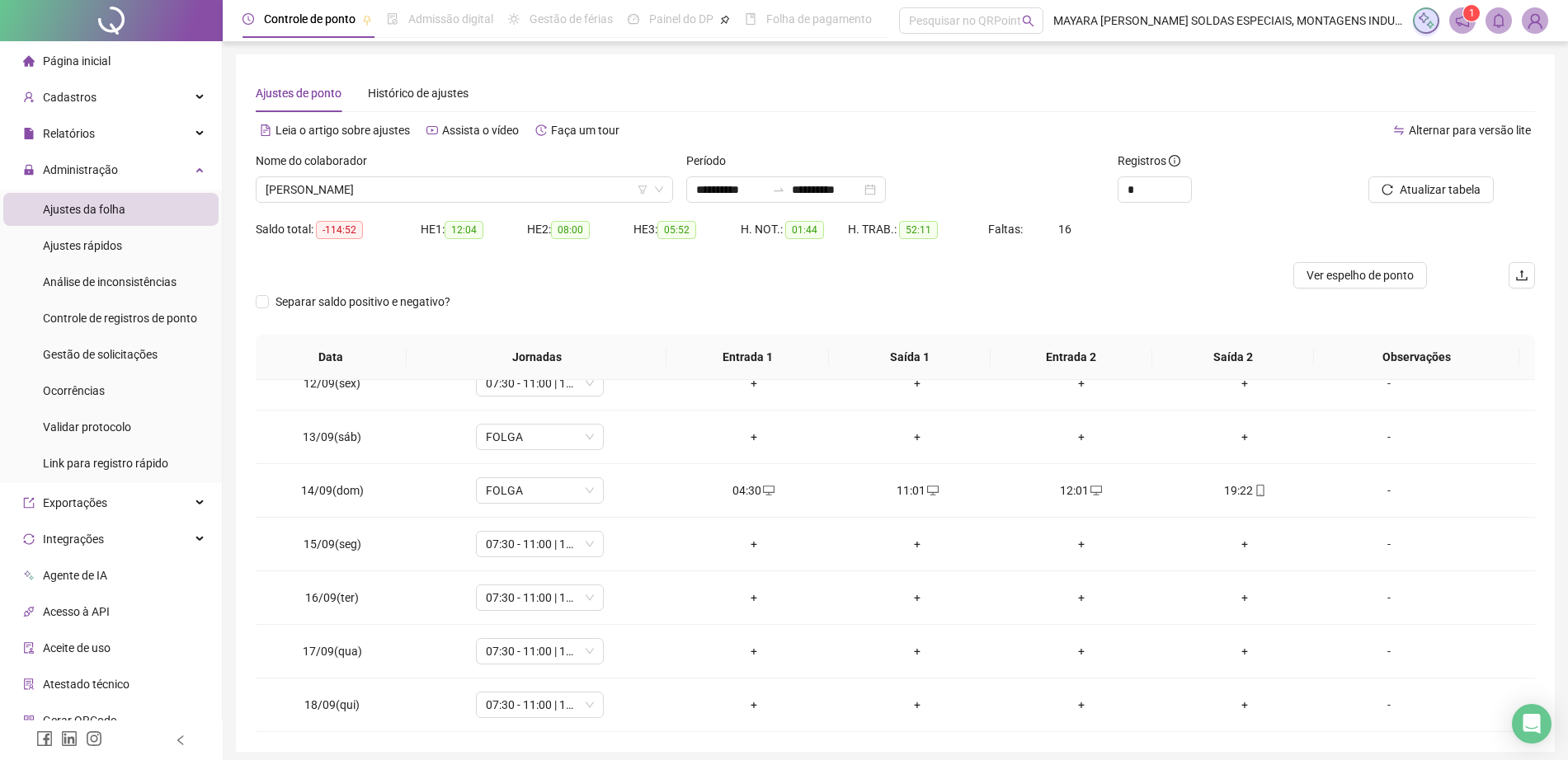
scroll to position [63, 0]
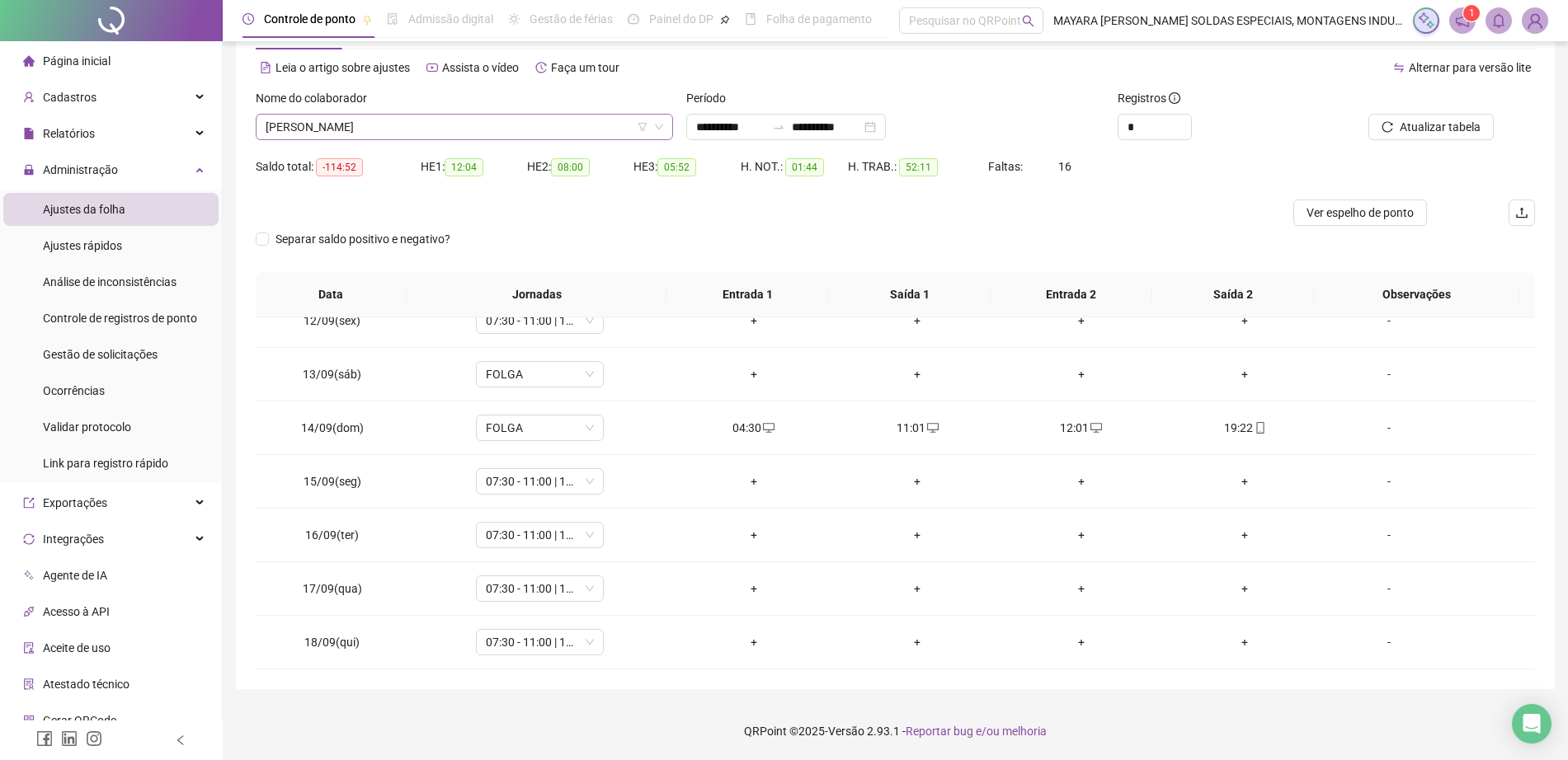
click at [362, 122] on span "[PERSON_NAME]" at bounding box center [465, 126] width 398 height 25
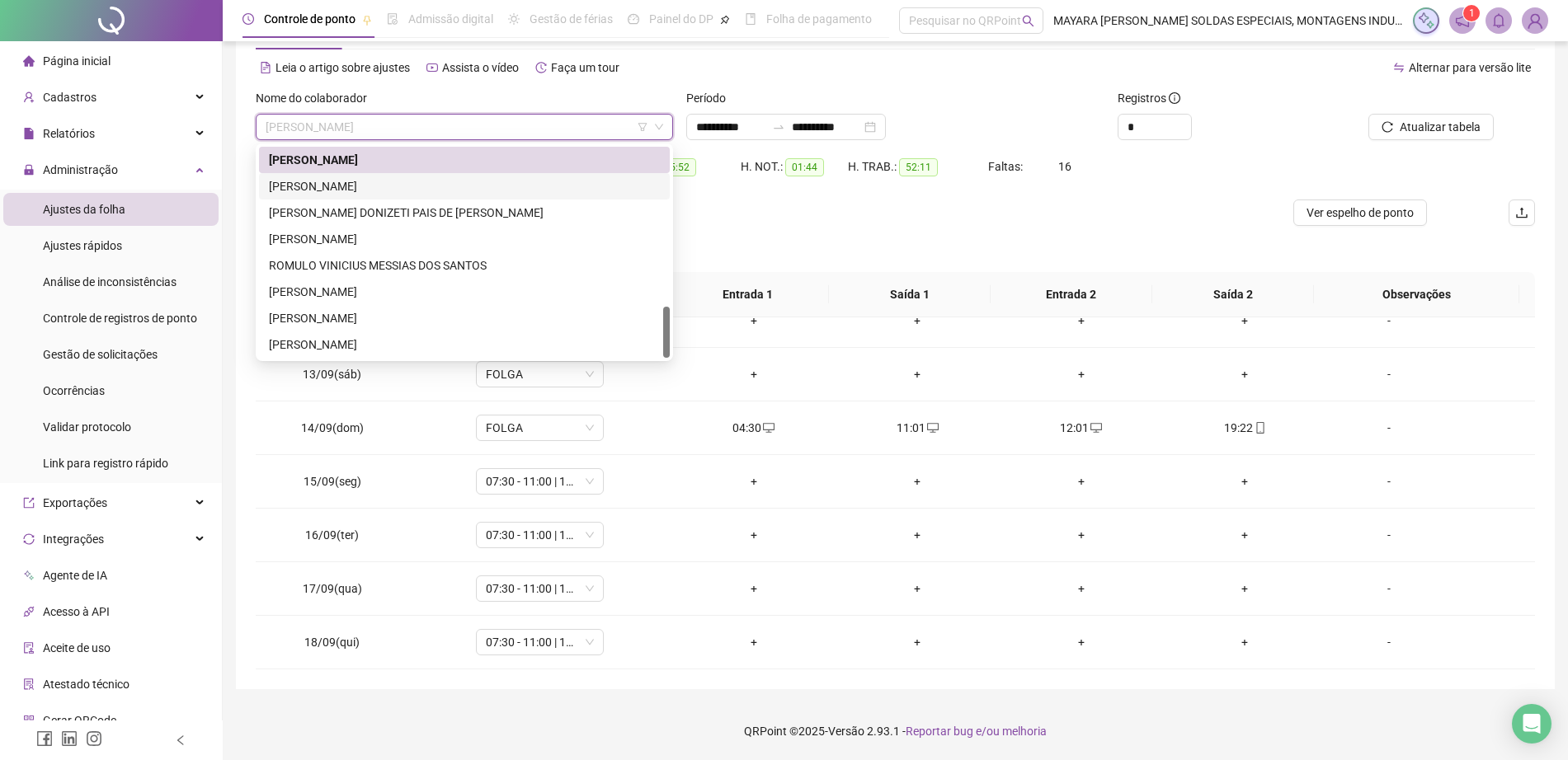
click at [373, 184] on div "[PERSON_NAME]" at bounding box center [465, 185] width 391 height 18
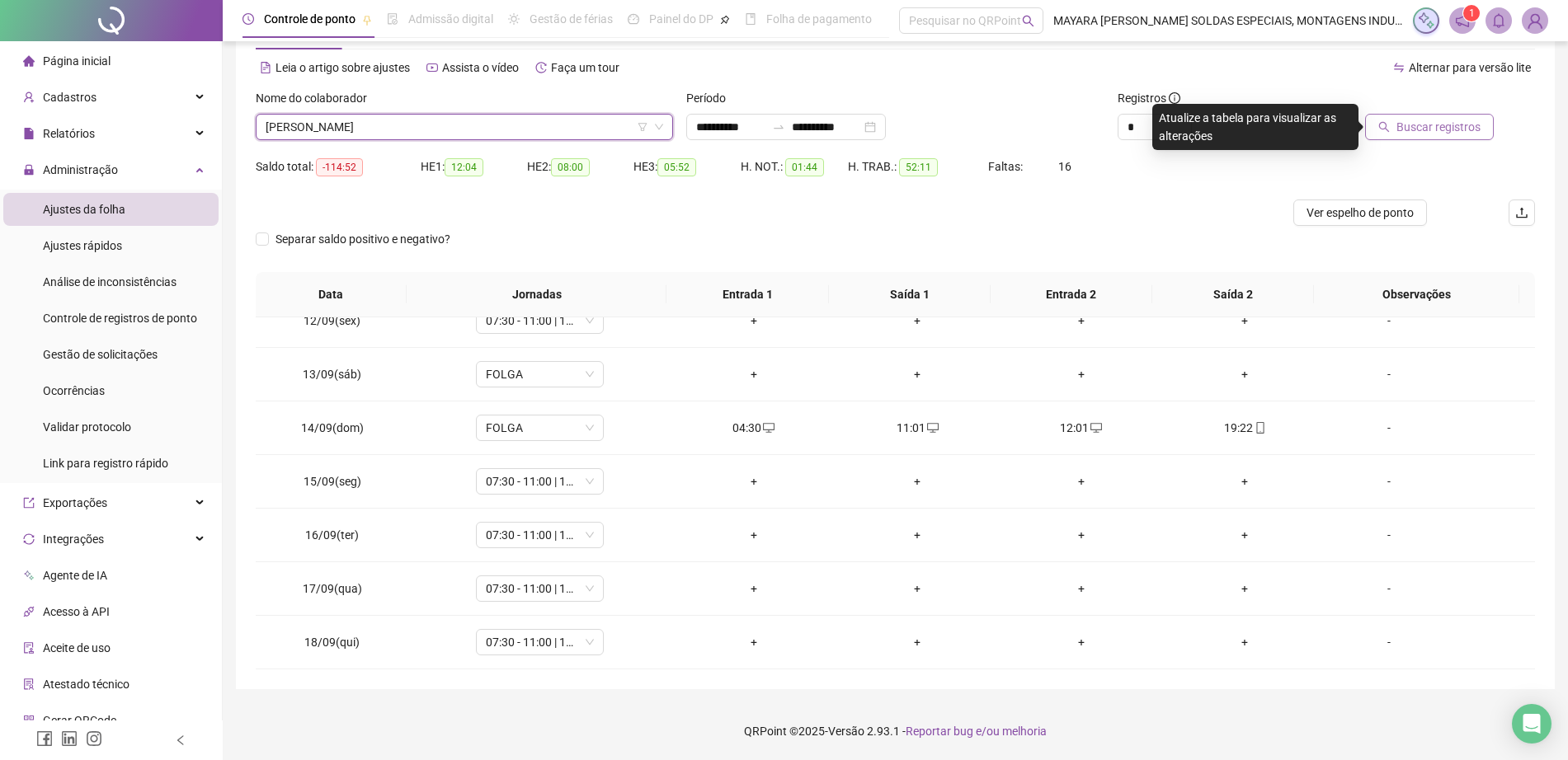
click at [1406, 135] on span "Buscar registros" at bounding box center [1438, 126] width 84 height 18
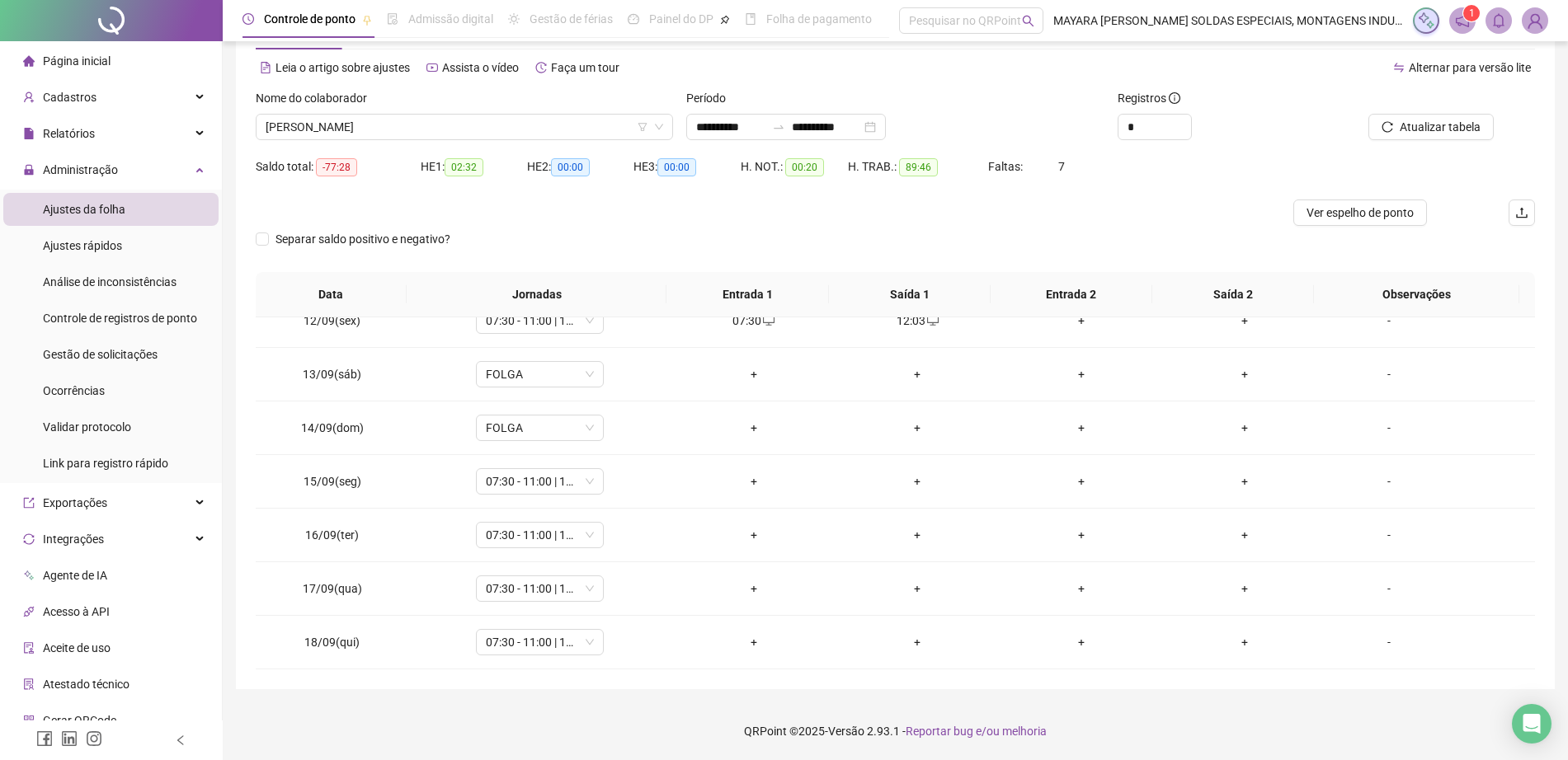
click at [440, 146] on div "Nome do colaborador [PERSON_NAME]" at bounding box center [464, 121] width 431 height 64
click at [416, 121] on span "[PERSON_NAME]" at bounding box center [465, 126] width 398 height 25
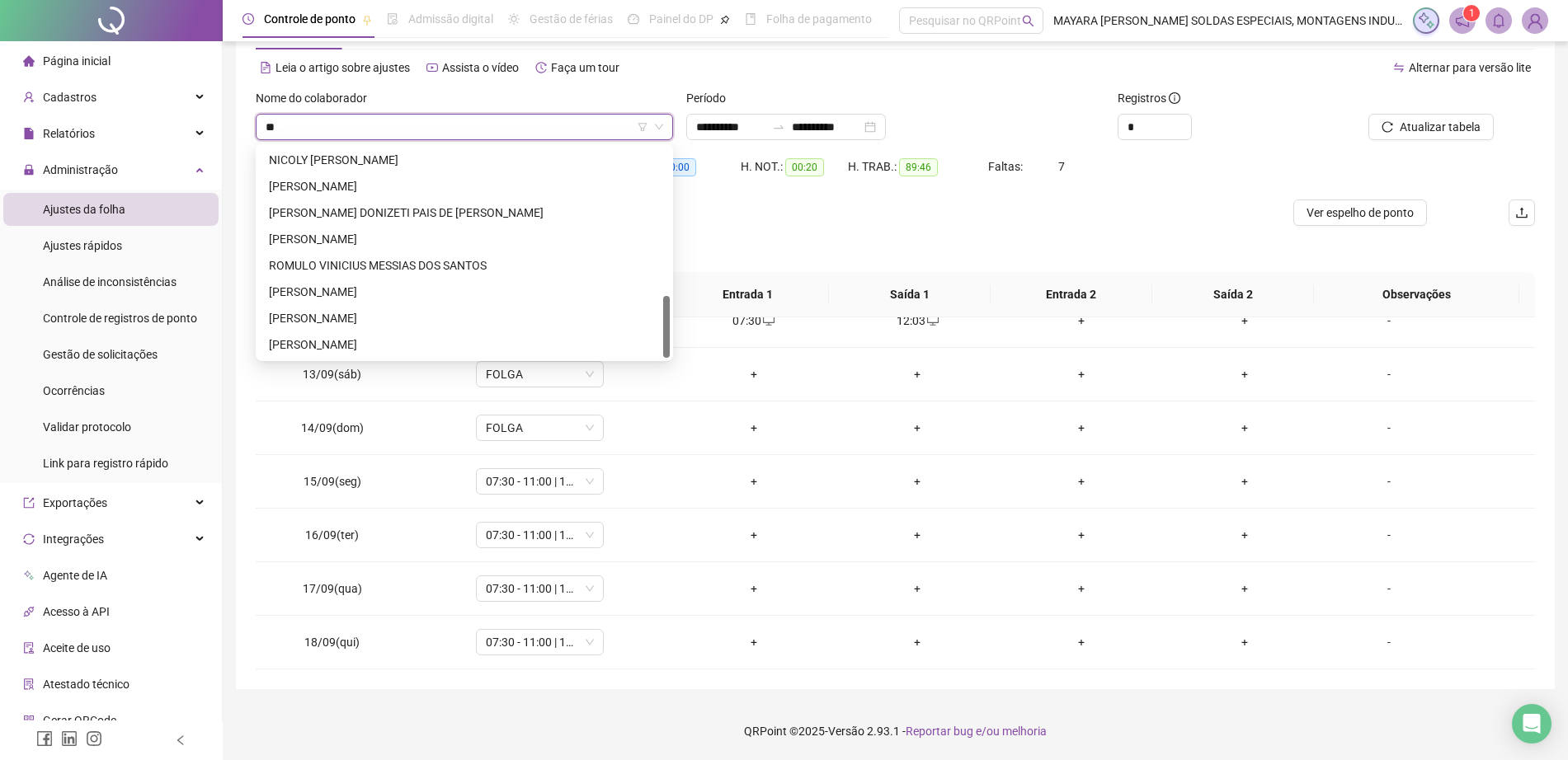
scroll to position [0, 0]
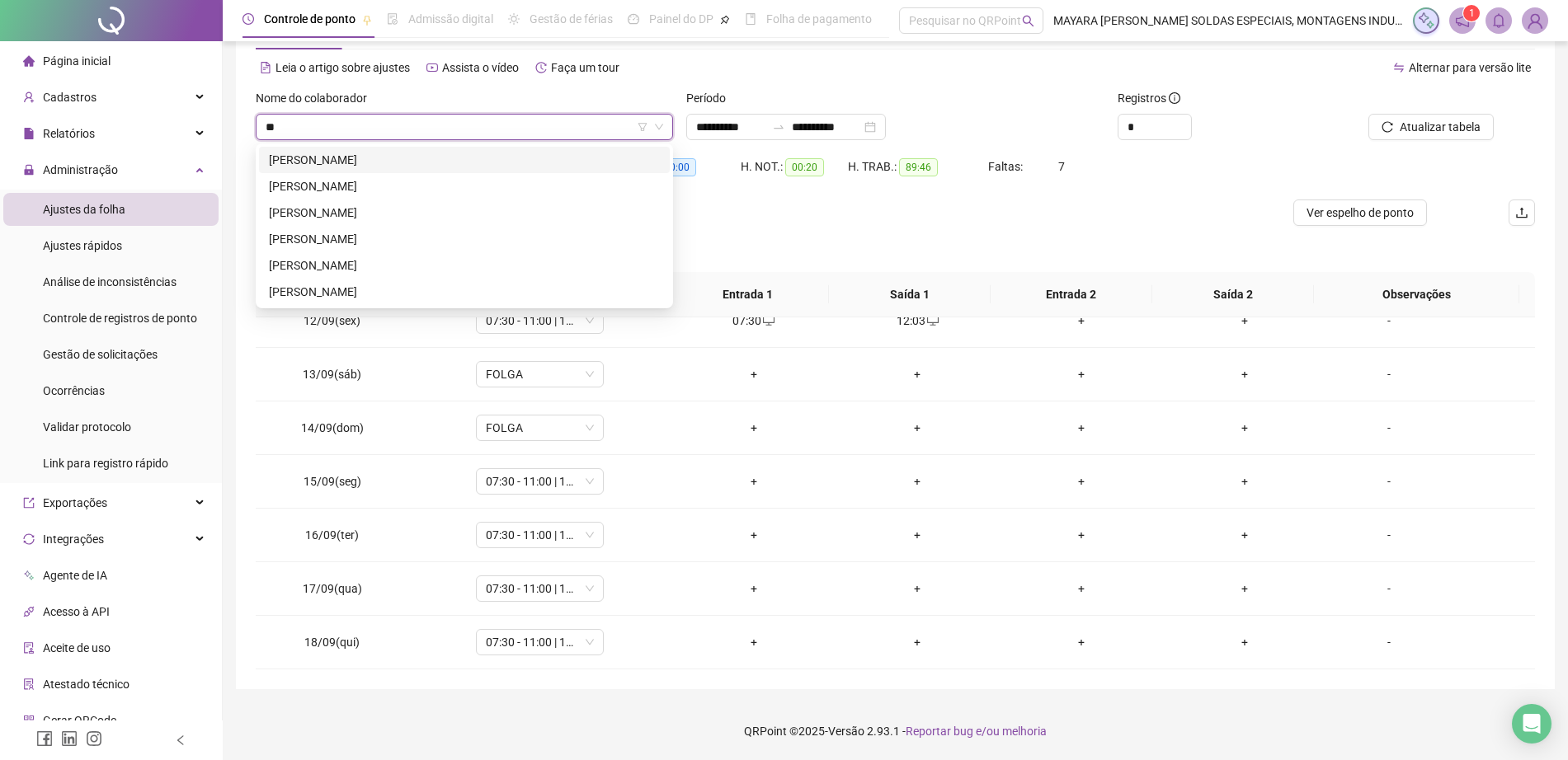
type input "***"
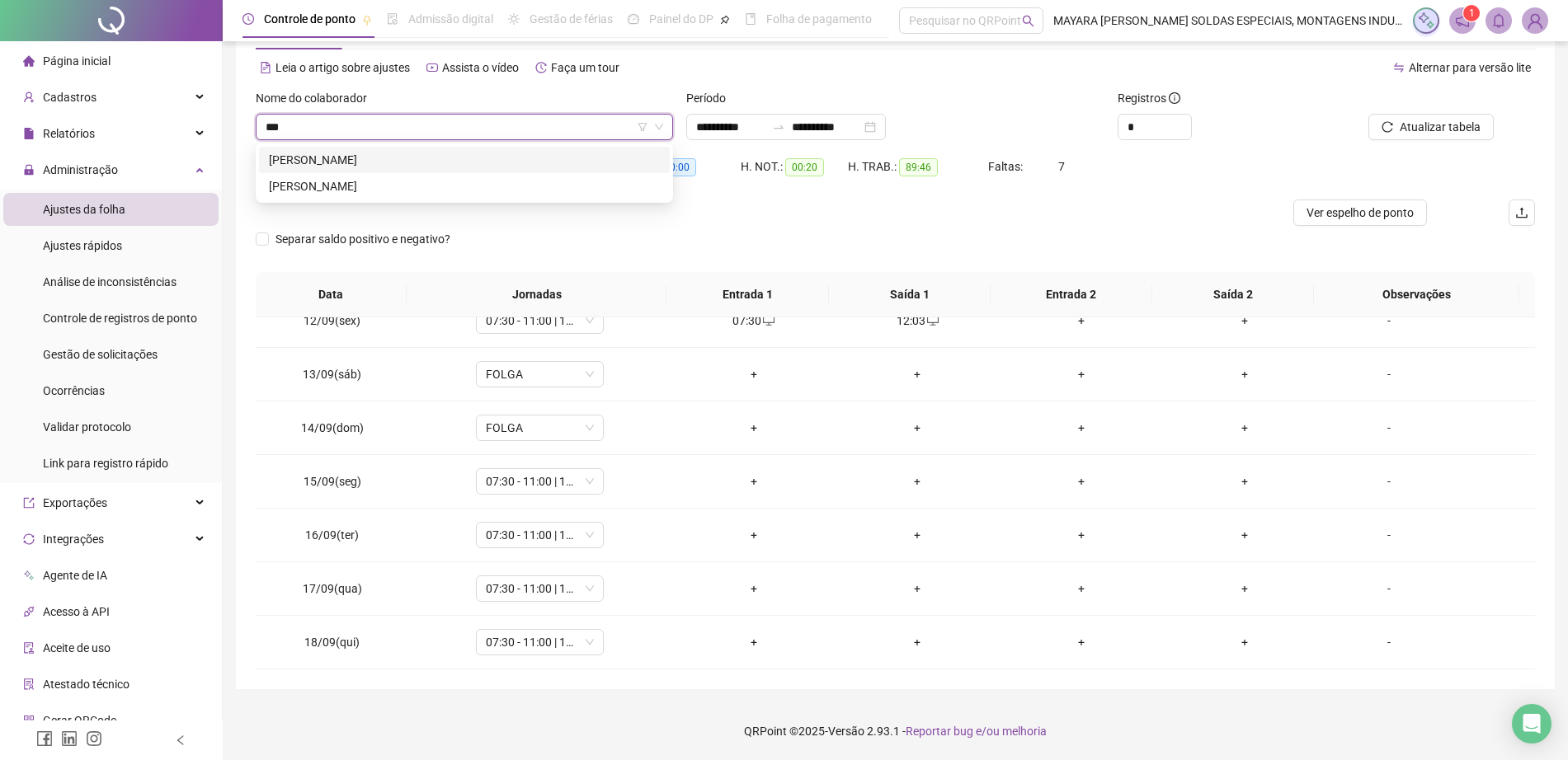
click at [437, 148] on div "[PERSON_NAME]" at bounding box center [464, 159] width 411 height 26
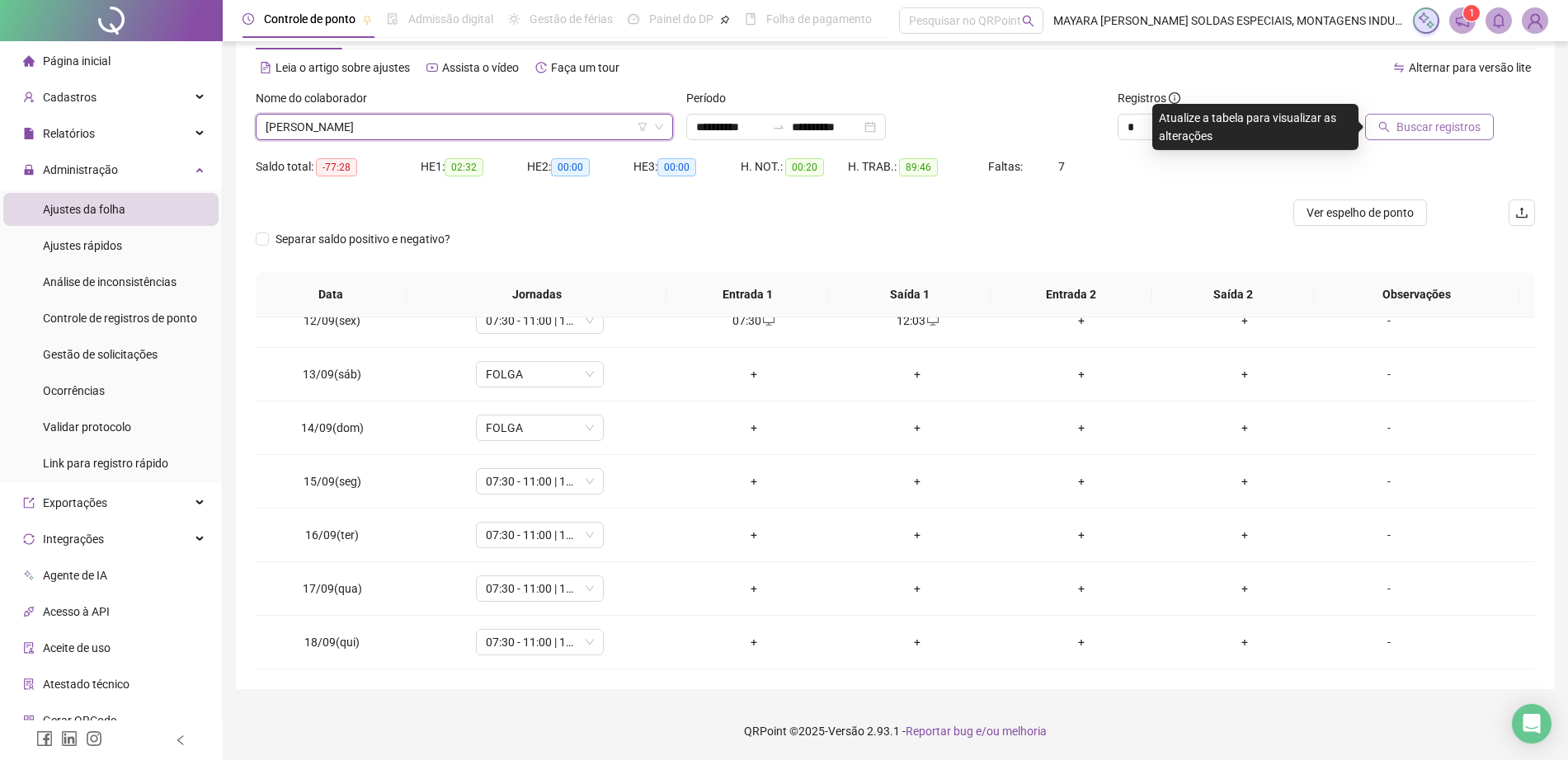
click at [1411, 124] on span "Buscar registros" at bounding box center [1438, 126] width 84 height 18
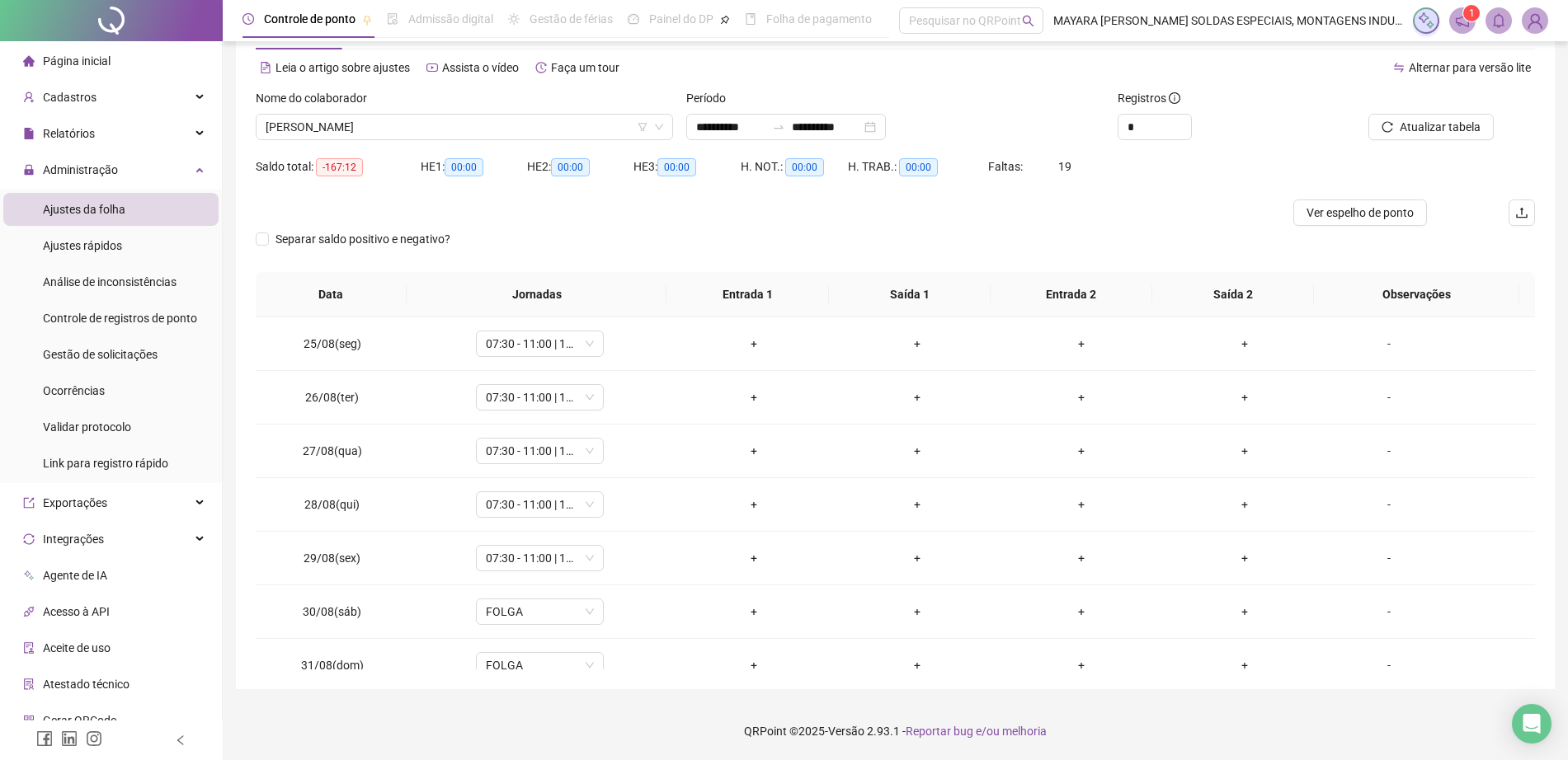
scroll to position [988, 0]
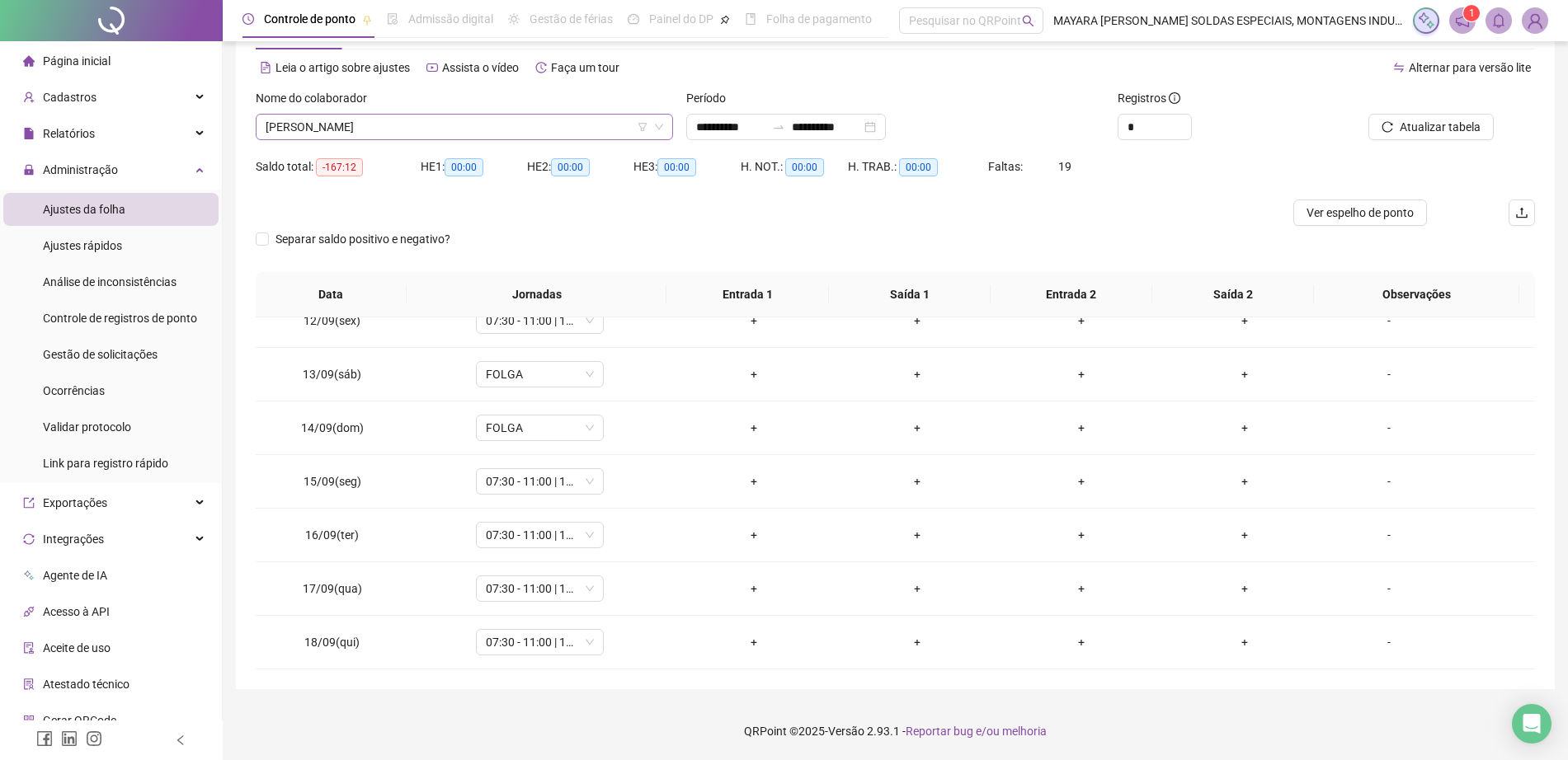
click at [449, 124] on span "[PERSON_NAME]" at bounding box center [465, 126] width 398 height 25
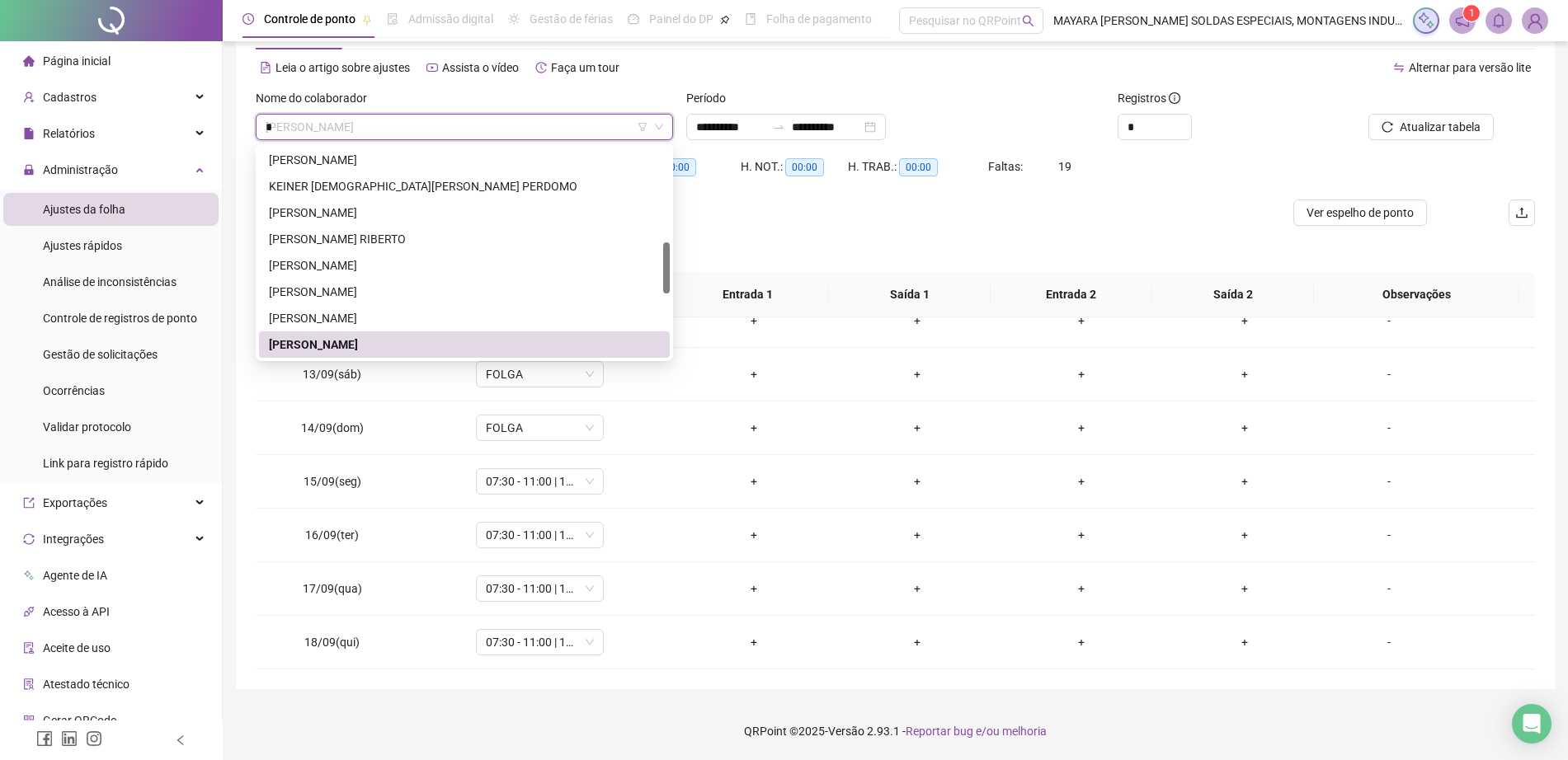
scroll to position [0, 0]
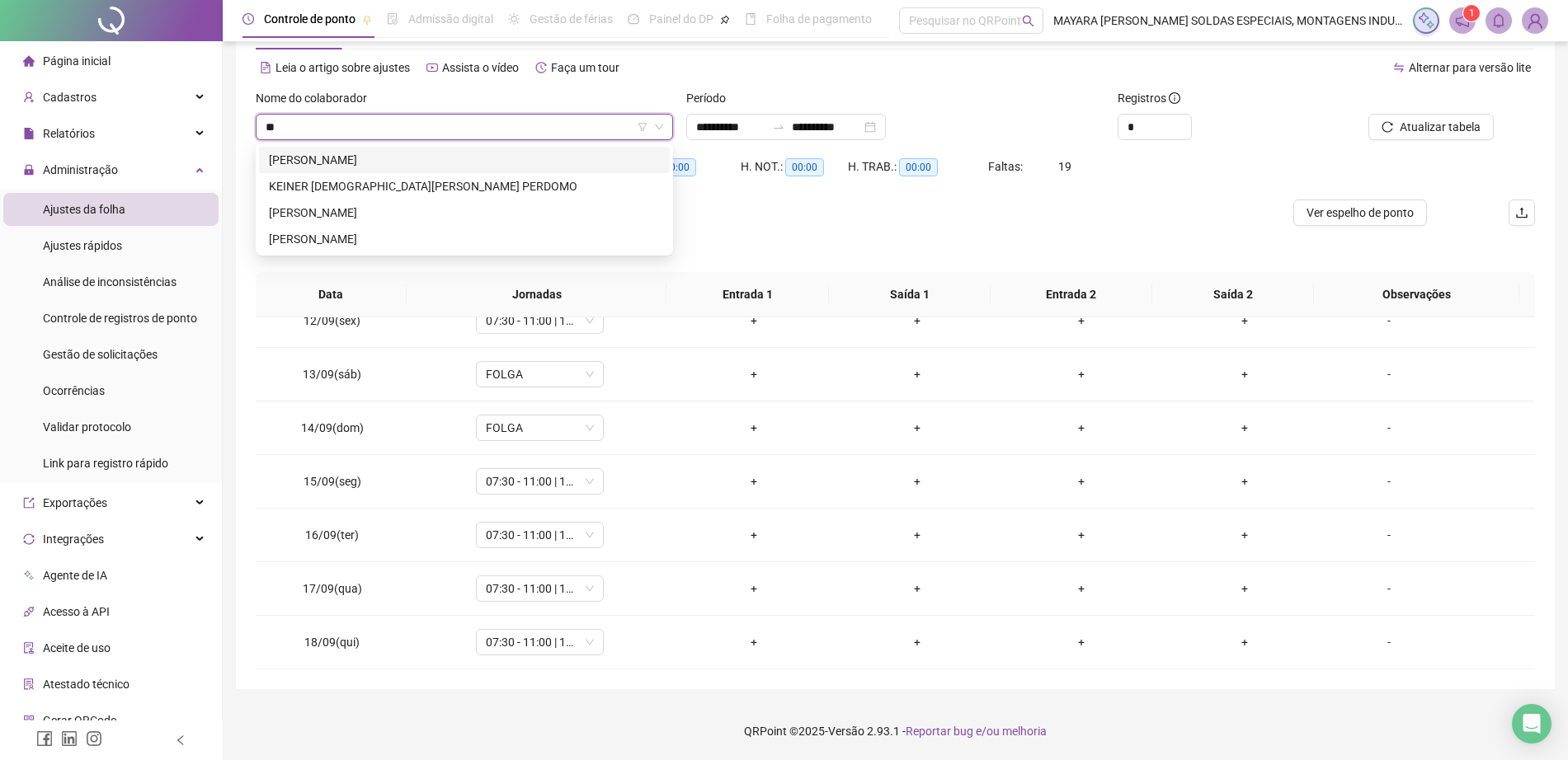
type input "***"
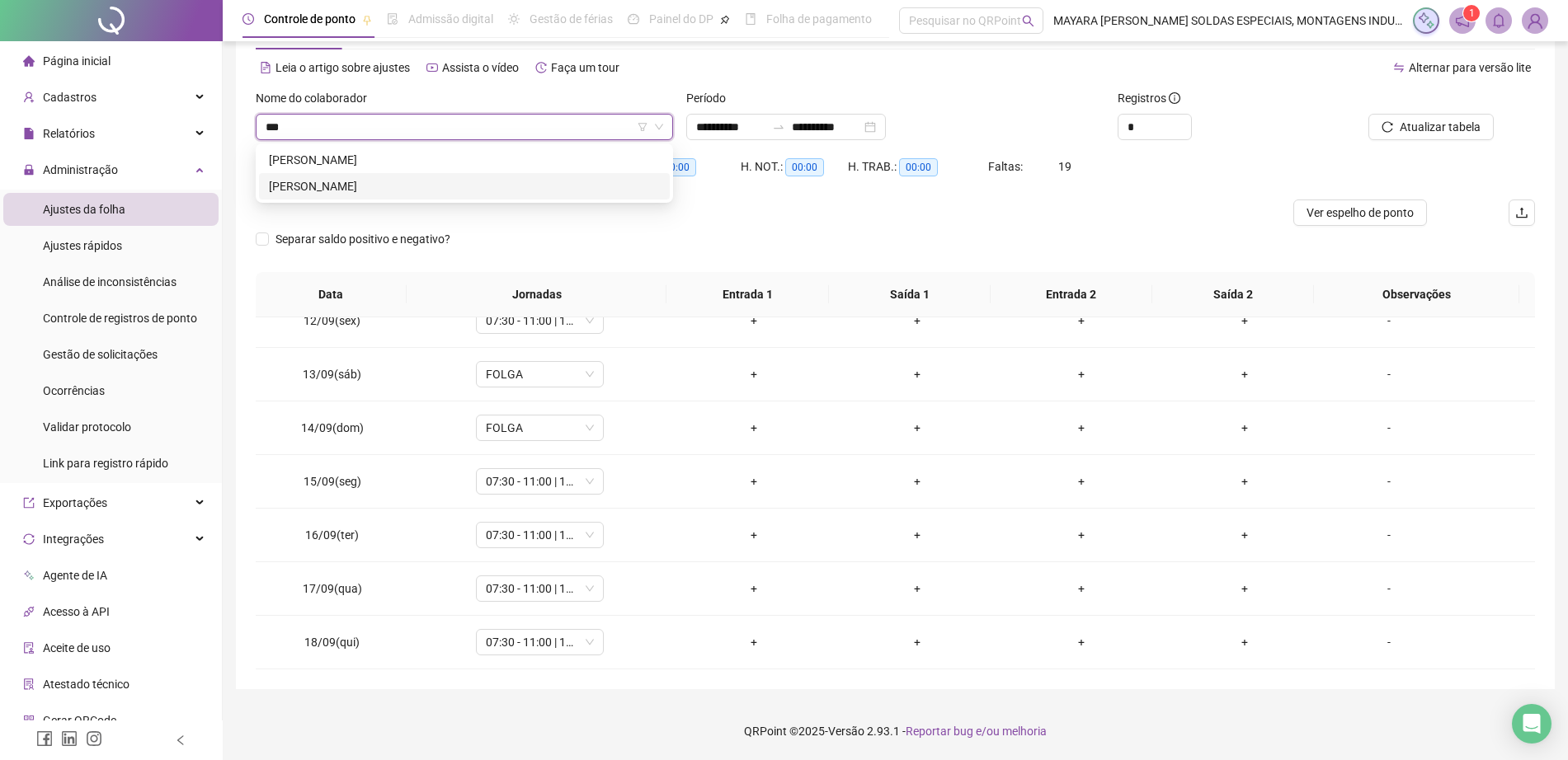
click at [440, 184] on div "[PERSON_NAME]" at bounding box center [465, 185] width 391 height 18
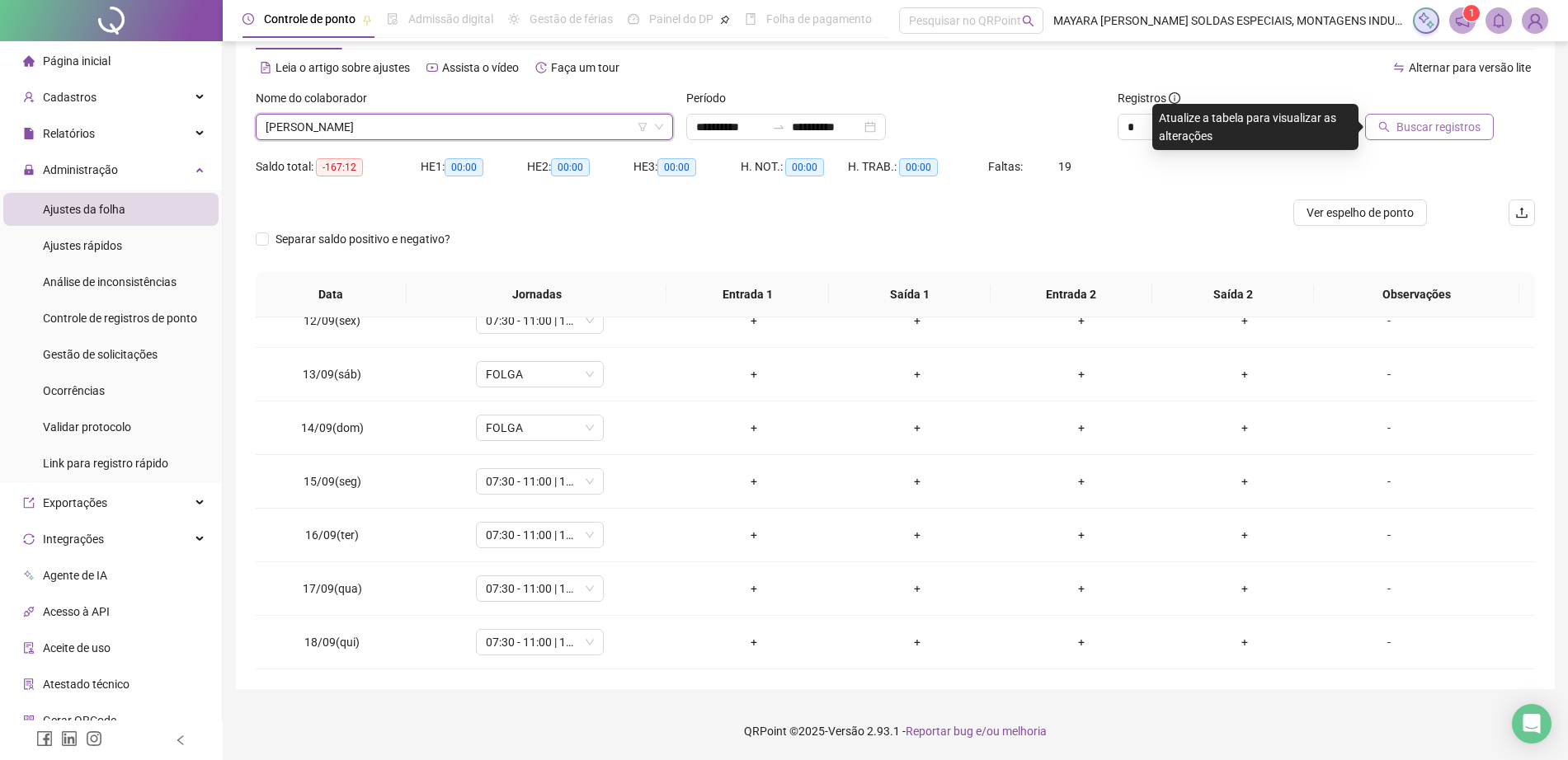
click at [1383, 129] on icon "search" at bounding box center [1384, 127] width 12 height 12
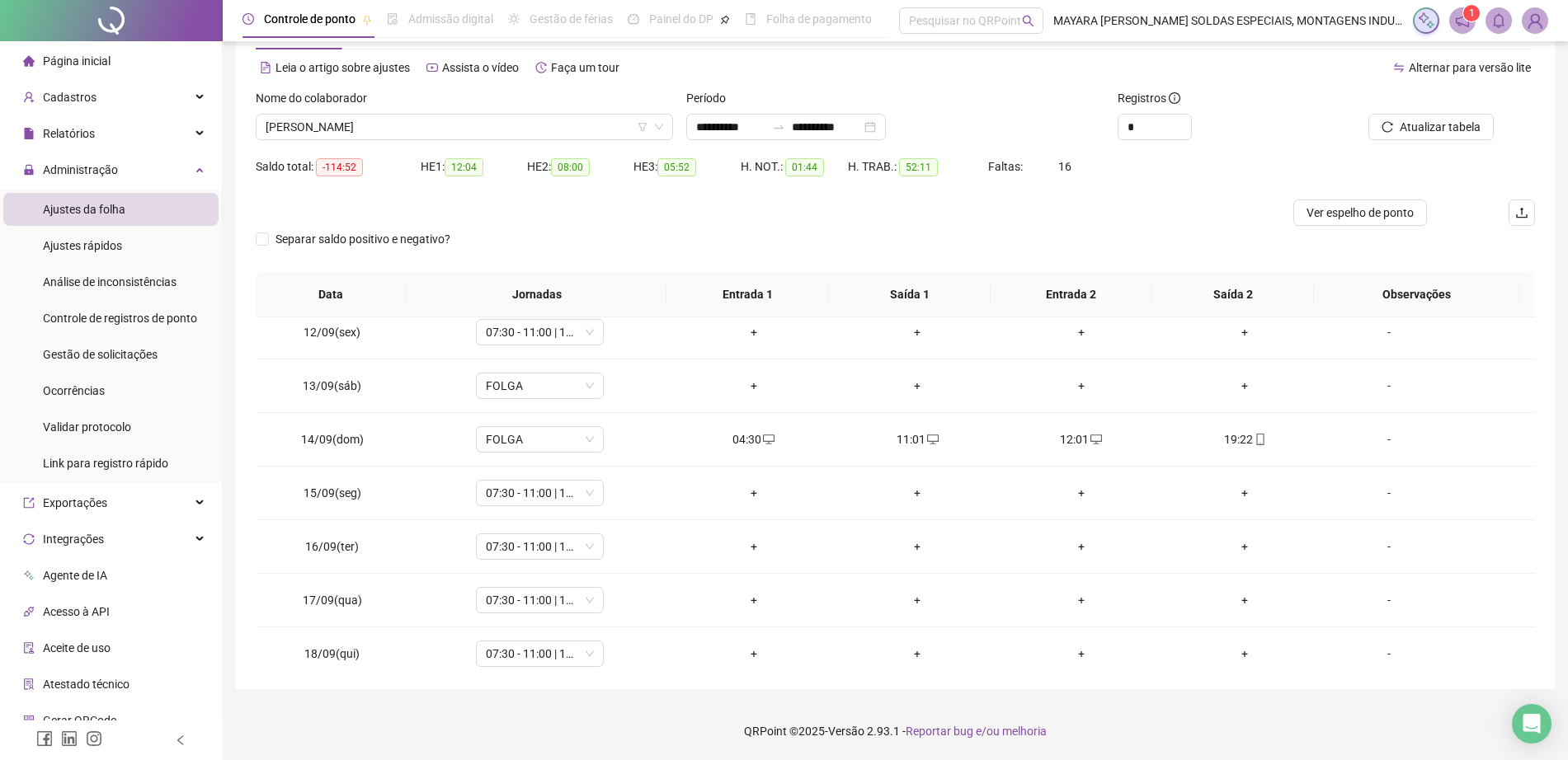
scroll to position [988, 0]
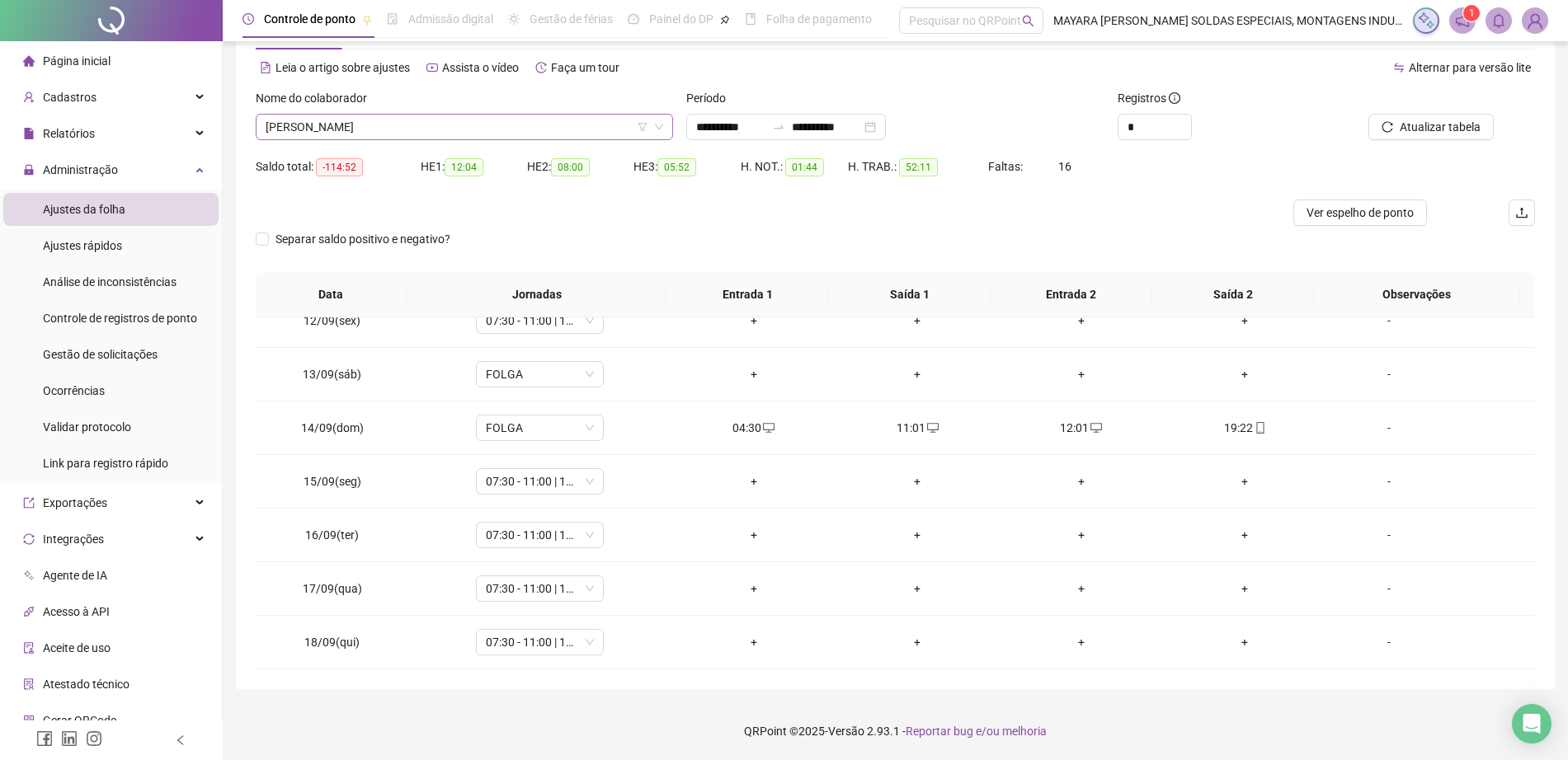
click at [449, 129] on span "[PERSON_NAME]" at bounding box center [465, 126] width 398 height 25
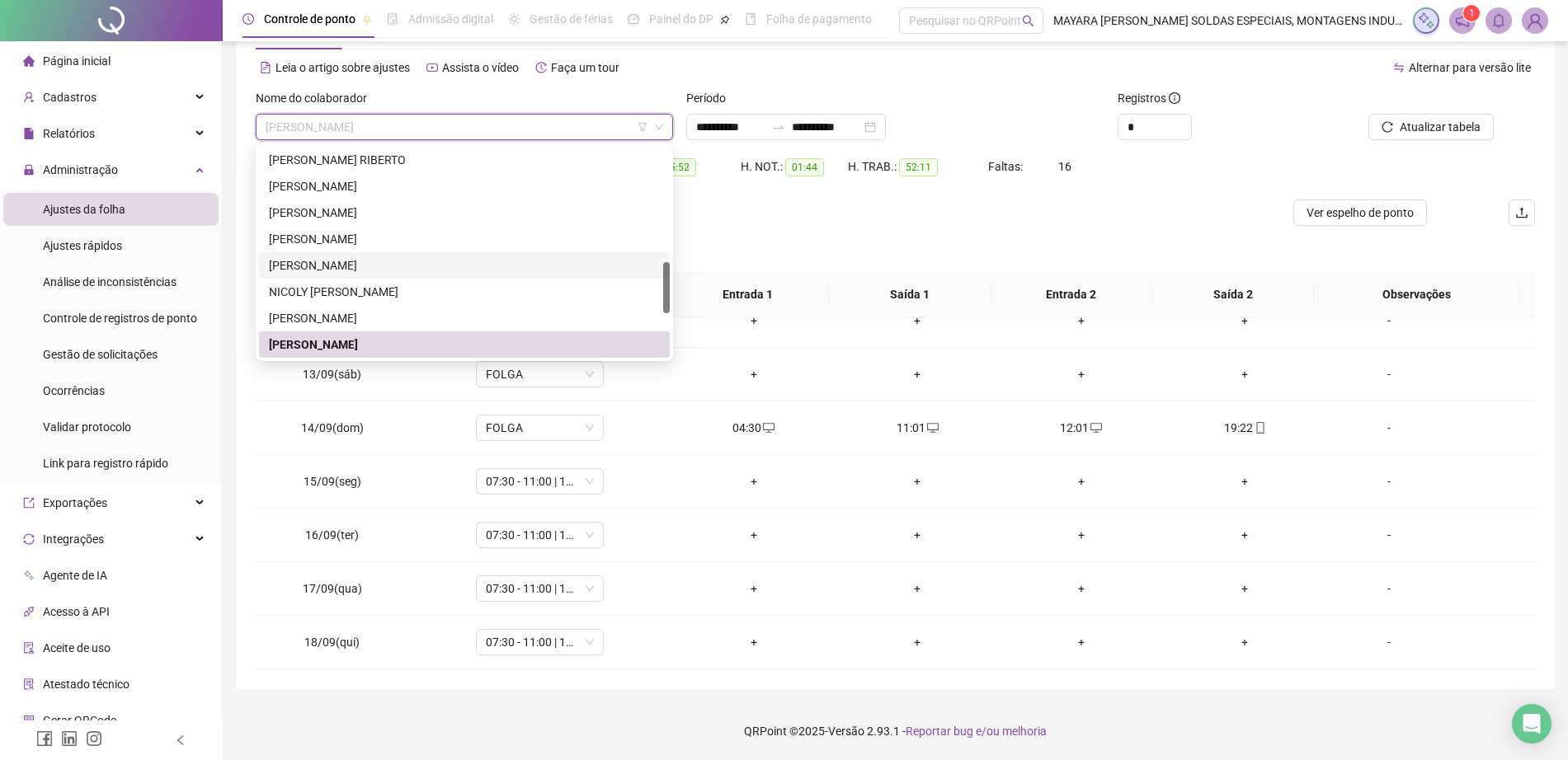
drag, startPoint x: 671, startPoint y: 279, endPoint x: 667, endPoint y: 326, distance: 47.2
click at [667, 326] on div "264178 249163 274061 [PERSON_NAME] [PERSON_NAME] RIBERTO [PERSON_NAME] [PERSON_…" at bounding box center [464, 252] width 417 height 218
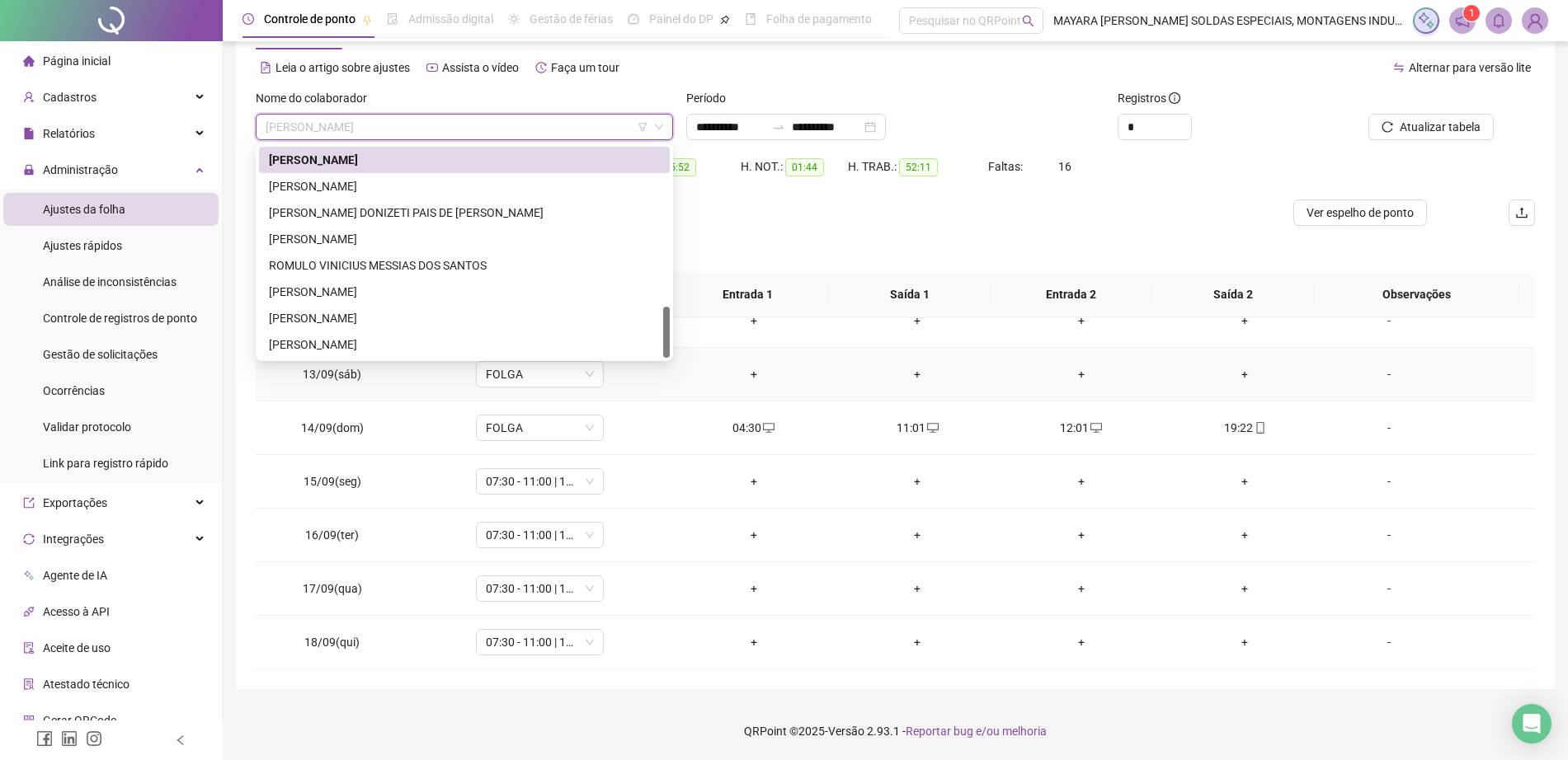
drag, startPoint x: 665, startPoint y: 279, endPoint x: 668, endPoint y: 375, distance: 96.0
click at [668, 375] on body "**********" at bounding box center [784, 317] width 1568 height 760
click at [373, 208] on div "[PERSON_NAME] DONIZETI PAIS DE [PERSON_NAME]" at bounding box center [465, 212] width 391 height 18
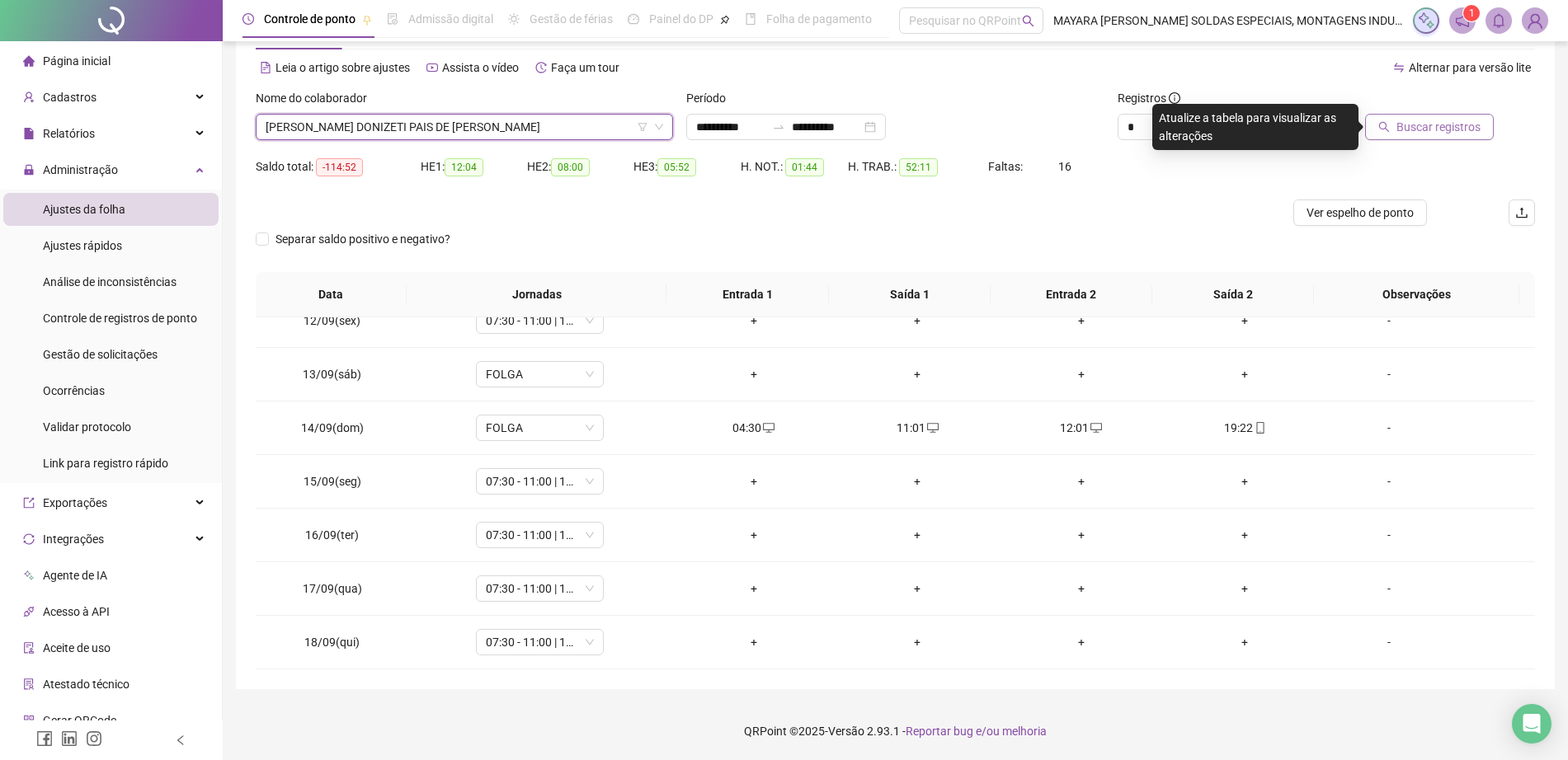
click at [1424, 126] on span "Buscar registros" at bounding box center [1438, 126] width 84 height 18
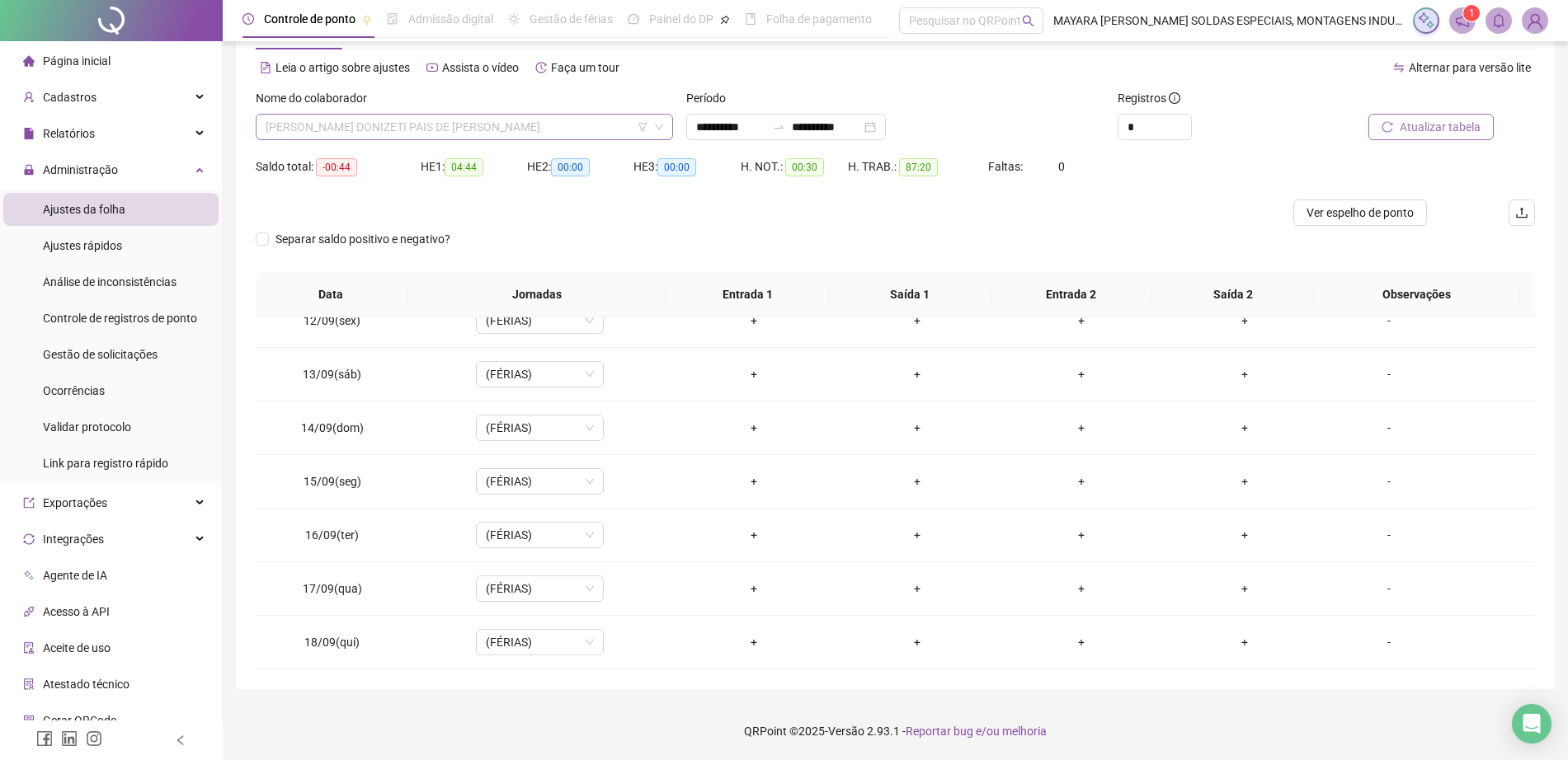
click at [472, 118] on span "[PERSON_NAME] DONIZETI PAIS DE [PERSON_NAME]" at bounding box center [465, 126] width 398 height 25
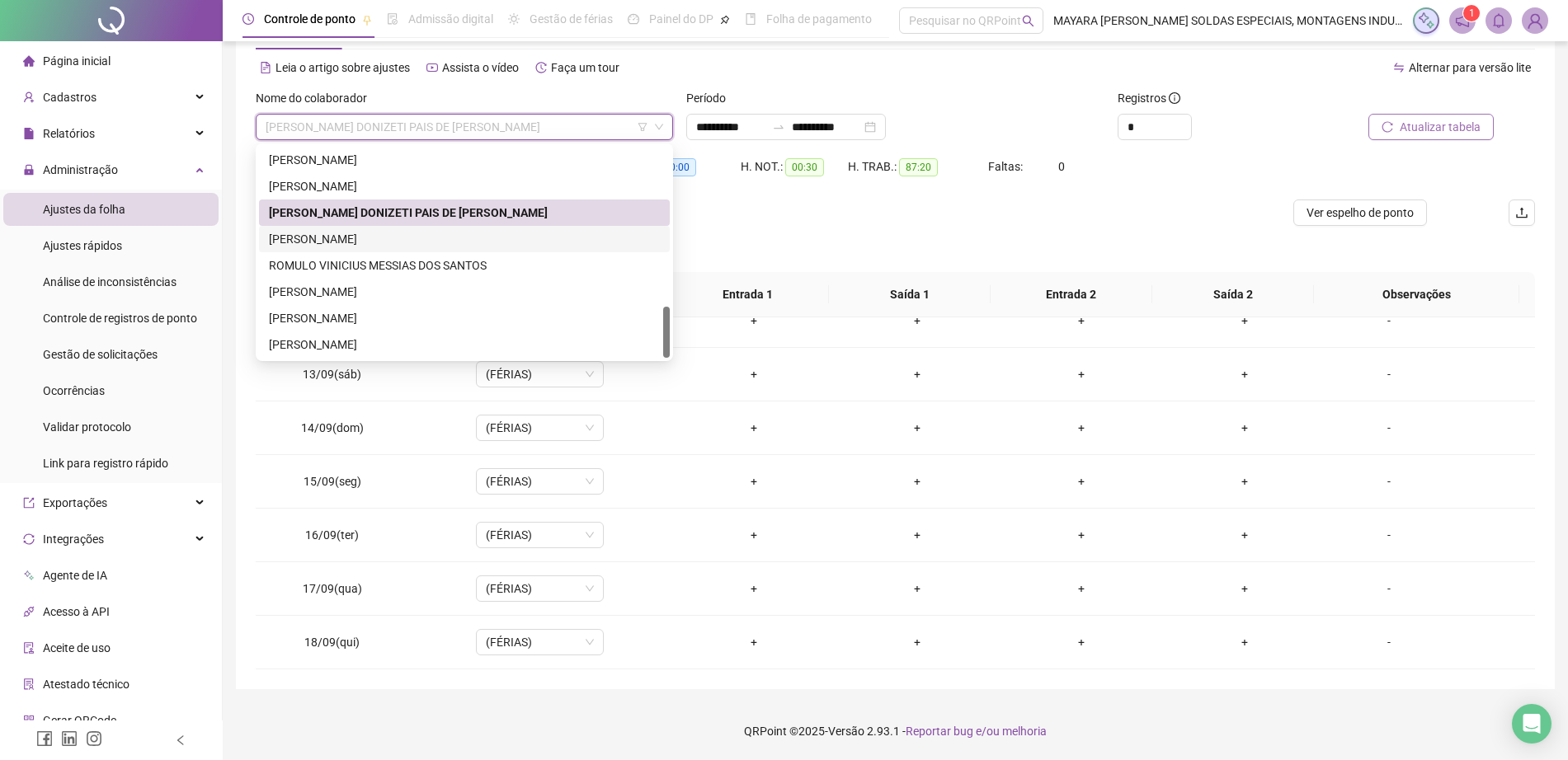
click at [467, 234] on div "[PERSON_NAME]" at bounding box center [465, 239] width 391 height 18
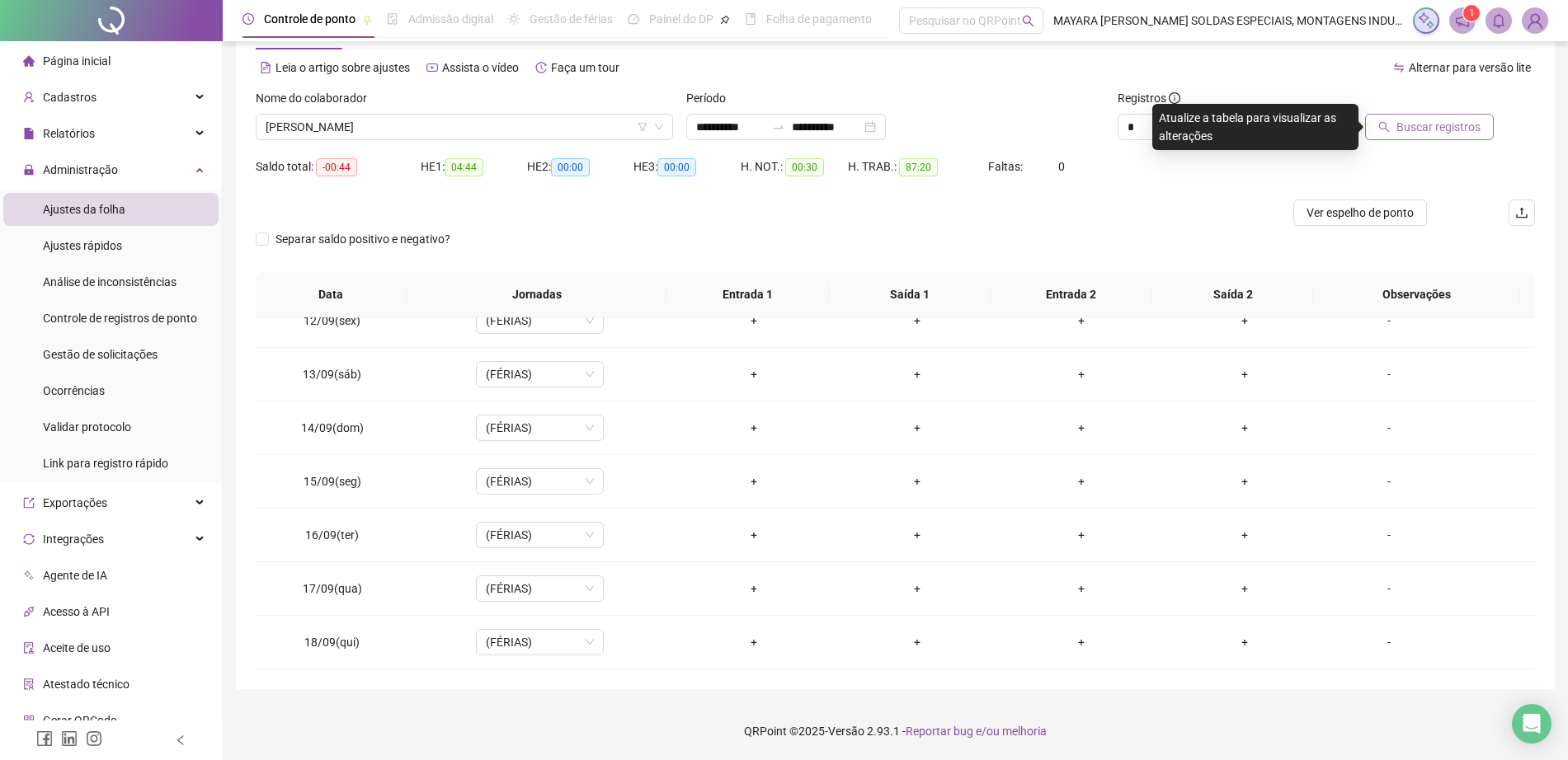
click at [1406, 142] on div "Buscar registros" at bounding box center [1434, 121] width 215 height 64
click at [1402, 129] on span "Buscar registros" at bounding box center [1438, 126] width 84 height 18
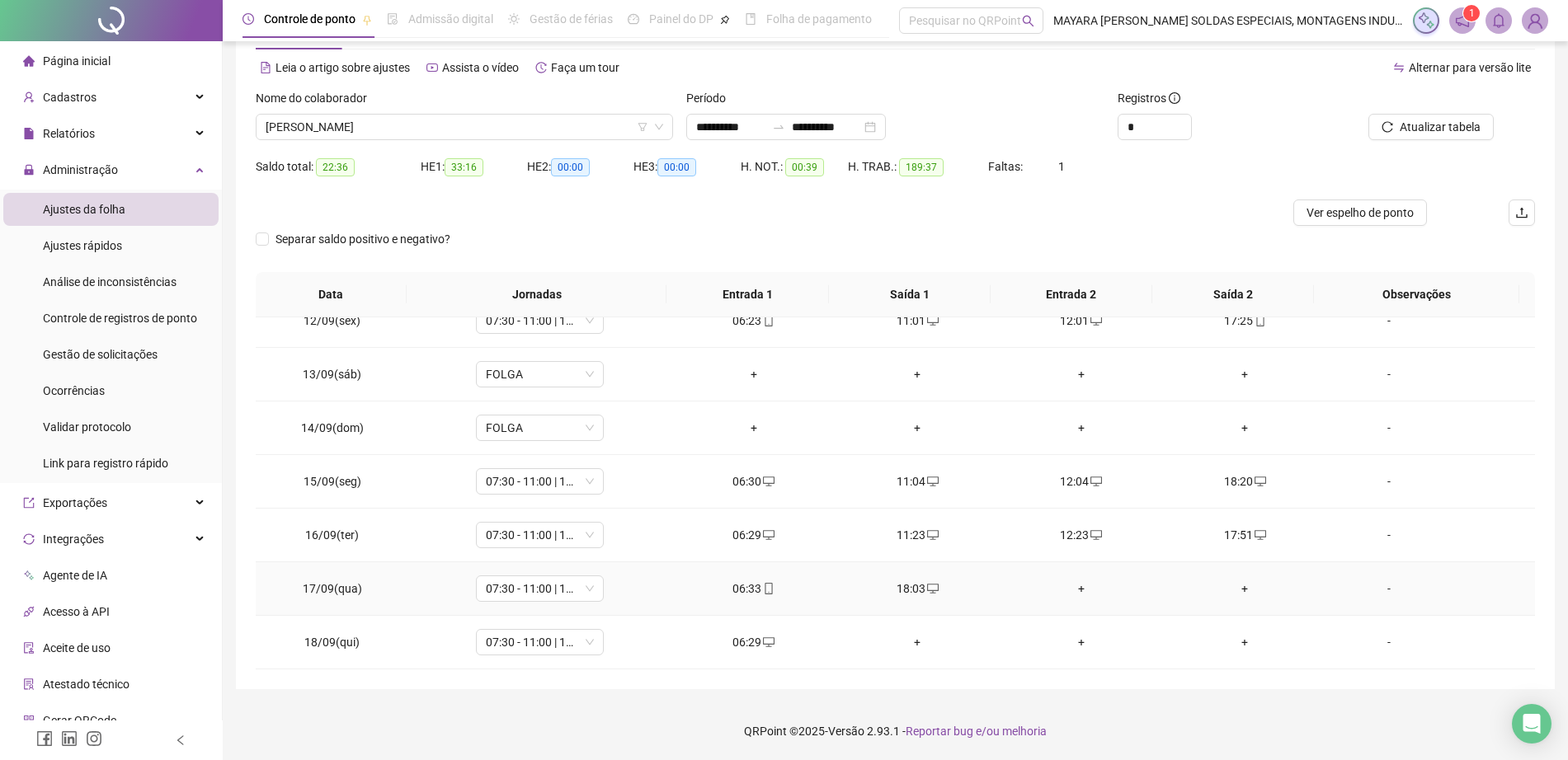
click at [1076, 587] on div "+" at bounding box center [1081, 588] width 138 height 18
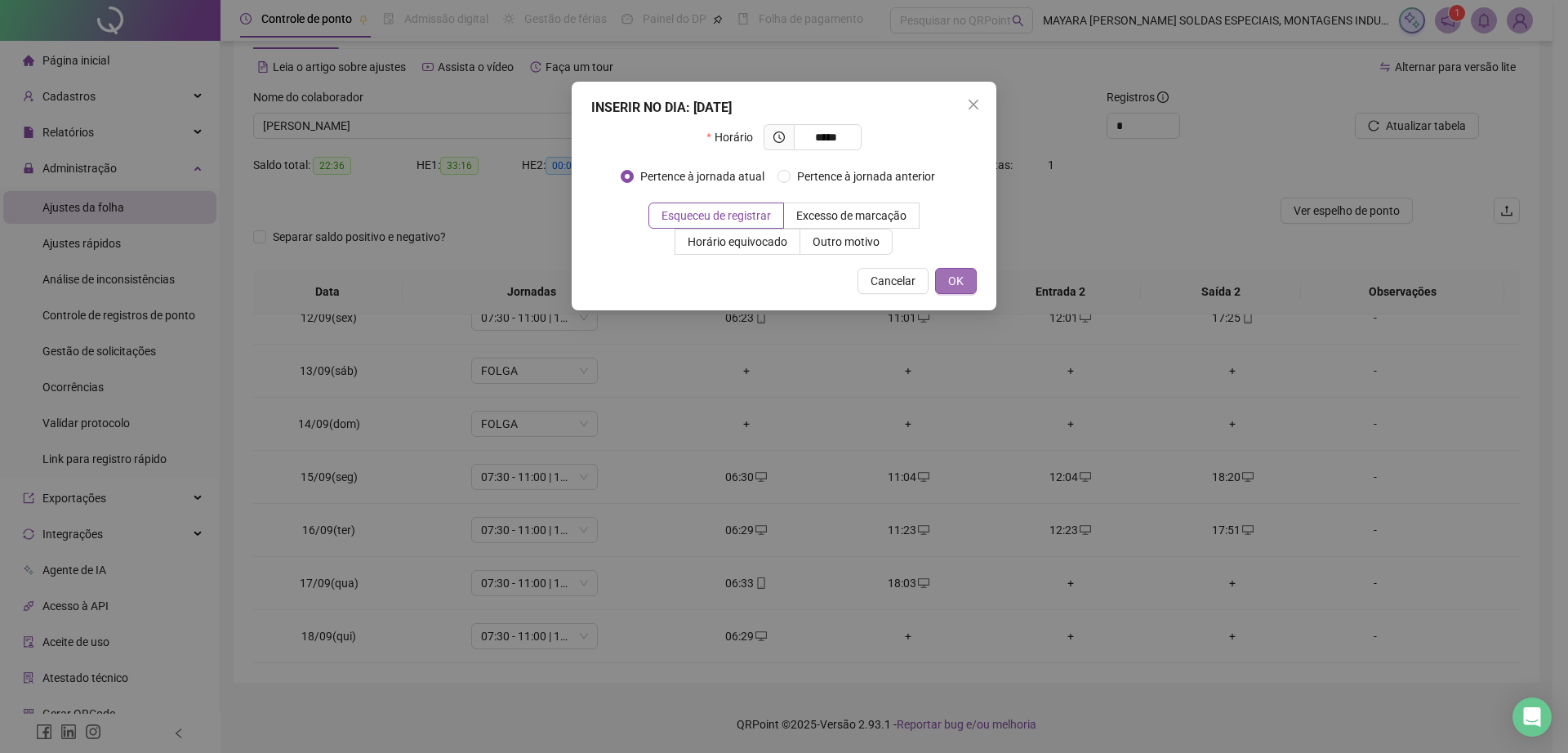
type input "*****"
click at [964, 275] on button "OK" at bounding box center [956, 281] width 42 height 26
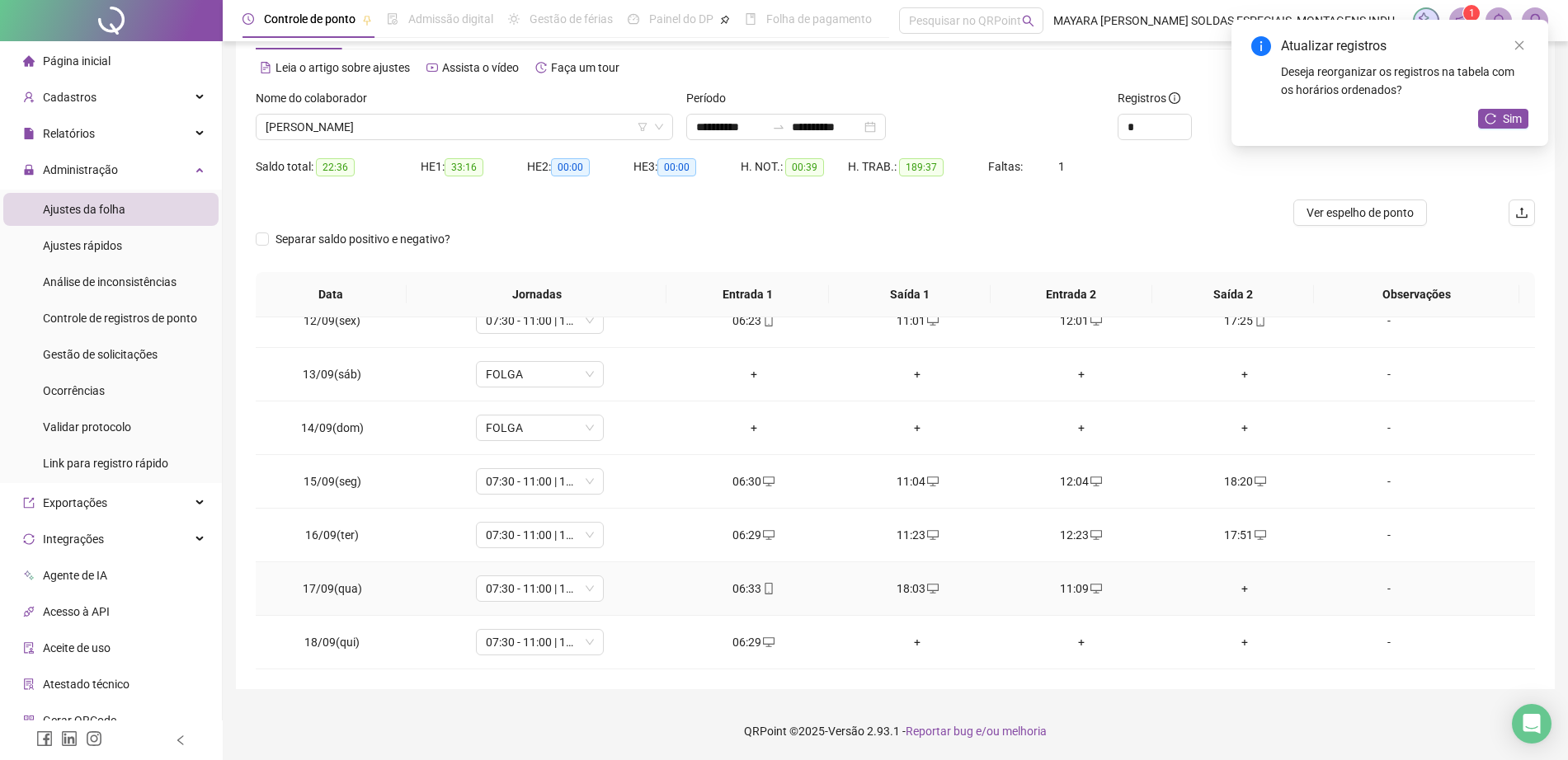
click at [1234, 584] on div "+" at bounding box center [1245, 588] width 138 height 18
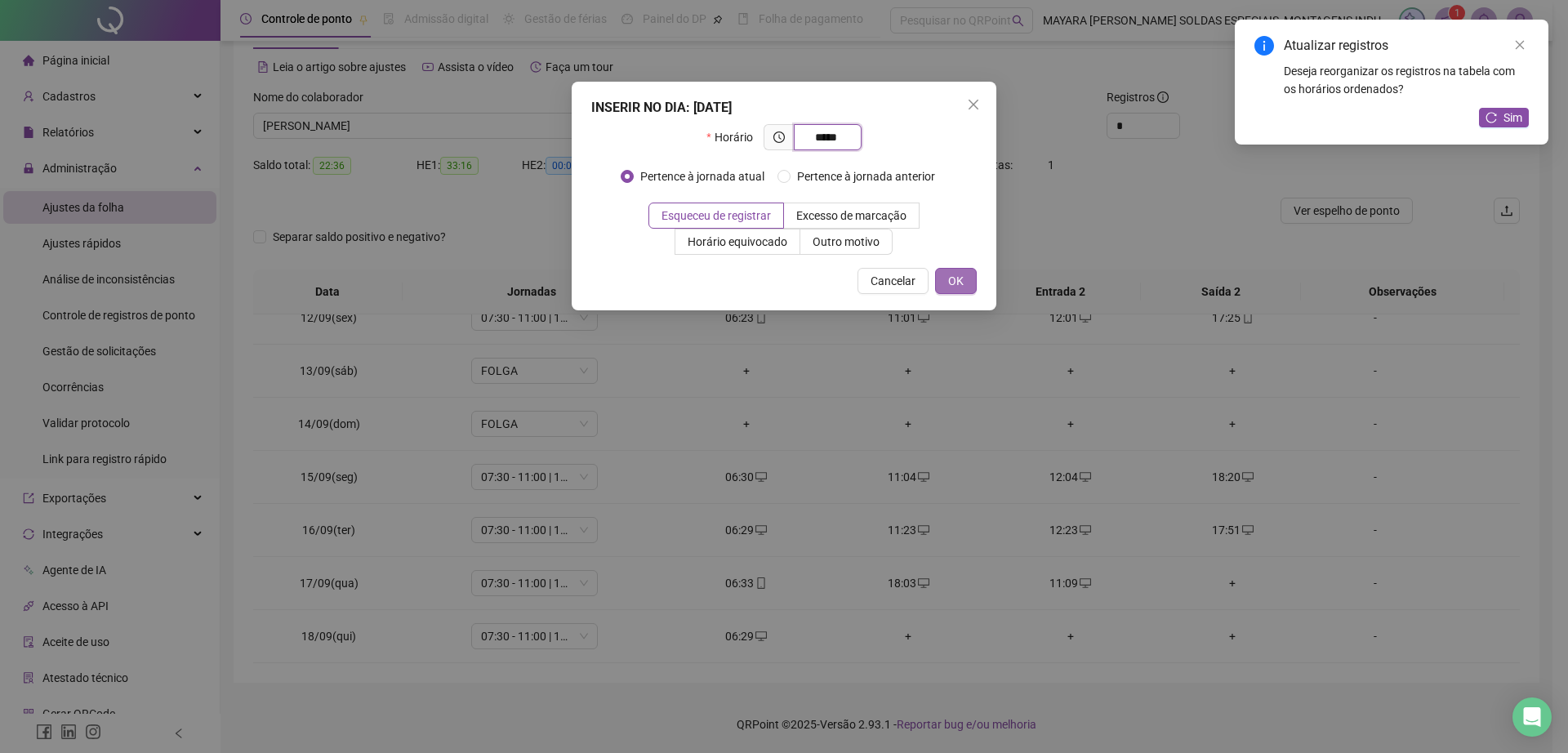
type input "*****"
click at [965, 281] on button "OK" at bounding box center [956, 281] width 42 height 26
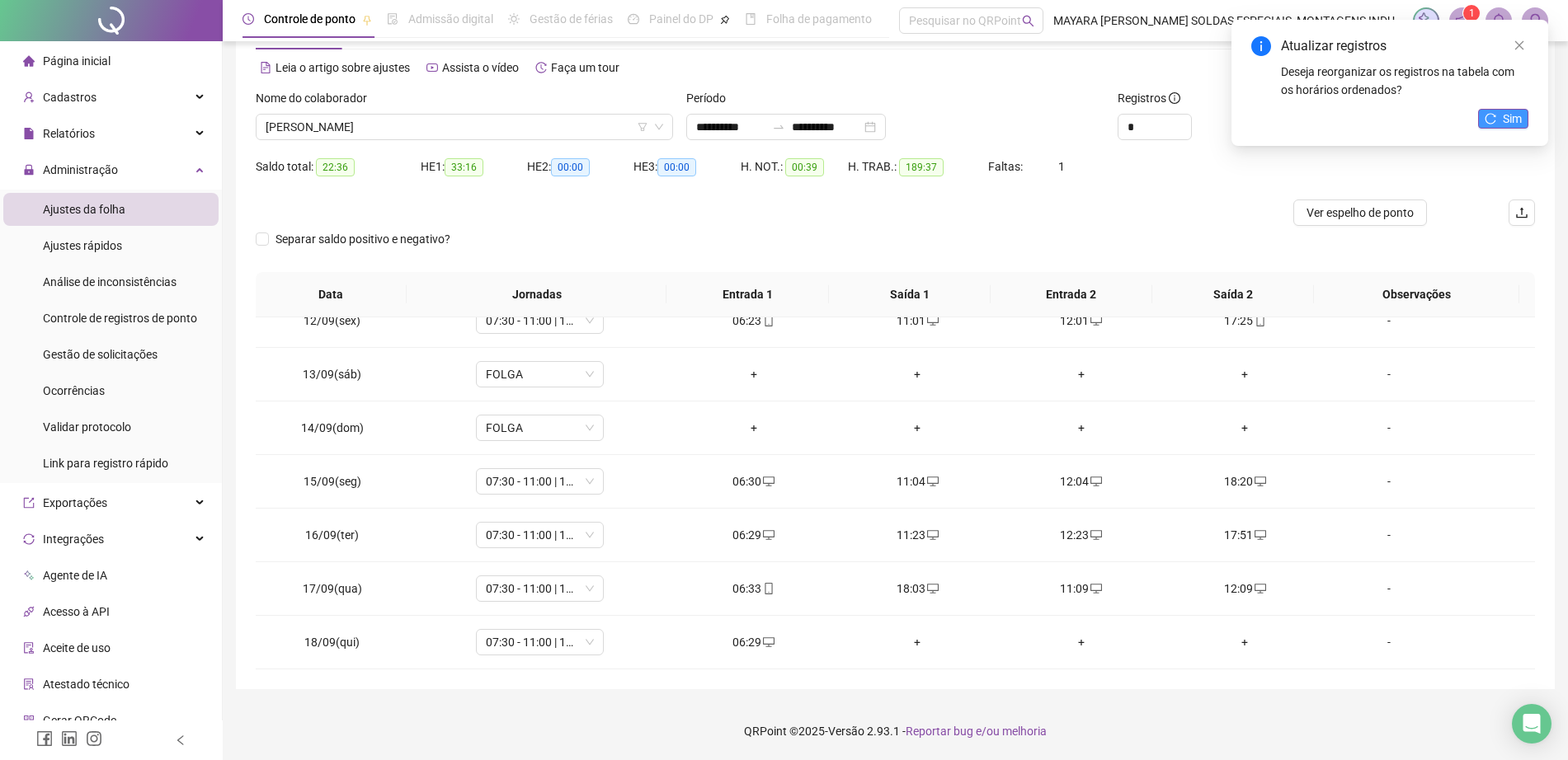
click at [1523, 111] on button "Sim" at bounding box center [1503, 118] width 50 height 19
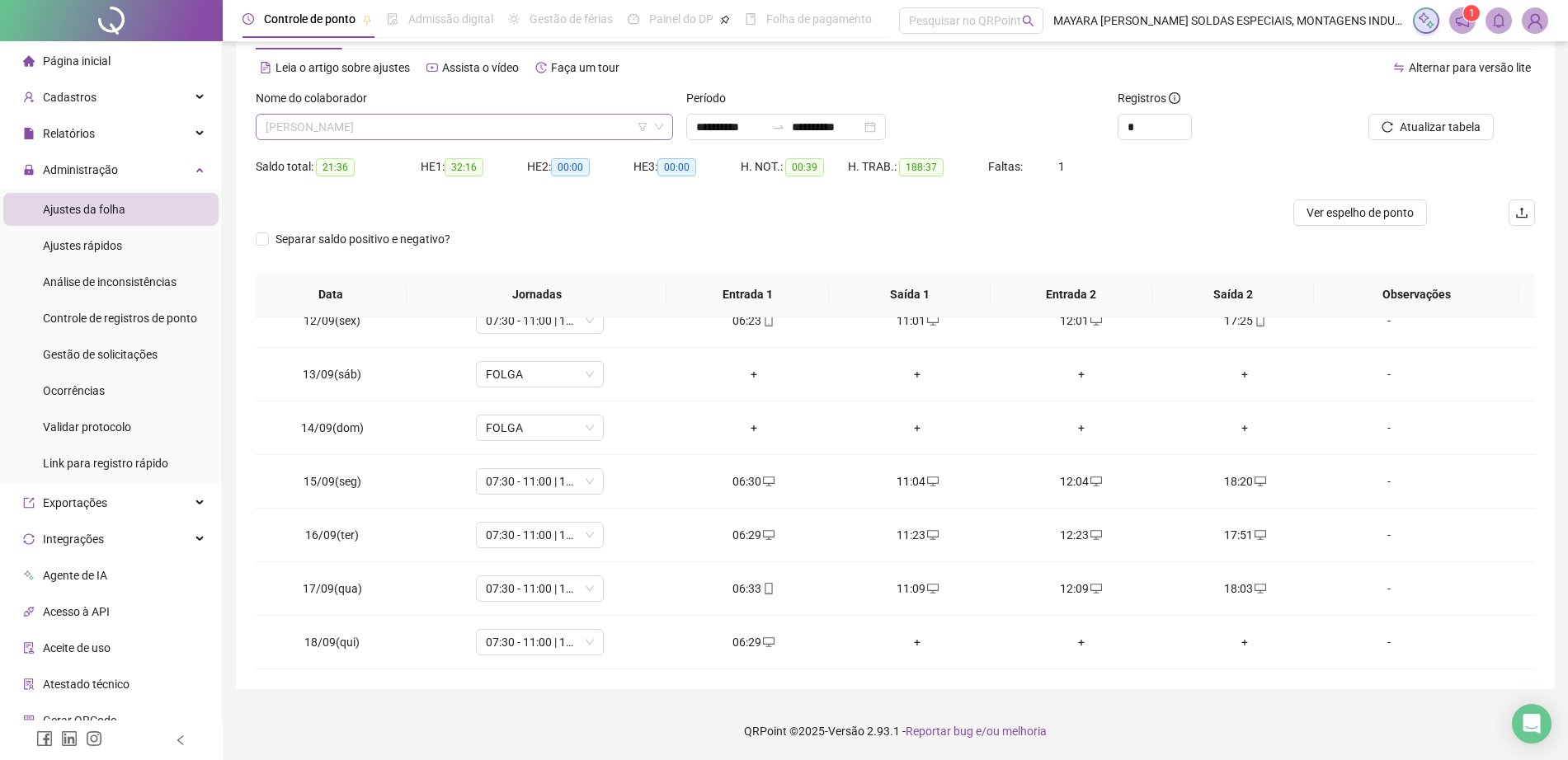
click at [428, 125] on span "[PERSON_NAME]" at bounding box center [465, 126] width 398 height 25
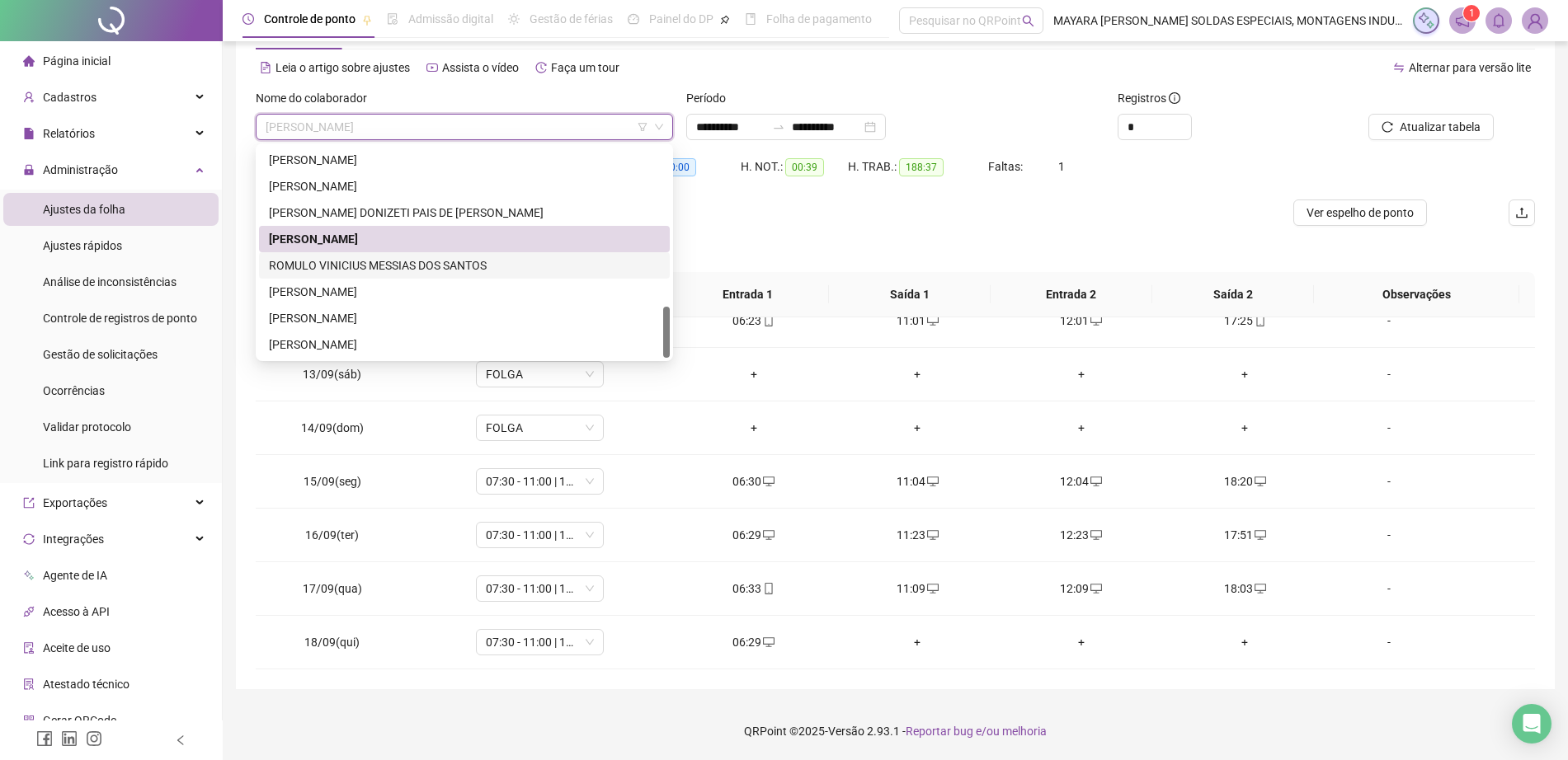
click at [455, 272] on div "ROMULO VINICIUS MESSIAS DOS SANTOS" at bounding box center [465, 265] width 391 height 18
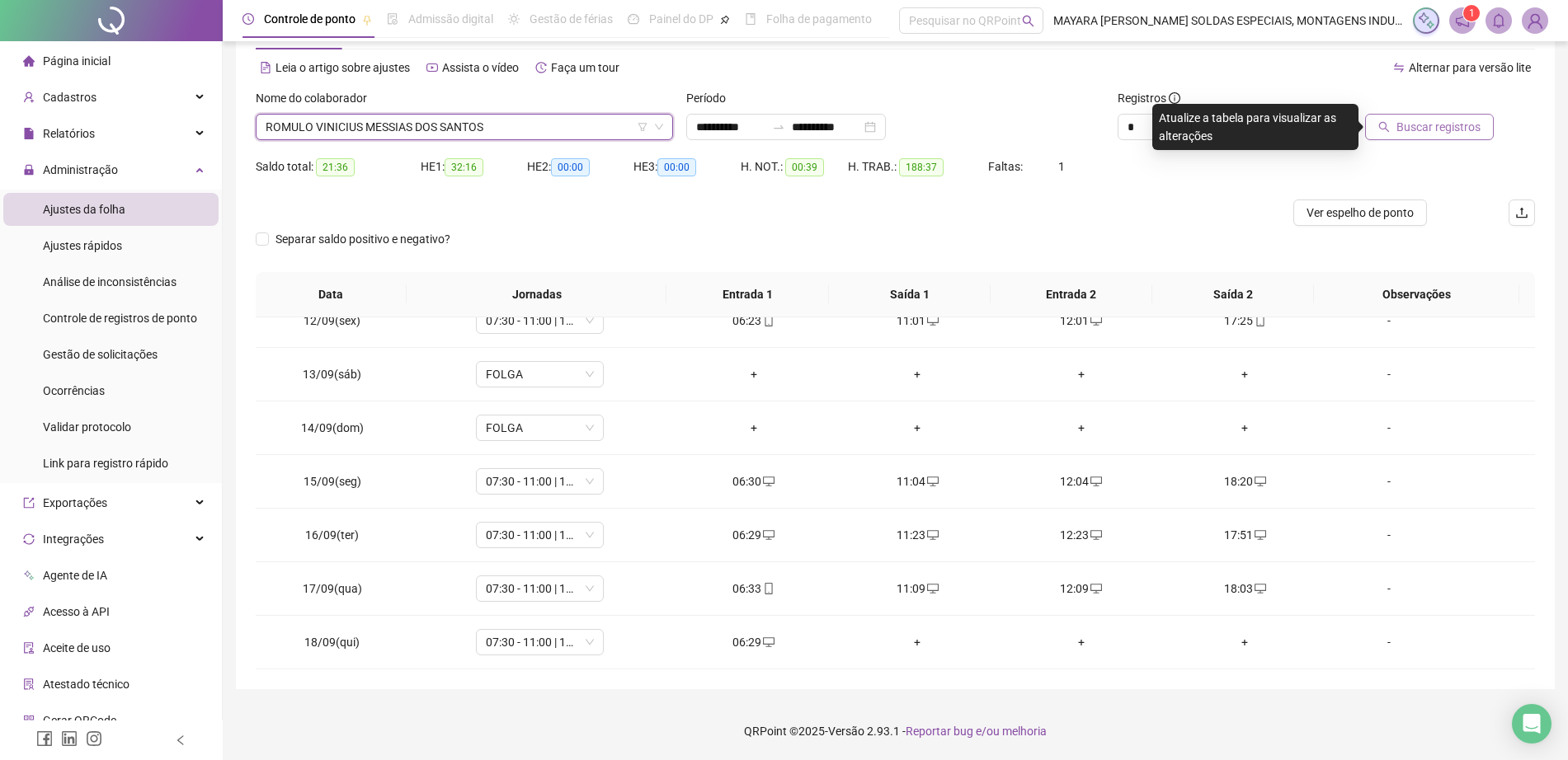
click at [1398, 124] on button "Buscar registros" at bounding box center [1429, 126] width 129 height 26
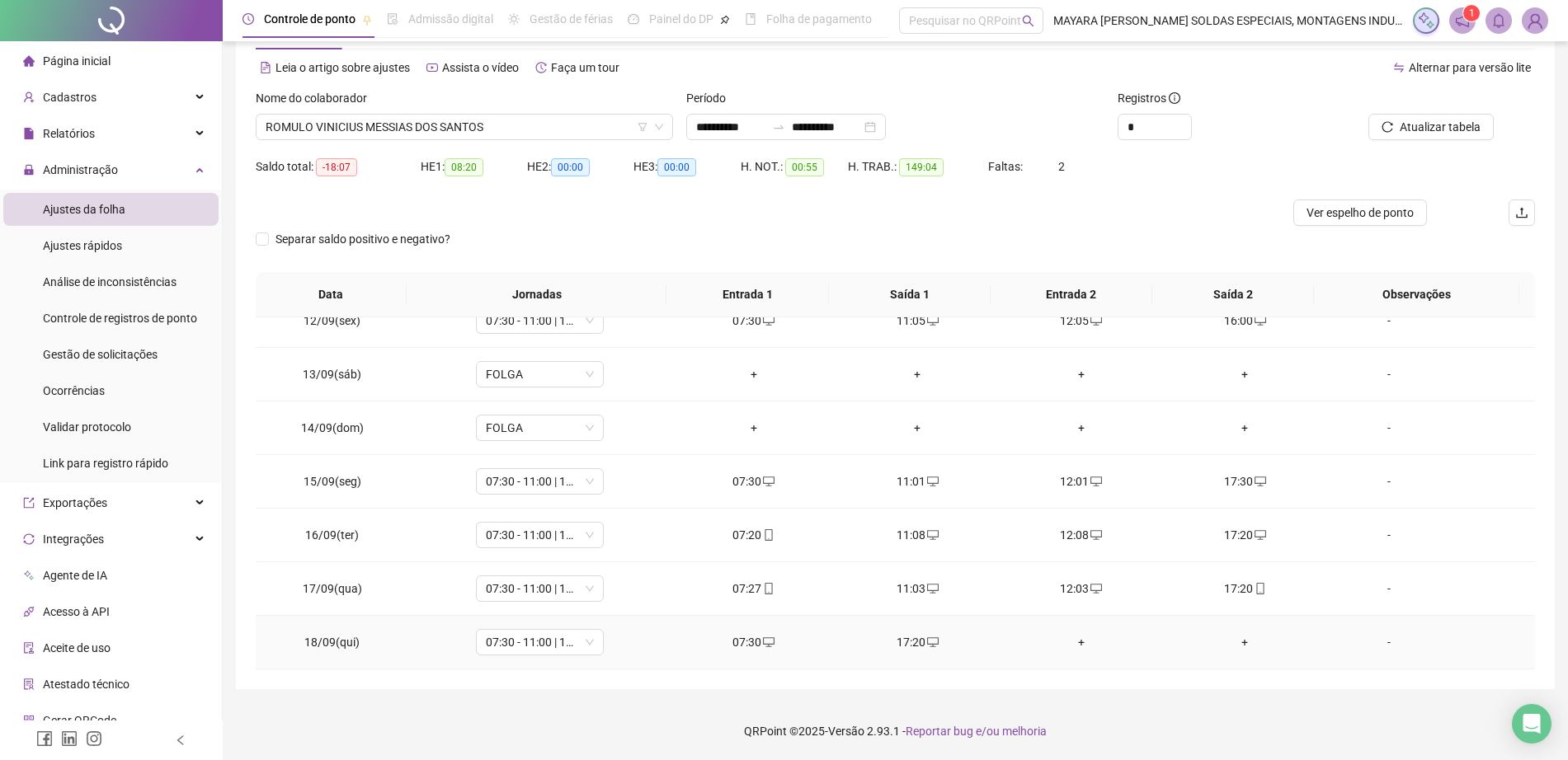
click at [1061, 650] on div "+" at bounding box center [1081, 642] width 138 height 18
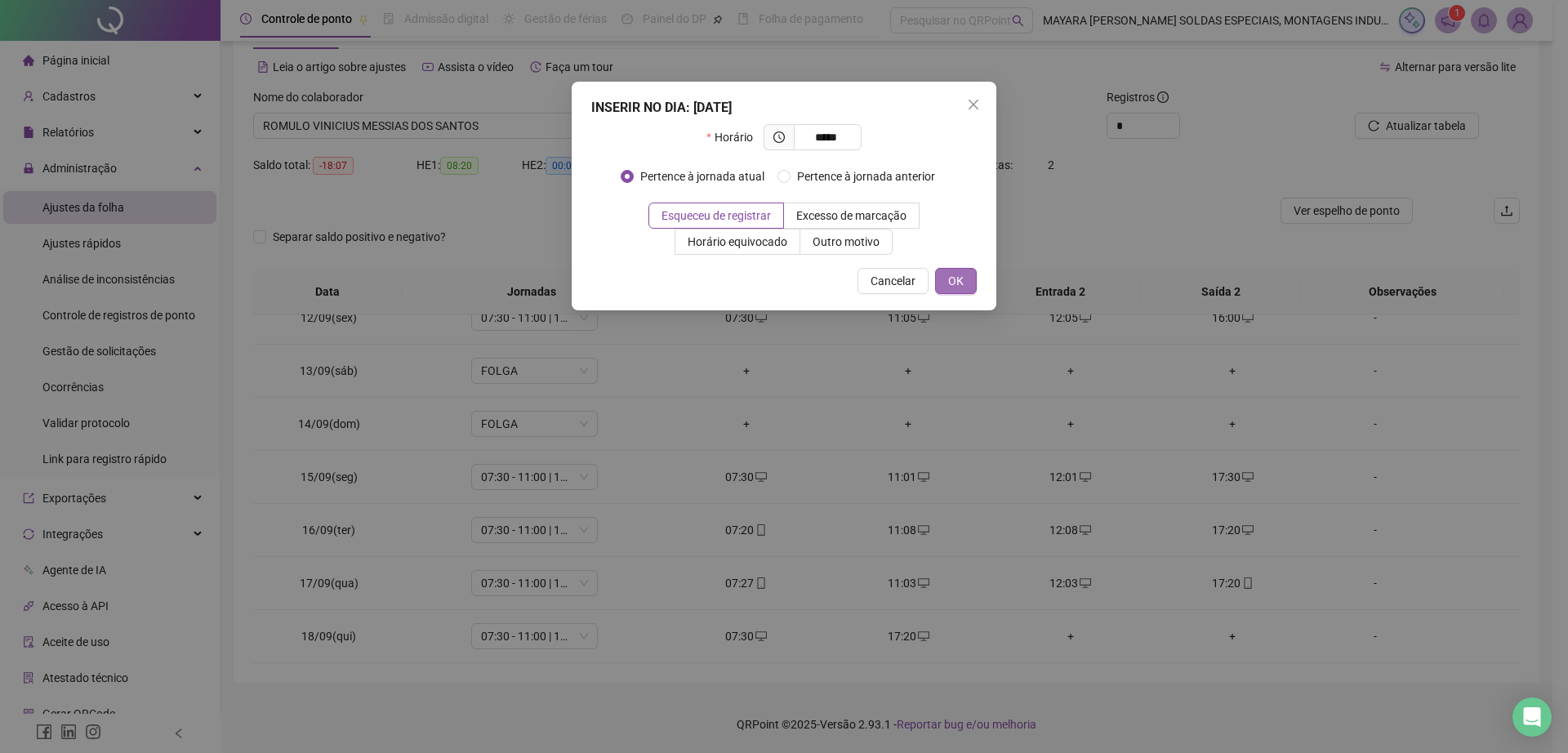
type input "*****"
drag, startPoint x: 949, startPoint y: 276, endPoint x: 937, endPoint y: 281, distance: 13.0
click at [937, 281] on button "OK" at bounding box center [956, 281] width 42 height 26
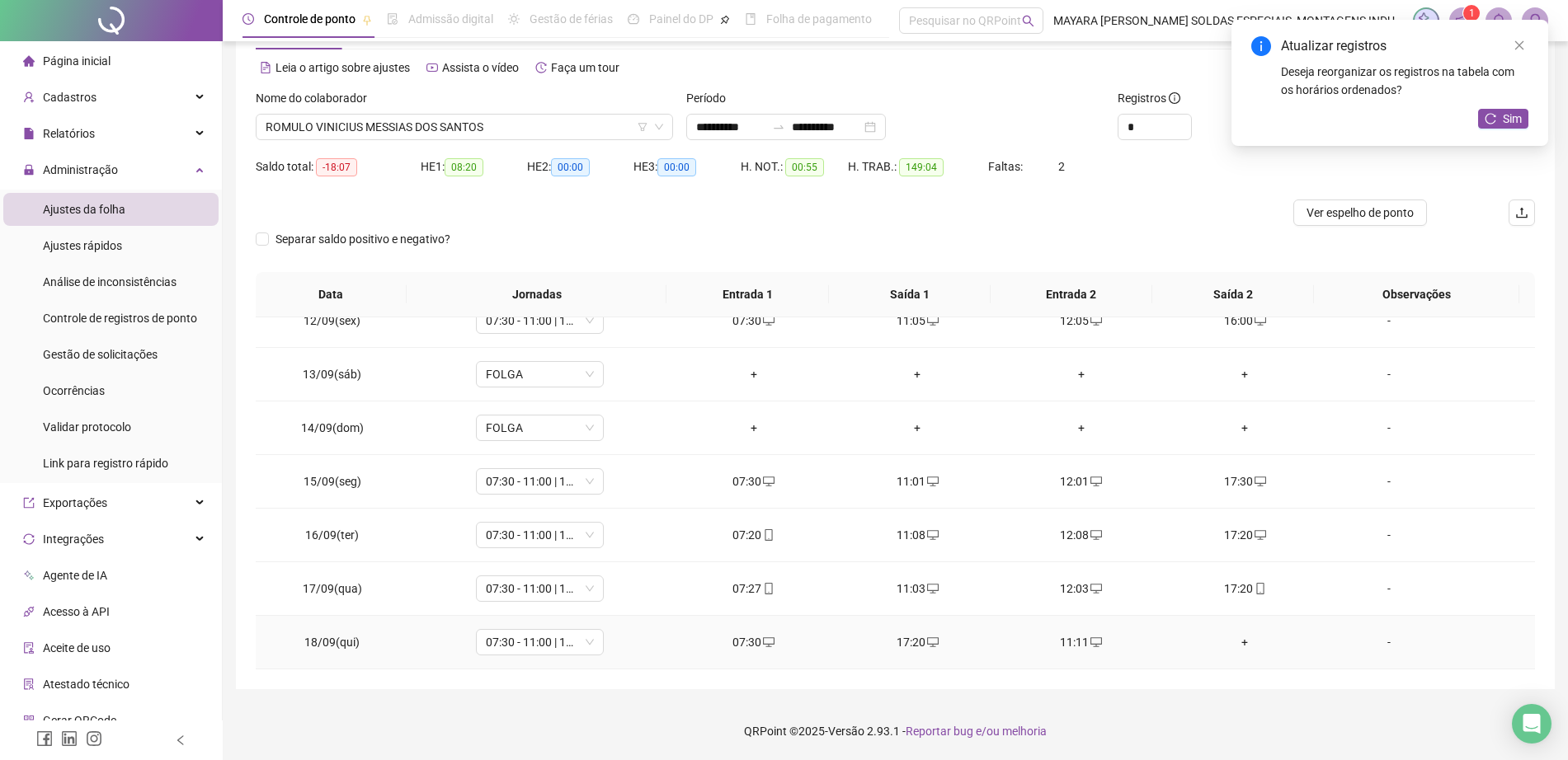
click at [1228, 645] on div "+" at bounding box center [1245, 642] width 138 height 18
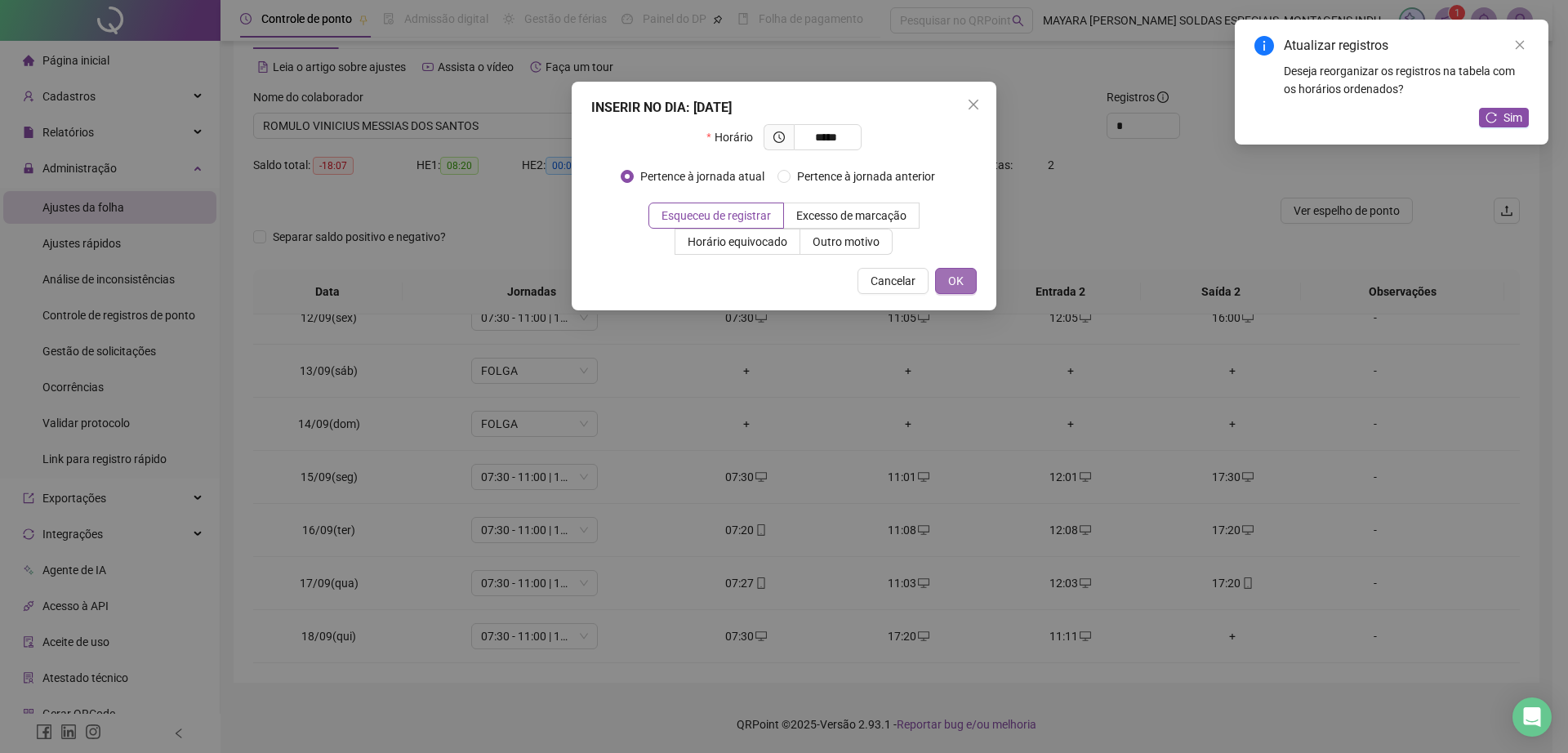
type input "*****"
click at [954, 285] on span "OK" at bounding box center [955, 280] width 16 height 18
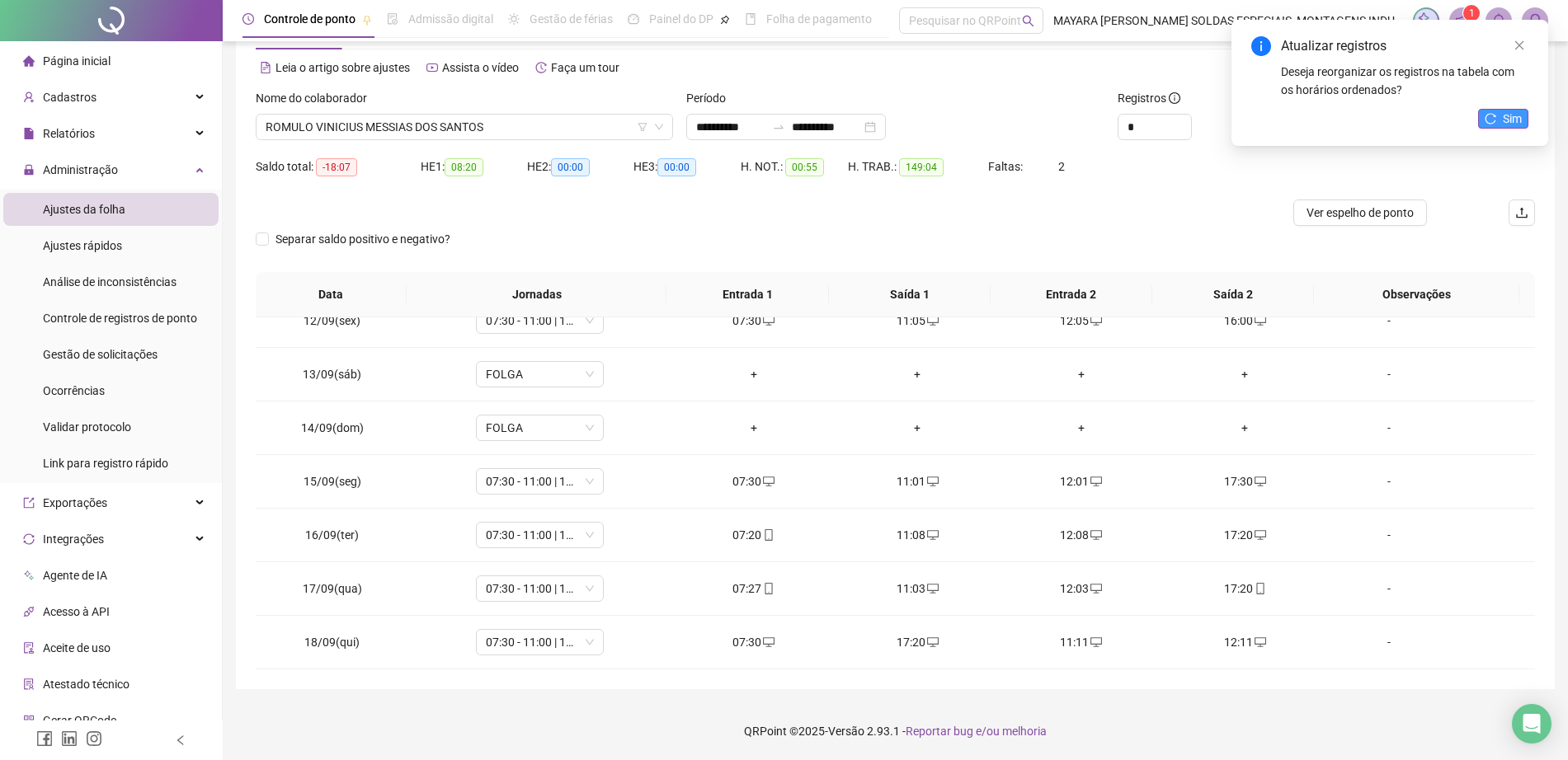
click at [1516, 111] on span "Sim" at bounding box center [1512, 118] width 19 height 18
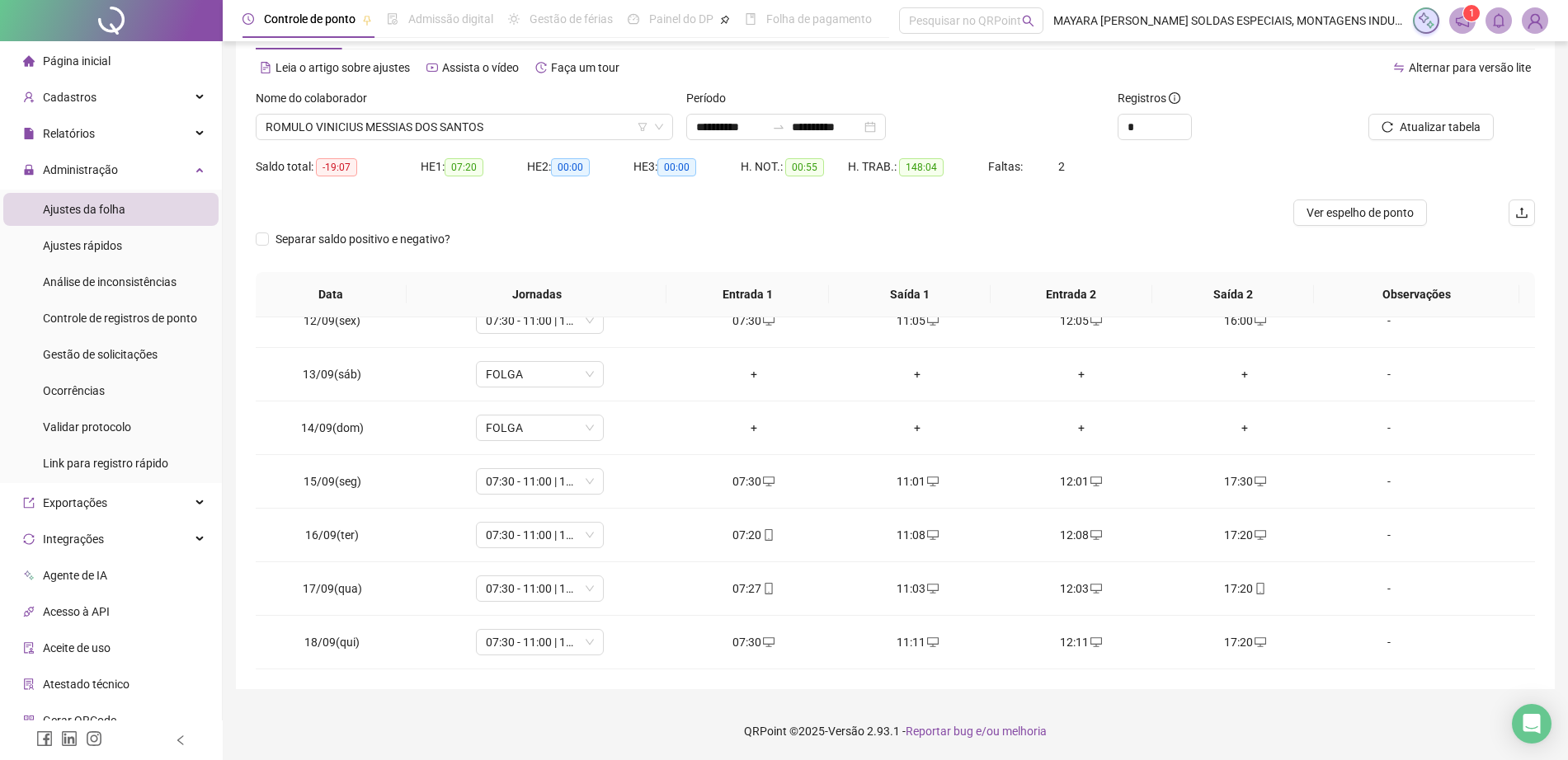
click at [503, 133] on span "ROMULO VINICIUS MESSIAS DOS SANTOS" at bounding box center [465, 126] width 398 height 25
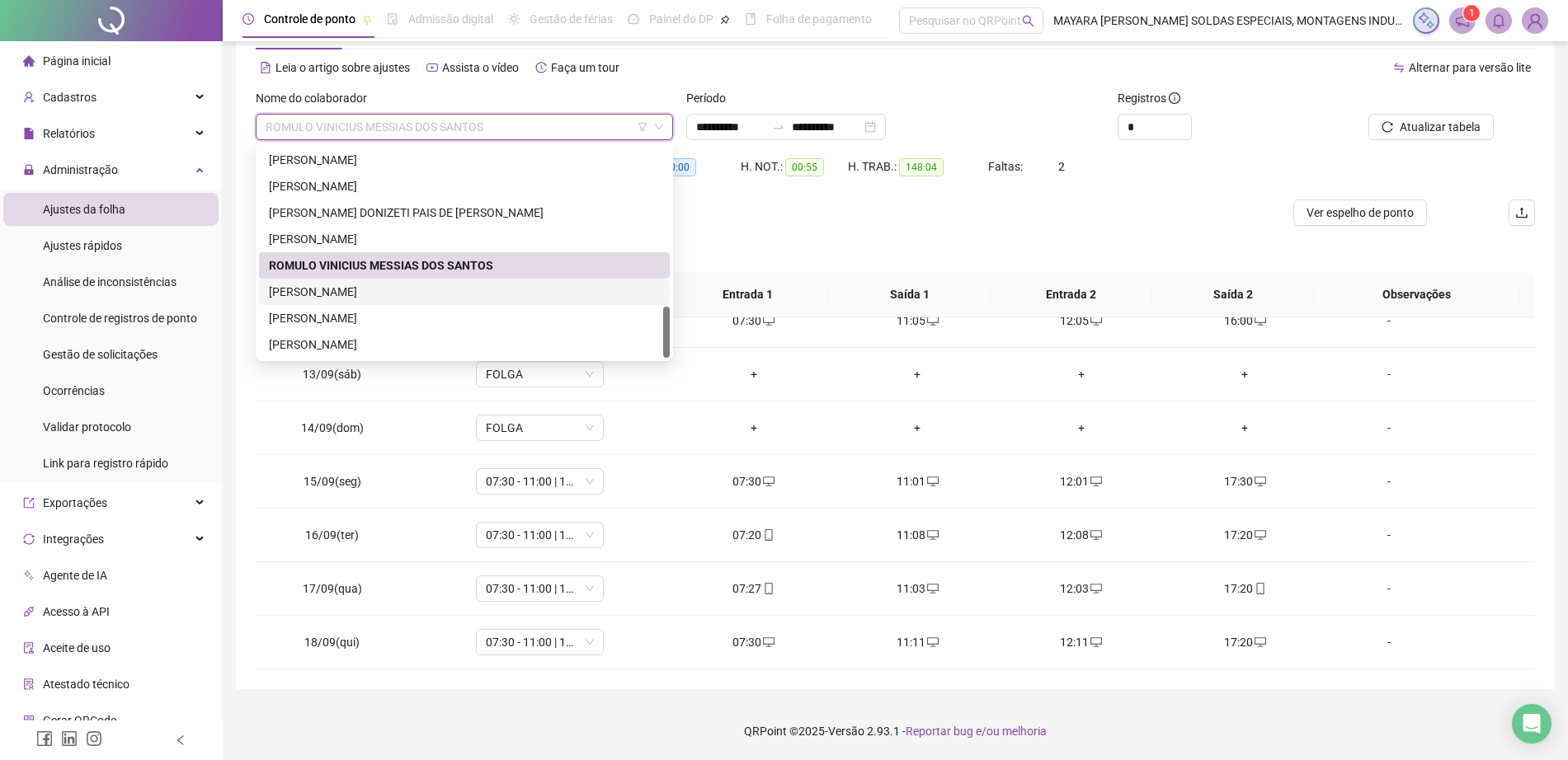
click at [412, 284] on div "[PERSON_NAME]" at bounding box center [465, 291] width 391 height 18
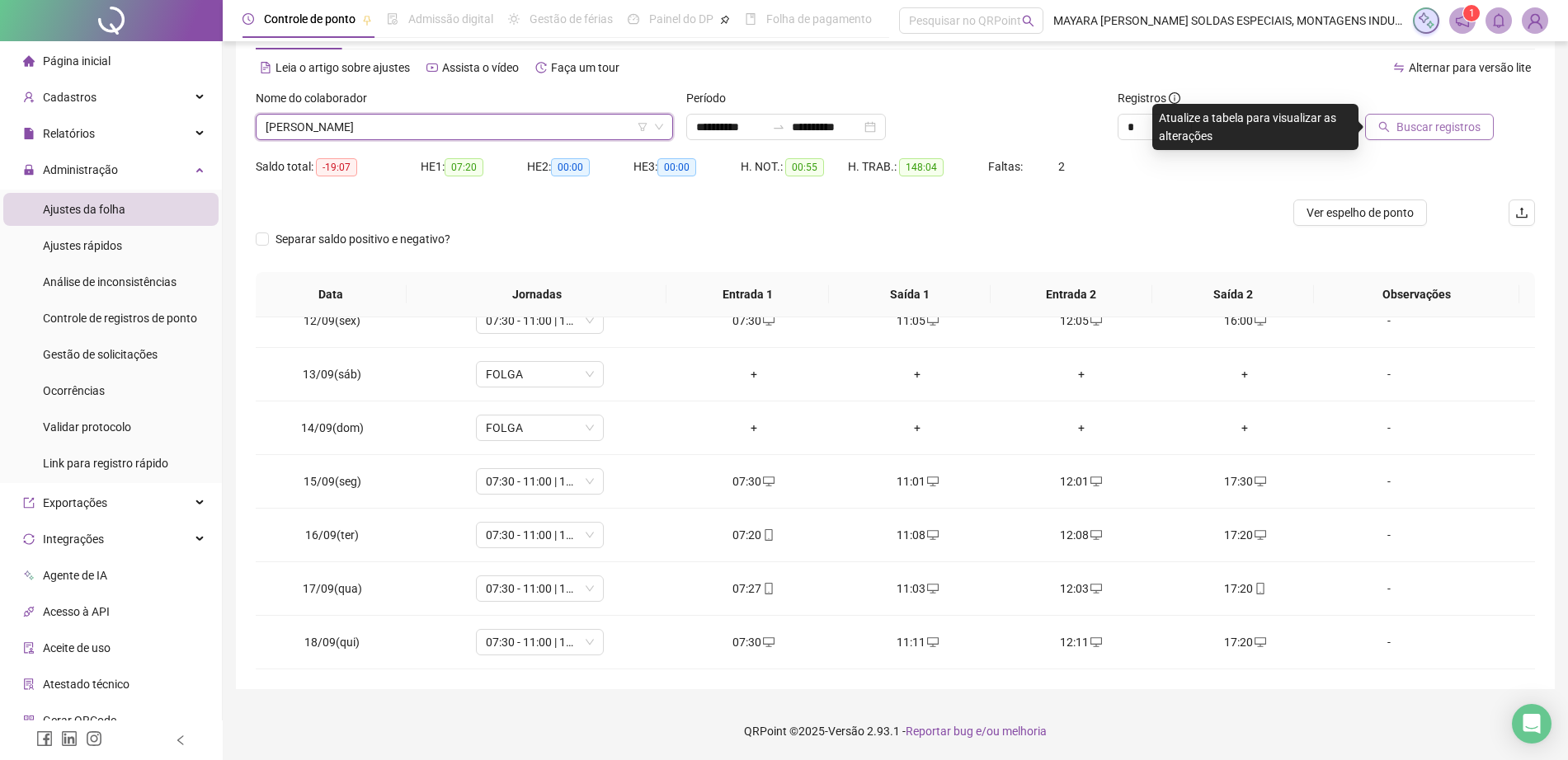
click at [1460, 137] on button "Buscar registros" at bounding box center [1429, 126] width 129 height 26
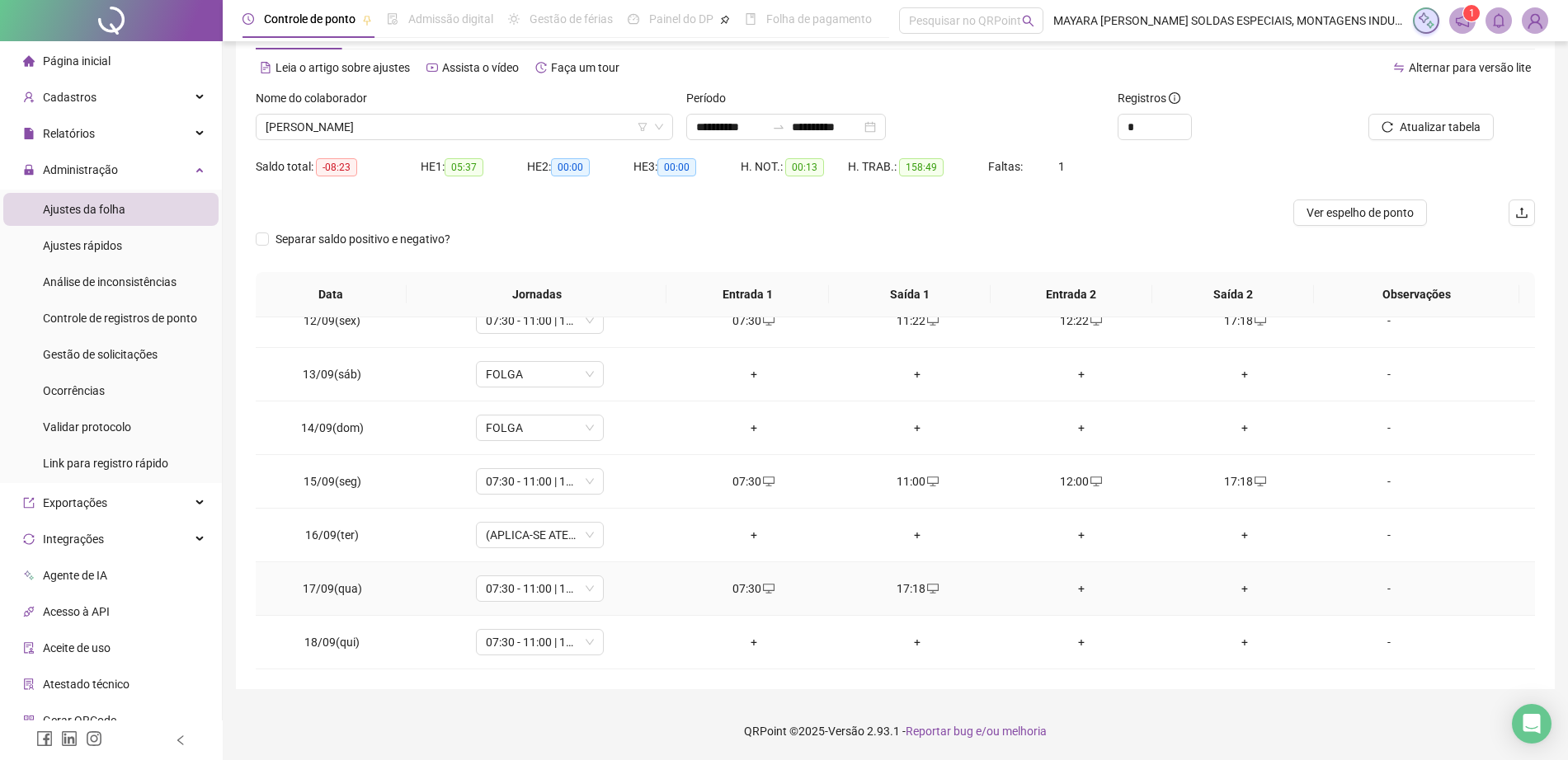
click at [1063, 593] on div "+" at bounding box center [1081, 588] width 138 height 18
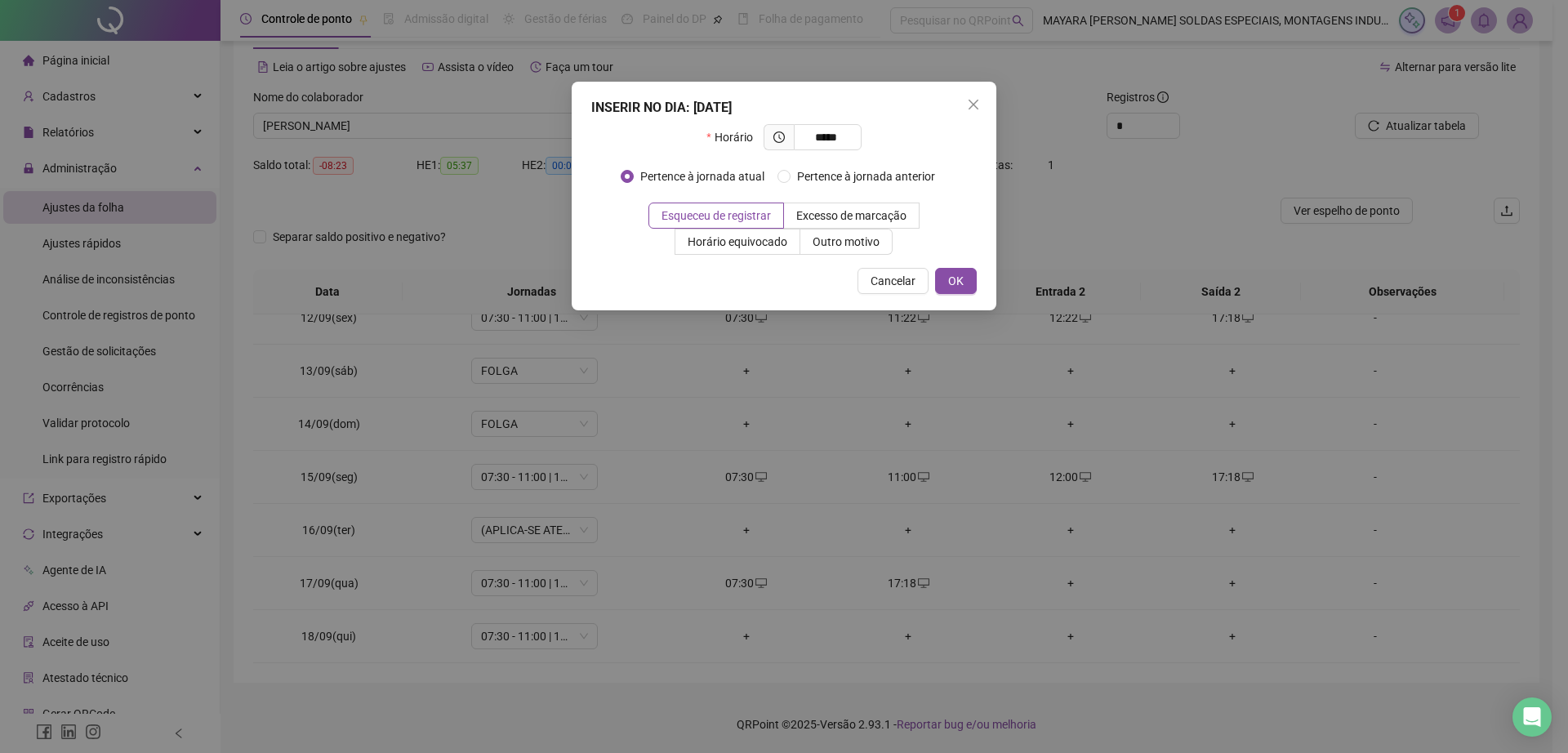
type input "*****"
click at [935, 252] on div "Esqueceu de registrar Excesso de marcação Horário equivocado Outro motivo" at bounding box center [784, 229] width 386 height 52
click at [944, 265] on div "INSERIR NO DIA : [DATE] Horário ***** Pertence à jornada atual Pertence à jorna…" at bounding box center [784, 195] width 425 height 229
click at [950, 273] on span "OK" at bounding box center [955, 280] width 16 height 18
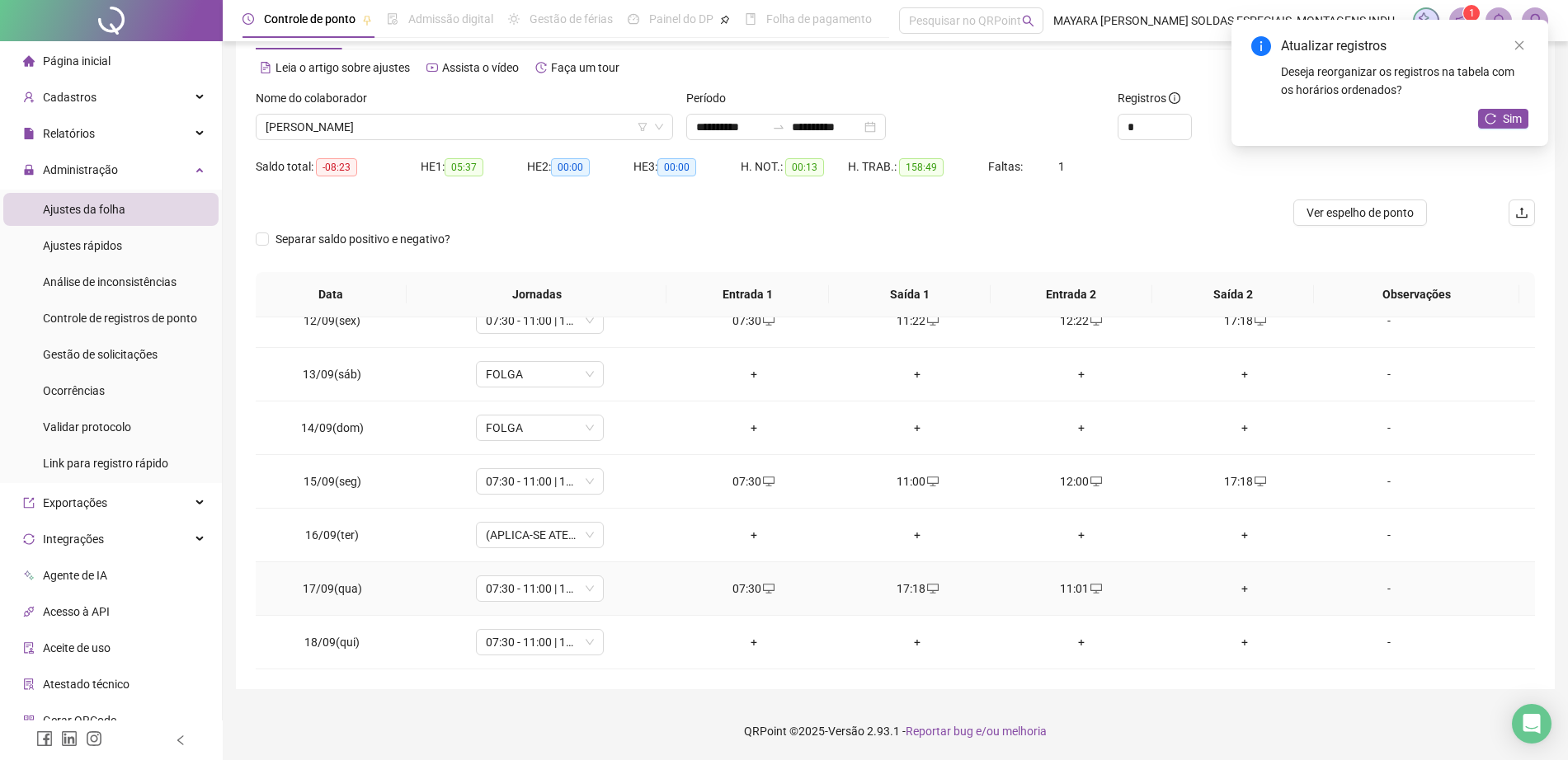
click at [1239, 571] on td "+" at bounding box center [1245, 588] width 164 height 53
click at [1235, 589] on div "+" at bounding box center [1245, 588] width 138 height 18
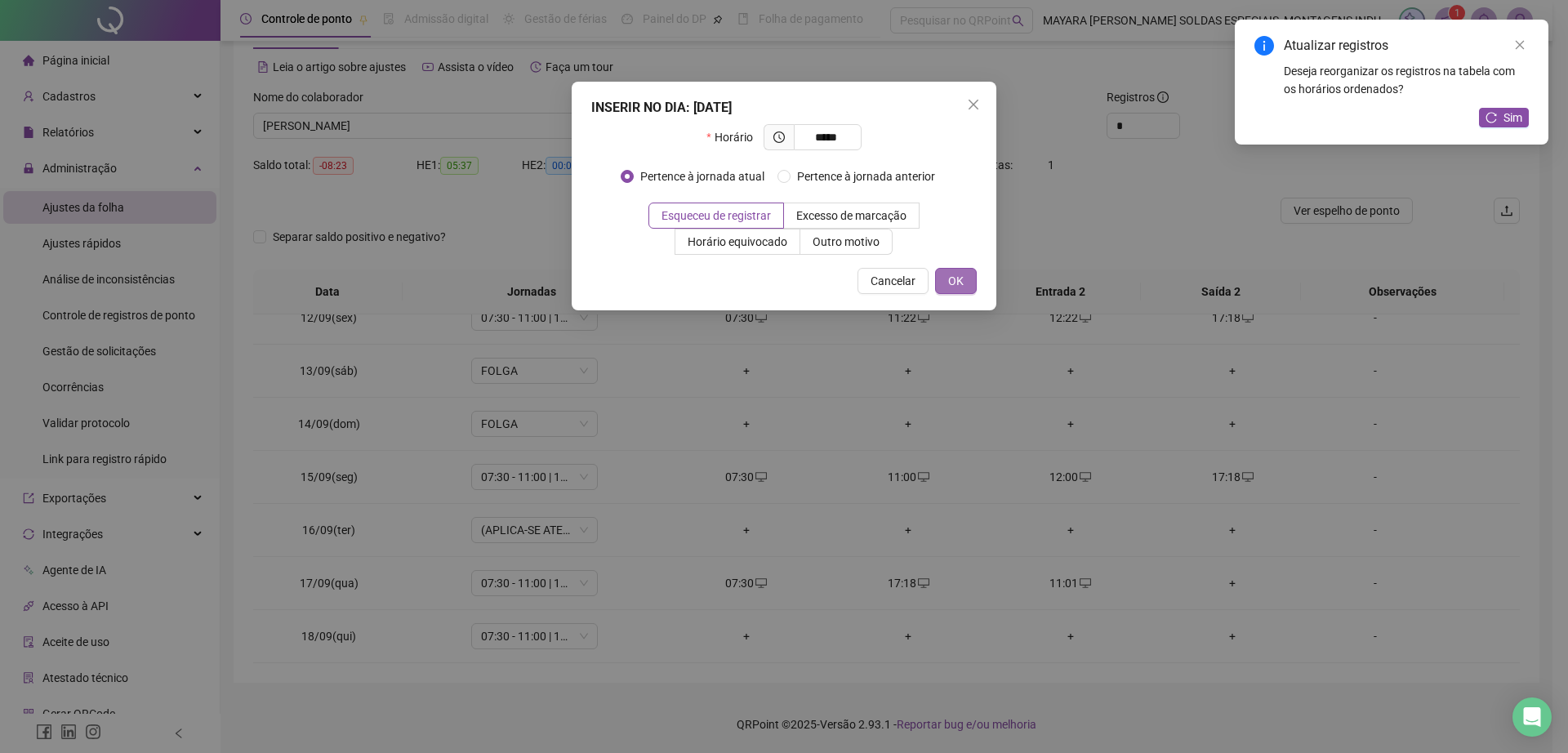
type input "*****"
click at [970, 272] on button "OK" at bounding box center [956, 281] width 42 height 26
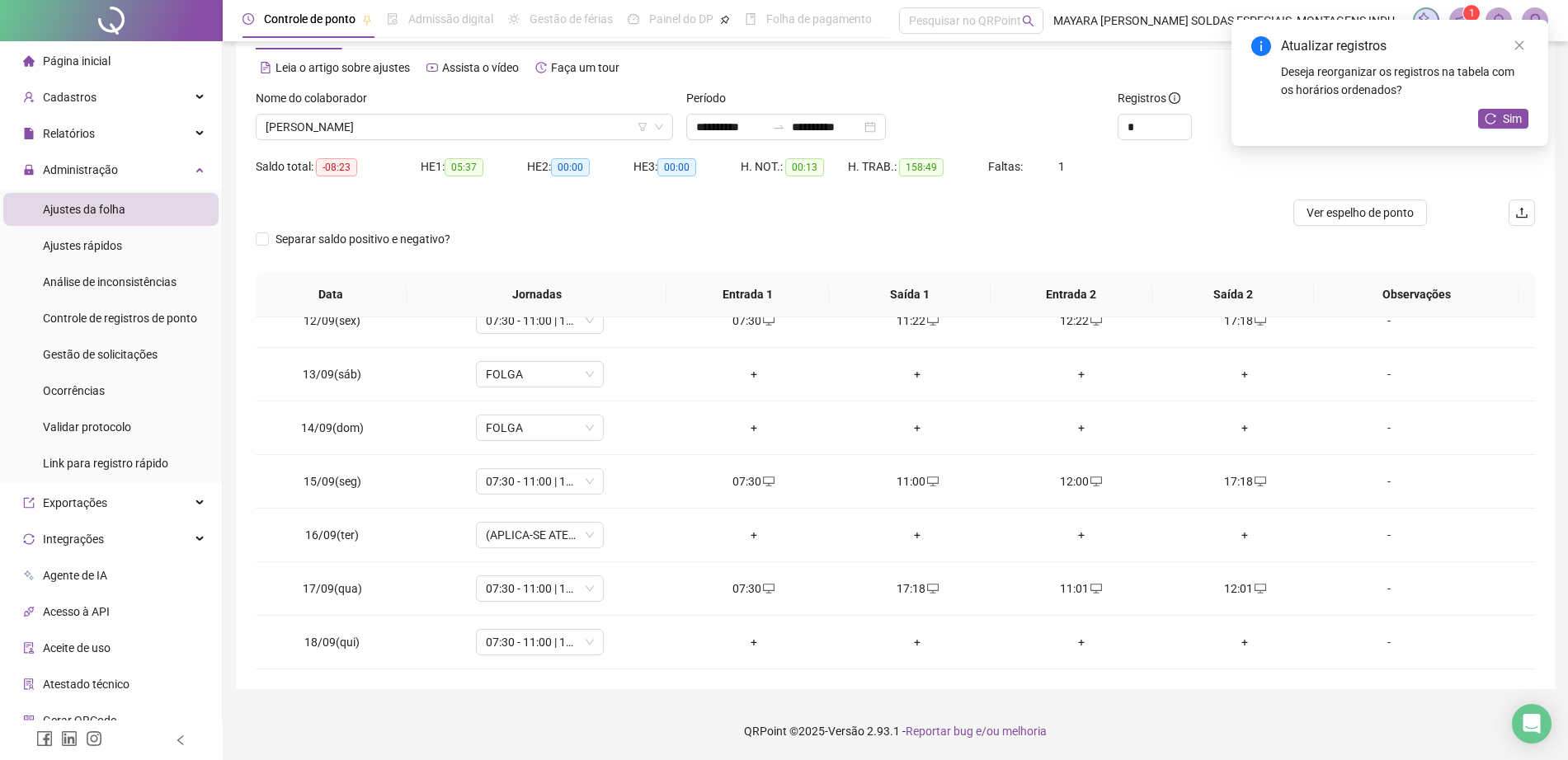
drag, startPoint x: 1517, startPoint y: 121, endPoint x: 1542, endPoint y: 118, distance: 25.2
click at [1542, 118] on div "Atualizar registros Deseja reorganizar os registros na tabela com os horários o…" at bounding box center [1390, 82] width 317 height 126
click at [1516, 110] on span "Sim" at bounding box center [1512, 118] width 19 height 18
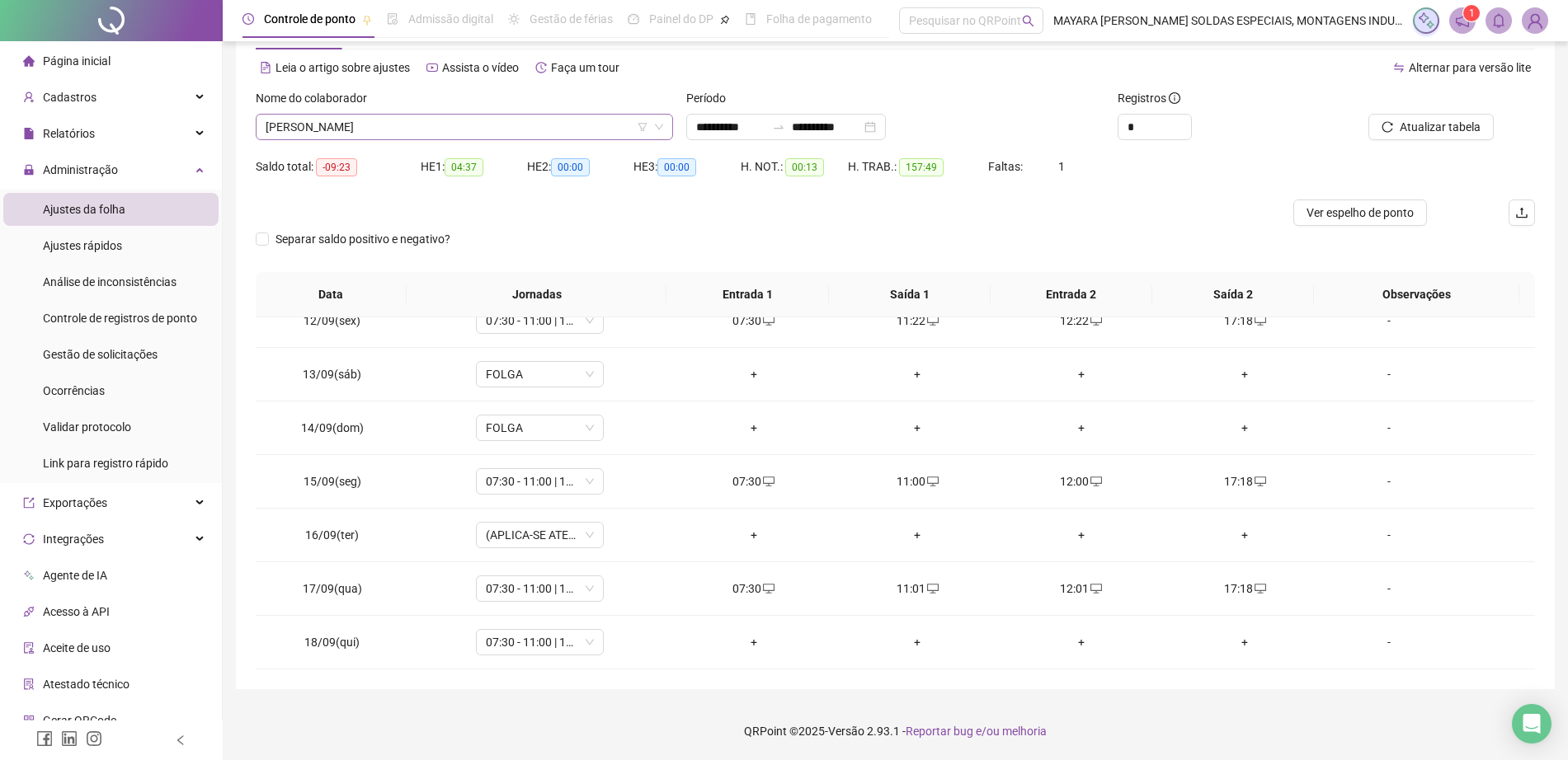
click at [474, 137] on span "[PERSON_NAME]" at bounding box center [465, 126] width 398 height 25
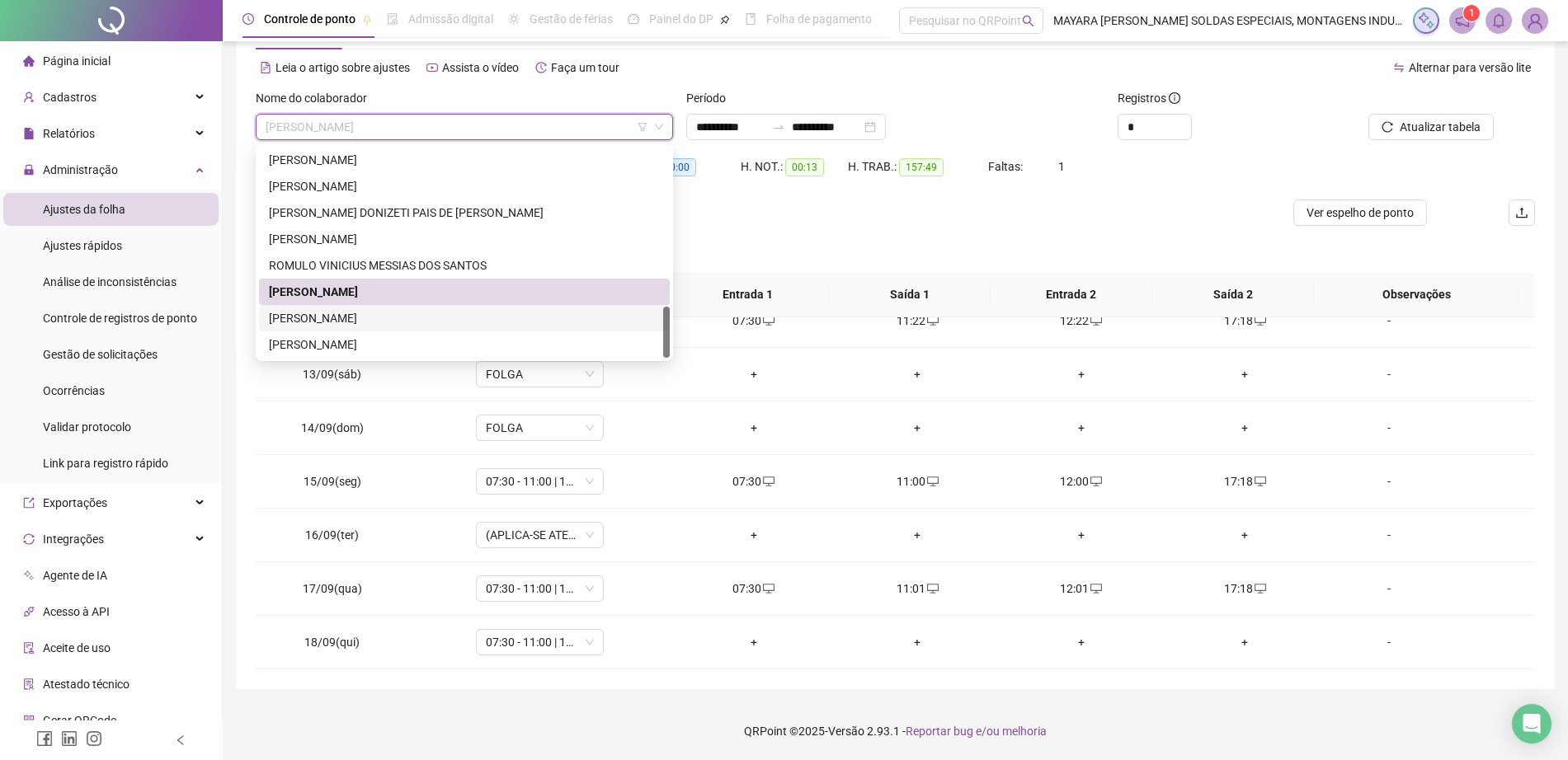
click at [407, 313] on div "[PERSON_NAME]" at bounding box center [465, 317] width 391 height 18
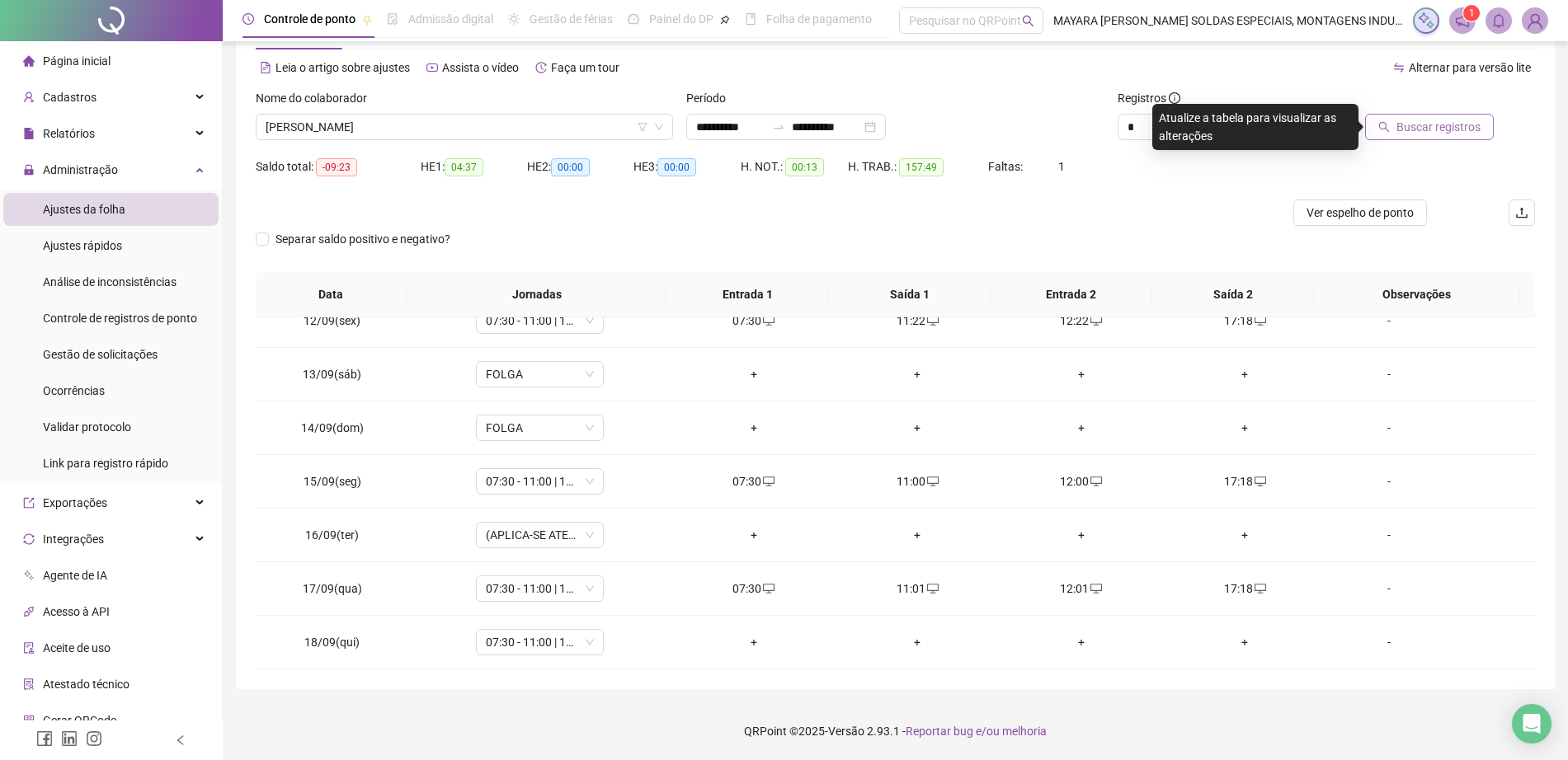
click at [1421, 134] on span "Buscar registros" at bounding box center [1438, 126] width 84 height 18
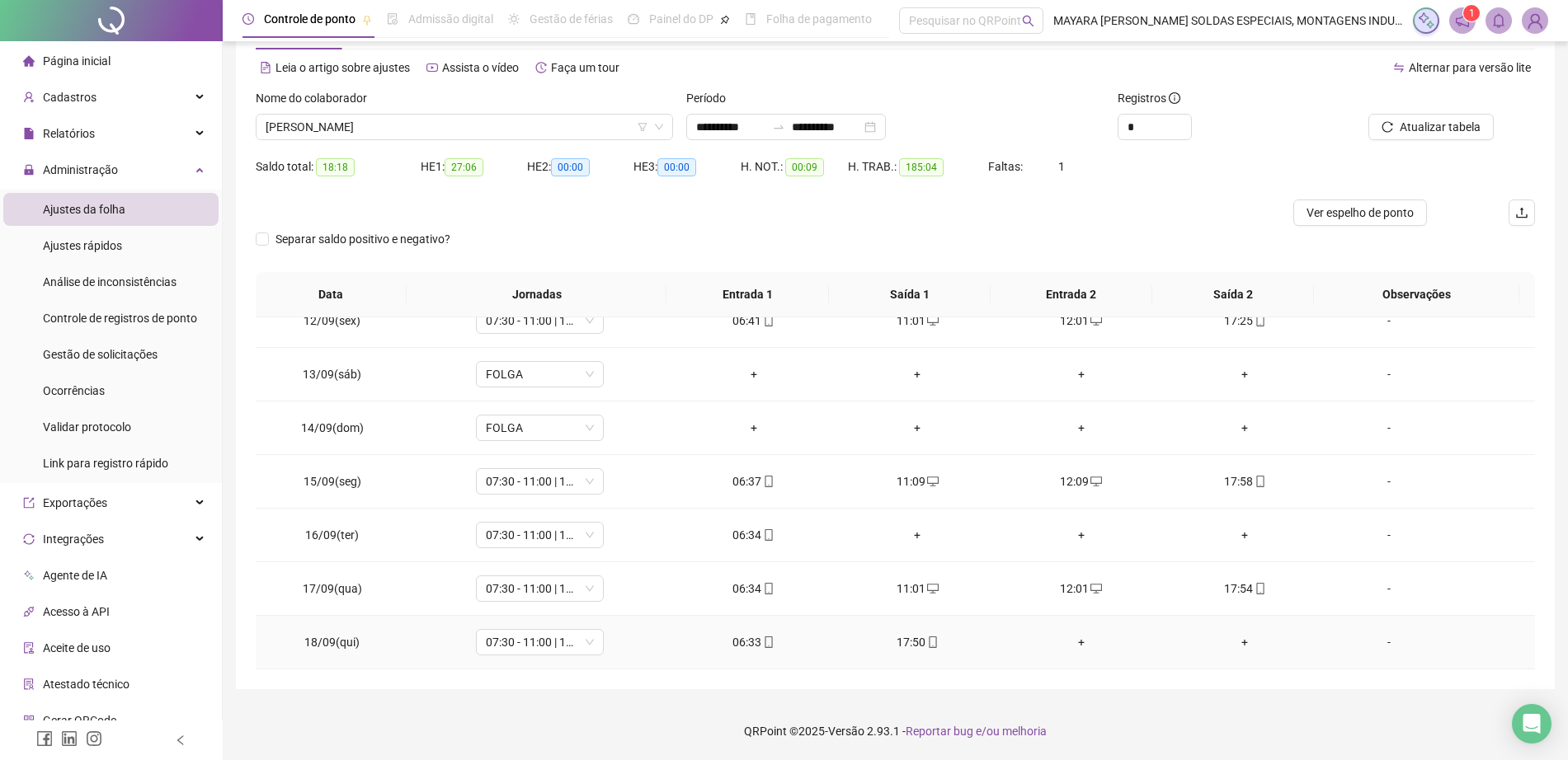
click at [1072, 653] on td "+" at bounding box center [1082, 642] width 164 height 53
click at [1068, 643] on div "+" at bounding box center [1081, 642] width 138 height 18
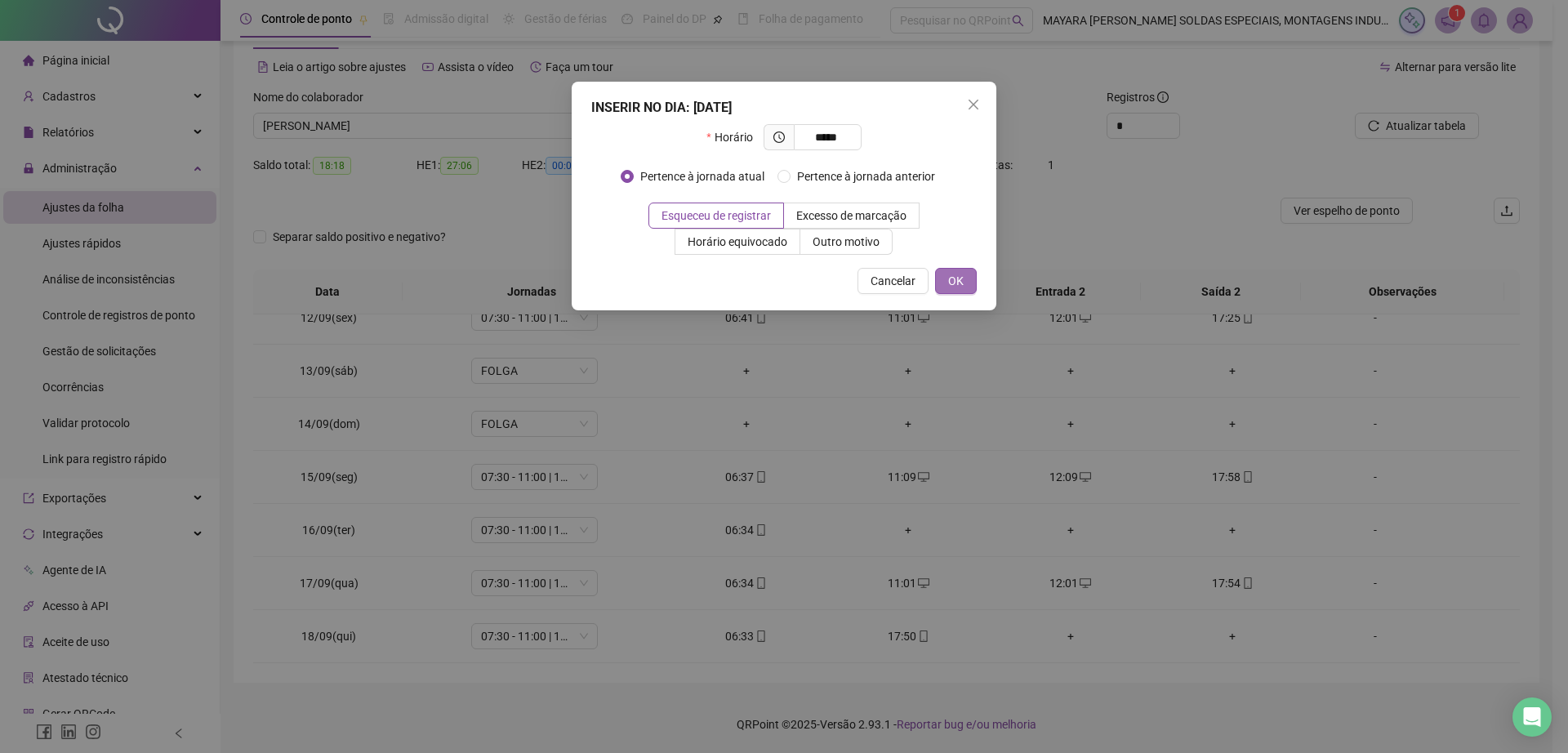
type input "*****"
click at [951, 283] on span "OK" at bounding box center [955, 280] width 16 height 18
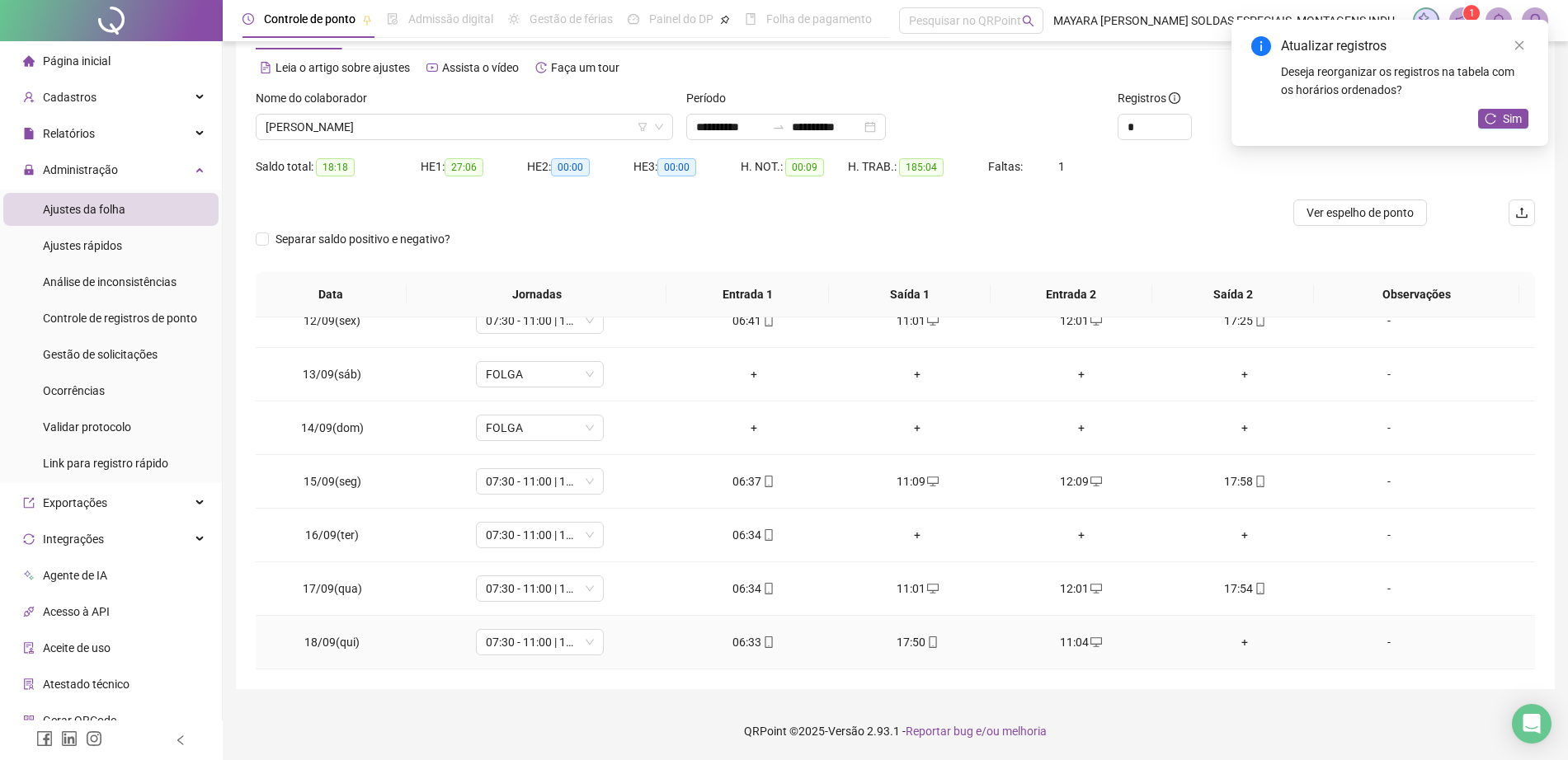
click at [1229, 637] on div "+" at bounding box center [1245, 642] width 138 height 18
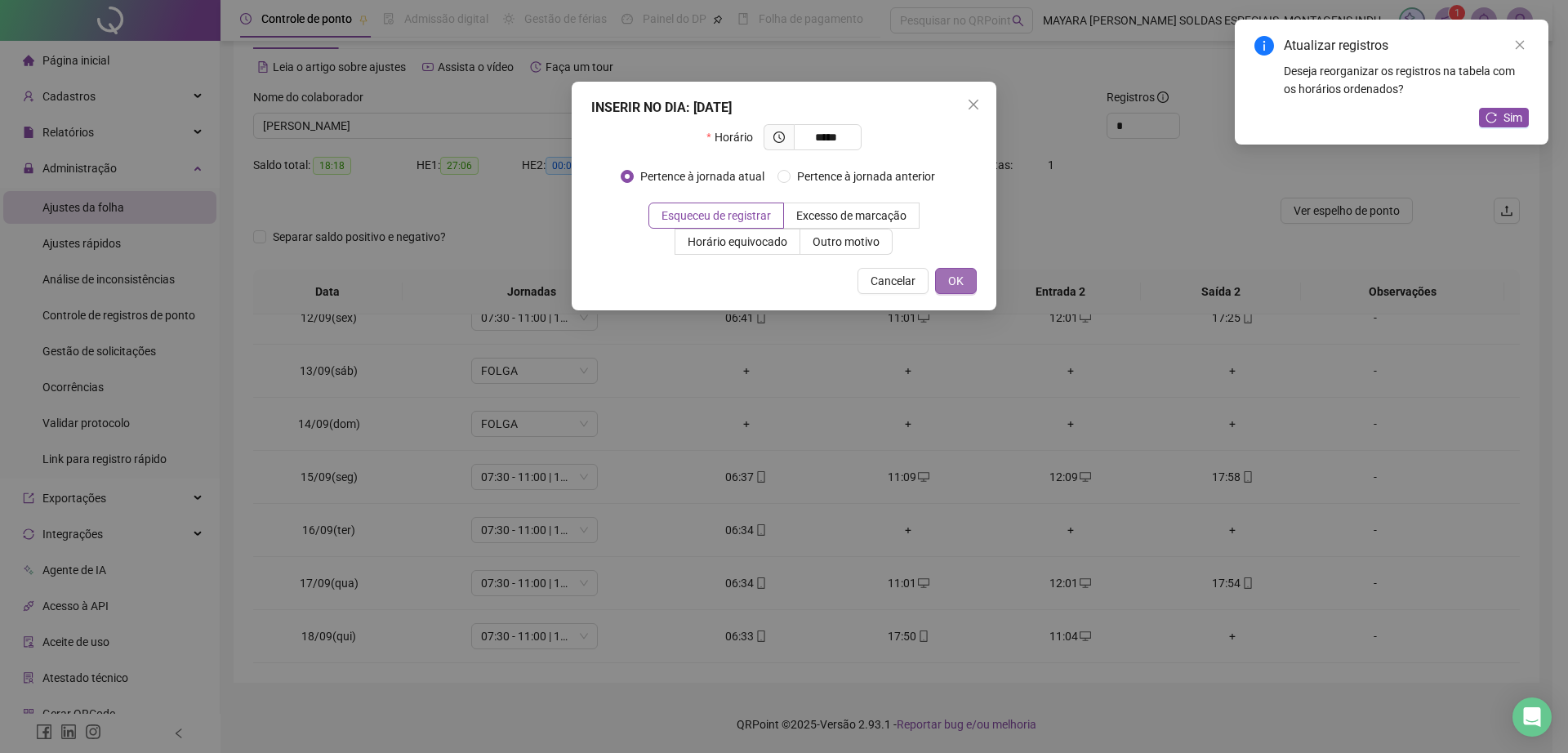
type input "*****"
click at [960, 276] on span "OK" at bounding box center [955, 280] width 16 height 18
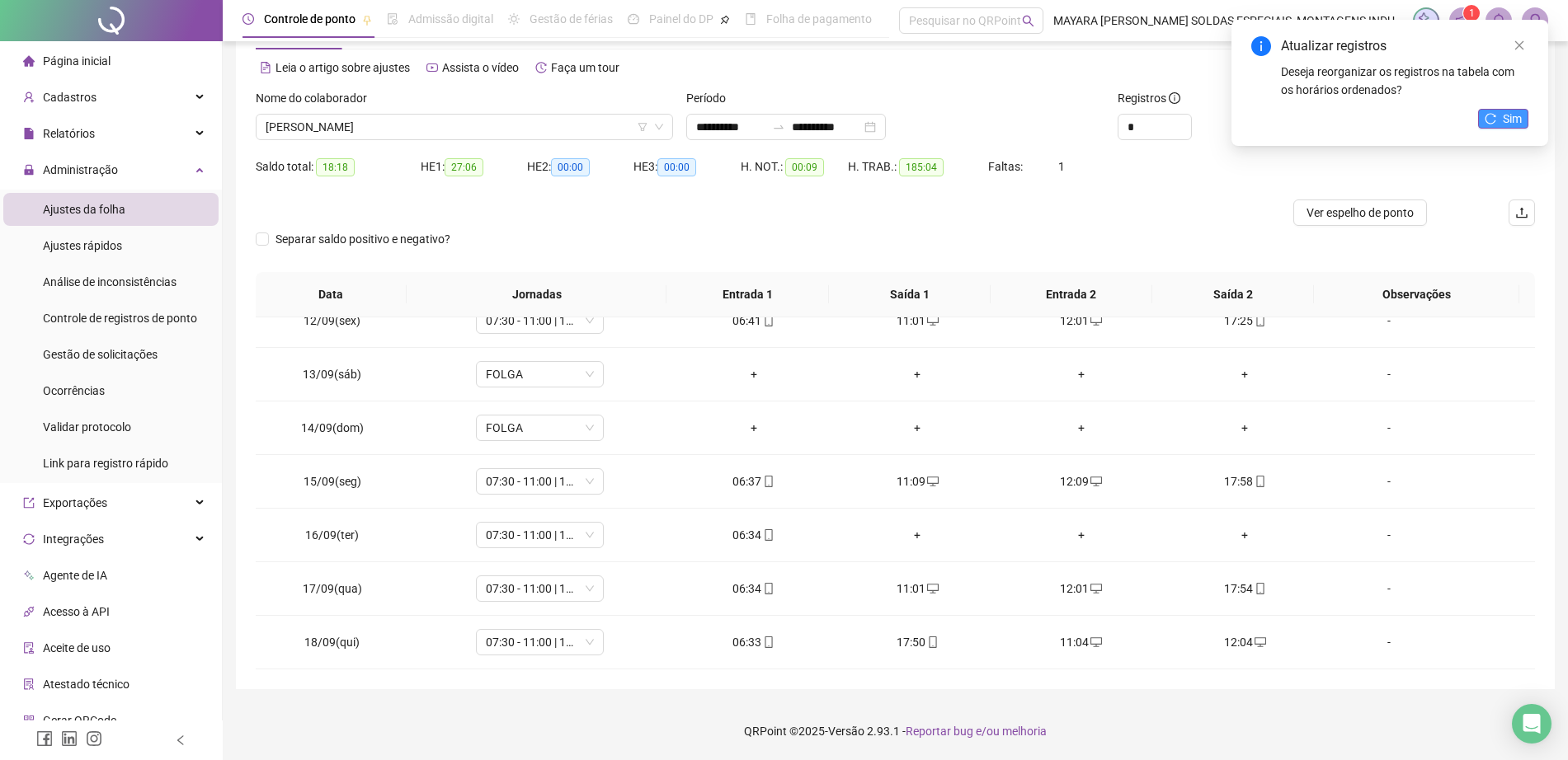
click at [1511, 109] on button "Sim" at bounding box center [1503, 118] width 50 height 19
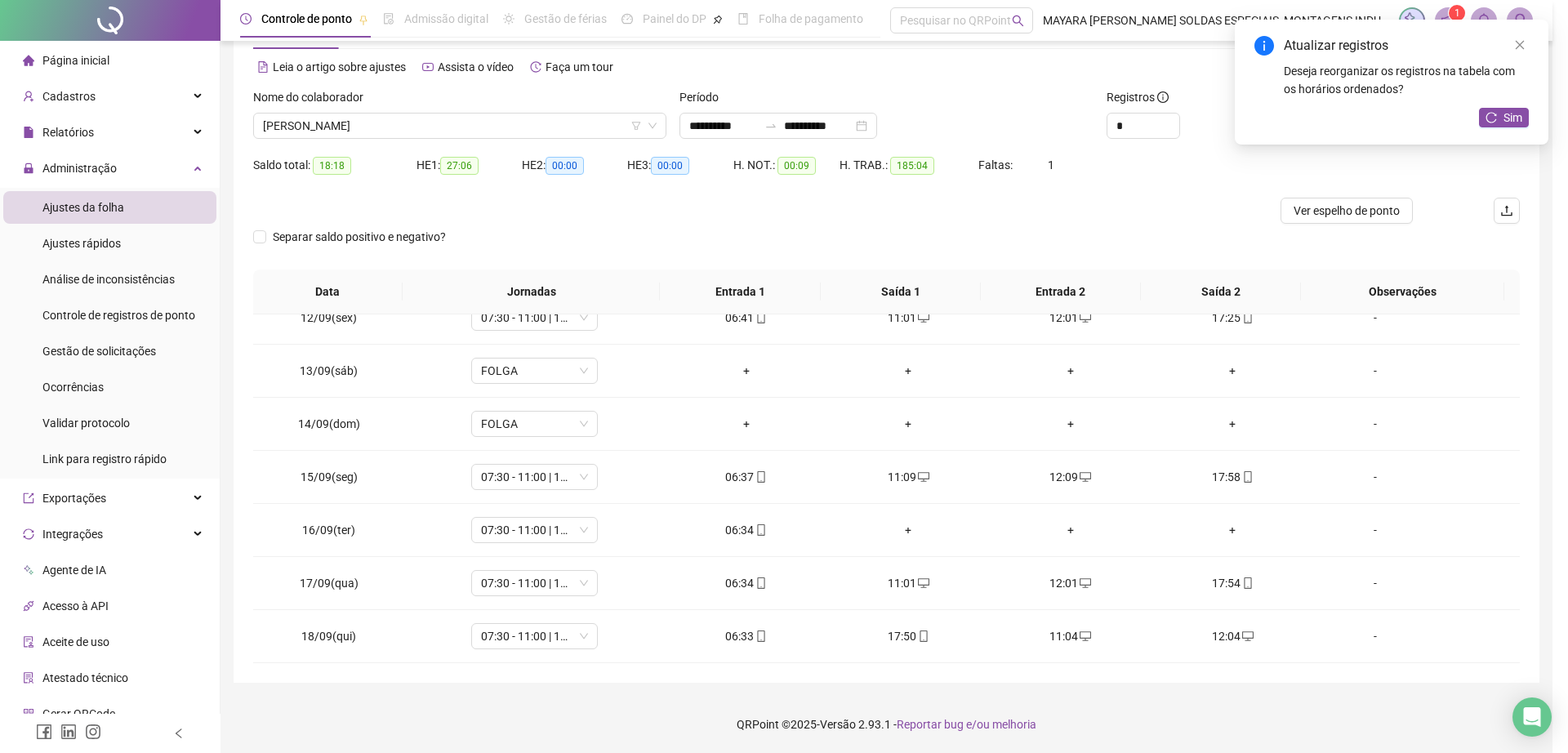
click at [1498, 115] on button "Sim" at bounding box center [1503, 117] width 49 height 19
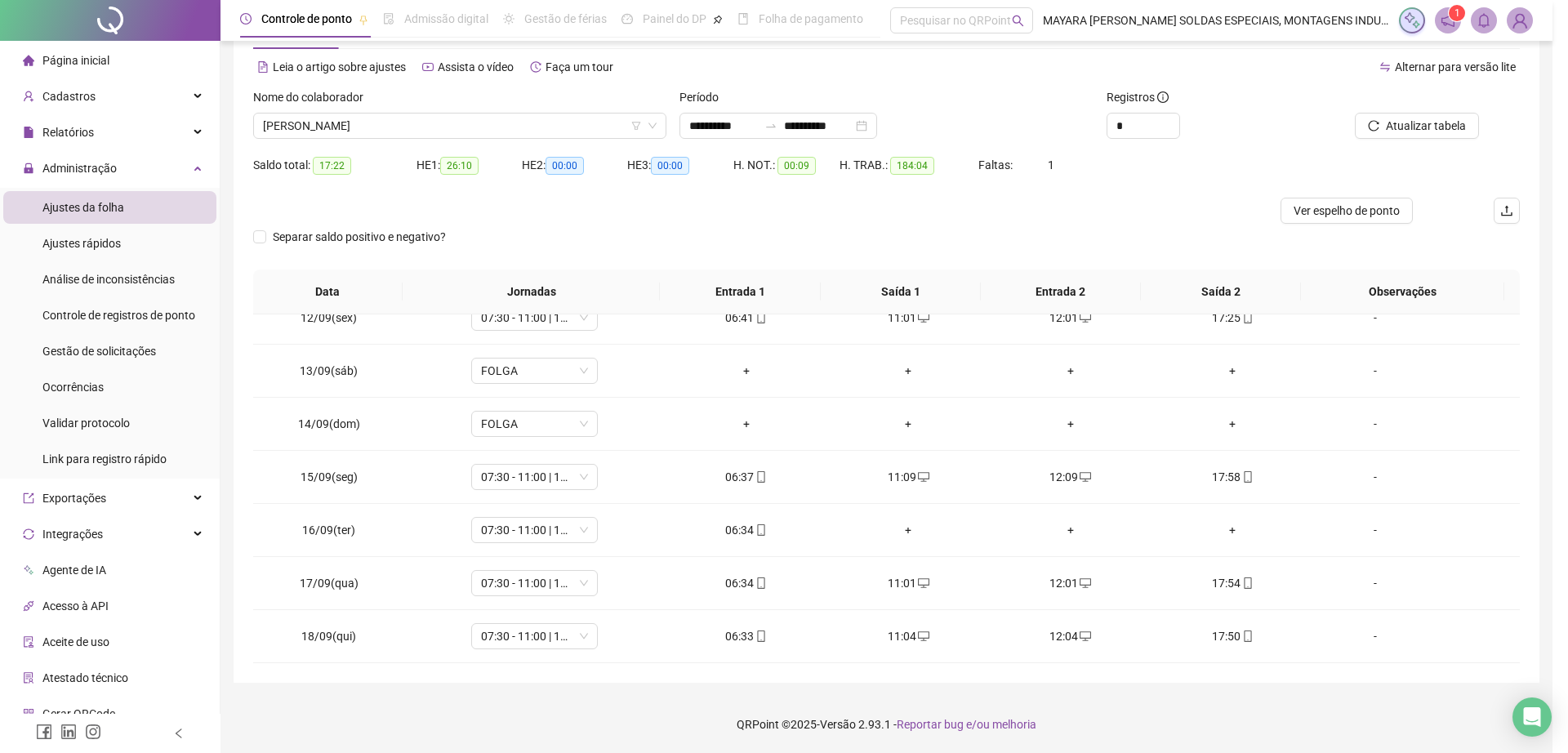
click at [366, 118] on span "[PERSON_NAME]" at bounding box center [460, 125] width 394 height 24
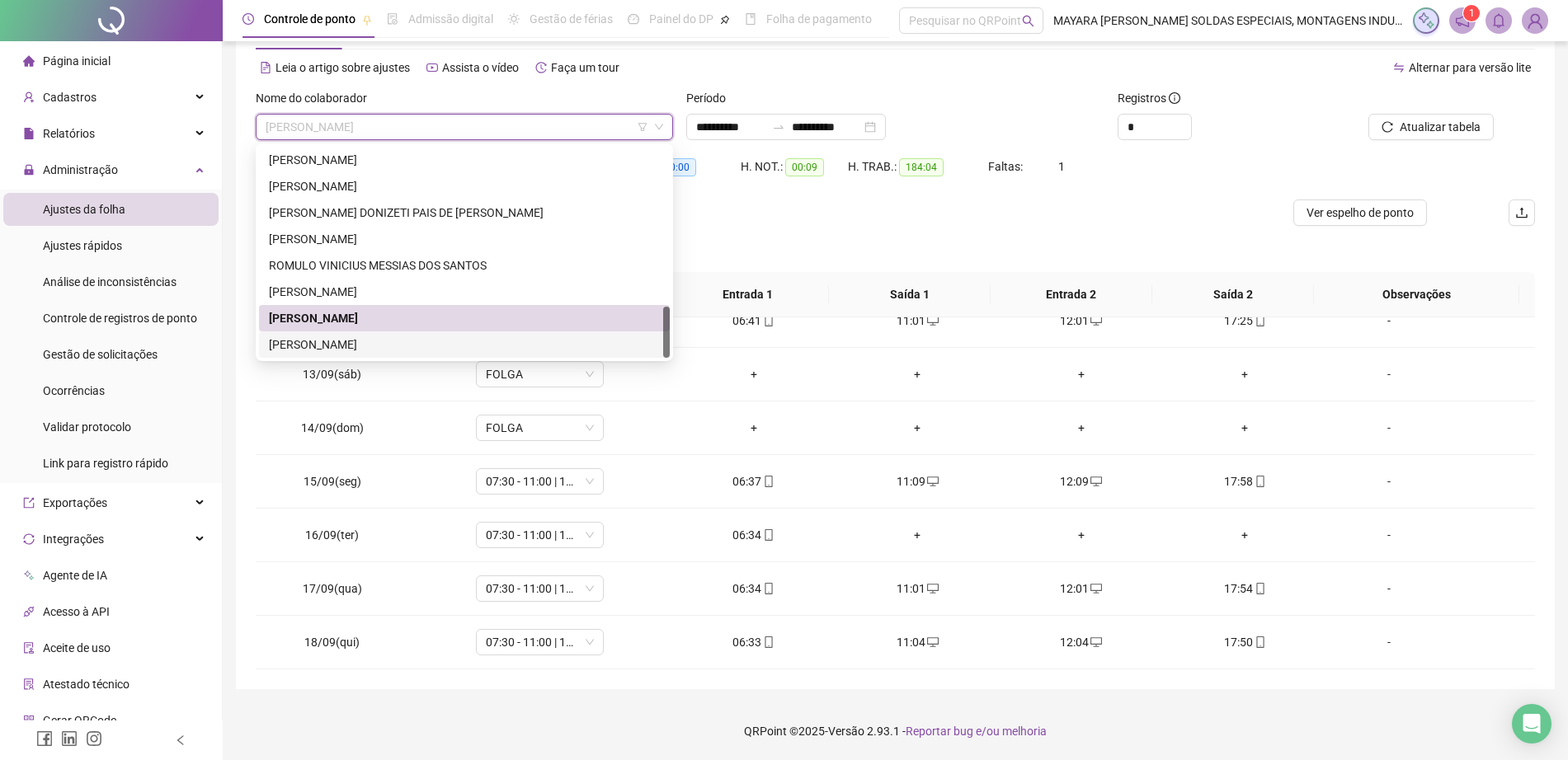
click at [421, 344] on div "[PERSON_NAME]" at bounding box center [465, 344] width 391 height 18
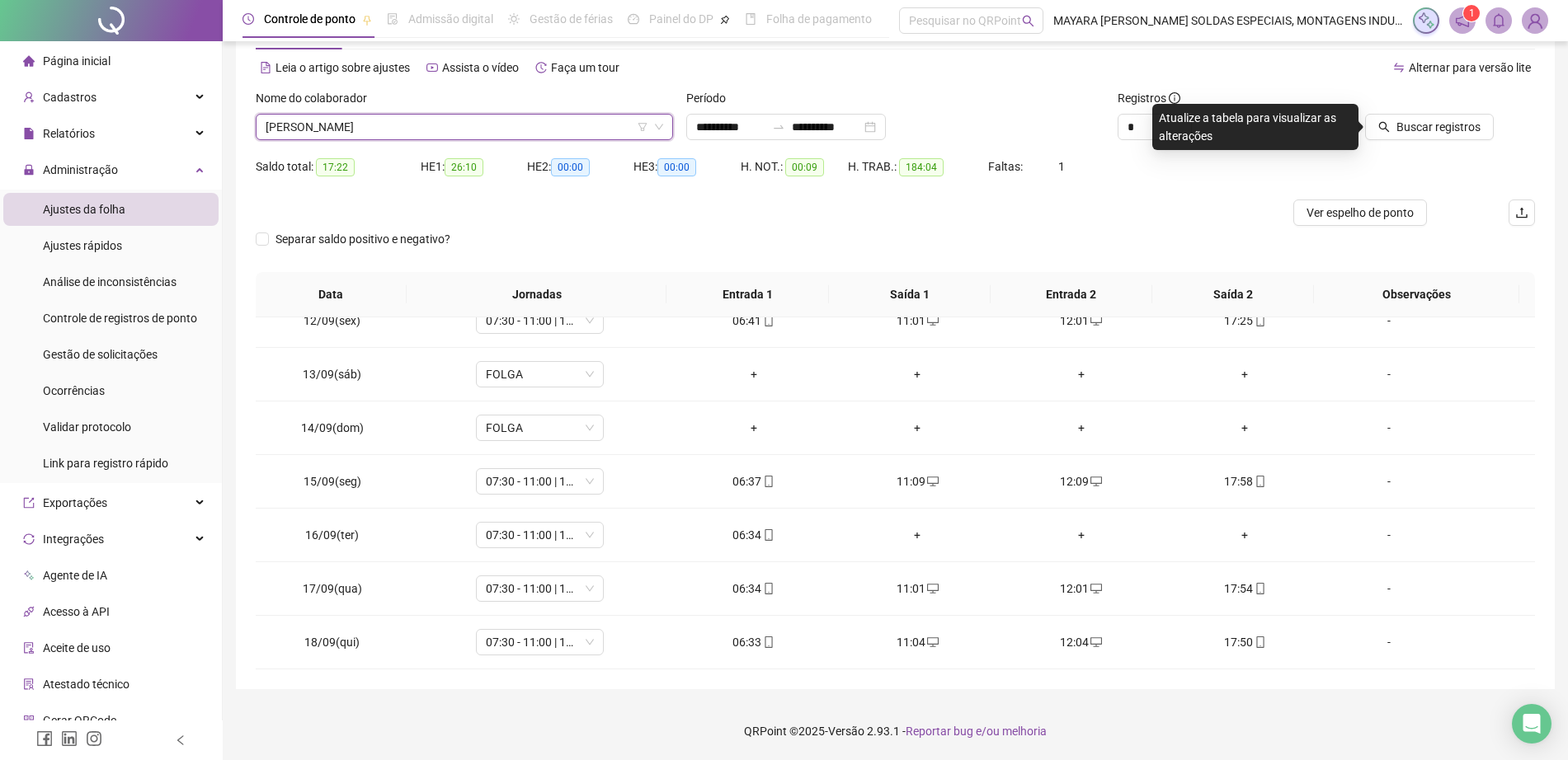
click at [1464, 142] on div "Buscar registros" at bounding box center [1434, 121] width 215 height 64
click at [1435, 116] on button "Buscar registros" at bounding box center [1429, 126] width 129 height 26
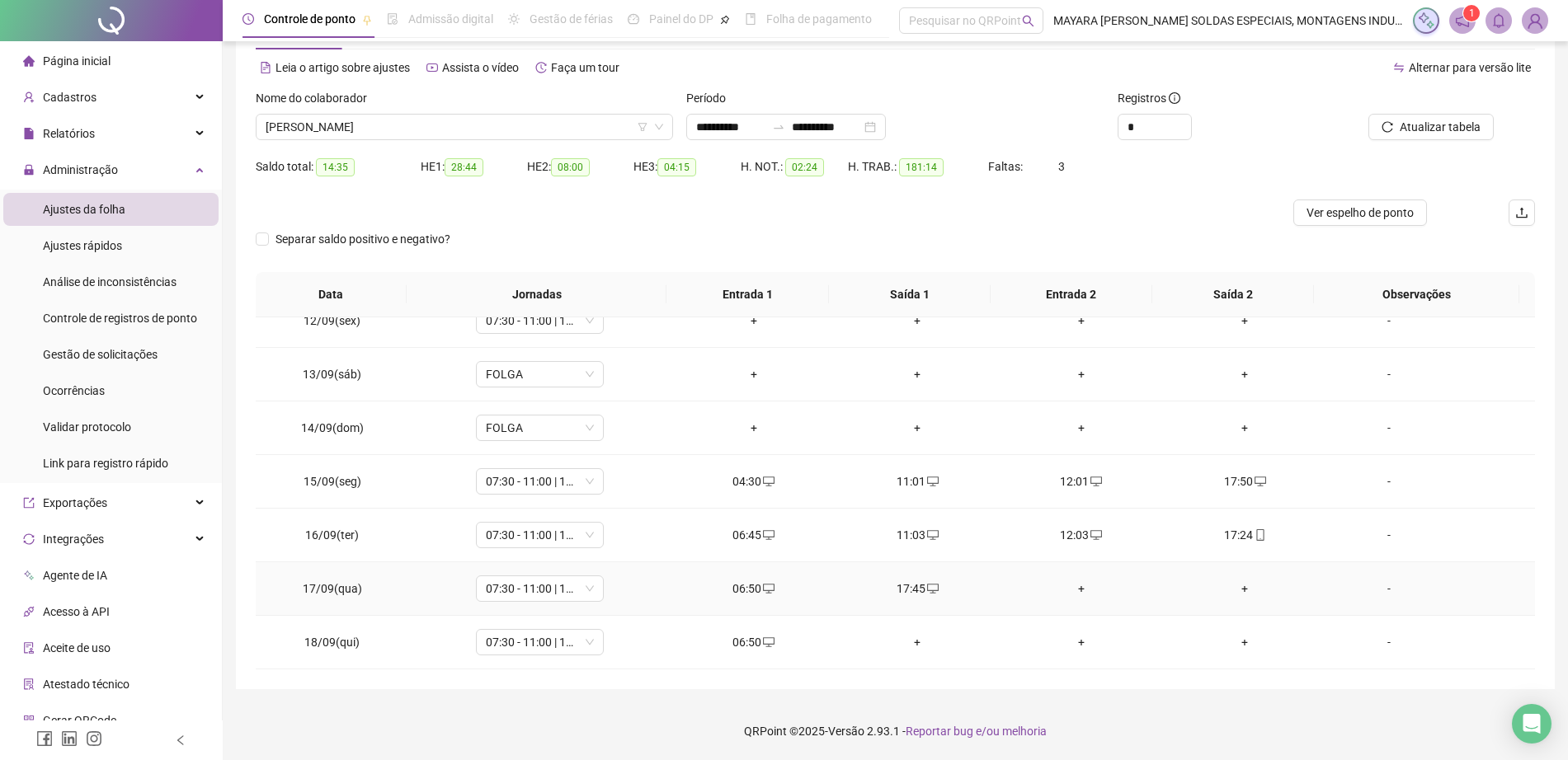
click at [1072, 586] on div "+" at bounding box center [1081, 588] width 138 height 18
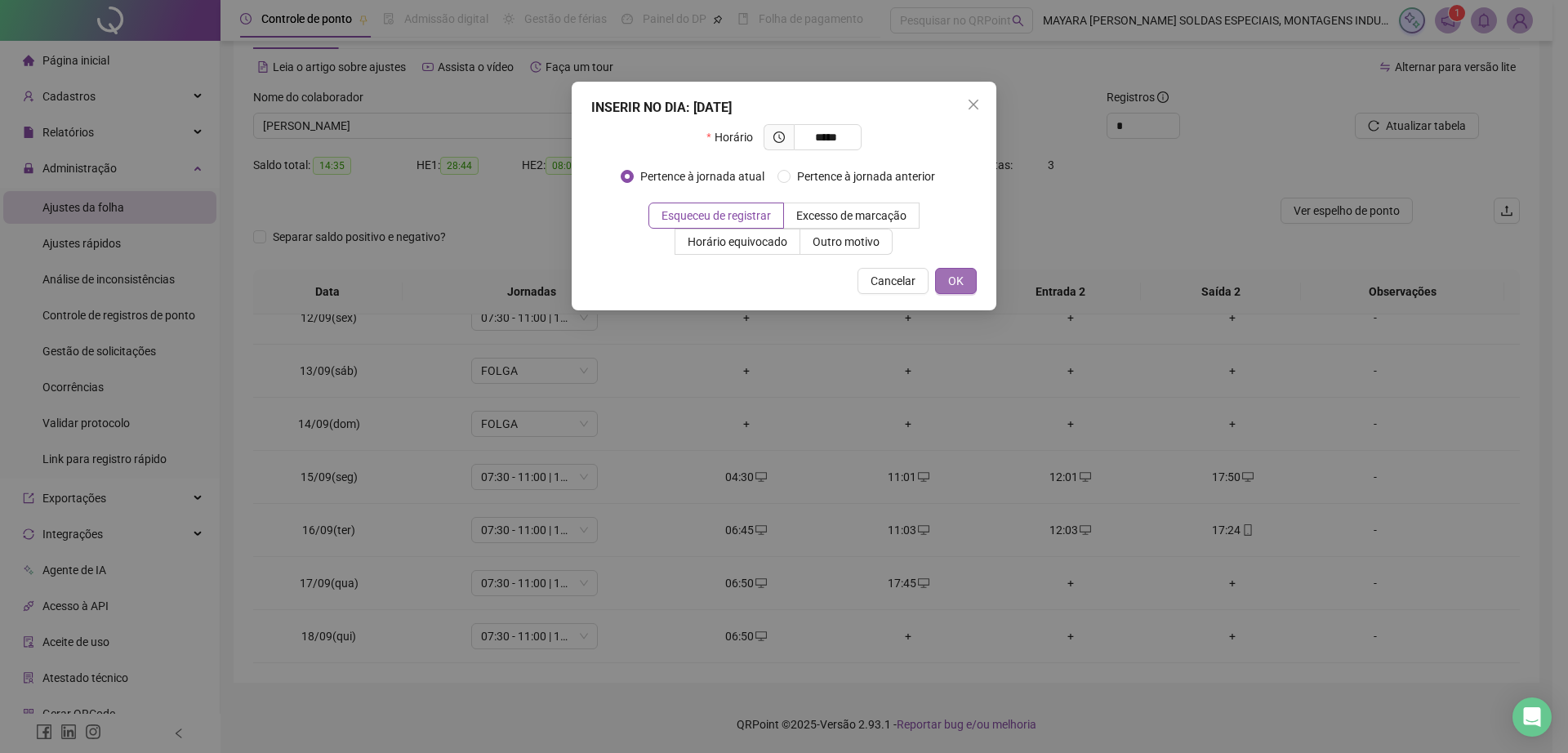
type input "*****"
click at [955, 279] on span "OK" at bounding box center [955, 280] width 16 height 18
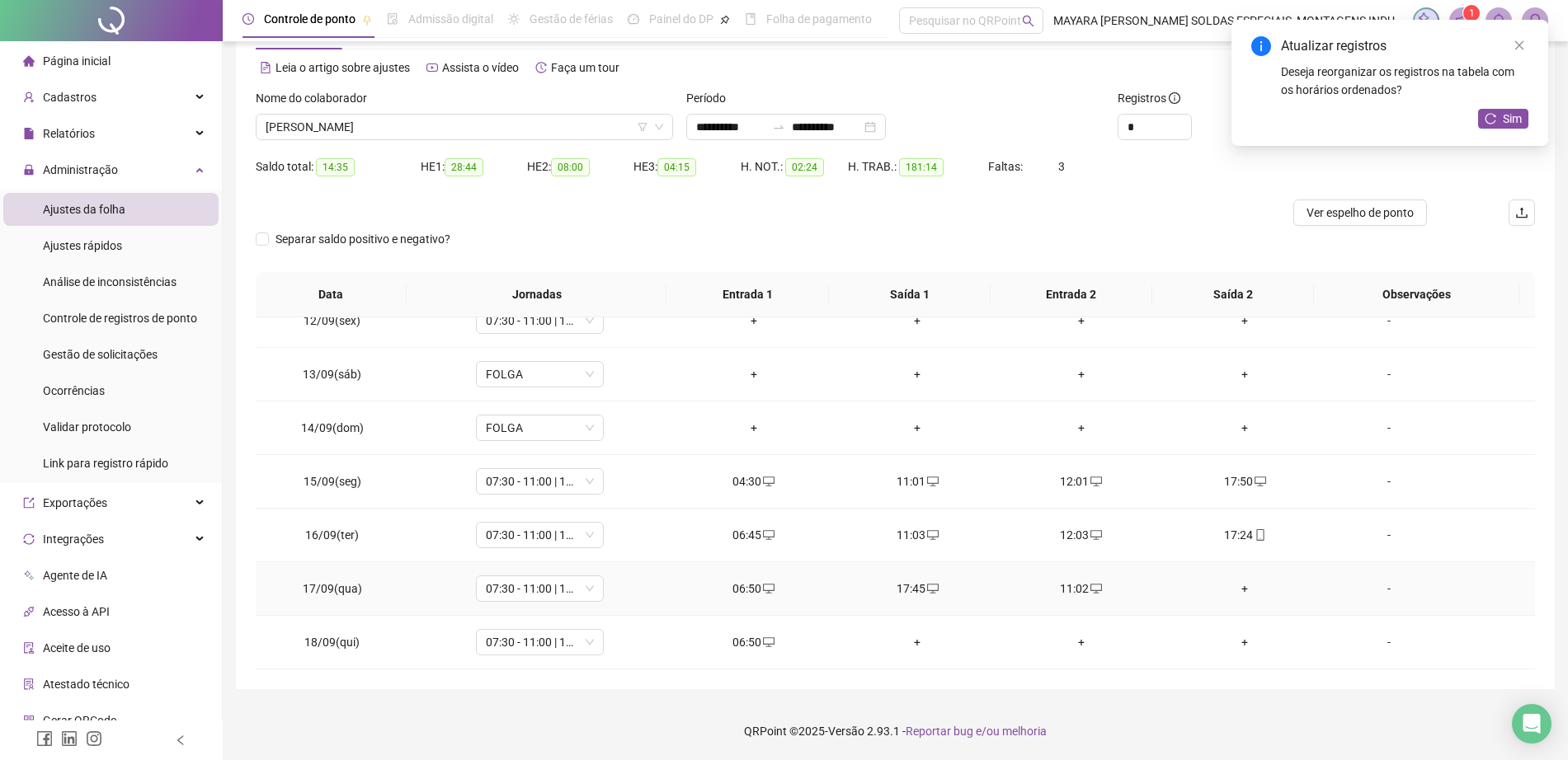
click at [1238, 576] on td "+" at bounding box center [1245, 588] width 164 height 53
click at [1238, 591] on div "+" at bounding box center [1245, 588] width 138 height 18
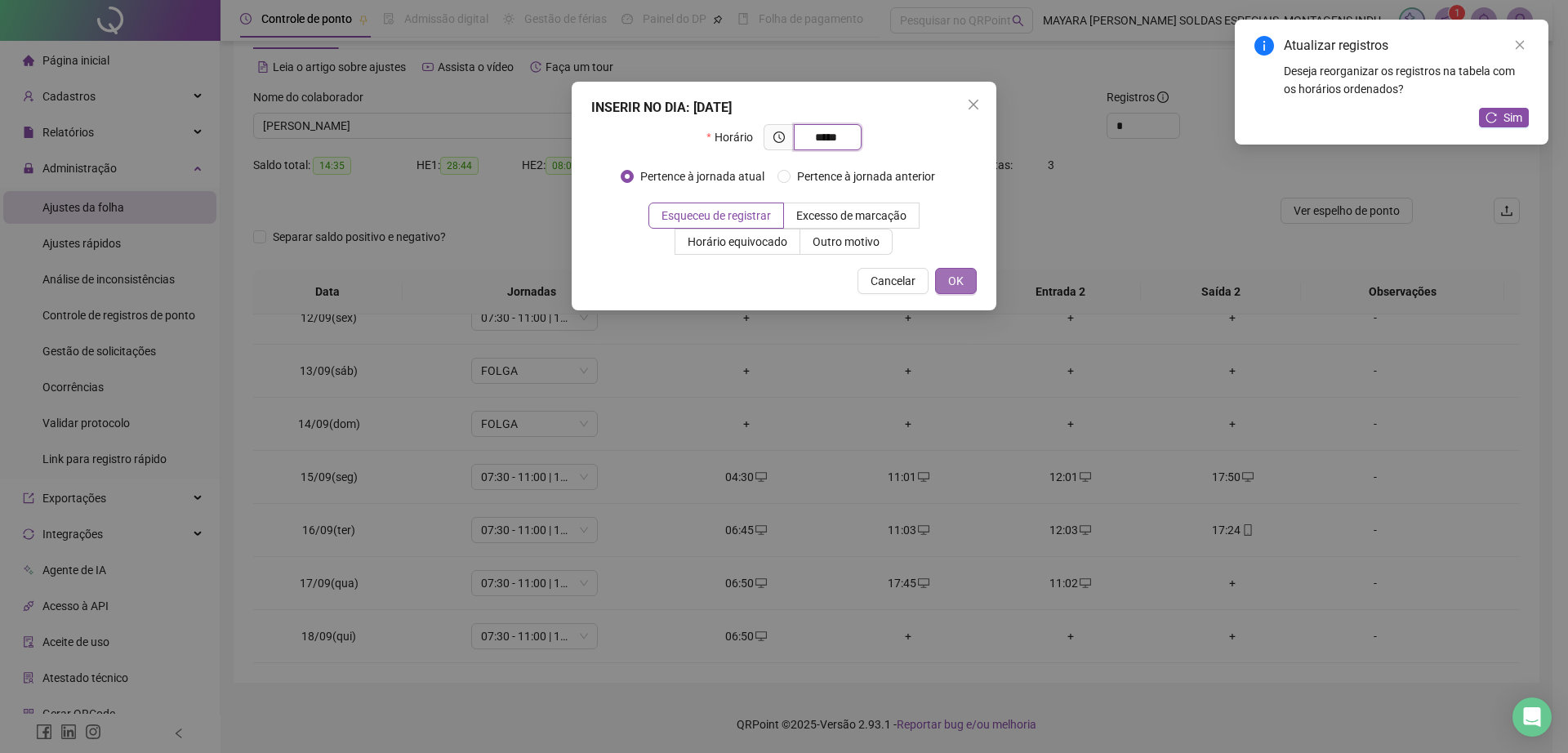
type input "*****"
click at [956, 275] on span "OK" at bounding box center [955, 280] width 16 height 18
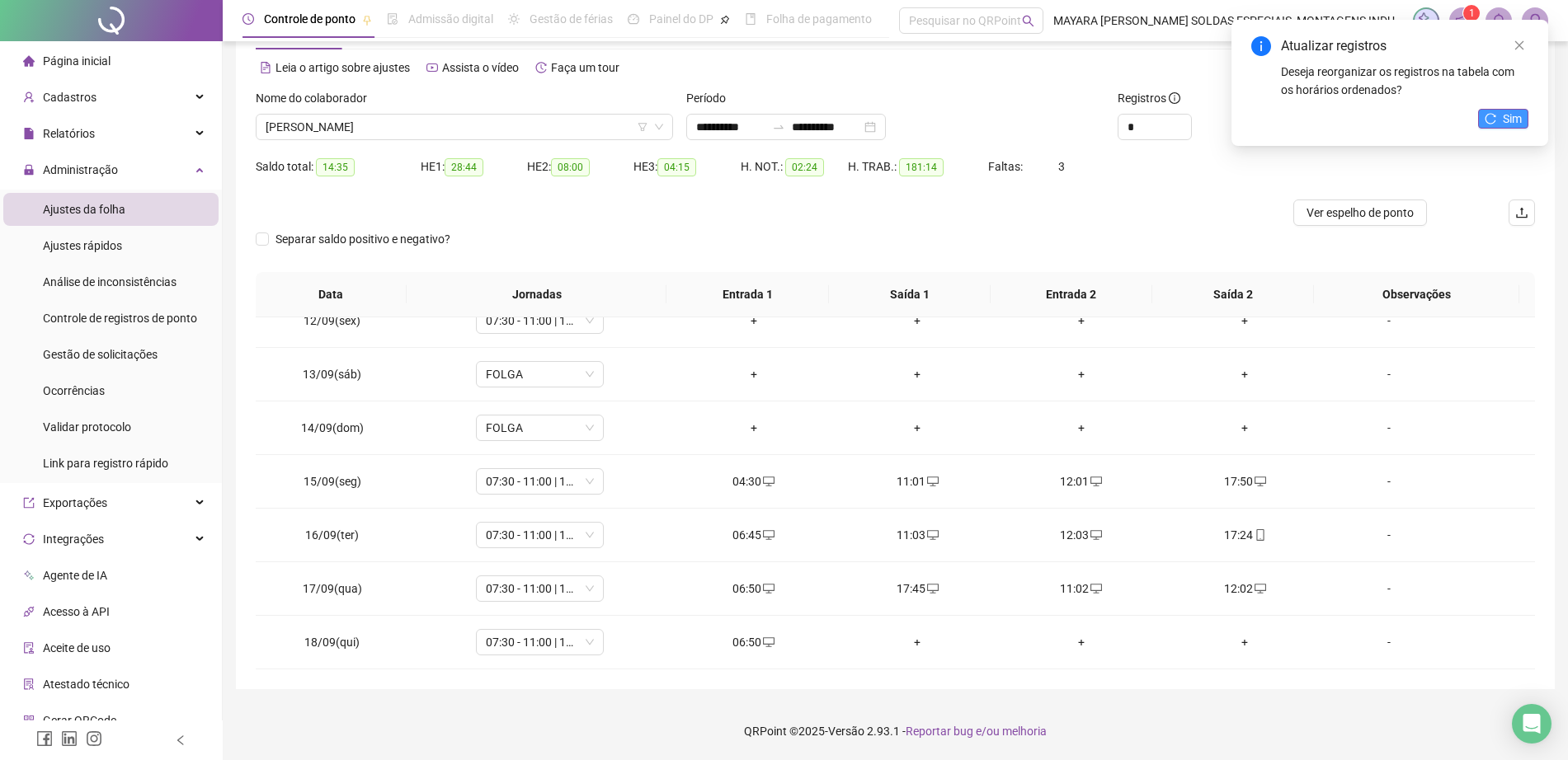
click at [1511, 115] on span "Sim" at bounding box center [1512, 118] width 19 height 18
